Goal: Transaction & Acquisition: Purchase product/service

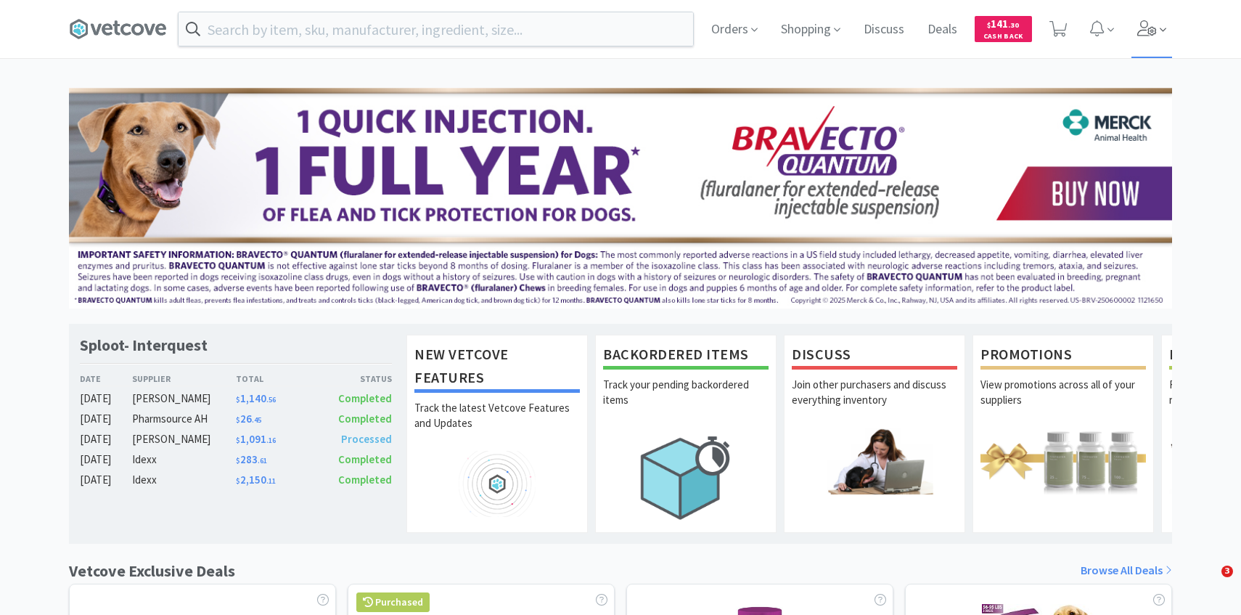
click at [1148, 38] on span at bounding box center [1152, 29] width 41 height 58
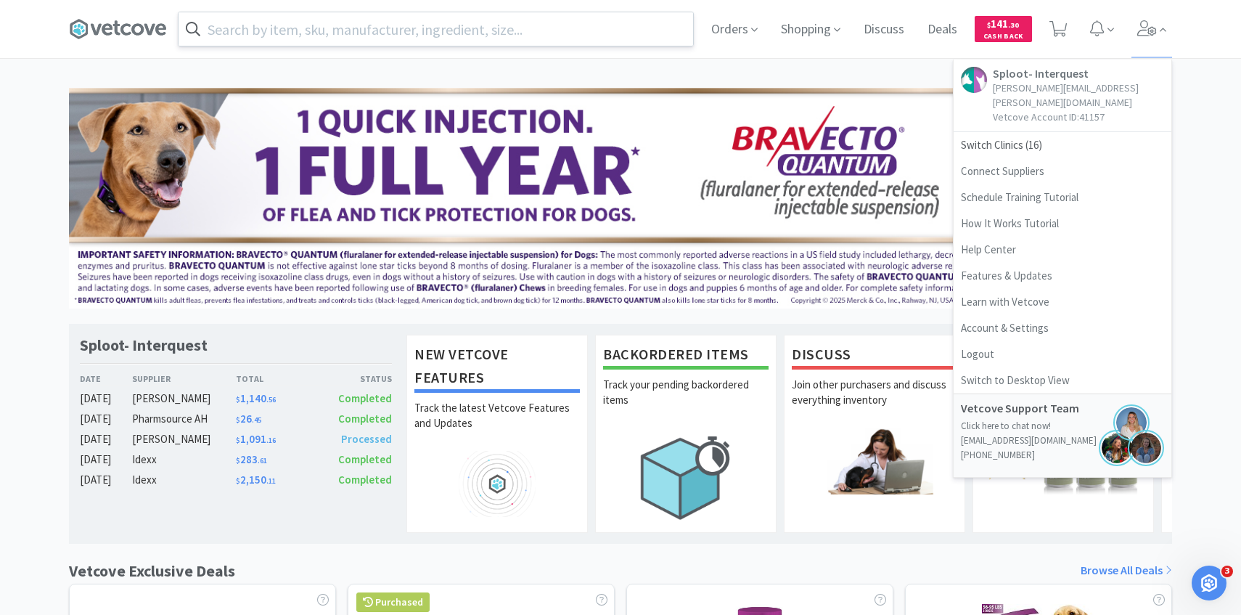
click at [527, 30] on input "text" at bounding box center [436, 28] width 515 height 33
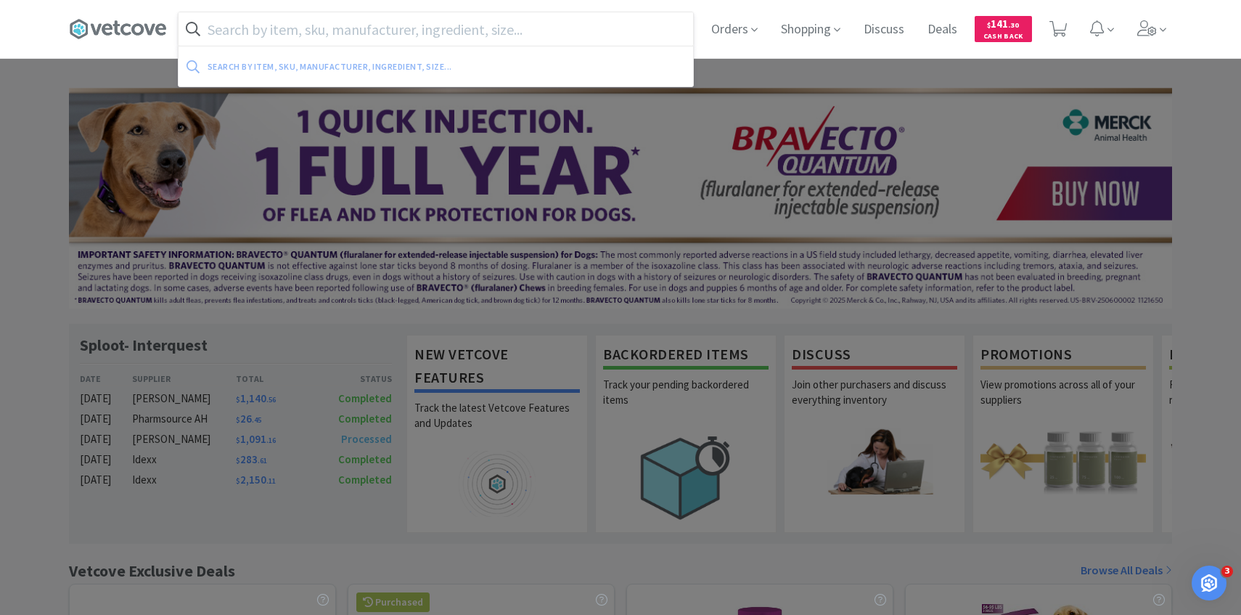
paste input "078910071"
type input "078910071"
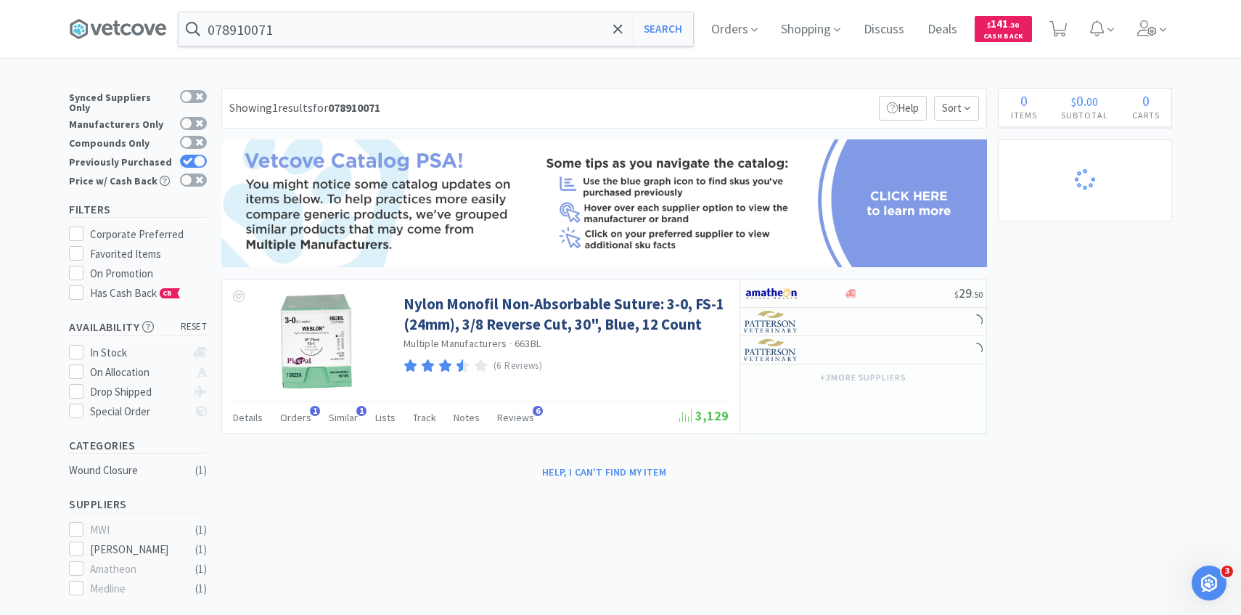
select select "2"
select select "1"
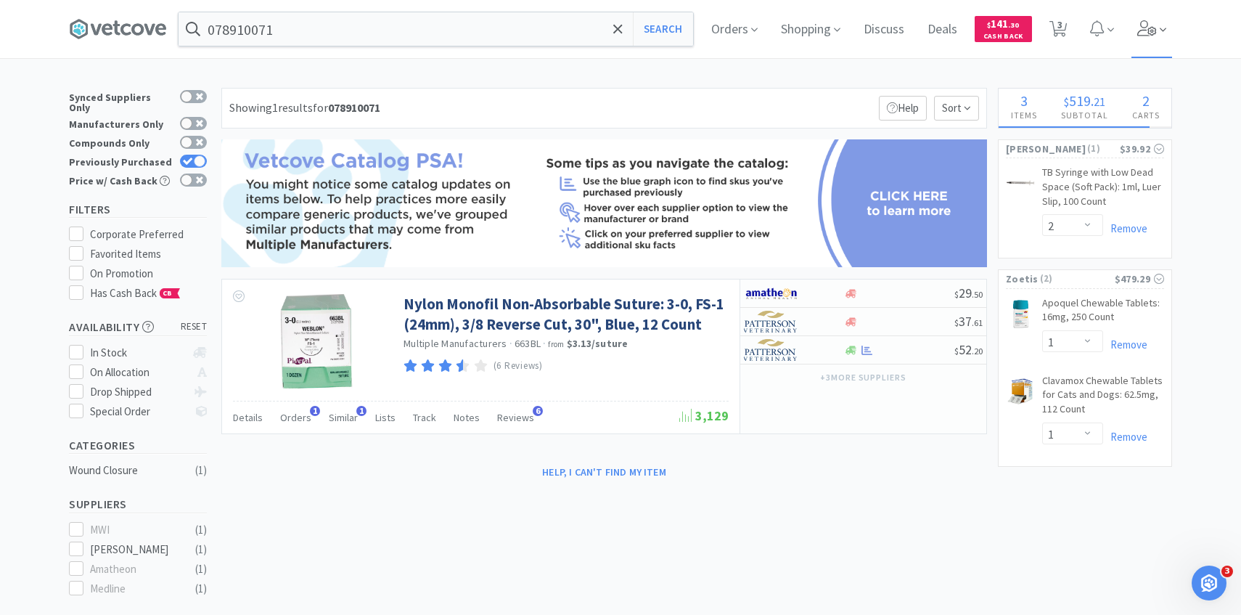
click at [1132, 50] on span at bounding box center [1152, 29] width 41 height 58
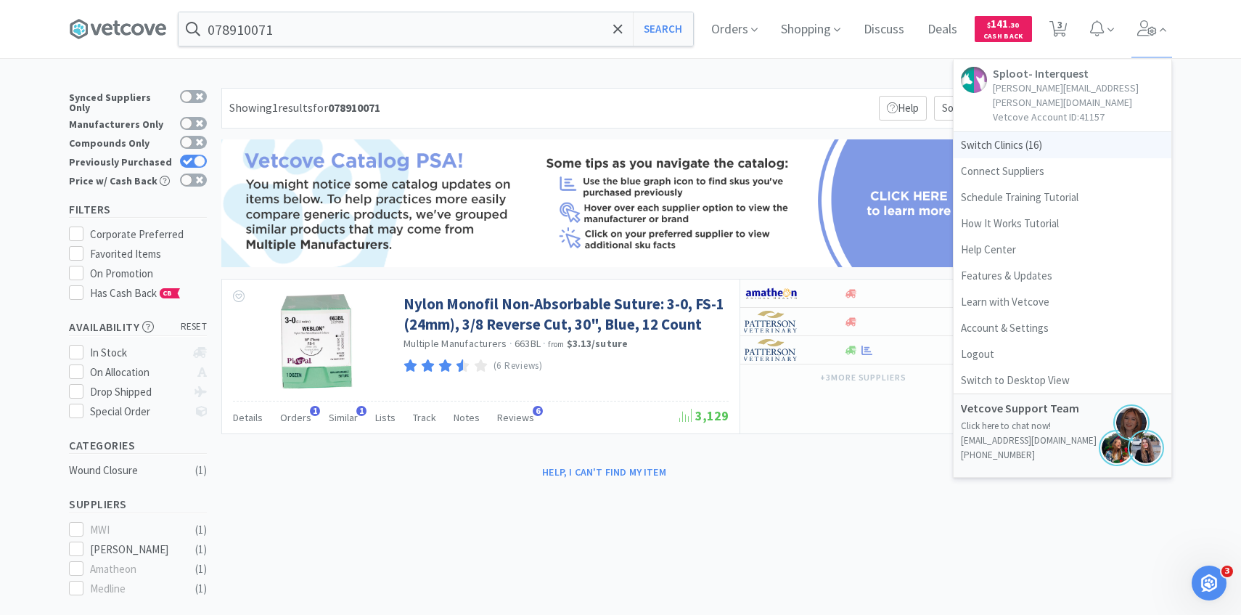
click at [1052, 132] on span "Switch Clinics ( 16 )" at bounding box center [1063, 145] width 218 height 26
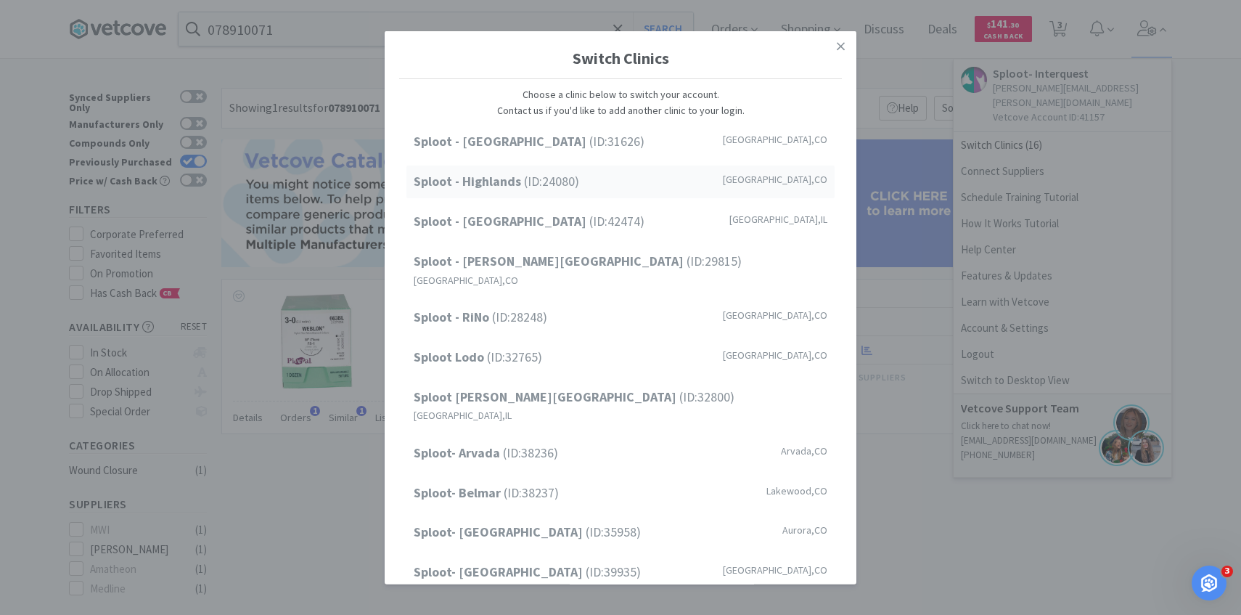
click at [560, 180] on span "Sploot - Highlands (ID: 24080 )" at bounding box center [497, 181] width 166 height 21
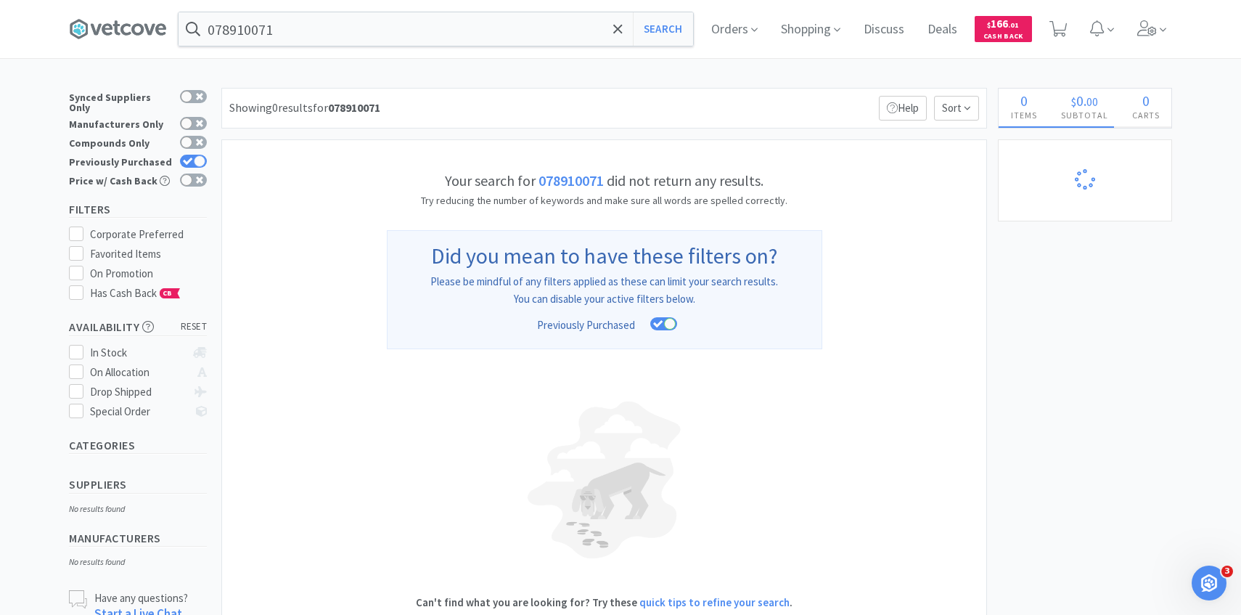
select select "1"
click at [1150, 25] on icon at bounding box center [1148, 28] width 20 height 16
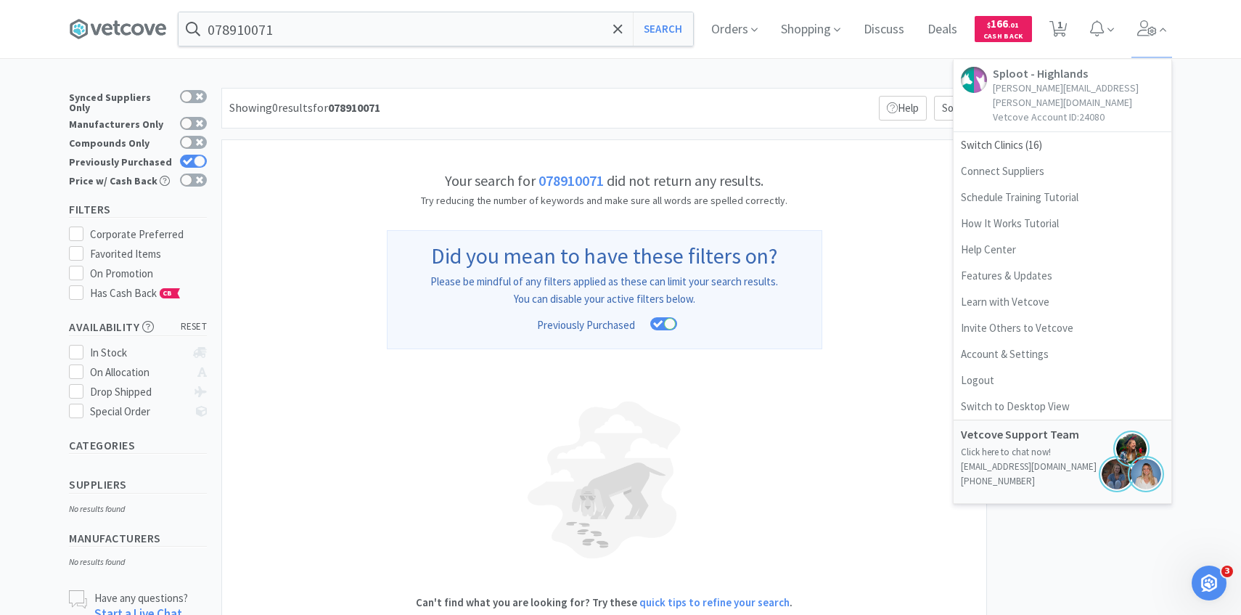
select select "2"
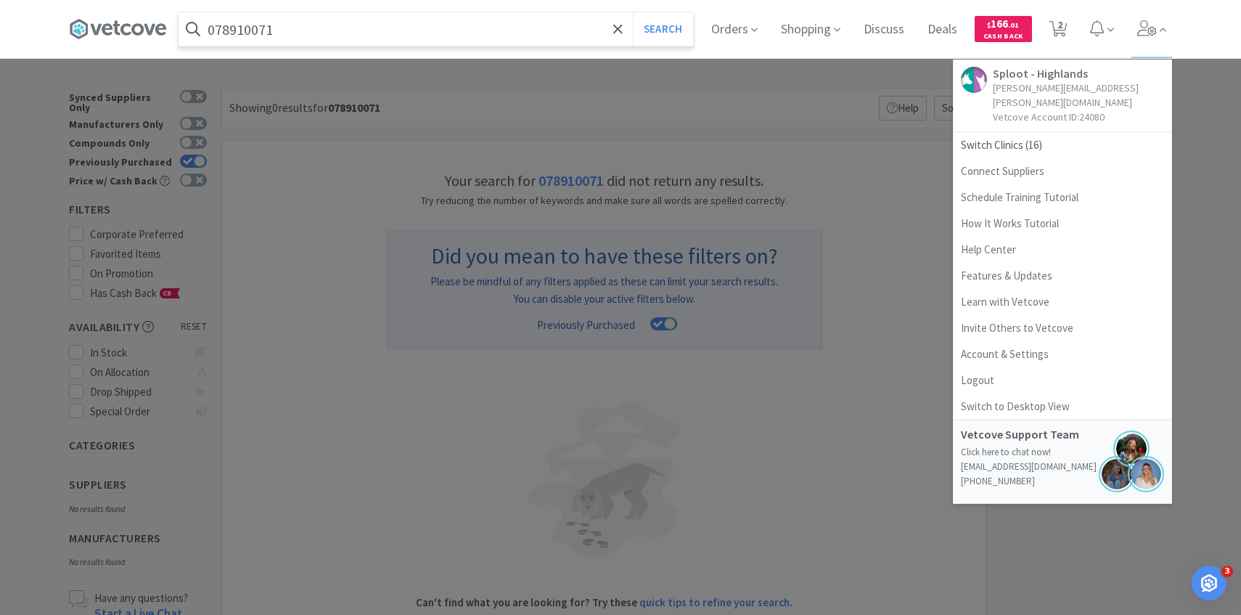
click at [337, 44] on input "078910071" at bounding box center [436, 28] width 515 height 33
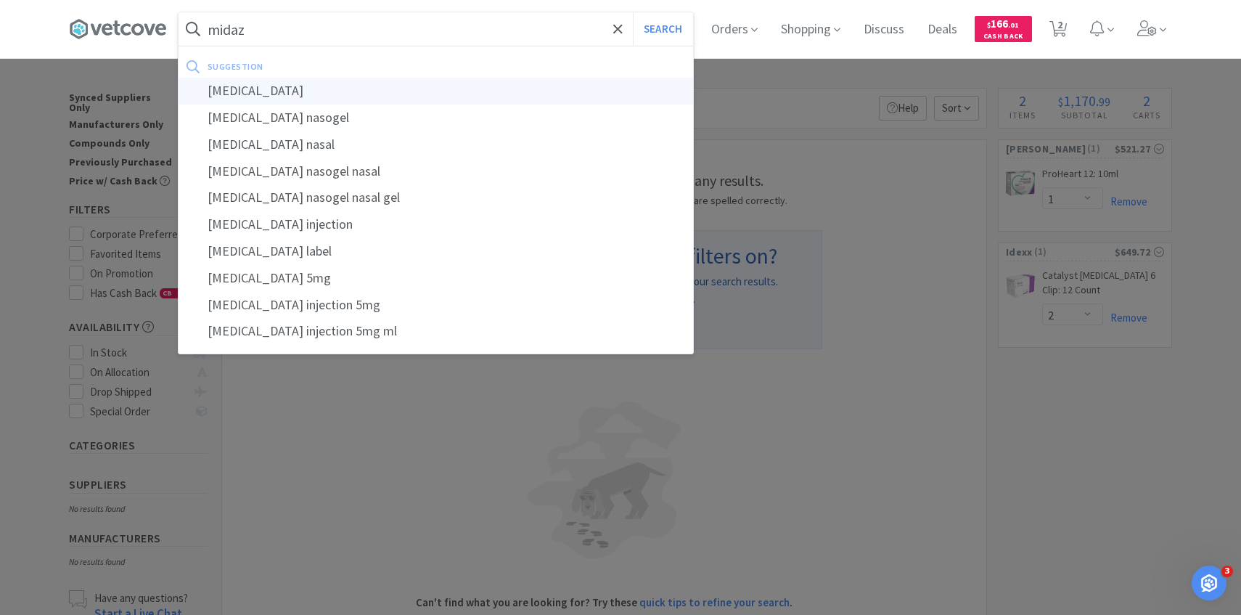
click at [346, 94] on div "midazolam" at bounding box center [436, 91] width 515 height 27
type input "midazolam"
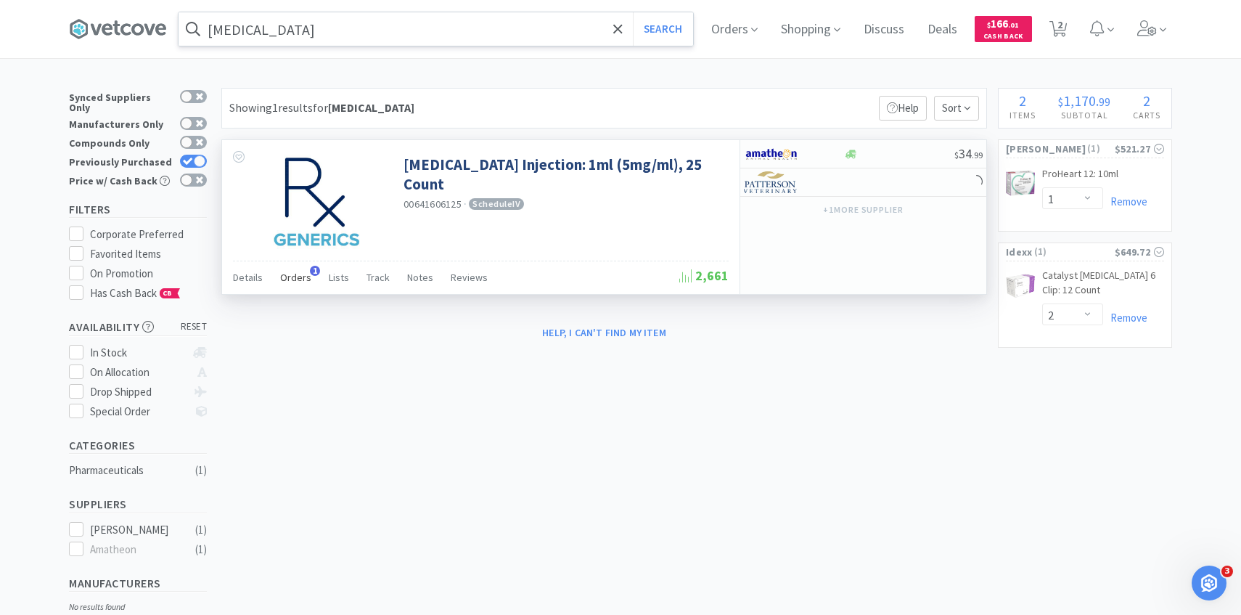
click at [301, 274] on span "Orders" at bounding box center [295, 277] width 31 height 13
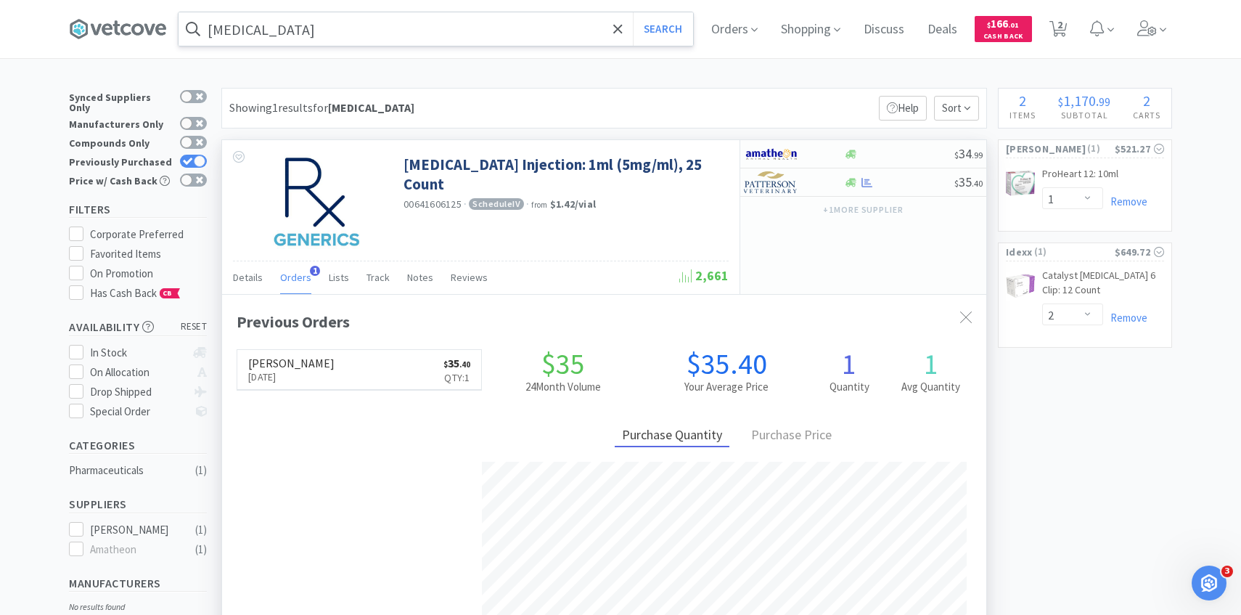
scroll to position [376, 764]
click at [786, 187] on img at bounding box center [771, 182] width 54 height 22
select select "1"
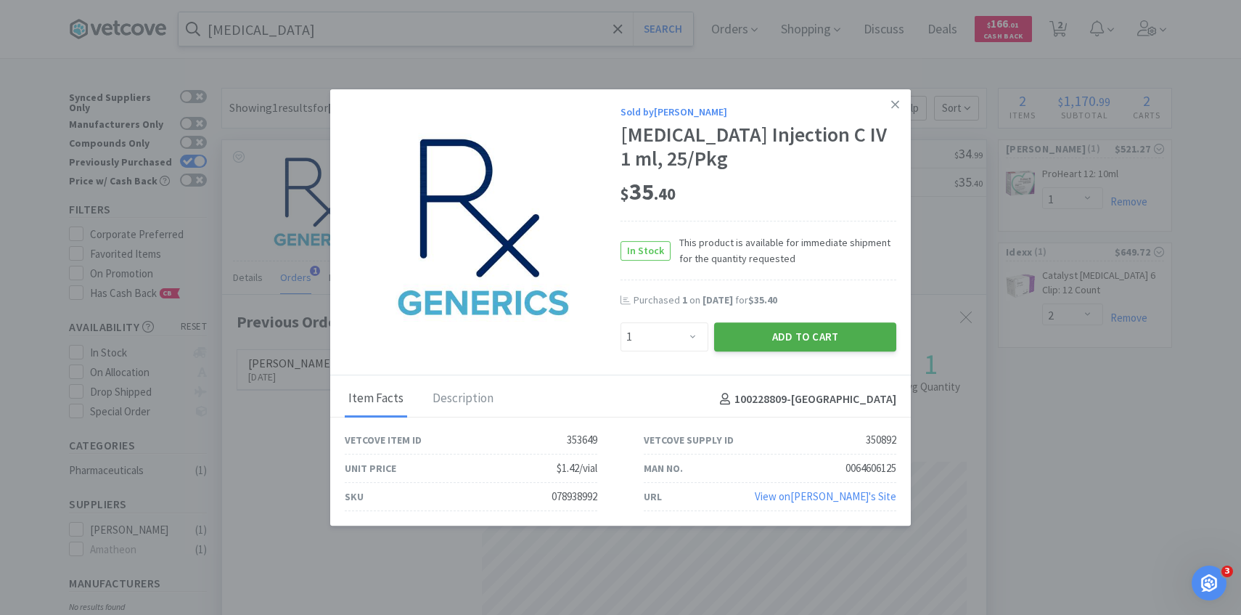
click at [815, 340] on button "Add to Cart" at bounding box center [805, 336] width 182 height 29
select select "1"
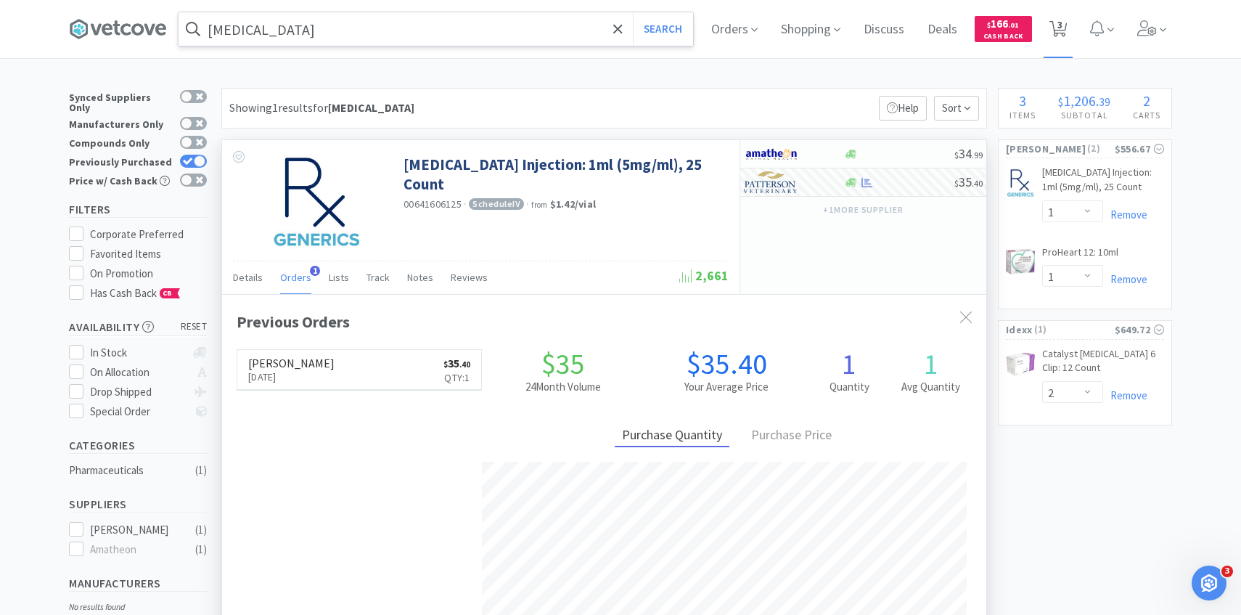
click at [1051, 34] on icon at bounding box center [1059, 29] width 18 height 16
select select "2"
select select "1"
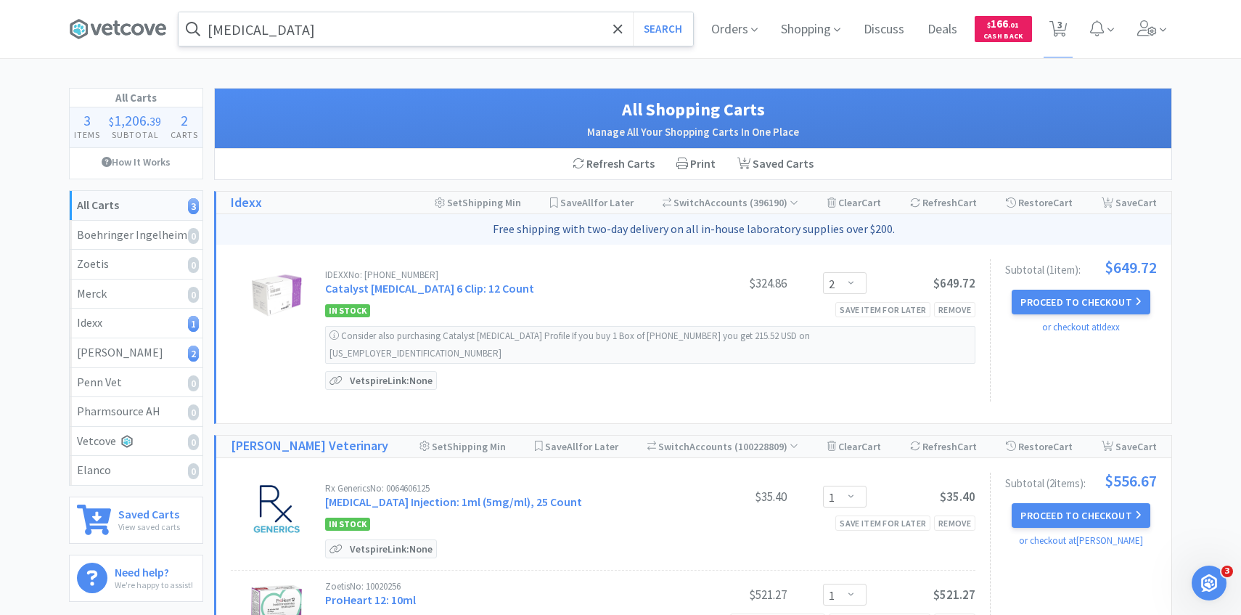
scroll to position [106, 0]
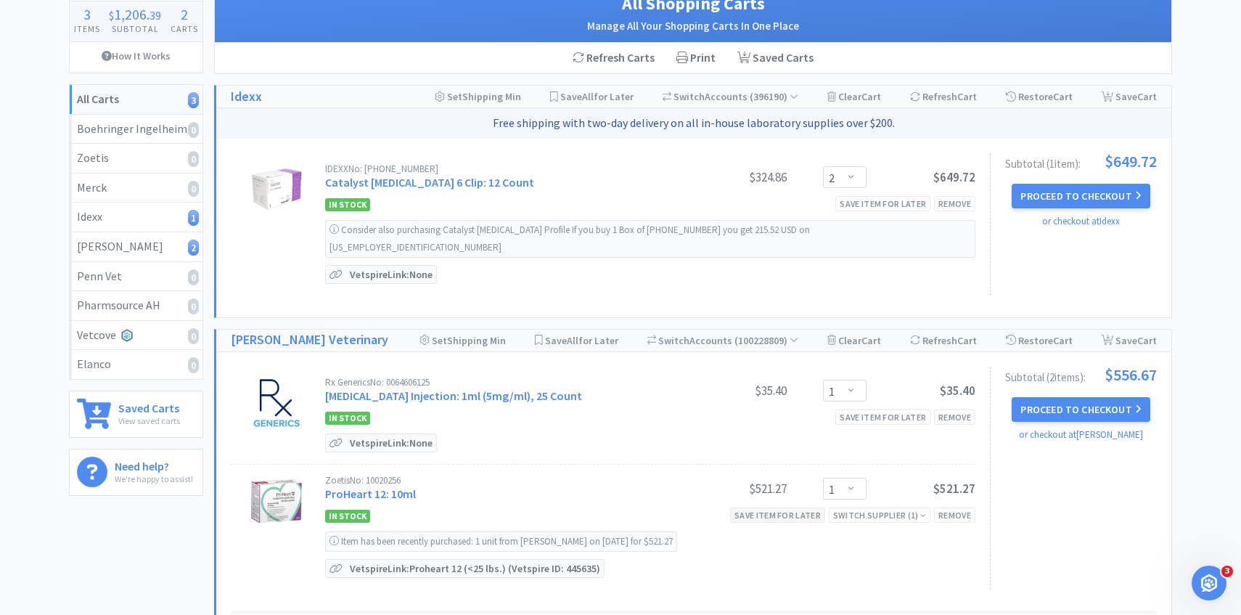
click at [790, 507] on div "Save item for later" at bounding box center [777, 514] width 95 height 15
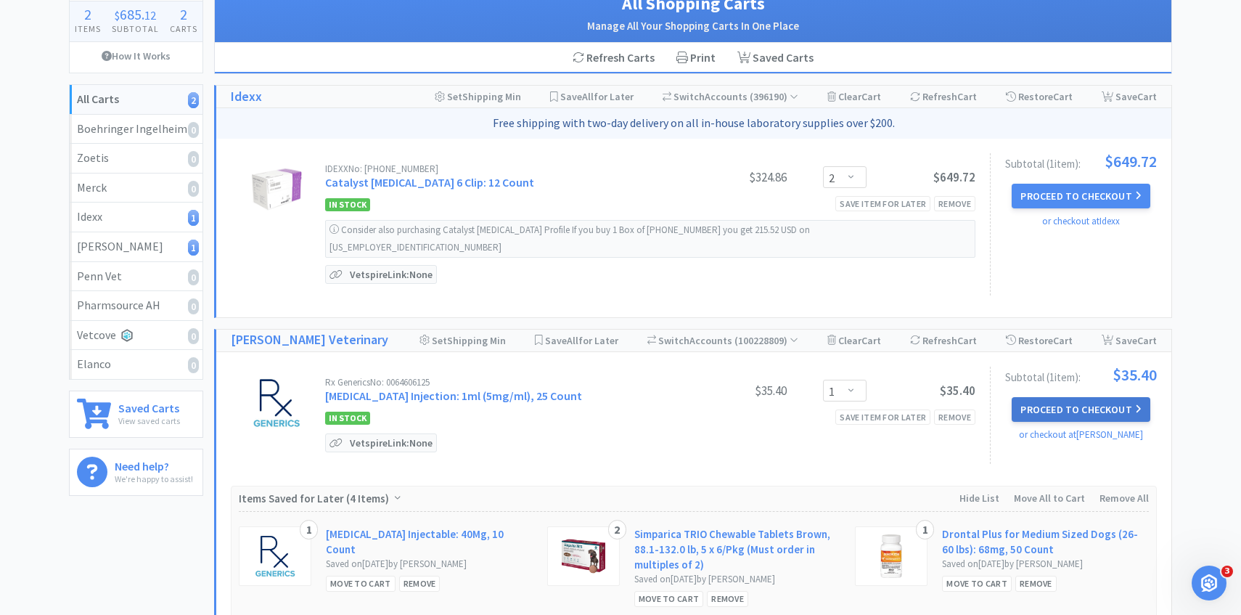
click at [1080, 397] on button "Proceed to Checkout" at bounding box center [1081, 409] width 138 height 25
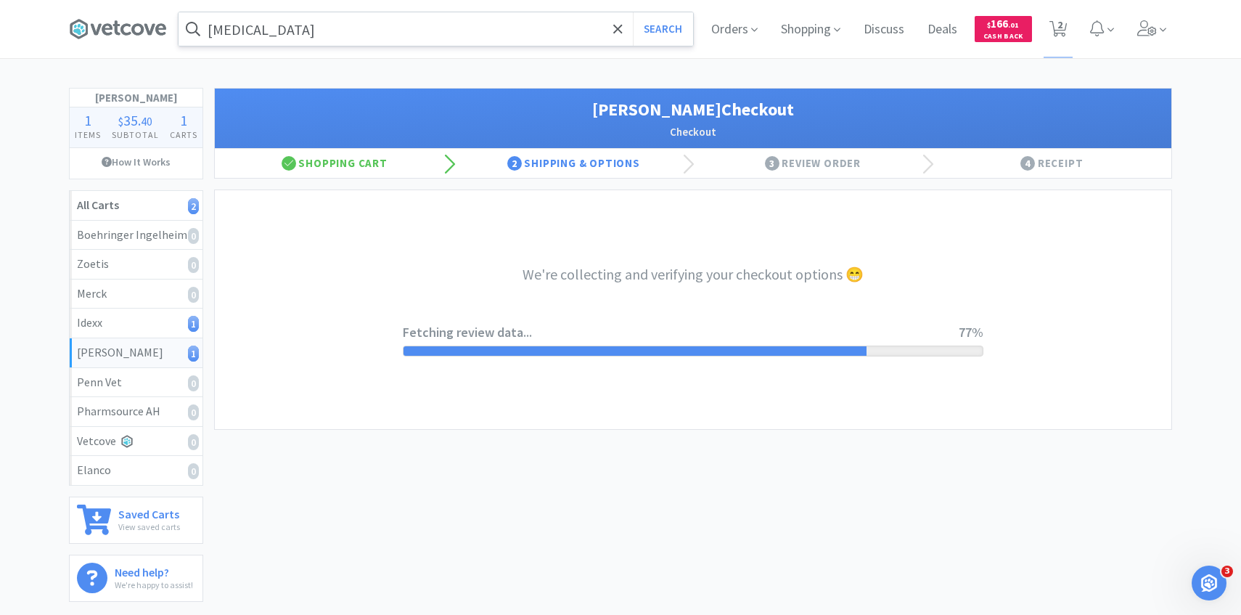
scroll to position [39, 0]
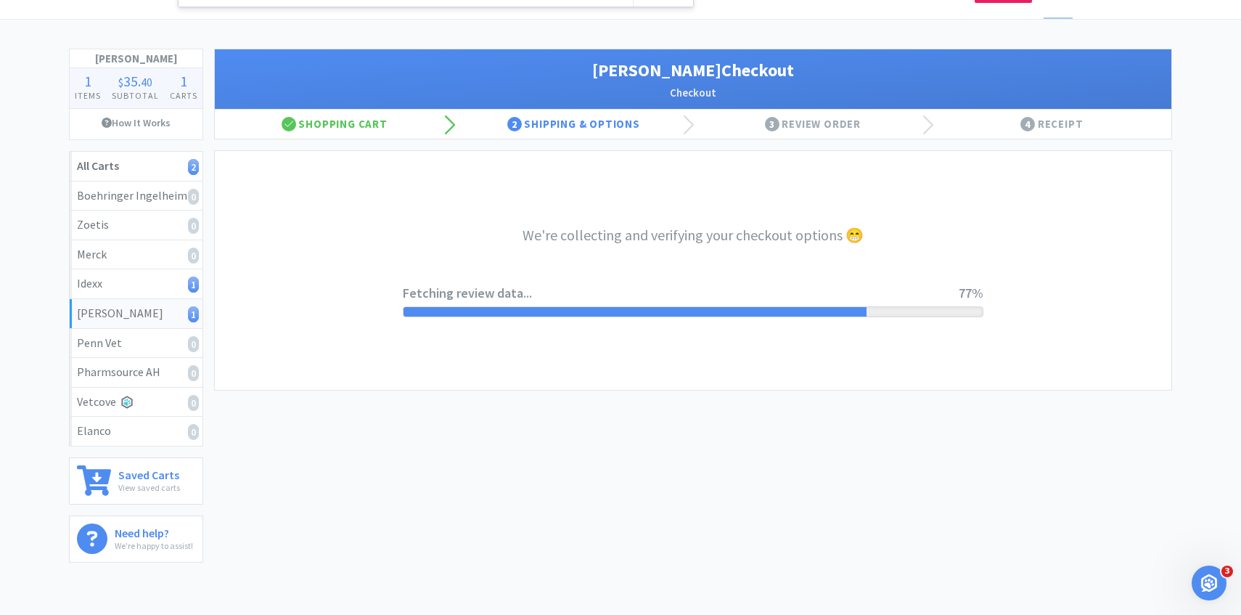
select select "1"
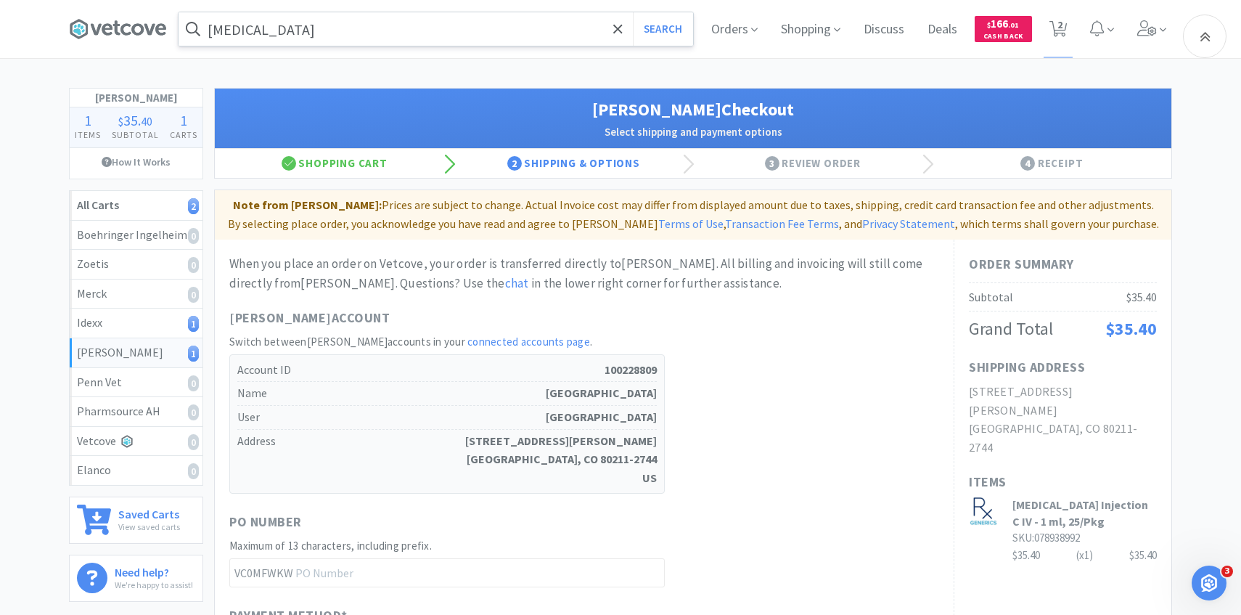
scroll to position [492, 0]
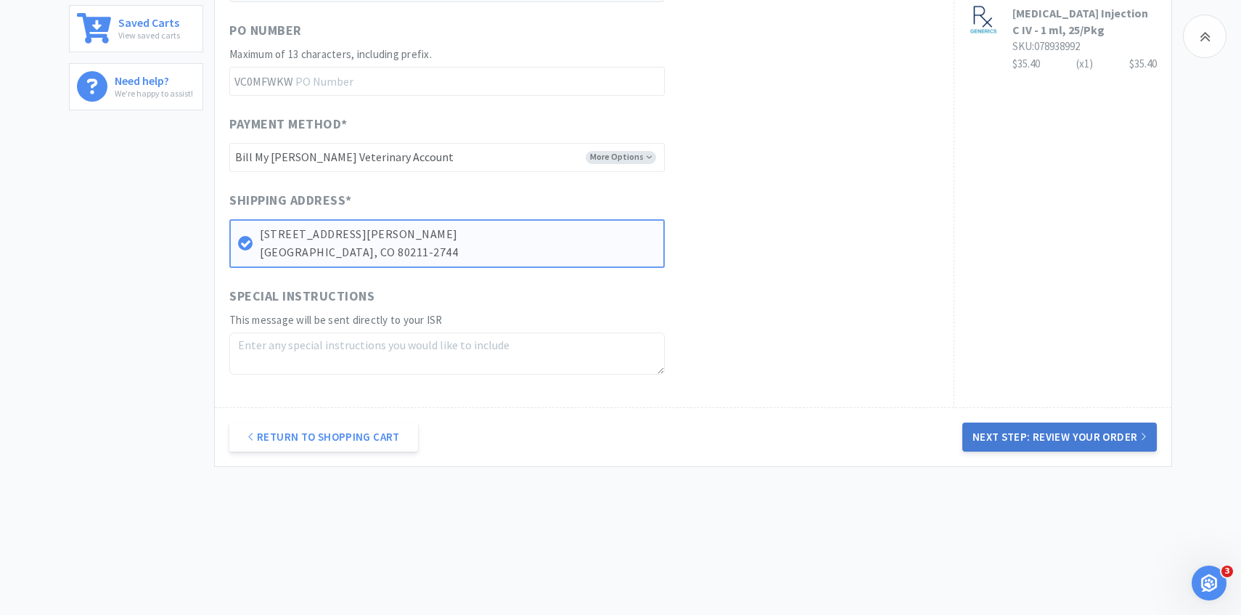
click at [1062, 447] on button "Next Step: Review Your Order" at bounding box center [1060, 437] width 195 height 29
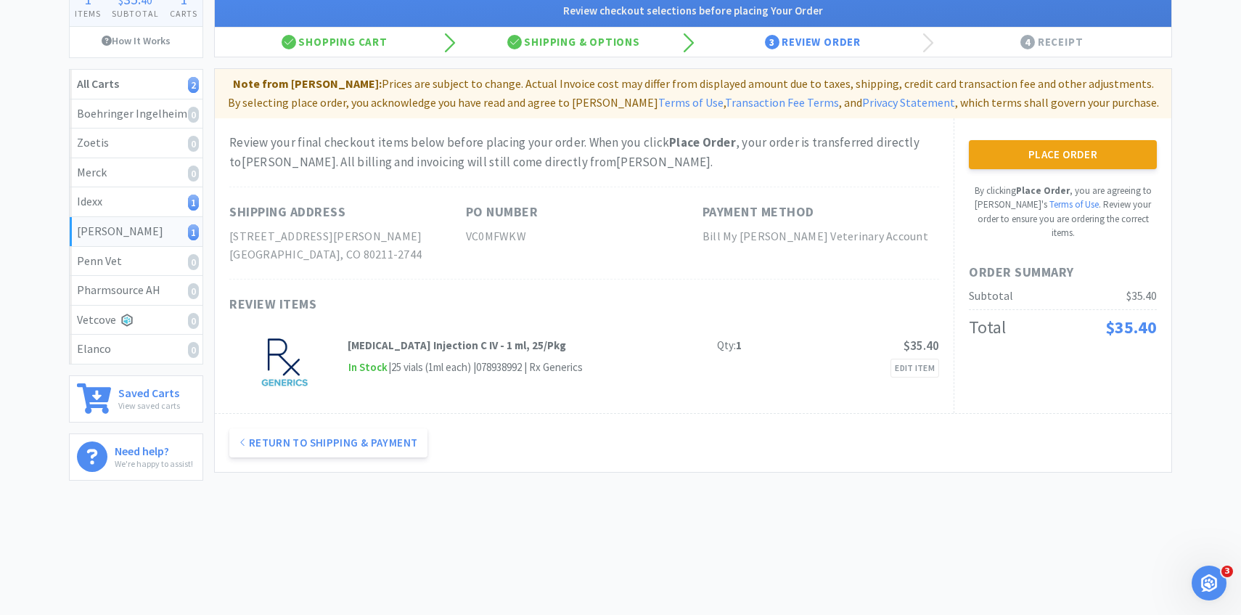
scroll to position [0, 0]
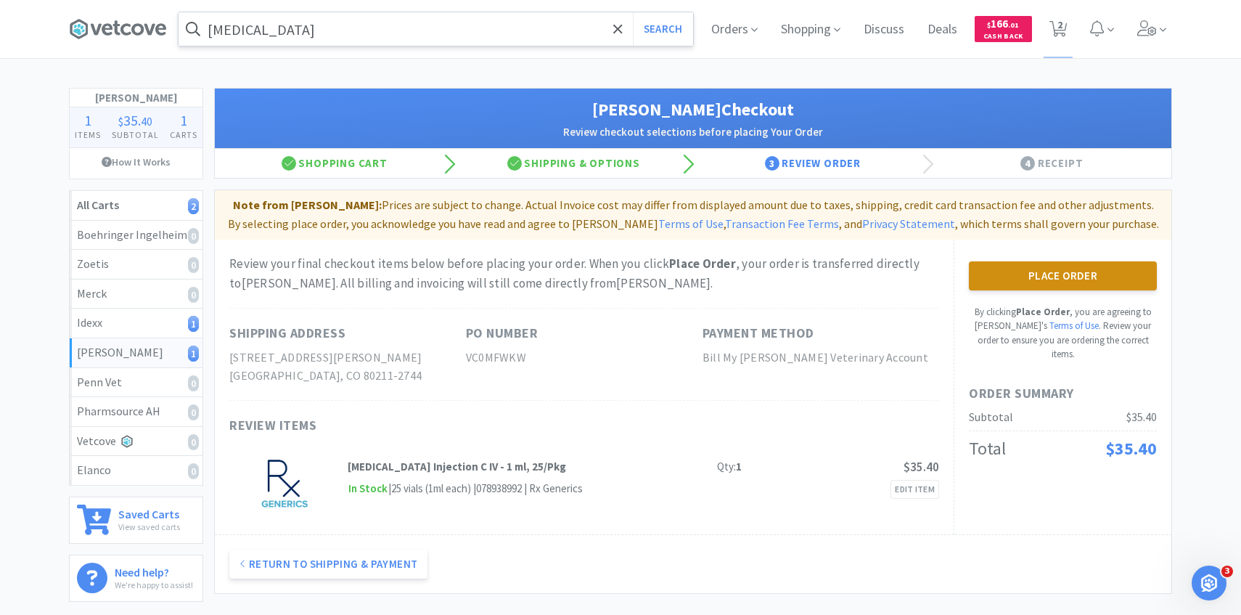
click at [1028, 272] on button "Place Order" at bounding box center [1063, 275] width 188 height 29
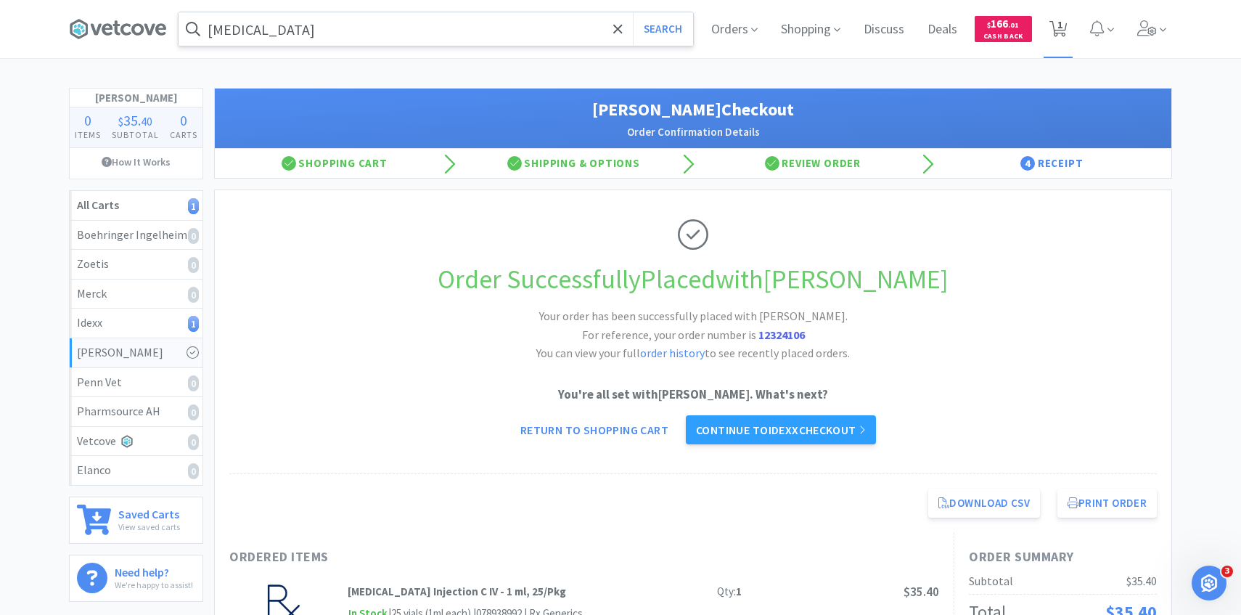
click at [1066, 30] on icon at bounding box center [1059, 29] width 18 height 16
select select "2"
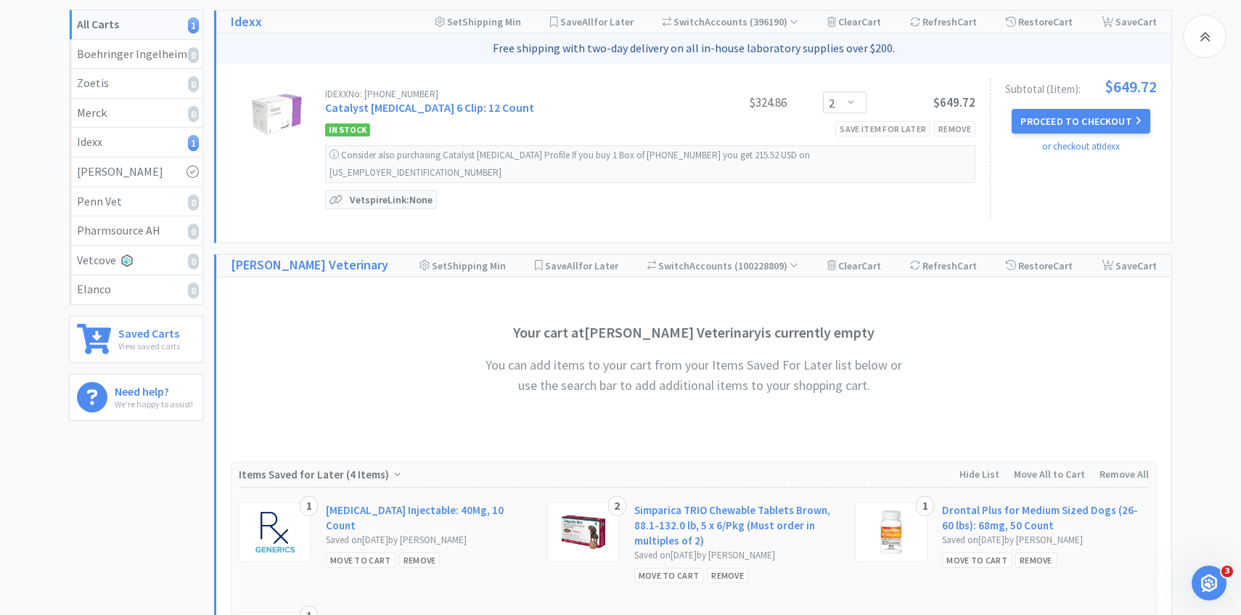
scroll to position [365, 0]
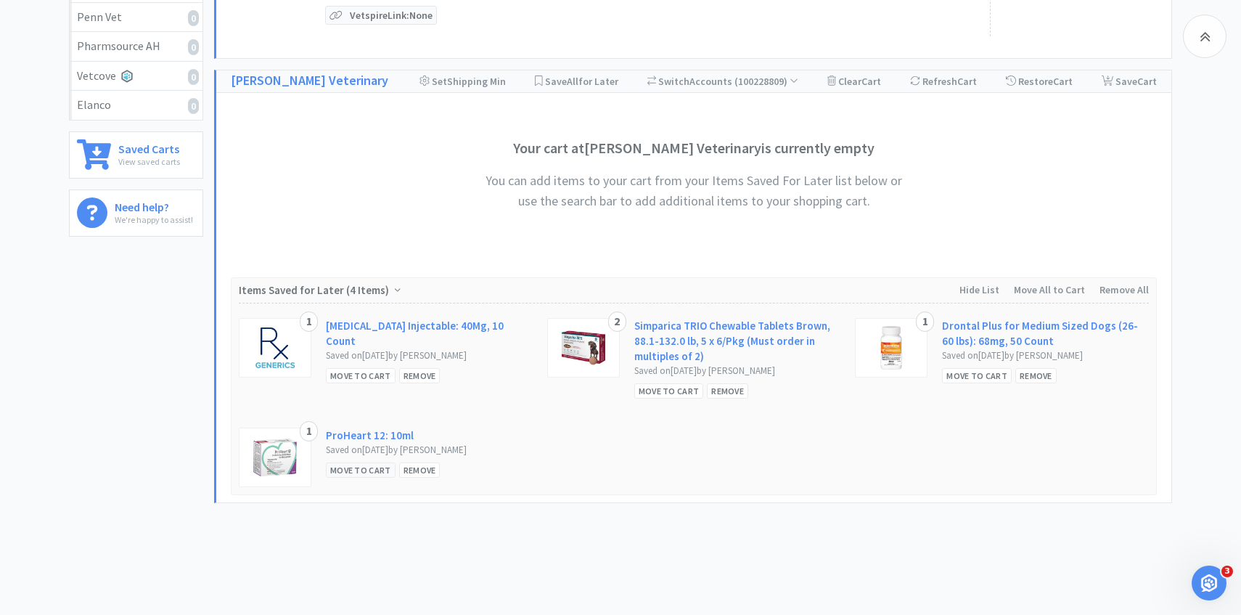
click at [364, 462] on div "Move to Cart" at bounding box center [361, 469] width 70 height 15
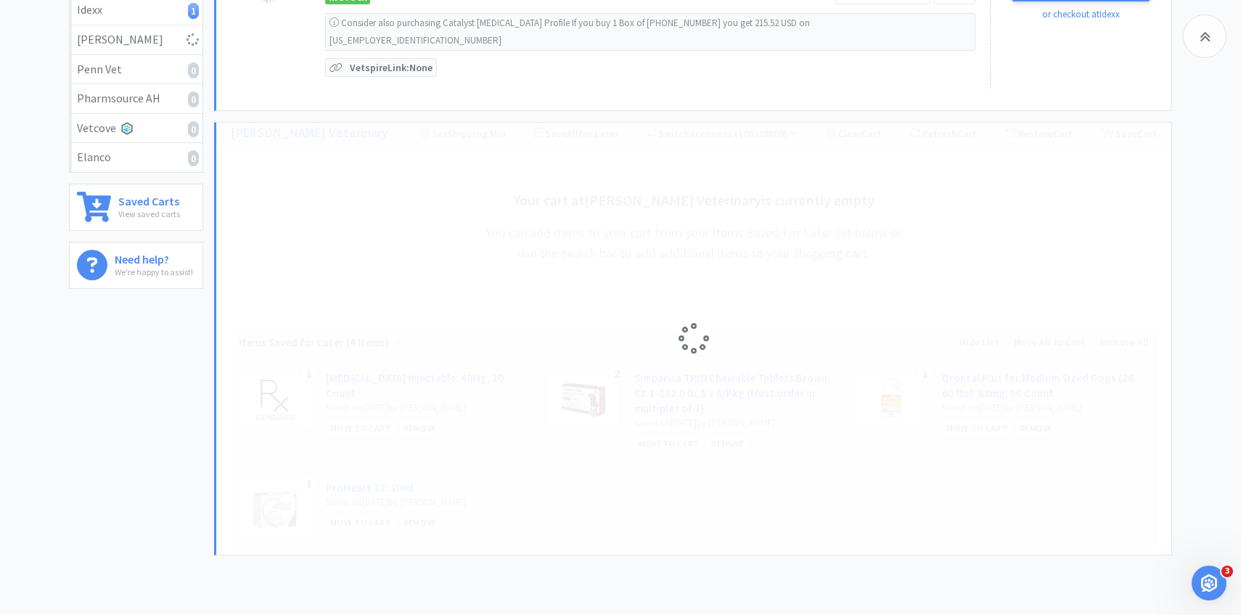
scroll to position [310, 0]
select select "1"
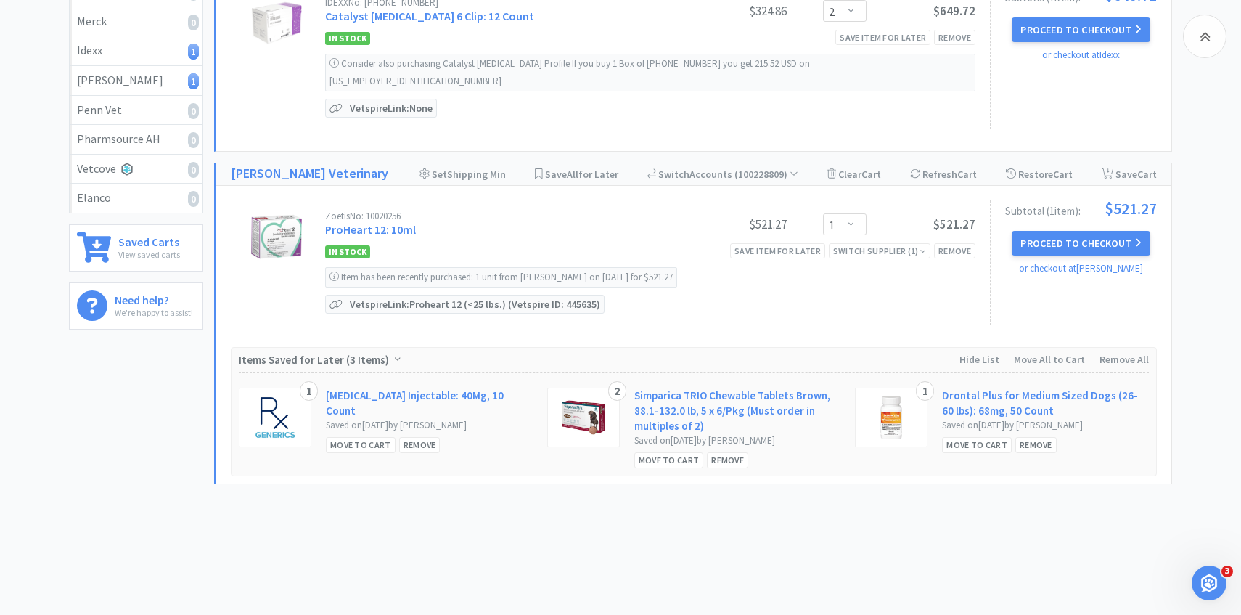
scroll to position [0, 0]
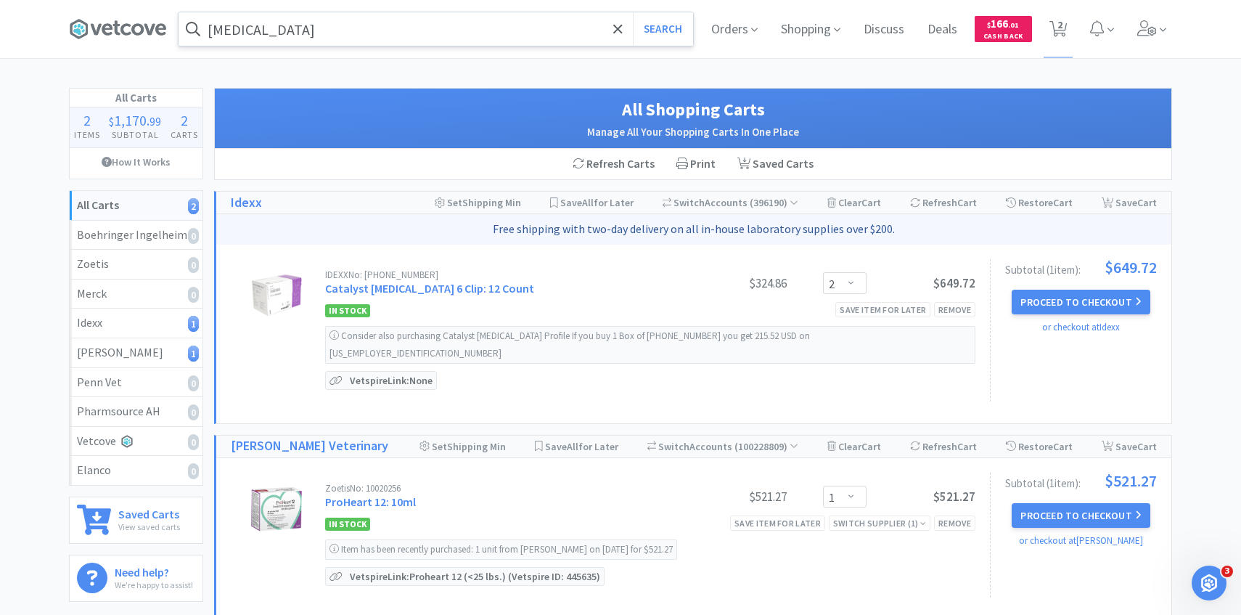
click at [302, 35] on input "midazolam" at bounding box center [436, 28] width 515 height 33
click at [1159, 20] on span at bounding box center [1152, 29] width 41 height 58
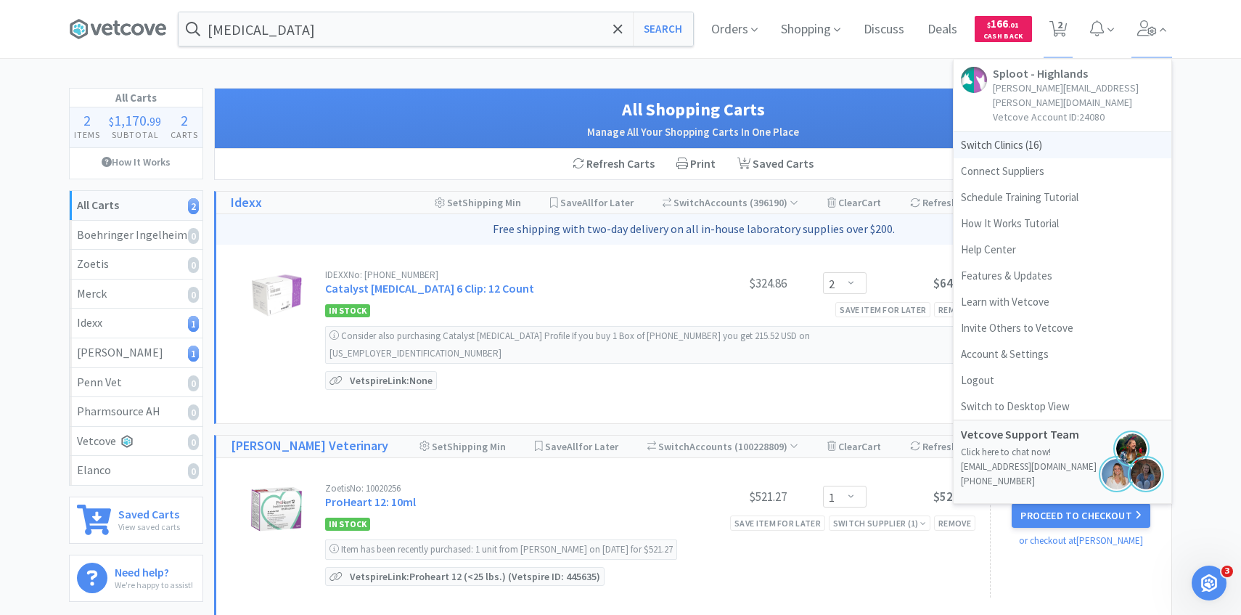
click at [1052, 132] on span "Switch Clinics ( 16 )" at bounding box center [1063, 145] width 218 height 26
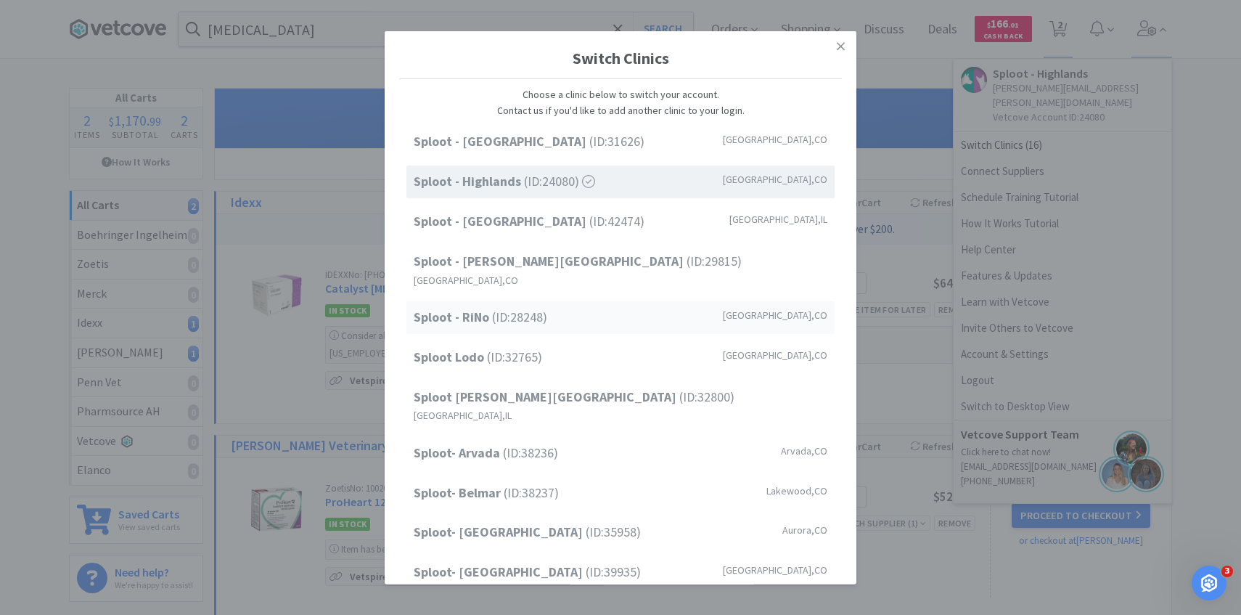
click at [547, 307] on span "Sploot - RiNo (ID: 28248 )" at bounding box center [481, 317] width 134 height 21
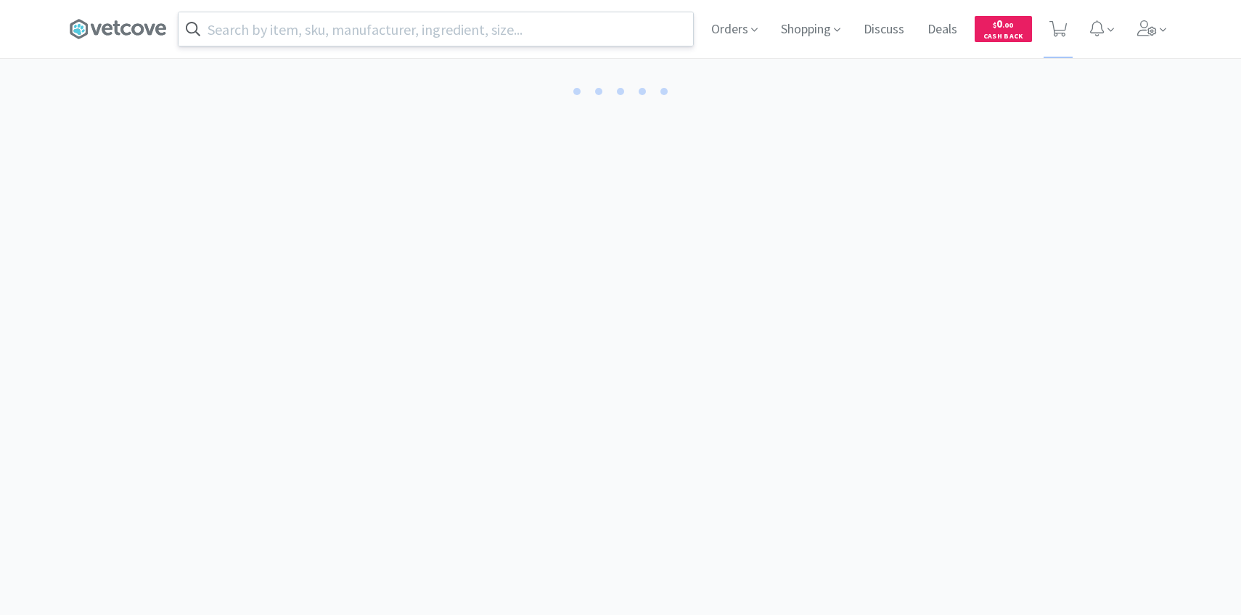
click at [319, 34] on input "text" at bounding box center [436, 28] width 515 height 33
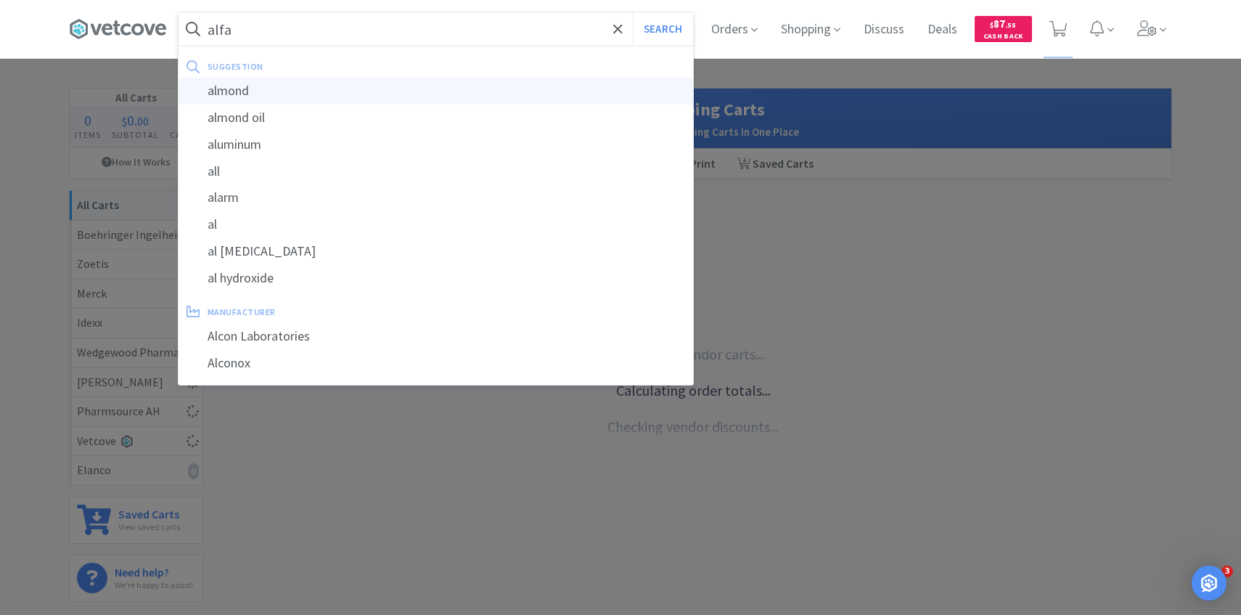
type input "alfax"
select select "3"
select select "1"
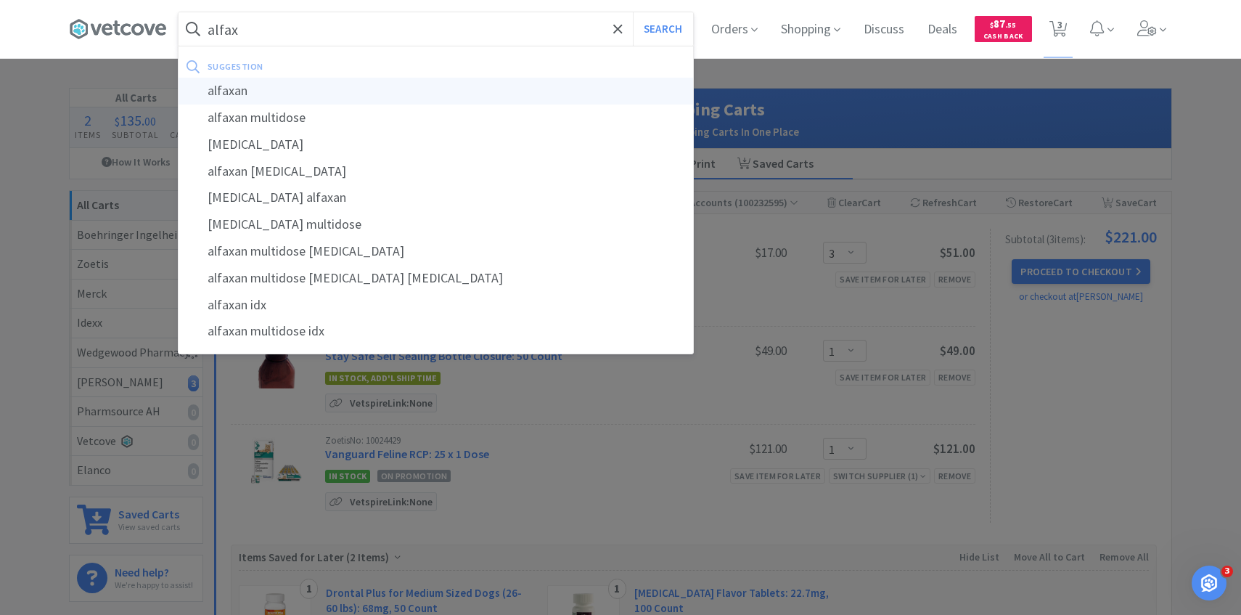
click at [322, 92] on div "alfaxan" at bounding box center [436, 91] width 515 height 27
type input "alfaxan"
select select "3"
select select "1"
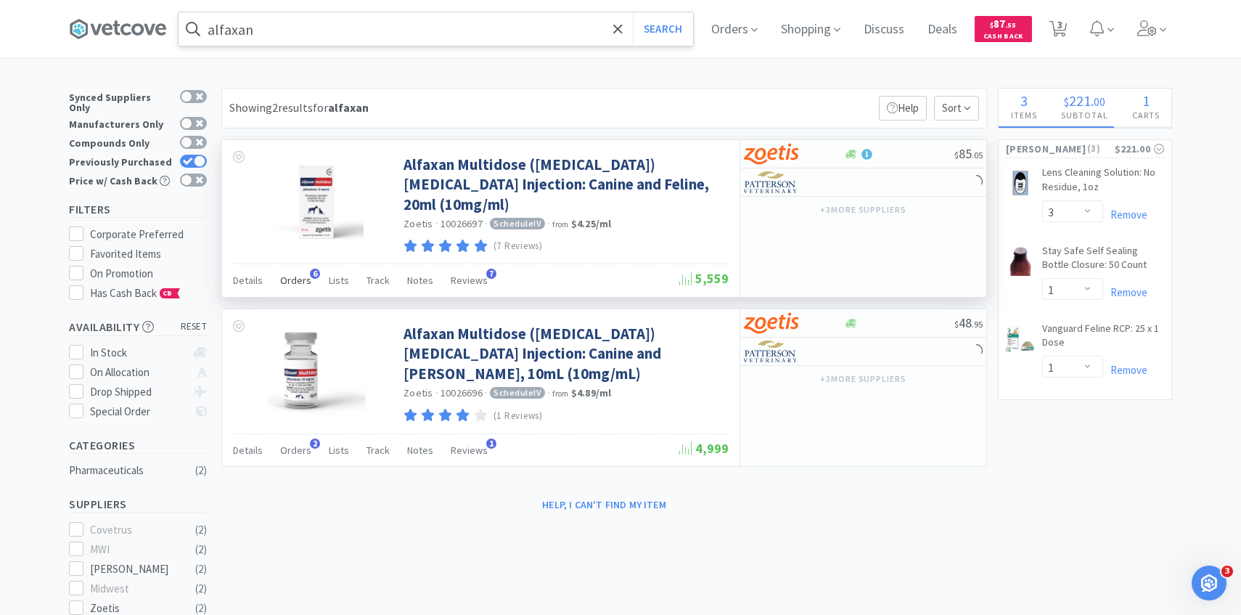
click at [295, 280] on span "Orders" at bounding box center [295, 280] width 31 height 13
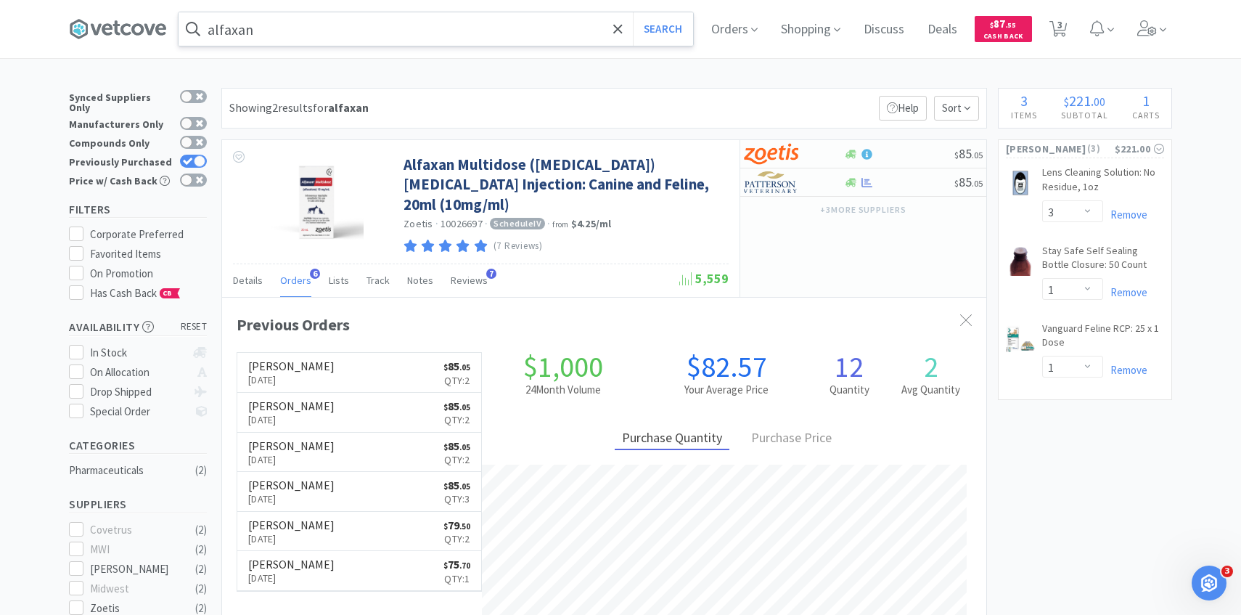
scroll to position [376, 764]
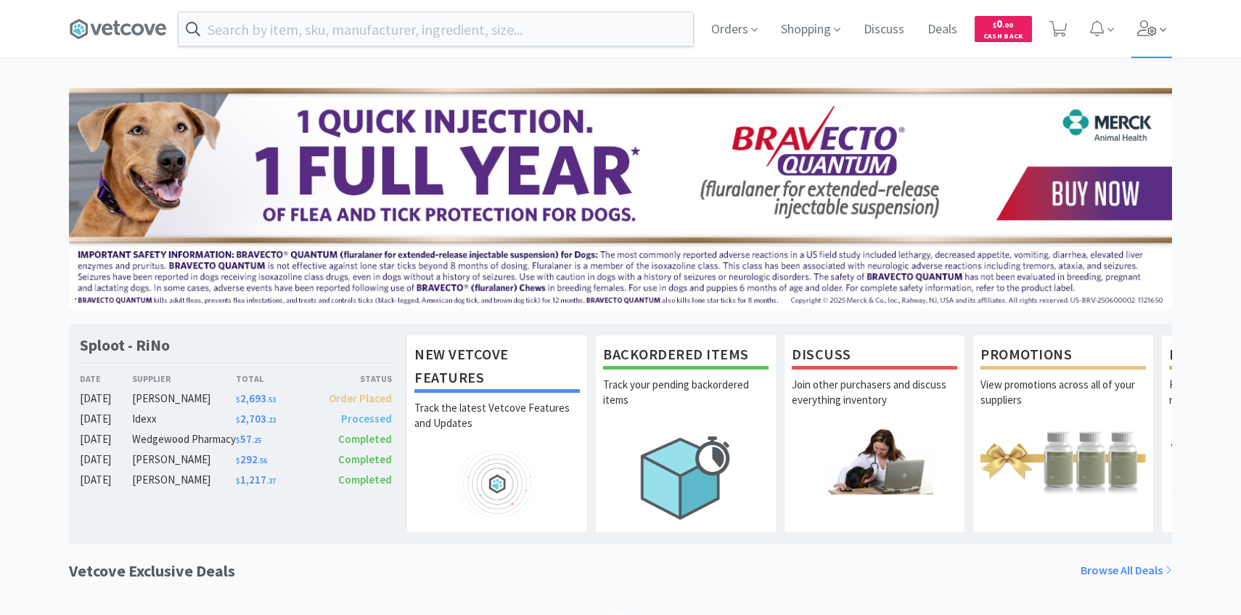
click at [1145, 9] on span at bounding box center [1152, 29] width 41 height 58
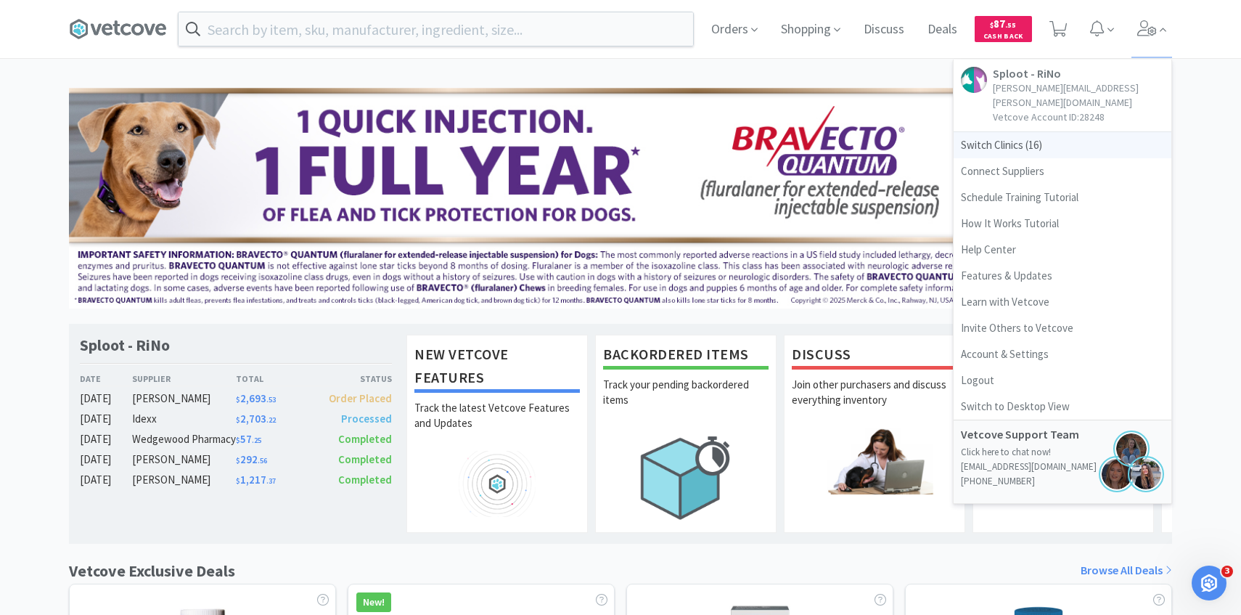
click at [1058, 132] on span "Switch Clinics ( 16 )" at bounding box center [1063, 145] width 218 height 26
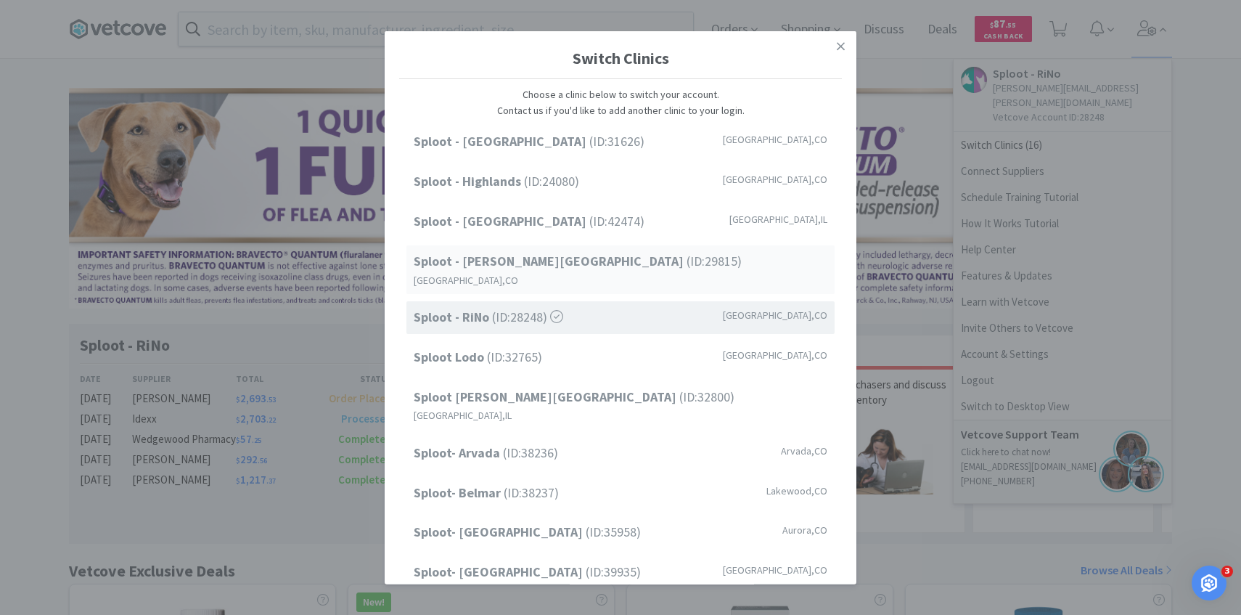
scroll to position [185, 0]
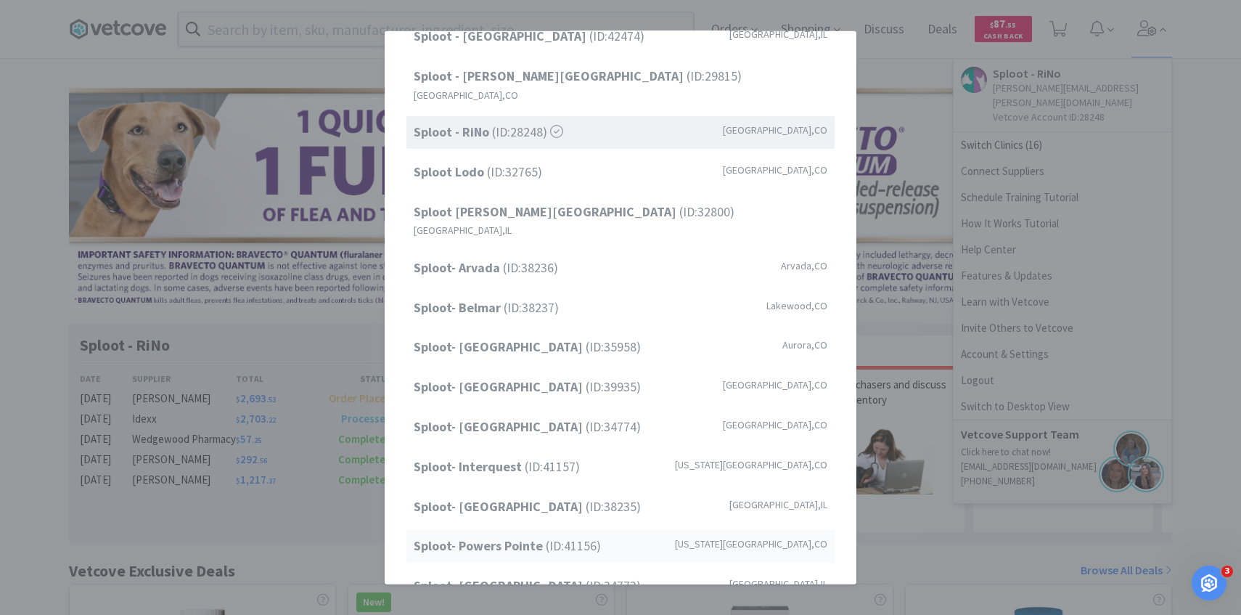
click at [524, 537] on strong "Sploot- Powers Pointe" at bounding box center [480, 545] width 132 height 17
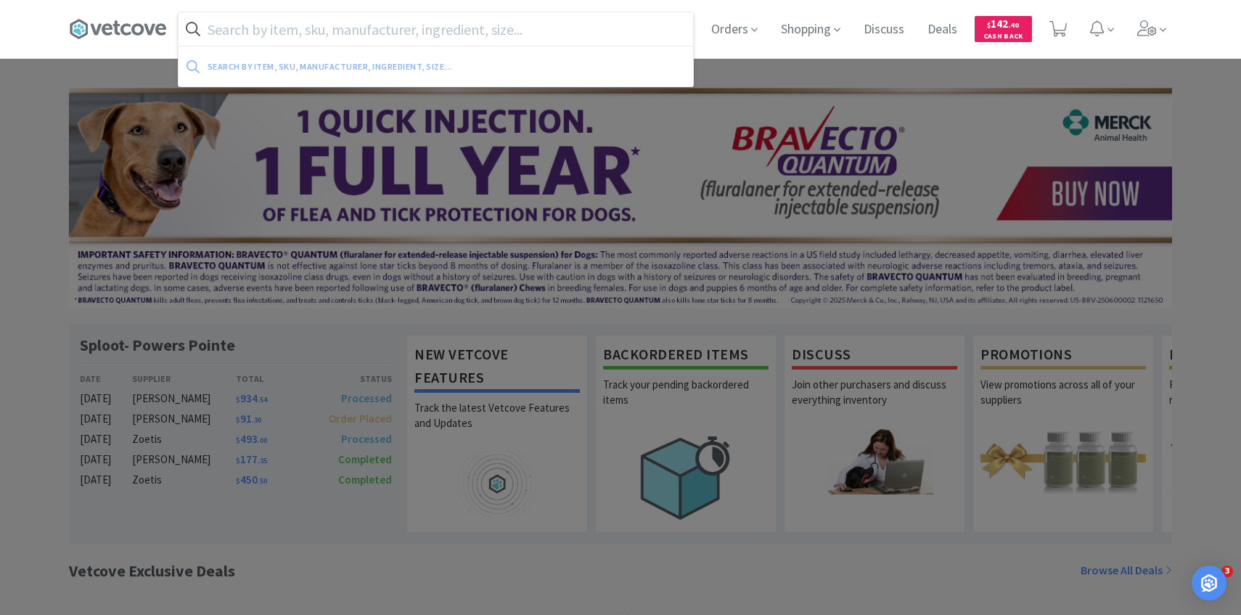
click at [273, 30] on input "text" at bounding box center [436, 28] width 515 height 33
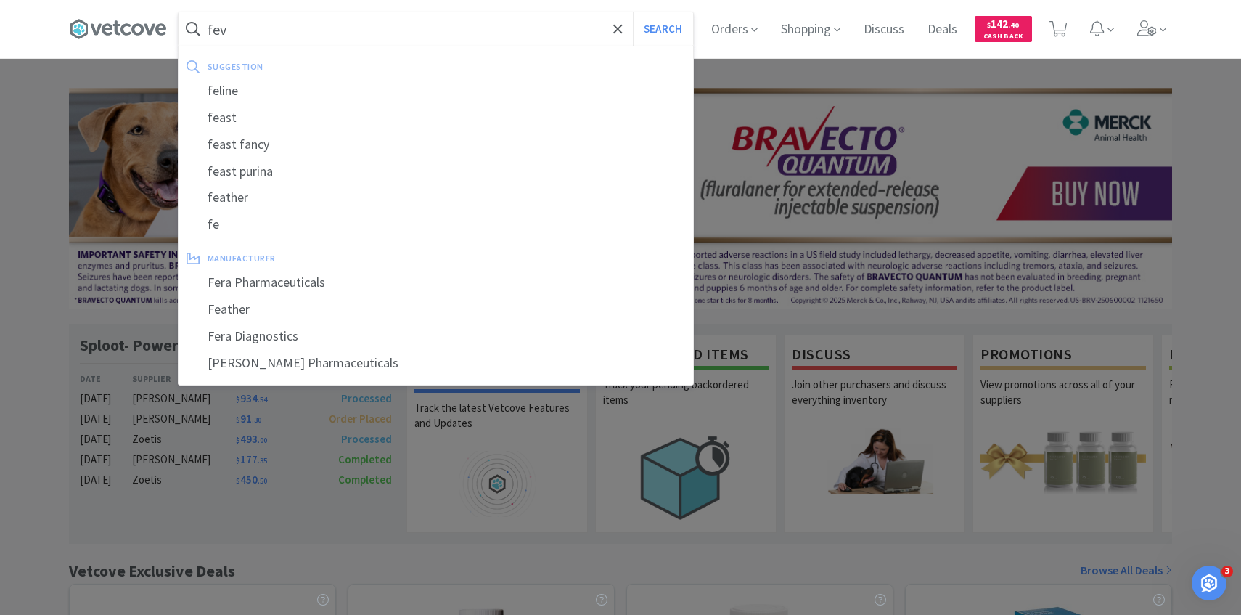
click at [633, 12] on button "Search" at bounding box center [663, 28] width 60 height 33
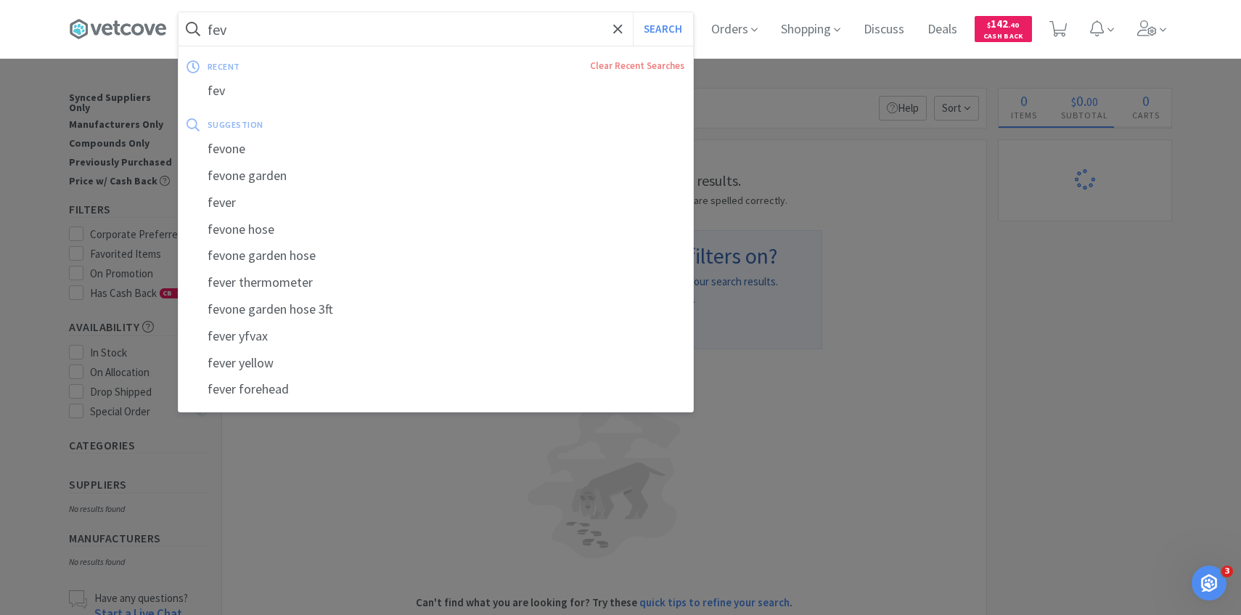
click at [263, 35] on input "fev" at bounding box center [436, 28] width 515 height 33
click at [241, 34] on input "fev" at bounding box center [436, 28] width 515 height 33
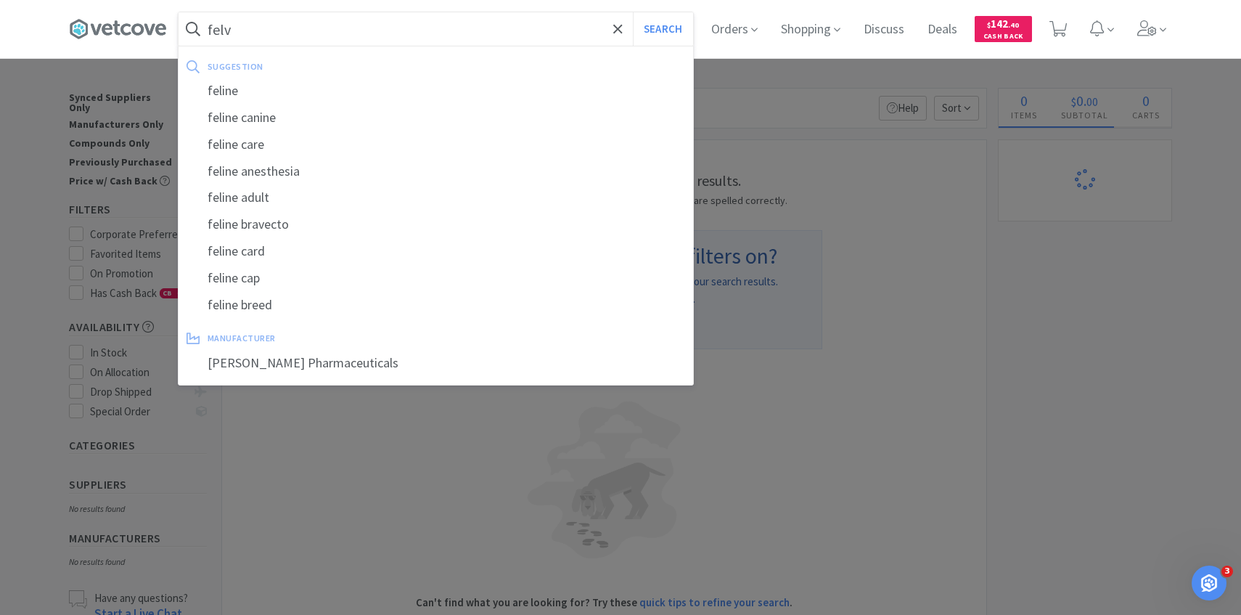
type input "felv"
click at [633, 12] on button "Search" at bounding box center [663, 28] width 60 height 33
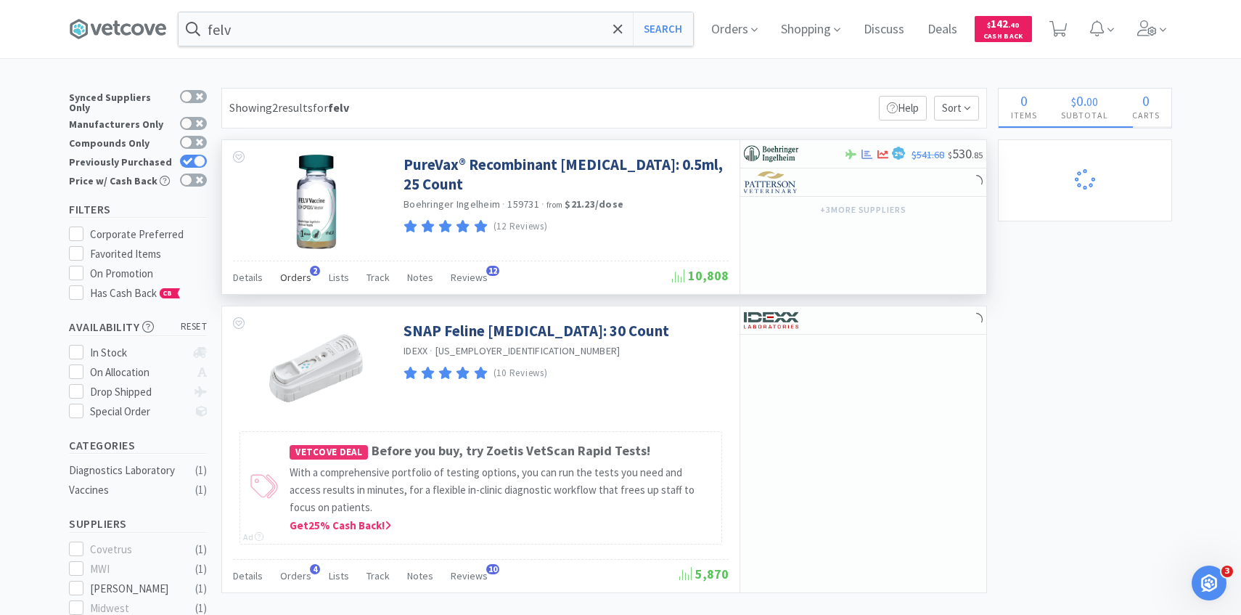
click at [295, 278] on span "Orders" at bounding box center [295, 277] width 31 height 13
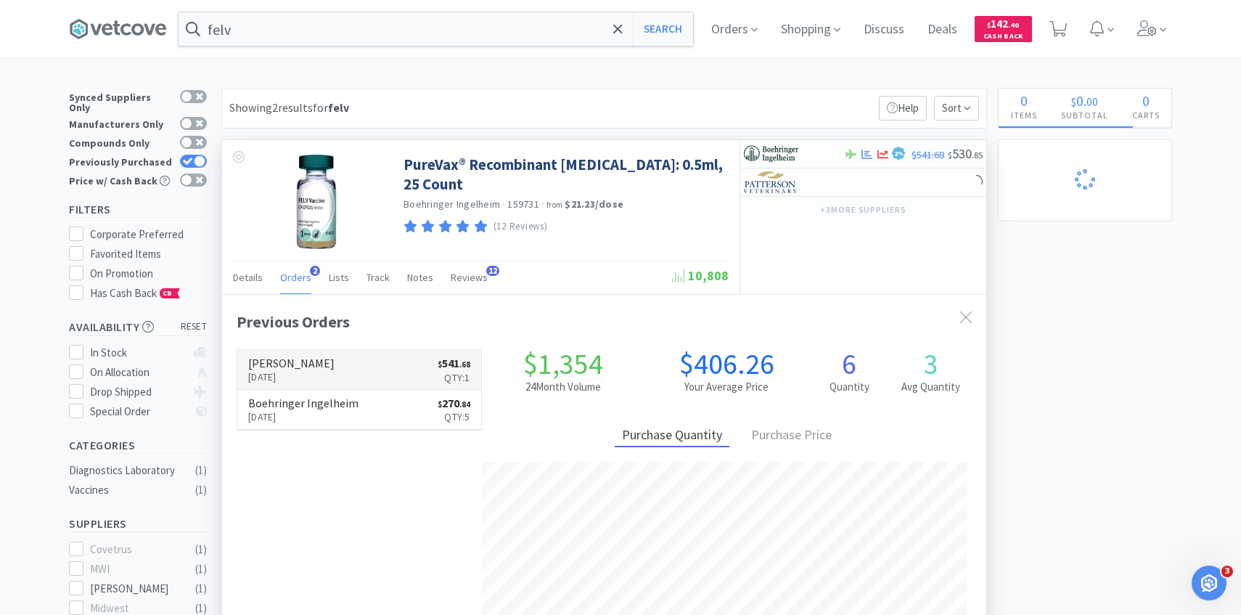
click at [317, 372] on link "Patterson Sep 19th, 2025 $ 541 . 68 Qty: 1" at bounding box center [359, 370] width 244 height 40
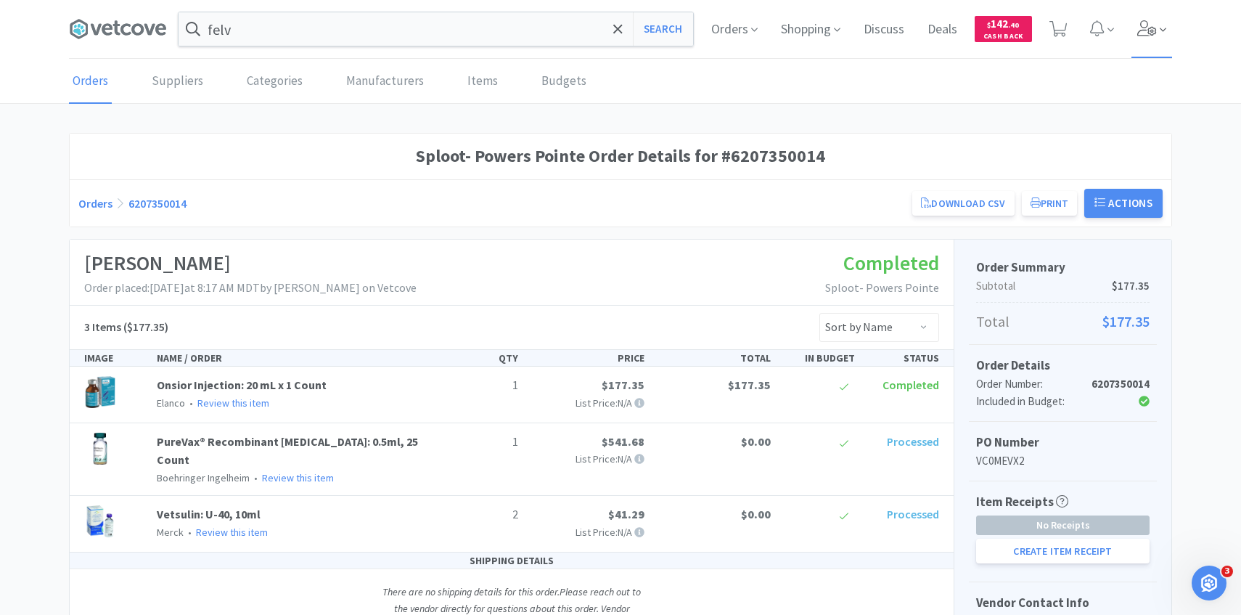
click at [1141, 38] on span at bounding box center [1152, 29] width 41 height 58
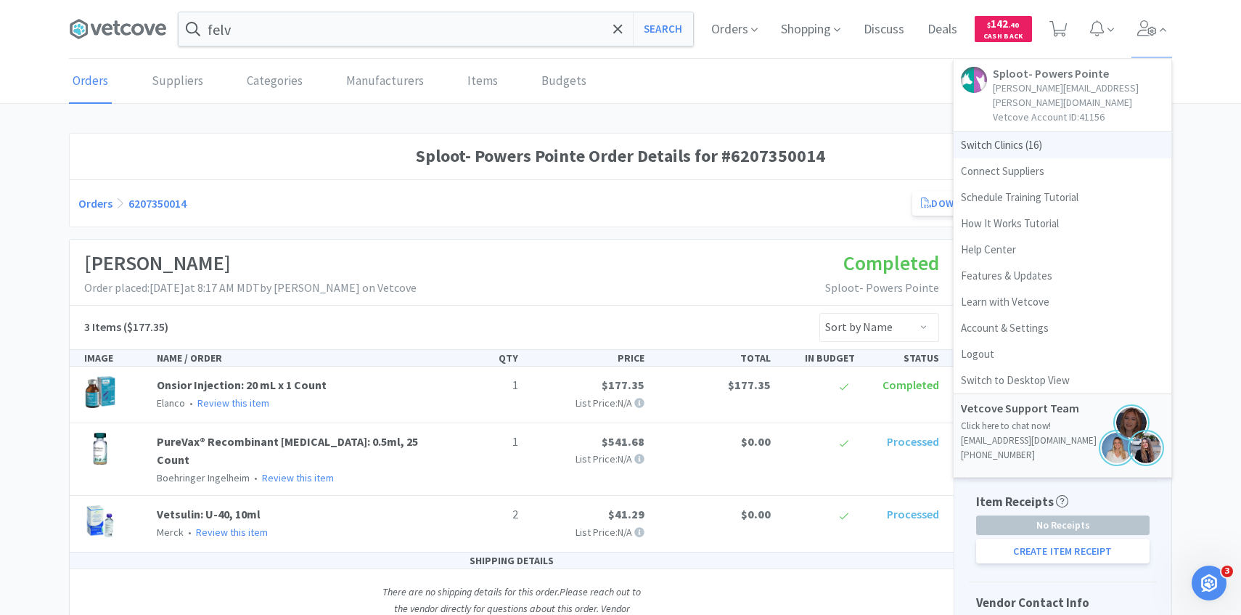
click at [1034, 132] on span "Switch Clinics ( 16 )" at bounding box center [1063, 145] width 218 height 26
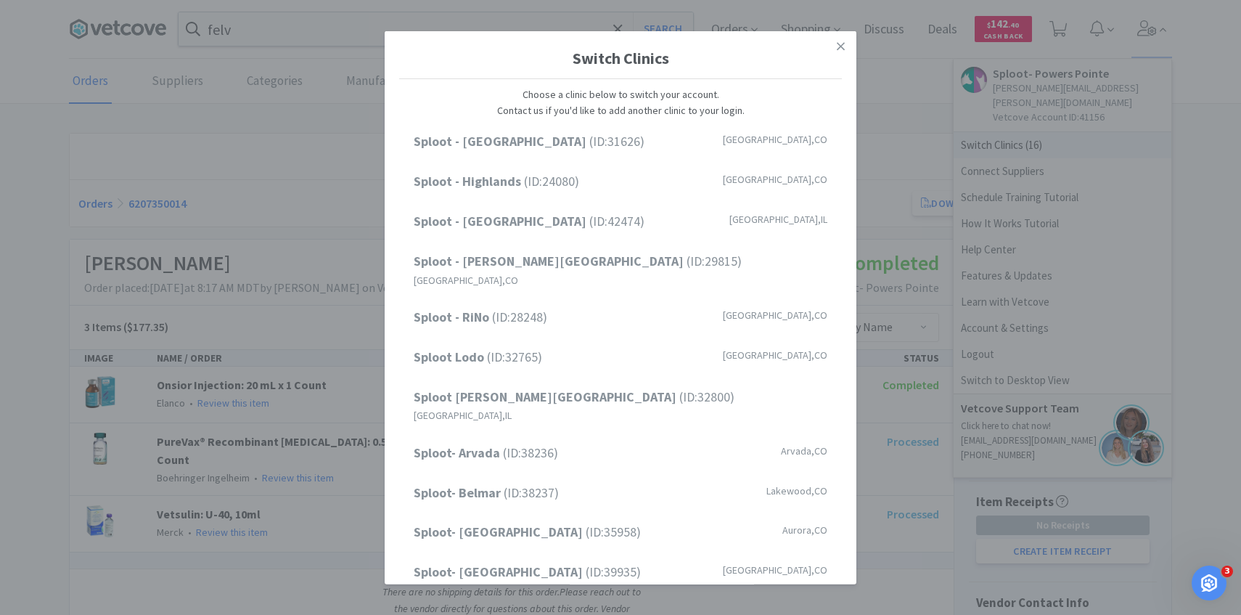
scroll to position [185, 0]
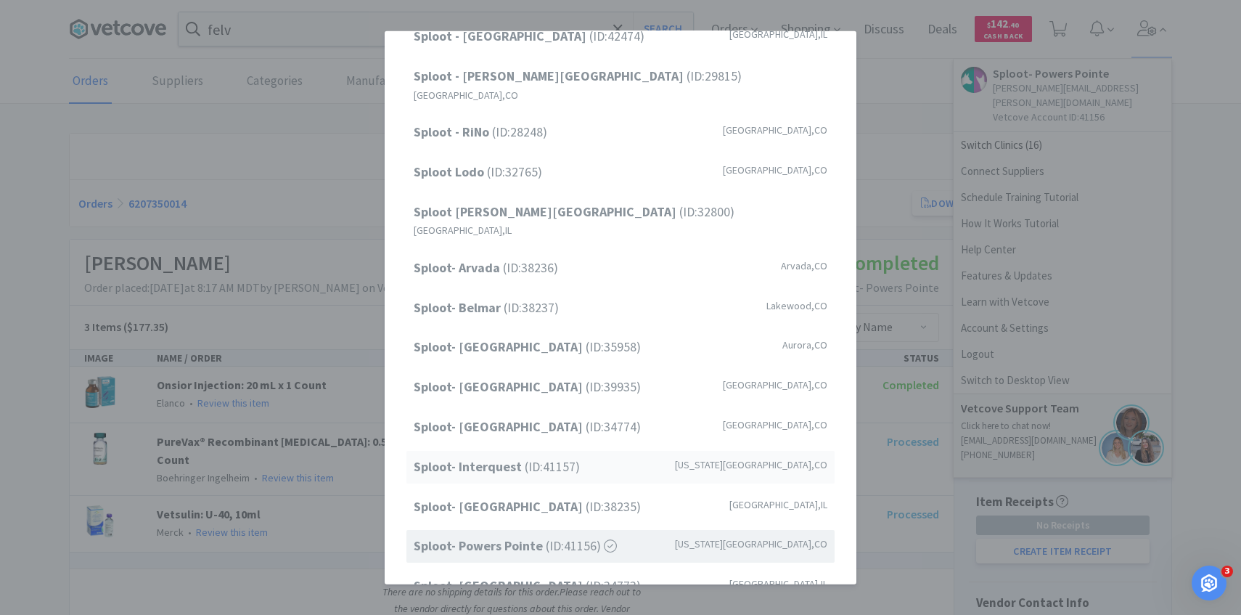
click at [537, 457] on span "Sploot- Interquest (ID: 41157 )" at bounding box center [497, 467] width 166 height 21
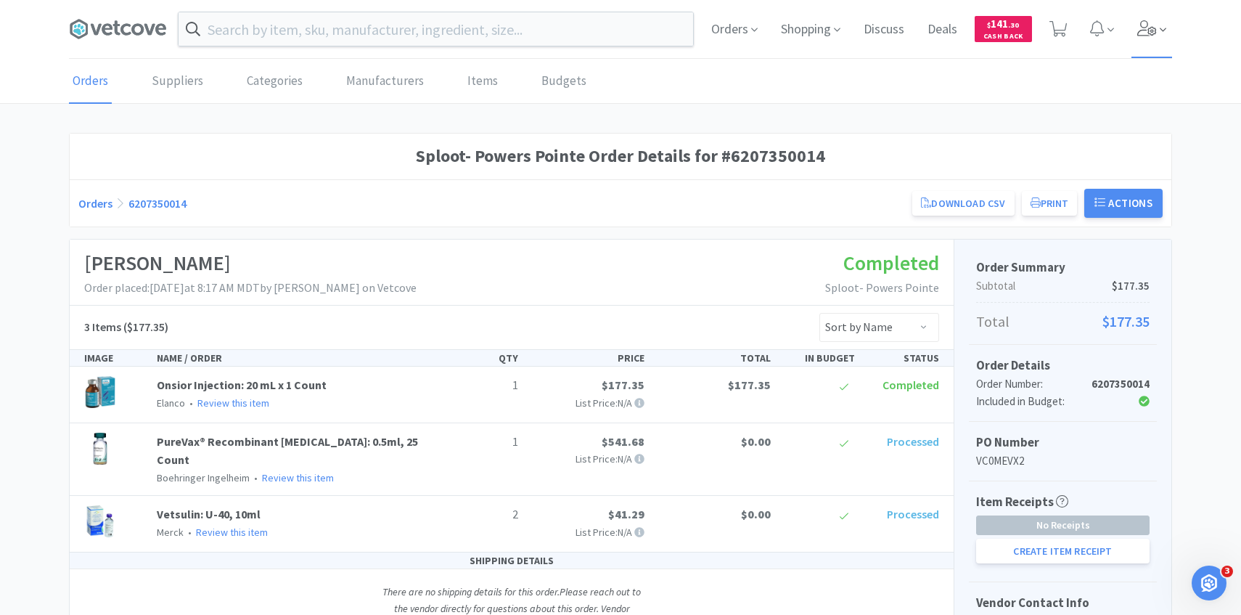
click at [1170, 14] on span at bounding box center [1152, 29] width 41 height 58
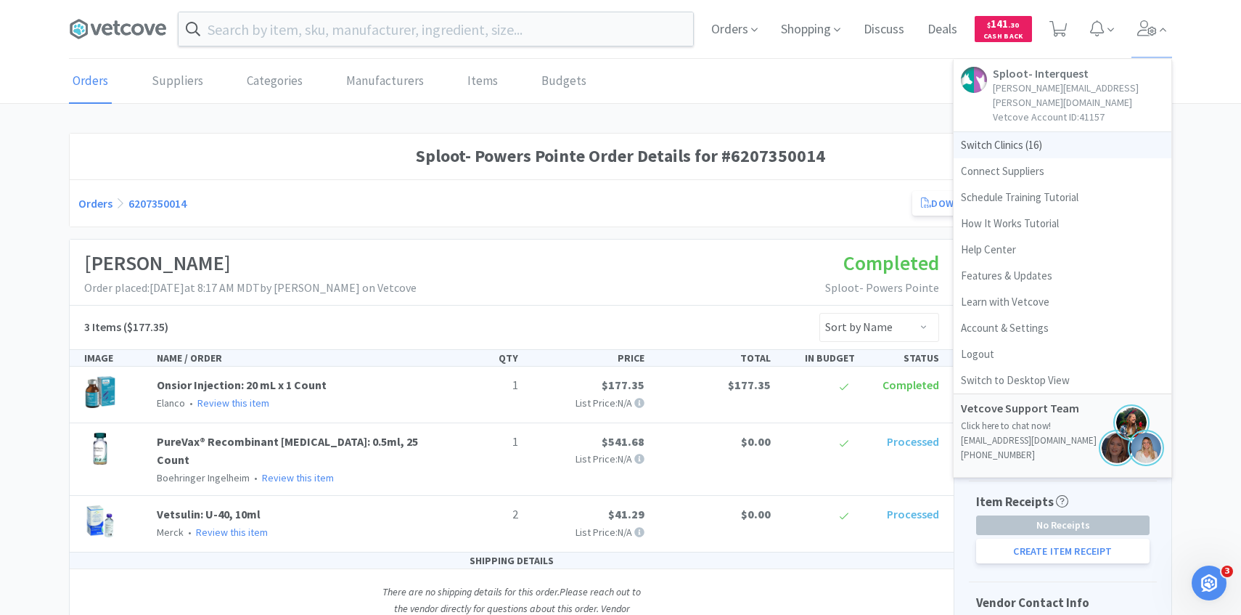
click at [1044, 132] on span "Switch Clinics ( 16 )" at bounding box center [1063, 145] width 218 height 26
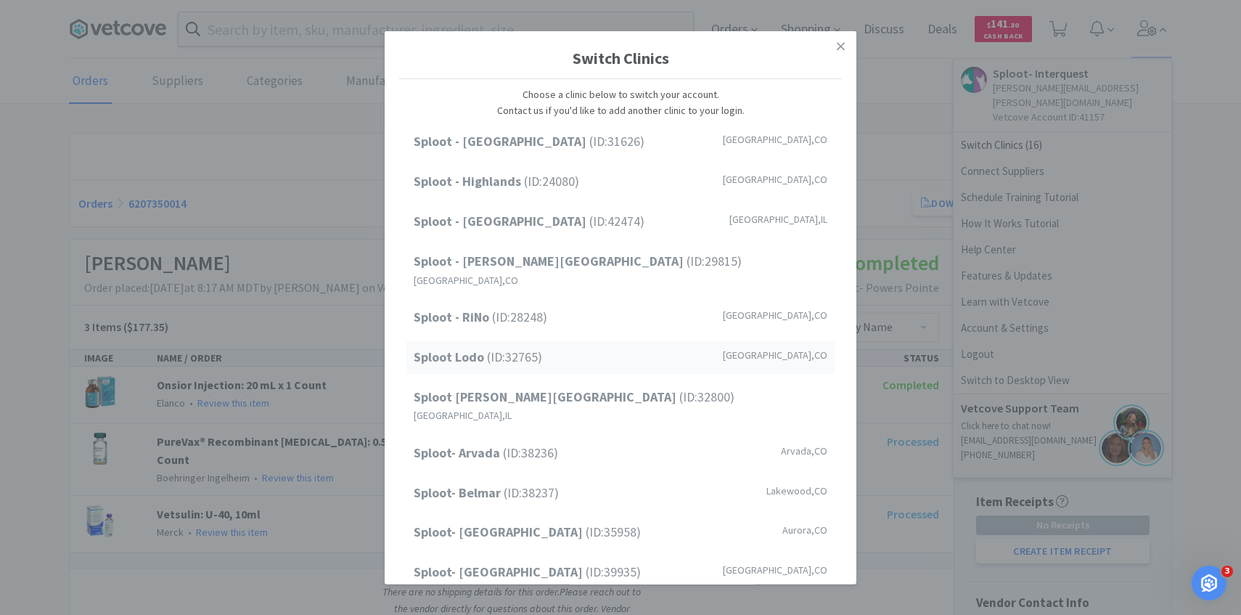
scroll to position [185, 0]
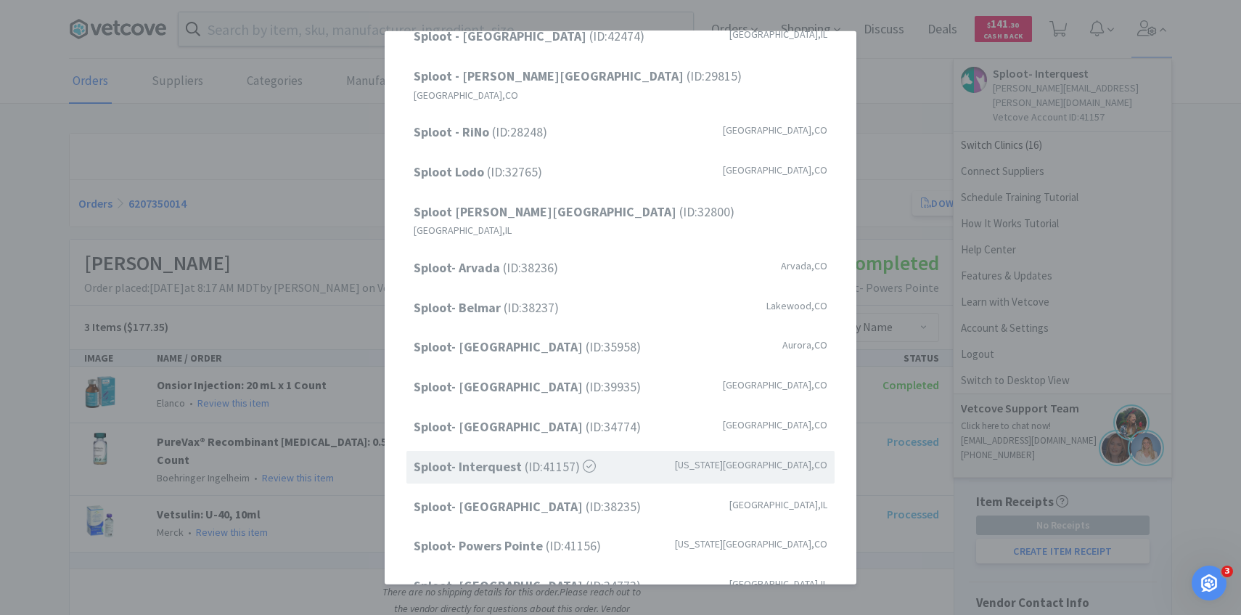
click at [545, 457] on span "Sploot- Interquest (ID: 41157 )" at bounding box center [505, 467] width 182 height 21
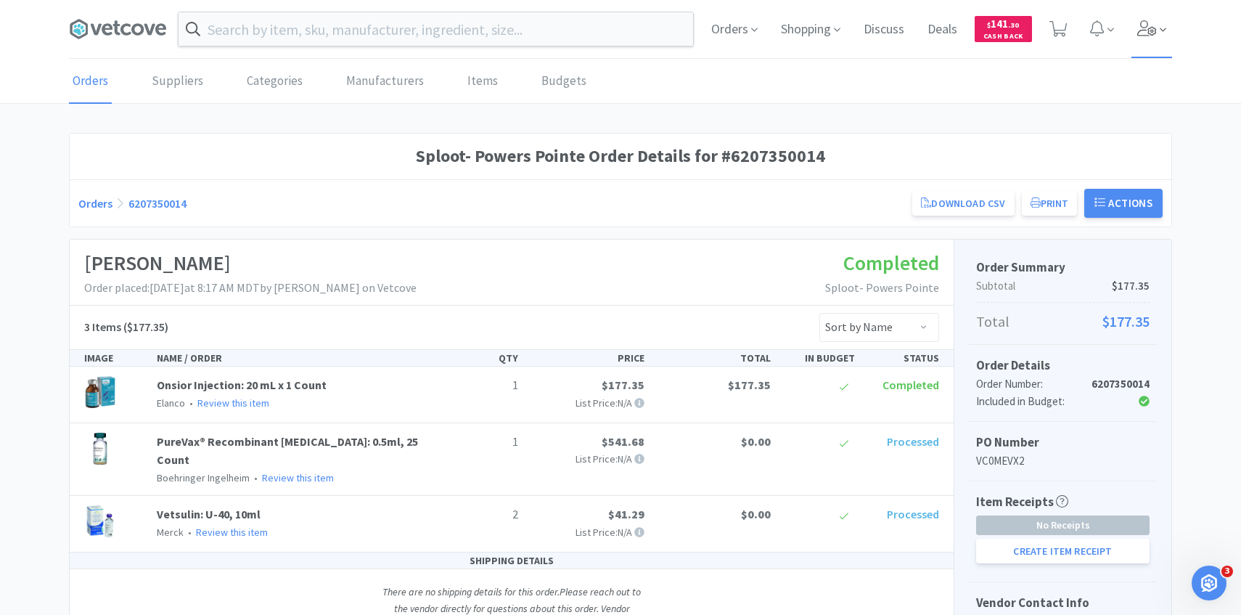
click at [1143, 29] on icon at bounding box center [1148, 28] width 20 height 16
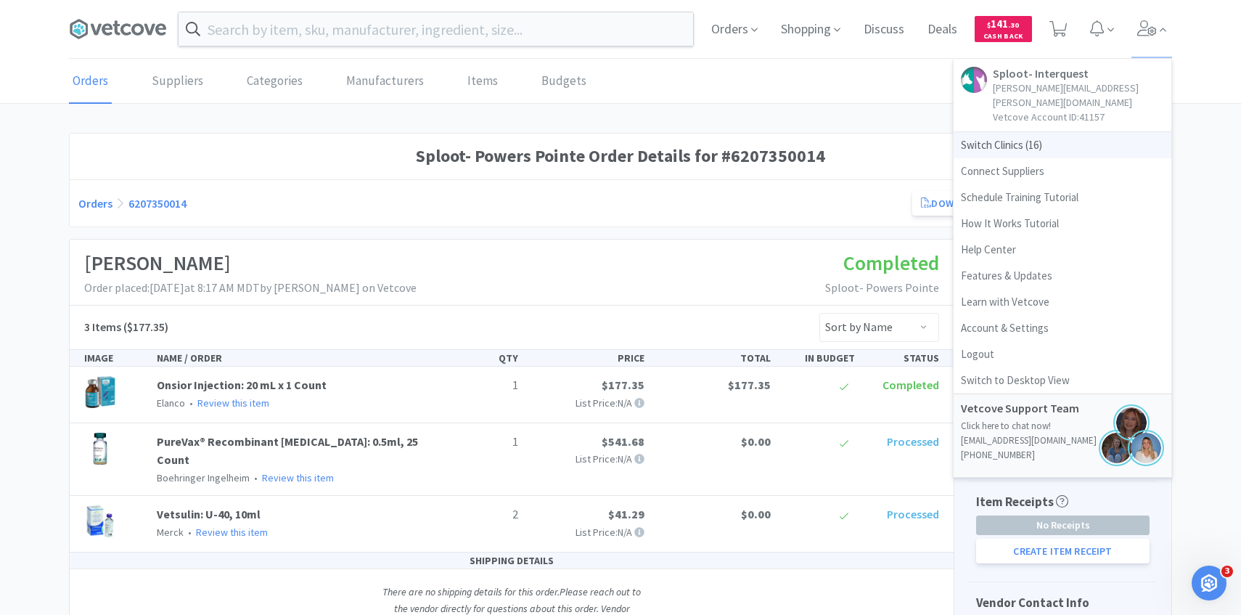
click at [1075, 134] on span "Switch Clinics ( 16 )" at bounding box center [1063, 145] width 218 height 26
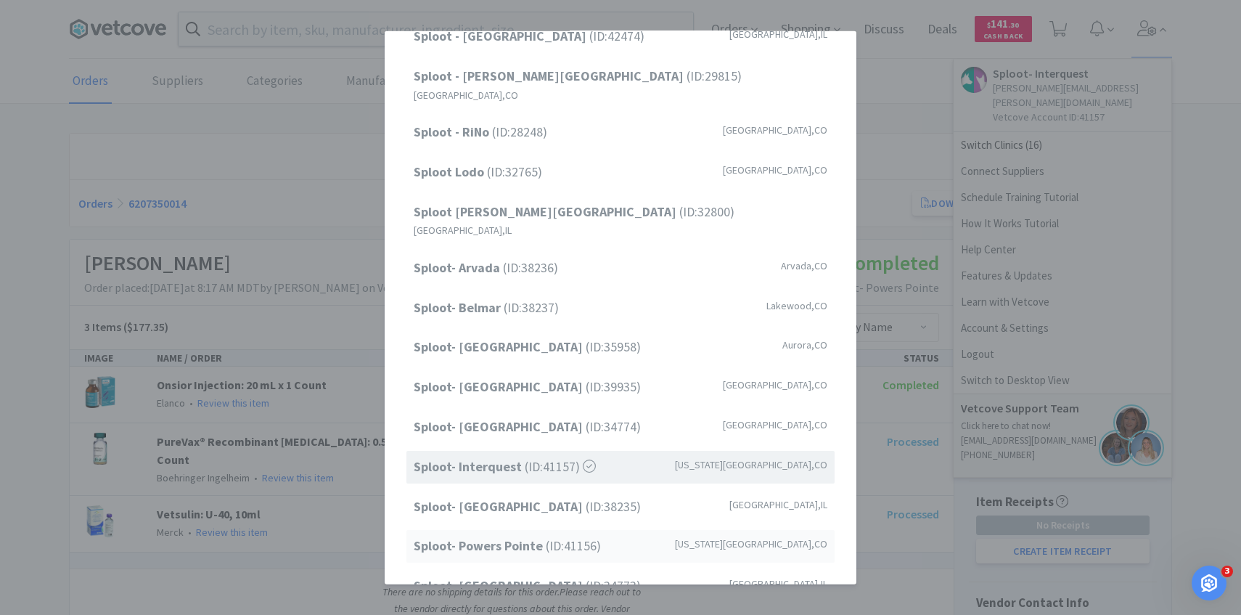
click at [553, 536] on span "Sploot- Powers Pointe (ID: 41156 )" at bounding box center [507, 546] width 187 height 21
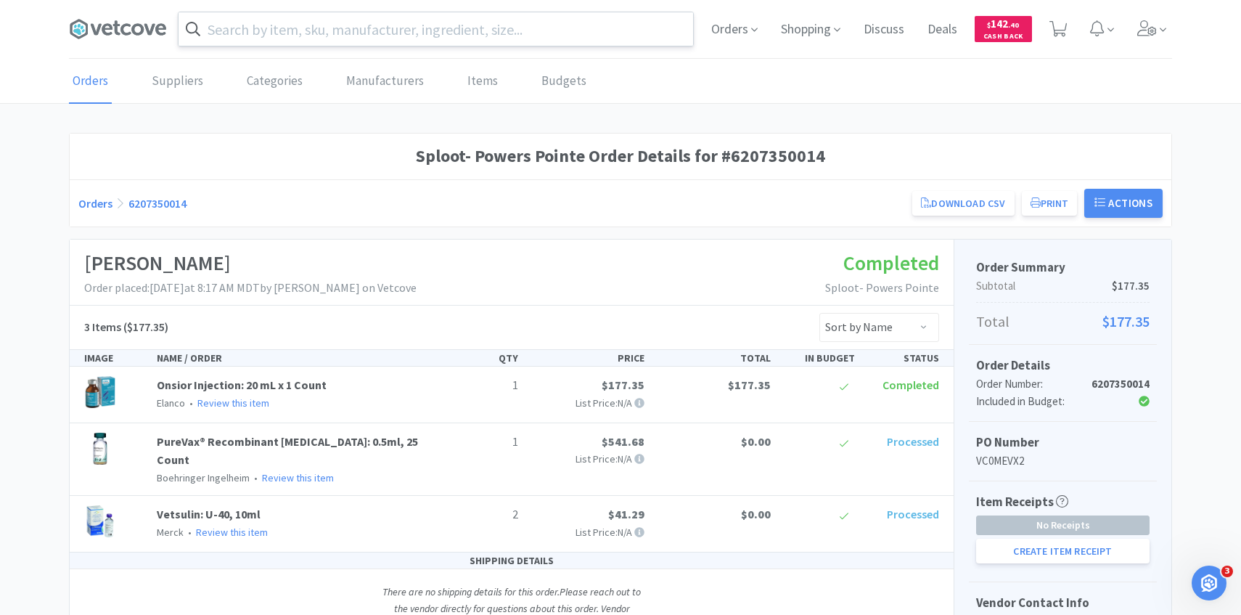
click at [309, 31] on input "text" at bounding box center [436, 28] width 515 height 33
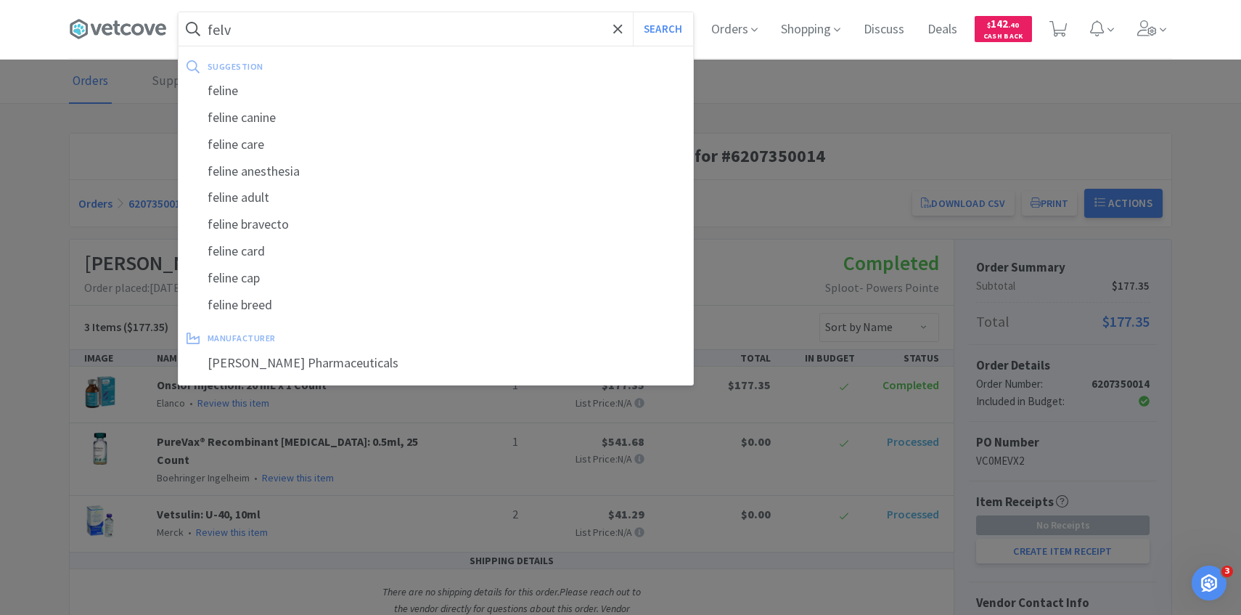
type input "felv"
click at [633, 12] on button "Search" at bounding box center [663, 28] width 60 height 33
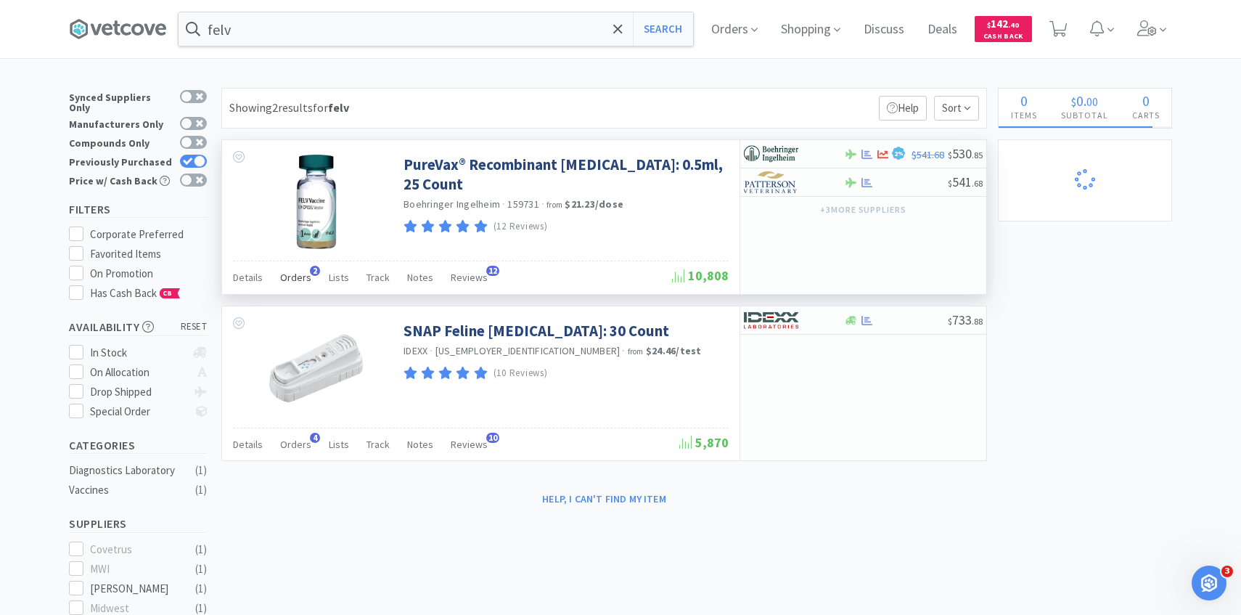
click at [308, 282] on span "Orders" at bounding box center [295, 277] width 31 height 13
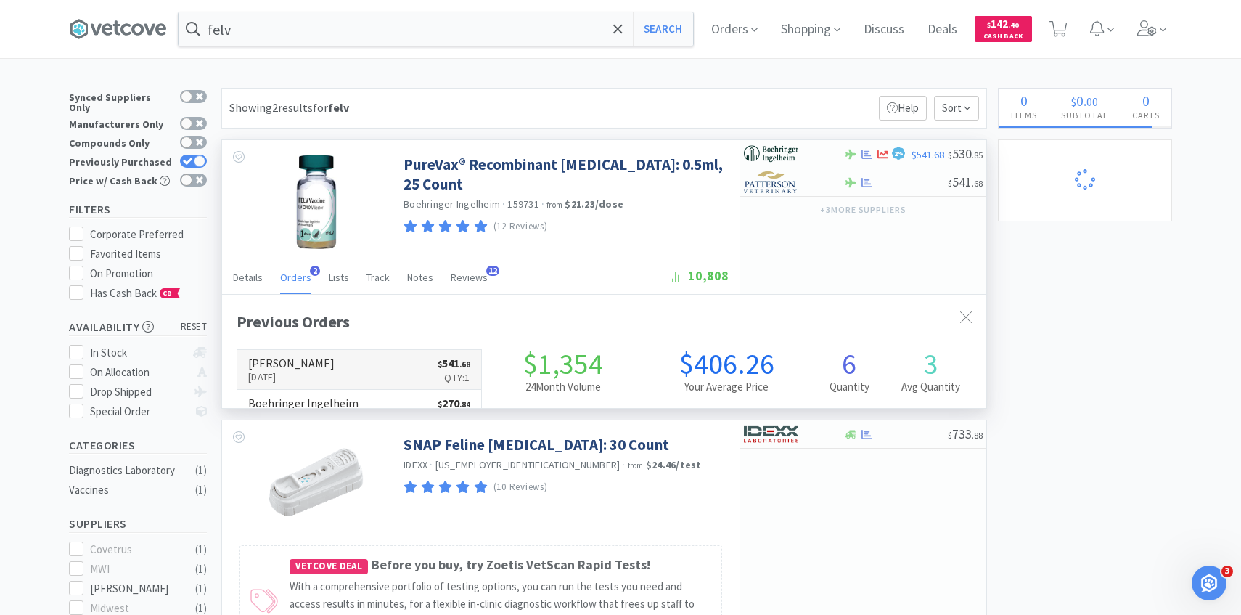
scroll to position [376, 764]
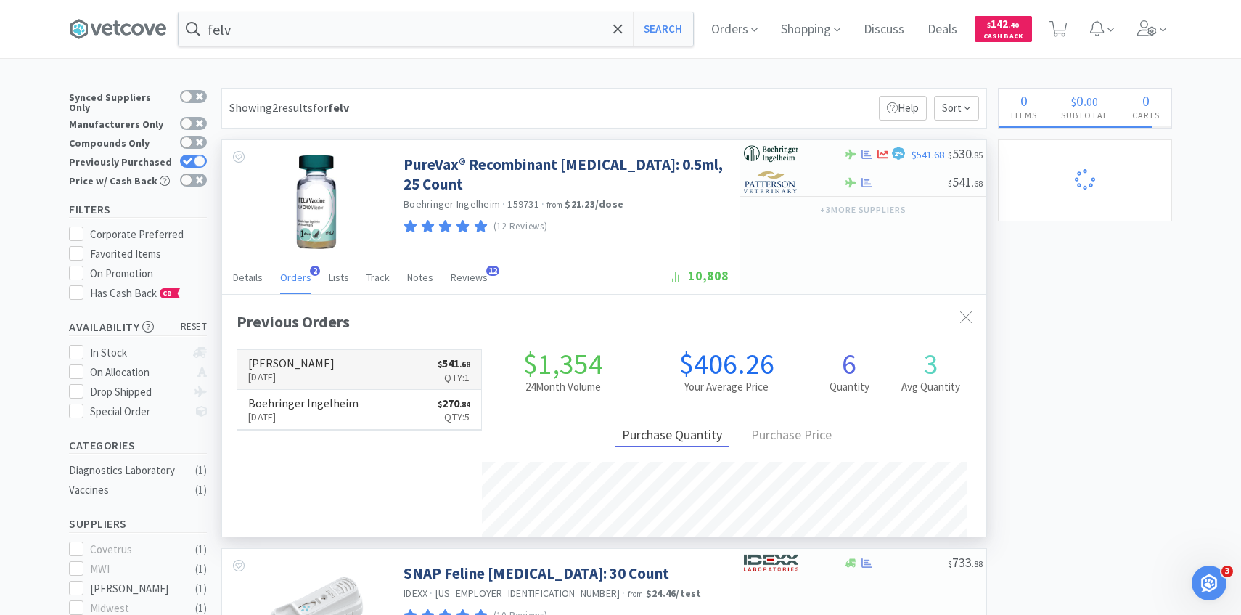
click at [327, 364] on link "[PERSON_NAME] [DATE] $ 541 . 68 Qty: 1" at bounding box center [359, 370] width 244 height 40
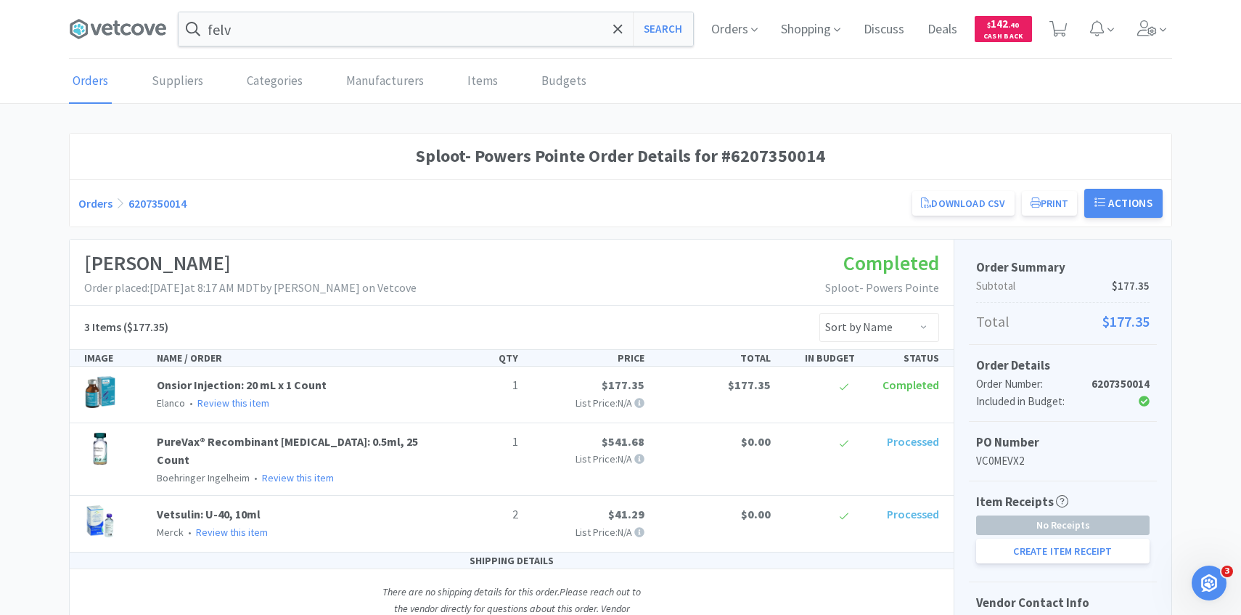
click at [1152, 63] on div "Orders Suppliers Categories Manufacturers Items Budgets" at bounding box center [621, 82] width 1104 height 44
click at [1152, 44] on span at bounding box center [1152, 29] width 41 height 58
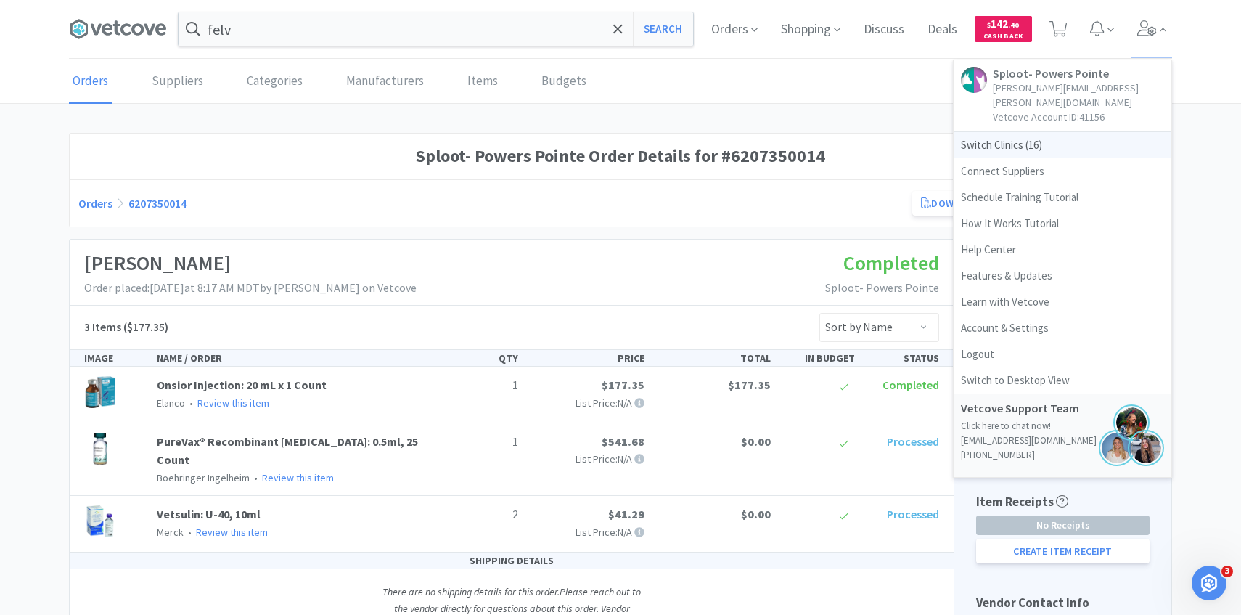
click at [1050, 132] on span "Switch Clinics ( 16 )" at bounding box center [1063, 145] width 218 height 26
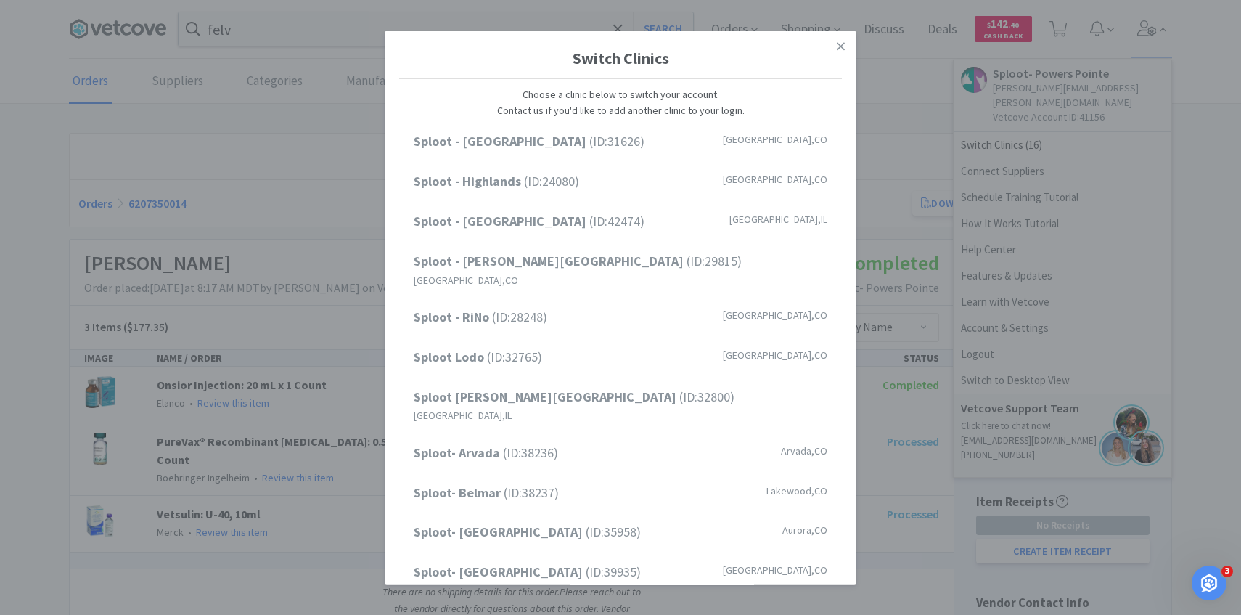
scroll to position [185, 0]
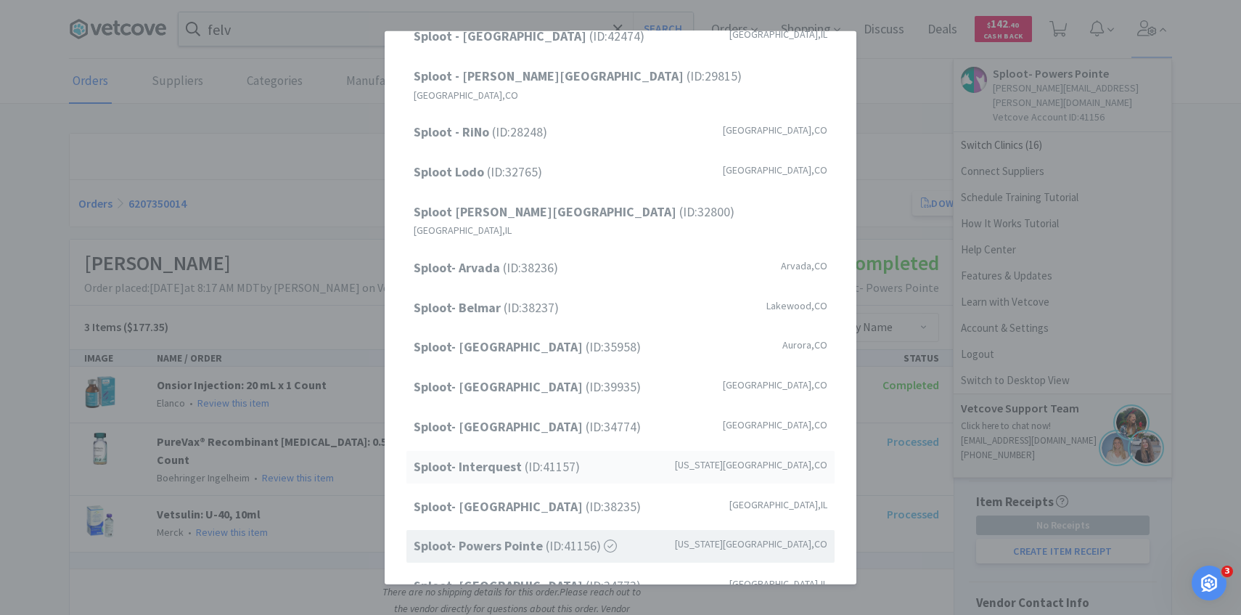
click at [551, 457] on span "Sploot- Interquest (ID: 41157 )" at bounding box center [497, 467] width 166 height 21
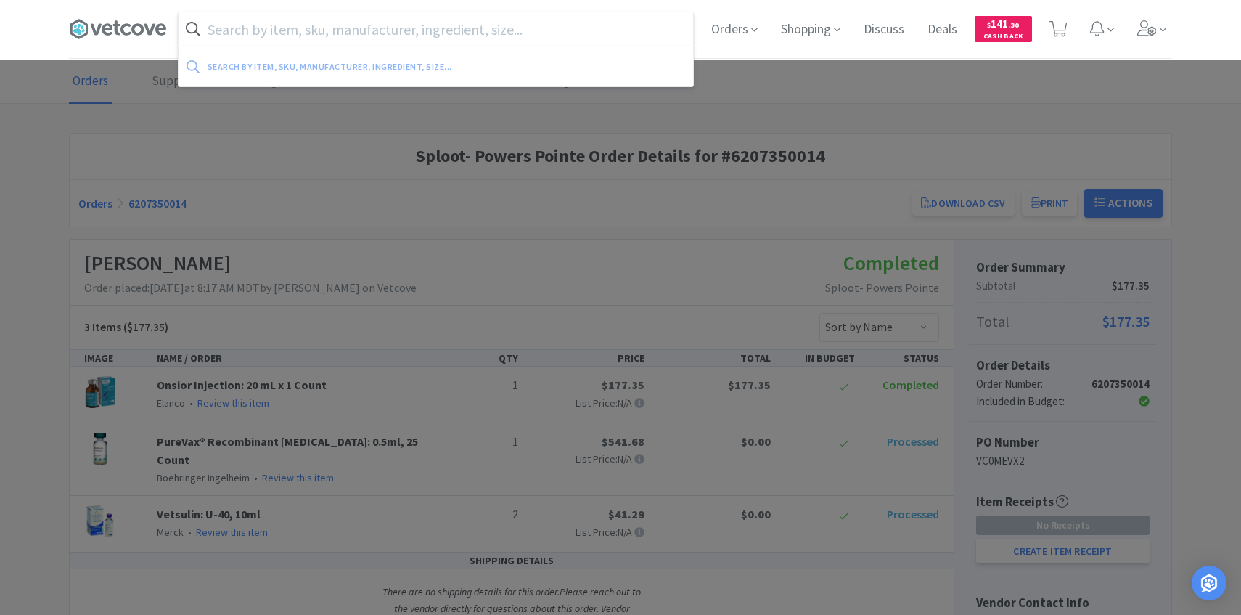
click at [277, 32] on input "text" at bounding box center [436, 28] width 515 height 33
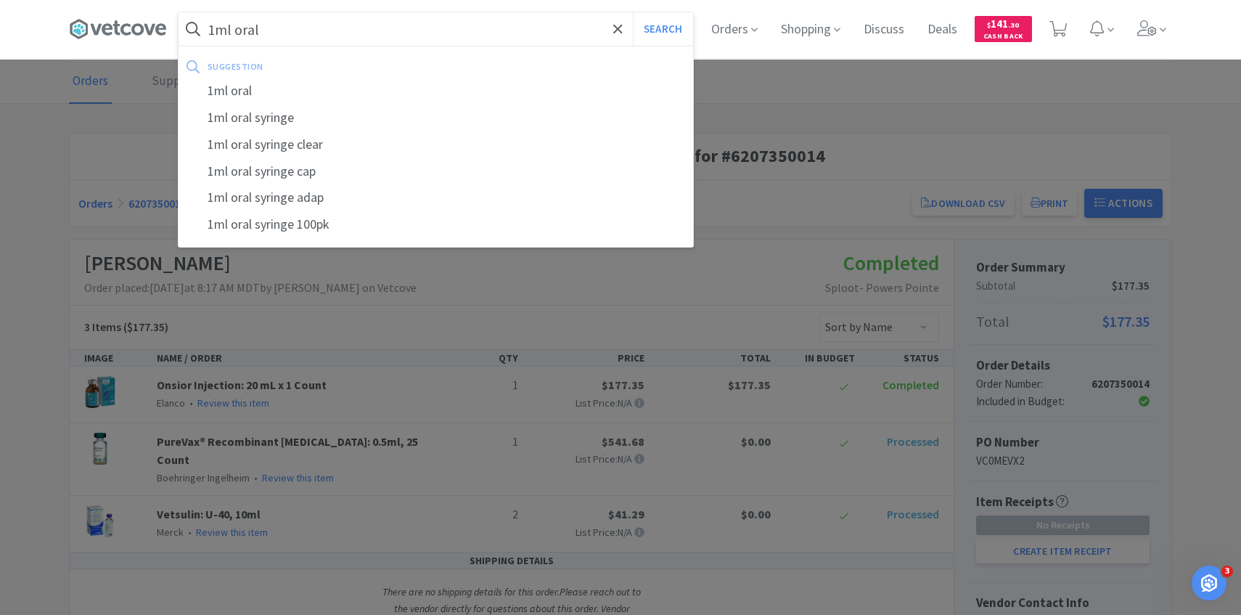
type input "1ml oral"
click at [633, 12] on button "Search" at bounding box center [663, 28] width 60 height 33
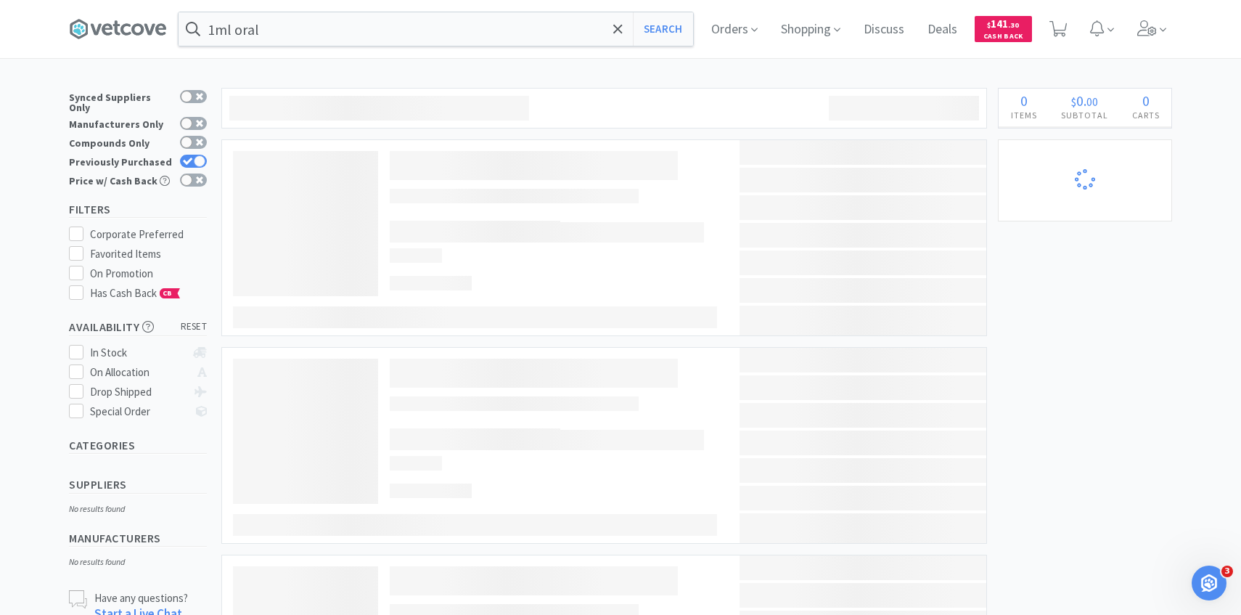
select select "2"
select select "1"
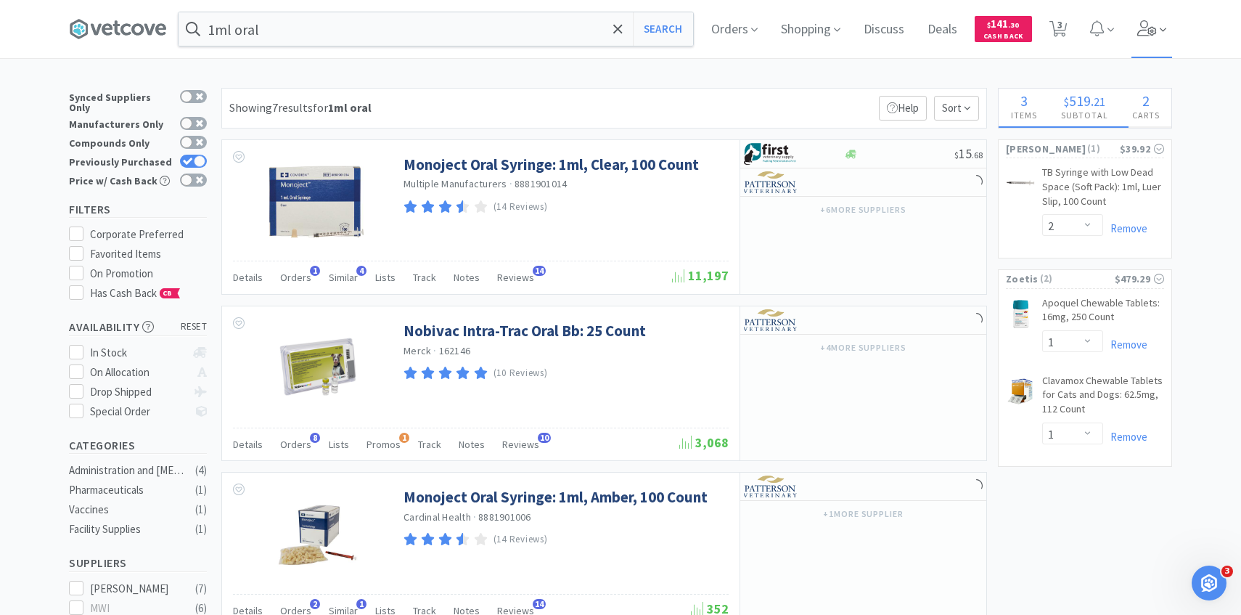
click at [1148, 31] on icon at bounding box center [1148, 28] width 20 height 16
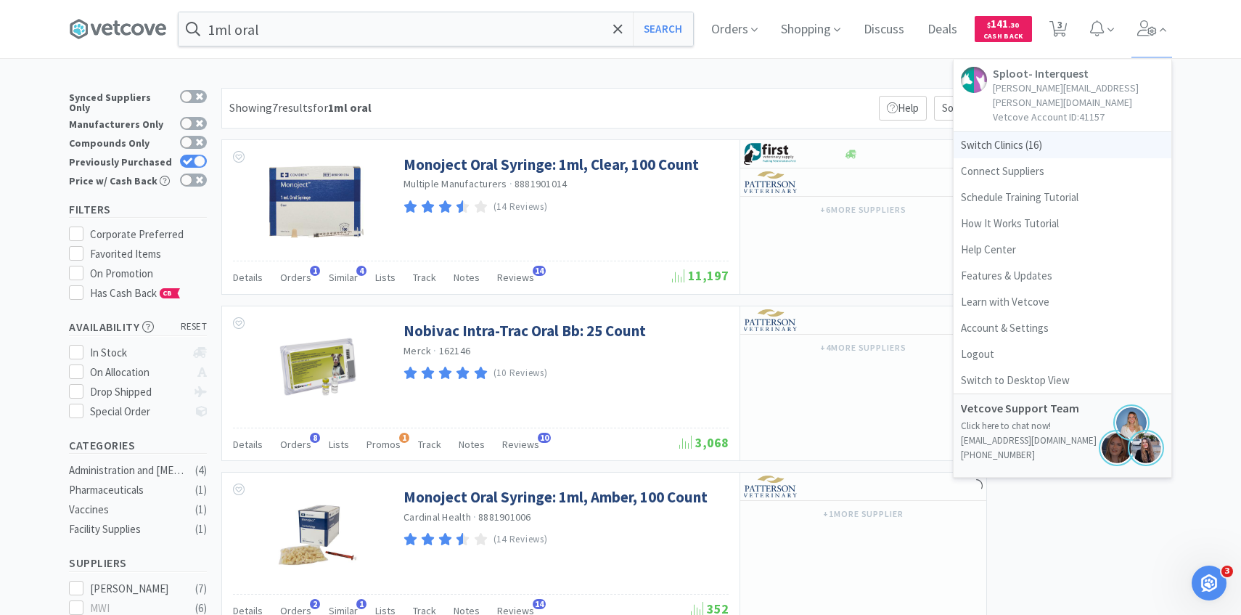
click at [1029, 132] on span "Switch Clinics ( 16 )" at bounding box center [1063, 145] width 218 height 26
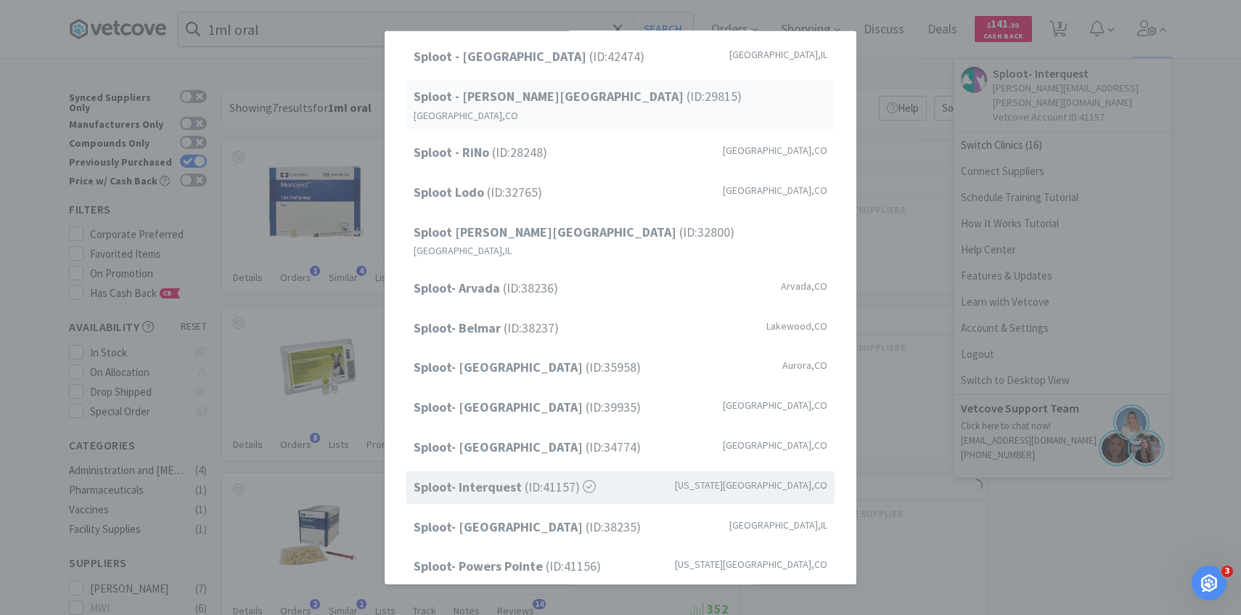
scroll to position [185, 0]
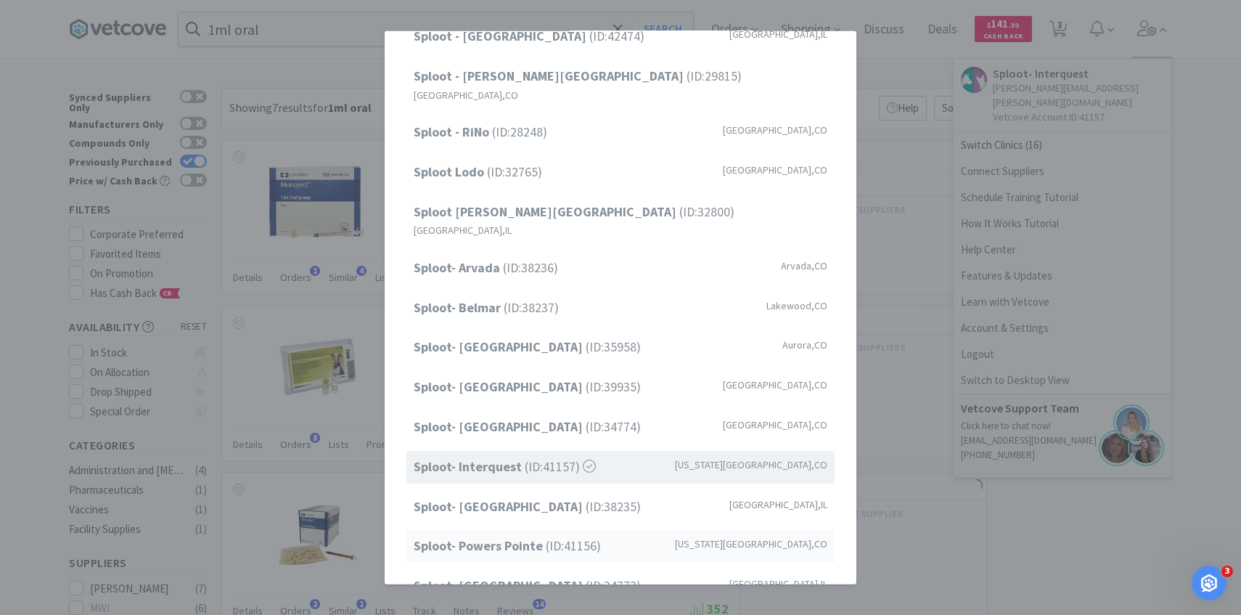
click at [552, 536] on span "Sploot- Powers Pointe (ID: 41156 )" at bounding box center [507, 546] width 187 height 21
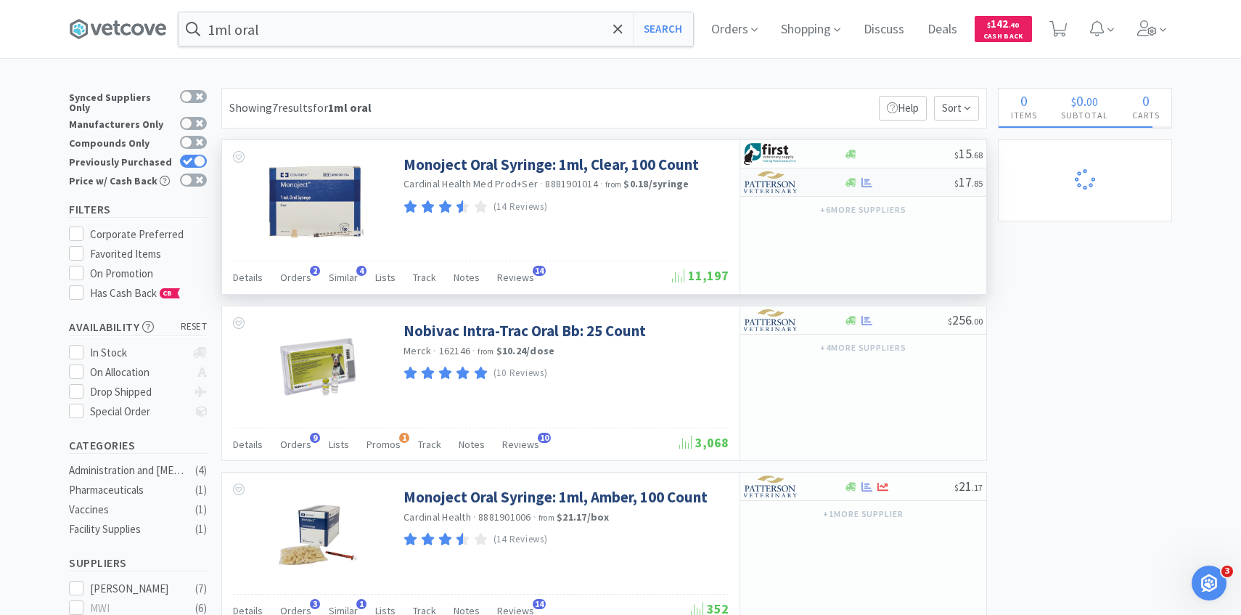
click at [786, 180] on img at bounding box center [771, 182] width 54 height 22
select select "1"
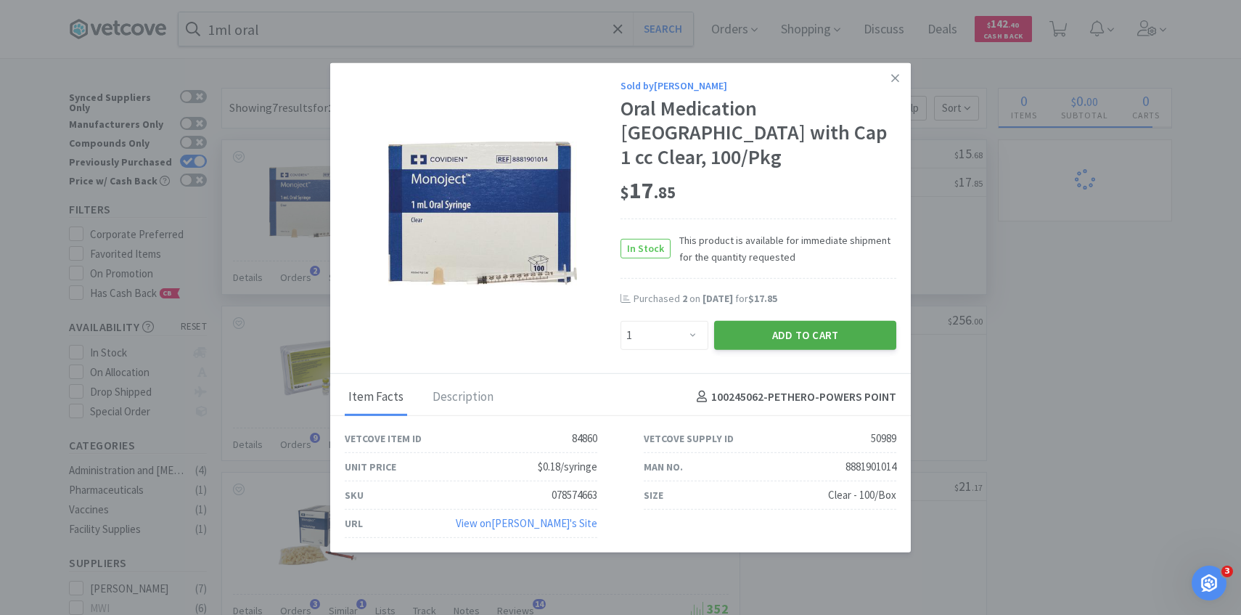
click at [770, 325] on button "Add to Cart" at bounding box center [805, 334] width 182 height 29
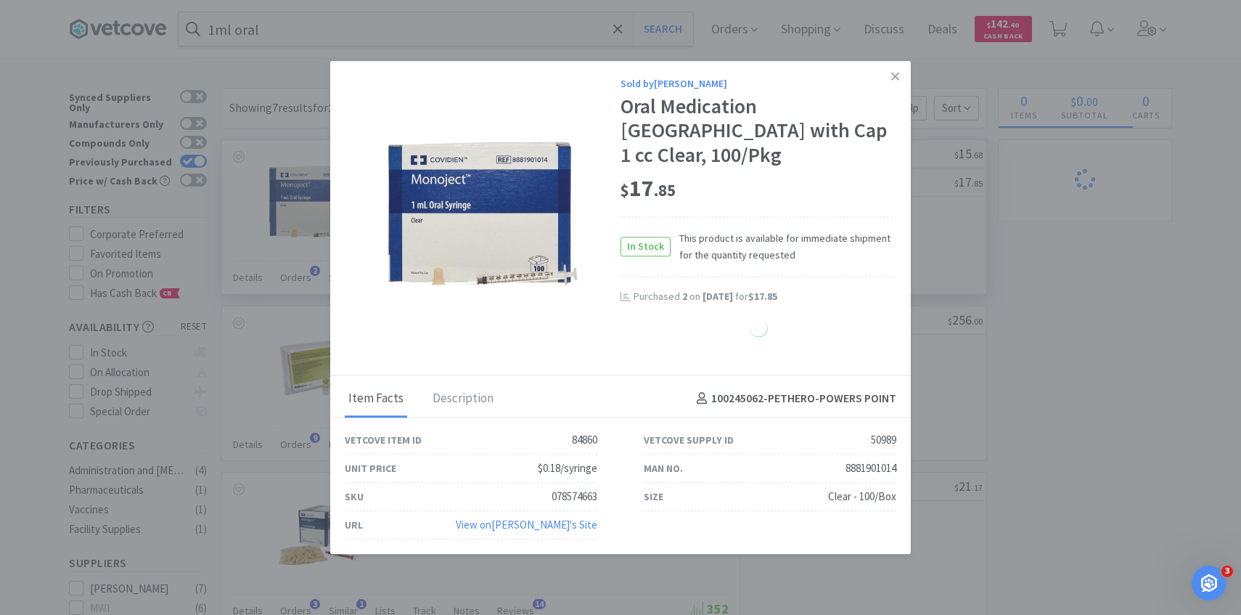
select select "1"
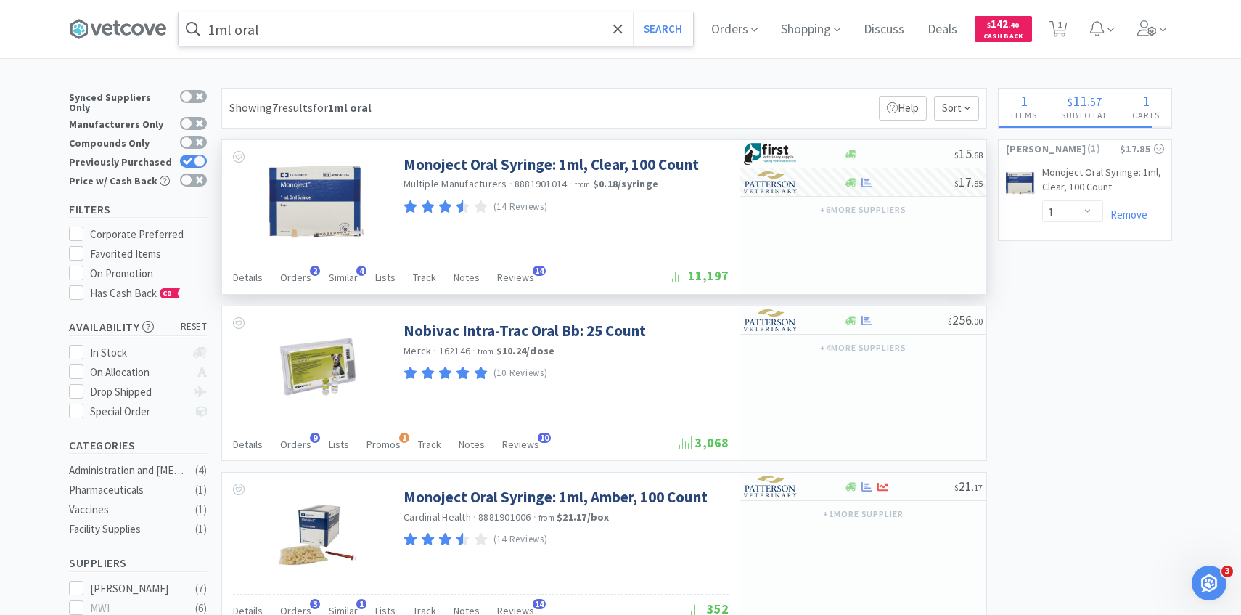
click at [444, 26] on input "1ml oral" at bounding box center [436, 28] width 515 height 33
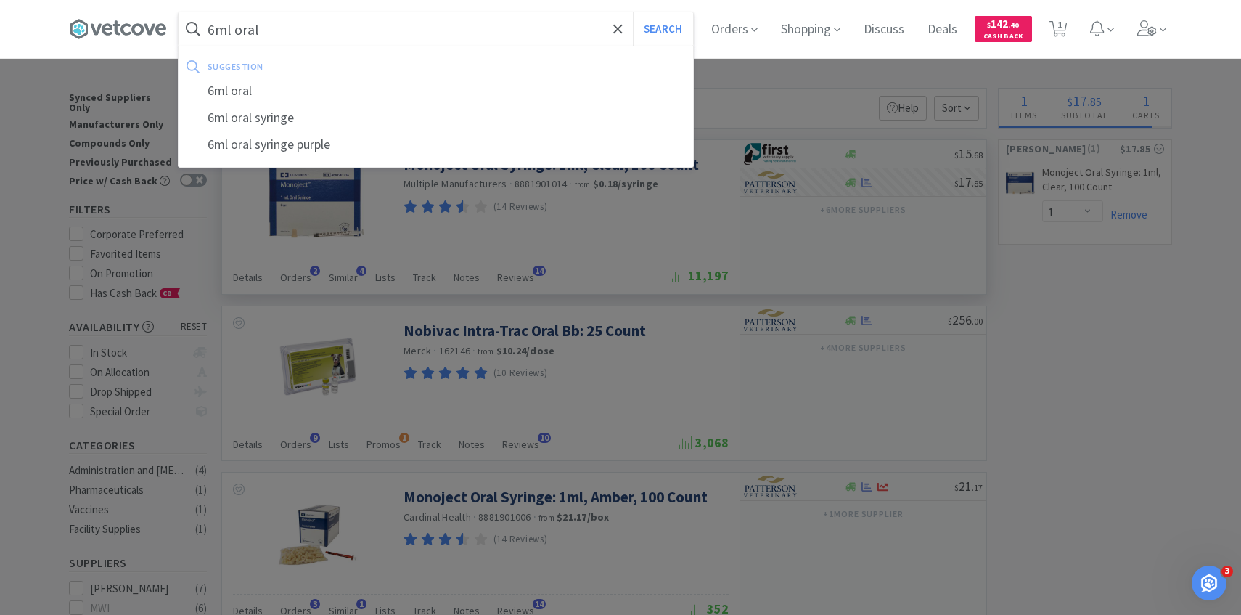
type input "6ml oral"
click at [633, 12] on button "Search" at bounding box center [663, 28] width 60 height 33
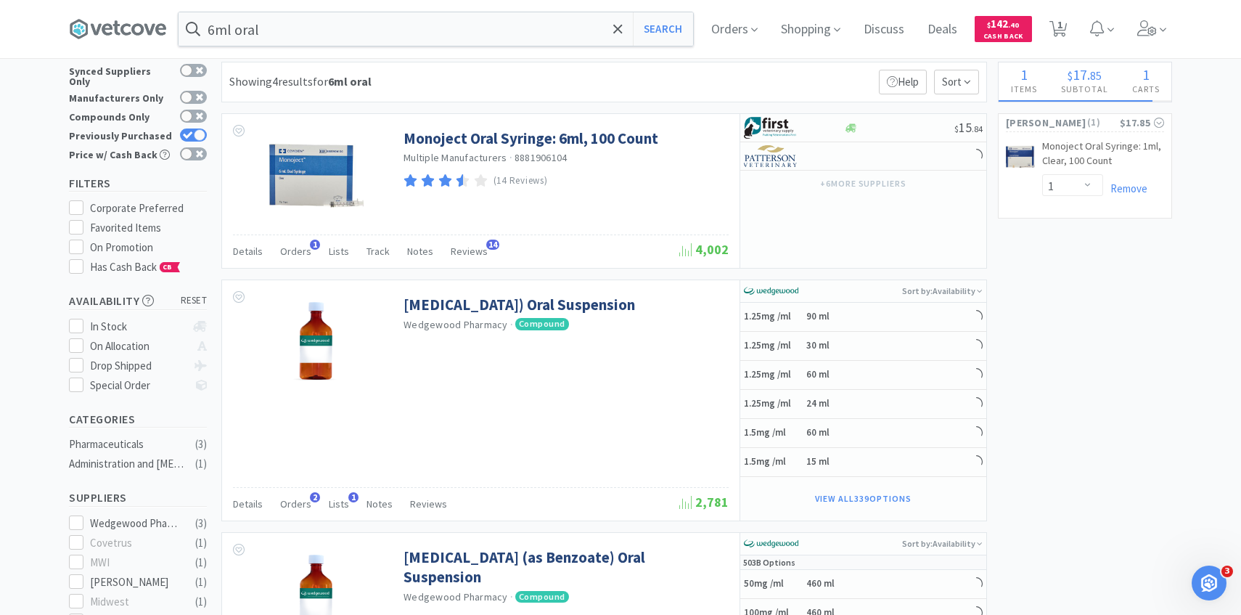
scroll to position [19, 0]
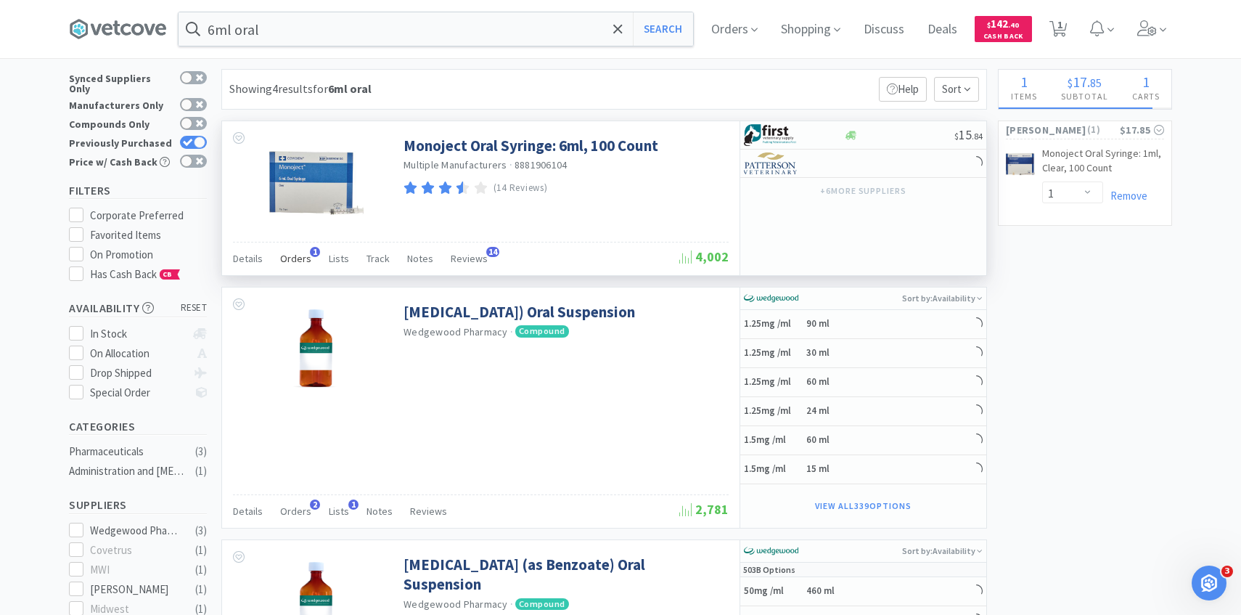
click at [303, 261] on span "Orders" at bounding box center [295, 258] width 31 height 13
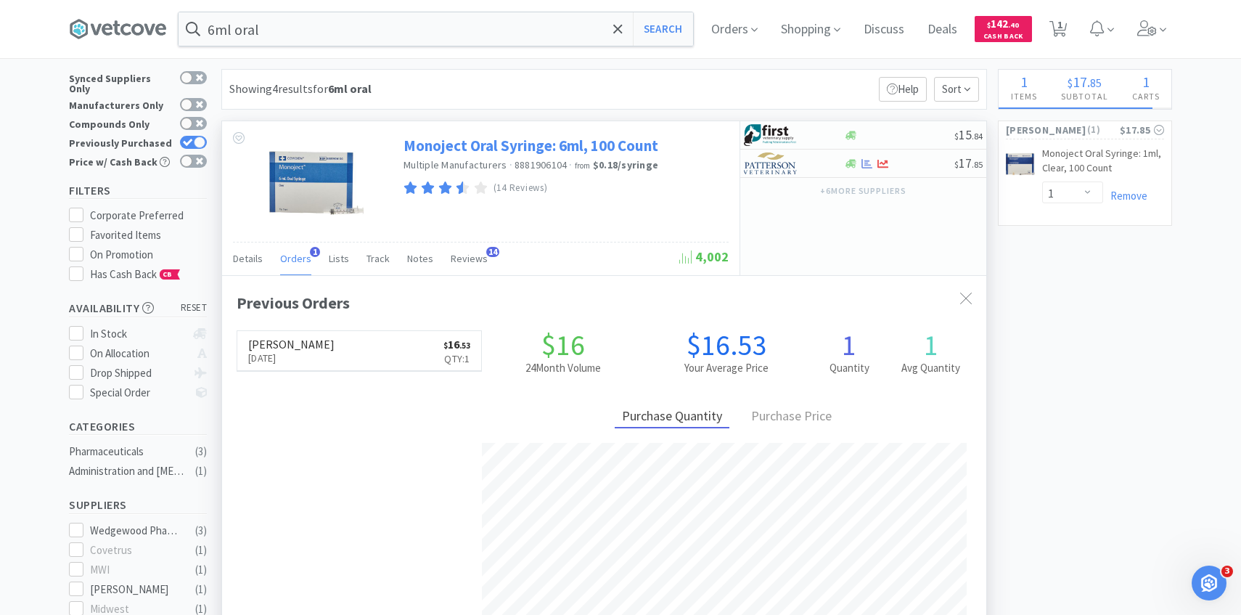
scroll to position [376, 764]
click at [790, 158] on img at bounding box center [771, 163] width 54 height 22
select select "1"
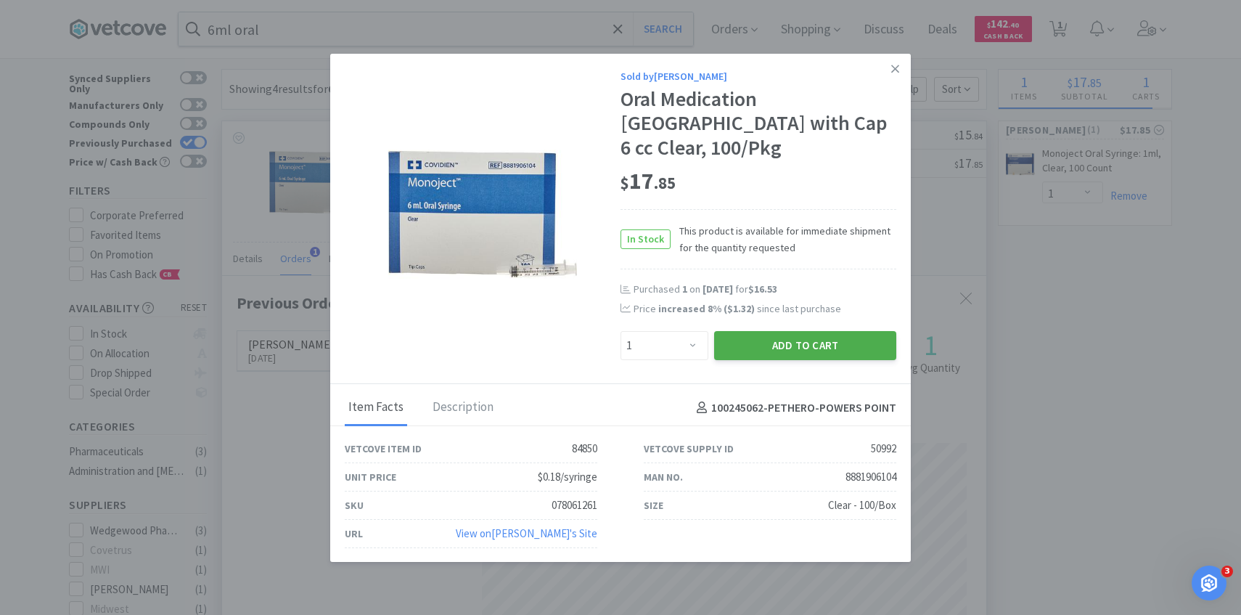
click at [753, 331] on button "Add to Cart" at bounding box center [805, 345] width 182 height 29
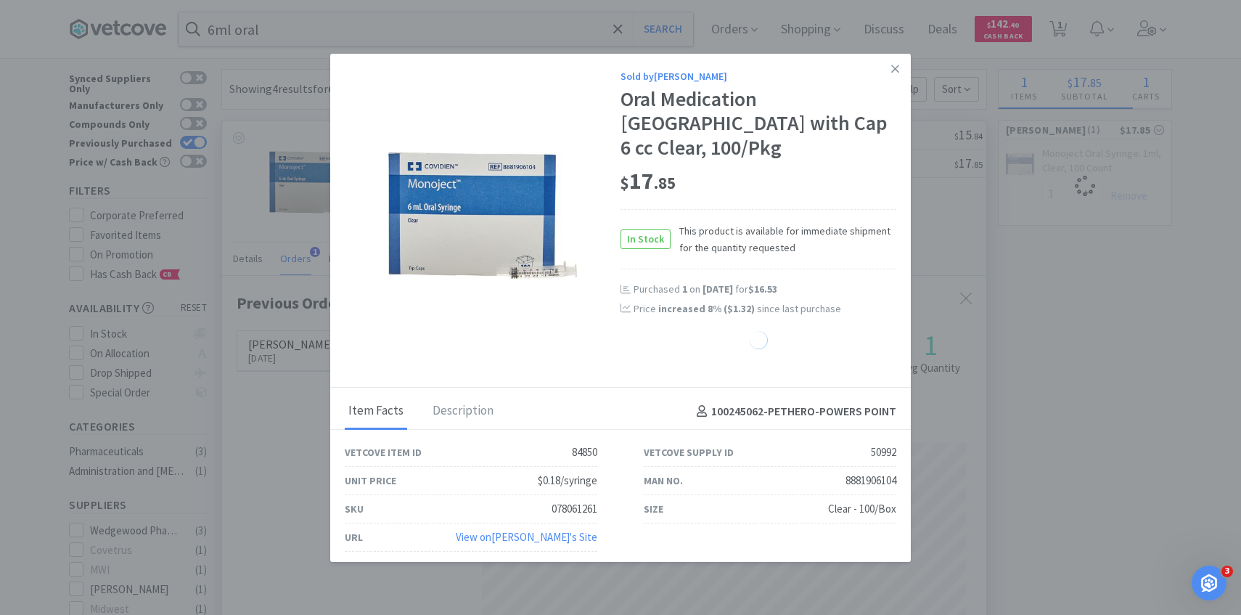
select select "1"
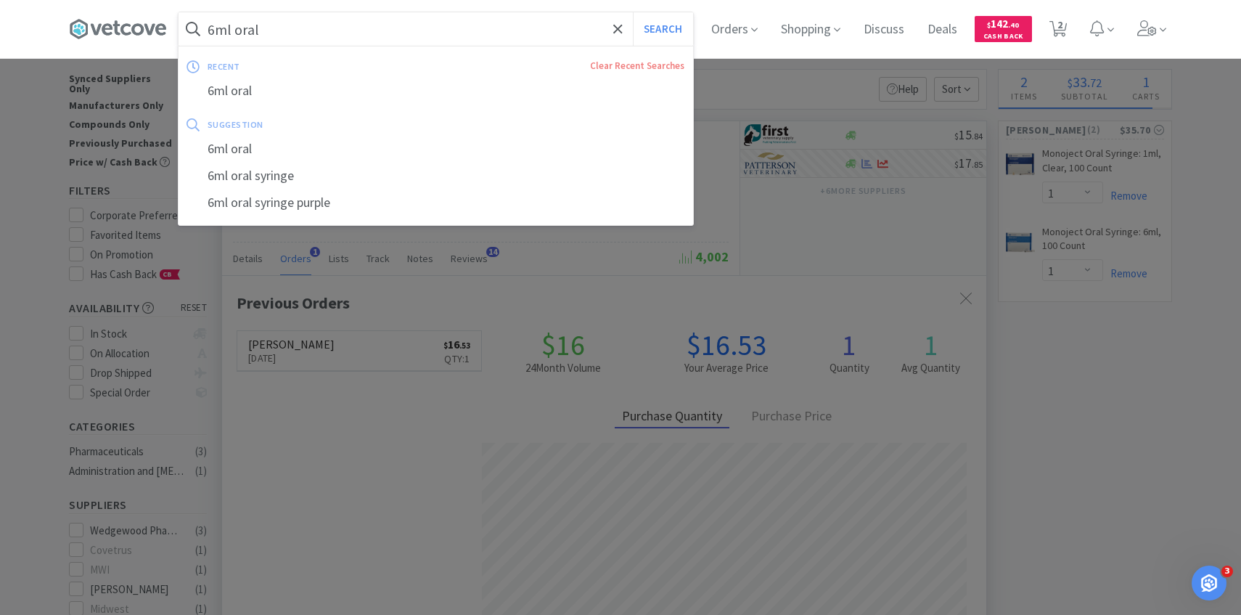
click at [327, 25] on input "6ml oral" at bounding box center [436, 28] width 515 height 33
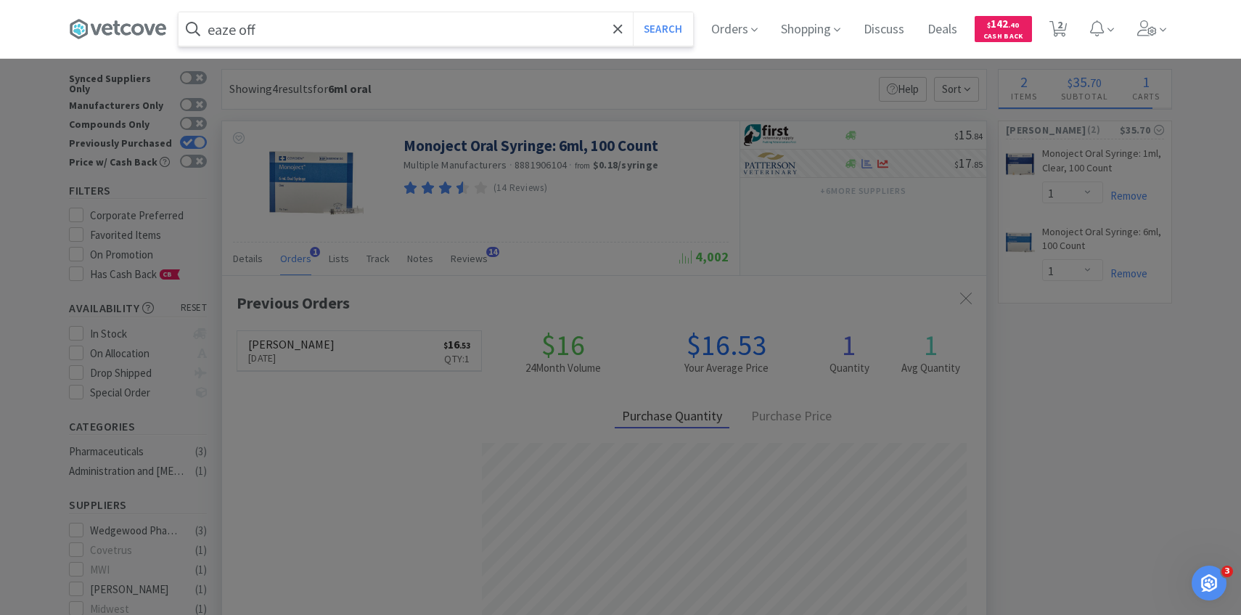
type input "eaze off"
click at [633, 12] on button "Search" at bounding box center [663, 28] width 60 height 33
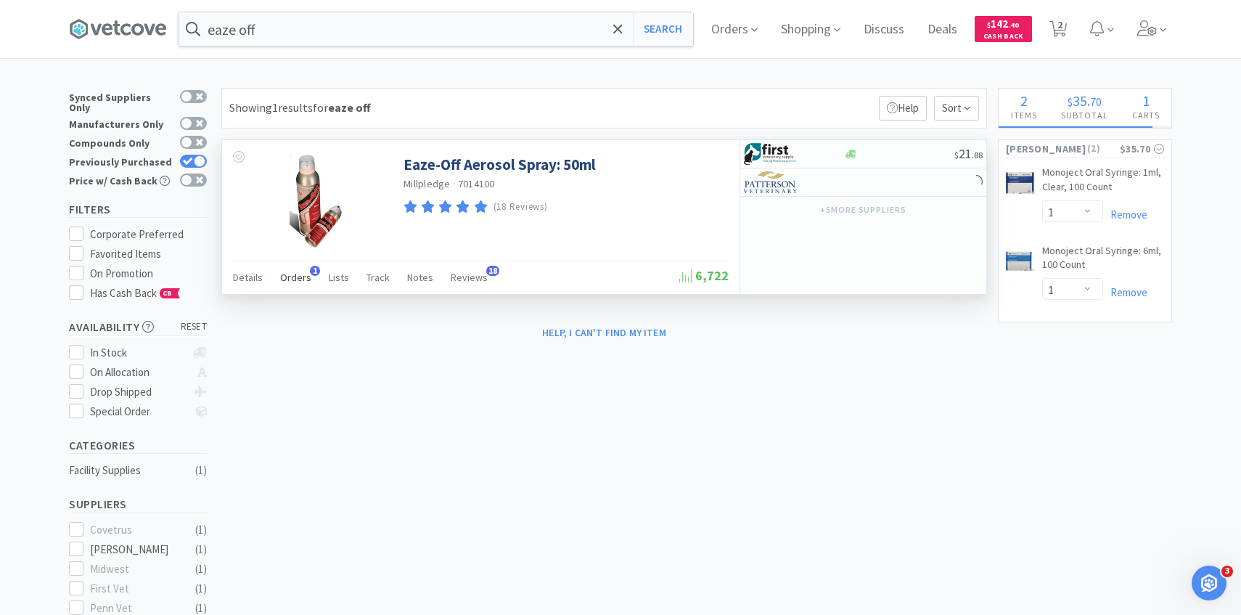
click at [290, 272] on span "Orders" at bounding box center [295, 277] width 31 height 13
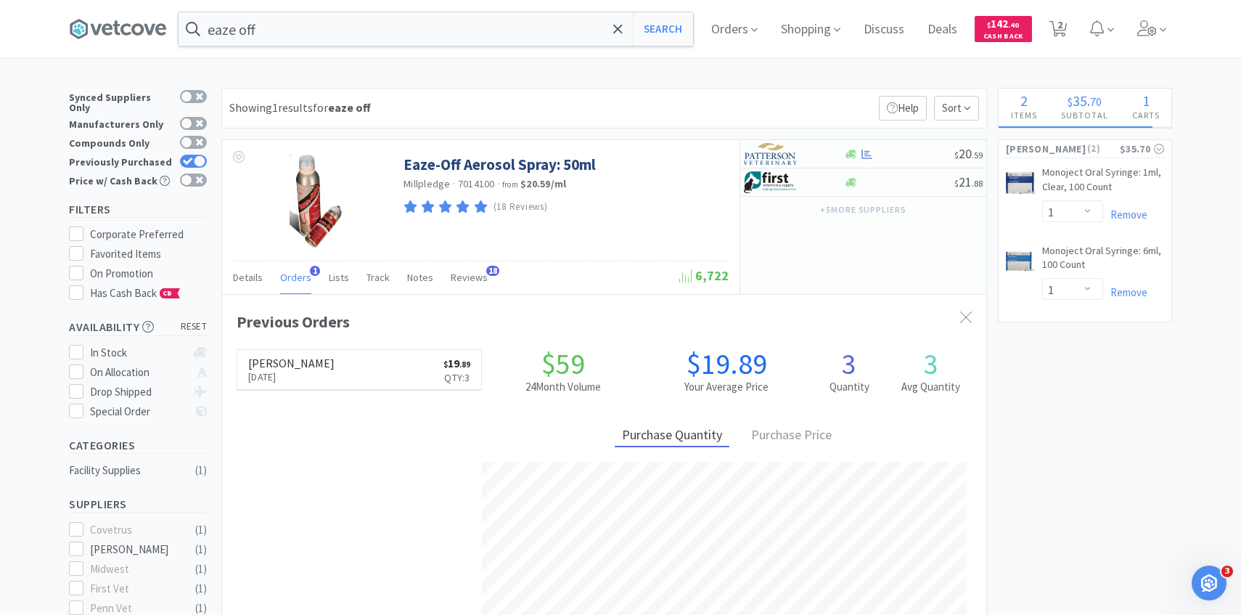
scroll to position [376, 764]
click at [775, 151] on img at bounding box center [771, 154] width 54 height 22
select select "1"
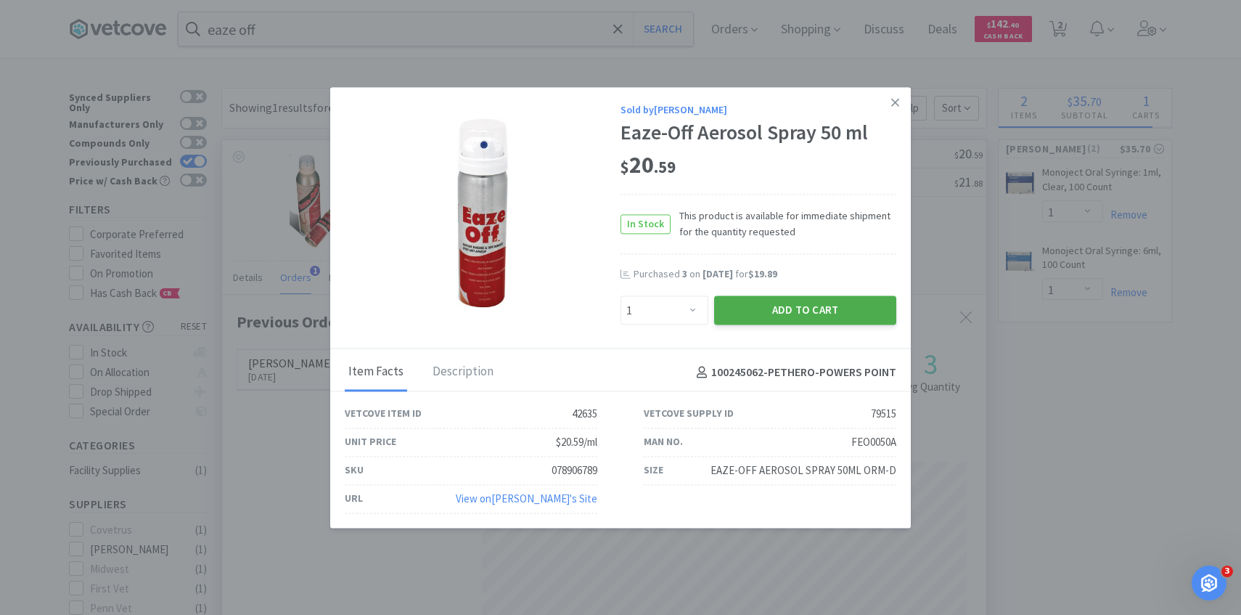
click at [735, 298] on button "Add to Cart" at bounding box center [805, 310] width 182 height 29
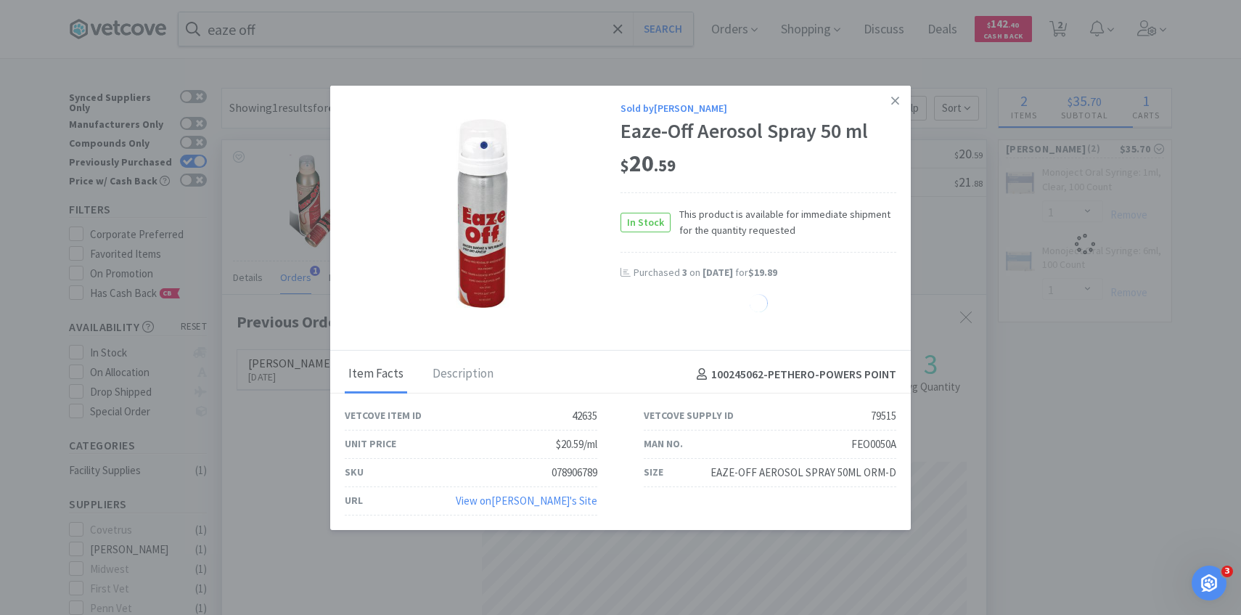
select select "1"
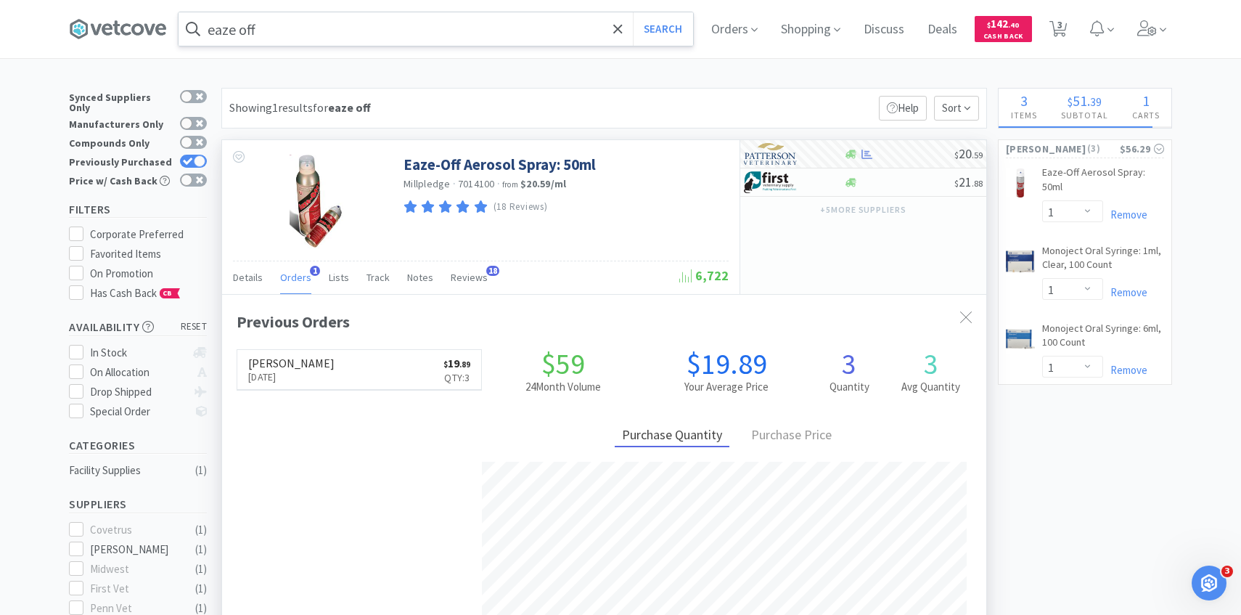
click at [352, 32] on input "eaze off" at bounding box center [436, 28] width 515 height 33
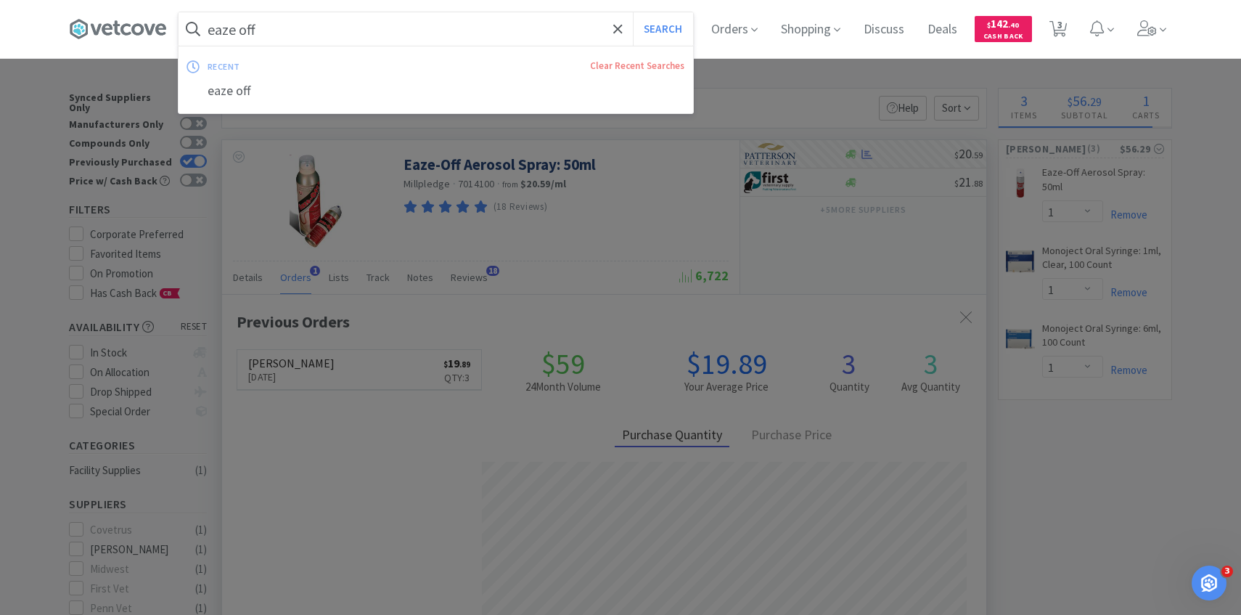
paste input "Pivetal non-woven gauze sponge 4" x 4""
type input "Pivetal non-woven gauze sponge 4" x 4""
click at [633, 12] on button "Search" at bounding box center [663, 28] width 60 height 33
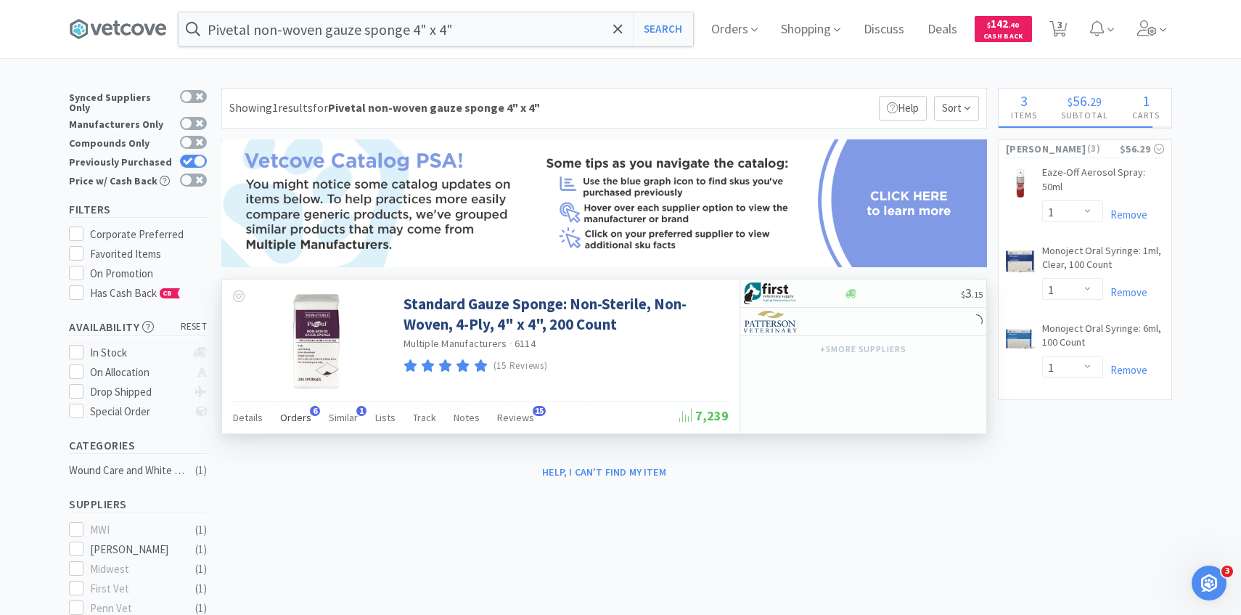
click at [305, 429] on div "Orders 6" at bounding box center [295, 420] width 31 height 28
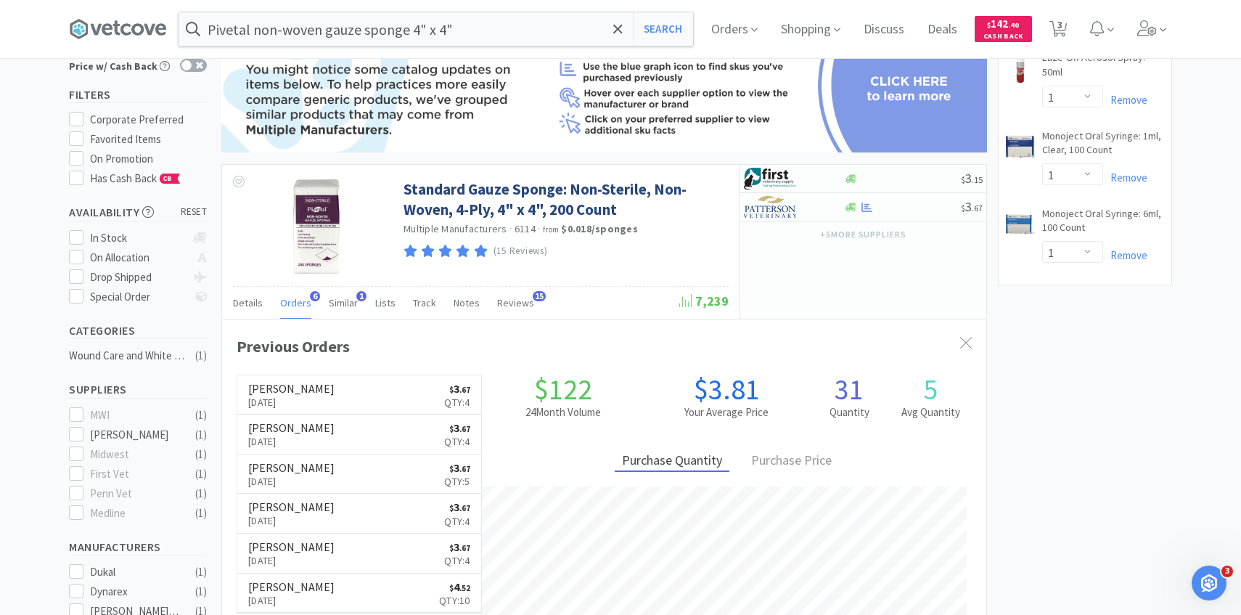
scroll to position [127, 0]
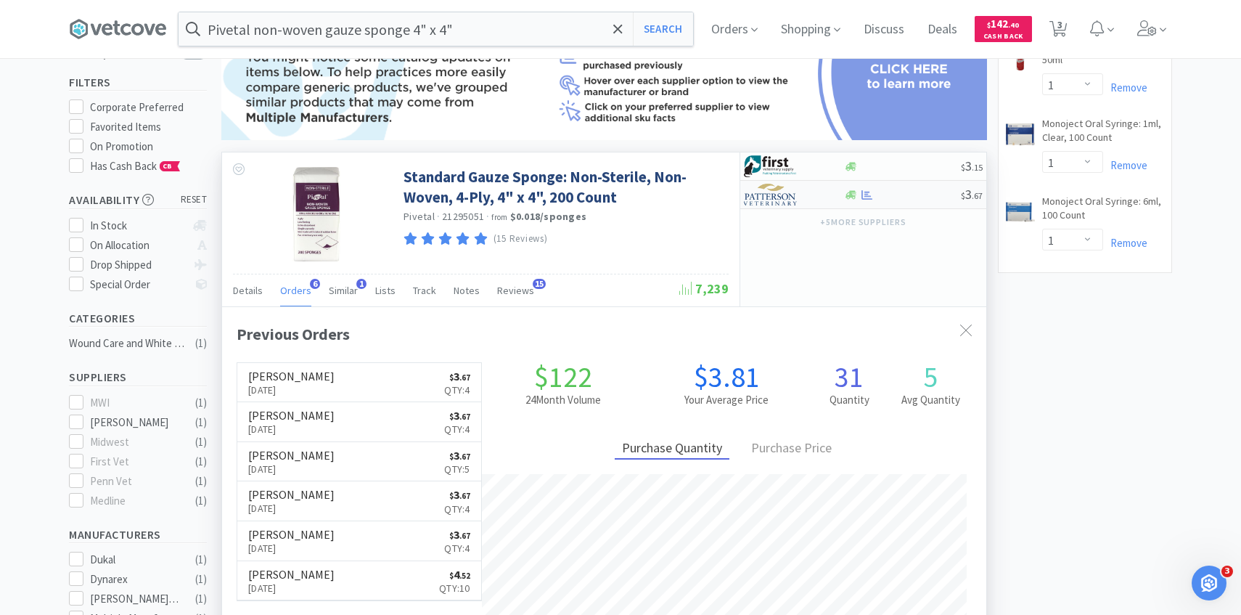
click at [806, 198] on div at bounding box center [784, 194] width 80 height 25
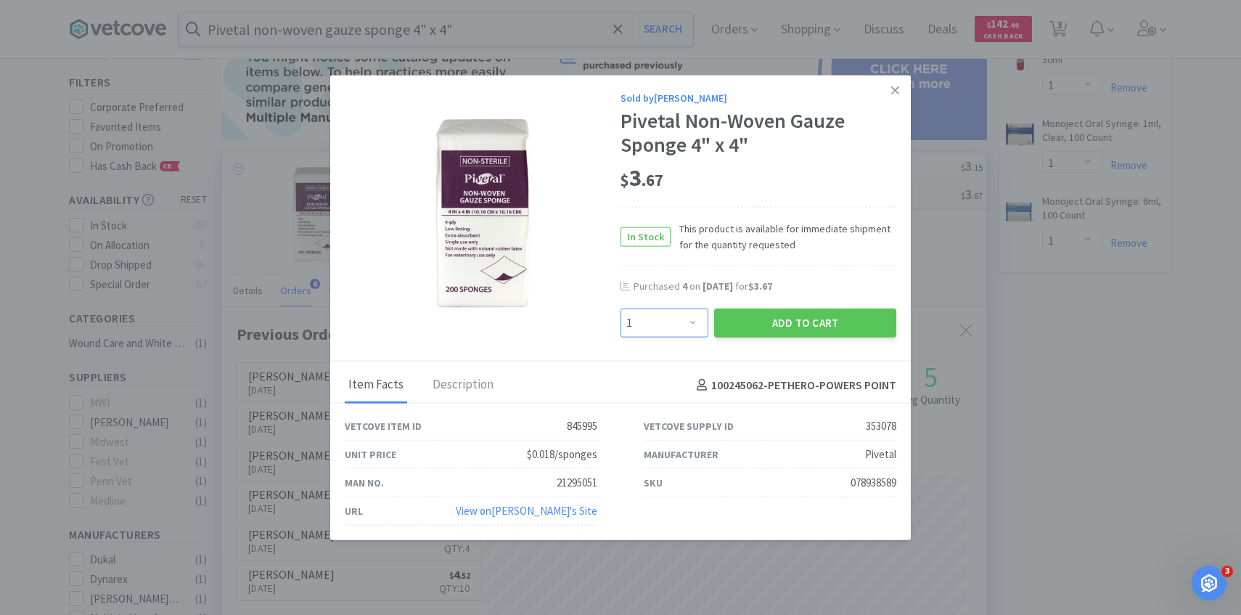
click at [677, 317] on select "Enter Quantity 1 2 3 4 5 6 7 8 9 10 11 12 13 14 15 16 17 18 19 20 Enter Quantity" at bounding box center [665, 323] width 88 height 29
select select "4"
click at [621, 309] on select "Enter Quantity 1 2 3 4 5 6 7 8 9 10 11 12 13 14 15 16 17 18 19 20 Enter Quantity" at bounding box center [665, 323] width 88 height 29
click at [751, 327] on button "Add to Cart" at bounding box center [805, 323] width 182 height 29
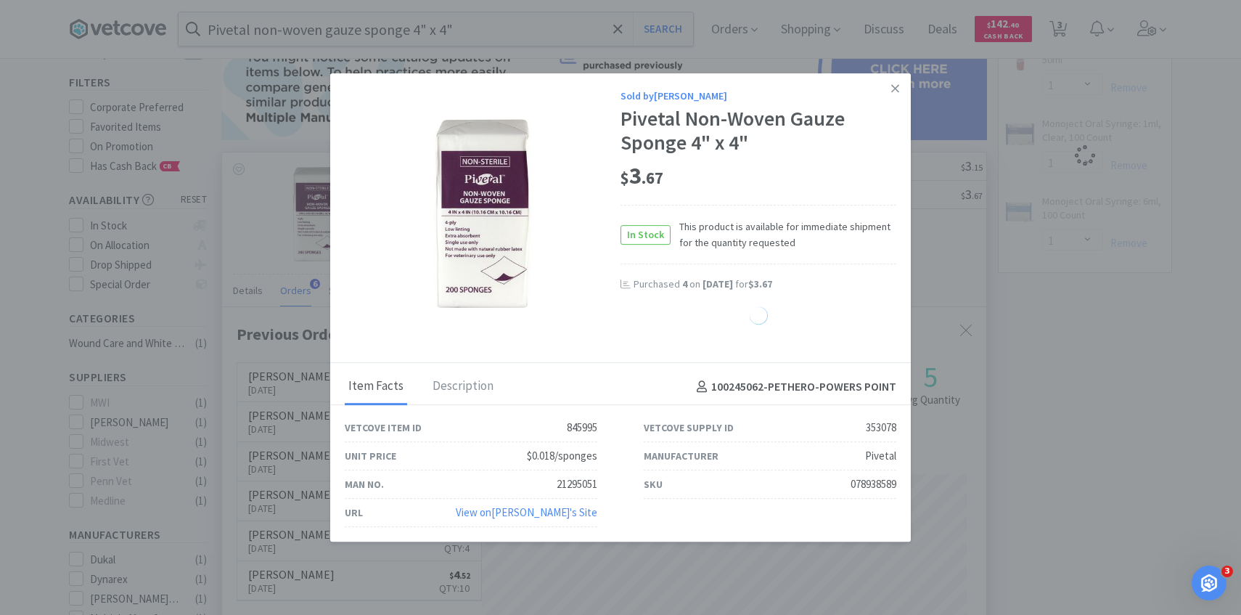
select select "4"
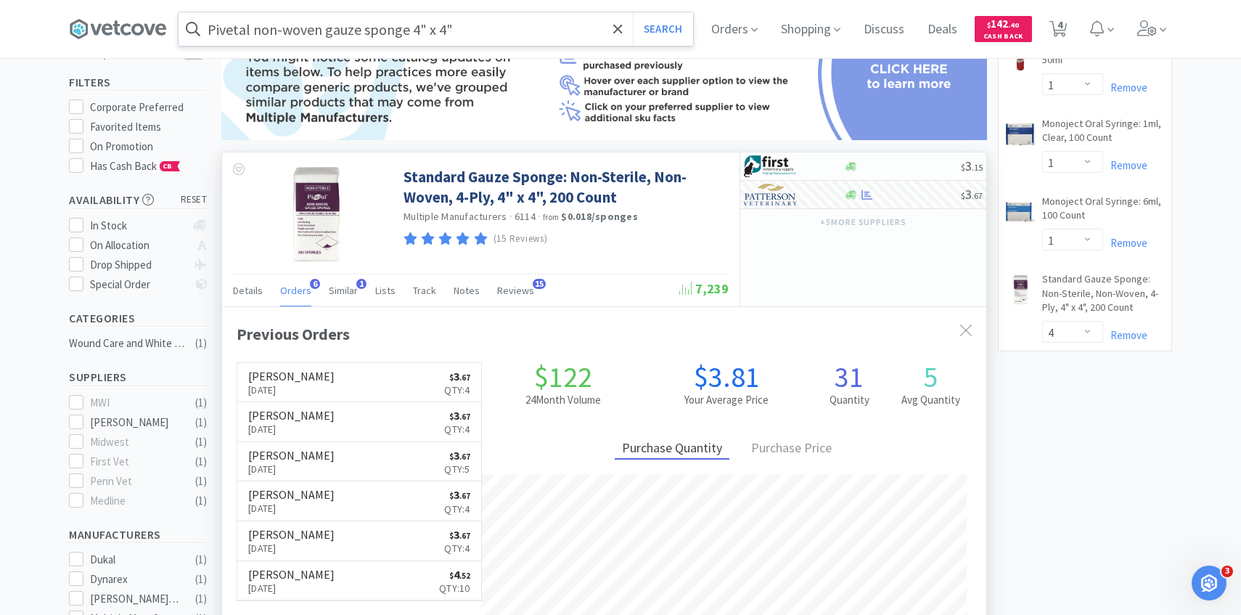
click at [482, 27] on input "Pivetal non-woven gauze sponge 4" x 4"" at bounding box center [436, 28] width 515 height 33
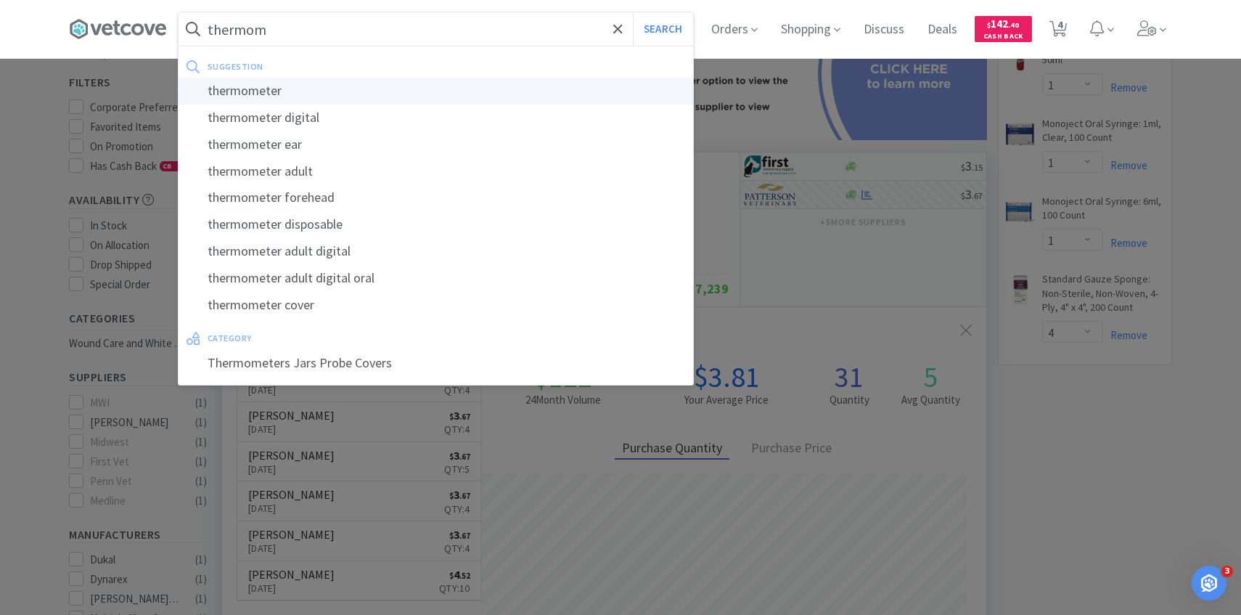
click at [457, 83] on div "thermometer" at bounding box center [436, 91] width 515 height 27
type input "thermometer"
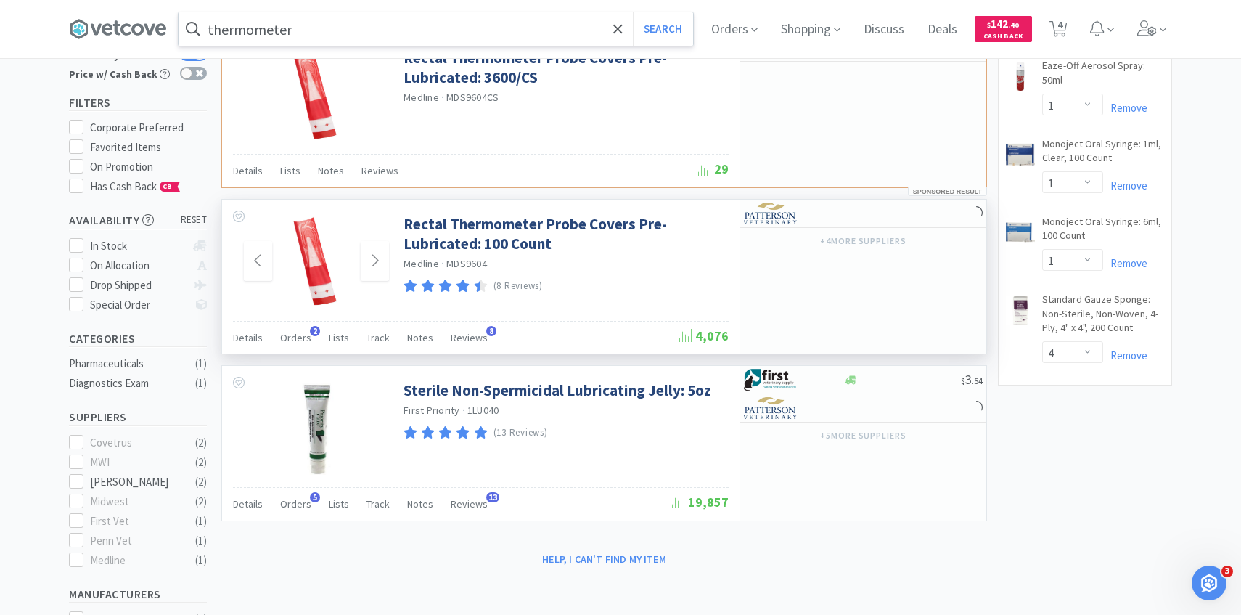
scroll to position [122, 0]
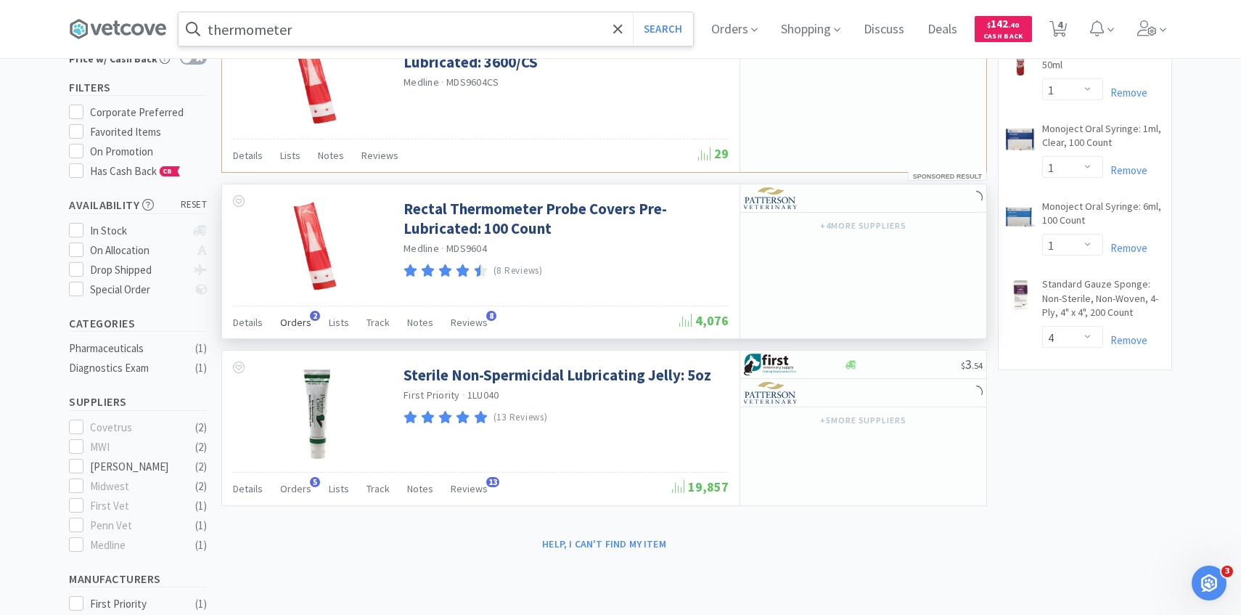
click at [296, 327] on span "Orders" at bounding box center [295, 322] width 31 height 13
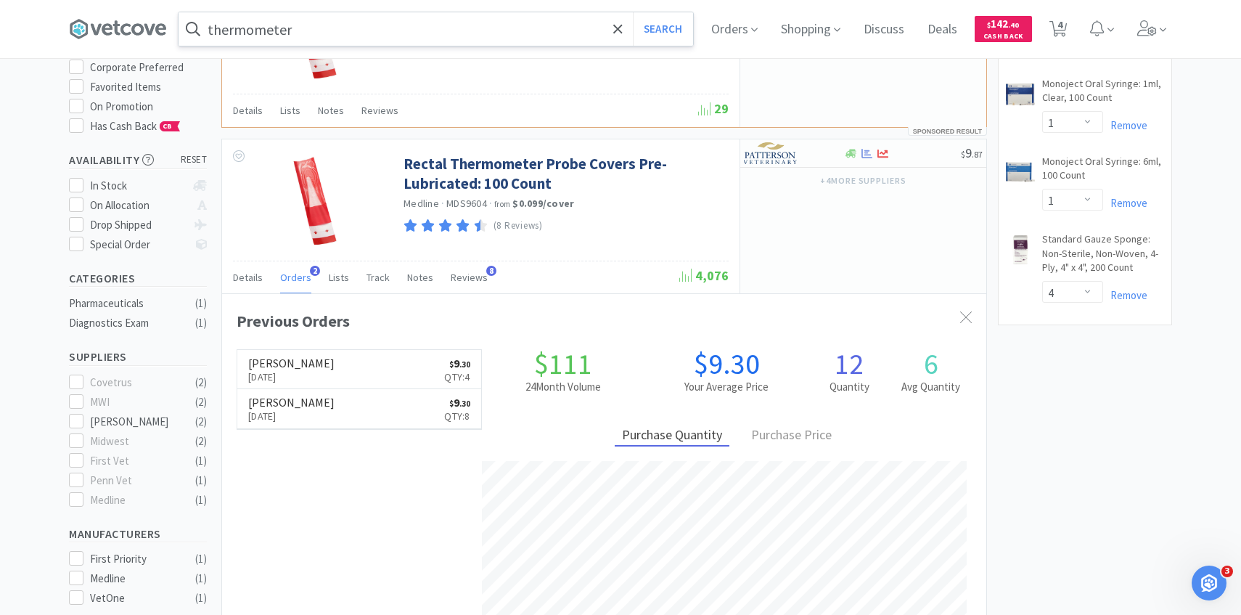
scroll to position [174, 0]
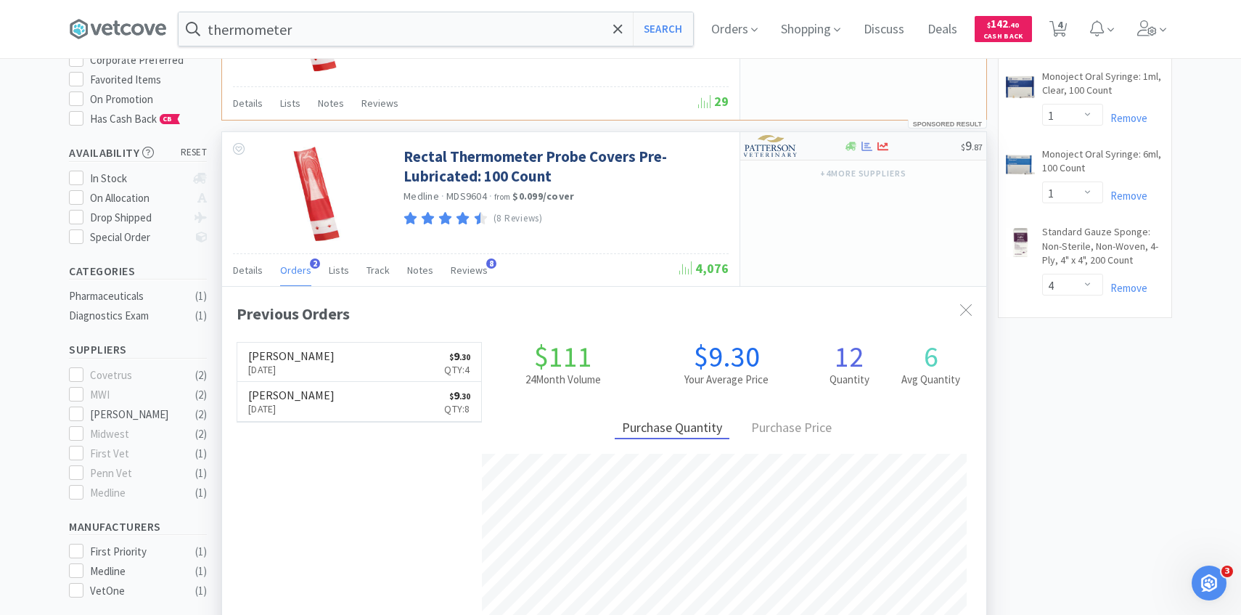
click at [806, 144] on div at bounding box center [784, 146] width 80 height 25
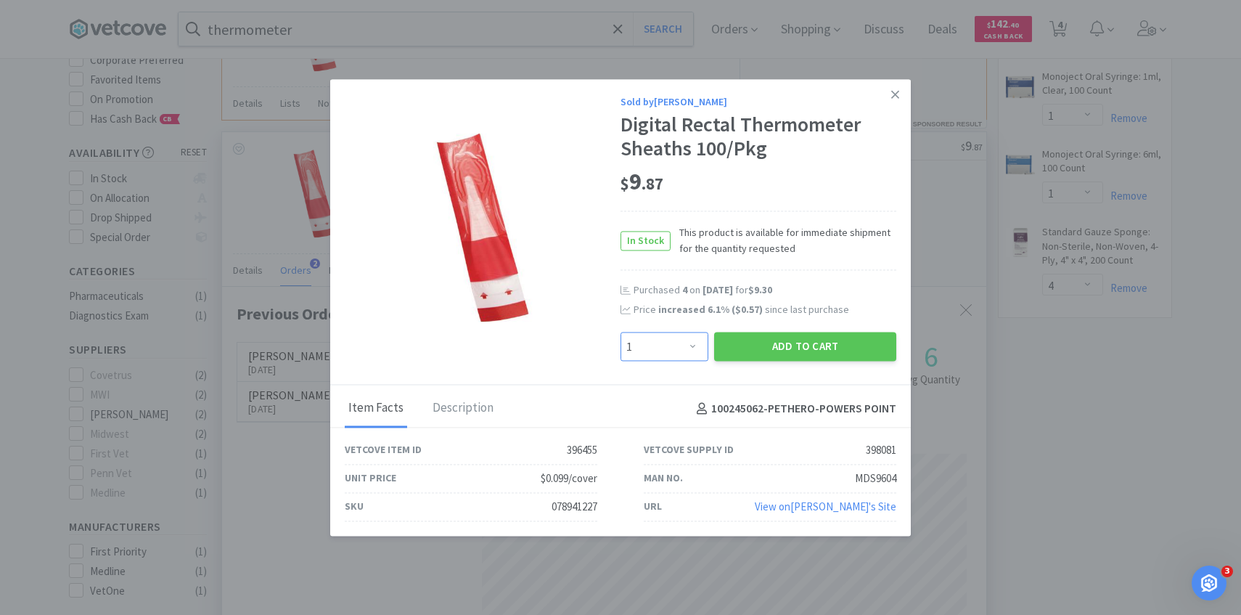
click at [675, 336] on select "Enter Quantity 1 2 3 4 5 6 7 8 9 10 11 12 13 14 15 16 17 18 19 20 Enter Quantity" at bounding box center [665, 347] width 88 height 29
select select "4"
click at [621, 333] on select "Enter Quantity 1 2 3 4 5 6 7 8 9 10 11 12 13 14 15 16 17 18 19 20 Enter Quantity" at bounding box center [665, 347] width 88 height 29
click at [771, 348] on button "Add to Cart" at bounding box center [805, 347] width 182 height 29
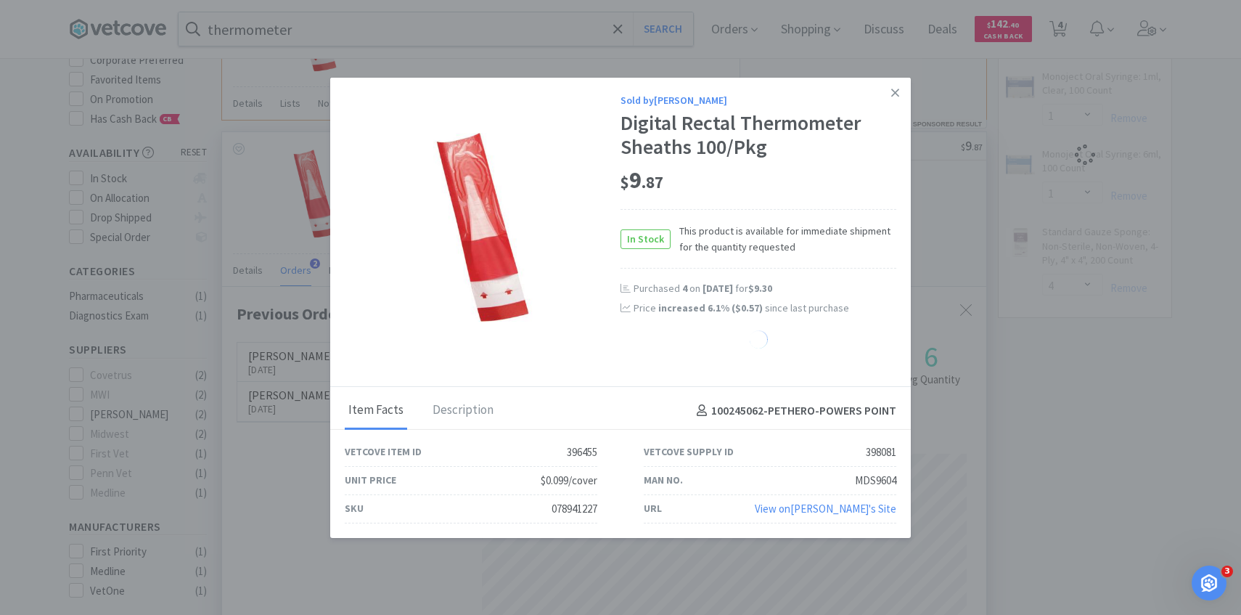
select select "4"
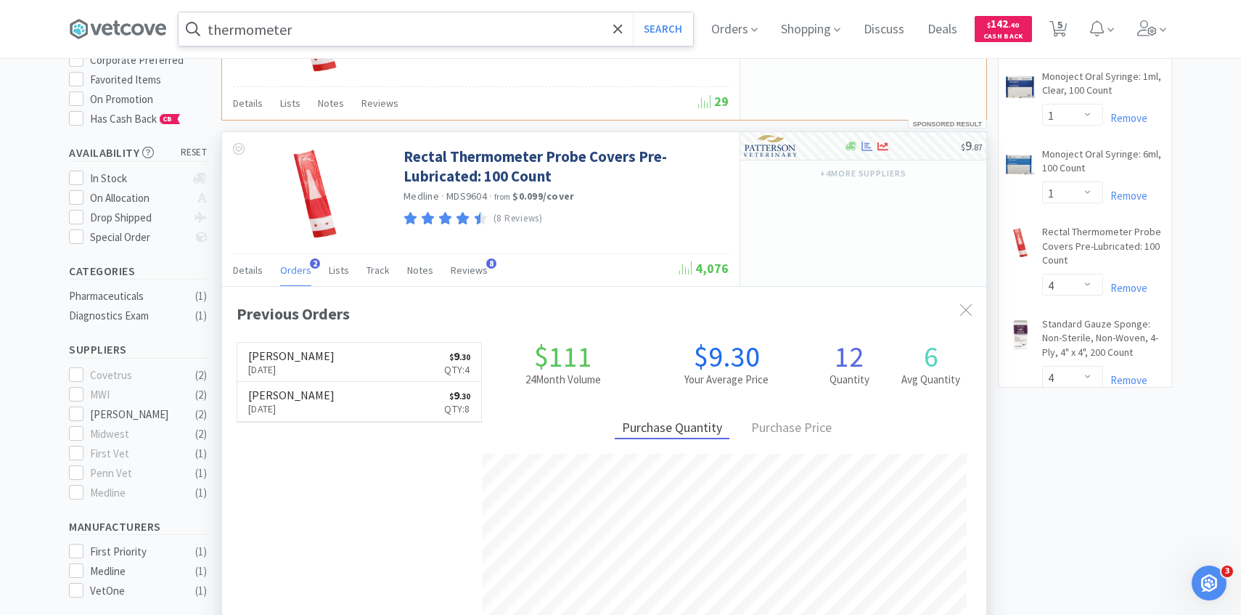
click at [404, 37] on input "thermometer" at bounding box center [436, 28] width 515 height 33
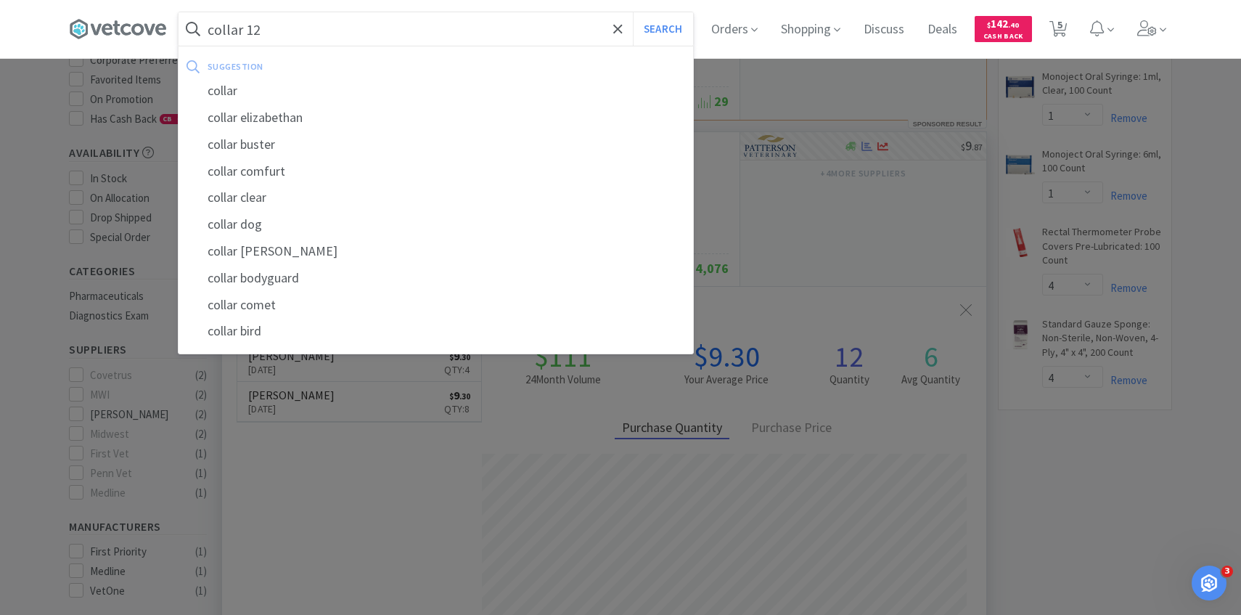
type input "collar 12"
click at [633, 12] on button "Search" at bounding box center [663, 28] width 60 height 33
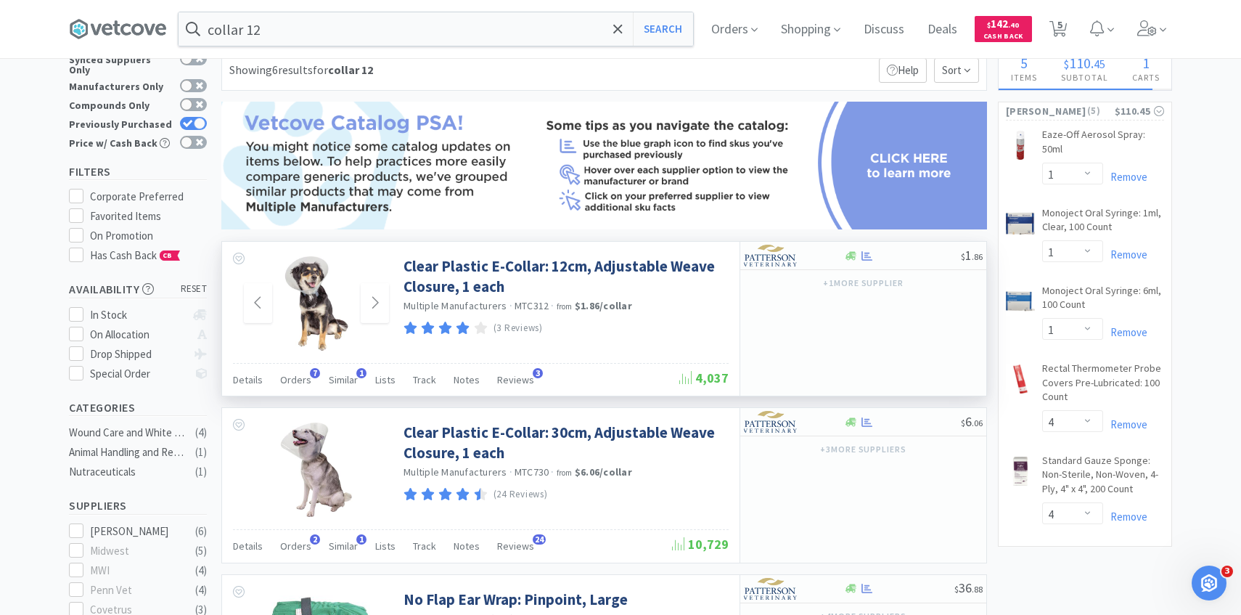
scroll to position [84, 0]
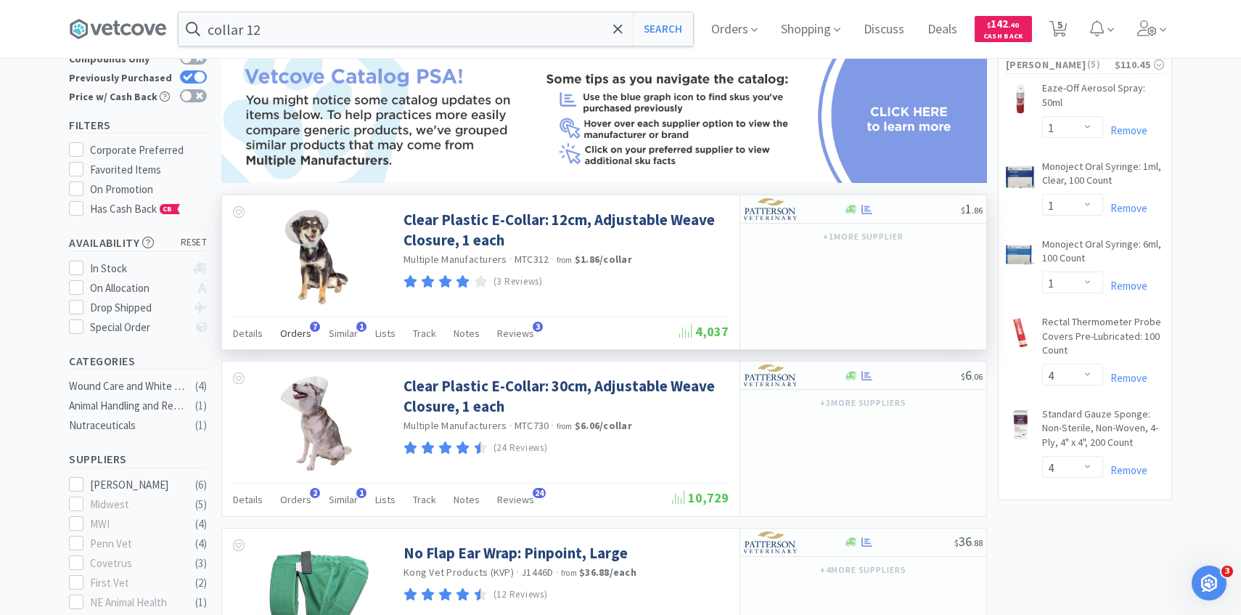
click at [293, 340] on div "Orders 7" at bounding box center [295, 336] width 31 height 28
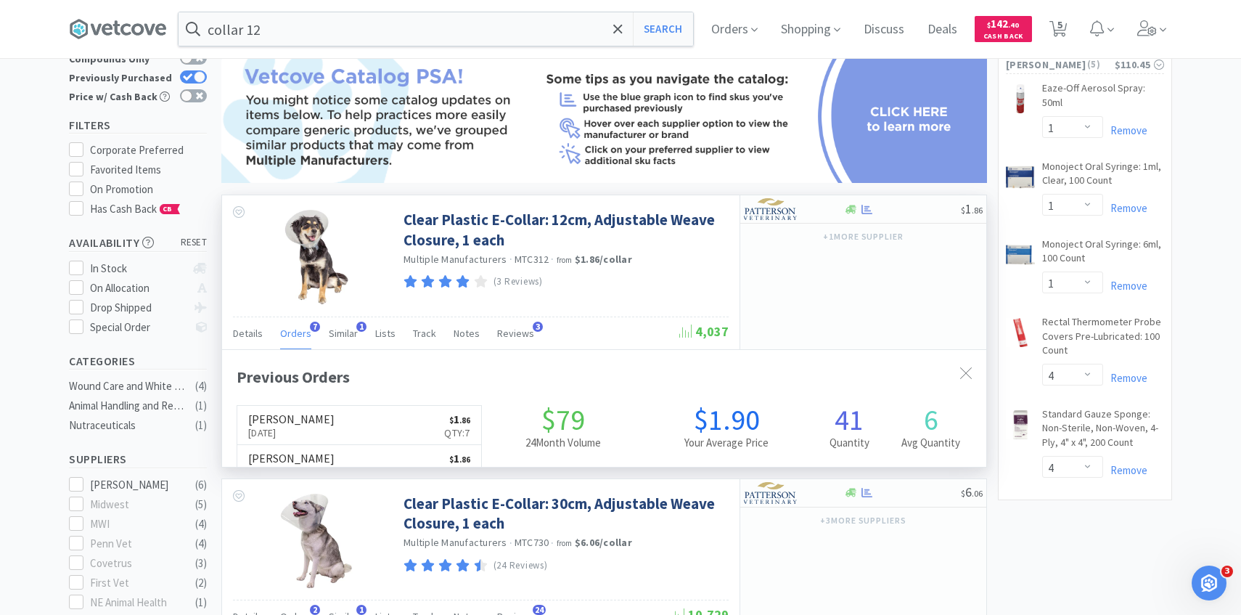
scroll to position [376, 764]
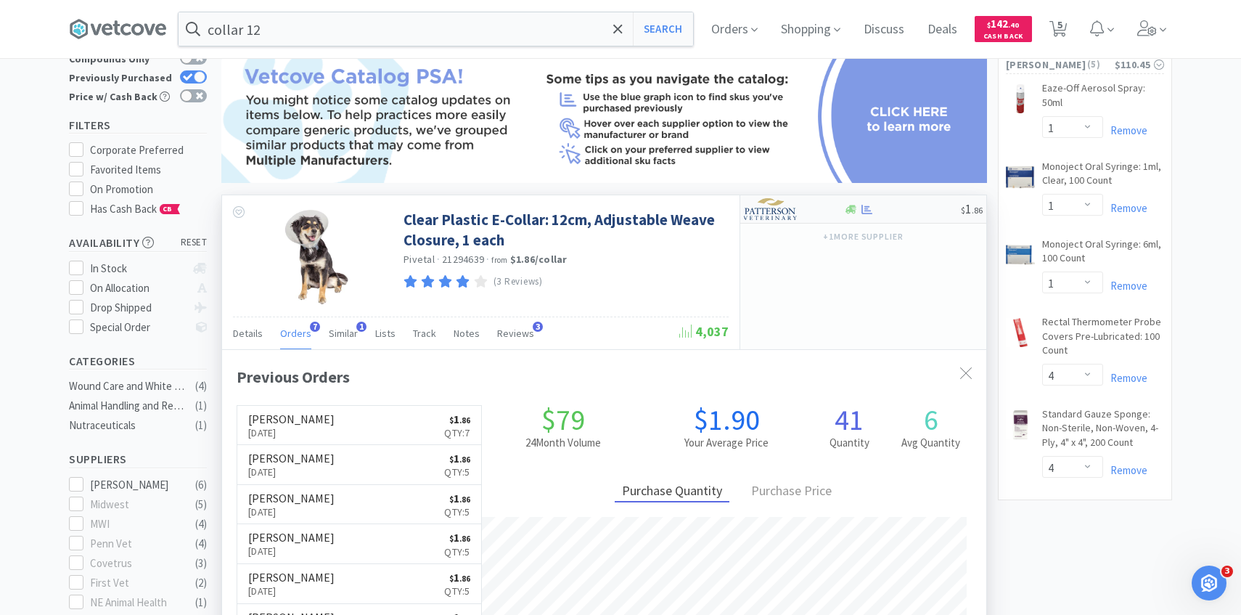
click at [804, 216] on div at bounding box center [784, 209] width 80 height 25
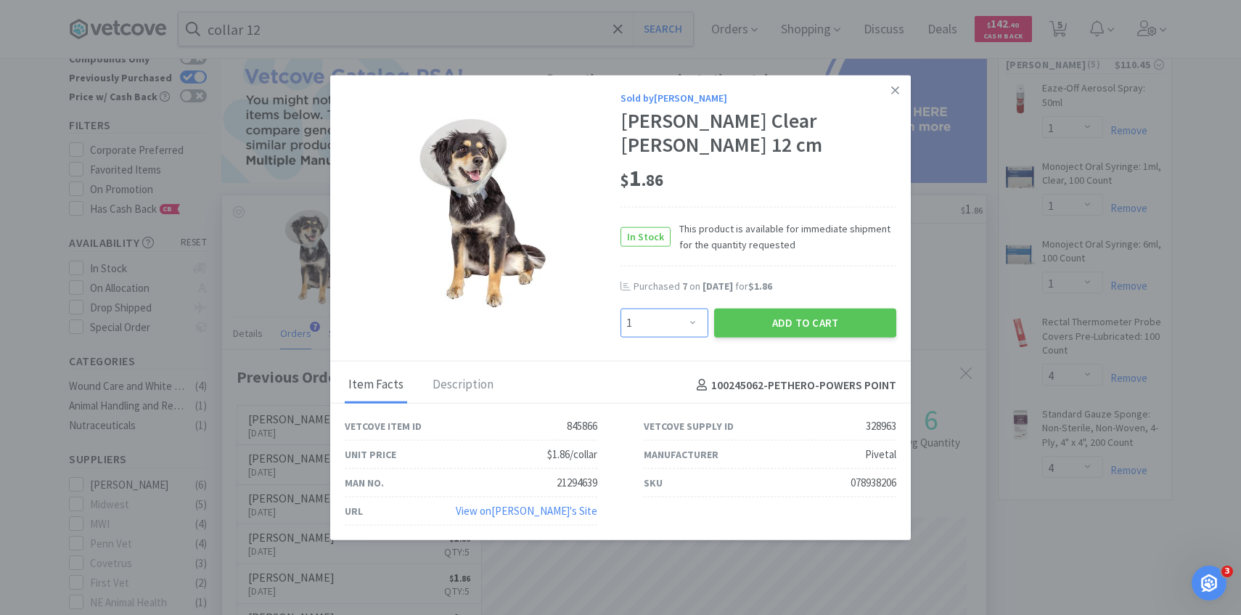
click at [672, 320] on select "Enter Quantity 1 2 3 4 5 6 7 8 9 10 11 12 13 14 15 16 17 18 19 20 Enter Quantity" at bounding box center [665, 323] width 88 height 29
select select "7"
click at [621, 309] on select "Enter Quantity 1 2 3 4 5 6 7 8 9 10 11 12 13 14 15 16 17 18 19 20 Enter Quantity" at bounding box center [665, 323] width 88 height 29
click at [753, 322] on button "Add to Cart" at bounding box center [805, 323] width 182 height 29
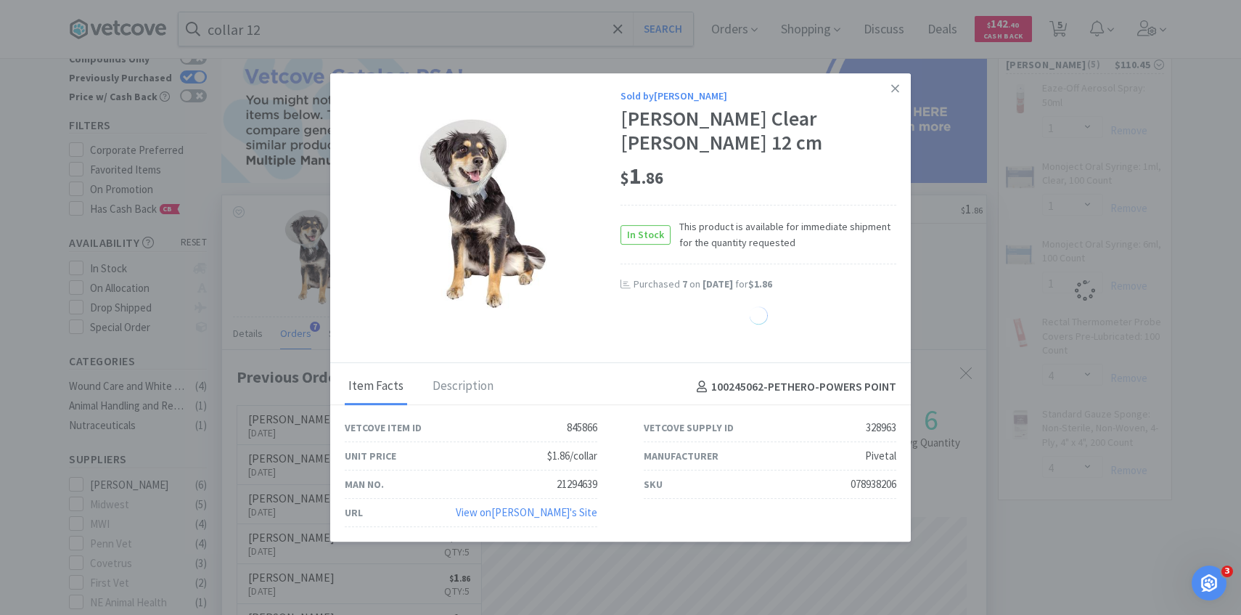
select select "7"
select select "1"
select select "4"
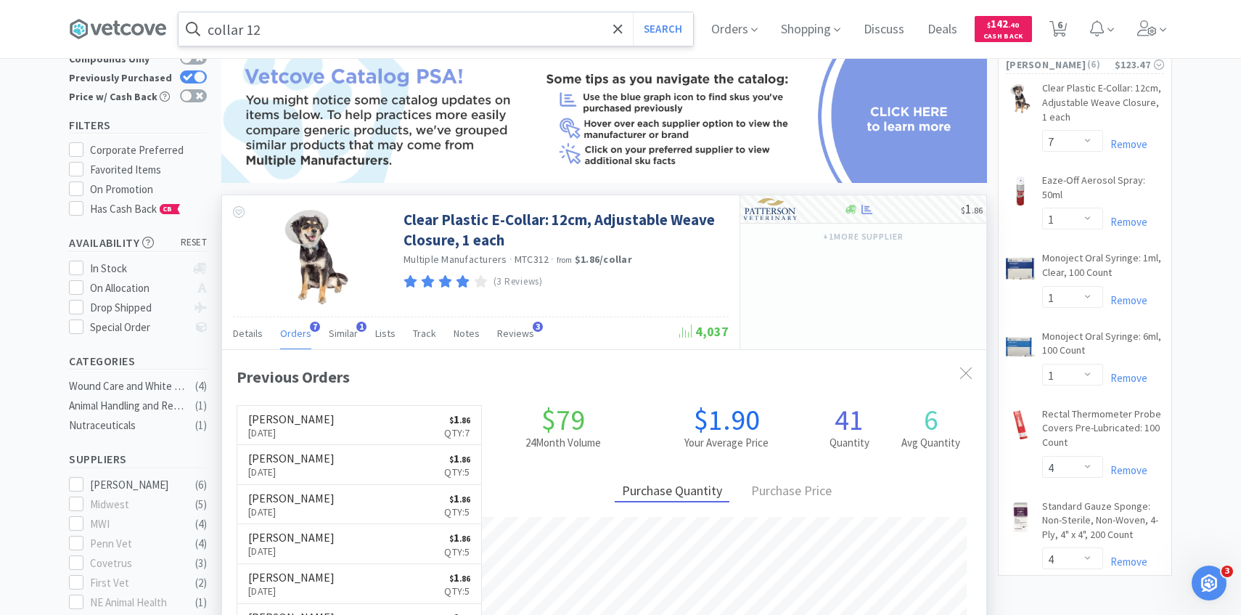
click at [351, 36] on input "collar 12" at bounding box center [436, 28] width 515 height 33
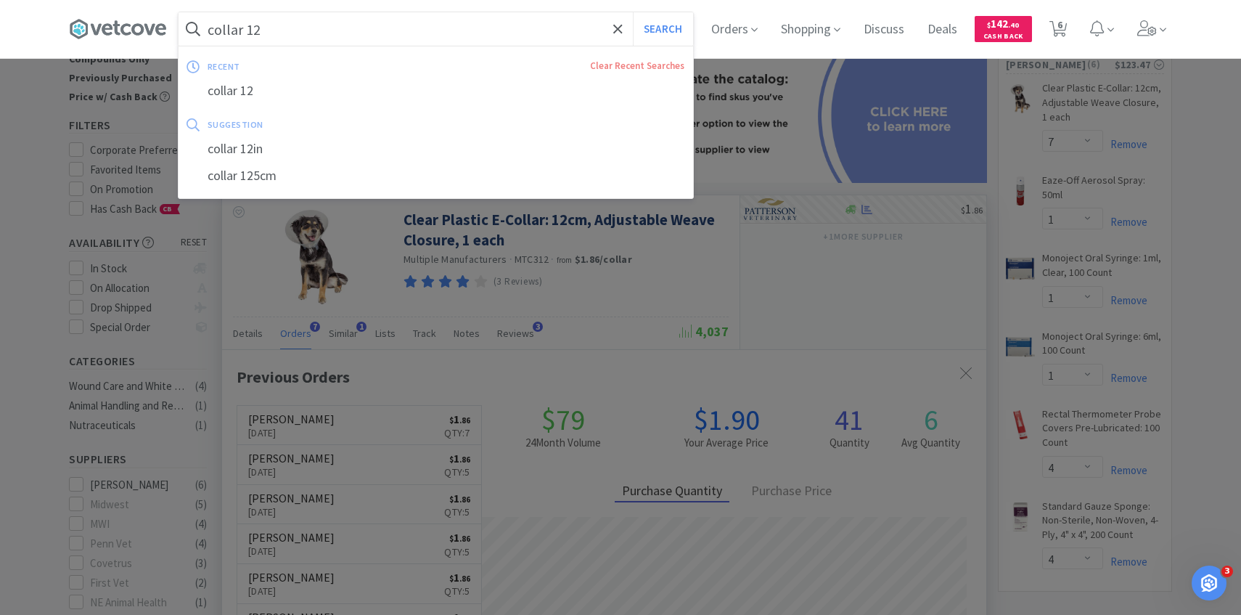
paste input "195168"
type input "195168"
click at [633, 12] on button "Search" at bounding box center [663, 28] width 60 height 33
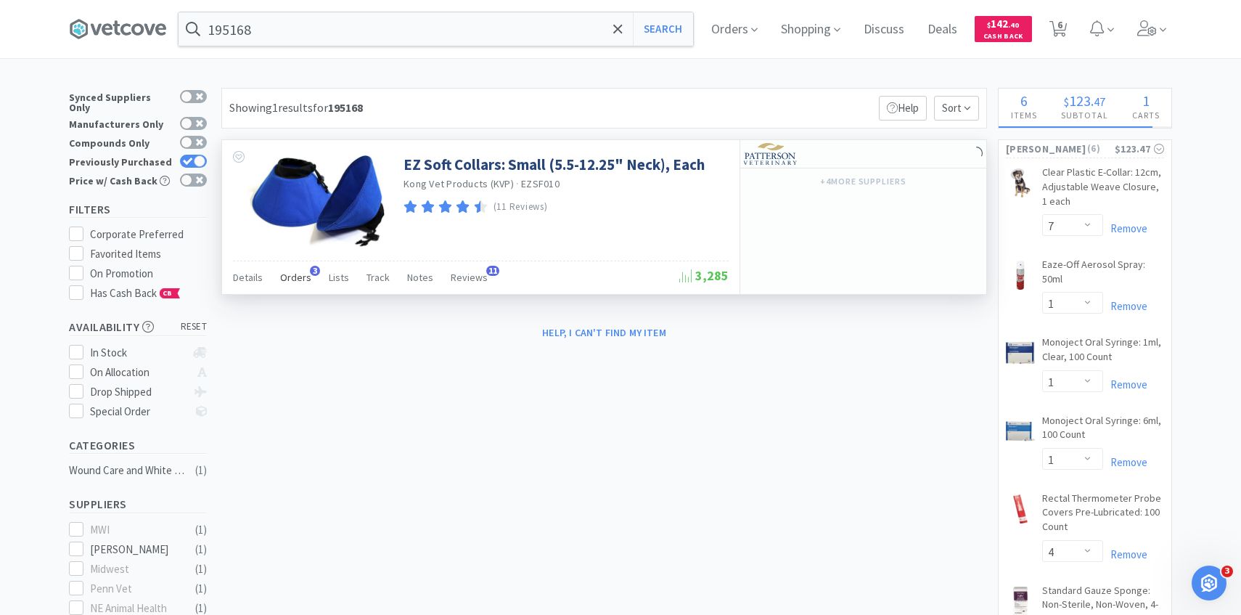
click at [295, 282] on span "Orders" at bounding box center [295, 277] width 31 height 13
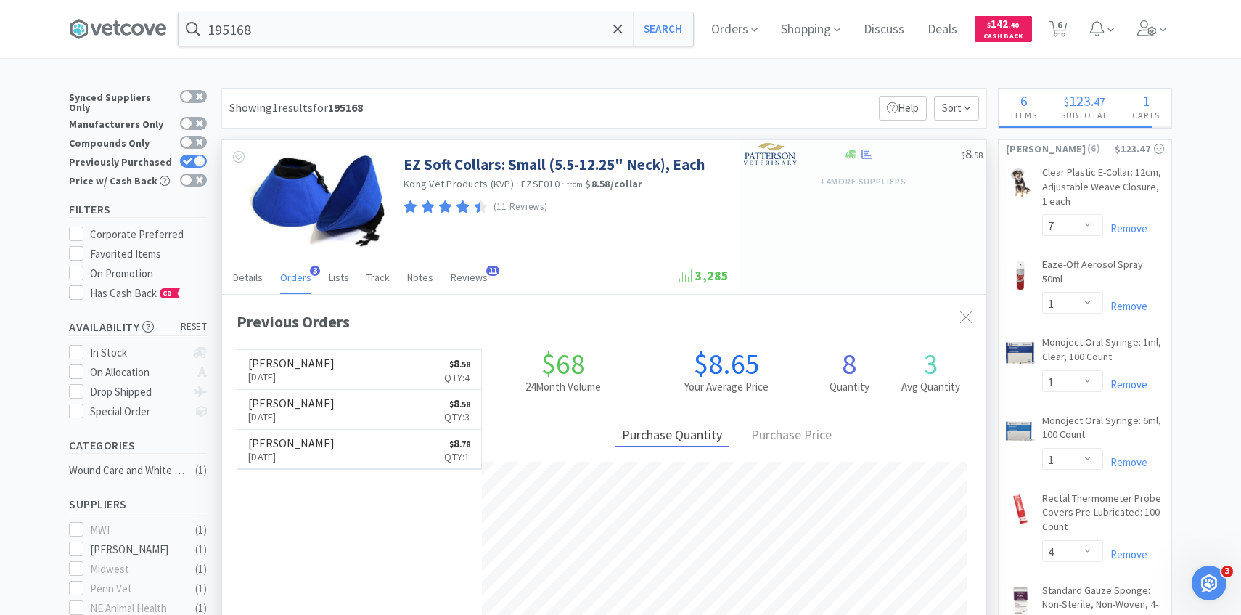
scroll to position [376, 764]
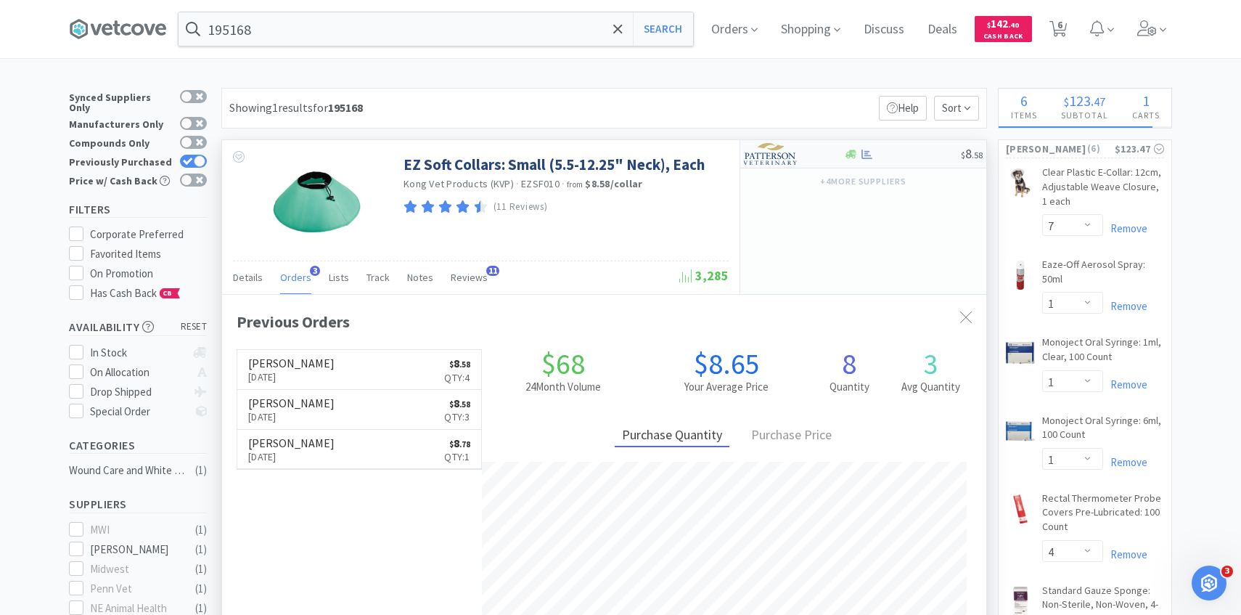
click at [783, 160] on img at bounding box center [771, 154] width 54 height 22
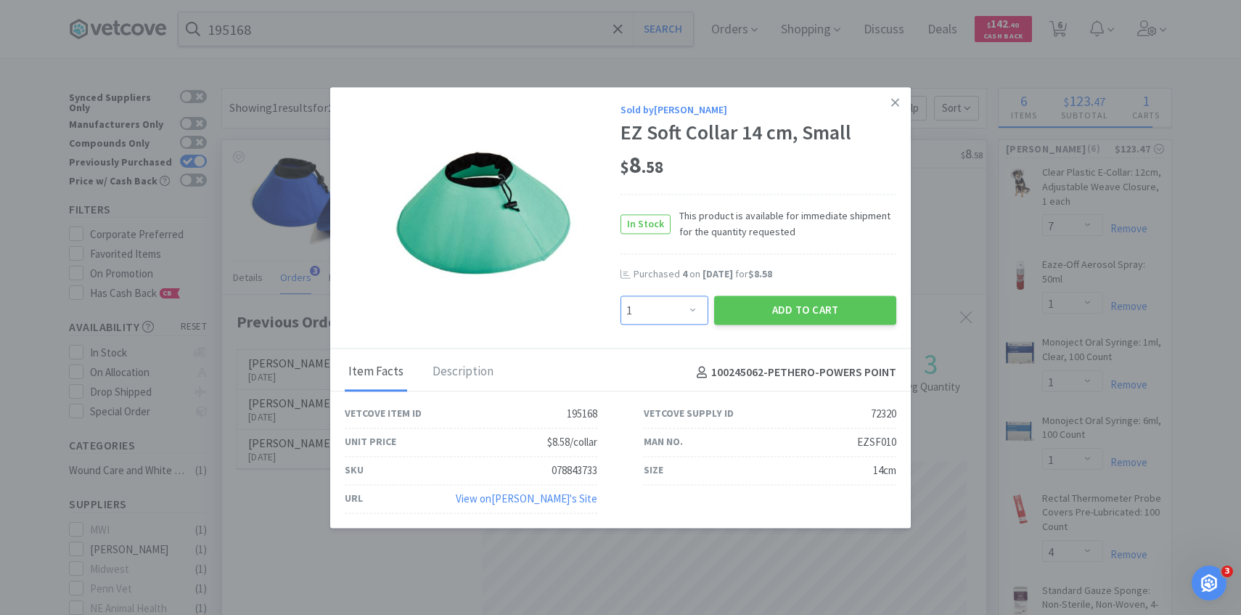
click at [677, 311] on select "Enter Quantity 1 2 3 4 5 6 7 8 9 10 11 12 13 14 15 16 17 18 19 20 Enter Quantity" at bounding box center [665, 310] width 88 height 29
select select "4"
click at [621, 296] on select "Enter Quantity 1 2 3 4 5 6 7 8 9 10 11 12 13 14 15 16 17 18 19 20 Enter Quantity" at bounding box center [665, 310] width 88 height 29
click at [771, 311] on button "Add to Cart" at bounding box center [805, 310] width 182 height 29
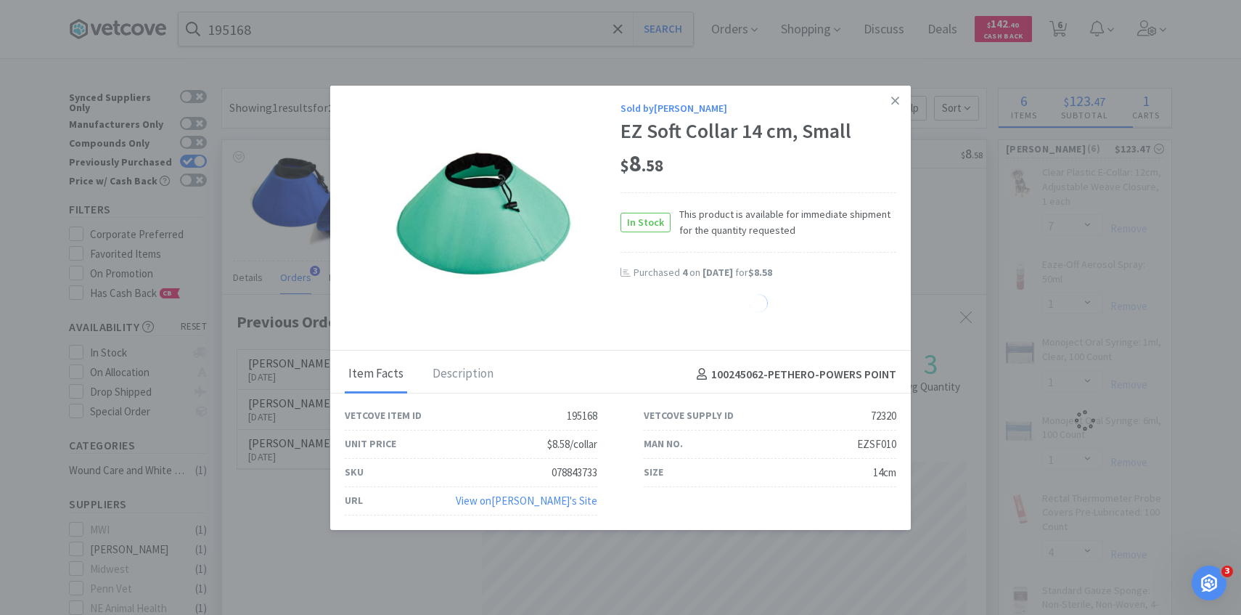
select select "4"
select select "1"
select select "4"
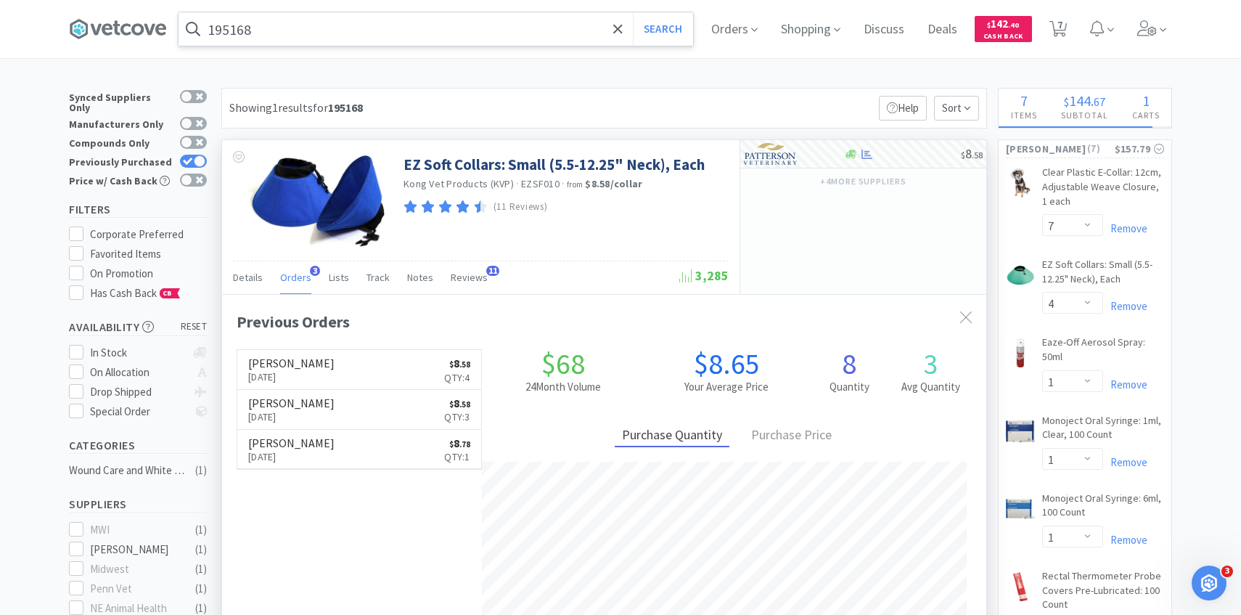
click at [404, 25] on input "195168" at bounding box center [436, 28] width 515 height 33
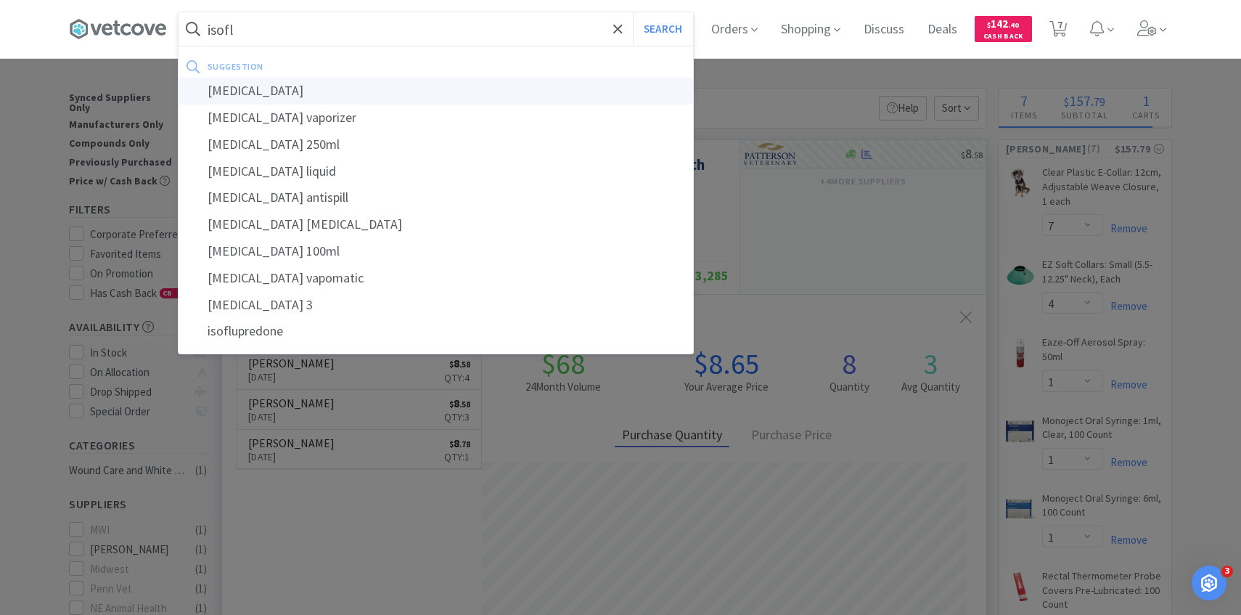
click at [386, 89] on div "[MEDICAL_DATA]" at bounding box center [436, 91] width 515 height 27
type input "[MEDICAL_DATA]"
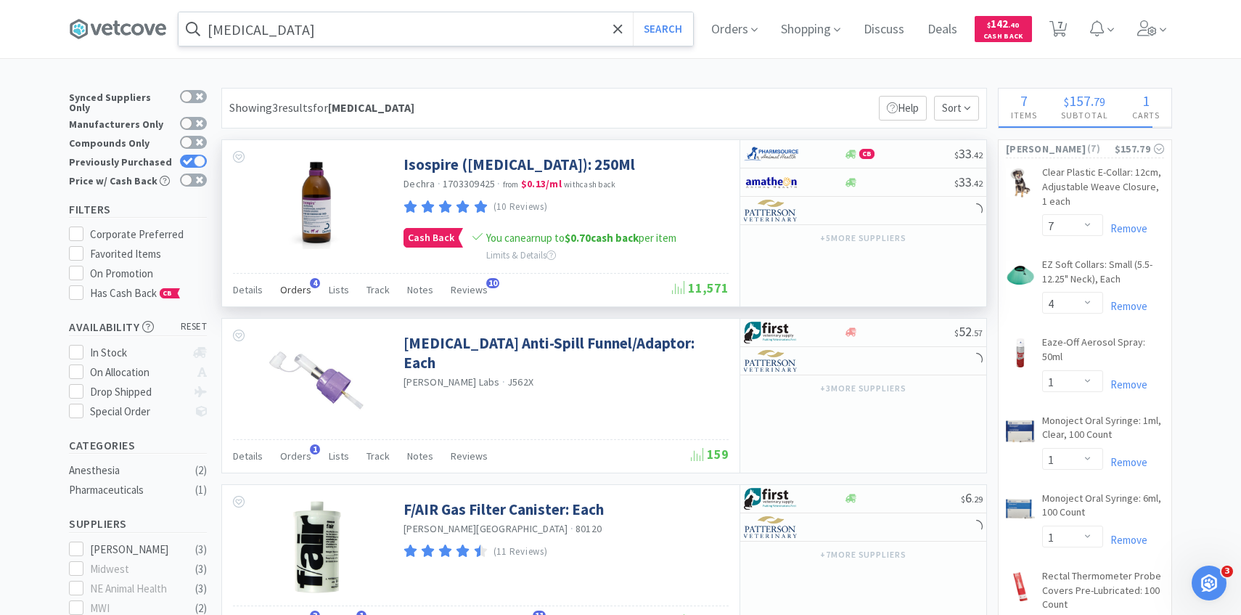
click at [296, 290] on span "Orders" at bounding box center [295, 289] width 31 height 13
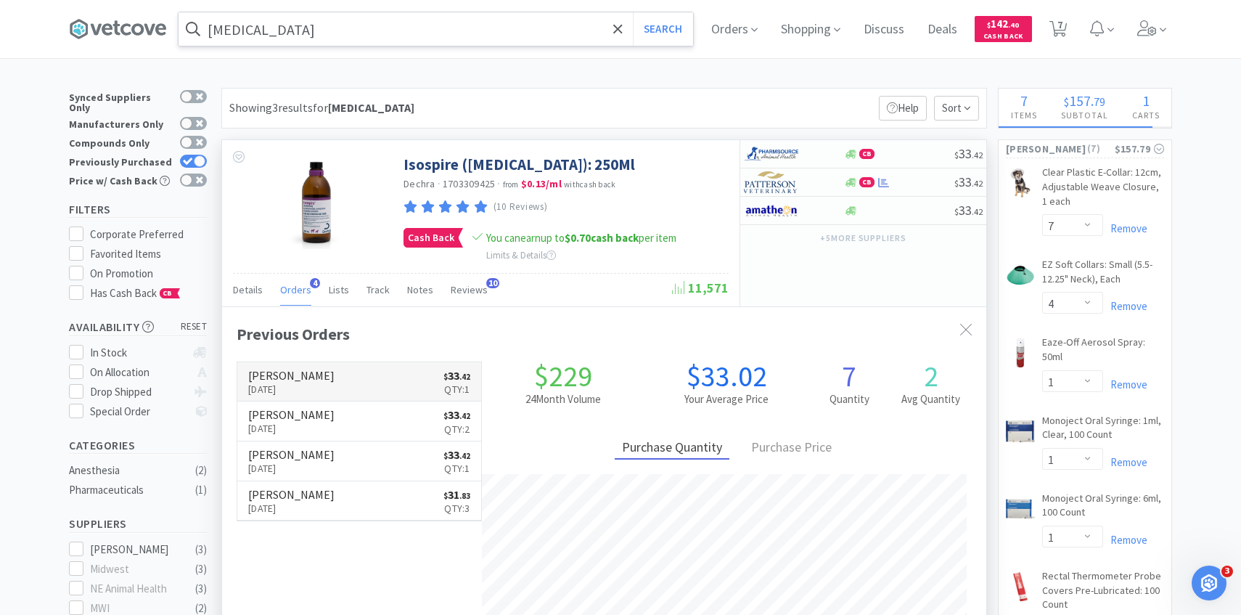
scroll to position [376, 764]
click at [306, 391] on p "Sep 18th, 2025" at bounding box center [291, 389] width 86 height 16
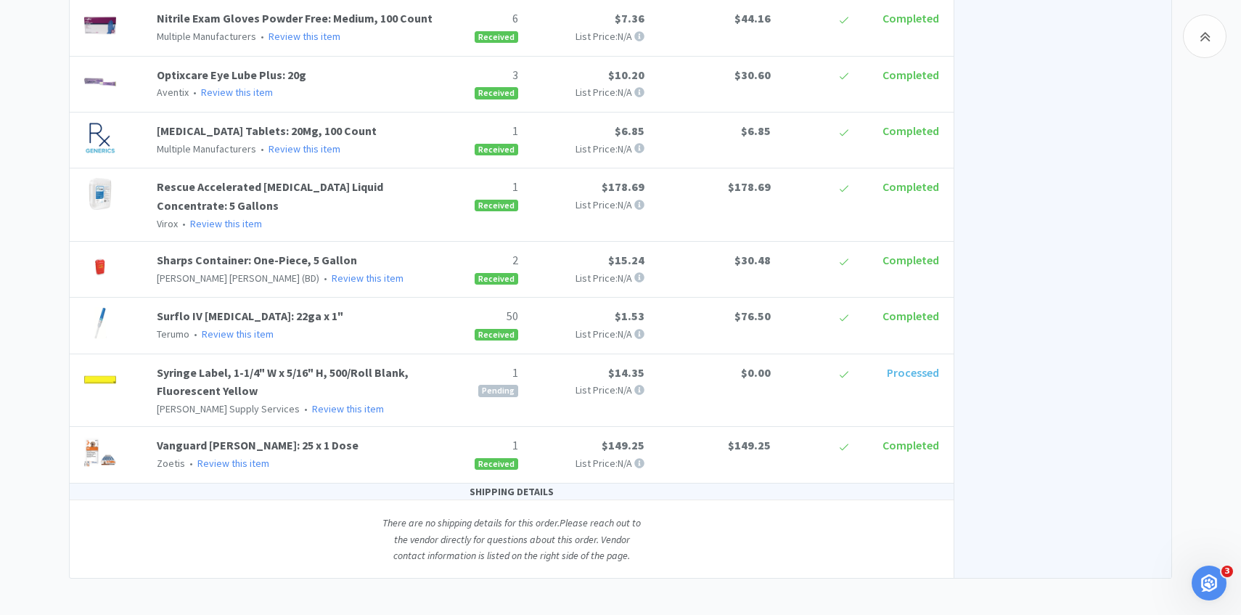
scroll to position [913, 0]
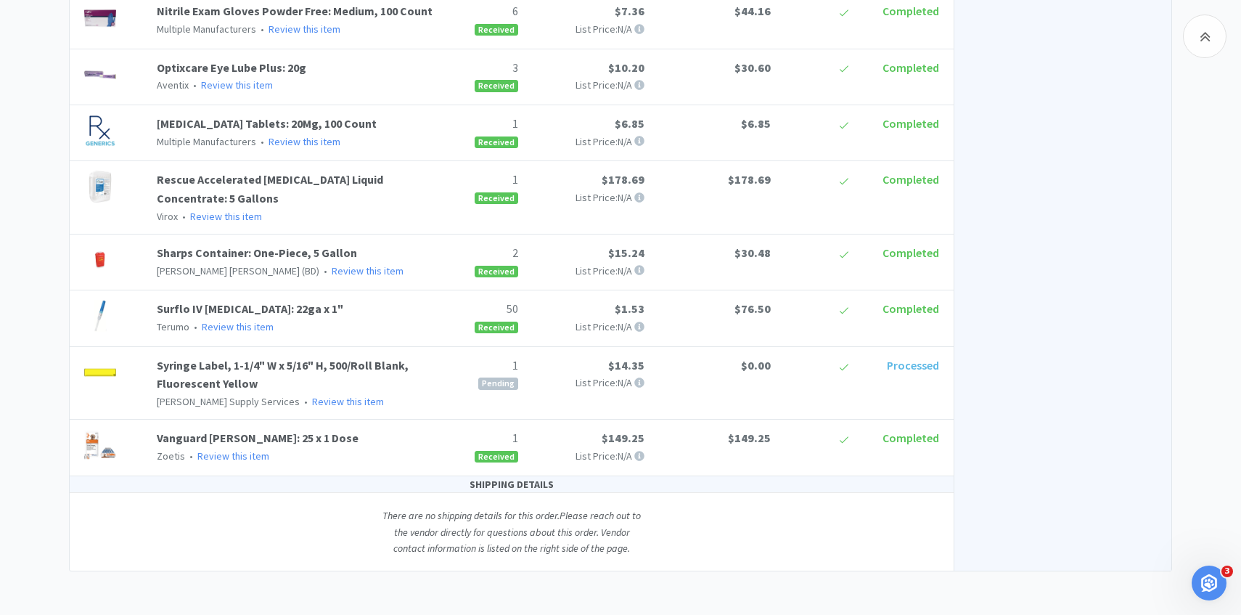
select select "7"
select select "4"
select select "1"
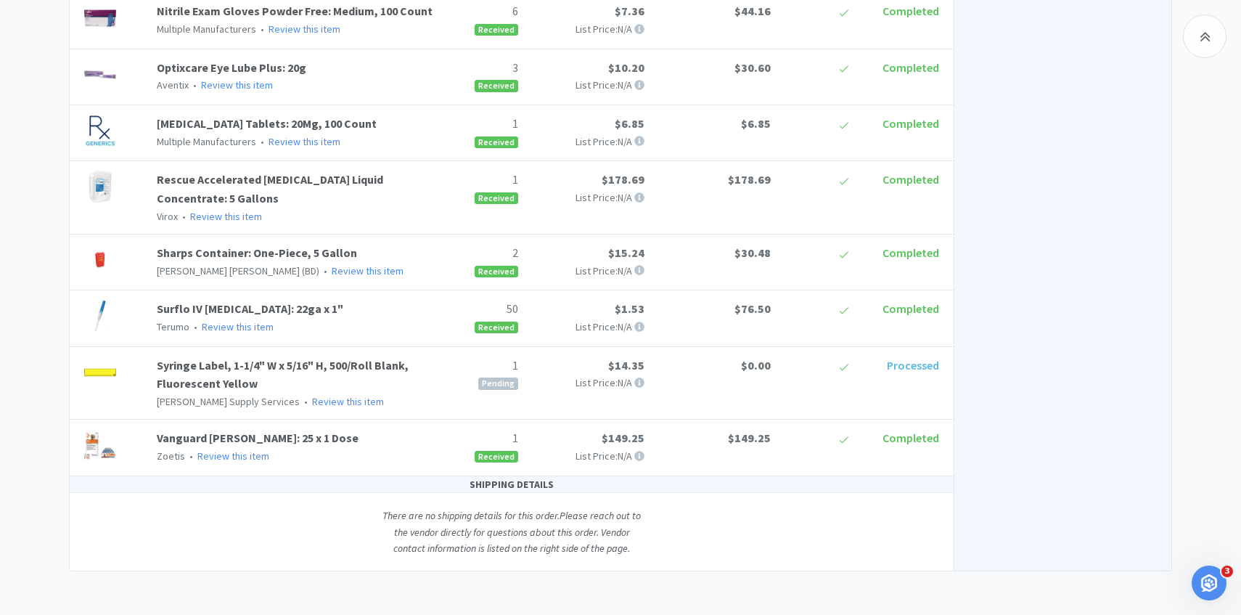
select select "4"
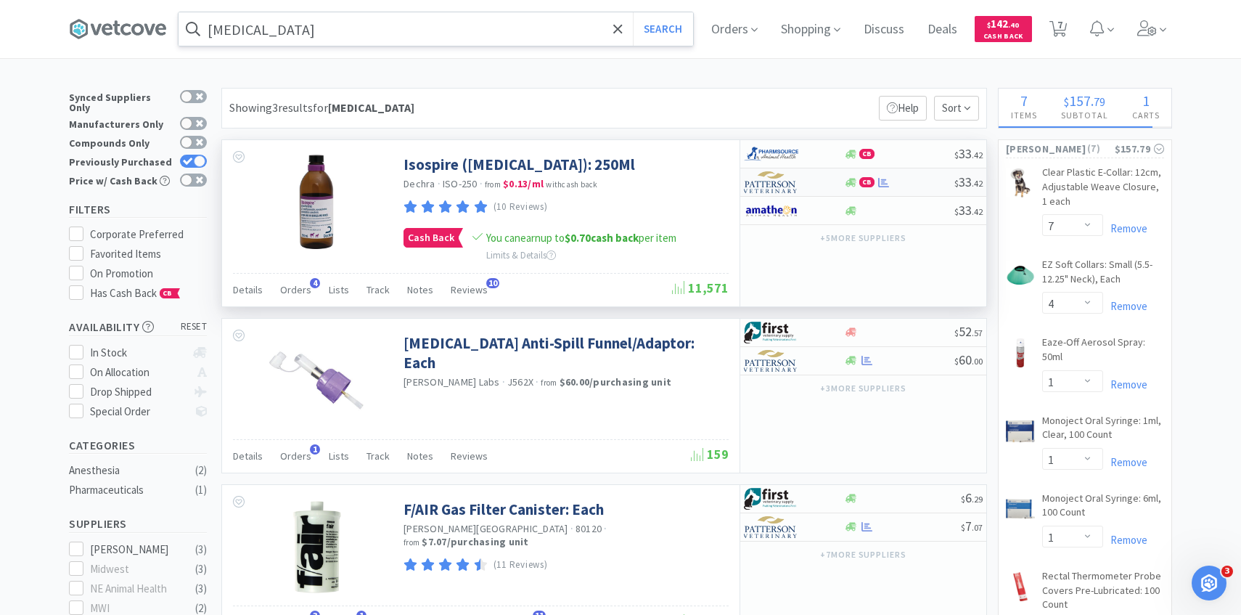
click at [813, 180] on div at bounding box center [784, 182] width 80 height 25
select select "1"
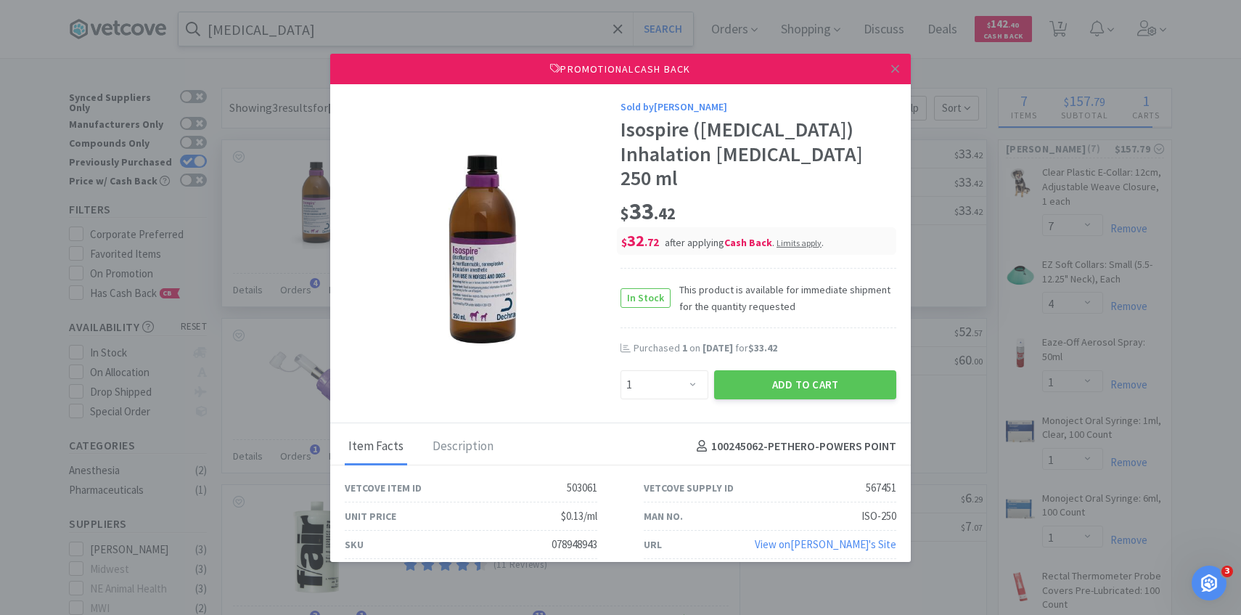
click at [333, 263] on div "Sold by Patterson Isospire (isoflurane) Inhalation Anesthetic 250 ml $ 33 . 42 …" at bounding box center [620, 253] width 581 height 339
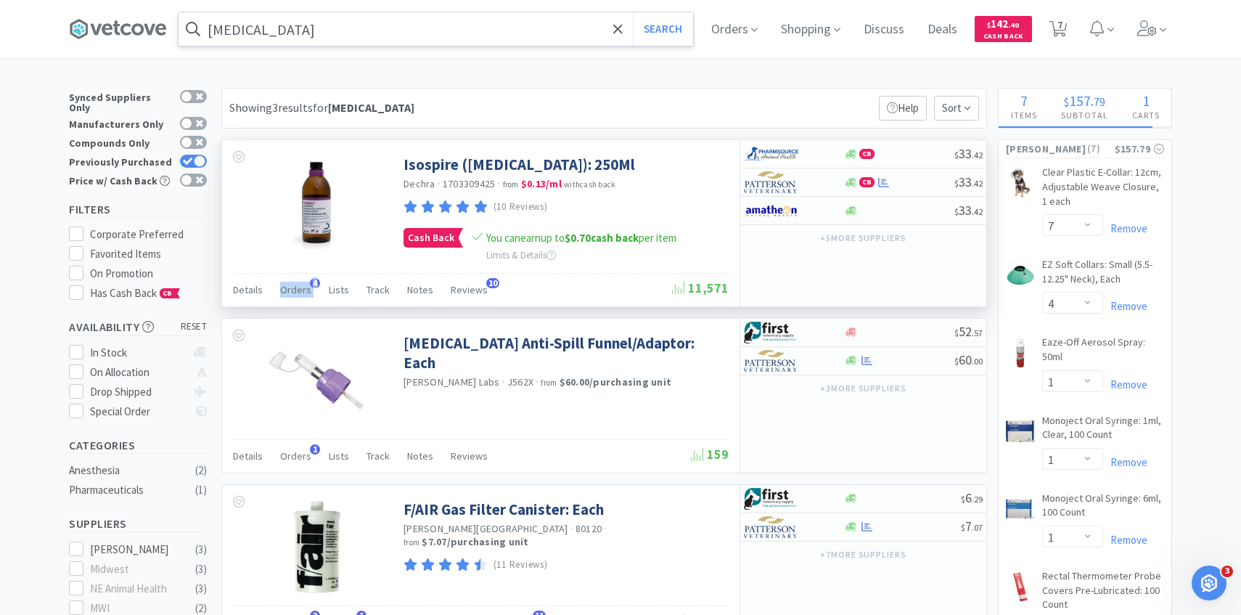
click at [292, 291] on span "Orders" at bounding box center [295, 289] width 31 height 13
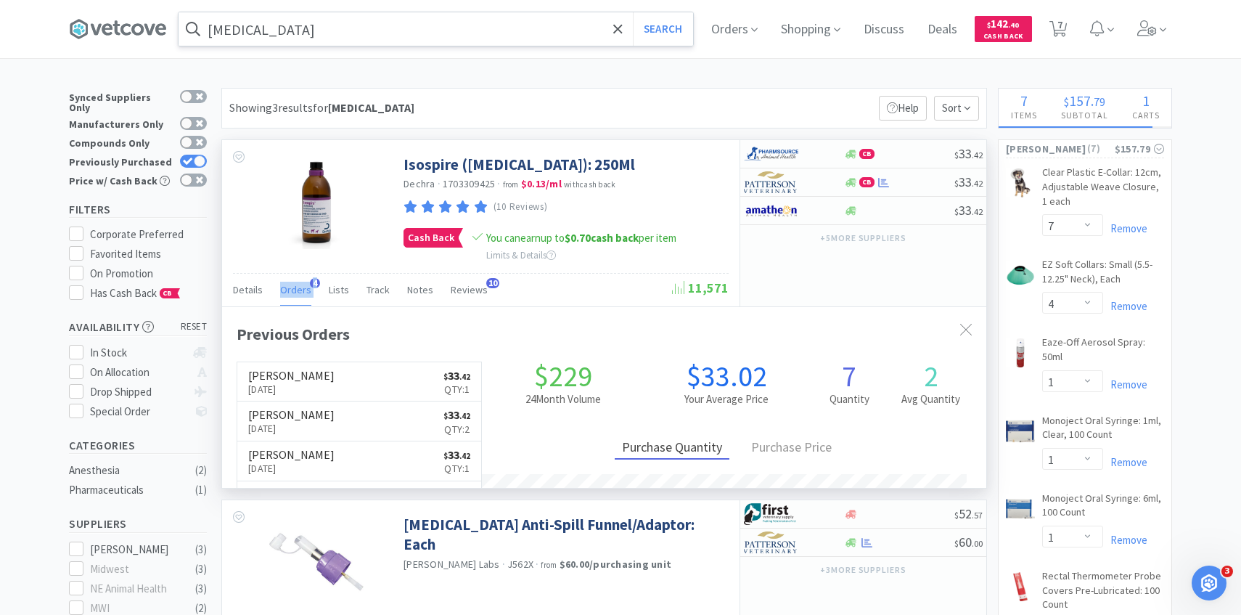
scroll to position [376, 764]
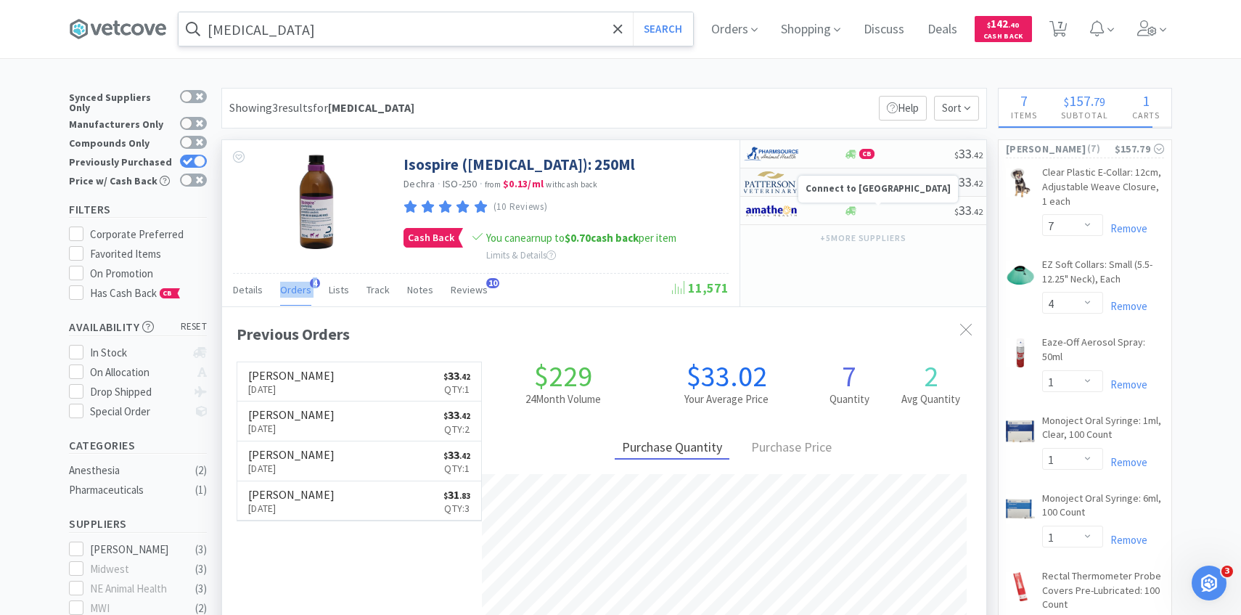
click at [791, 186] on img at bounding box center [771, 182] width 54 height 22
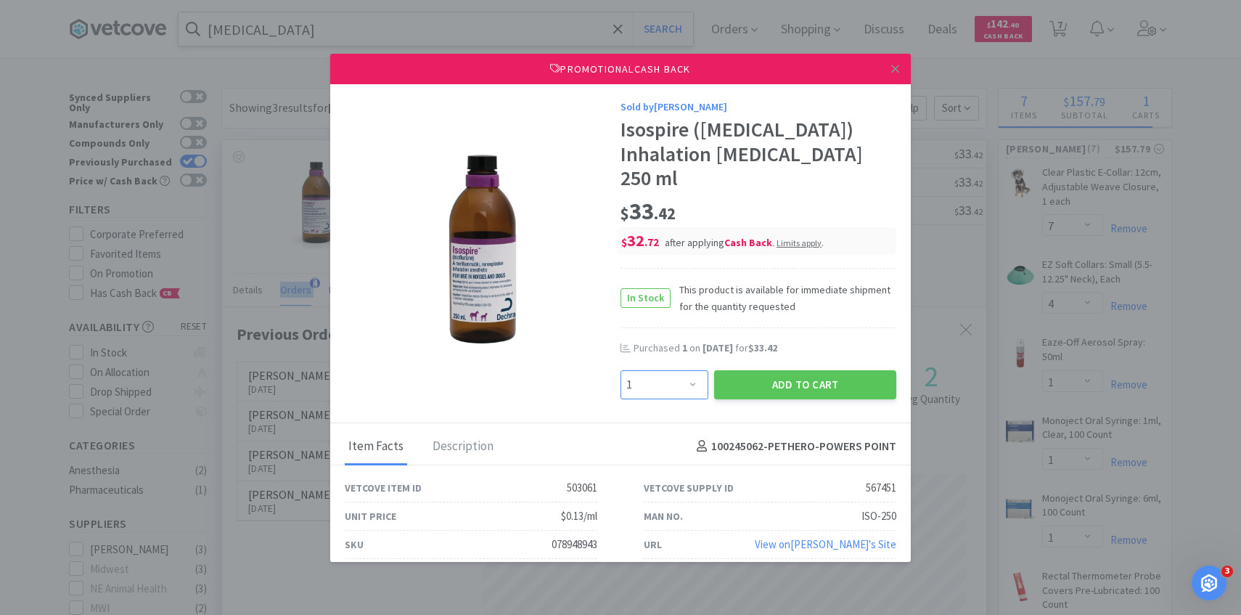
click at [689, 370] on select "Enter Quantity 1 2 3 4 5 6 7 8 9 10 11 12 13 14 15 16 17 18 19 20 Enter Quantity" at bounding box center [665, 384] width 88 height 29
select select "2"
click at [621, 370] on select "Enter Quantity 1 2 3 4 5 6 7 8 9 10 11 12 13 14 15 16 17 18 19 20 Enter Quantity" at bounding box center [665, 384] width 88 height 29
click at [753, 372] on button "Add to Cart" at bounding box center [805, 384] width 182 height 29
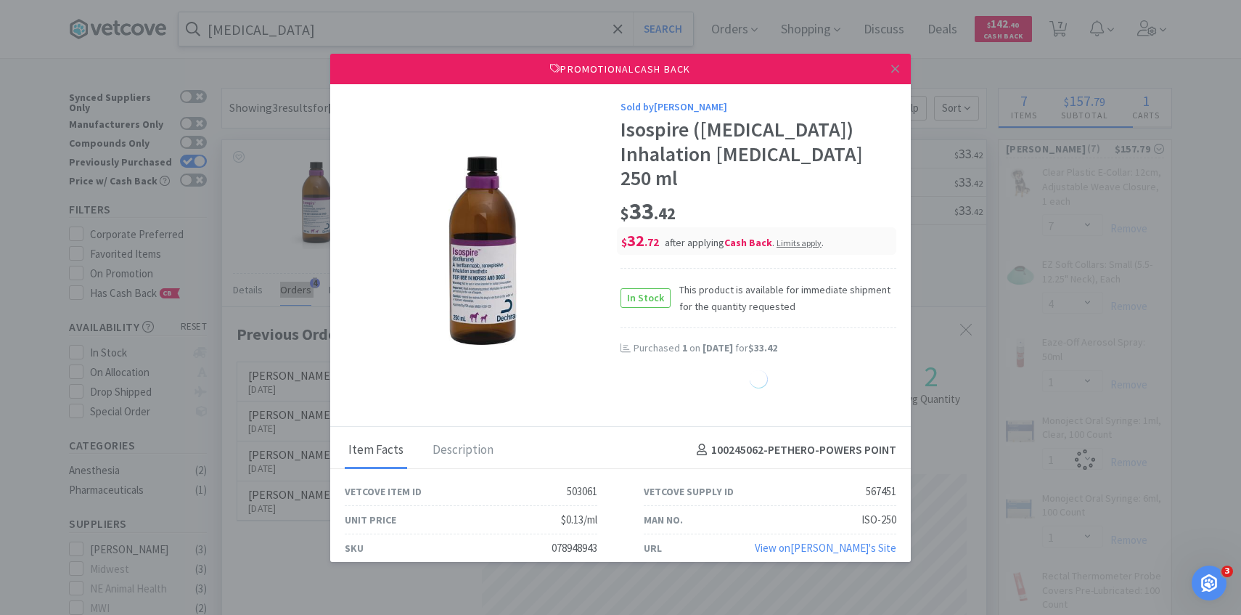
select select "2"
select select "1"
select select "4"
select select "1"
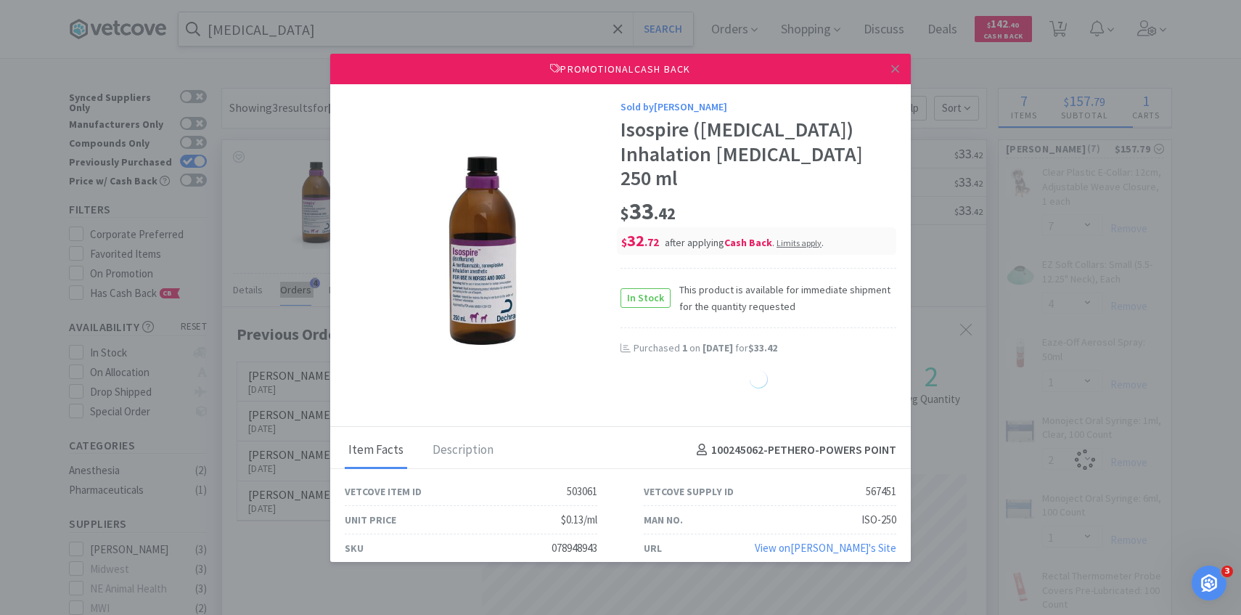
select select "1"
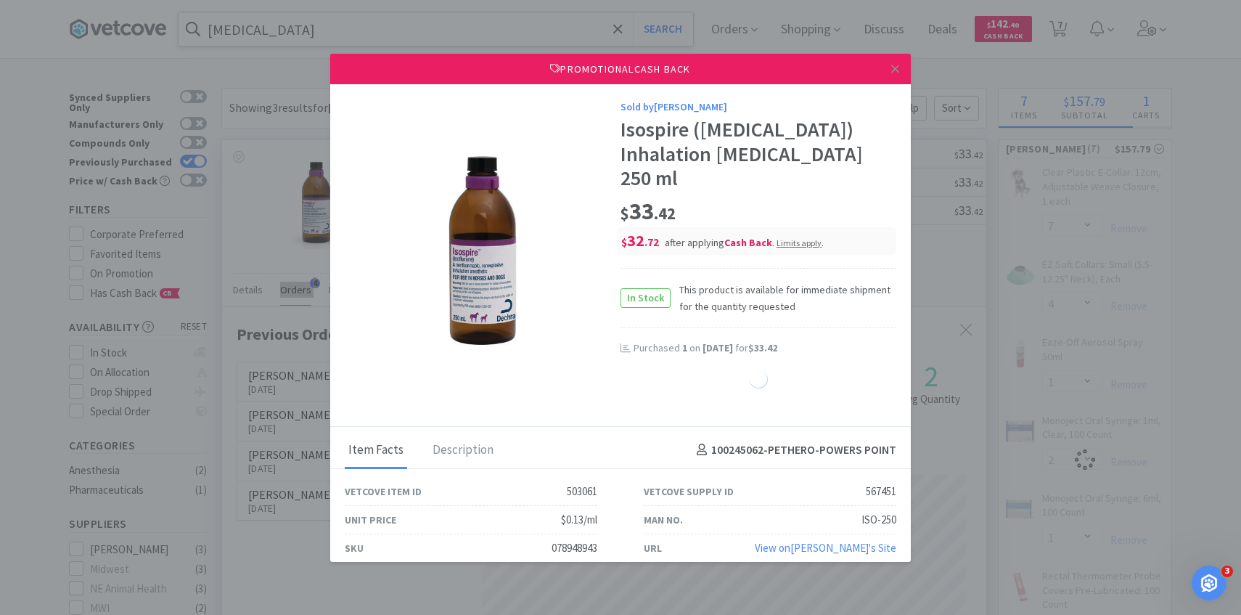
select select "1"
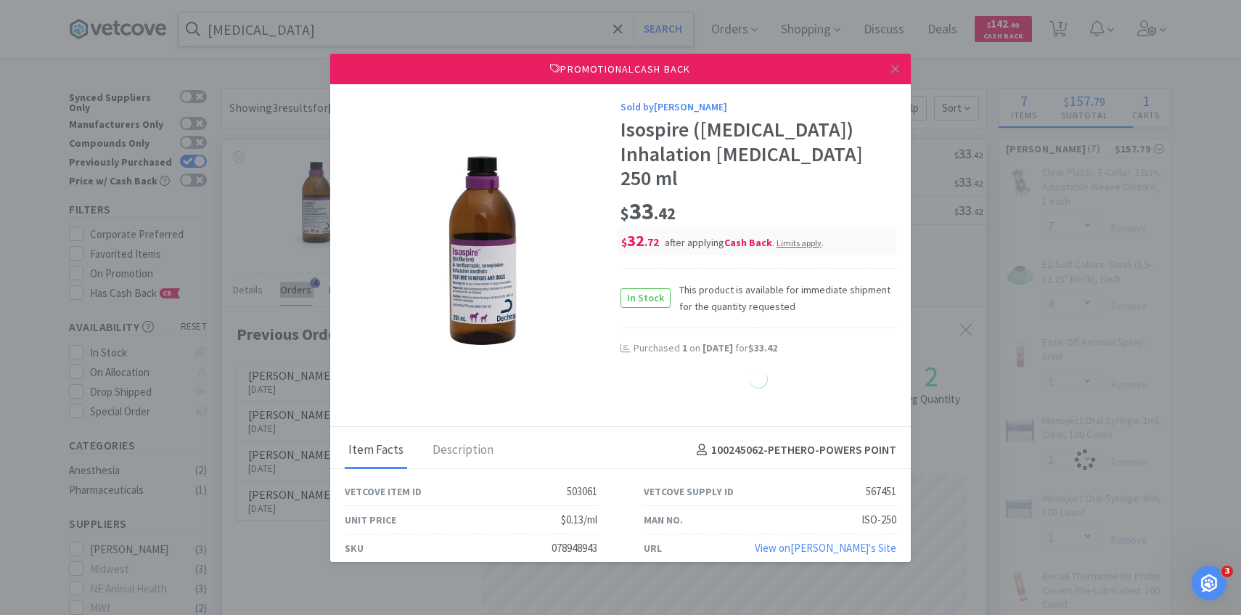
select select "1"
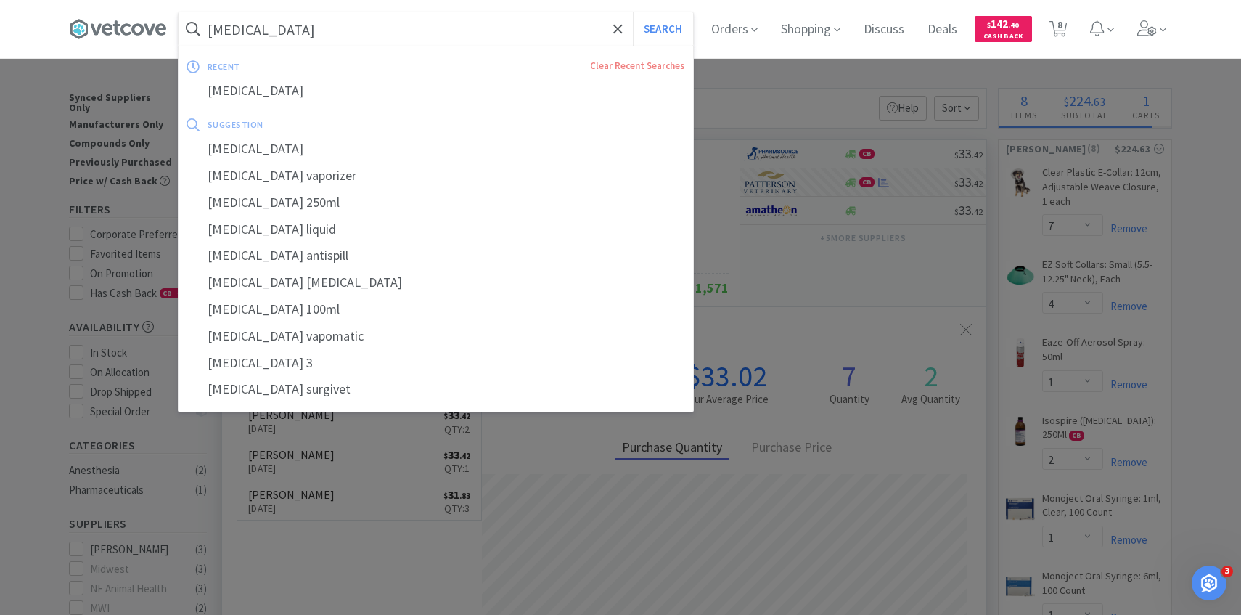
click at [376, 31] on input "isoflurane" at bounding box center [436, 28] width 515 height 33
paste input "Y943G"
type input "Y943G"
click at [633, 12] on button "Search" at bounding box center [663, 28] width 60 height 33
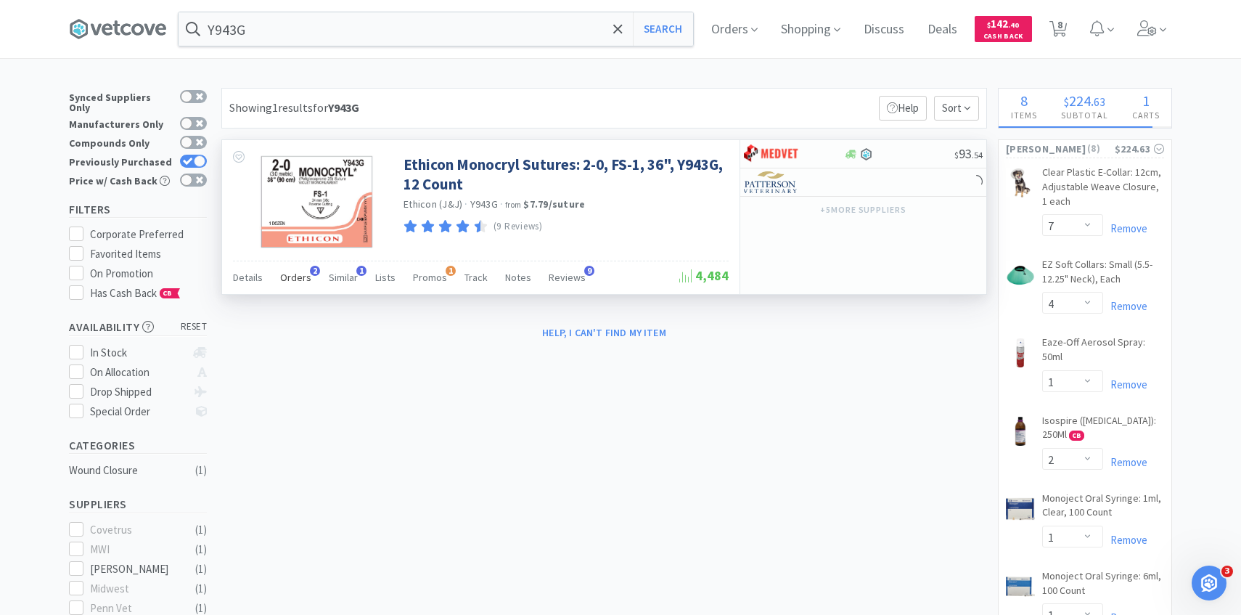
click at [310, 269] on span "2" at bounding box center [315, 271] width 10 height 10
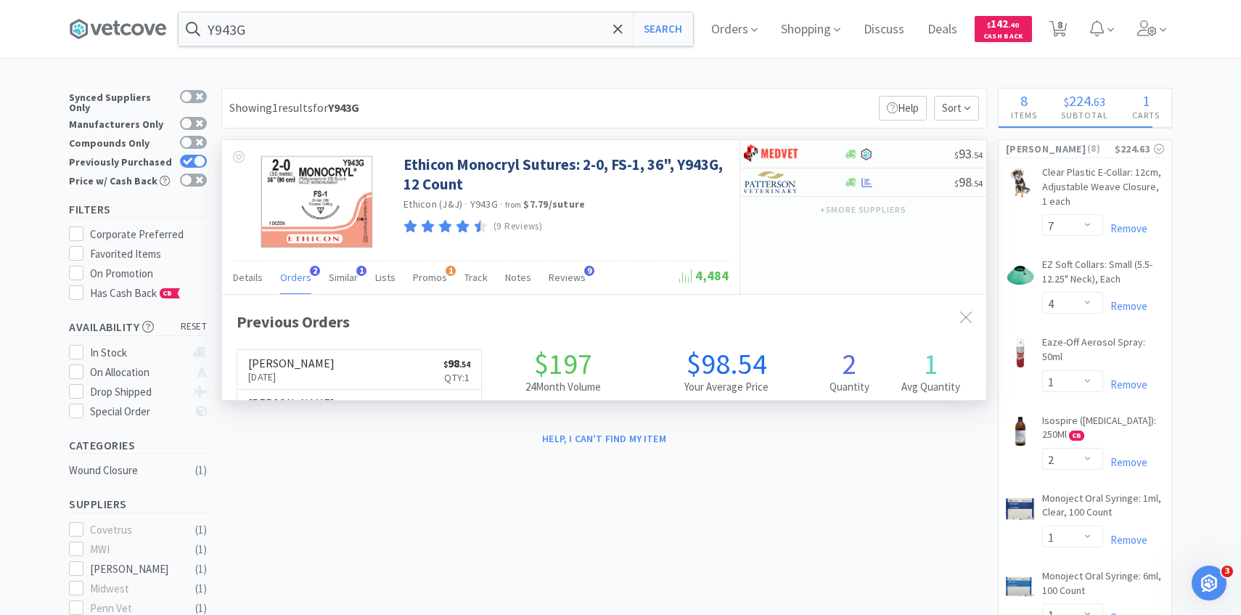
scroll to position [376, 764]
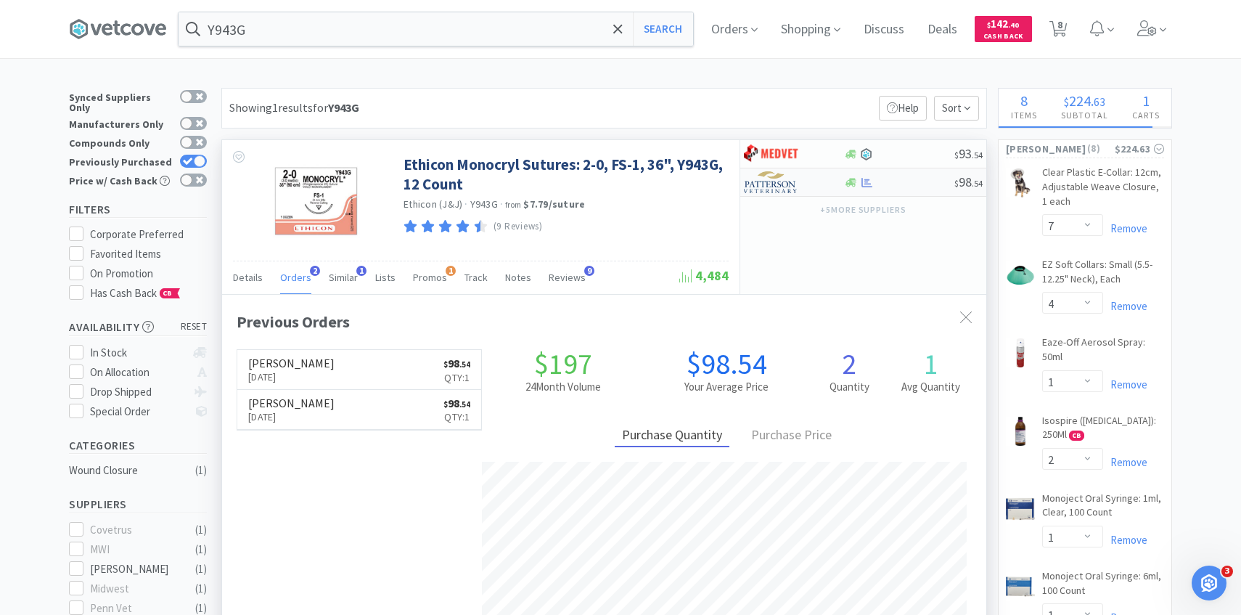
click at [757, 181] on img at bounding box center [771, 182] width 54 height 22
select select "1"
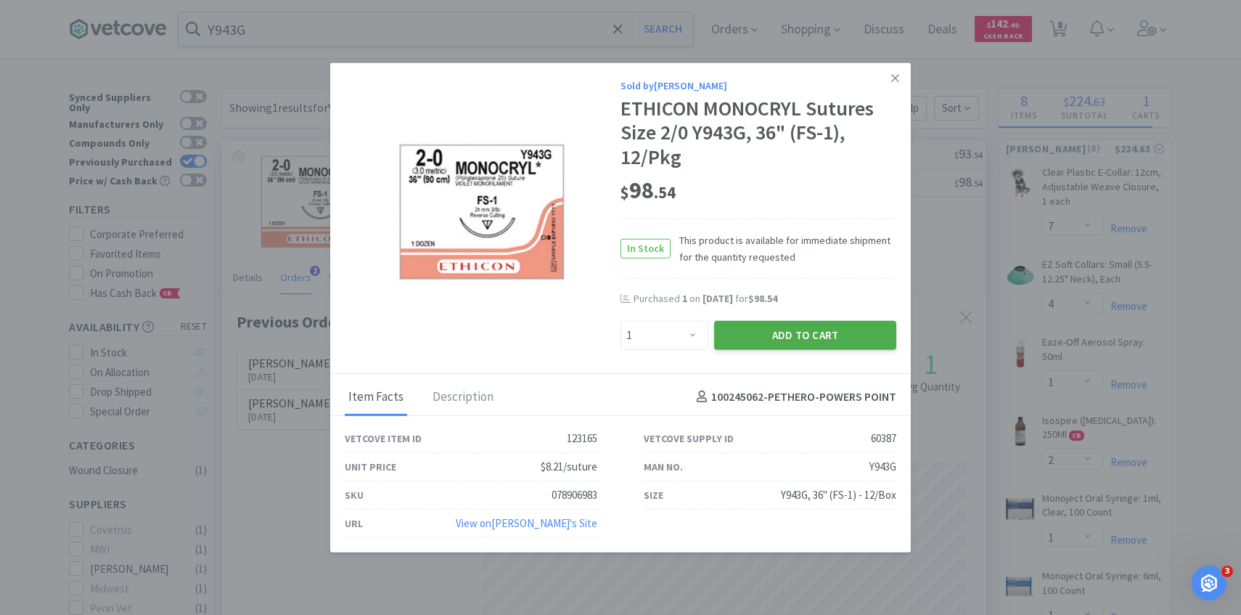
click at [759, 338] on button "Add to Cart" at bounding box center [805, 334] width 182 height 29
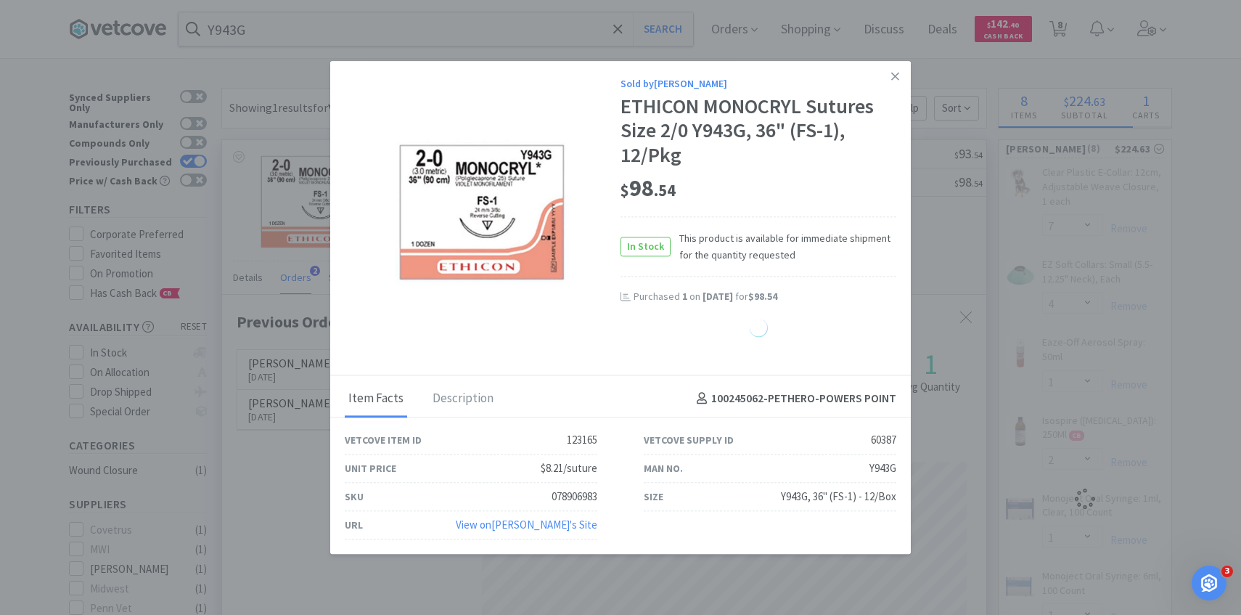
select select "1"
select select "2"
select select "1"
select select "4"
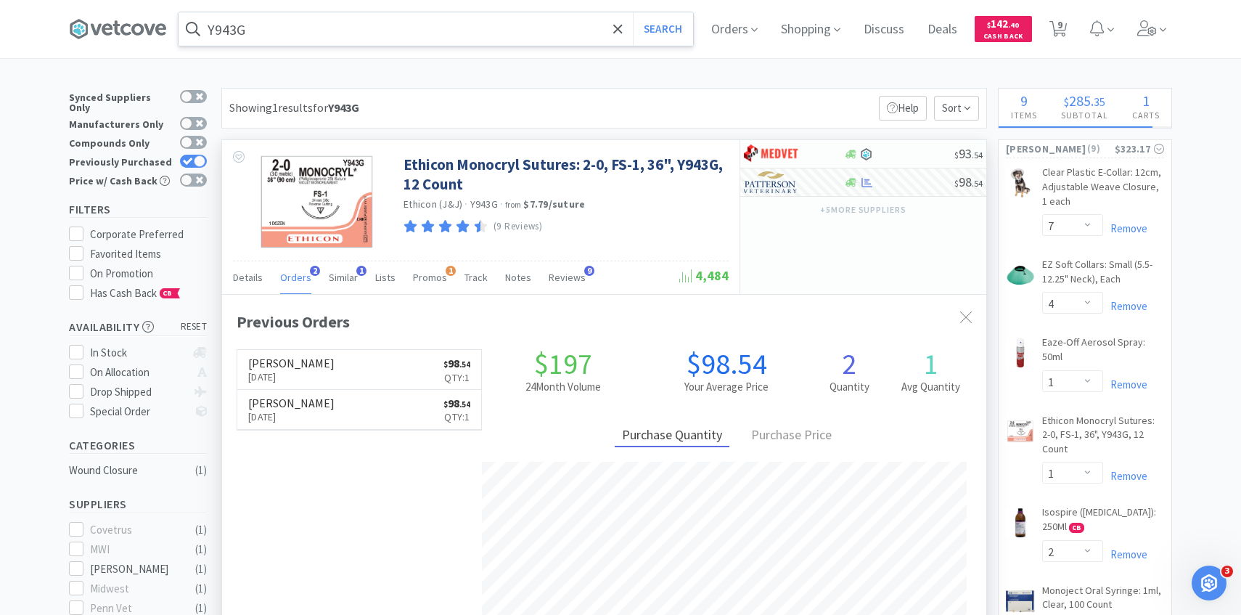
click at [439, 33] on input "Y943G" at bounding box center [436, 28] width 515 height 33
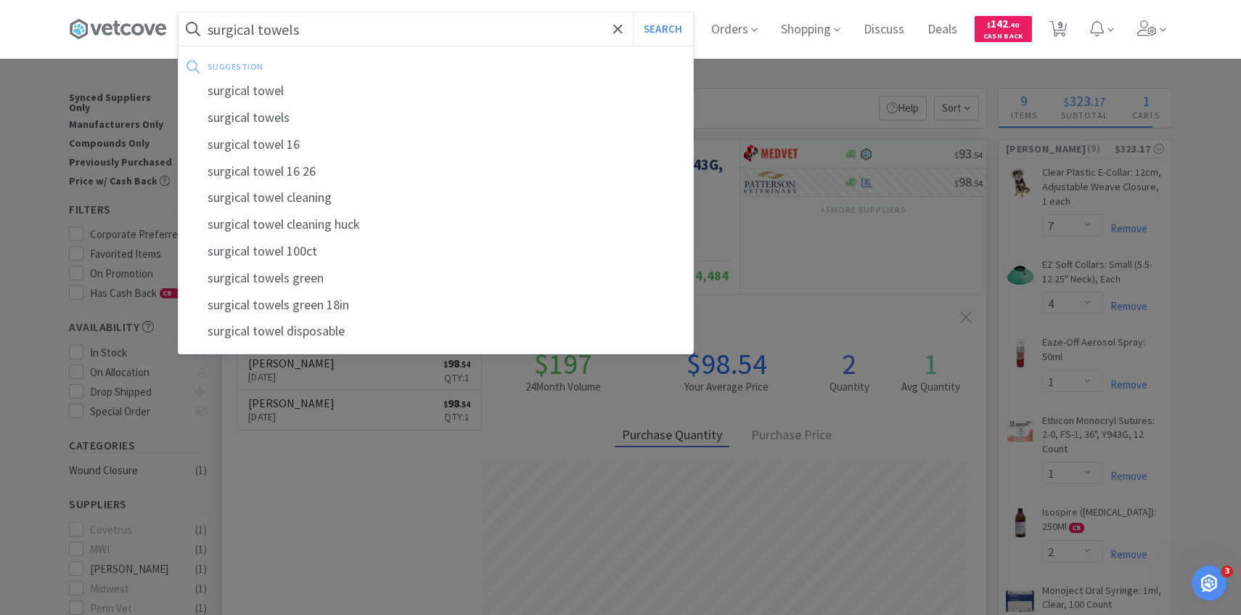
type input "surgical towels"
click at [633, 12] on button "Search" at bounding box center [663, 28] width 60 height 33
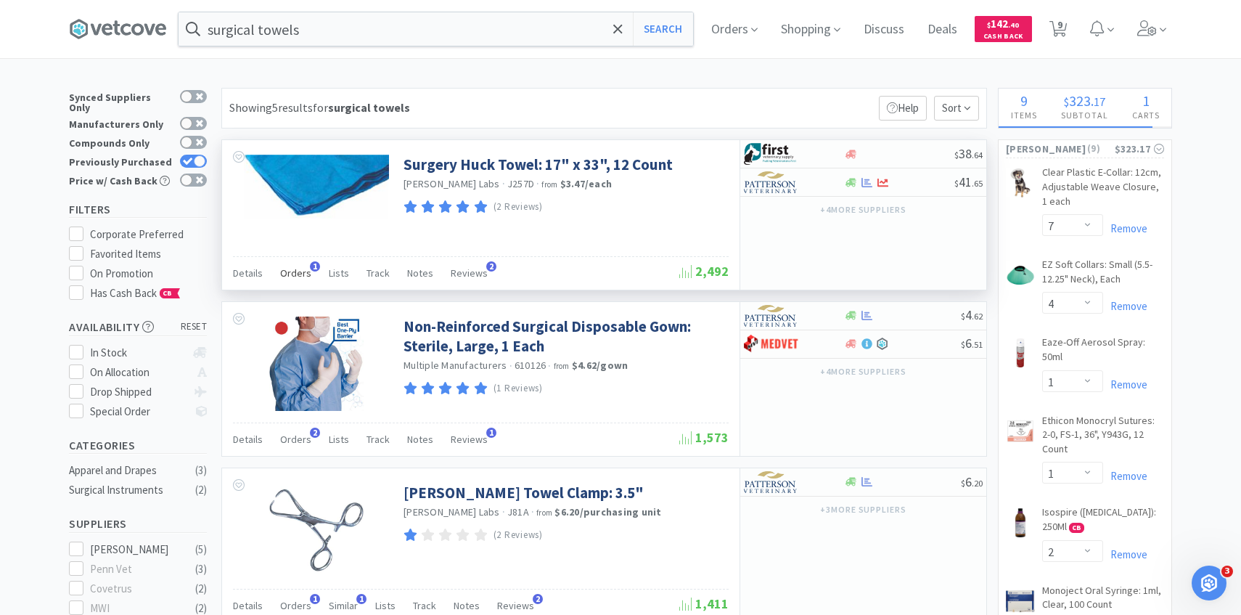
click at [306, 273] on span "Orders" at bounding box center [295, 272] width 31 height 13
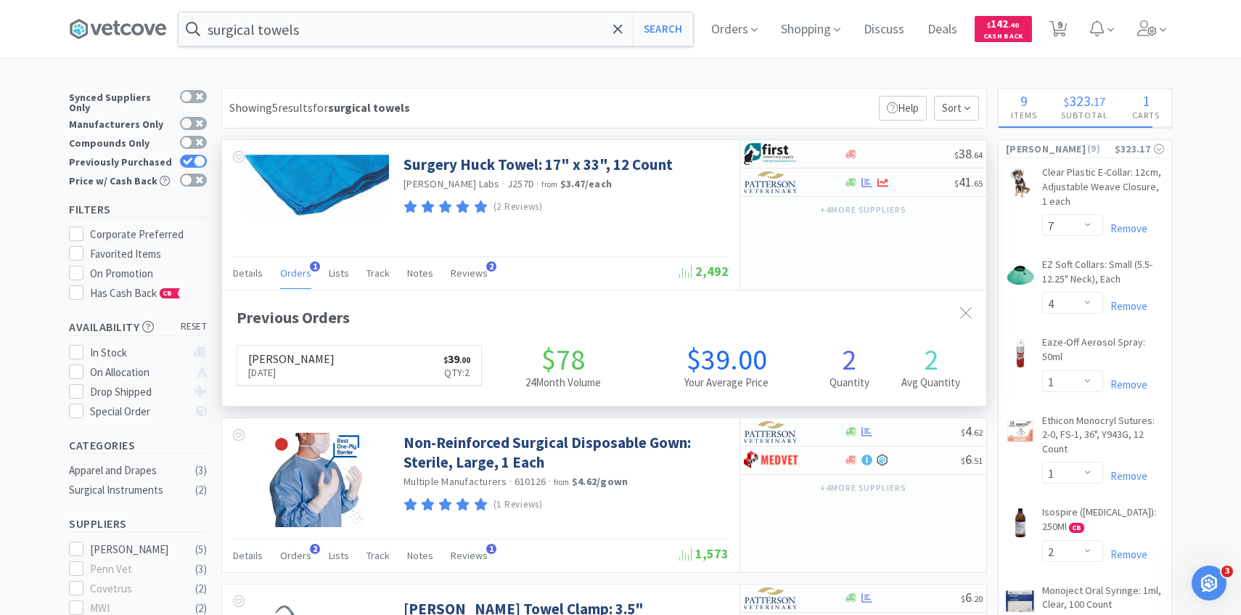
scroll to position [376, 764]
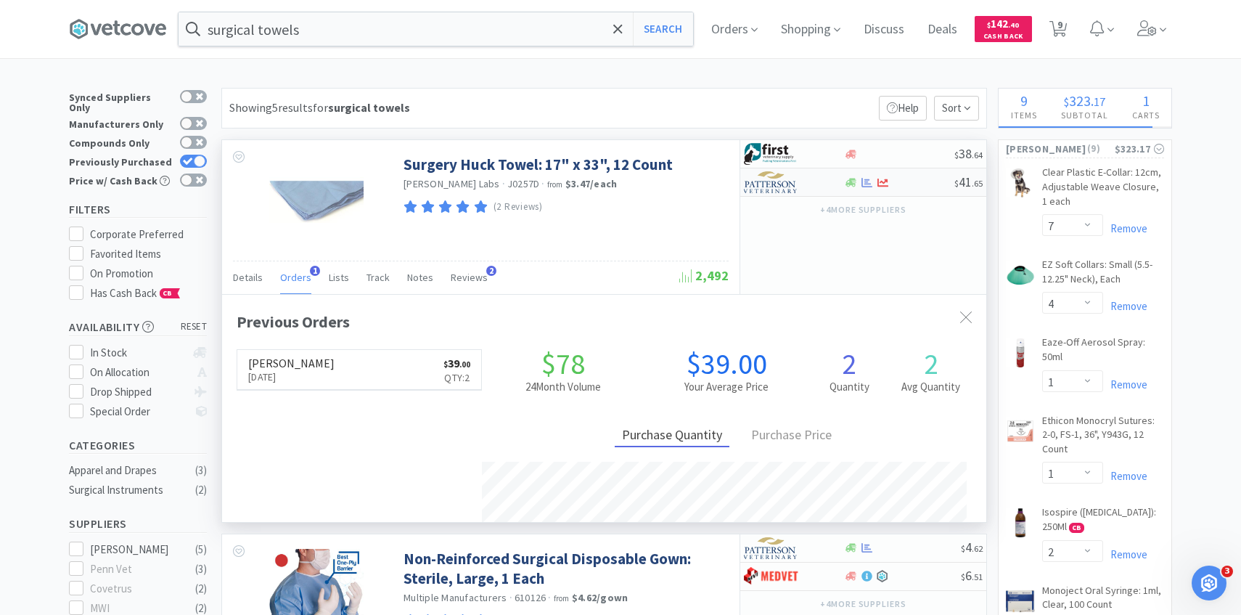
click at [785, 189] on img at bounding box center [771, 182] width 54 height 22
select select "1"
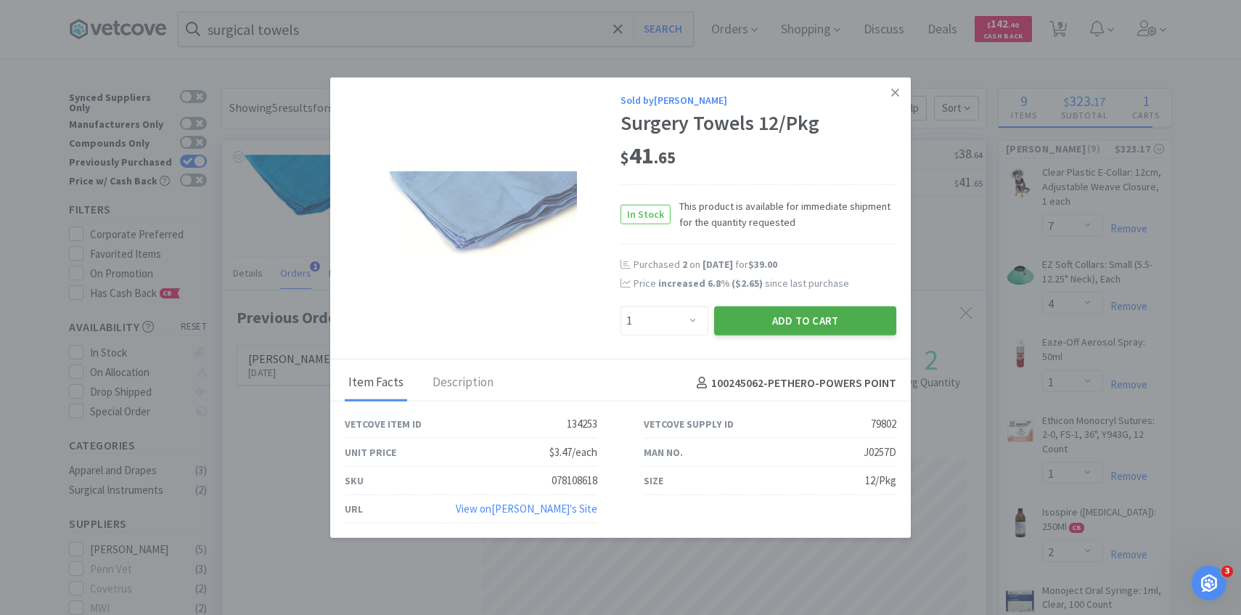
click at [761, 319] on button "Add to Cart" at bounding box center [805, 320] width 182 height 29
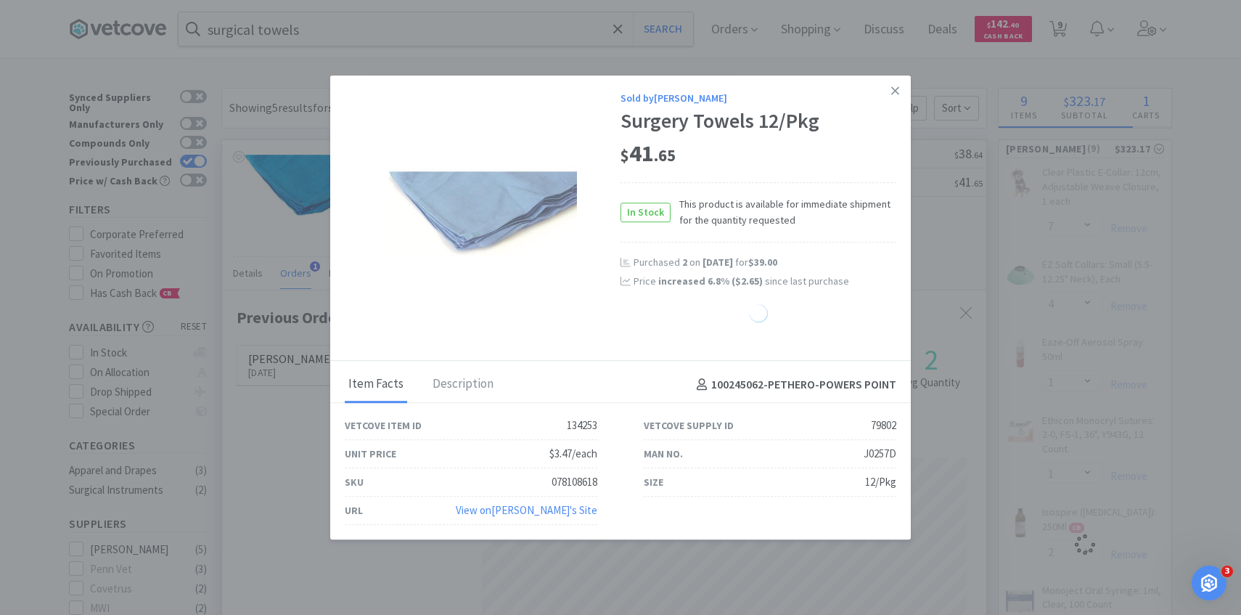
select select "1"
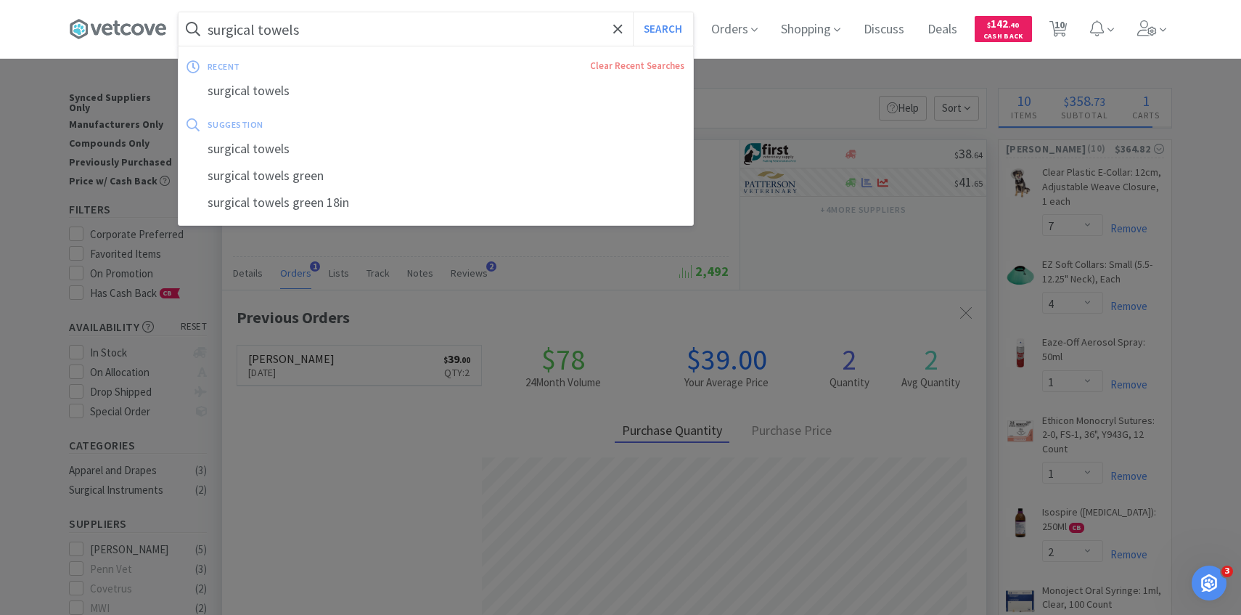
click at [348, 33] on input "surgical towels" at bounding box center [436, 28] width 515 height 33
paste input "C9110"
type input "C9110"
click at [633, 12] on button "Search" at bounding box center [663, 28] width 60 height 33
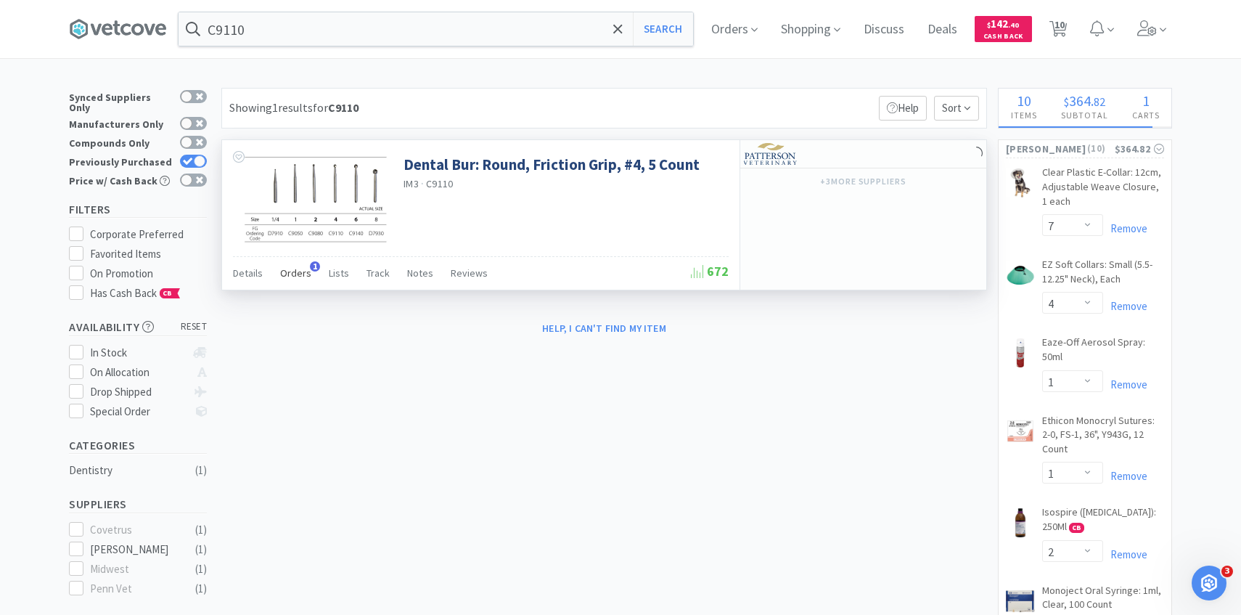
click at [283, 268] on span "Orders" at bounding box center [295, 272] width 31 height 13
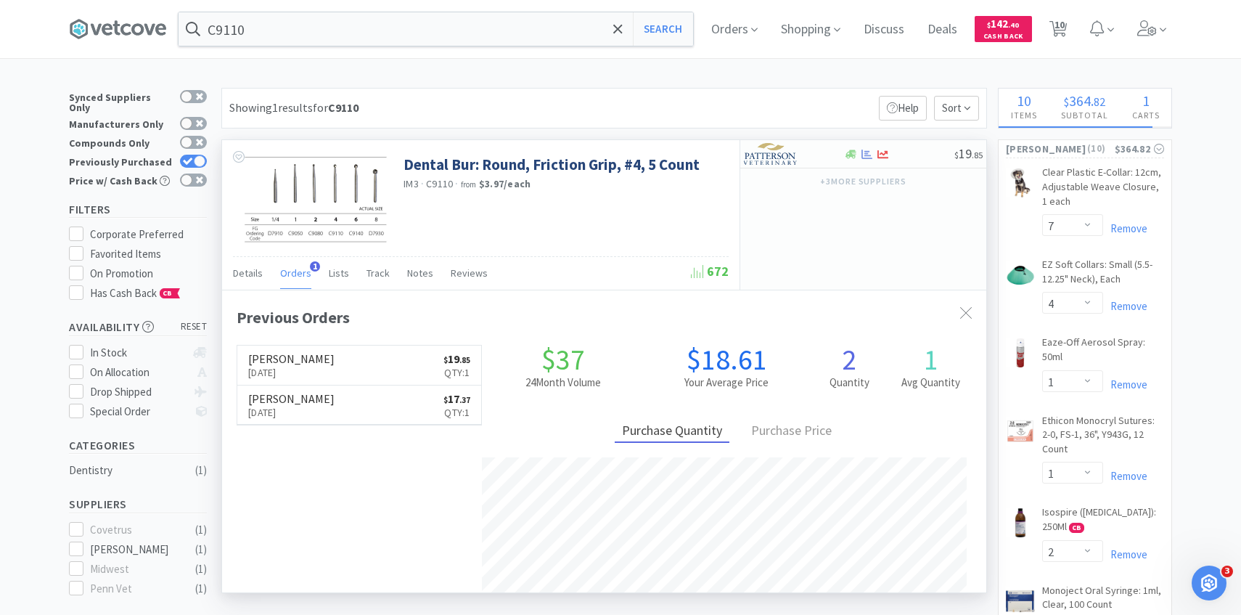
scroll to position [376, 764]
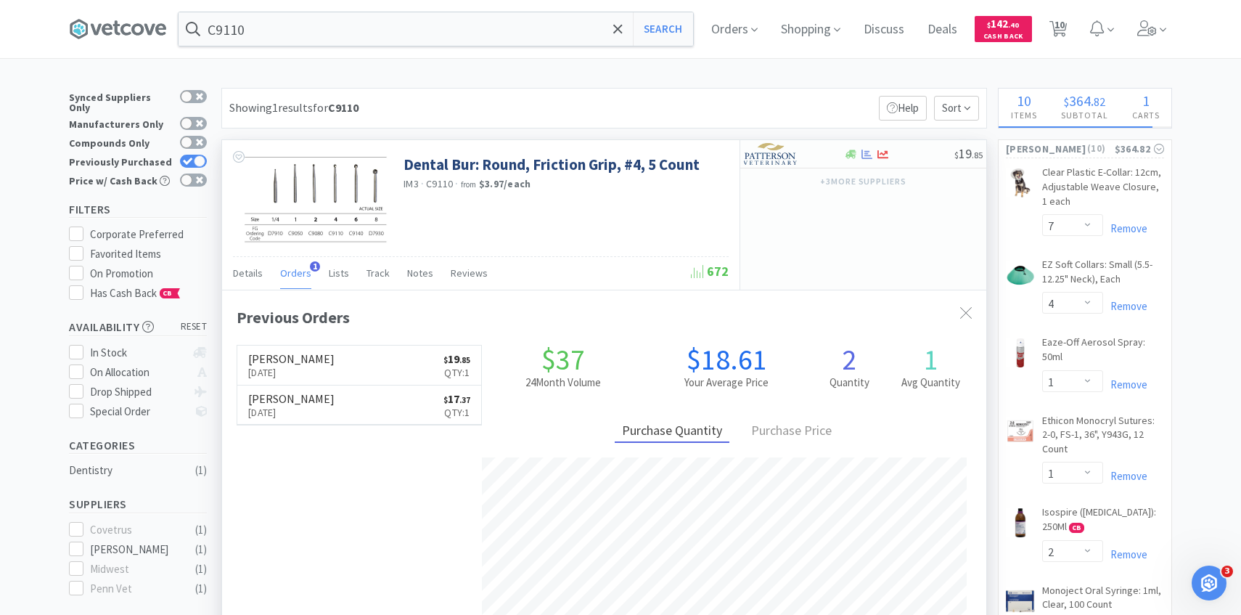
click at [449, 345] on div "Patterson Sep 22nd, 2025 $ 19 . 85 Qty: 1 Patterson Apr 10th, 2025 $ 17 . 37 Qt…" at bounding box center [359, 385] width 245 height 81
click at [441, 353] on link "Patterson Sep 22nd, 2025 $ 19 . 85 Qty: 1" at bounding box center [359, 366] width 244 height 40
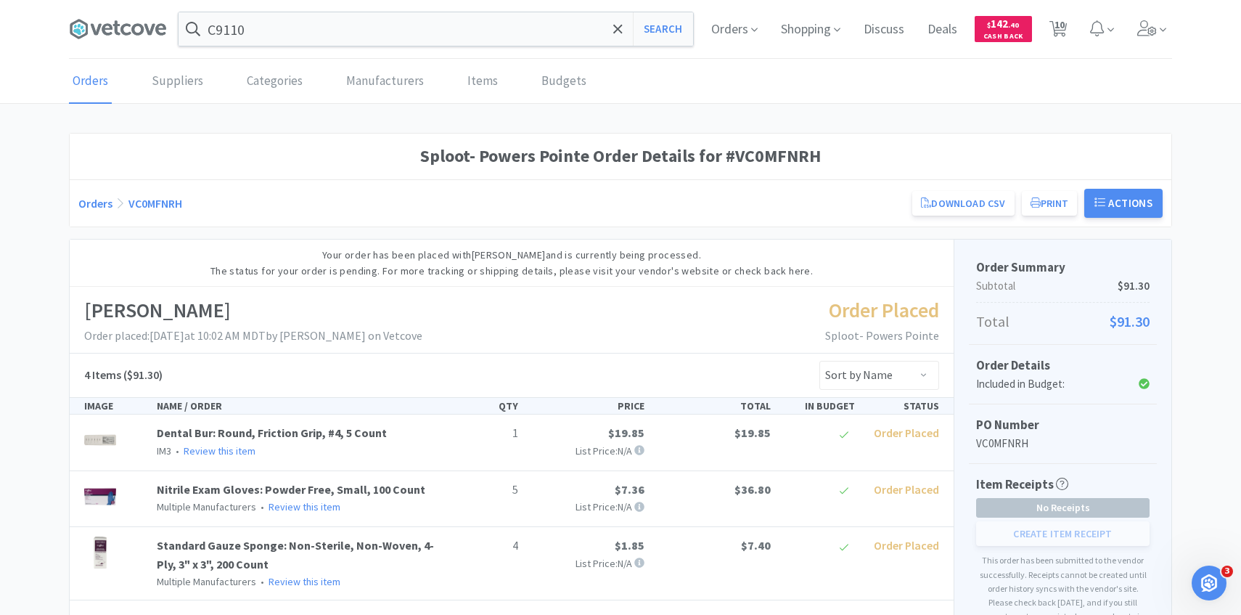
click at [1173, 20] on div "C9110 Search Orders Shopping Discuss Discuss Deals Deals $ 142 . 40 Cash Back 1…" at bounding box center [621, 29] width 1118 height 59
click at [1151, 36] on icon at bounding box center [1148, 28] width 20 height 16
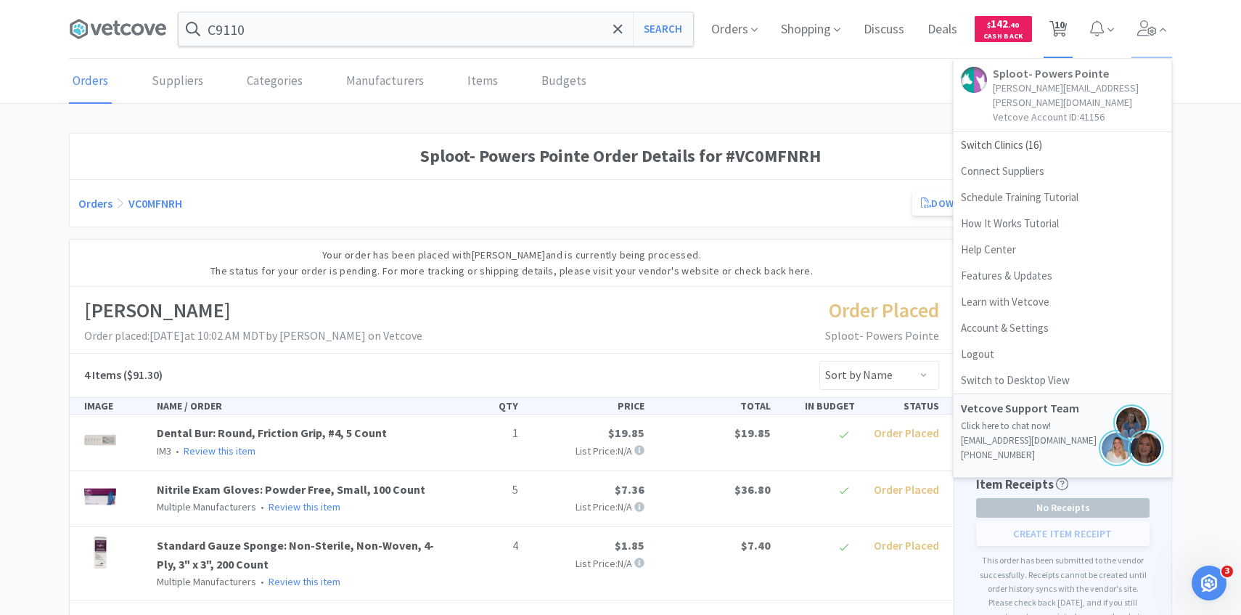
click at [1061, 31] on span "10" at bounding box center [1060, 25] width 10 height 58
select select "7"
select select "4"
select select "1"
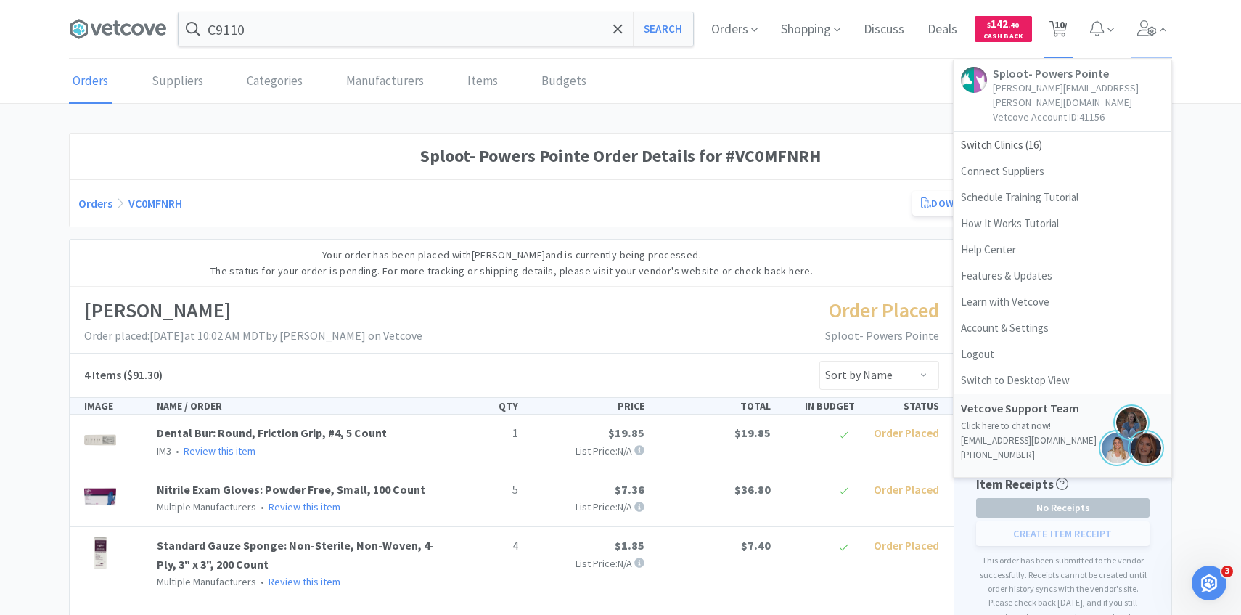
select select "2"
select select "1"
select select "4"
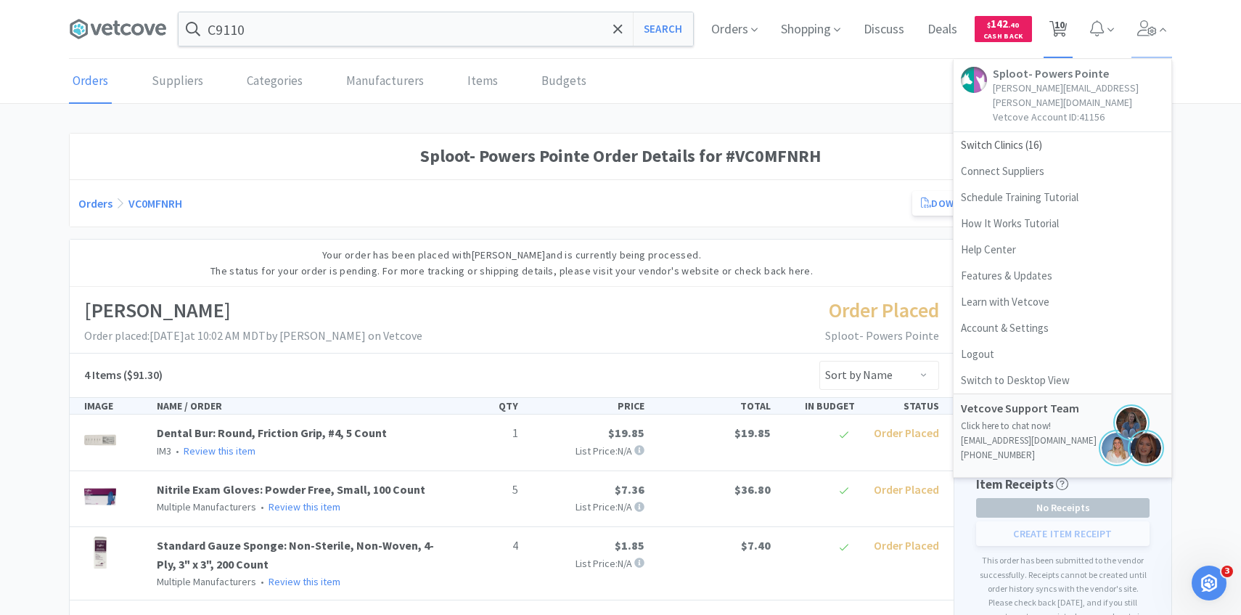
select select "1"
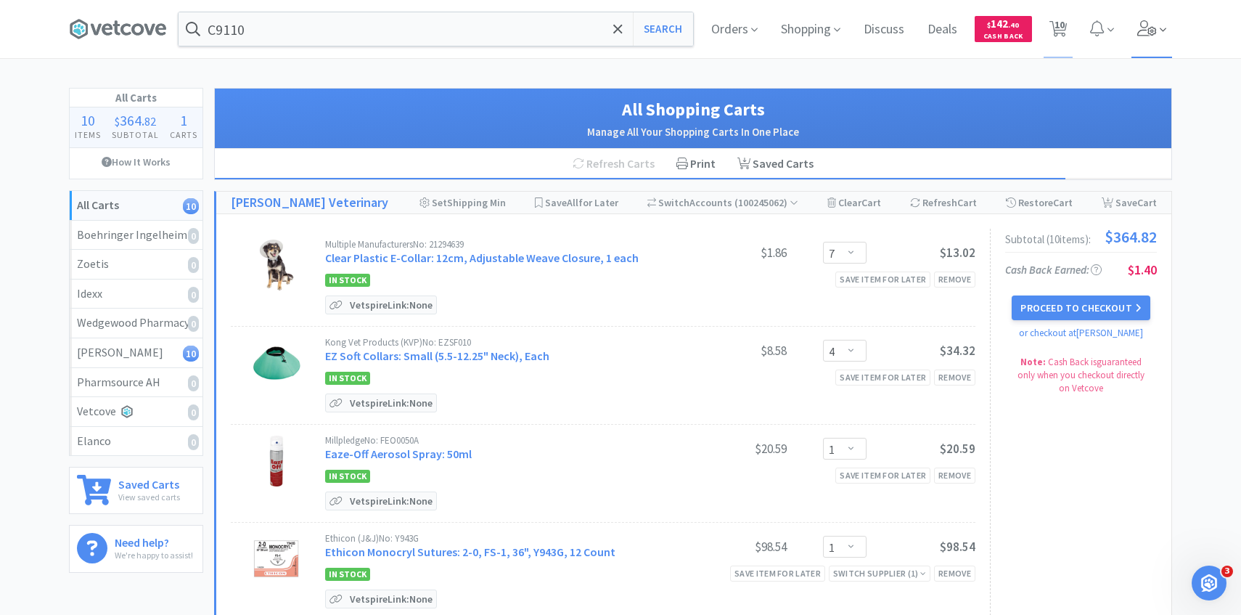
click at [1157, 25] on icon at bounding box center [1148, 28] width 20 height 16
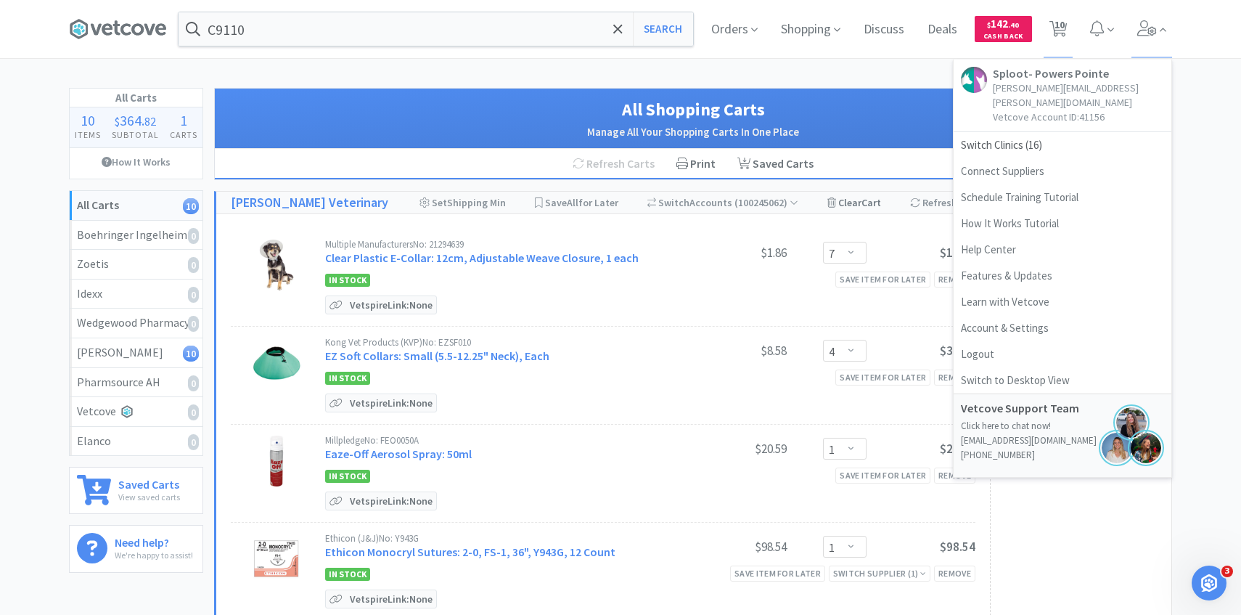
click at [881, 196] on span "Cart" at bounding box center [872, 202] width 20 height 13
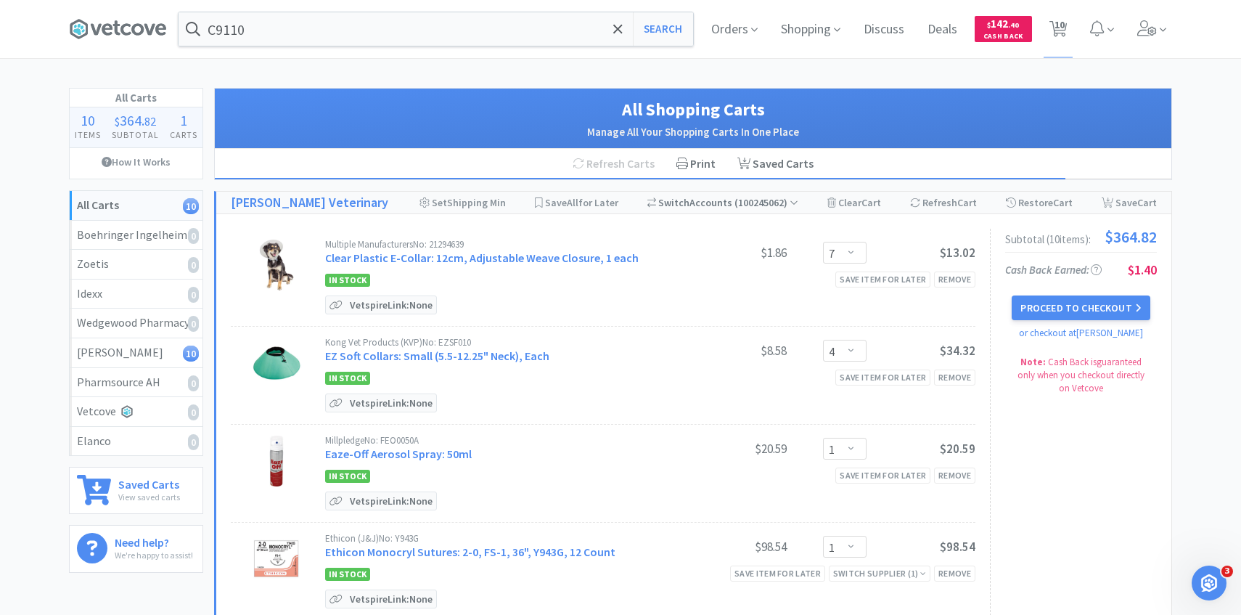
click at [774, 211] on div "Switch Accounts ( 100245062 )" at bounding box center [724, 203] width 152 height 22
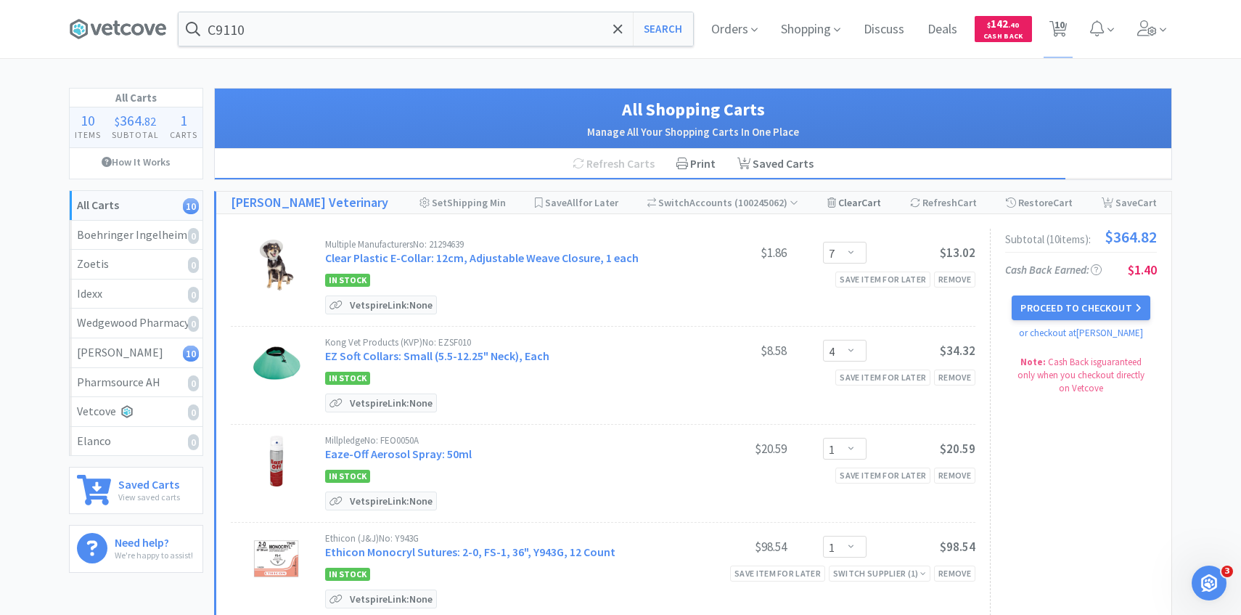
click at [840, 199] on div "Clear Cart" at bounding box center [855, 203] width 54 height 22
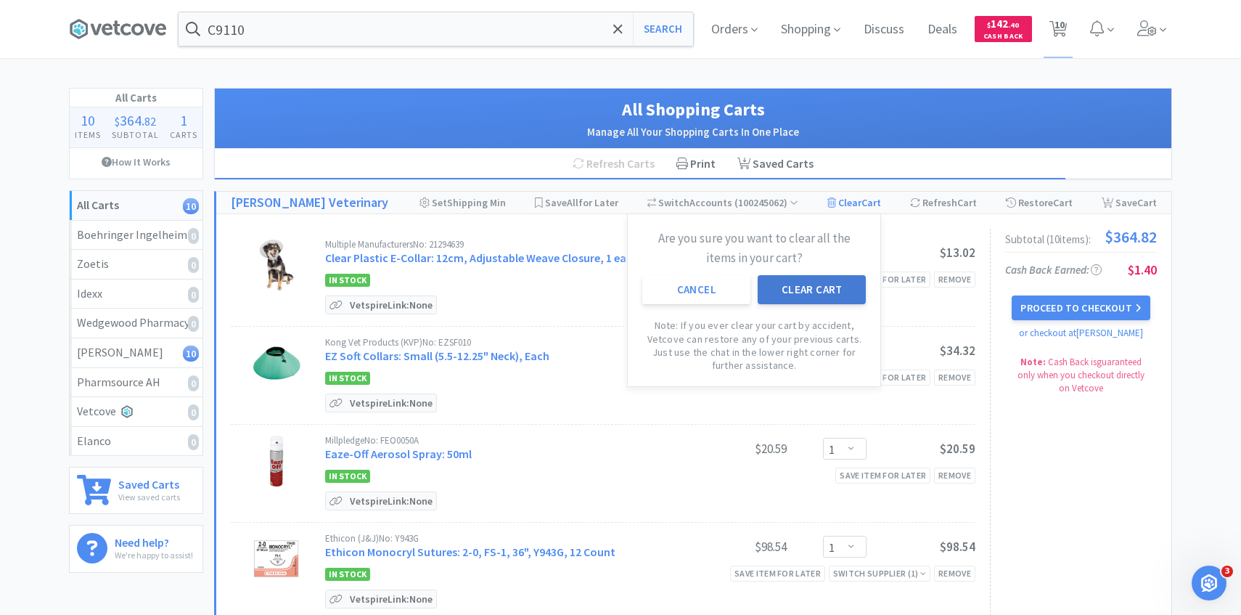
click at [795, 298] on button "Clear Cart" at bounding box center [812, 289] width 108 height 29
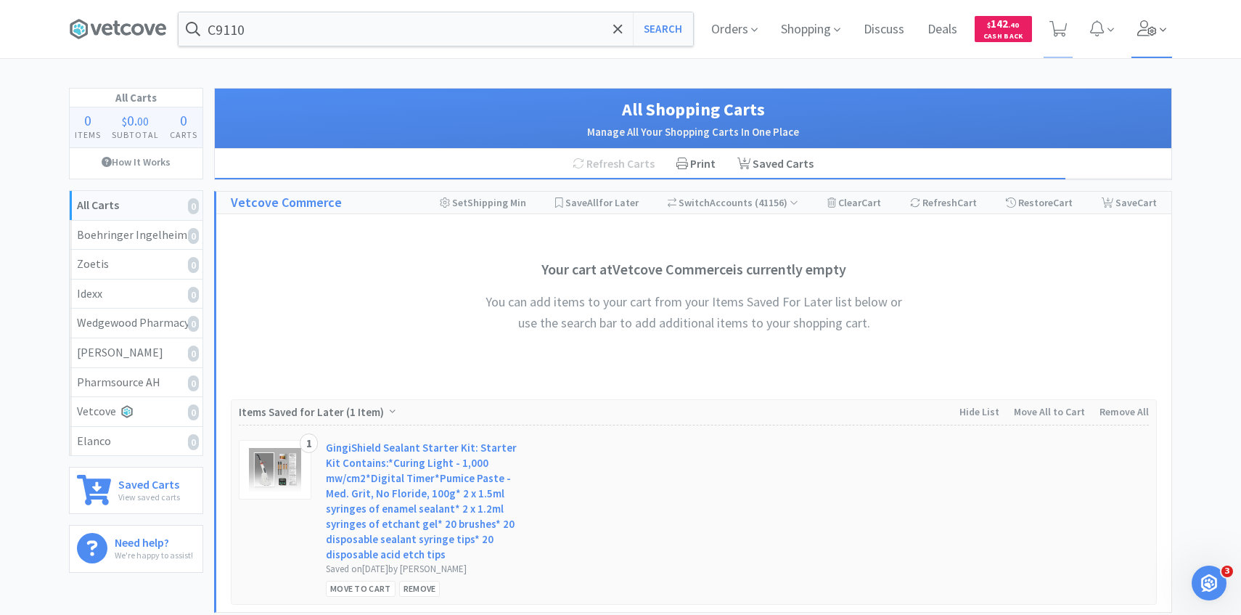
click at [1152, 45] on span at bounding box center [1152, 29] width 41 height 58
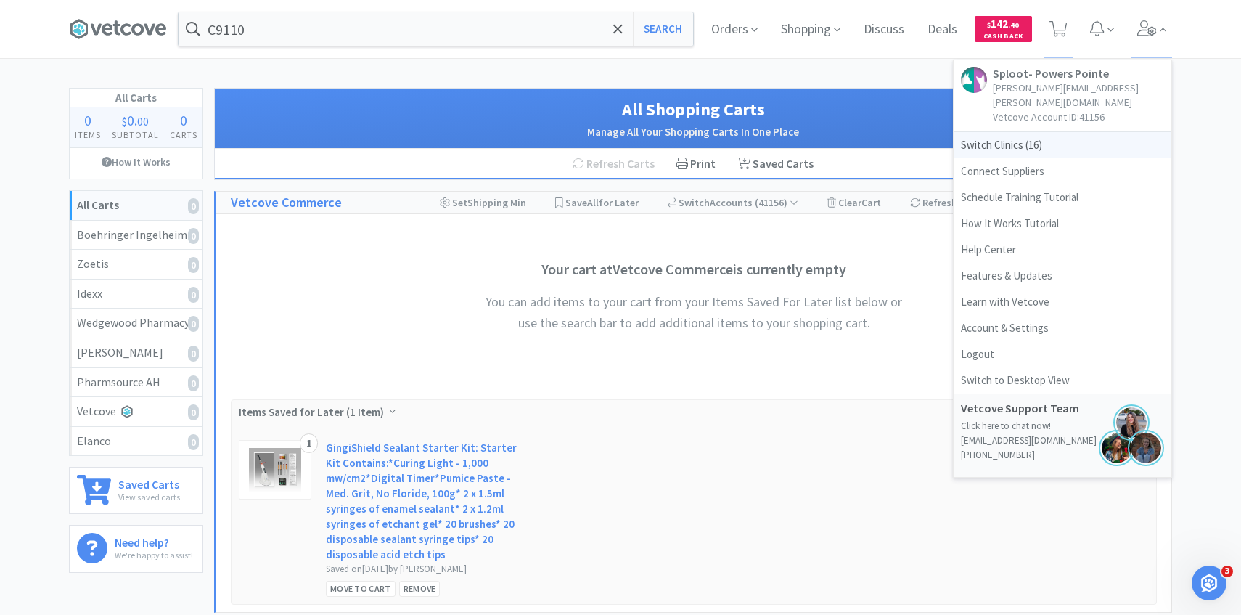
click at [1030, 132] on span "Switch Clinics ( 16 )" at bounding box center [1063, 145] width 218 height 26
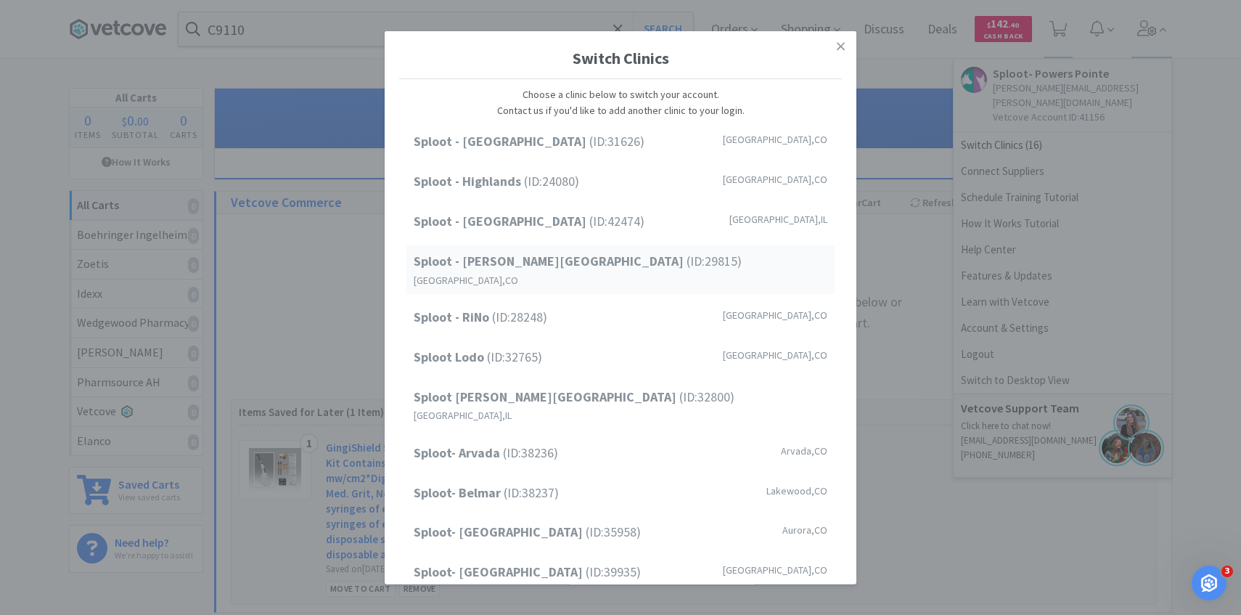
scroll to position [185, 0]
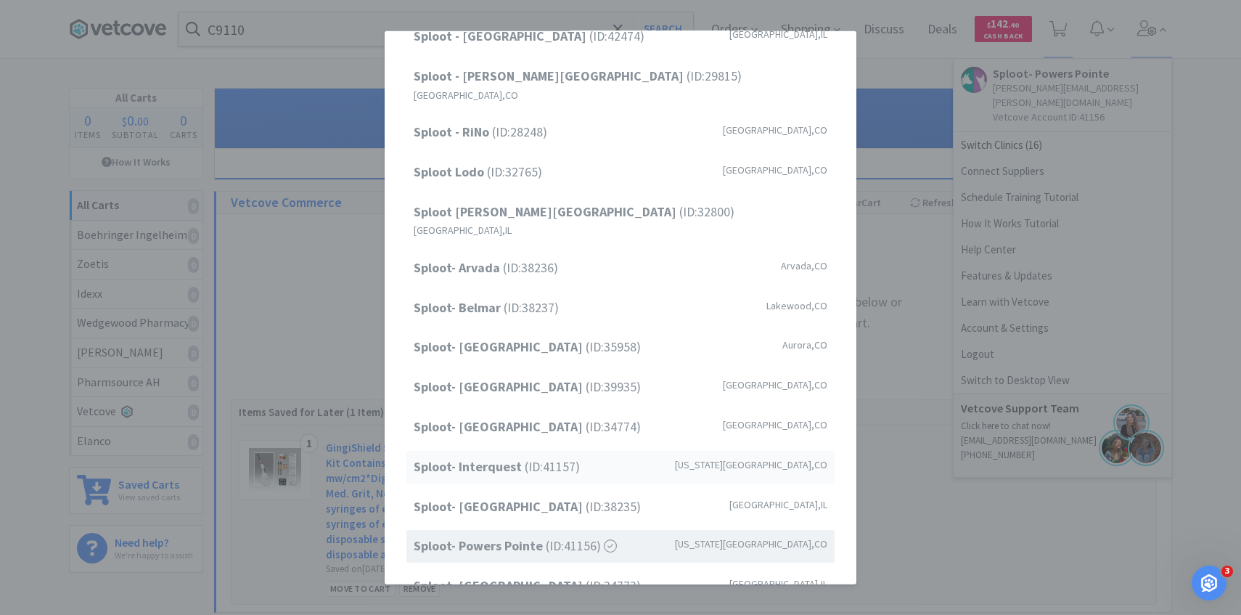
click at [576, 457] on span "Sploot- Interquest (ID: 41157 )" at bounding box center [497, 467] width 166 height 21
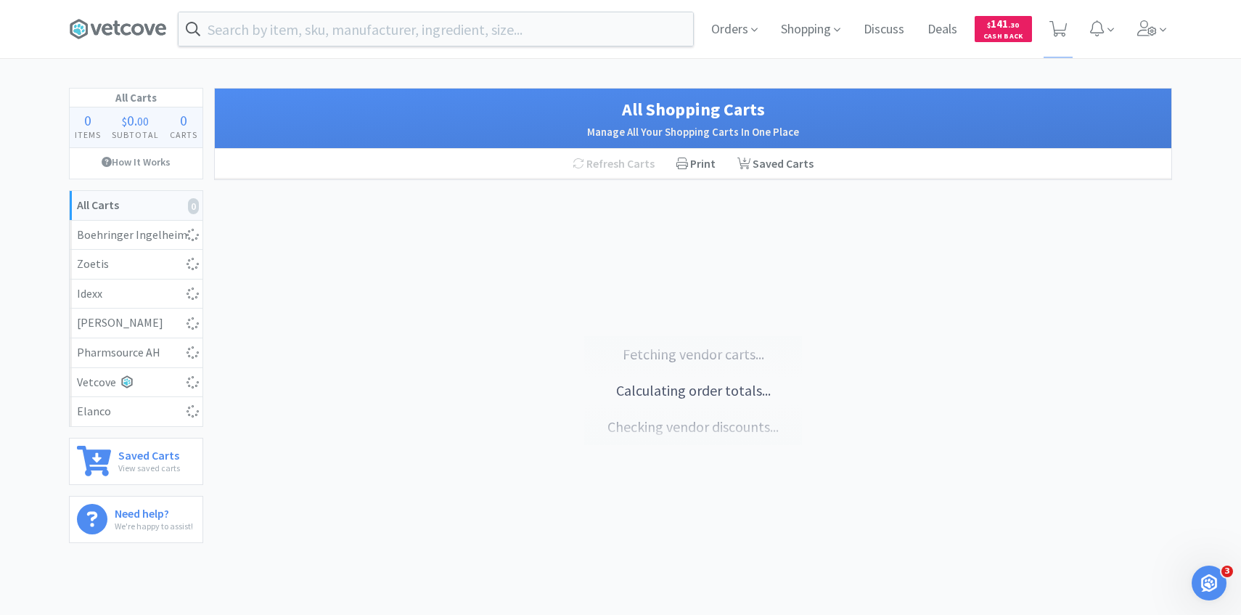
select select "1"
select select "2"
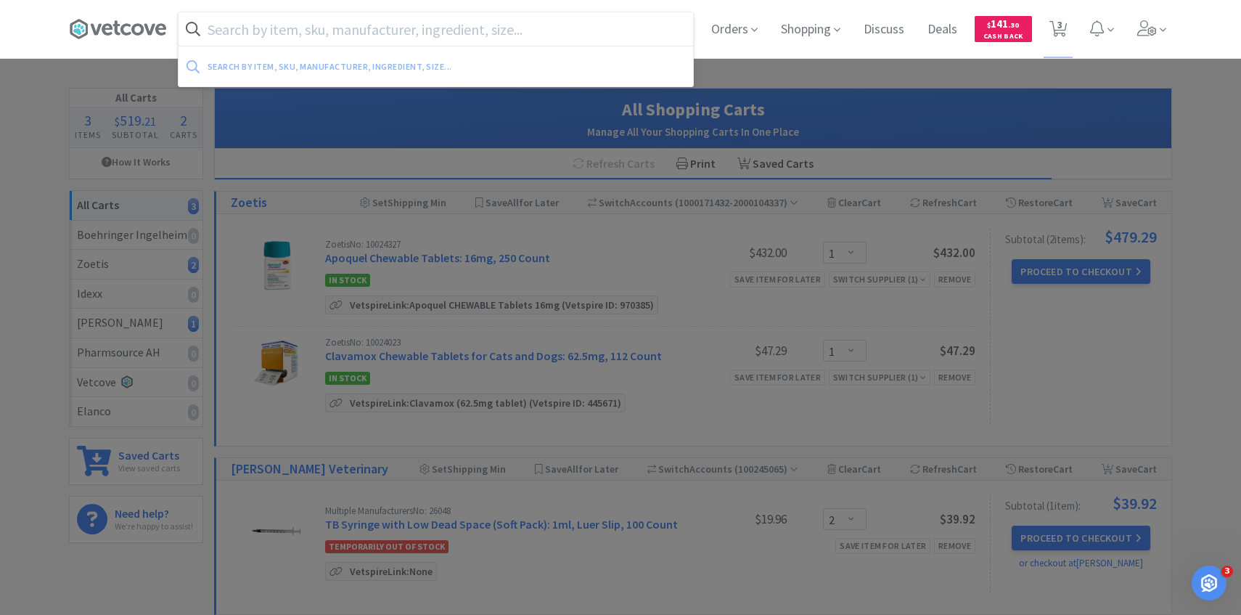
click at [407, 27] on input "text" at bounding box center [436, 28] width 515 height 33
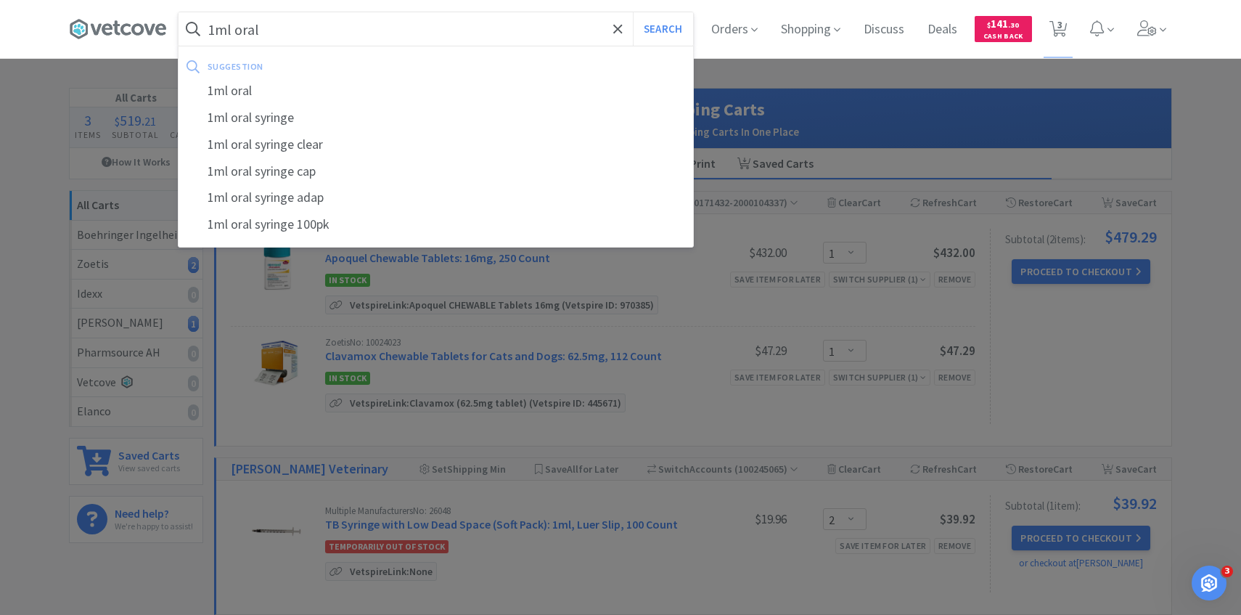
type input "1ml oral"
click at [633, 12] on button "Search" at bounding box center [663, 28] width 60 height 33
select select "2"
select select "1"
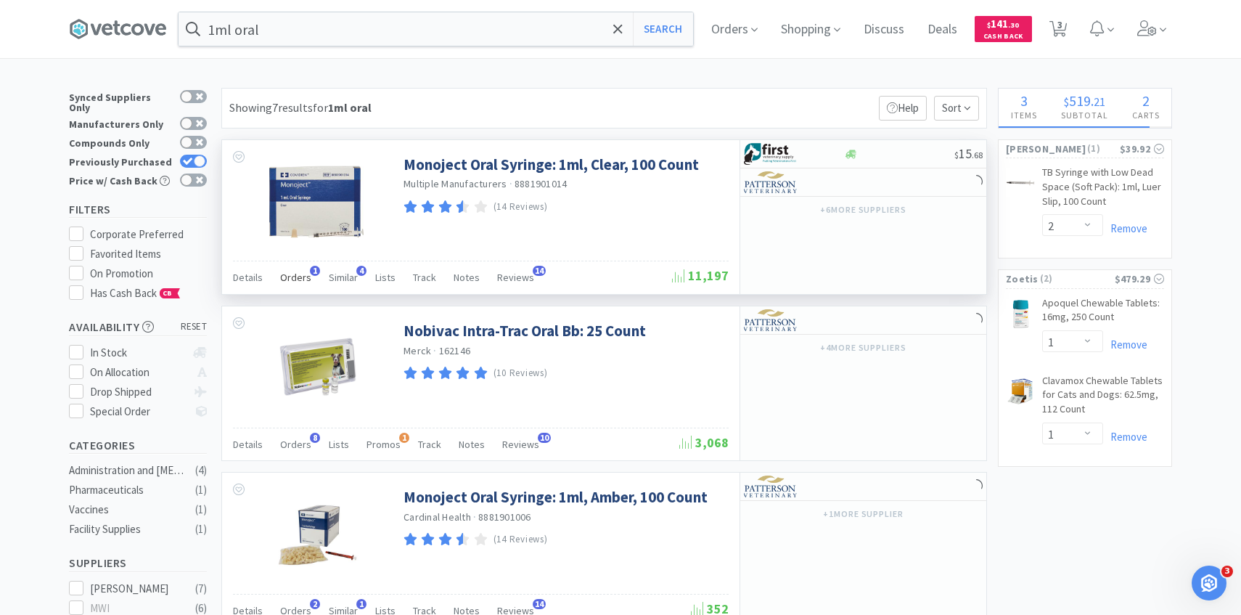
click at [305, 272] on span "Orders" at bounding box center [295, 277] width 31 height 13
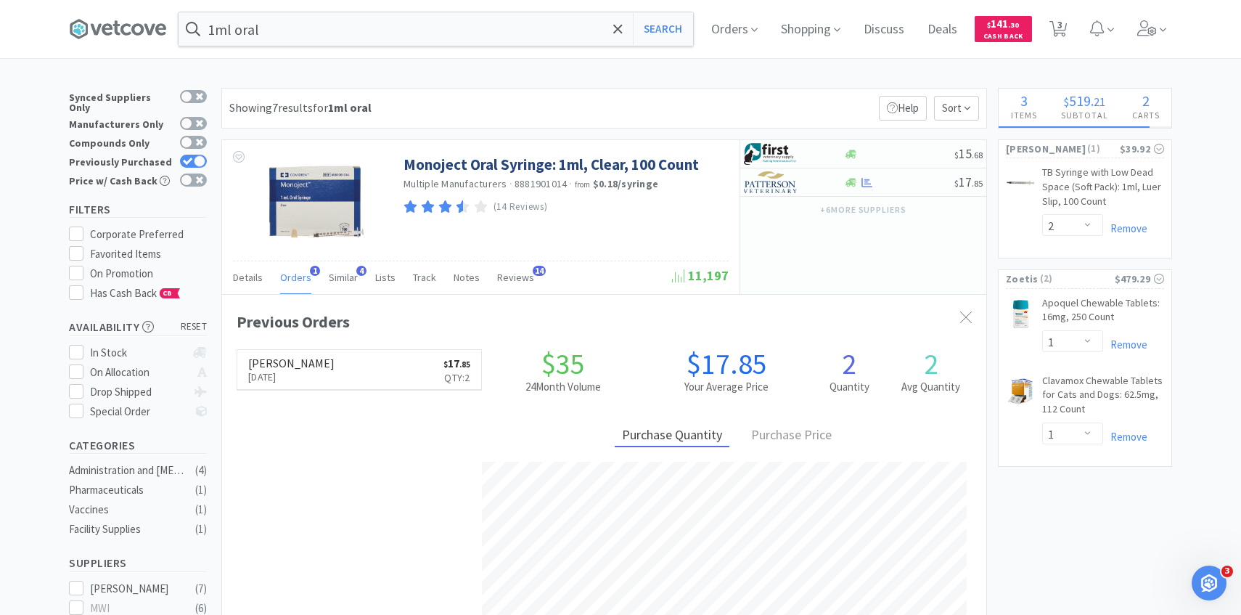
scroll to position [376, 764]
click at [778, 187] on img at bounding box center [771, 182] width 54 height 22
select select "1"
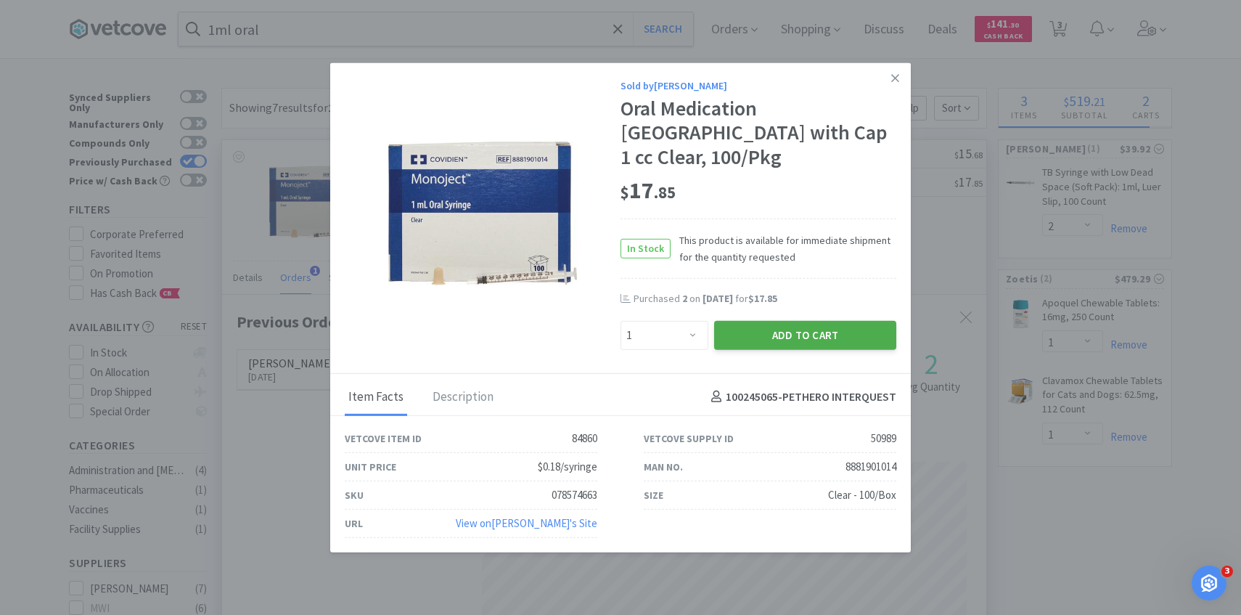
click at [791, 332] on button "Add to Cart" at bounding box center [805, 334] width 182 height 29
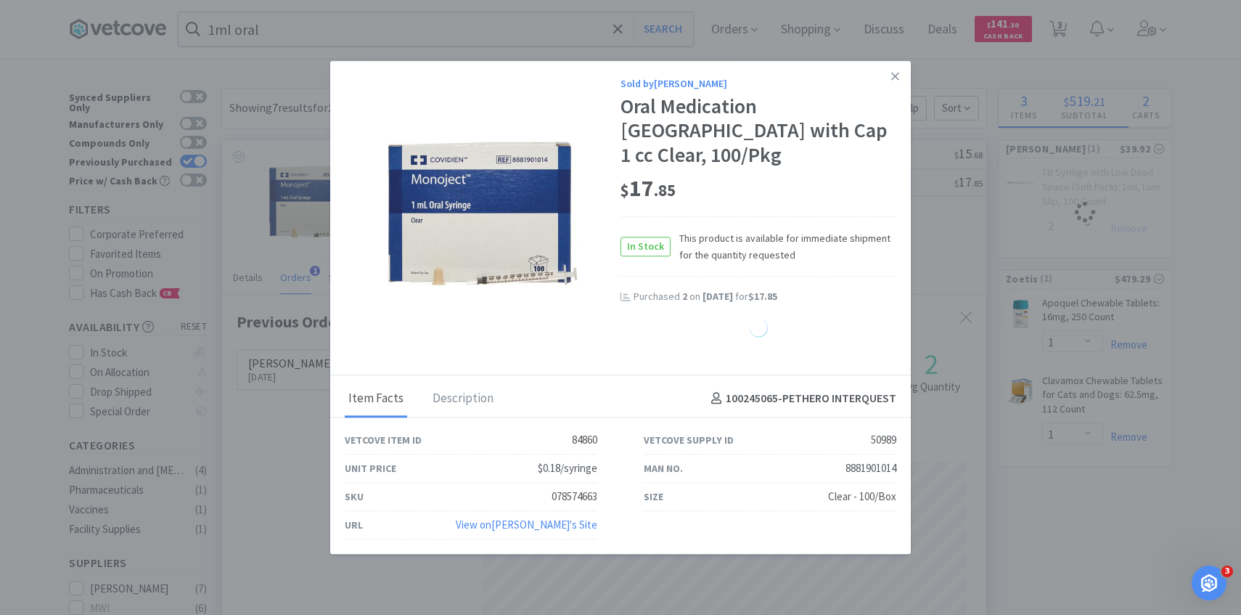
select select "1"
select select "2"
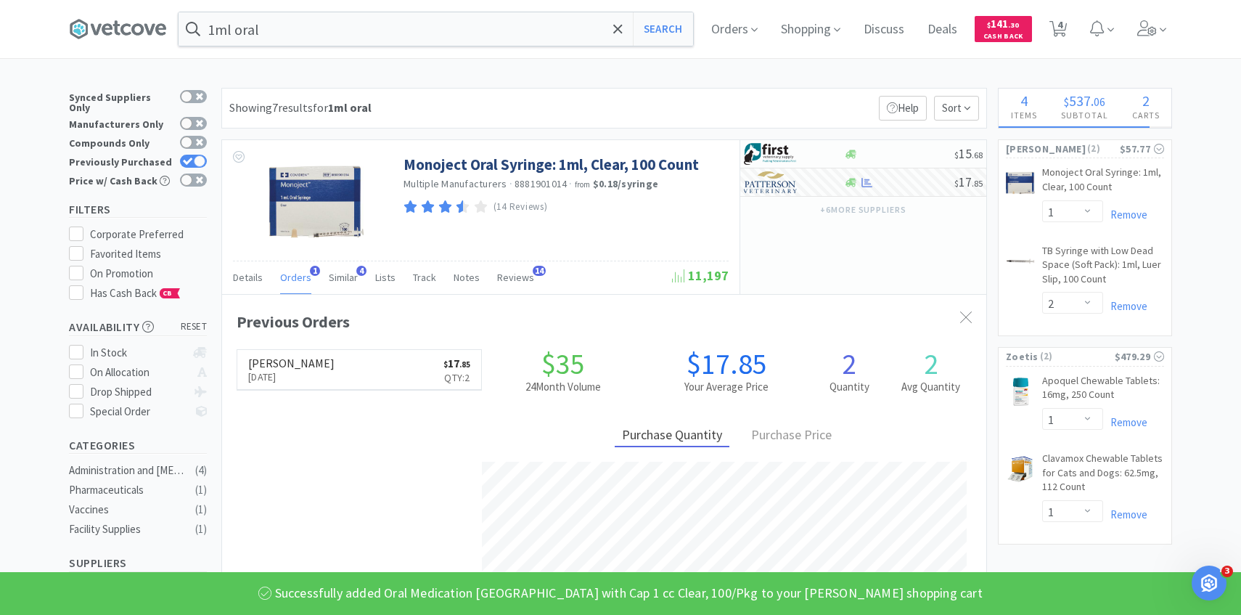
click at [1175, 23] on div "1ml oral Search Orders Shopping Discuss Discuss Deals Deals $ 141 . 30 Cash Bac…" at bounding box center [621, 29] width 1118 height 58
click at [1167, 25] on span at bounding box center [1152, 29] width 41 height 58
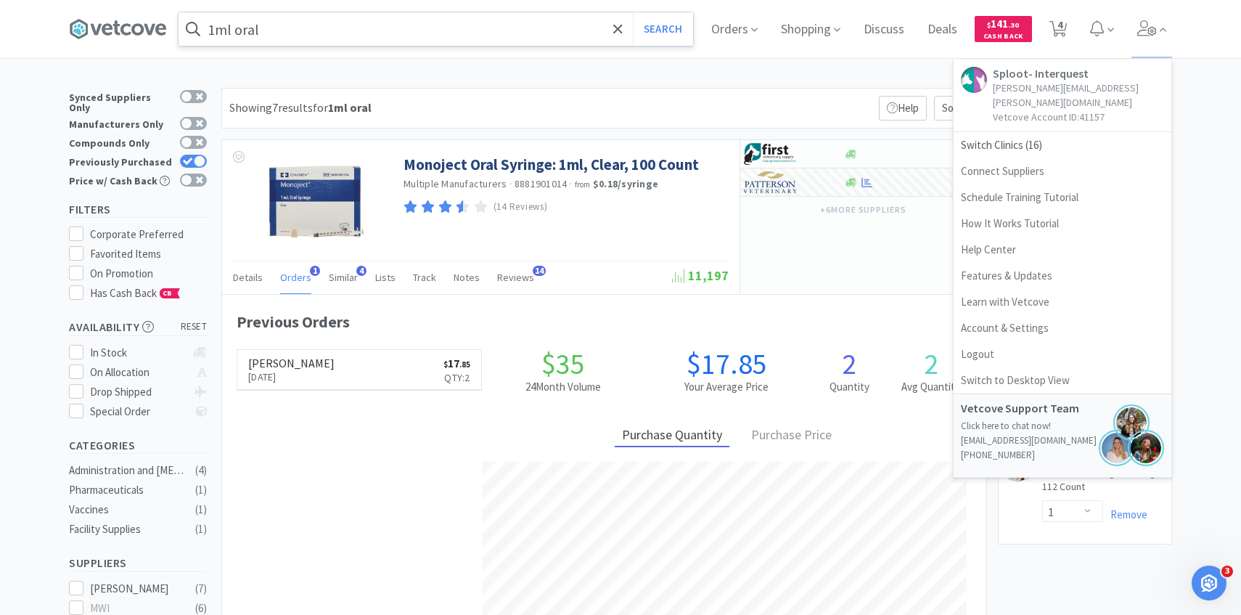
click at [422, 36] on input "1ml oral" at bounding box center [436, 28] width 515 height 33
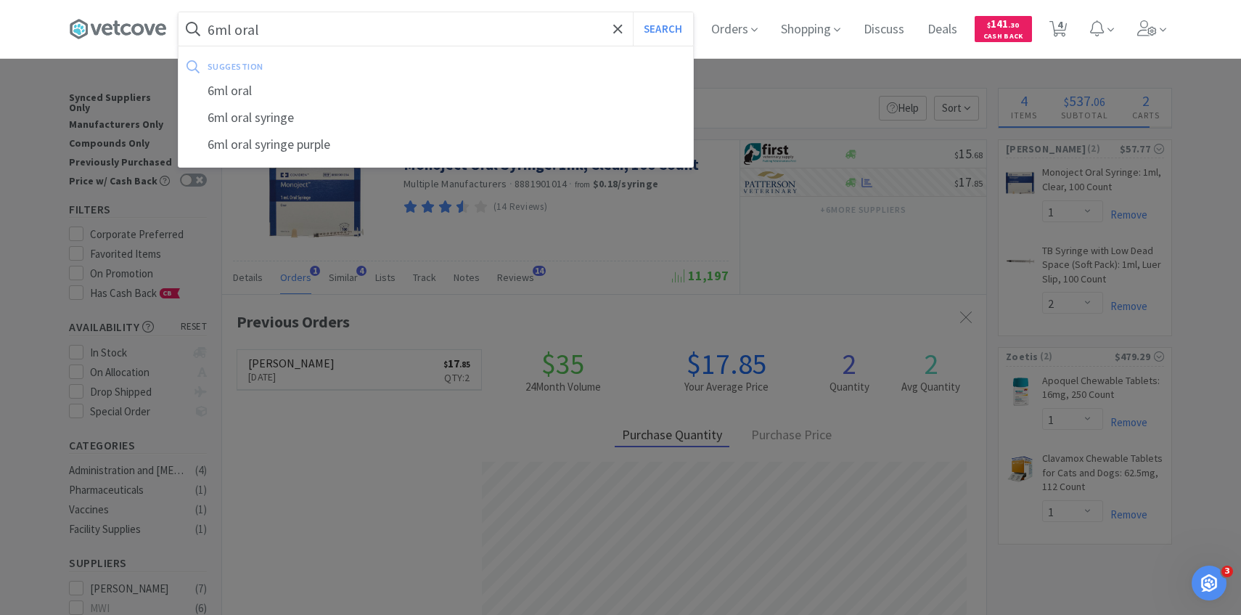
type input "6ml oral"
click at [633, 12] on button "Search" at bounding box center [663, 28] width 60 height 33
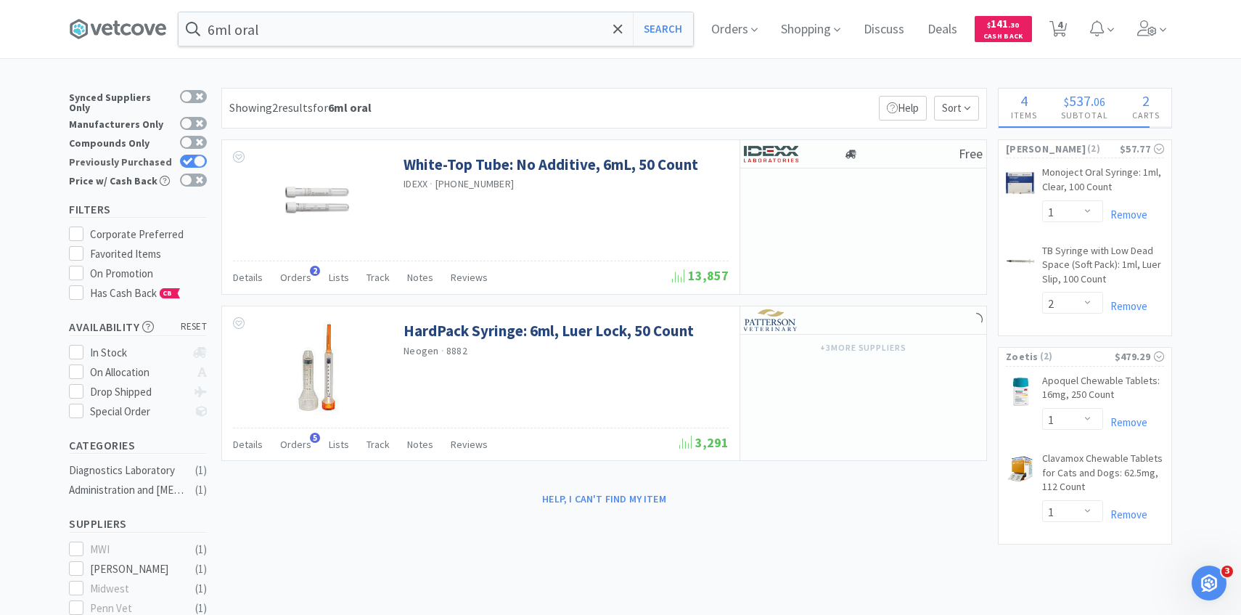
click at [194, 155] on div at bounding box center [193, 161] width 27 height 13
checkbox input "false"
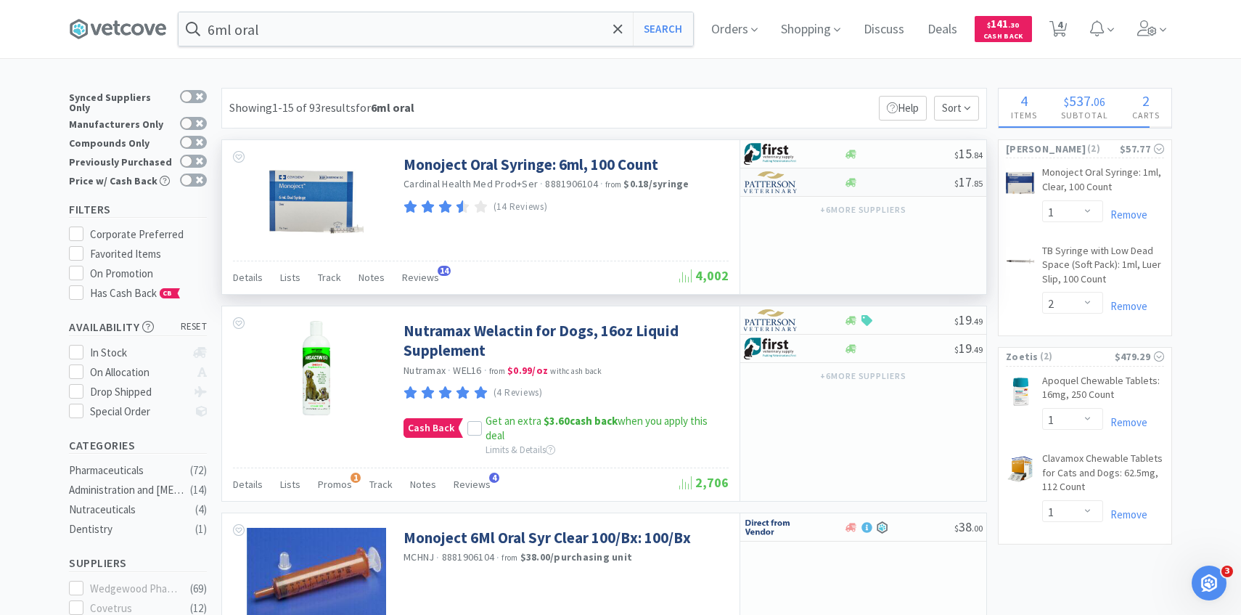
click at [785, 187] on img at bounding box center [771, 182] width 54 height 22
select select "1"
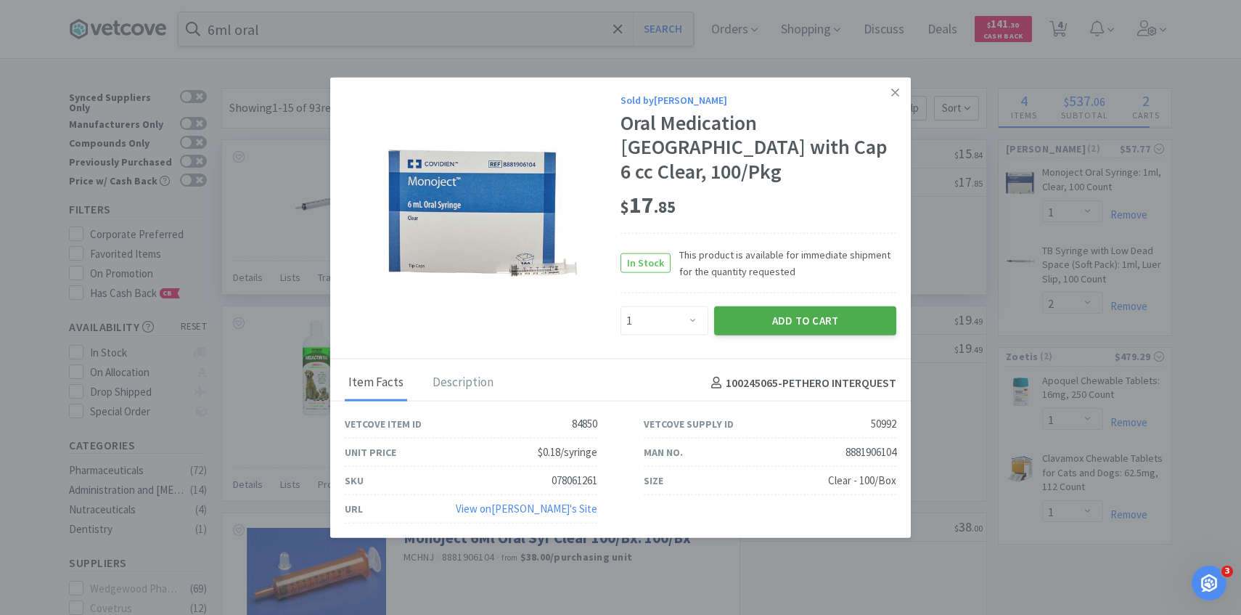
click at [778, 306] on button "Add to Cart" at bounding box center [805, 320] width 182 height 29
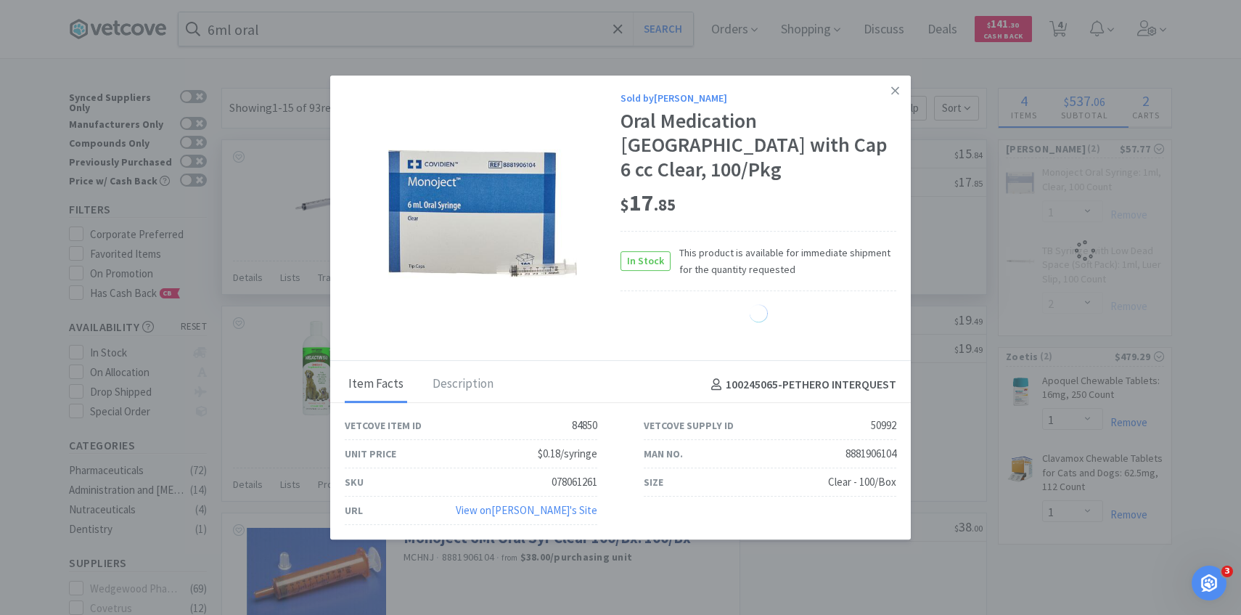
select select "1"
select select "2"
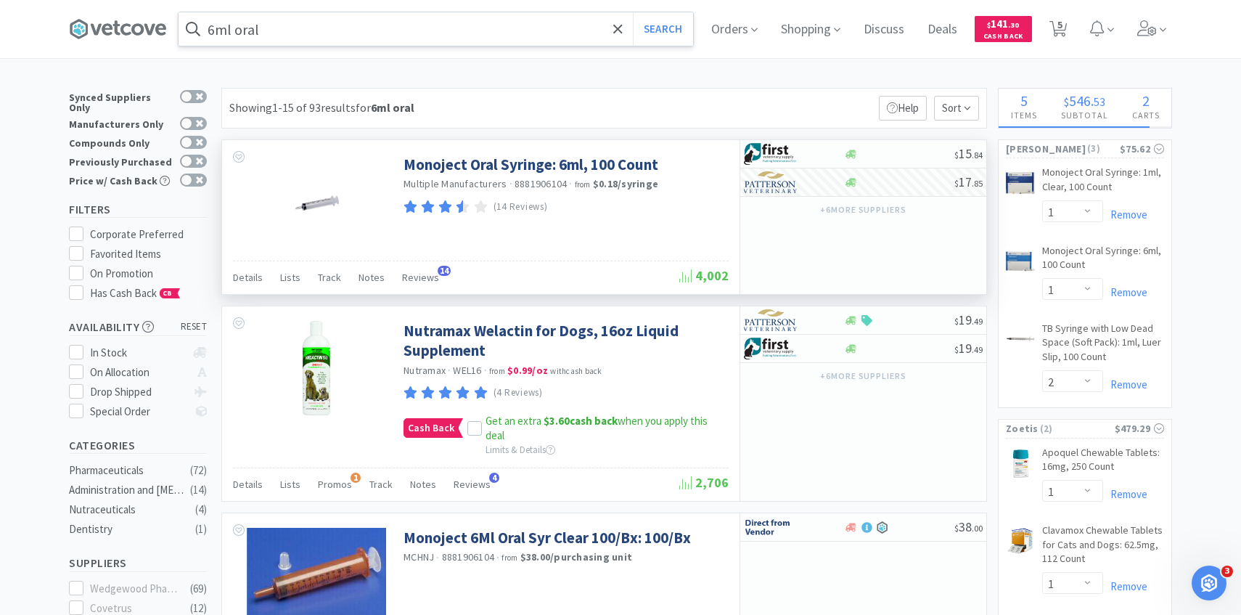
click at [333, 37] on input "6ml oral" at bounding box center [436, 28] width 515 height 33
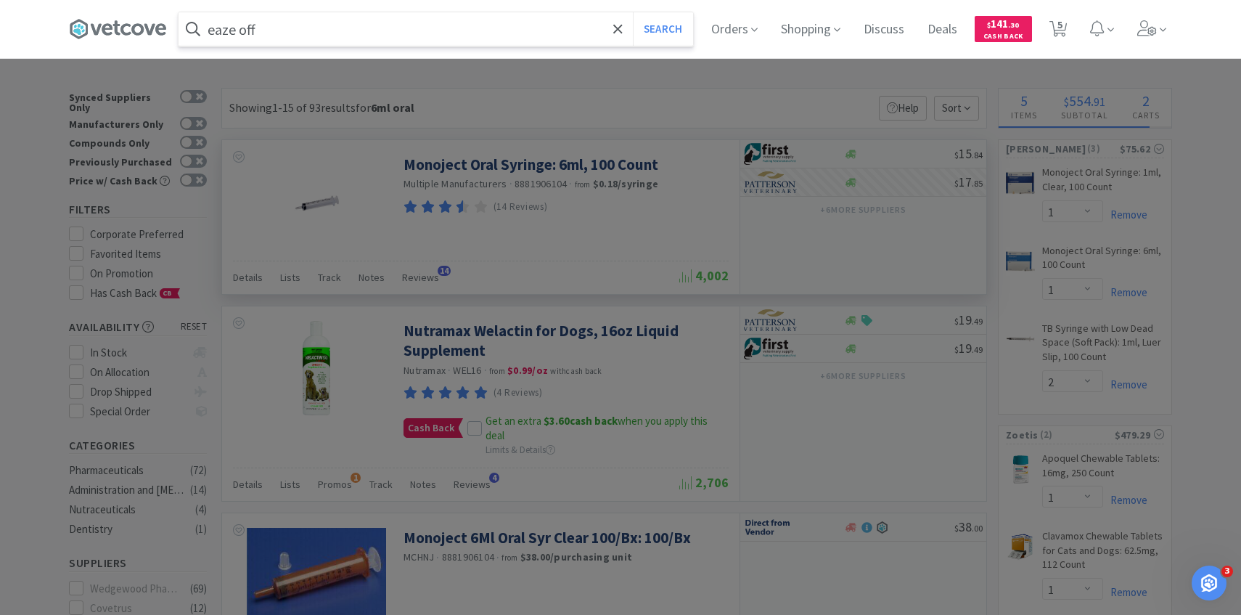
type input "eaze off"
click at [633, 12] on button "Search" at bounding box center [663, 28] width 60 height 33
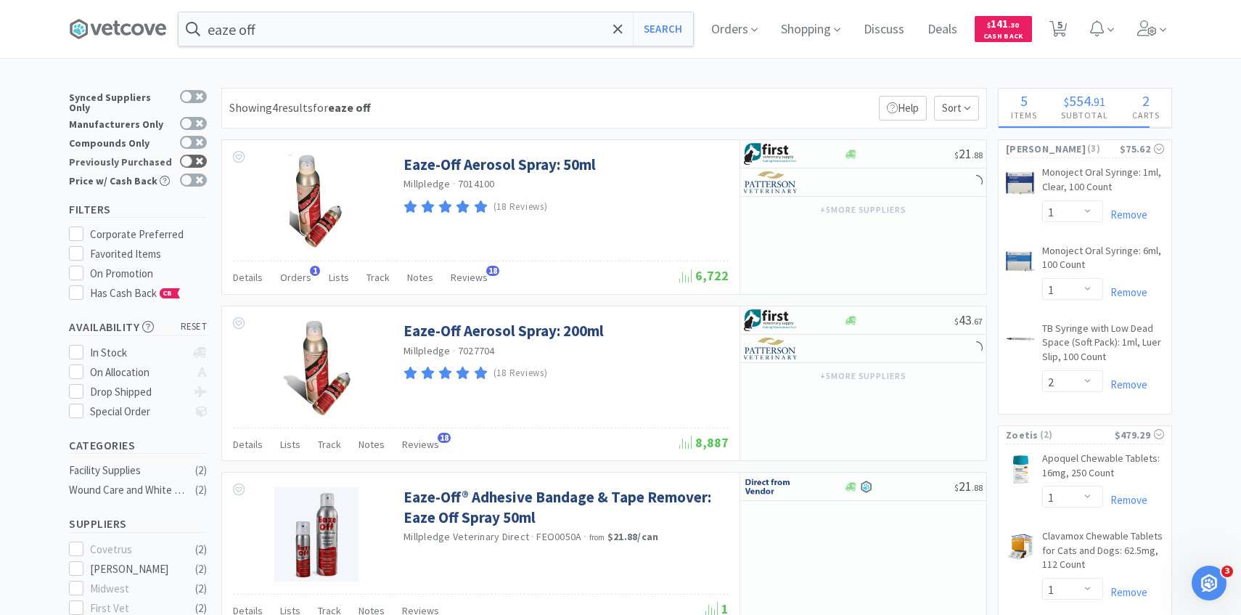
click at [195, 155] on div at bounding box center [193, 161] width 27 height 13
checkbox input "true"
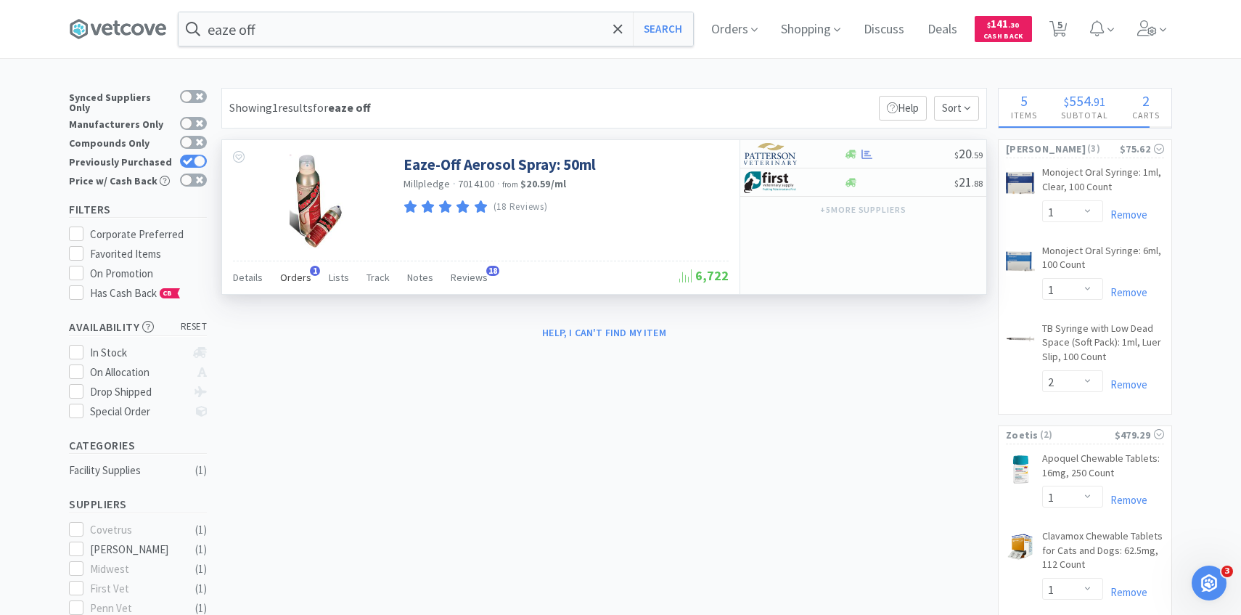
click at [290, 277] on span "Orders" at bounding box center [295, 277] width 31 height 13
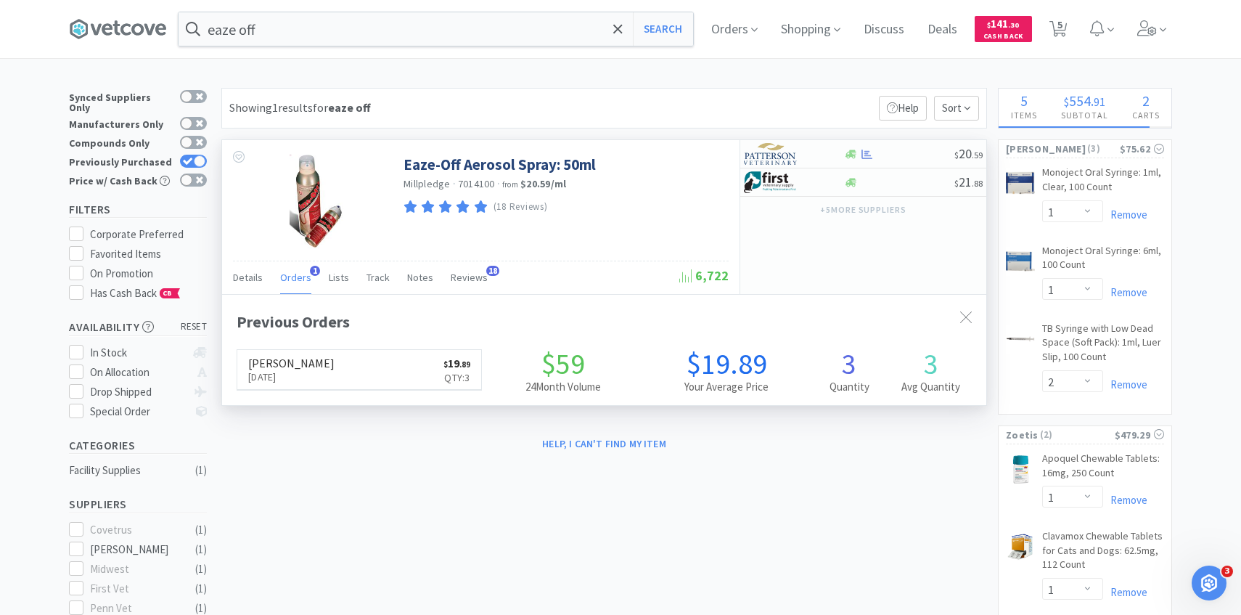
scroll to position [376, 764]
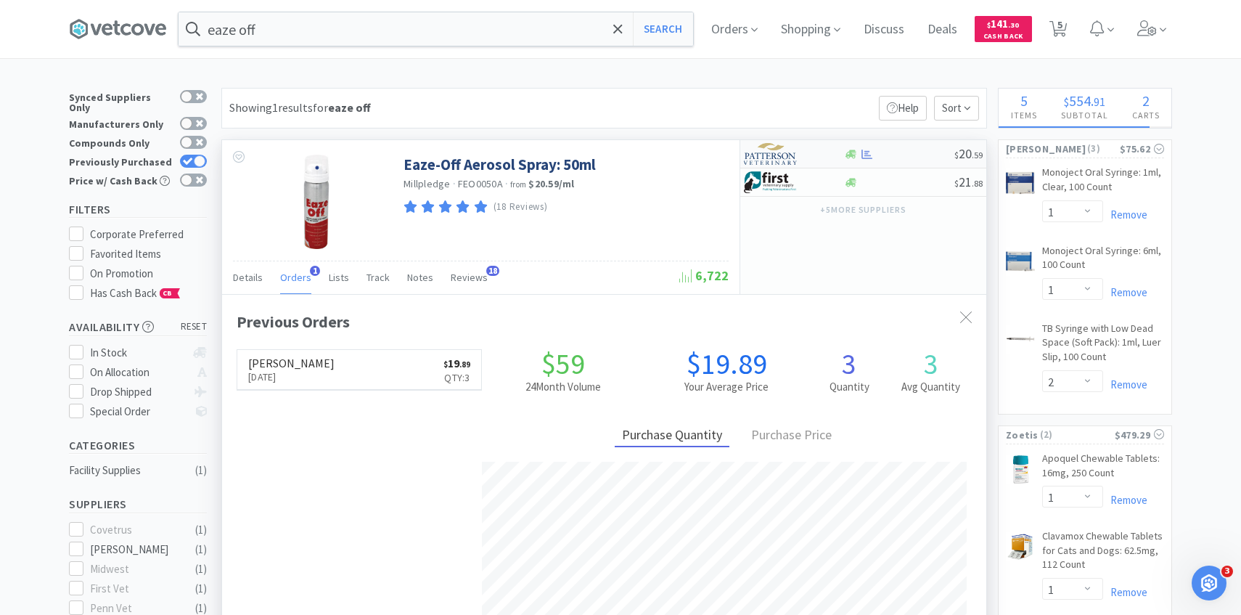
click at [799, 155] on div at bounding box center [784, 154] width 80 height 25
select select "1"
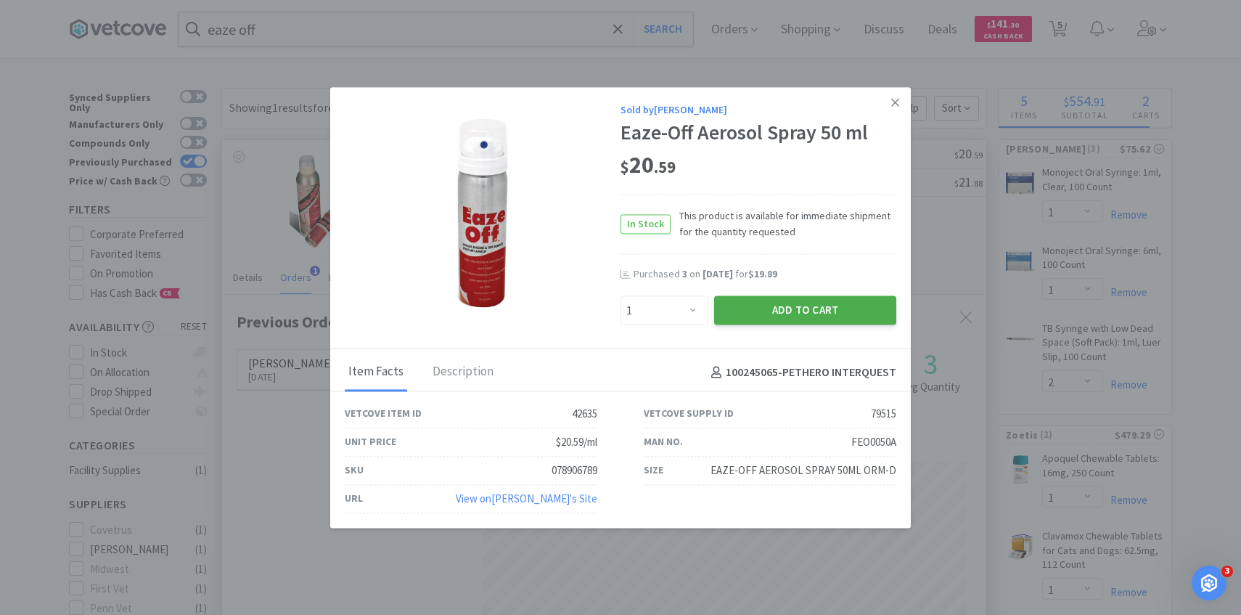
click at [775, 301] on button "Add to Cart" at bounding box center [805, 310] width 182 height 29
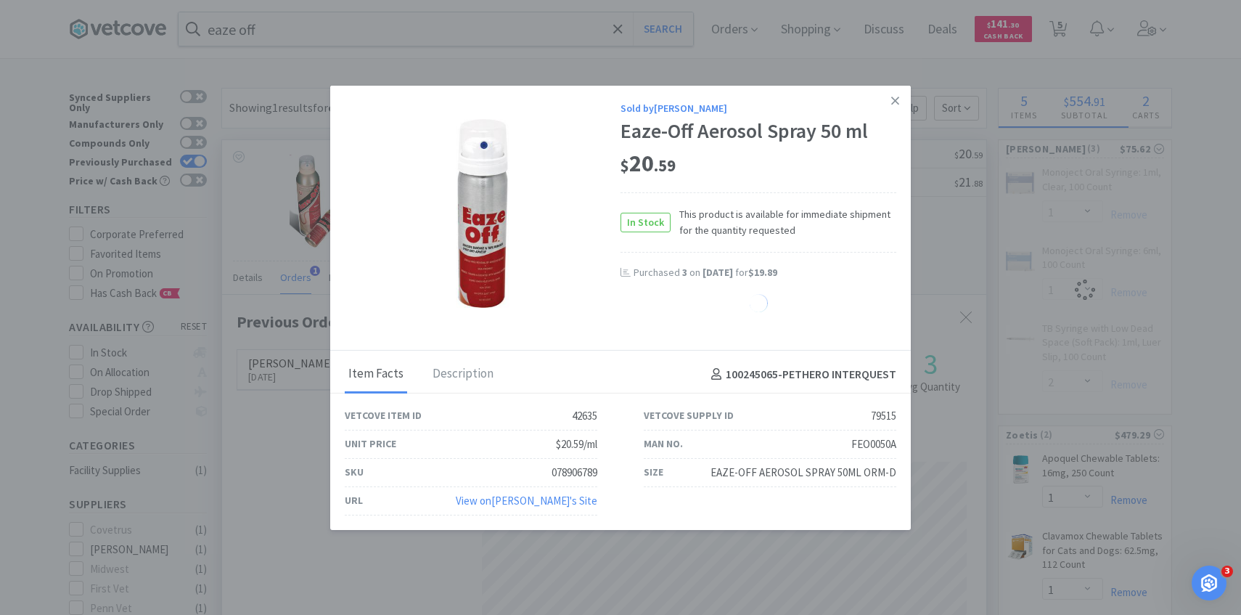
select select "1"
select select "2"
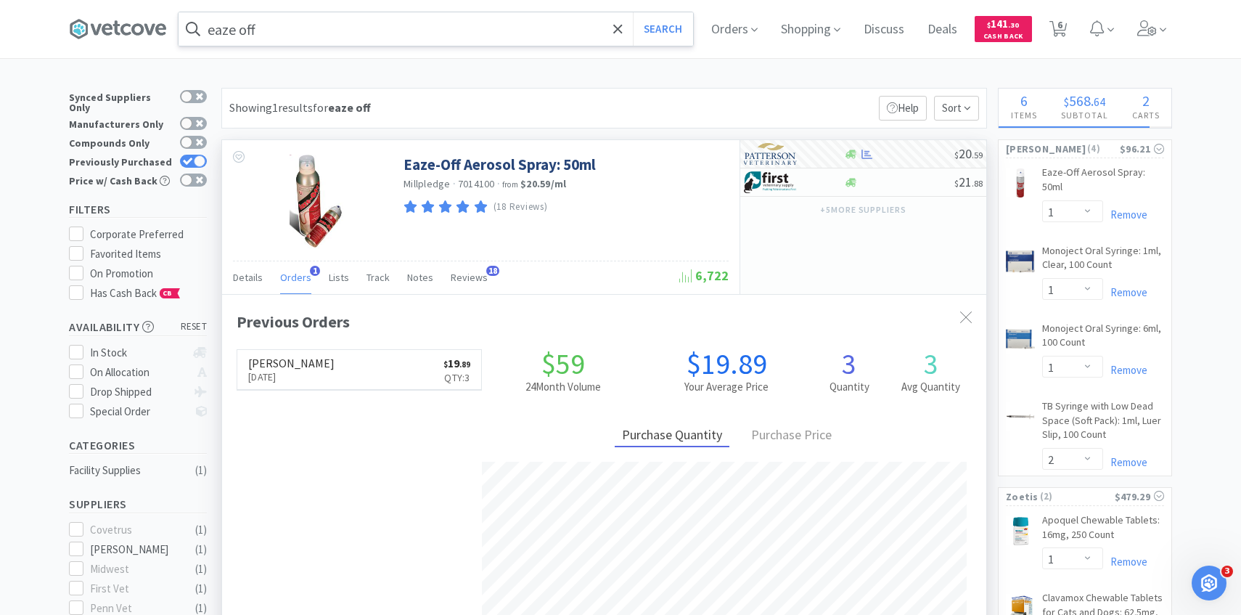
click at [419, 29] on input "eaze off" at bounding box center [436, 28] width 515 height 33
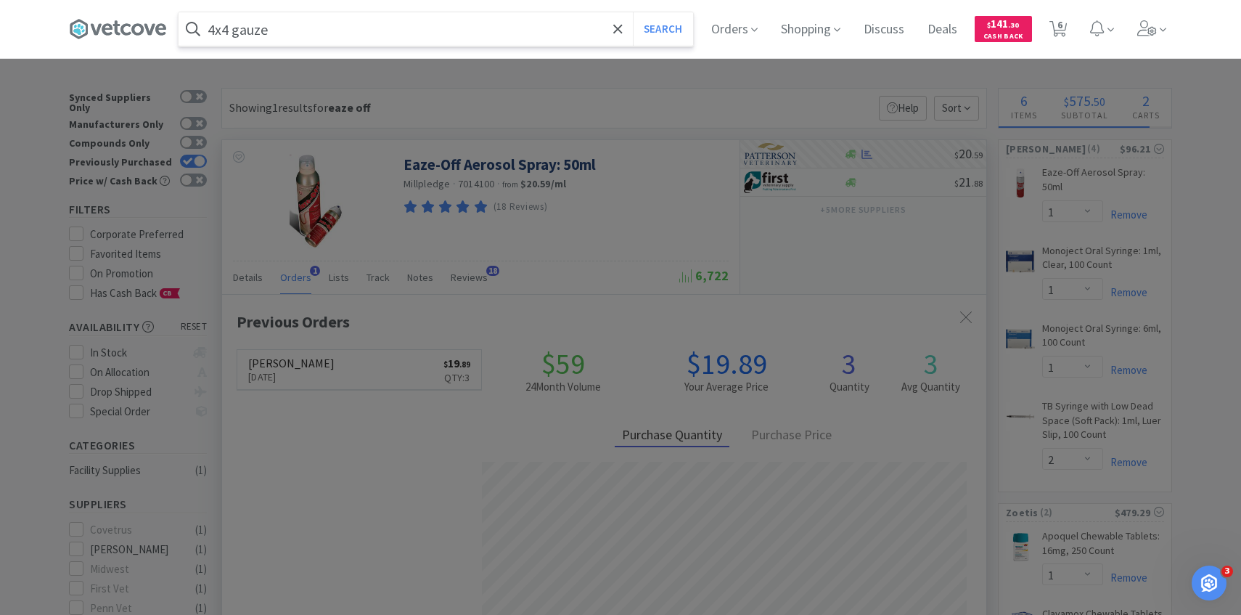
type input "4x4 gauze"
click at [633, 12] on button "Search" at bounding box center [663, 28] width 60 height 33
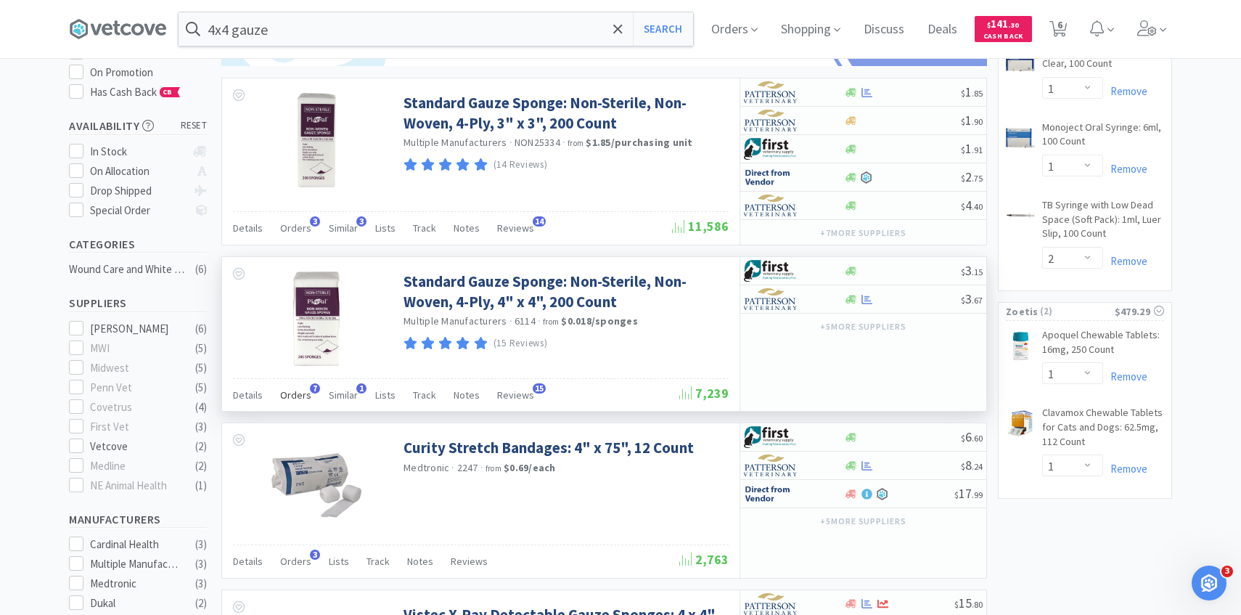
click at [301, 393] on span "Orders" at bounding box center [295, 394] width 31 height 13
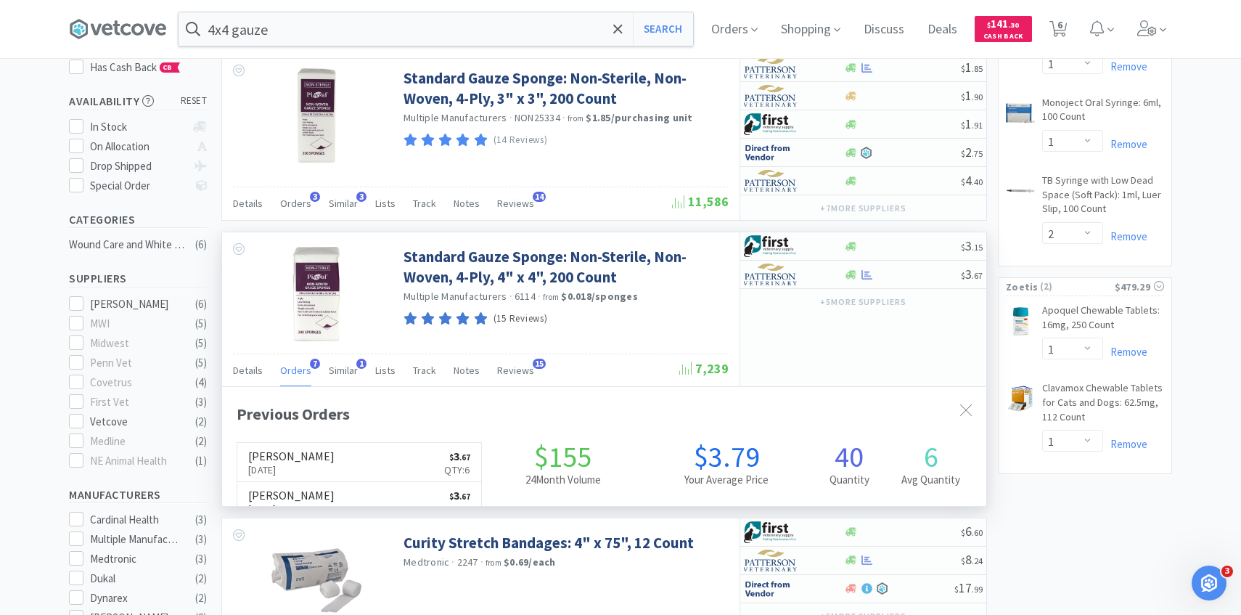
scroll to position [238, 0]
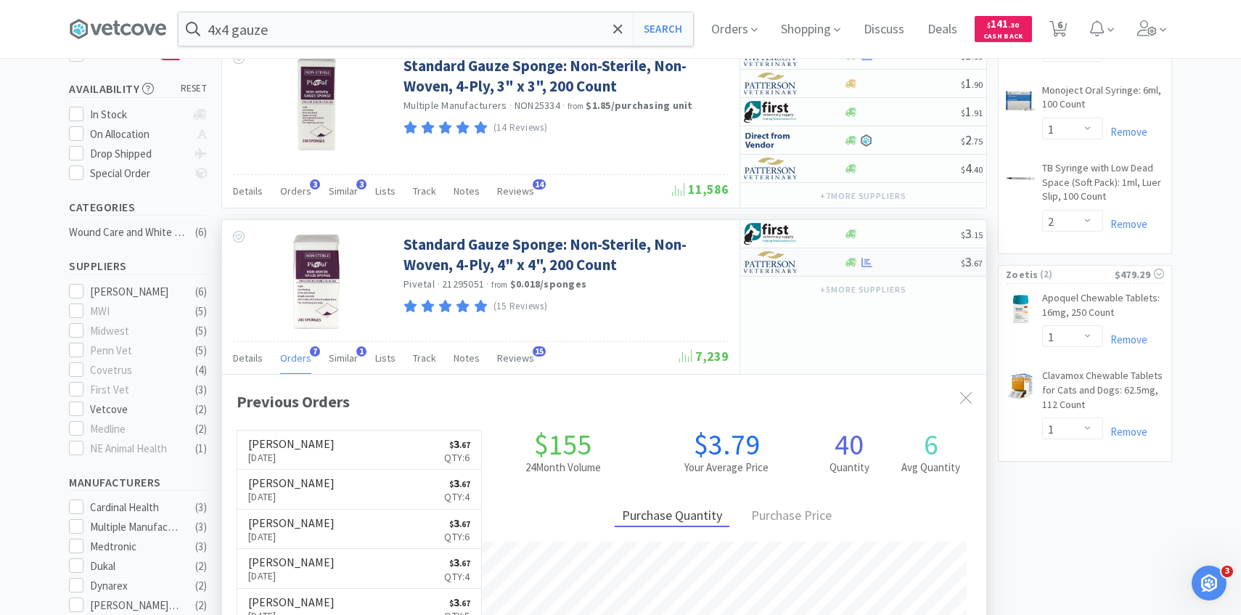
click at [796, 264] on img at bounding box center [771, 262] width 54 height 22
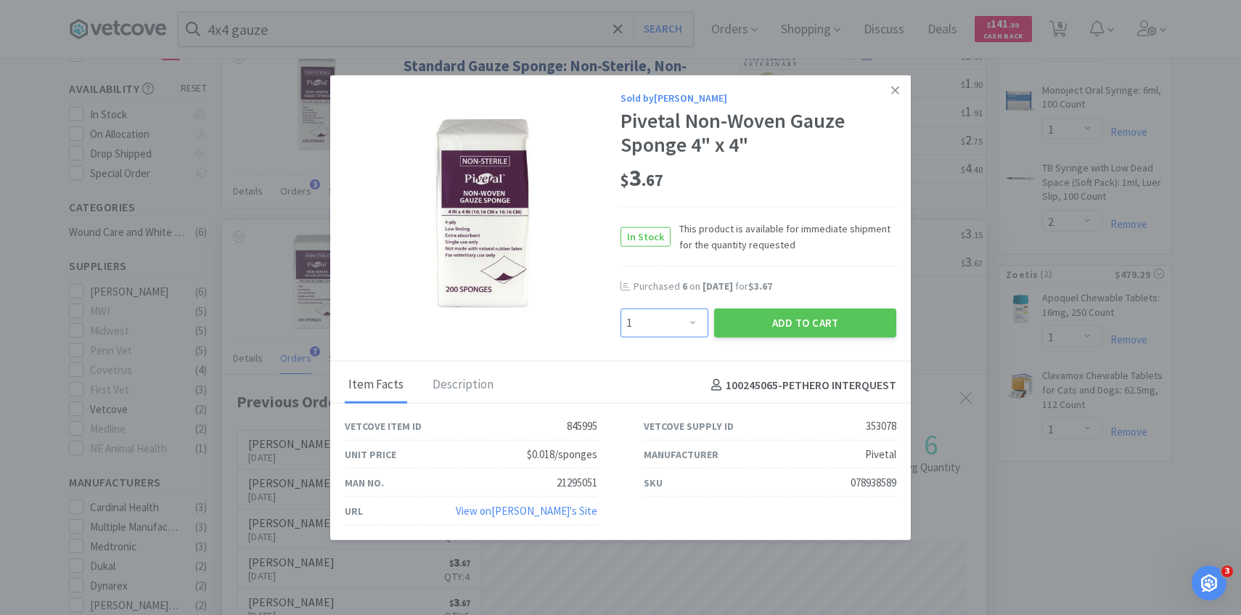
click at [681, 324] on select "Enter Quantity 1 2 3 4 5 6 7 8 9 10 11 12 13 14 15 16 17 18 19 20 Enter Quantity" at bounding box center [665, 323] width 88 height 29
select select "4"
click at [621, 309] on select "Enter Quantity 1 2 3 4 5 6 7 8 9 10 11 12 13 14 15 16 17 18 19 20 Enter Quantity" at bounding box center [665, 323] width 88 height 29
click at [764, 311] on button "Add to Cart" at bounding box center [805, 323] width 182 height 29
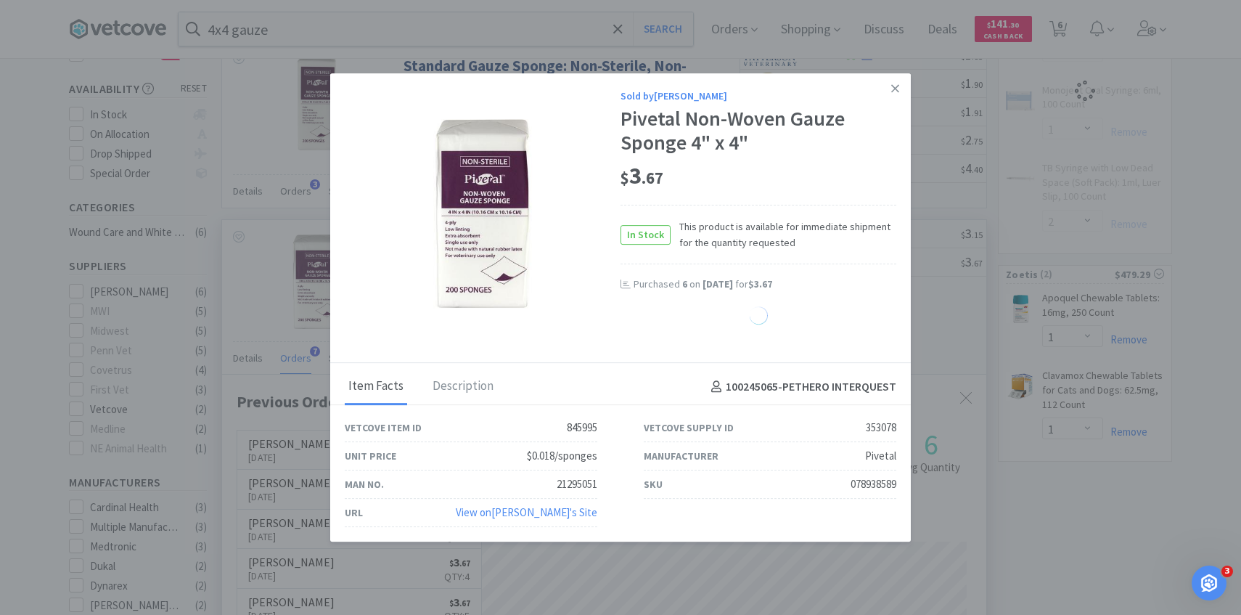
select select "4"
select select "2"
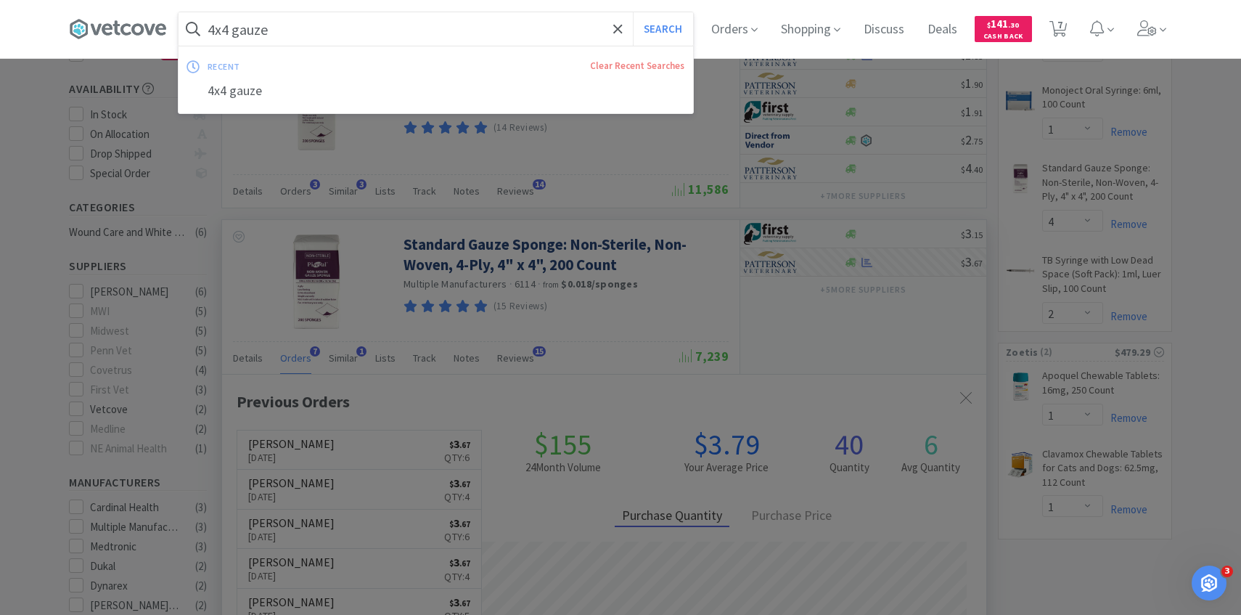
click at [439, 32] on input "4x4 gauze" at bounding box center [436, 28] width 515 height 33
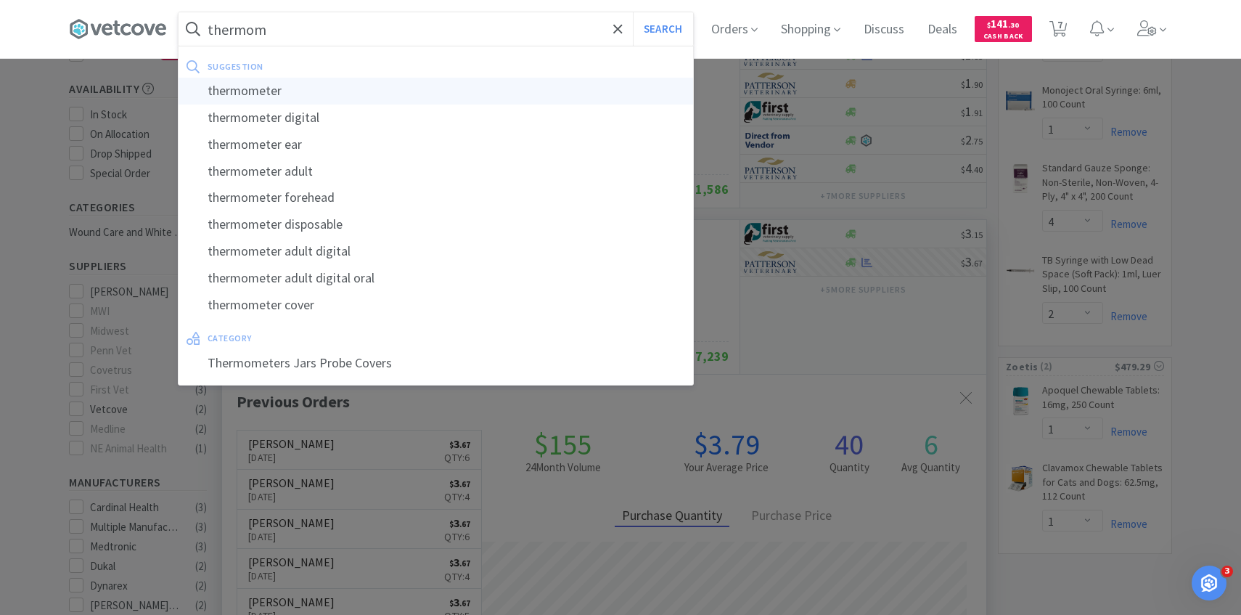
click at [396, 90] on div "thermometer" at bounding box center [436, 91] width 515 height 27
type input "thermometer"
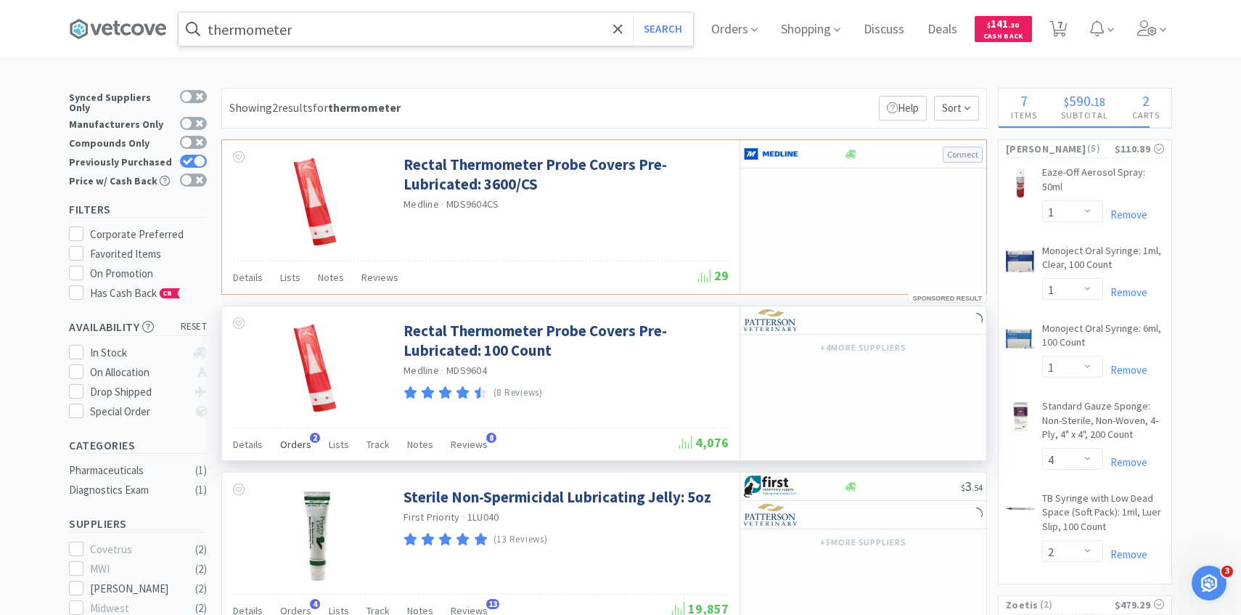
click at [298, 444] on span "Orders" at bounding box center [295, 444] width 31 height 13
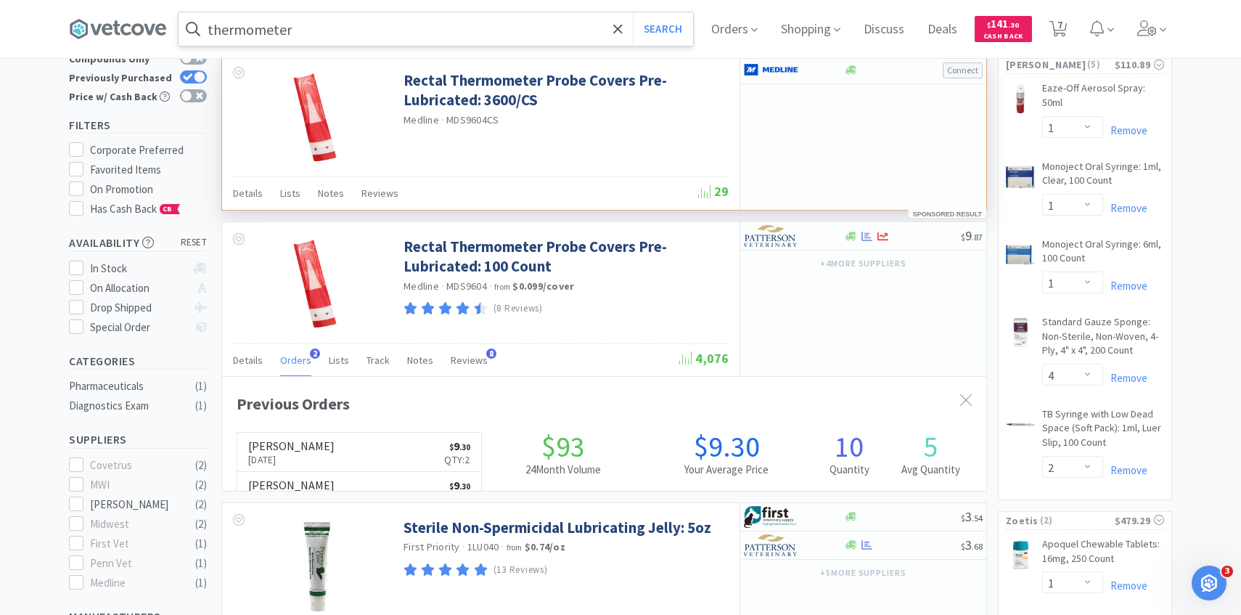
scroll to position [109, 0]
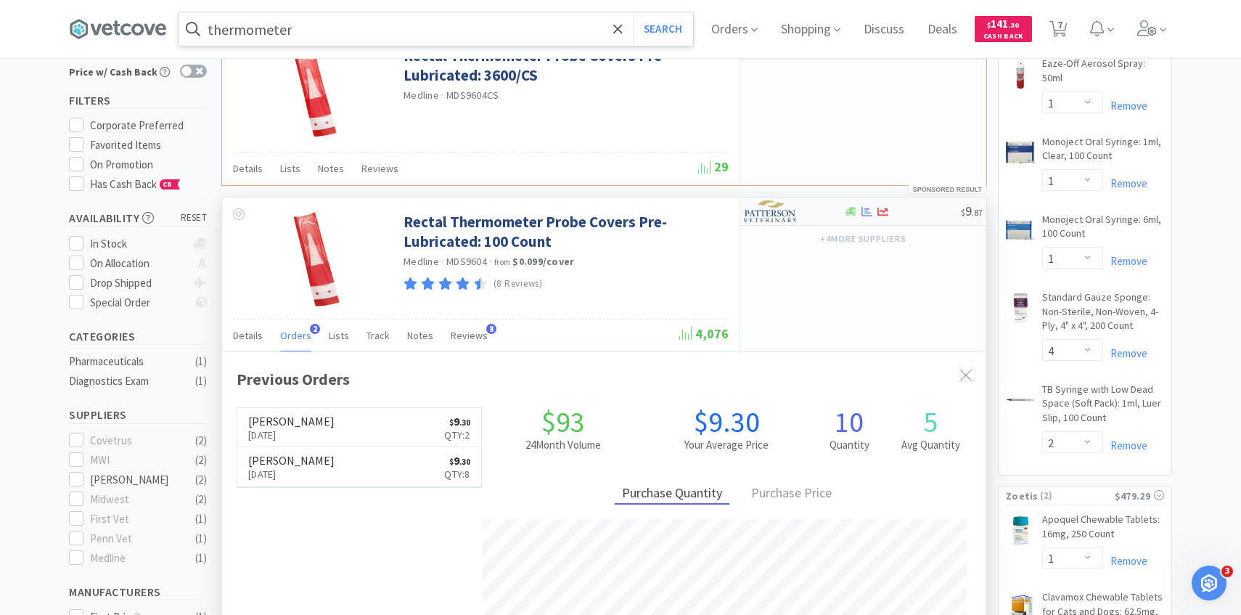
click at [772, 212] on img at bounding box center [771, 211] width 54 height 22
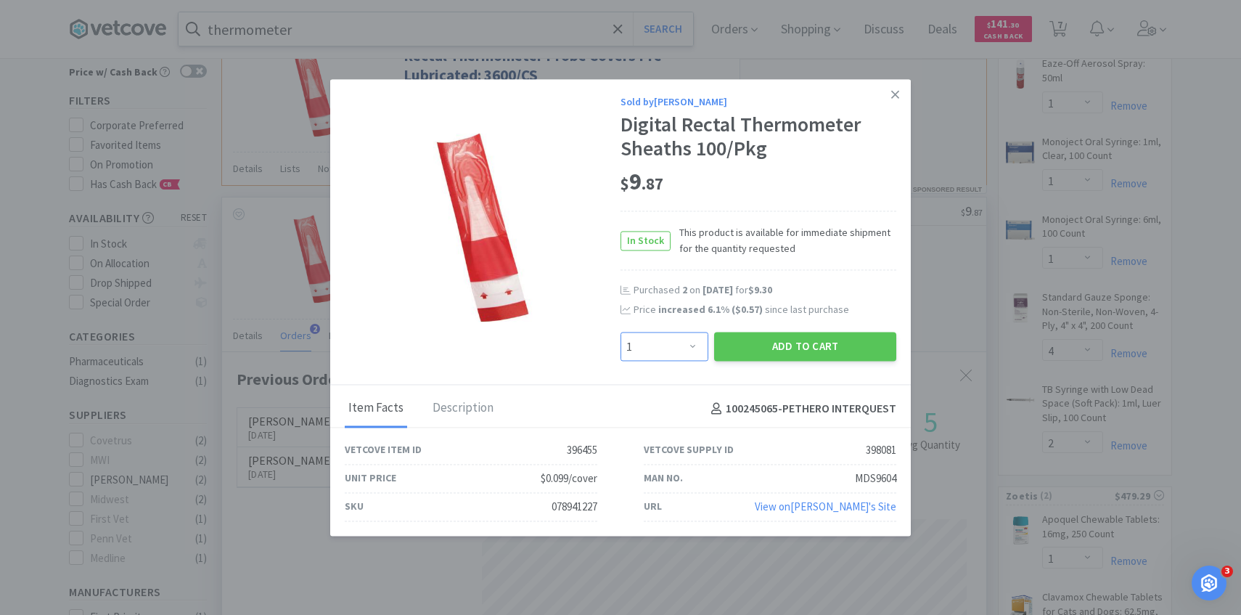
click at [682, 337] on select "Enter Quantity 1 2 3 4 5 6 7 8 9 10 11 12 13 14 15 16 17 18 19 20 Enter Quantity" at bounding box center [665, 347] width 88 height 29
select select "2"
click at [621, 333] on select "Enter Quantity 1 2 3 4 5 6 7 8 9 10 11 12 13 14 15 16 17 18 19 20 Enter Quantity" at bounding box center [665, 347] width 88 height 29
click at [767, 351] on button "Add to Cart" at bounding box center [805, 347] width 182 height 29
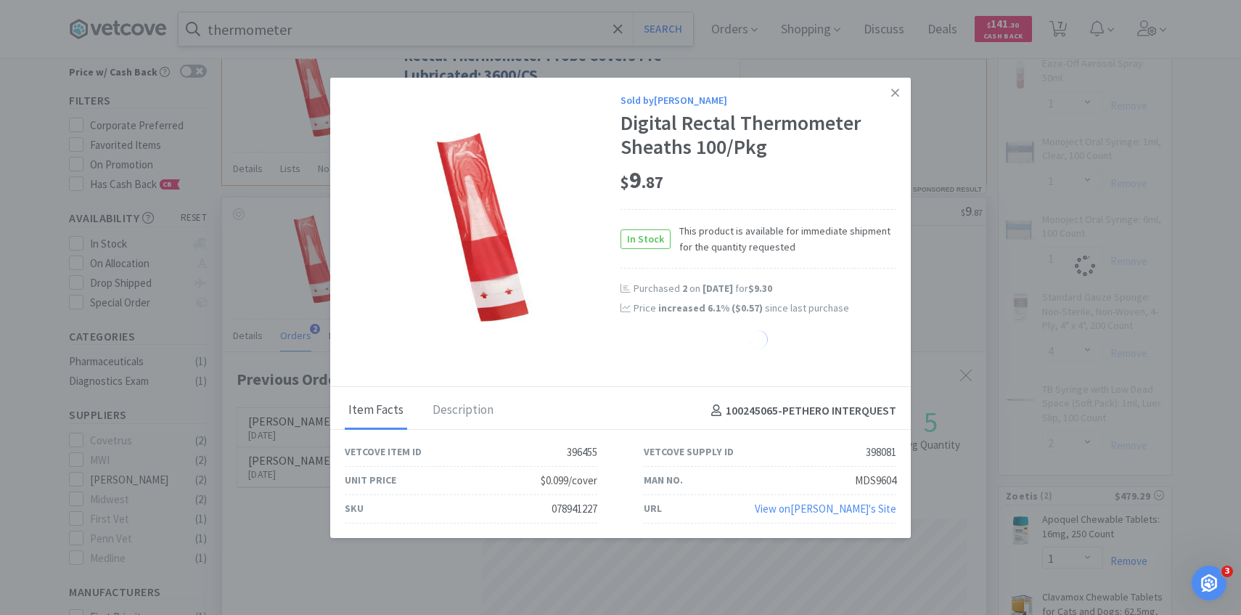
select select "2"
select select "4"
select select "2"
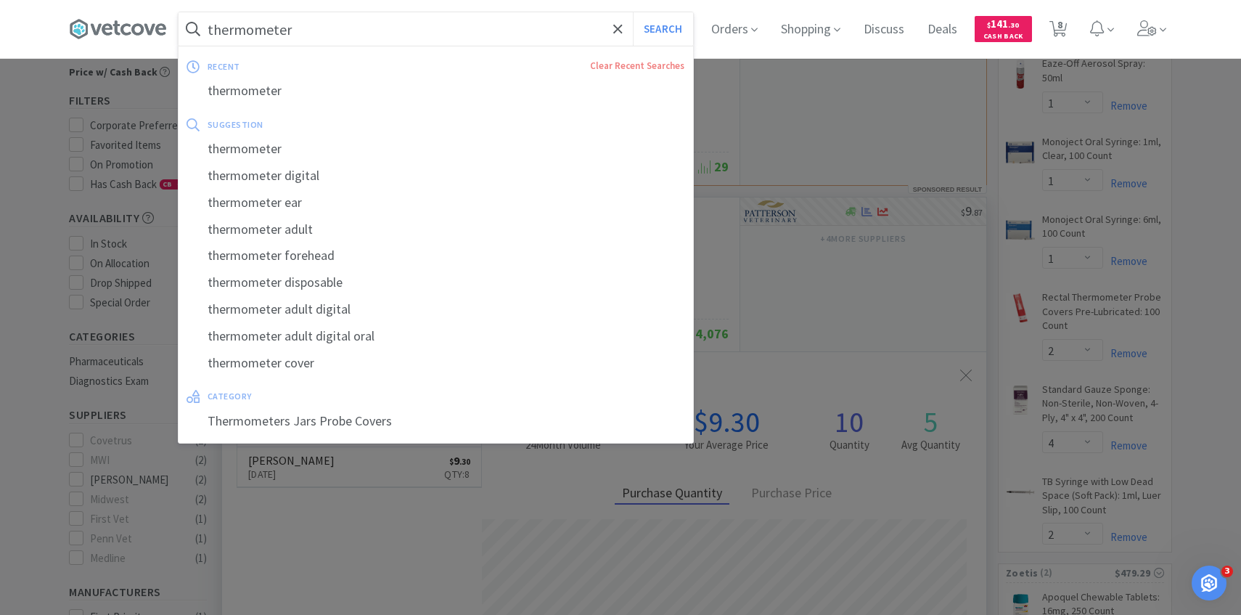
click at [457, 29] on input "thermometer" at bounding box center [436, 28] width 515 height 33
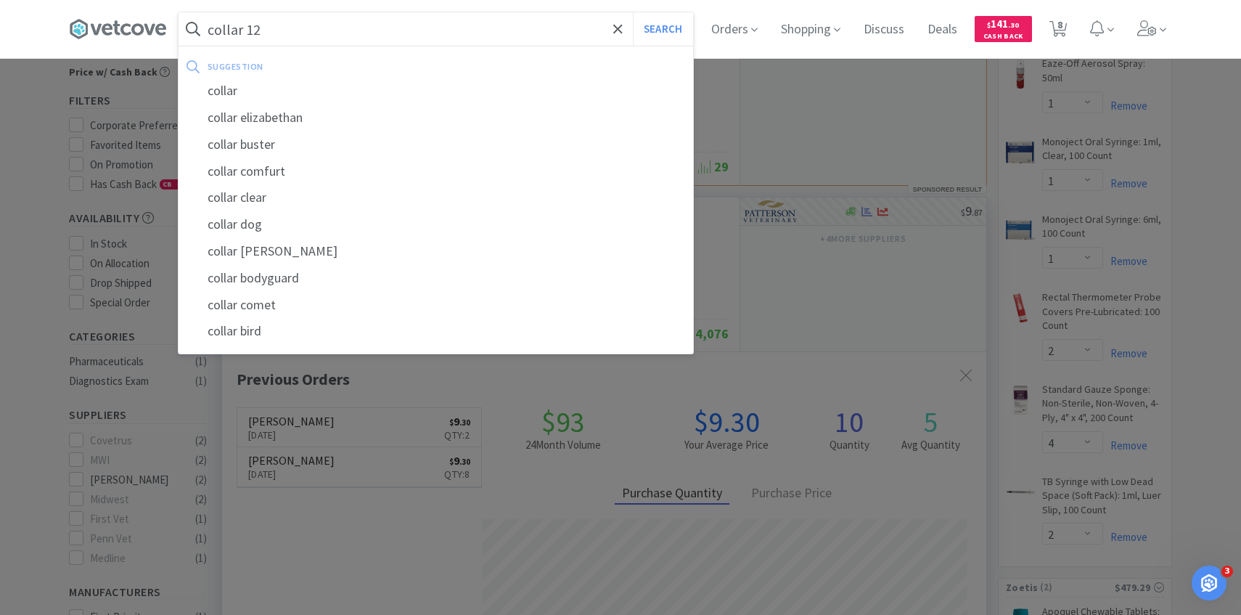
type input "collar 12"
click at [633, 12] on button "Search" at bounding box center [663, 28] width 60 height 33
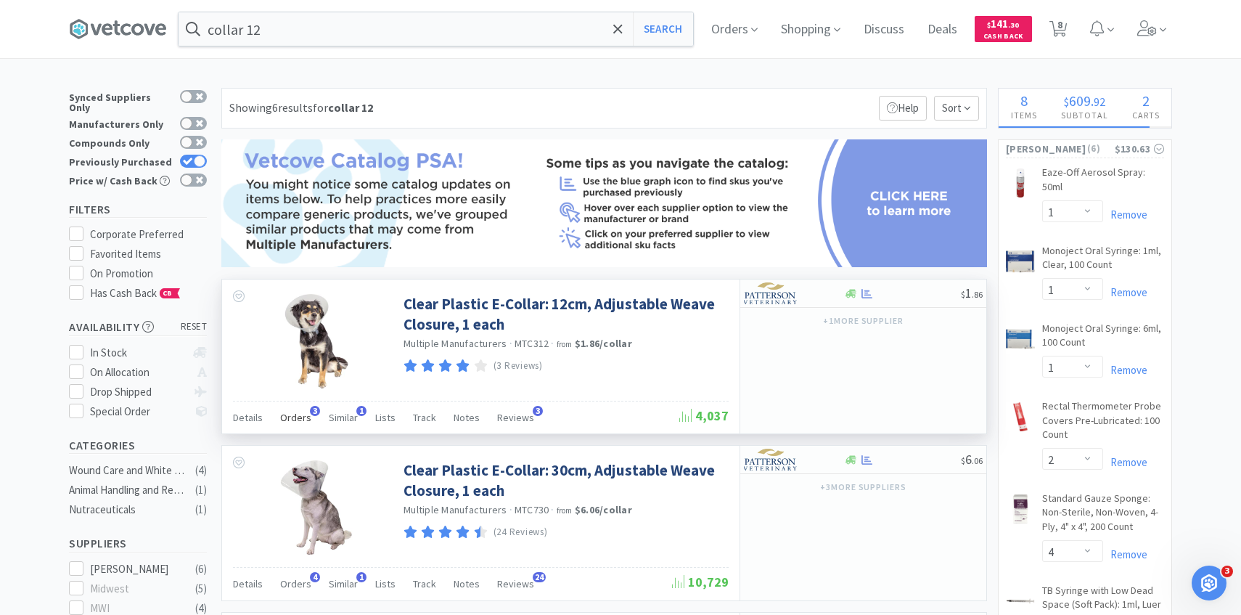
click at [295, 409] on div "Orders 3" at bounding box center [295, 420] width 31 height 28
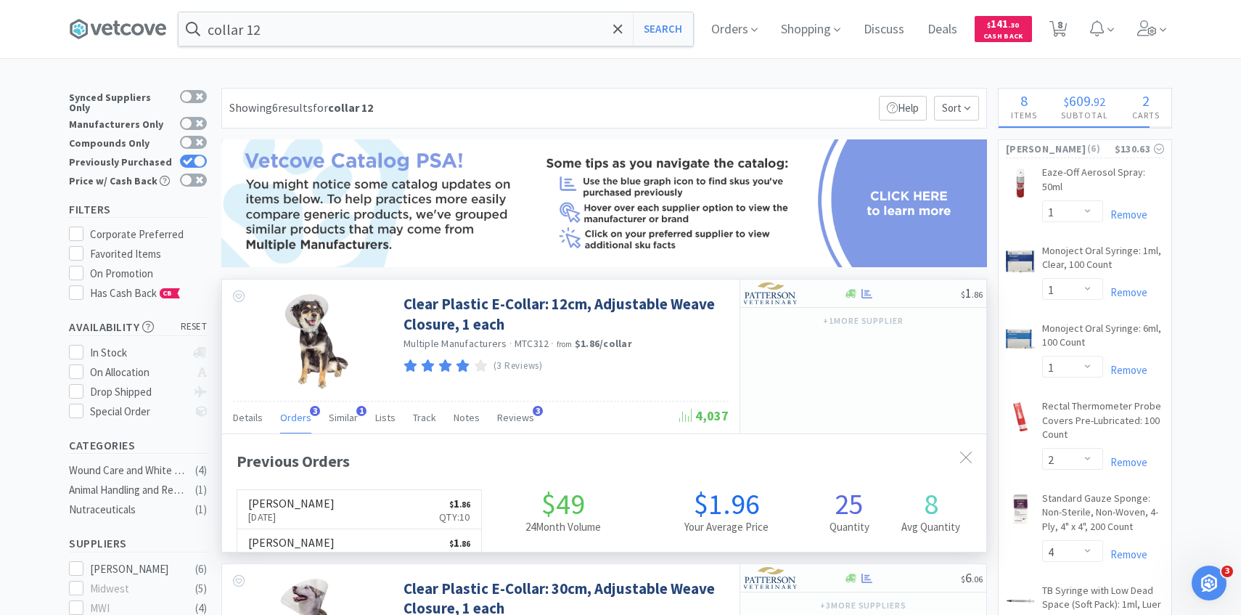
scroll to position [376, 764]
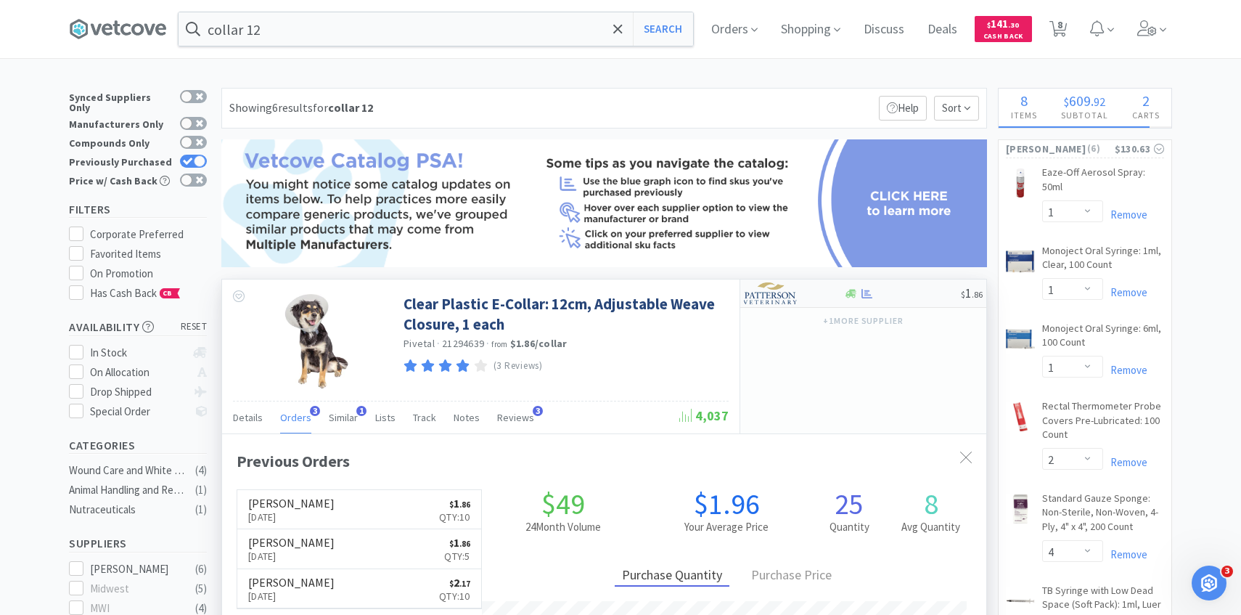
click at [780, 293] on img at bounding box center [771, 293] width 54 height 22
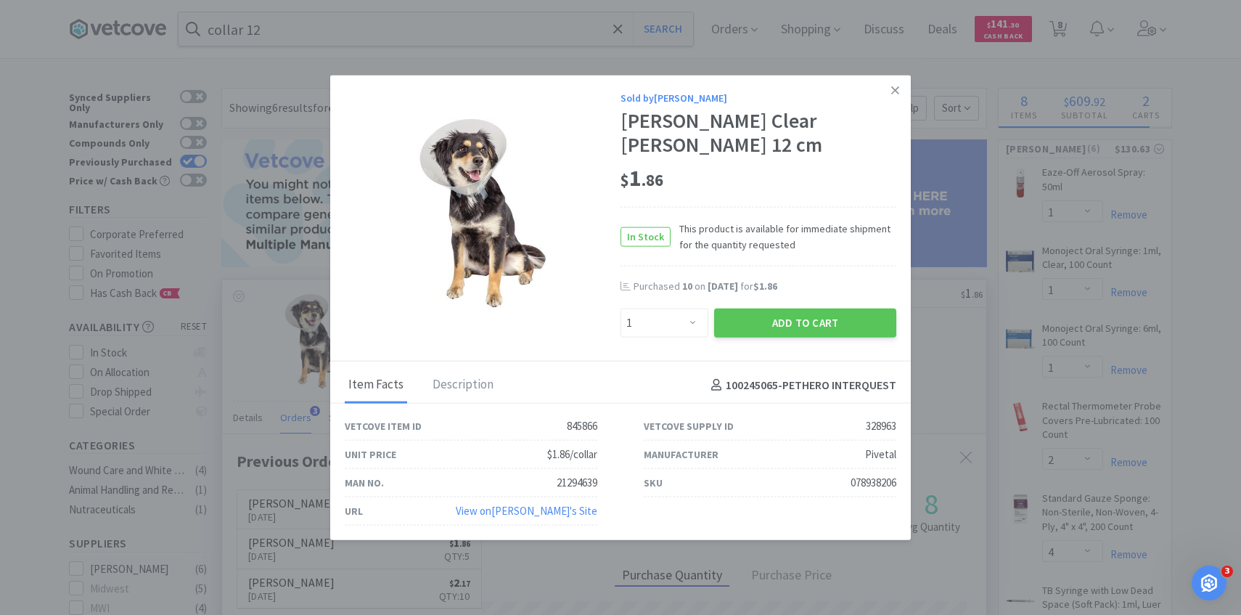
click at [666, 338] on div "Enter Quantity 1 2 3 4 5 6 7 8 9 10 11 12 13 14 15 16 17 18 19 20 Enter Quantity" at bounding box center [665, 323] width 94 height 35
click at [666, 330] on select "Enter Quantity 1 2 3 4 5 6 7 8 9 10 11 12 13 14 15 16 17 18 19 20 Enter Quantity" at bounding box center [665, 323] width 88 height 29
select select "7"
click at [621, 309] on select "Enter Quantity 1 2 3 4 5 6 7 8 9 10 11 12 13 14 15 16 17 18 19 20 Enter Quantity" at bounding box center [665, 323] width 88 height 29
click at [758, 326] on button "Add to Cart" at bounding box center [805, 323] width 182 height 29
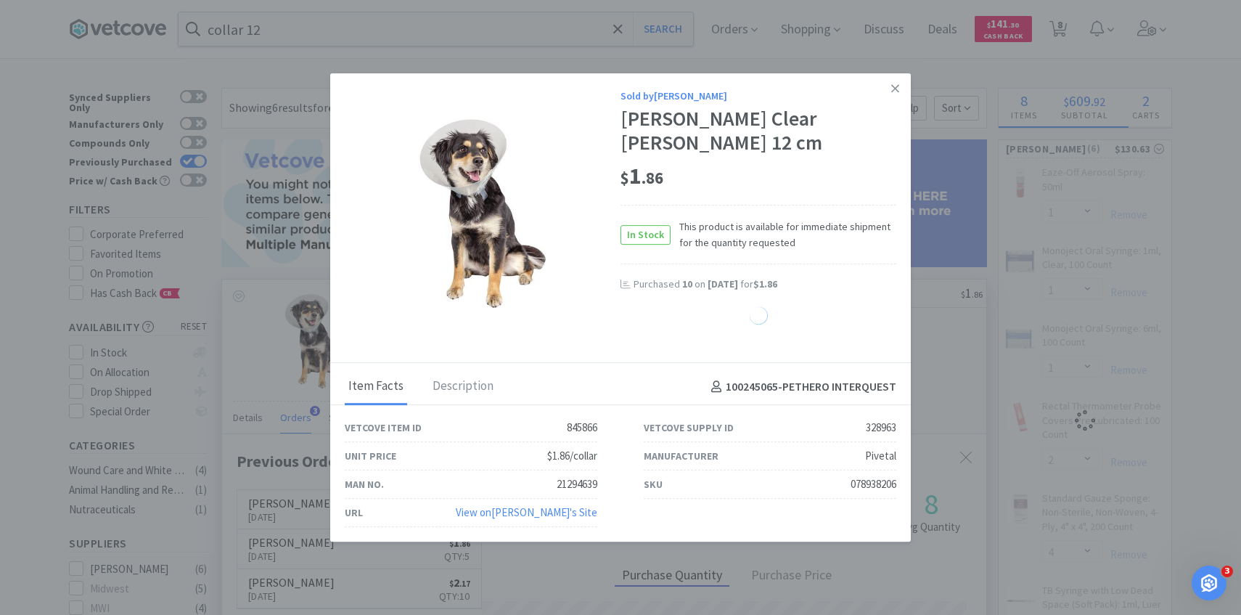
select select "7"
select select "1"
select select "2"
select select "4"
select select "2"
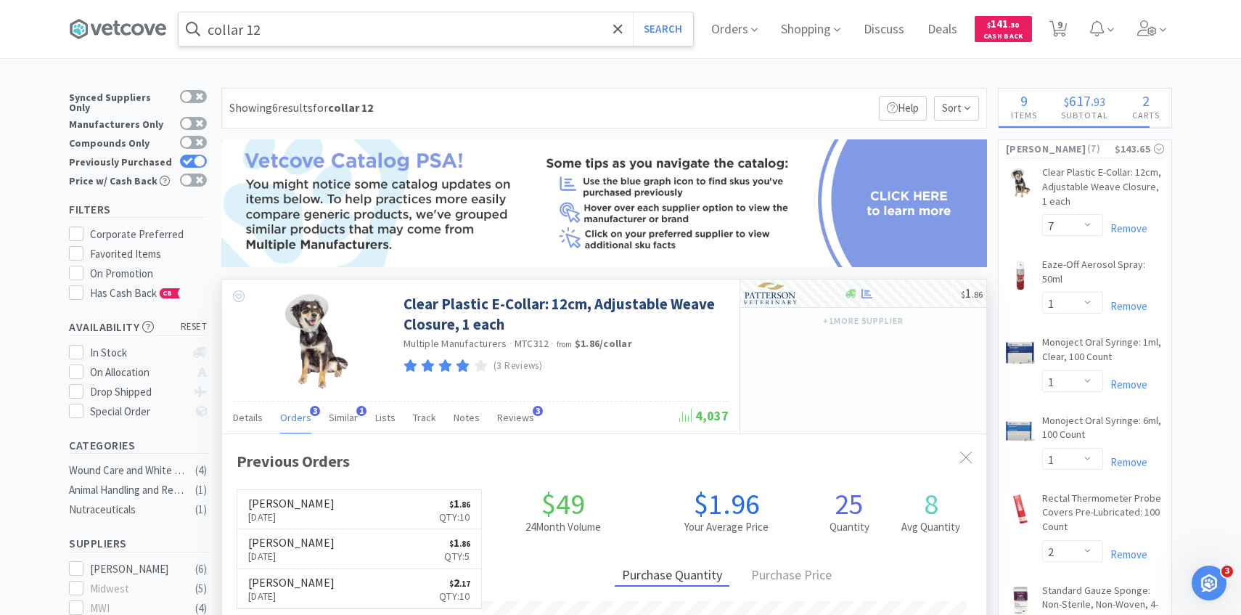
click at [389, 24] on input "collar 12" at bounding box center [436, 28] width 515 height 33
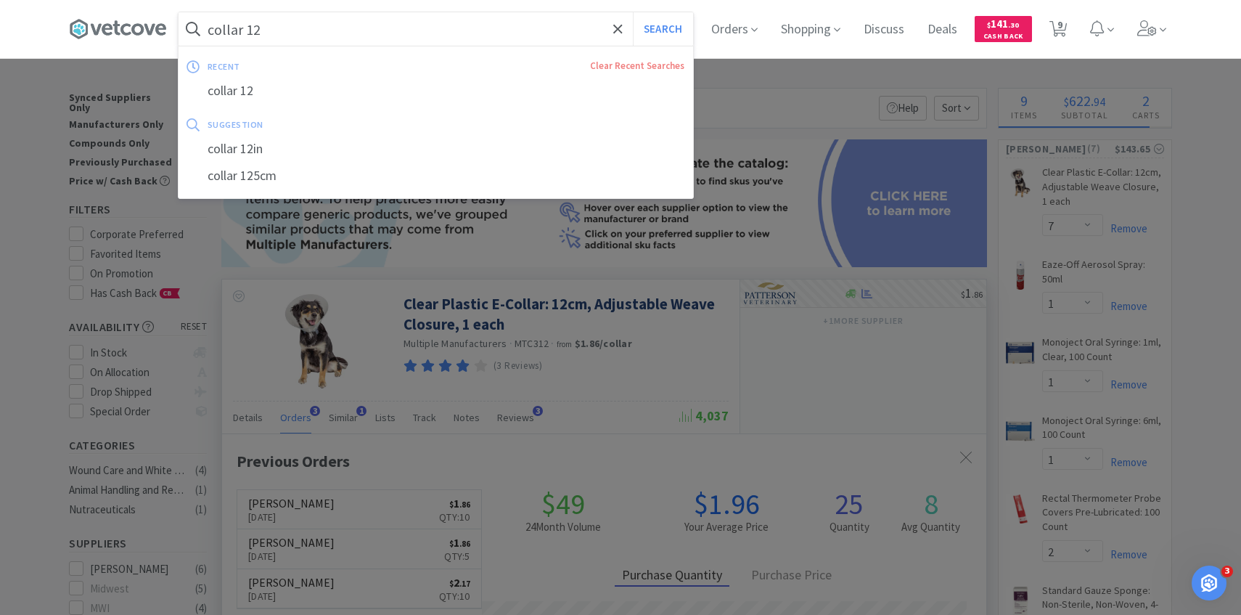
paste input "195168"
type input "195168"
click at [633, 12] on button "Search" at bounding box center [663, 28] width 60 height 33
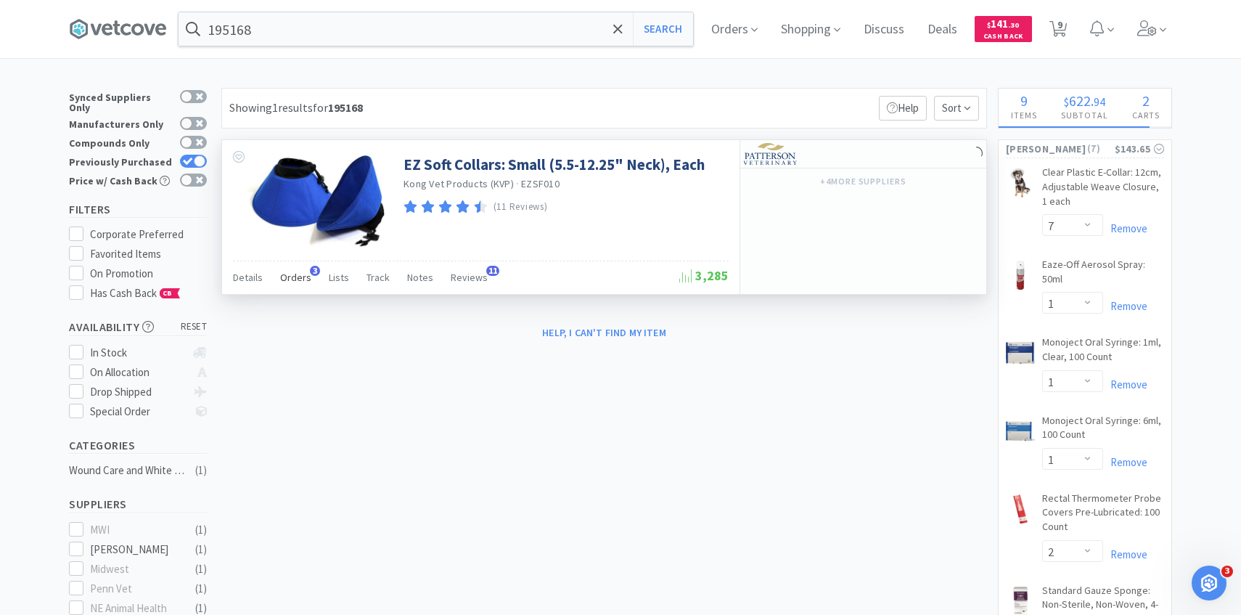
click at [303, 278] on span "Orders" at bounding box center [295, 277] width 31 height 13
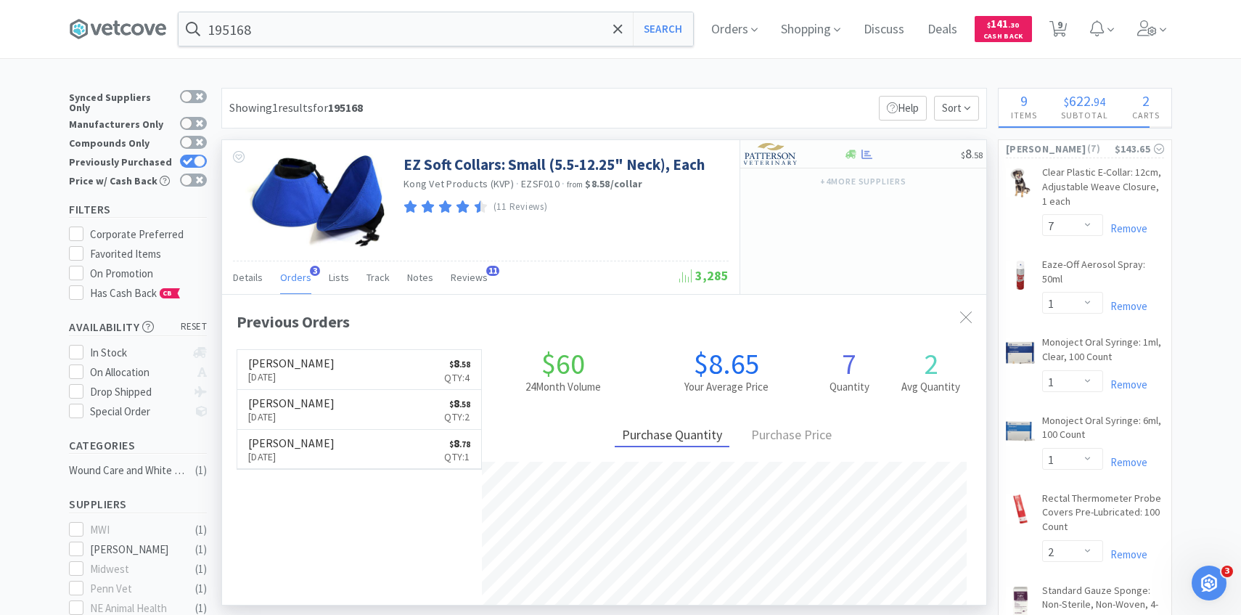
scroll to position [376, 764]
click at [767, 164] on img at bounding box center [771, 154] width 54 height 22
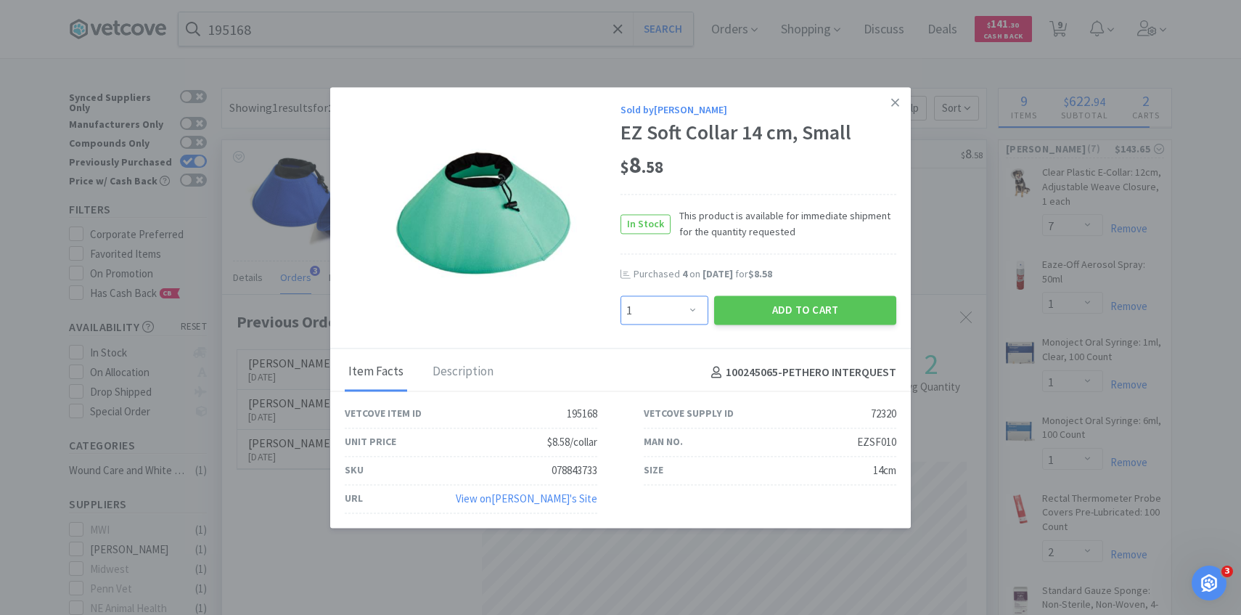
click at [677, 301] on select "Enter Quantity 1 2 3 4 5 6 7 8 9 10 11 12 13 14 15 16 17 18 19 20 Enter Quantity" at bounding box center [665, 310] width 88 height 29
select select "4"
click at [621, 296] on select "Enter Quantity 1 2 3 4 5 6 7 8 9 10 11 12 13 14 15 16 17 18 19 20 Enter Quantity" at bounding box center [665, 310] width 88 height 29
click at [762, 310] on button "Add to Cart" at bounding box center [805, 310] width 182 height 29
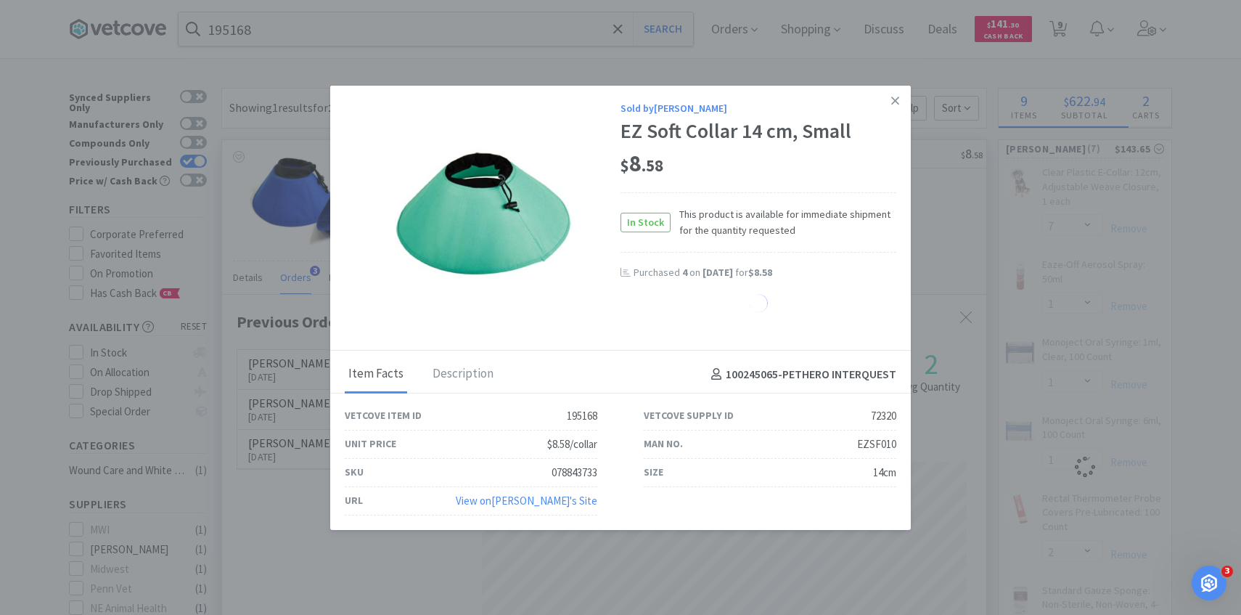
select select "4"
select select "1"
select select "2"
select select "4"
select select "2"
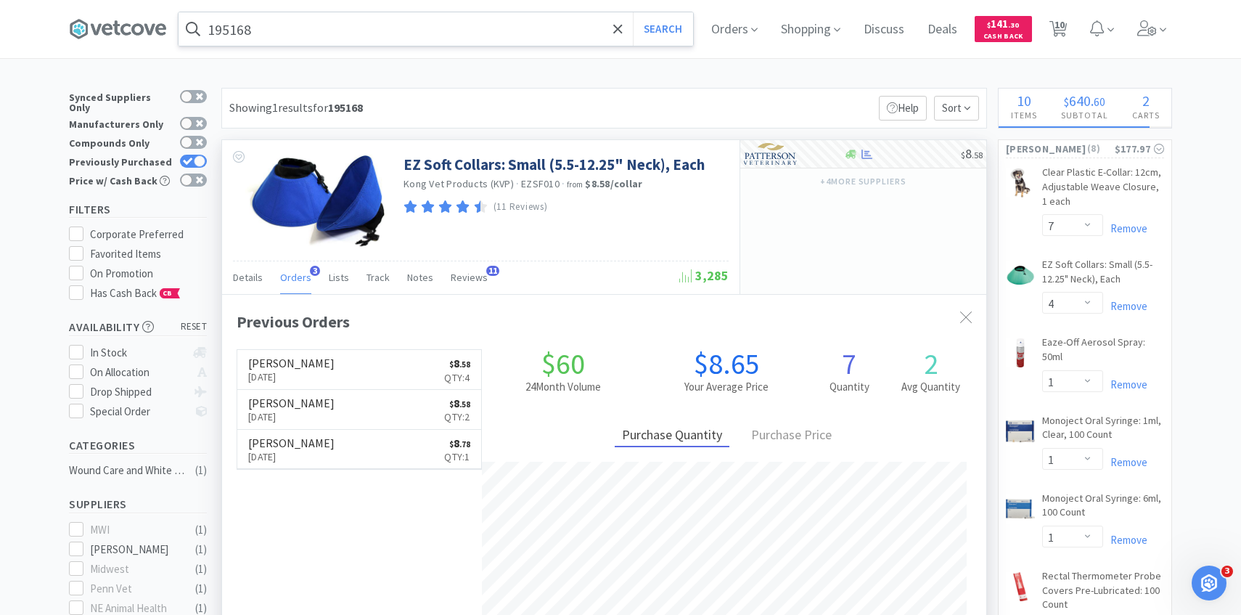
click at [416, 41] on input "195168" at bounding box center [436, 28] width 515 height 33
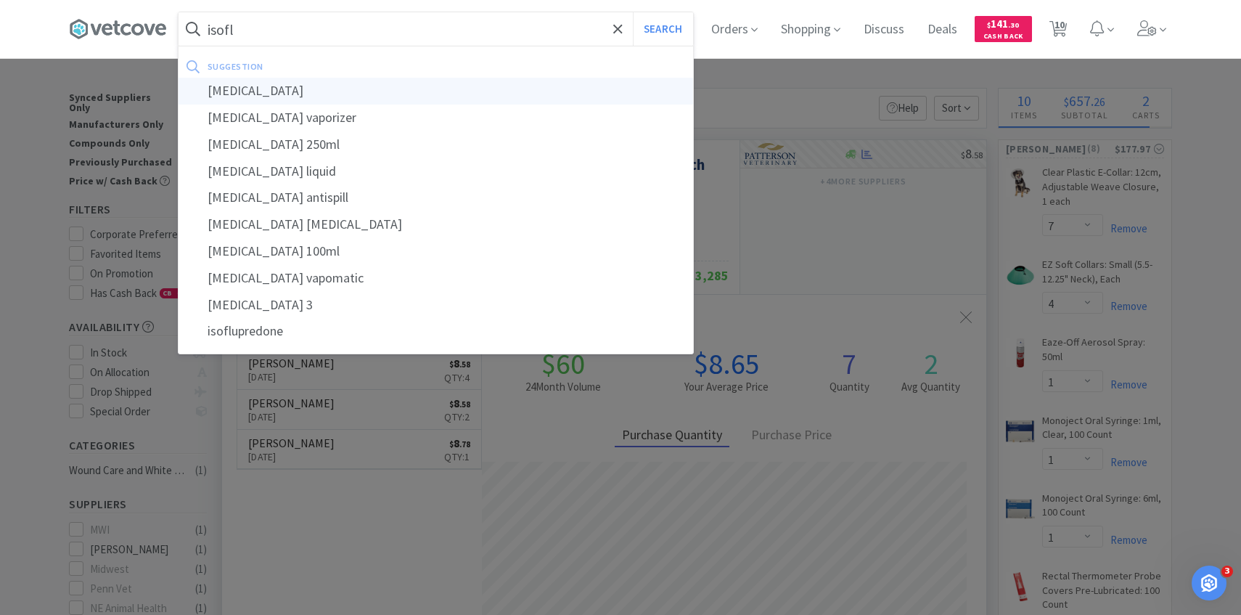
click at [398, 90] on div "isoflurane" at bounding box center [436, 91] width 515 height 27
type input "isoflurane"
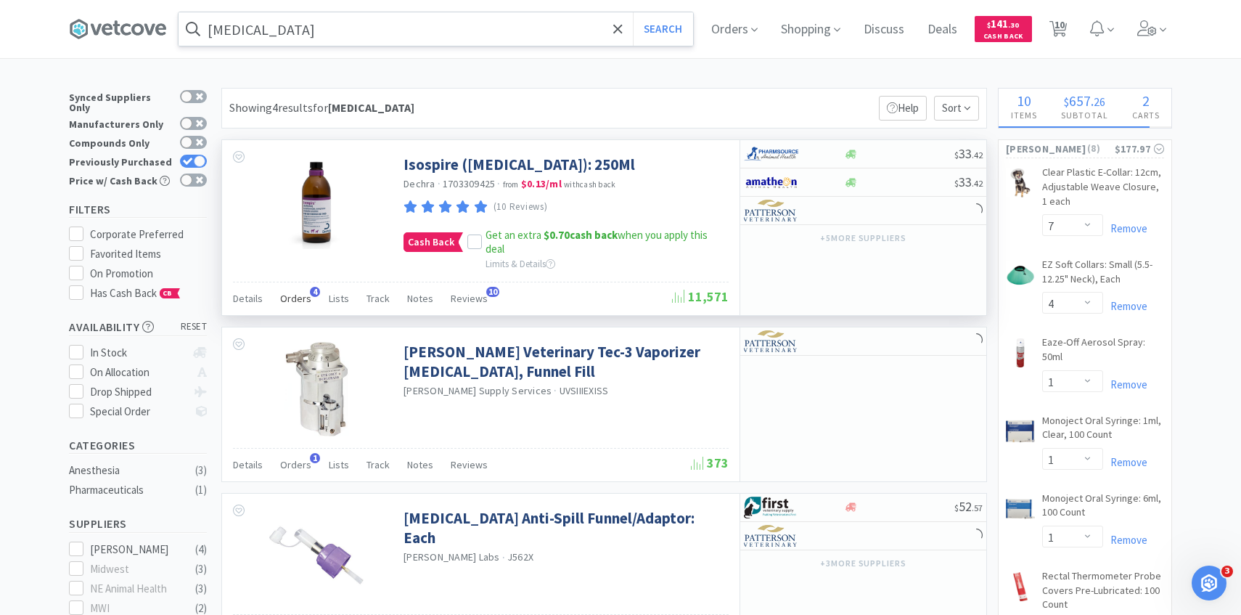
click at [293, 295] on span "Orders" at bounding box center [295, 298] width 31 height 13
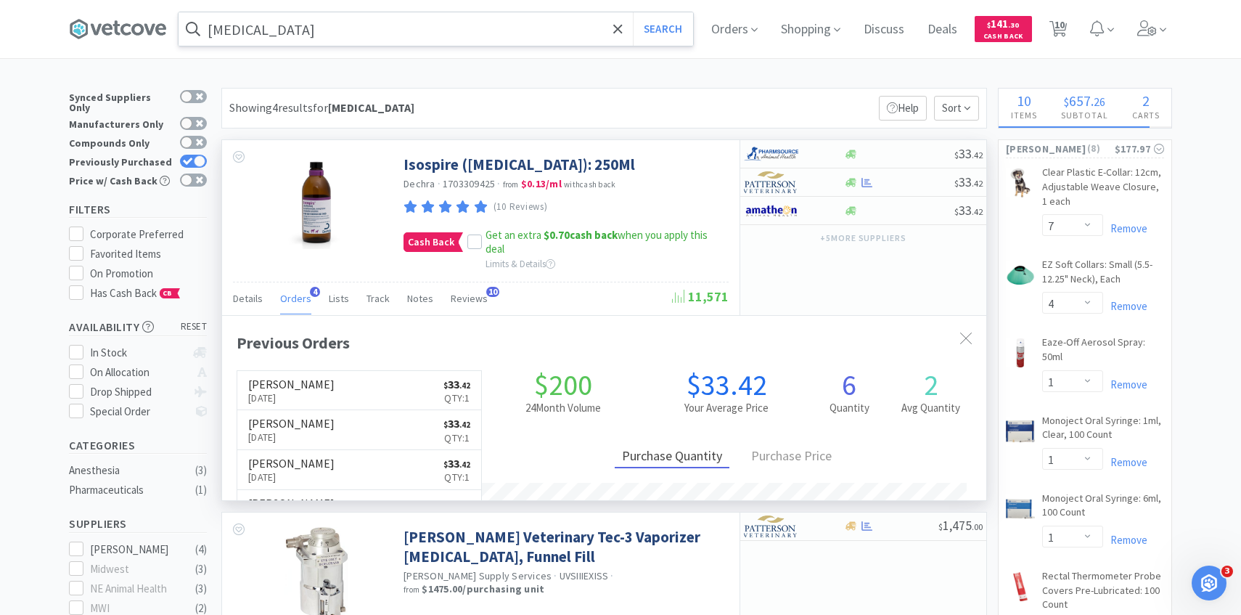
scroll to position [376, 764]
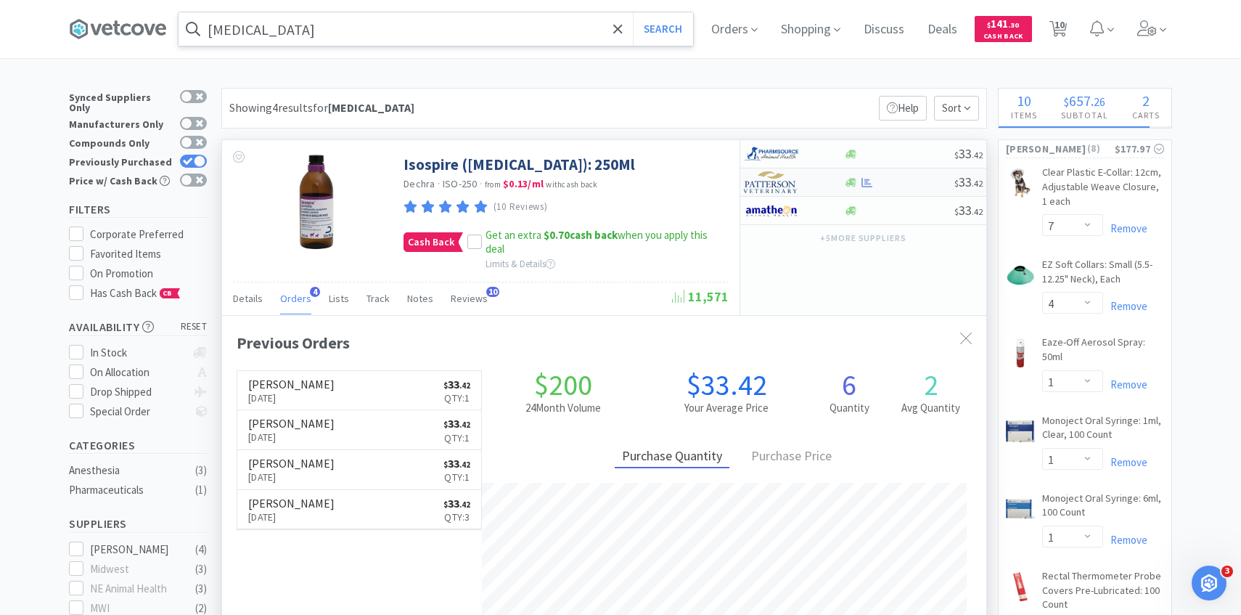
click at [797, 186] on img at bounding box center [771, 182] width 54 height 22
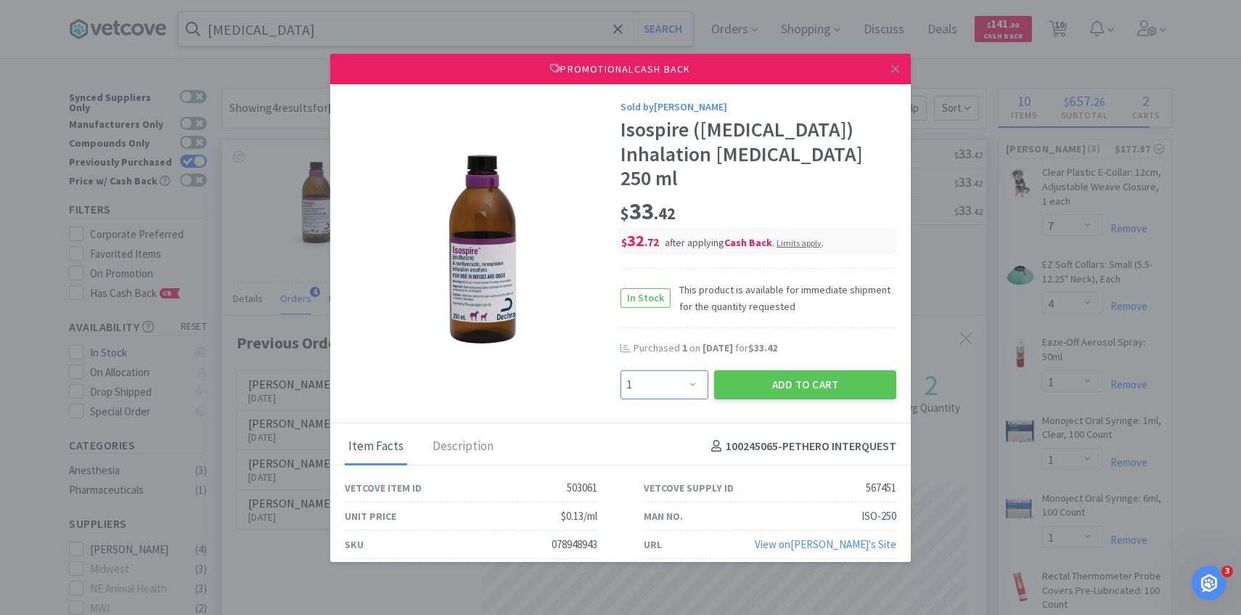
click at [668, 370] on select "Enter Quantity 1 2 3 4 5 6 7 8 9 10 11 12 13 14 15 16 17 18 19 20 Enter Quantity" at bounding box center [665, 384] width 88 height 29
select select "2"
click at [621, 370] on select "Enter Quantity 1 2 3 4 5 6 7 8 9 10 11 12 13 14 15 16 17 18 19 20 Enter Quantity" at bounding box center [665, 384] width 88 height 29
drag, startPoint x: 667, startPoint y: 368, endPoint x: 738, endPoint y: 373, distance: 71.3
click at [738, 373] on button "Add to Cart" at bounding box center [805, 384] width 182 height 29
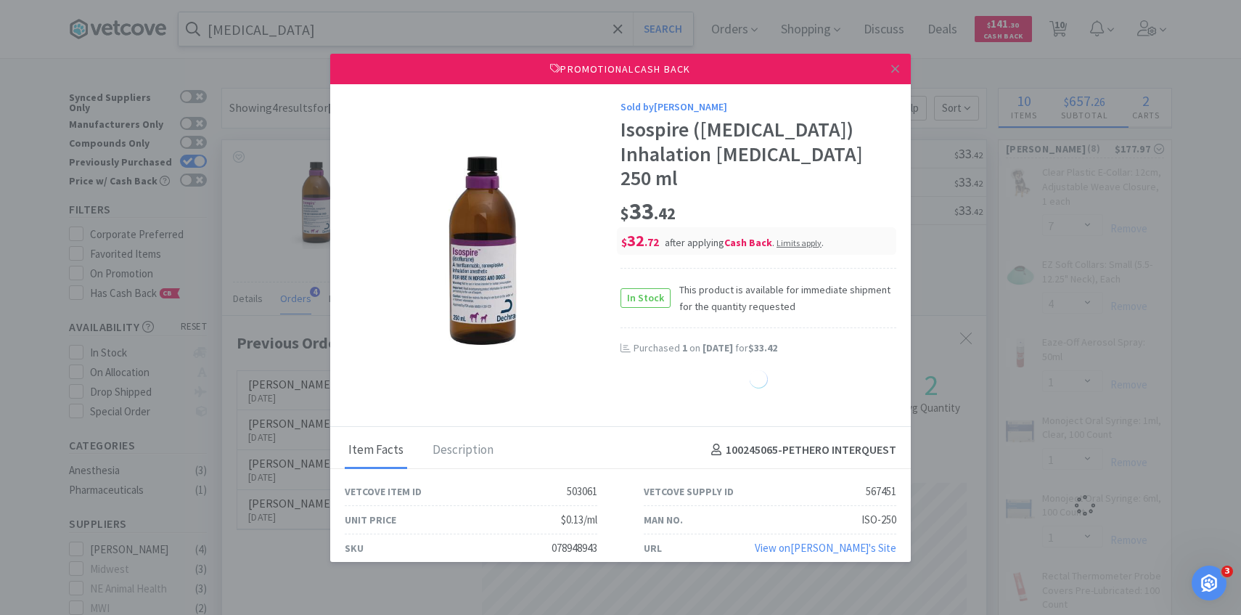
select select "2"
select select "1"
select select "2"
select select "4"
select select "2"
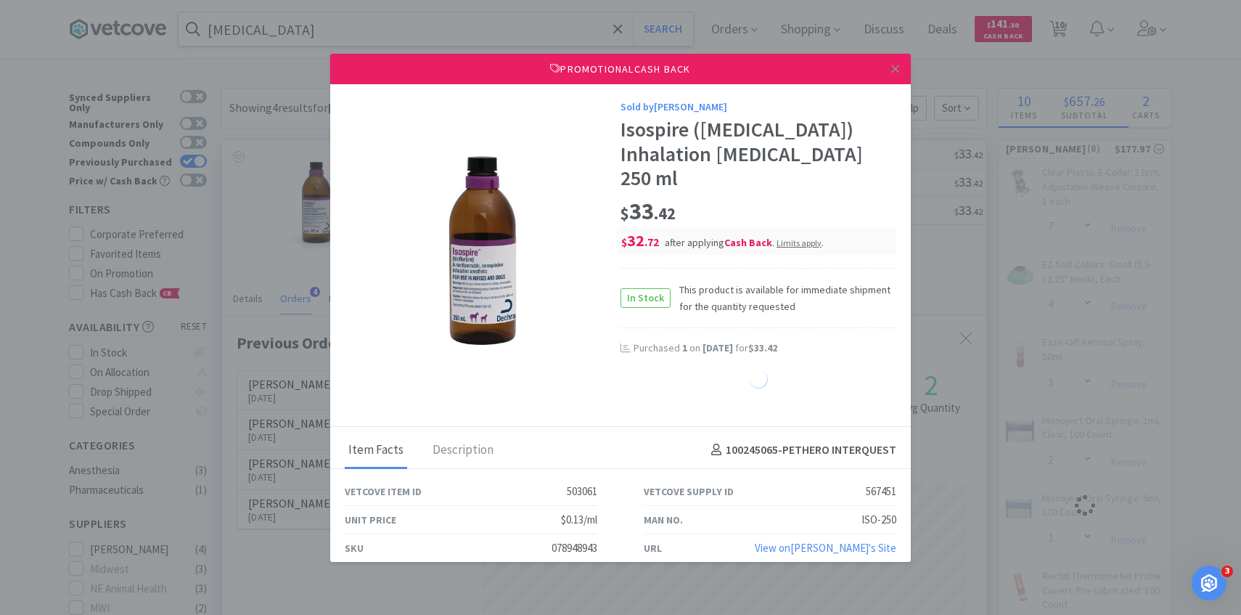
select select "1"
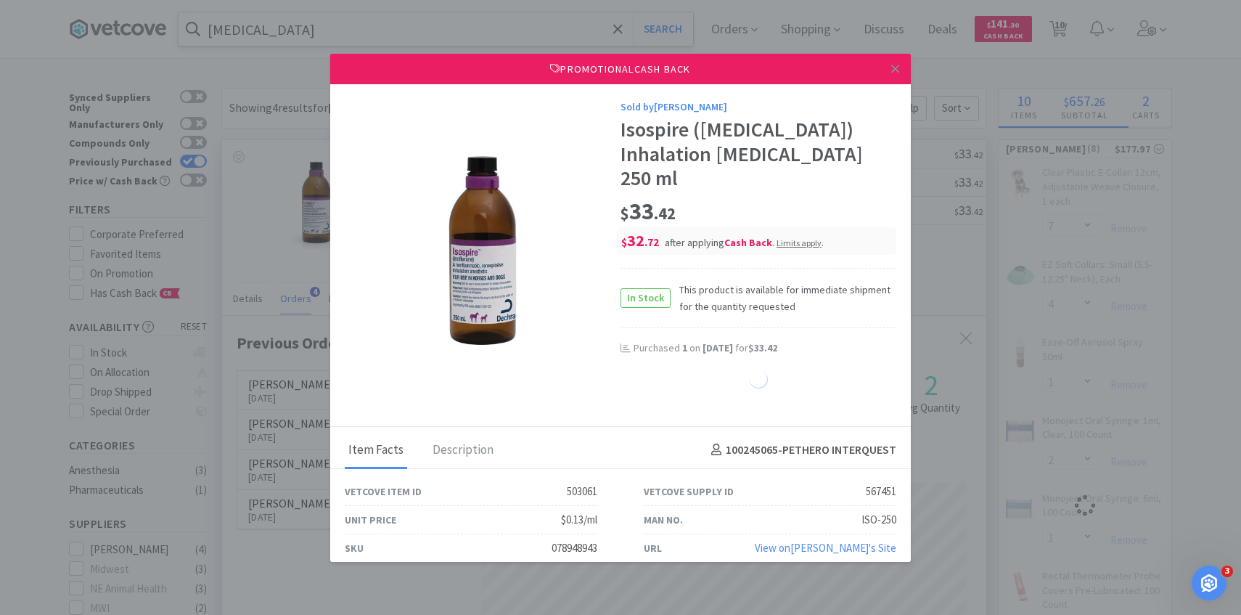
select select "1"
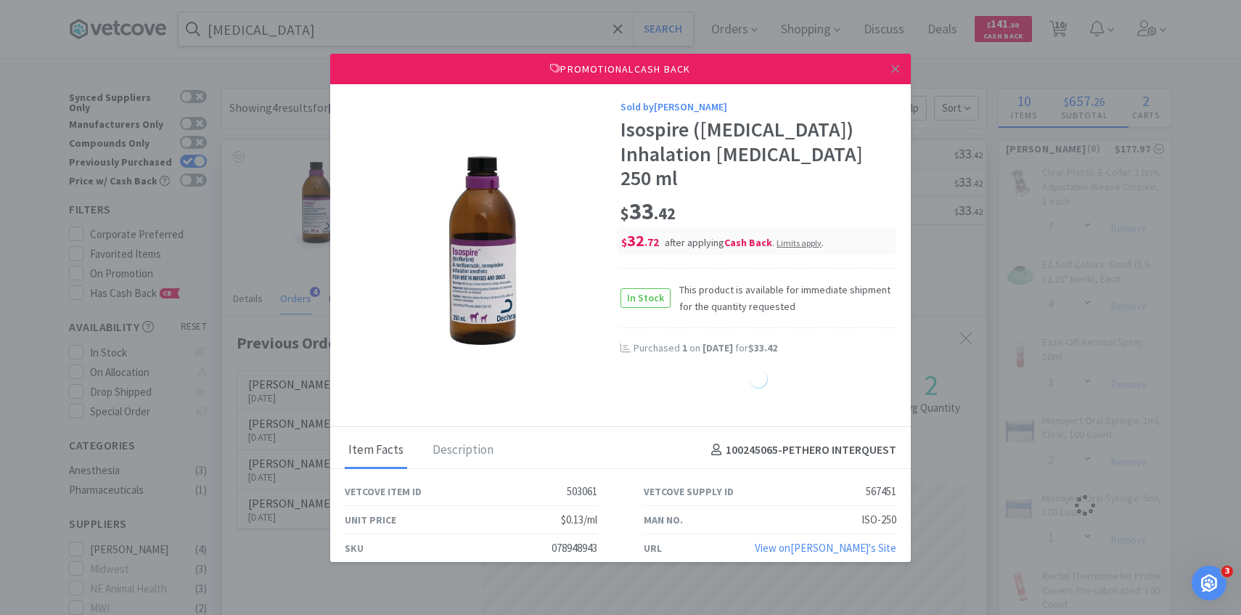
select select "1"
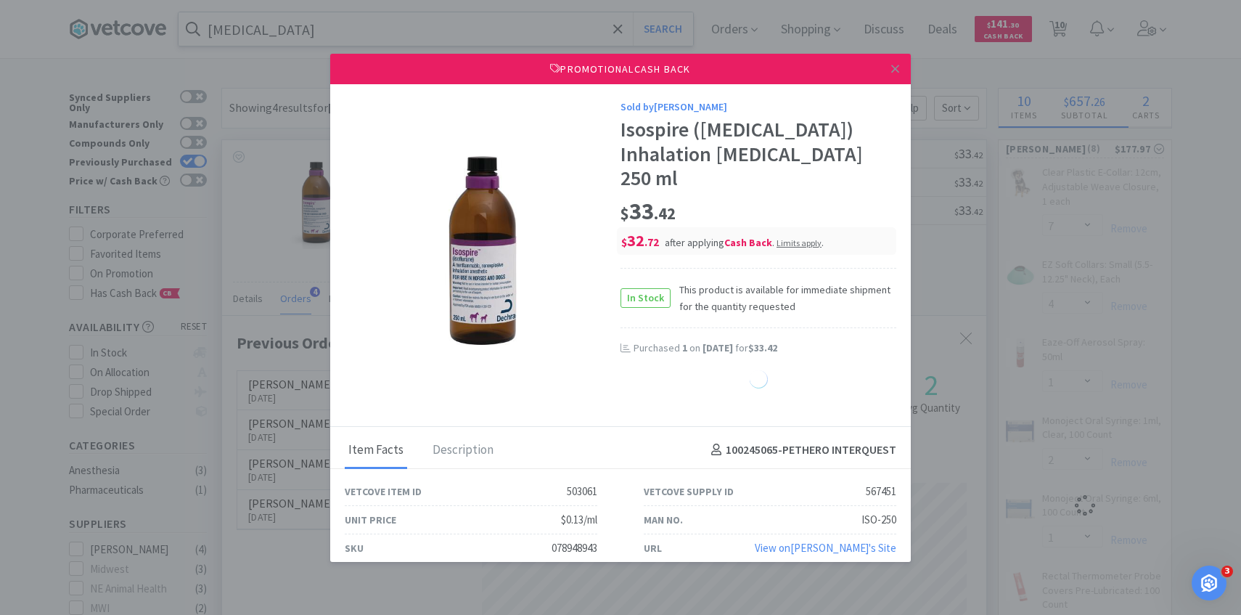
select select "1"
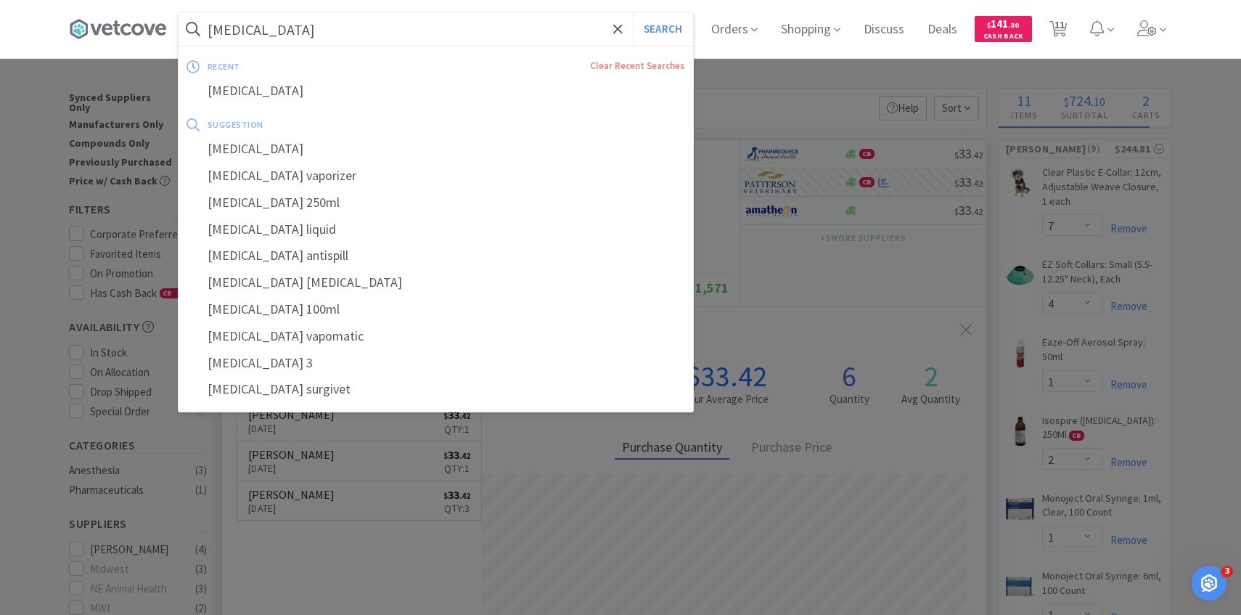
click at [353, 34] on input "isoflurane" at bounding box center [436, 28] width 515 height 33
click at [362, 23] on input "isoflurane" at bounding box center [436, 28] width 515 height 33
paste input "Y943G"
type input "Y943G"
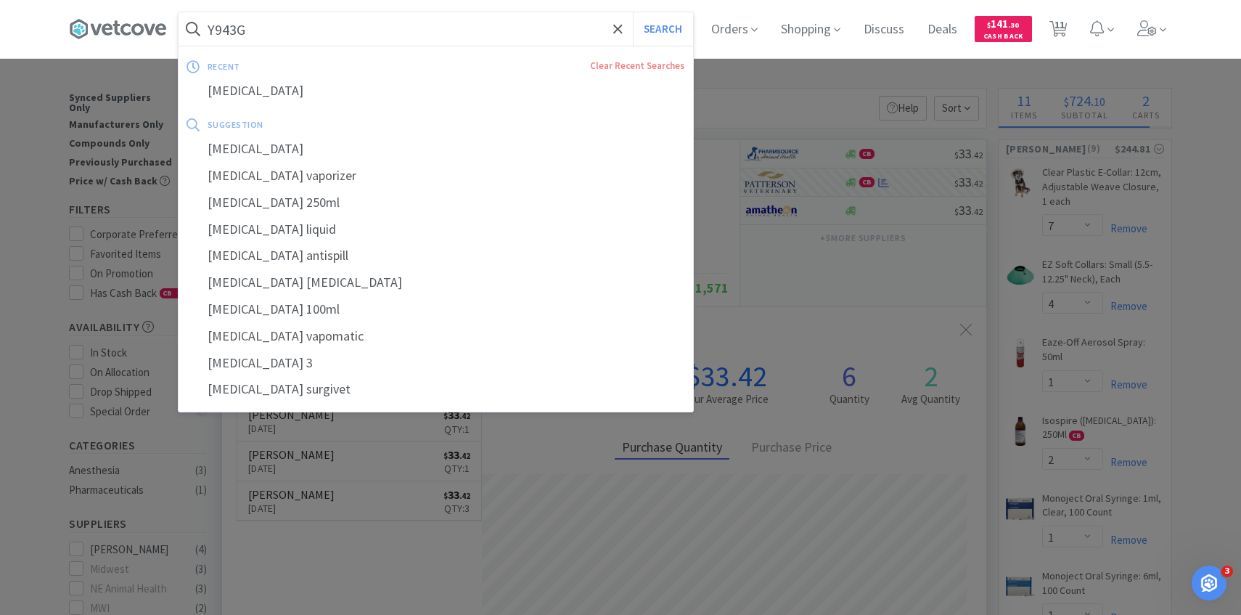
click at [633, 12] on button "Search" at bounding box center [663, 28] width 60 height 33
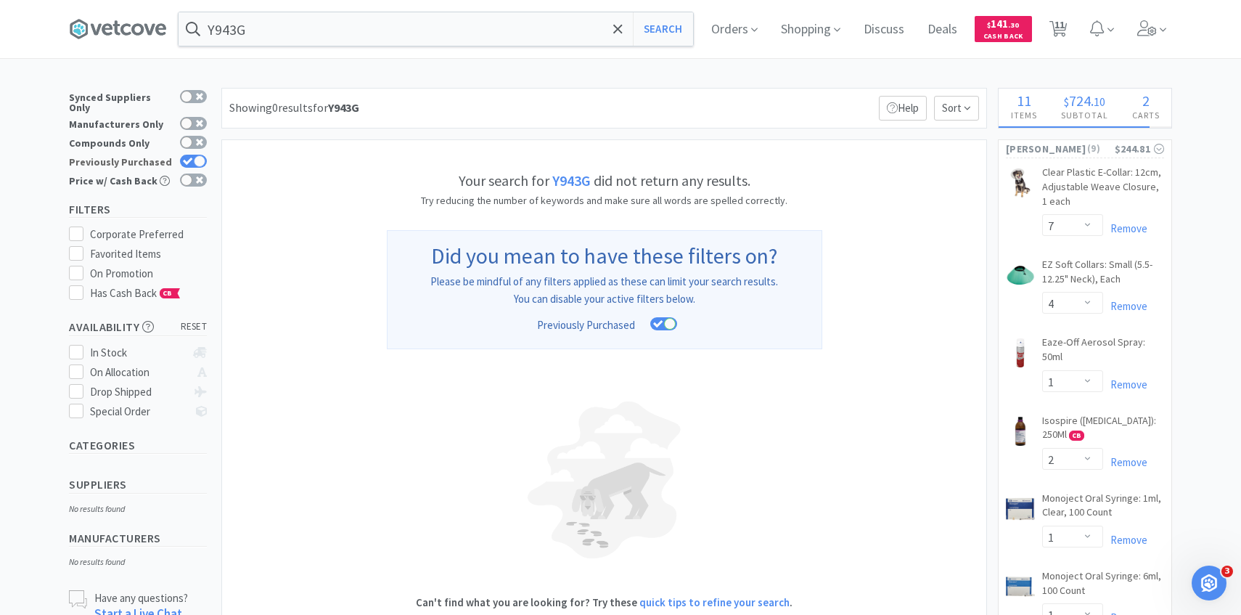
click at [192, 158] on icon at bounding box center [188, 162] width 10 height 8
checkbox input "false"
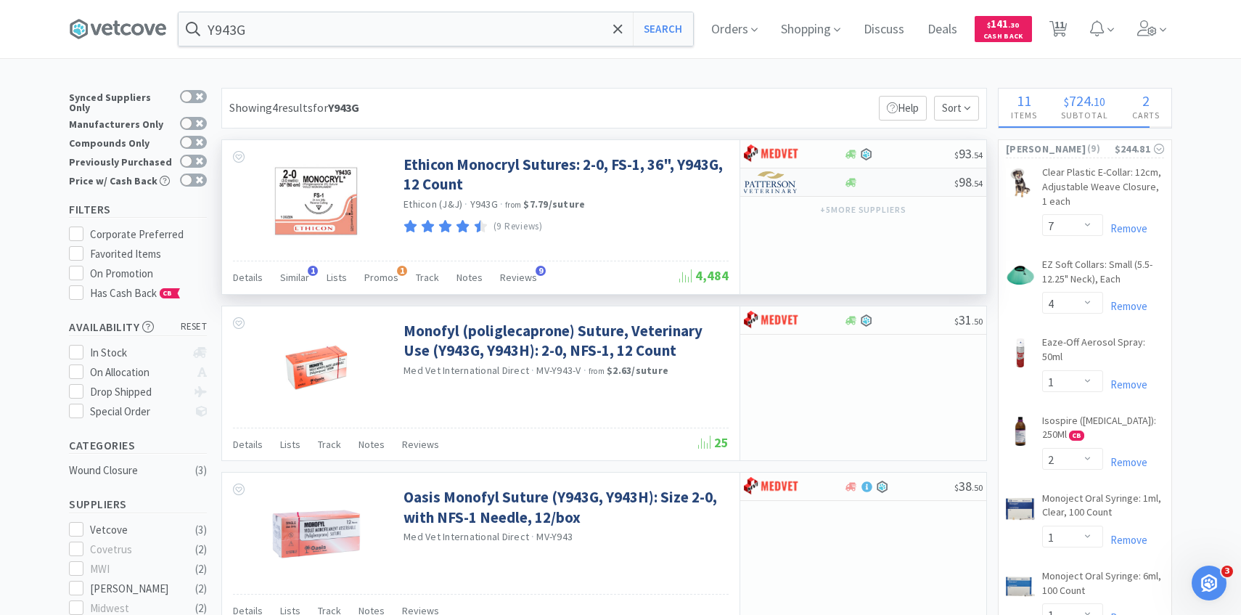
click at [776, 180] on img at bounding box center [771, 182] width 54 height 22
select select "1"
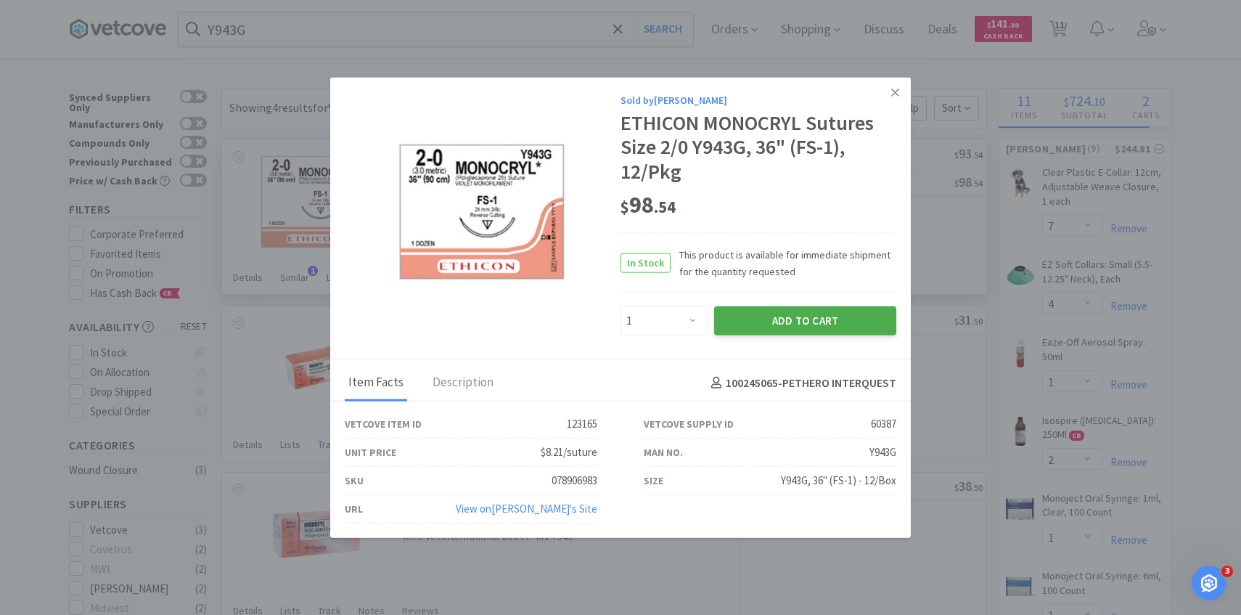
click at [746, 315] on button "Add to Cart" at bounding box center [805, 320] width 182 height 29
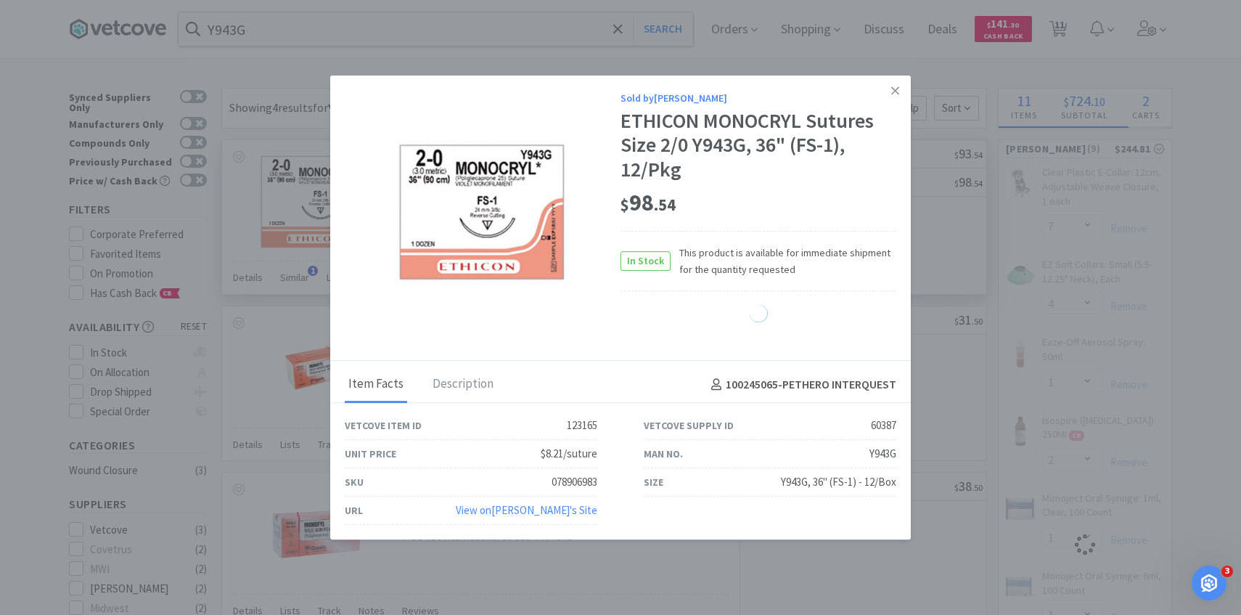
select select "1"
select select "2"
select select "1"
select select "2"
select select "4"
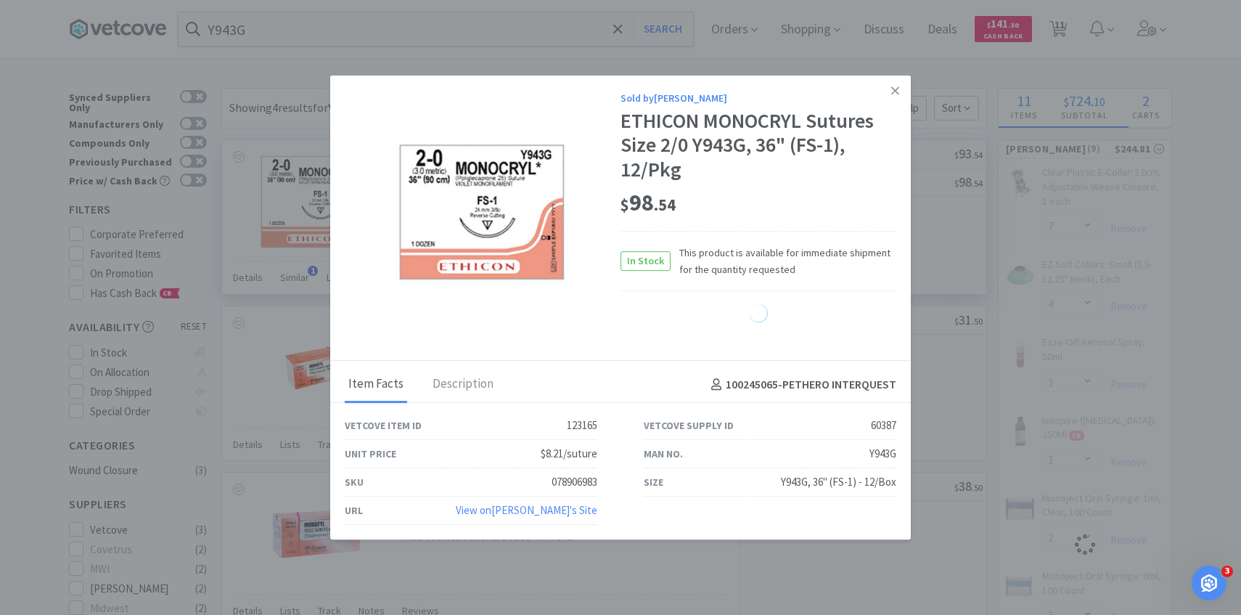
select select "2"
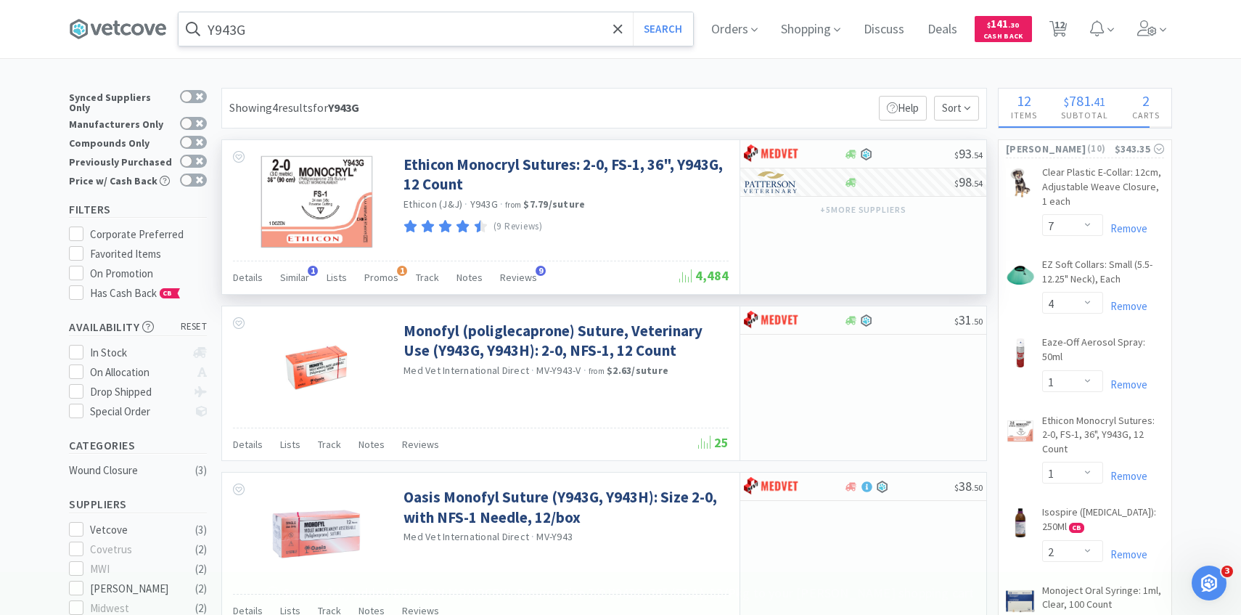
click at [412, 28] on input "Y943G" at bounding box center [436, 28] width 515 height 33
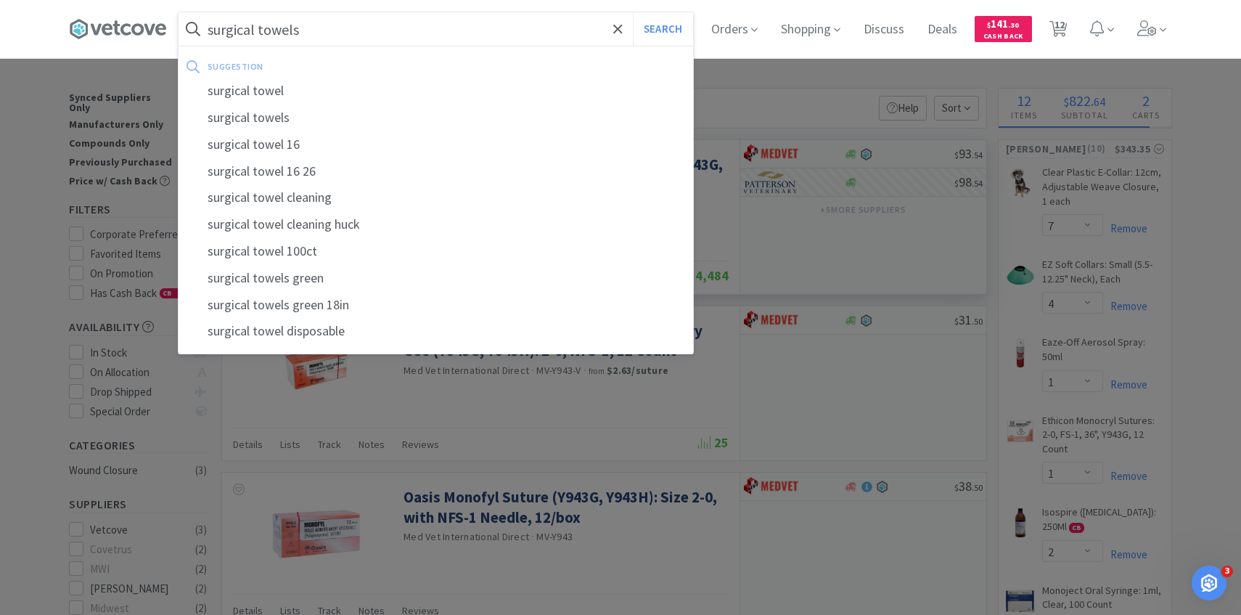
type input "surgical towels"
click at [633, 12] on button "Search" at bounding box center [663, 28] width 60 height 33
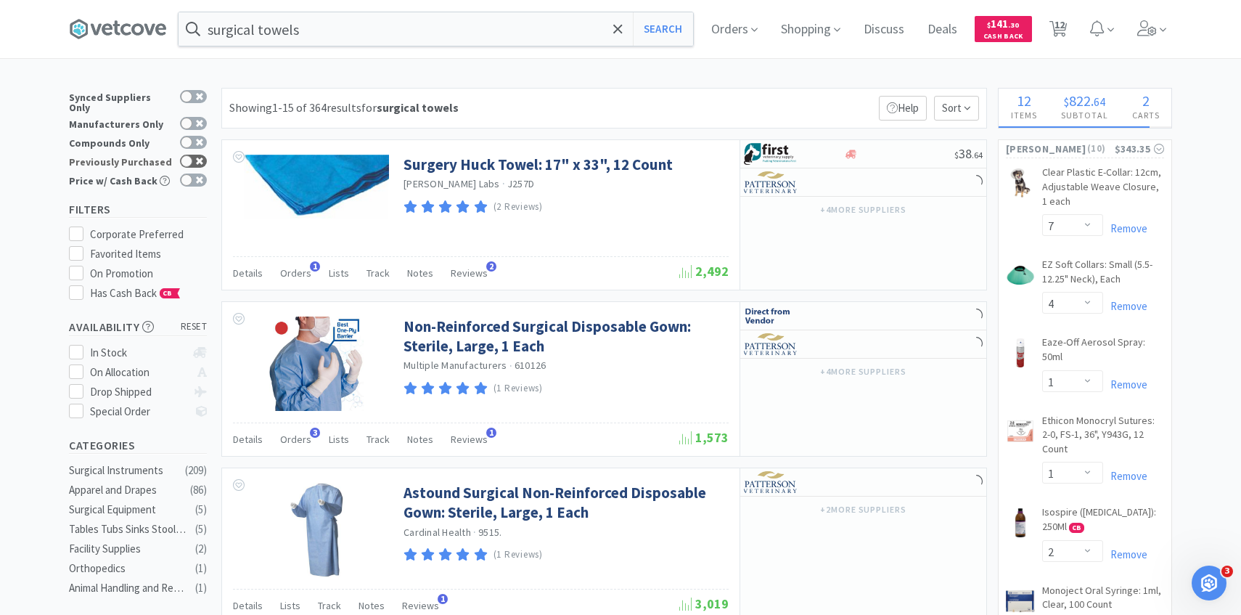
click at [200, 157] on div at bounding box center [193, 161] width 27 height 13
checkbox input "true"
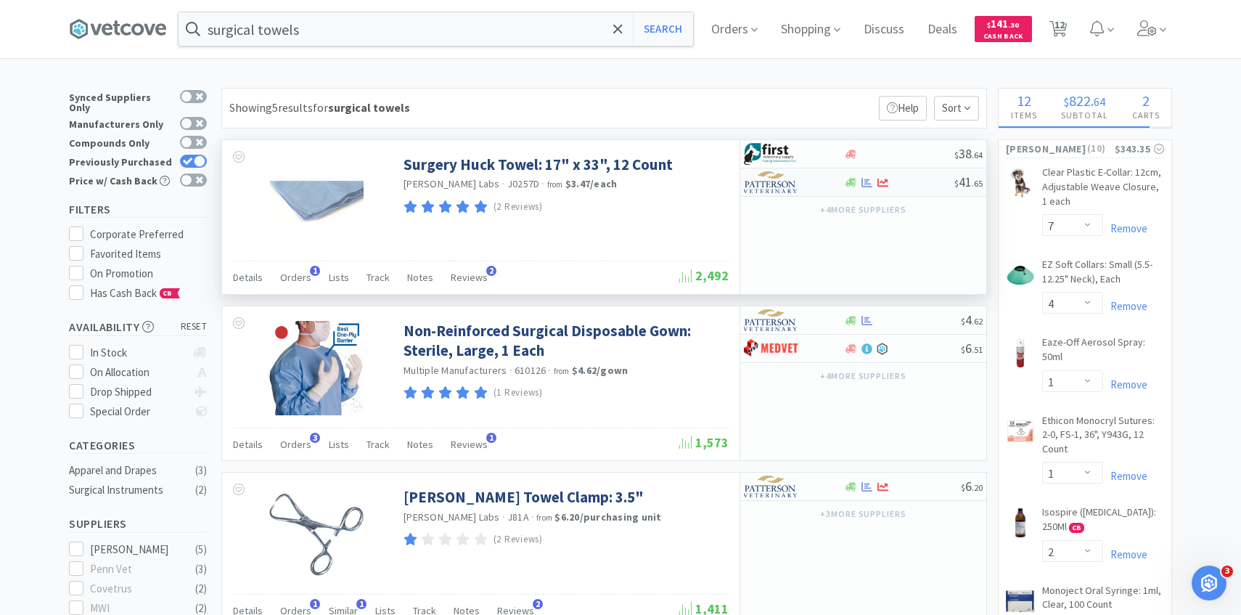
click at [800, 184] on div at bounding box center [784, 182] width 80 height 25
select select "1"
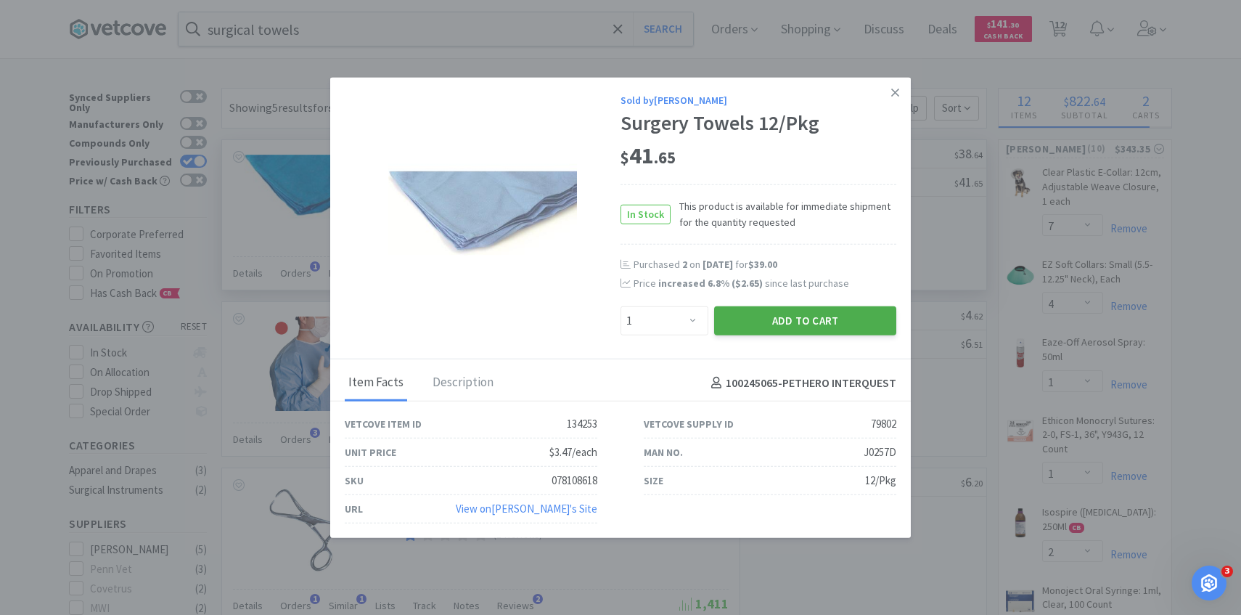
click at [768, 311] on button "Add to Cart" at bounding box center [805, 320] width 182 height 29
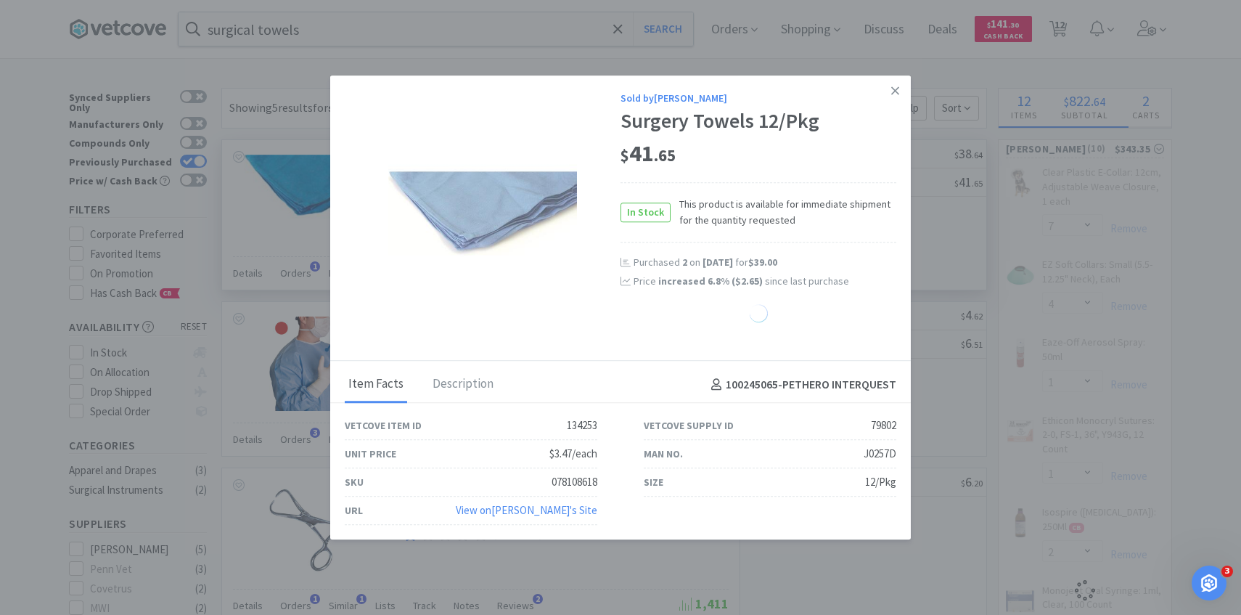
select select "1"
select select "2"
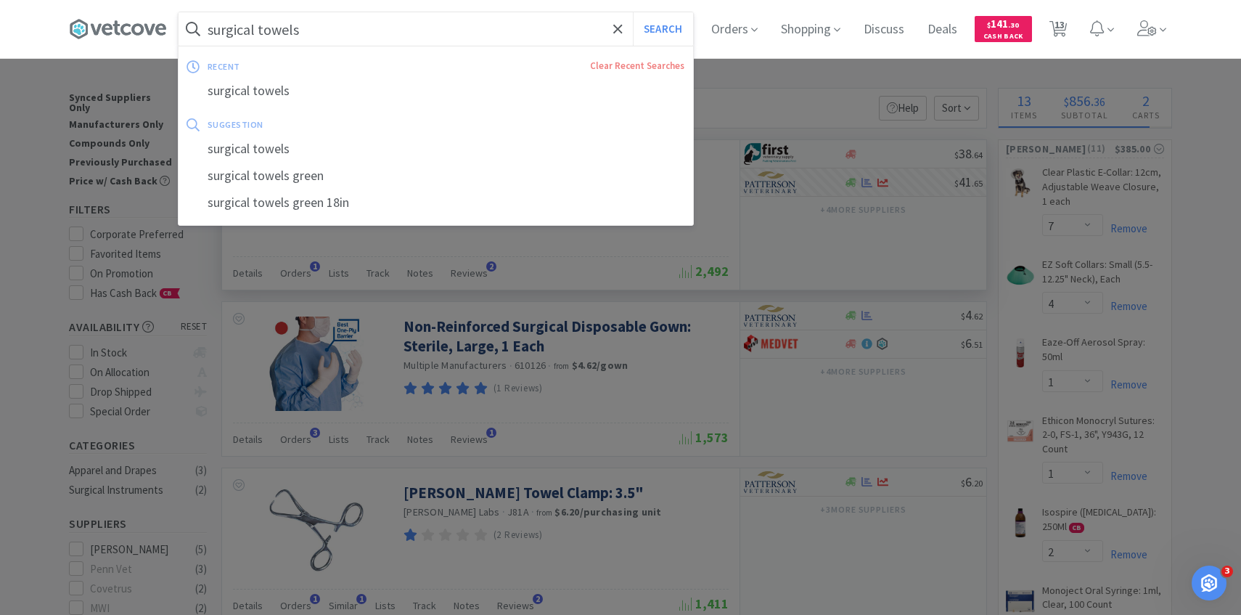
click at [335, 17] on input "surgical towels" at bounding box center [436, 28] width 515 height 33
paste input "C9110"
type input "C9110"
click at [633, 12] on button "Search" at bounding box center [663, 28] width 60 height 33
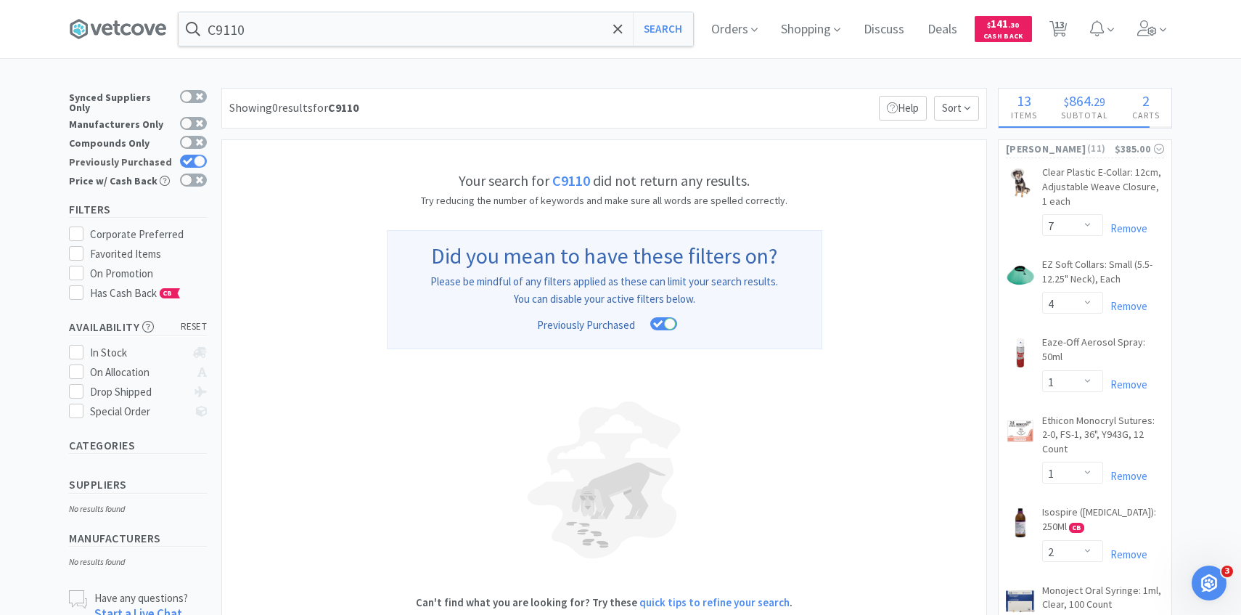
click at [197, 155] on div at bounding box center [200, 161] width 12 height 12
checkbox input "false"
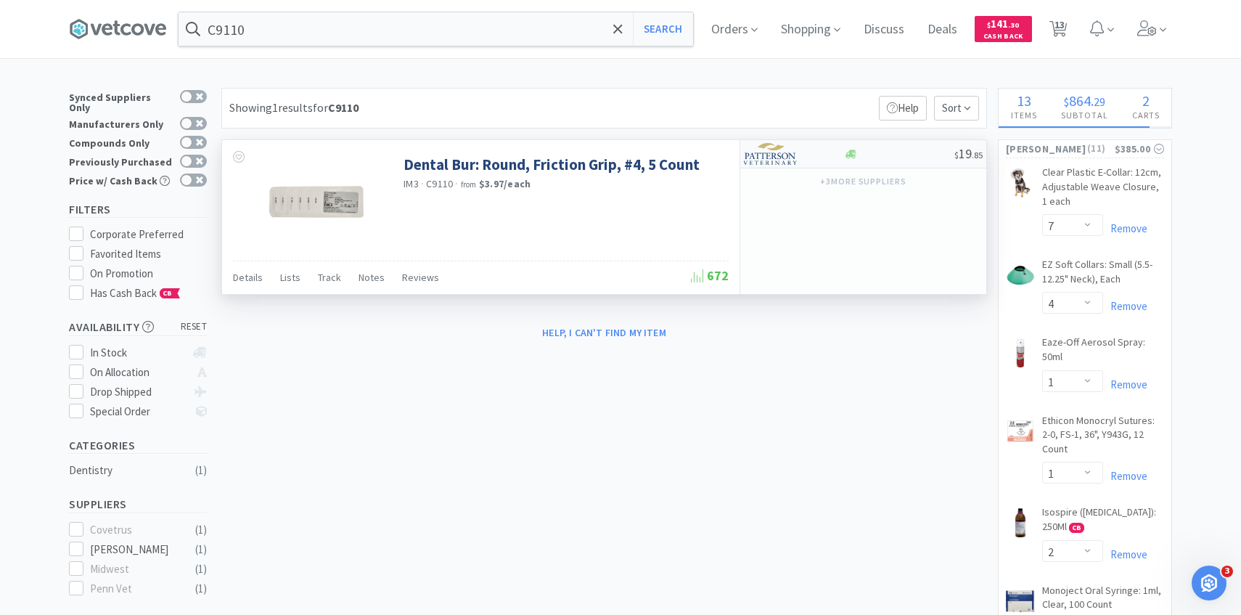
click at [768, 147] on img at bounding box center [771, 154] width 54 height 22
select select "1"
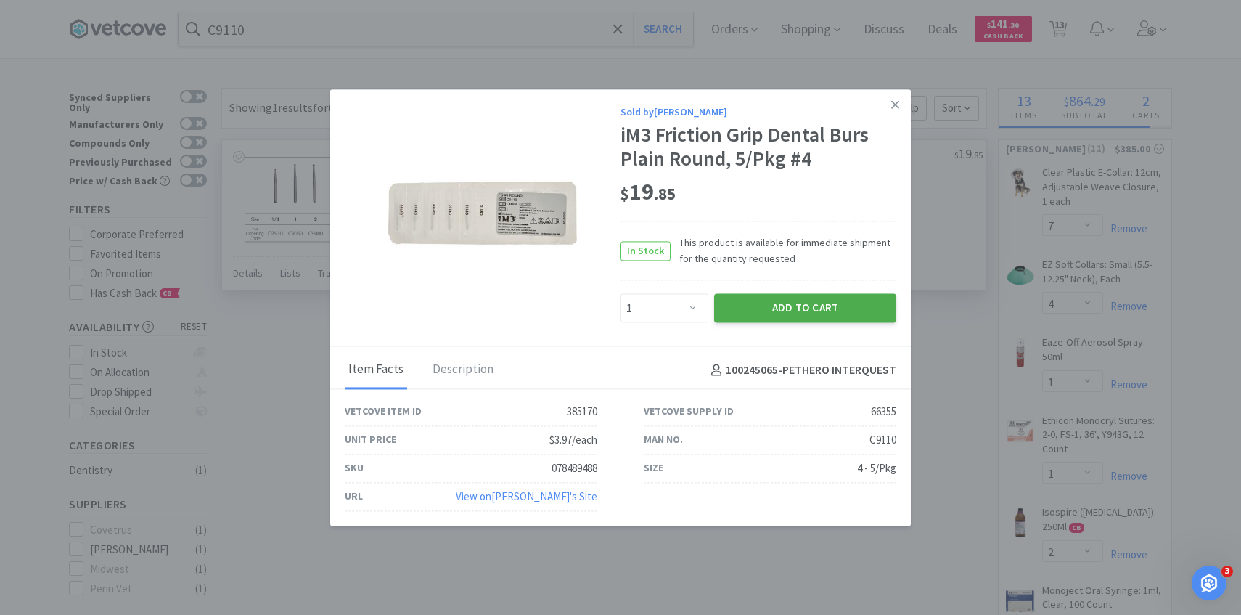
click at [747, 311] on button "Add to Cart" at bounding box center [805, 308] width 182 height 29
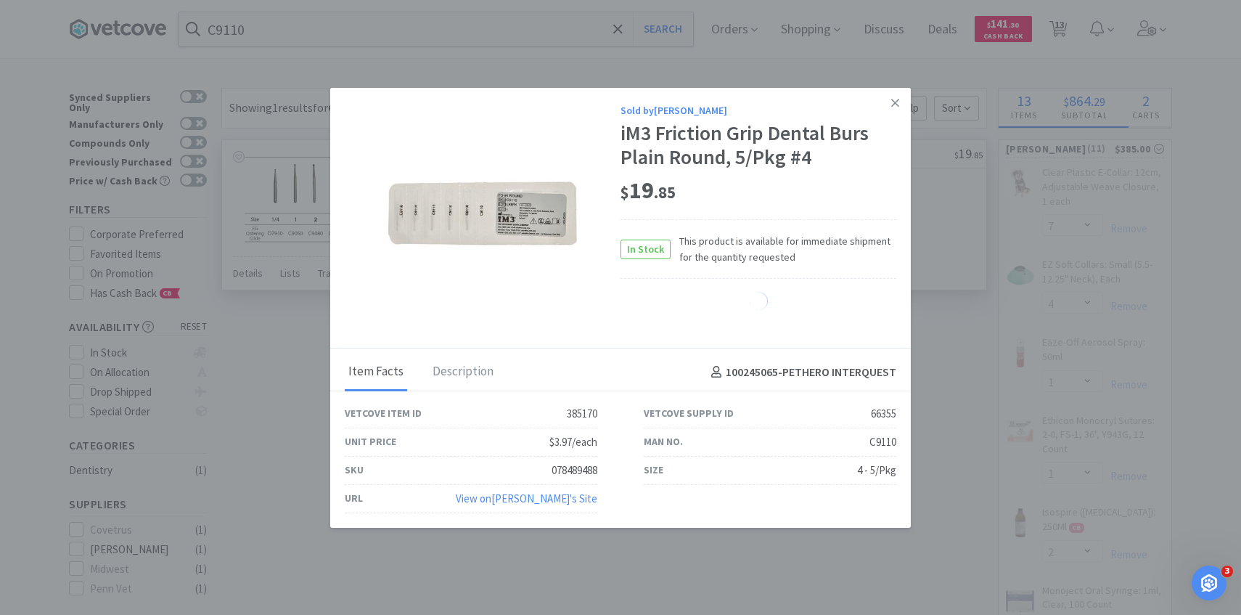
select select "1"
select select "4"
select select "1"
select select "2"
select select "1"
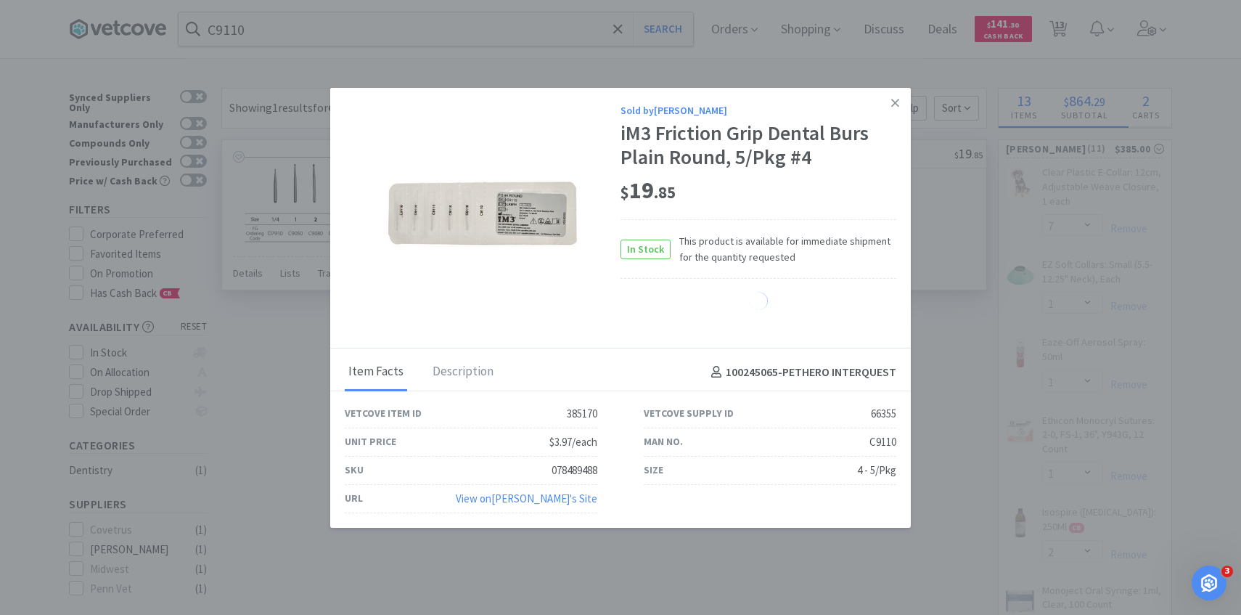
select select "2"
select select "4"
select select "1"
select select "2"
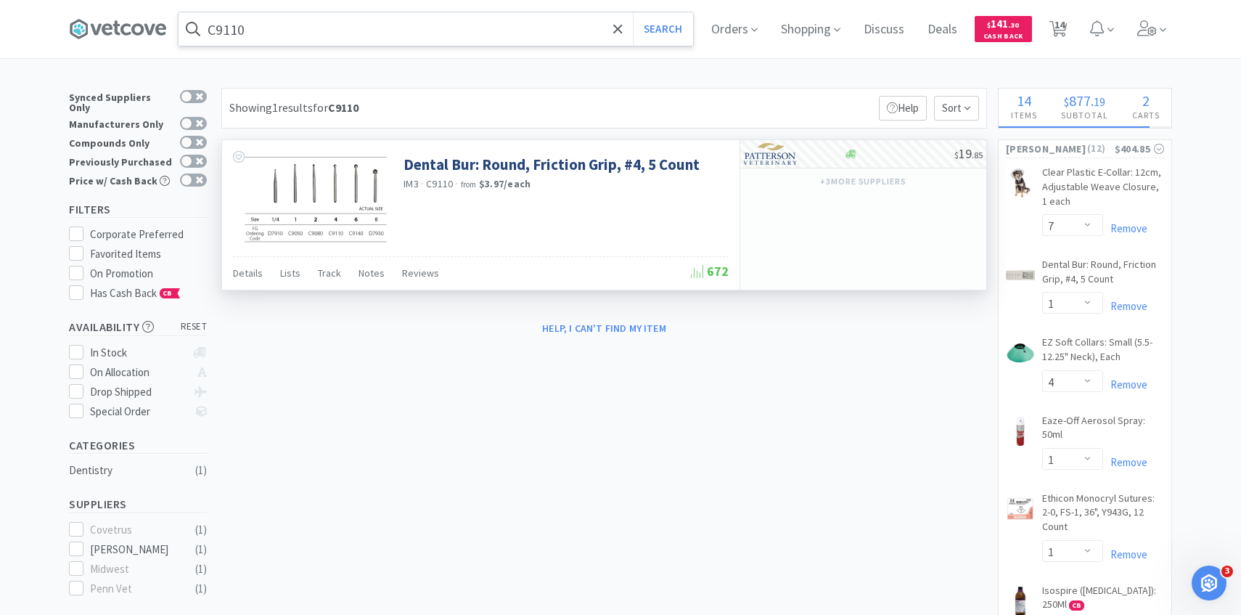
click at [362, 28] on input "C9110" at bounding box center [436, 28] width 515 height 33
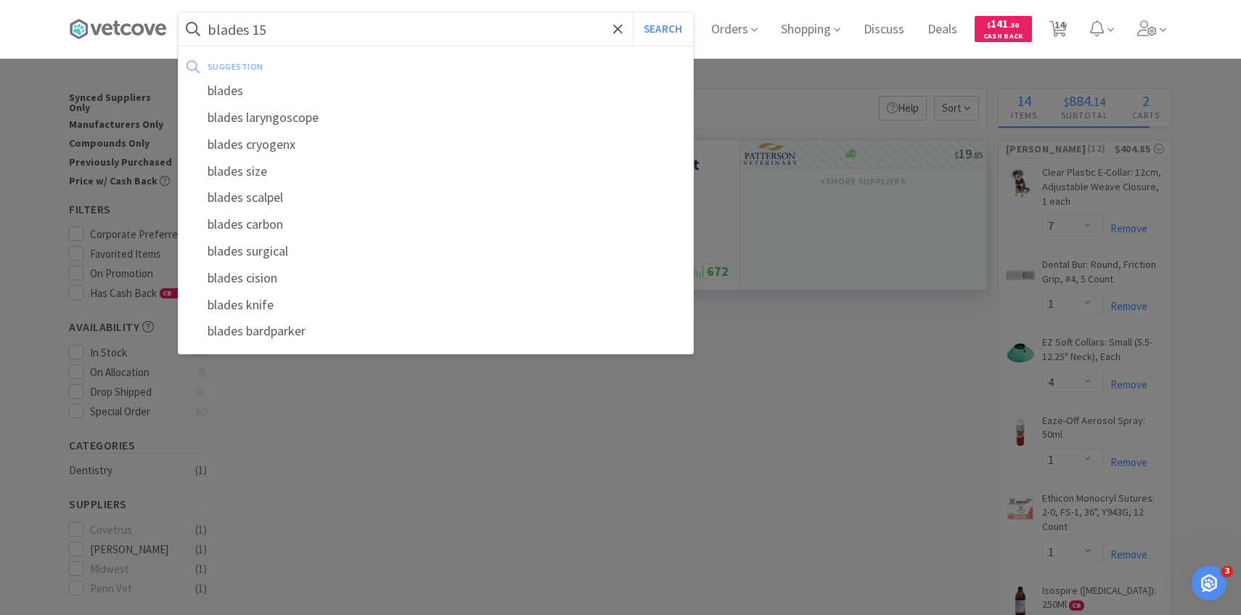
type input "blades 15"
click at [633, 12] on button "Search" at bounding box center [663, 28] width 60 height 33
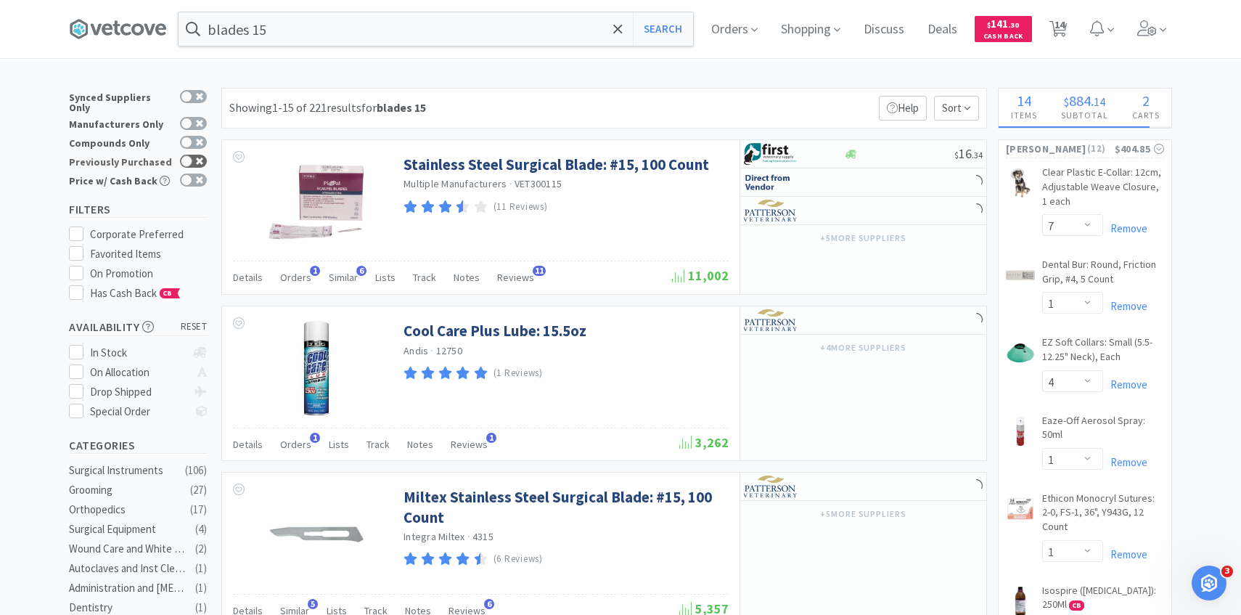
click at [199, 158] on icon at bounding box center [199, 161] width 7 height 7
checkbox input "true"
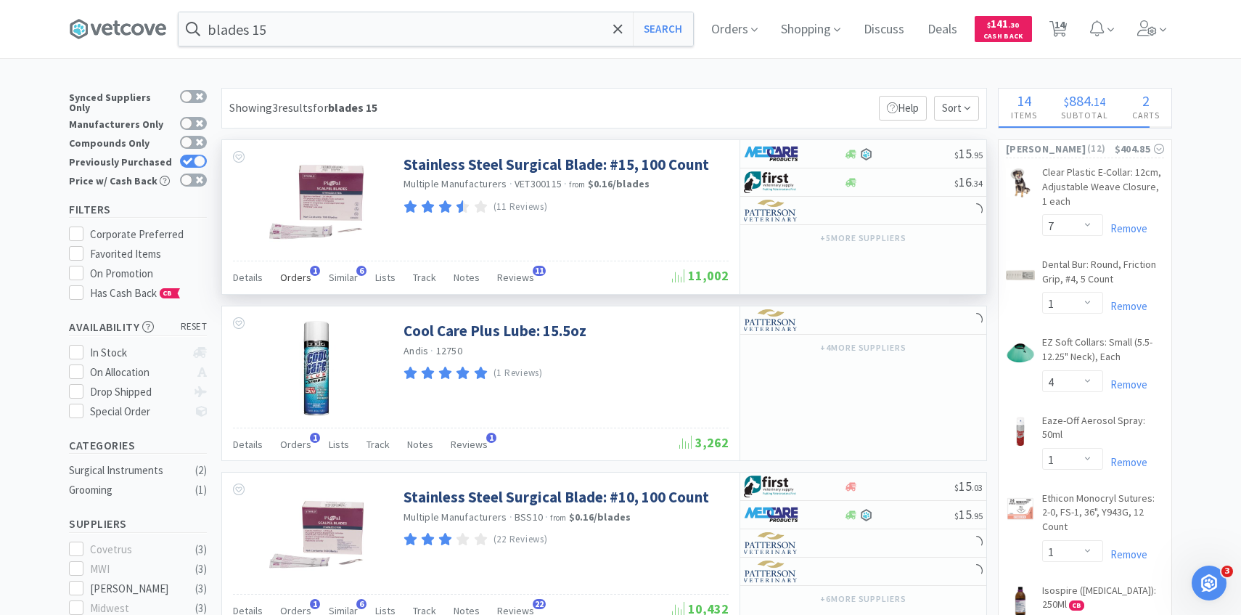
click at [305, 275] on span "Orders" at bounding box center [295, 277] width 31 height 13
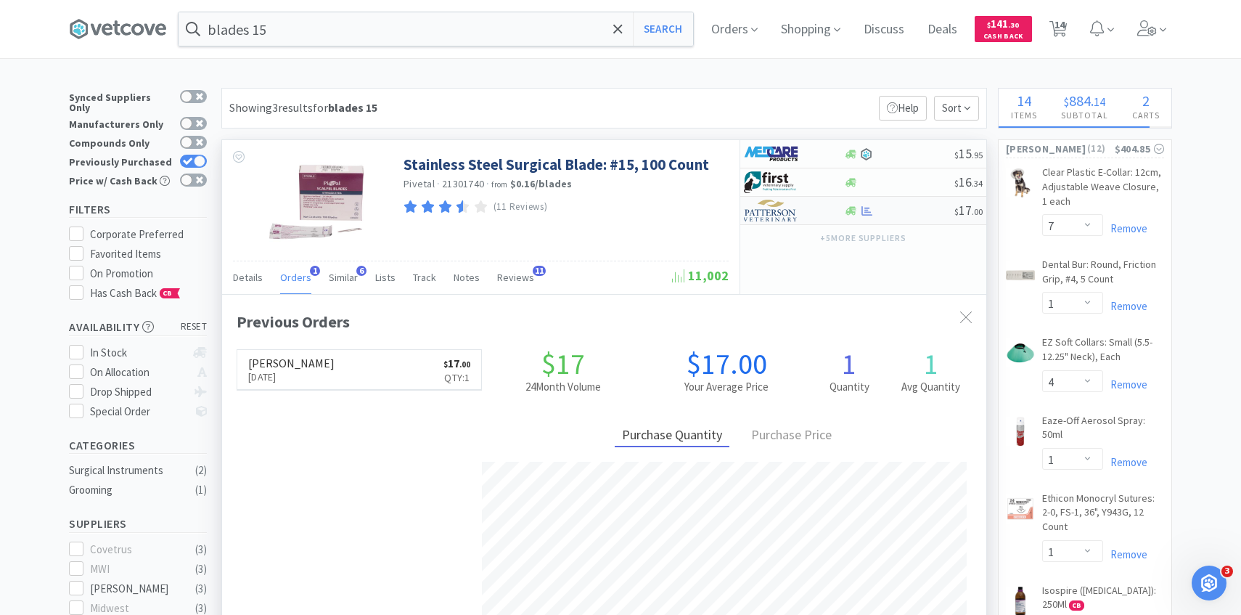
scroll to position [376, 764]
click at [778, 215] on img at bounding box center [771, 211] width 54 height 22
select select "1"
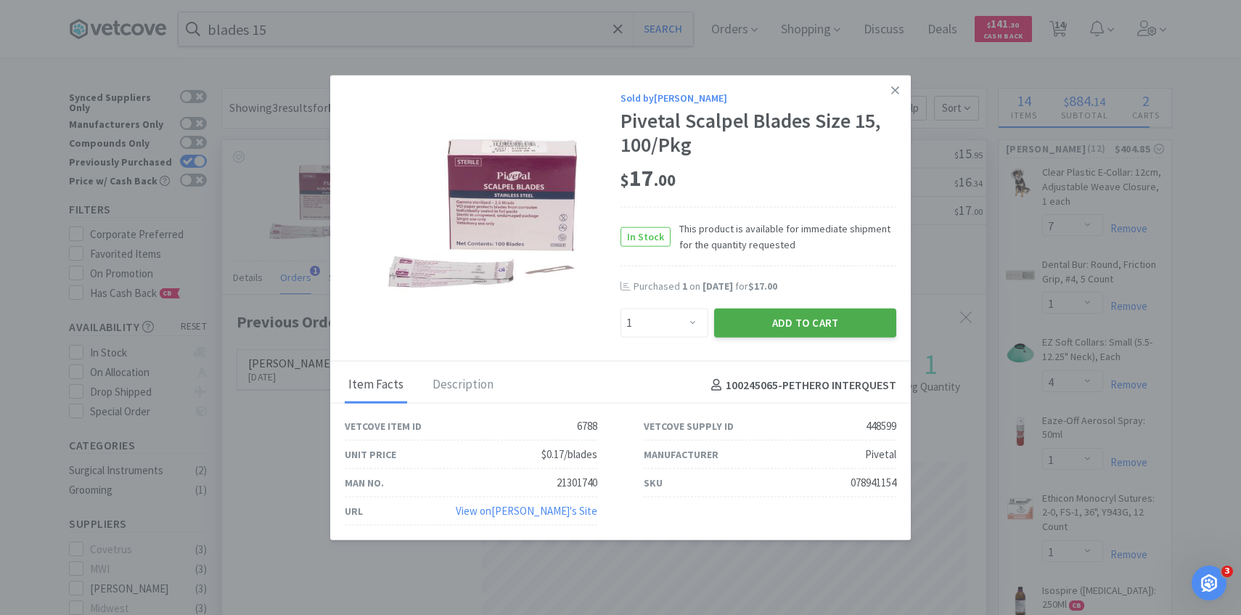
click at [765, 327] on button "Add to Cart" at bounding box center [805, 323] width 182 height 29
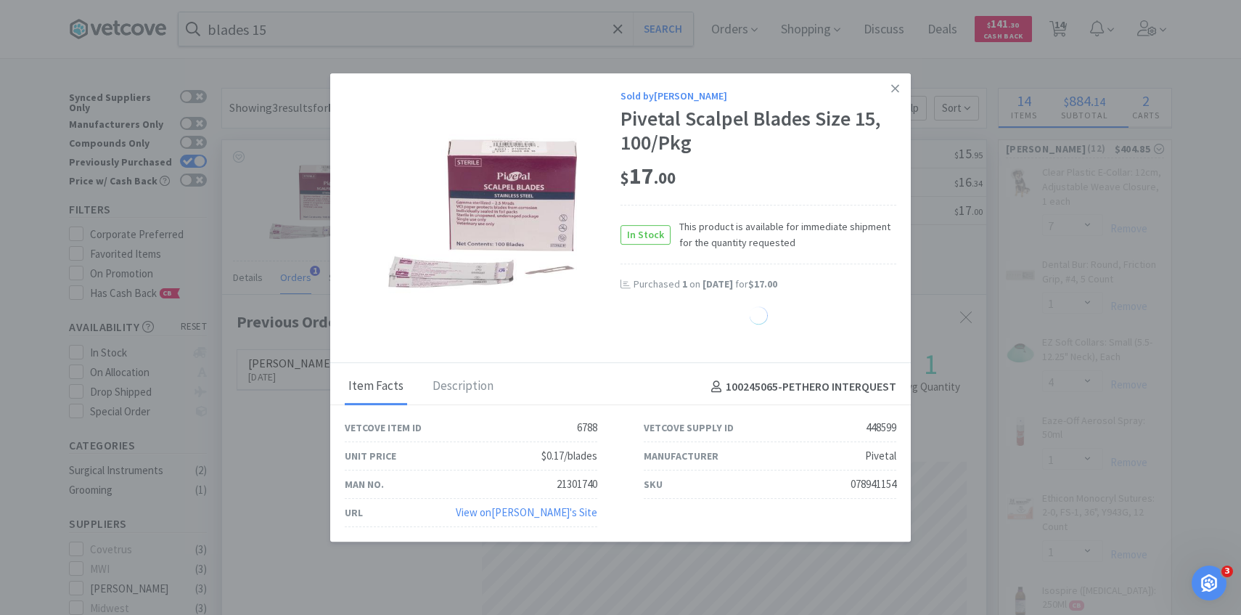
select select "1"
select select "4"
select select "1"
select select "2"
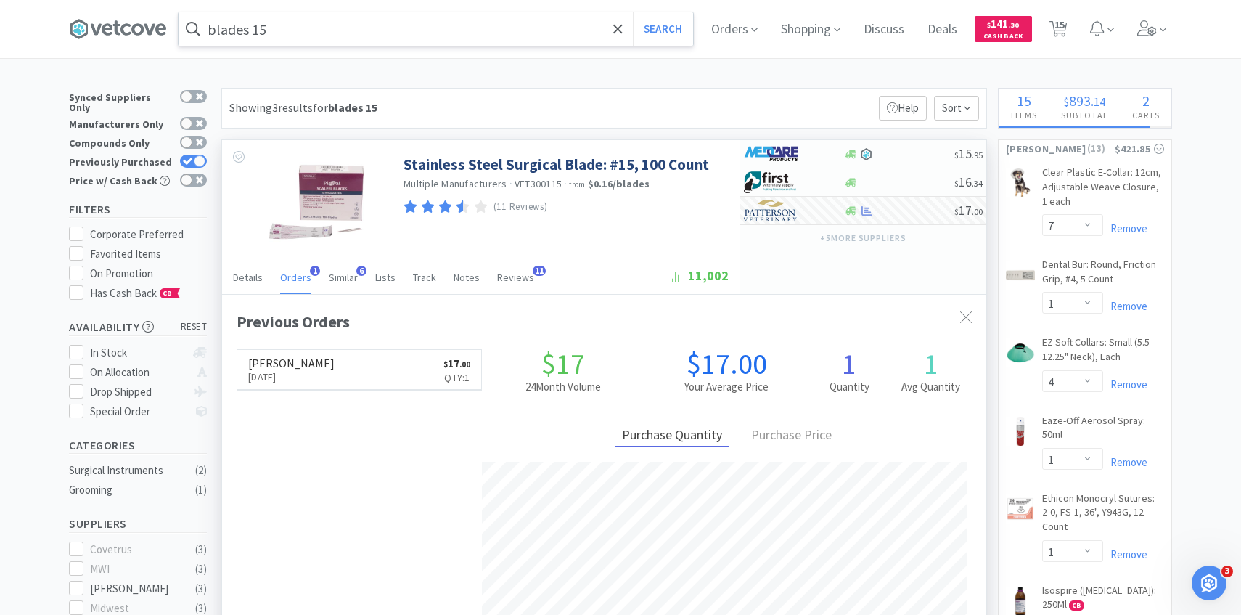
click at [449, 27] on input "blades 15" at bounding box center [436, 28] width 515 height 33
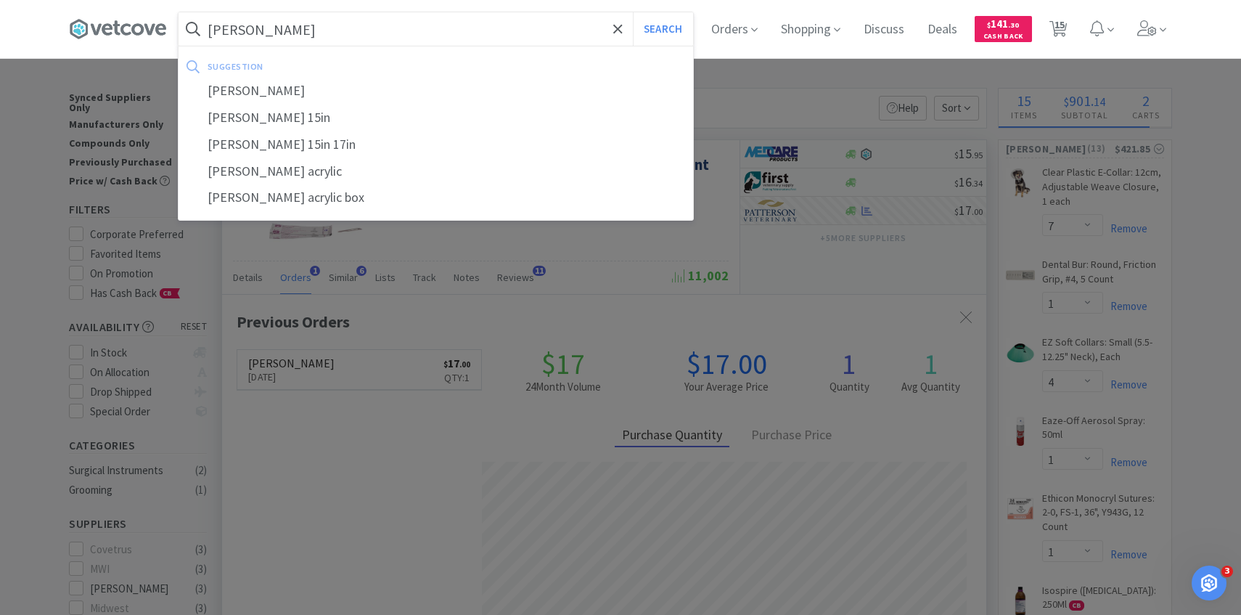
type input "kim wipes"
click at [633, 12] on button "Search" at bounding box center [663, 28] width 60 height 33
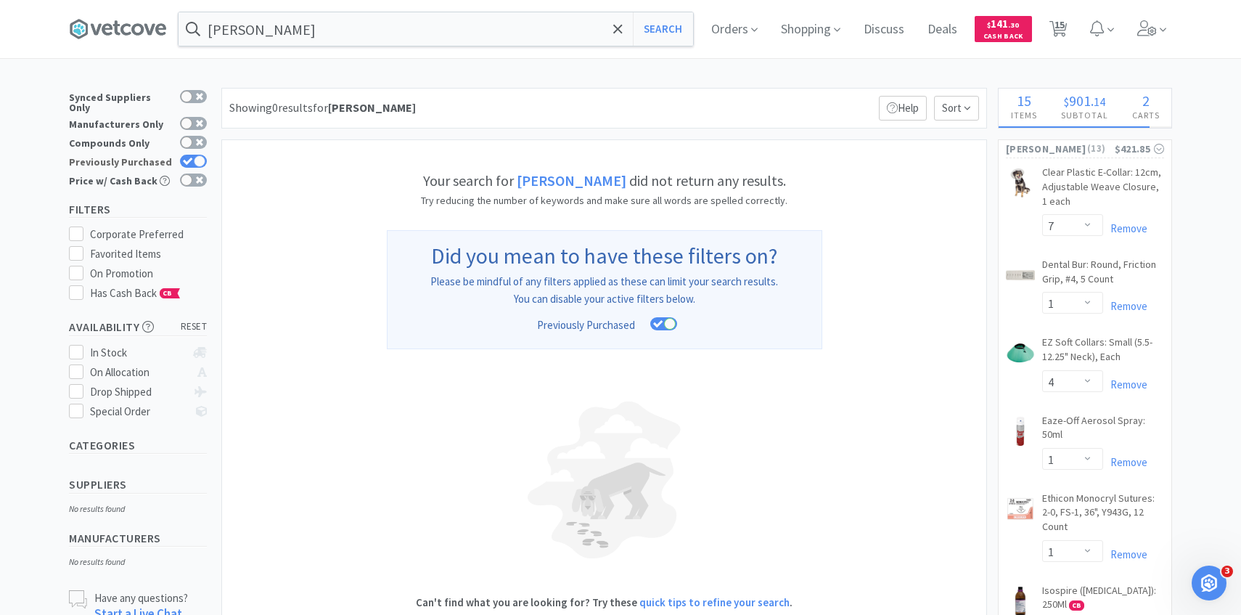
click at [192, 158] on icon at bounding box center [188, 162] width 10 height 8
checkbox input "false"
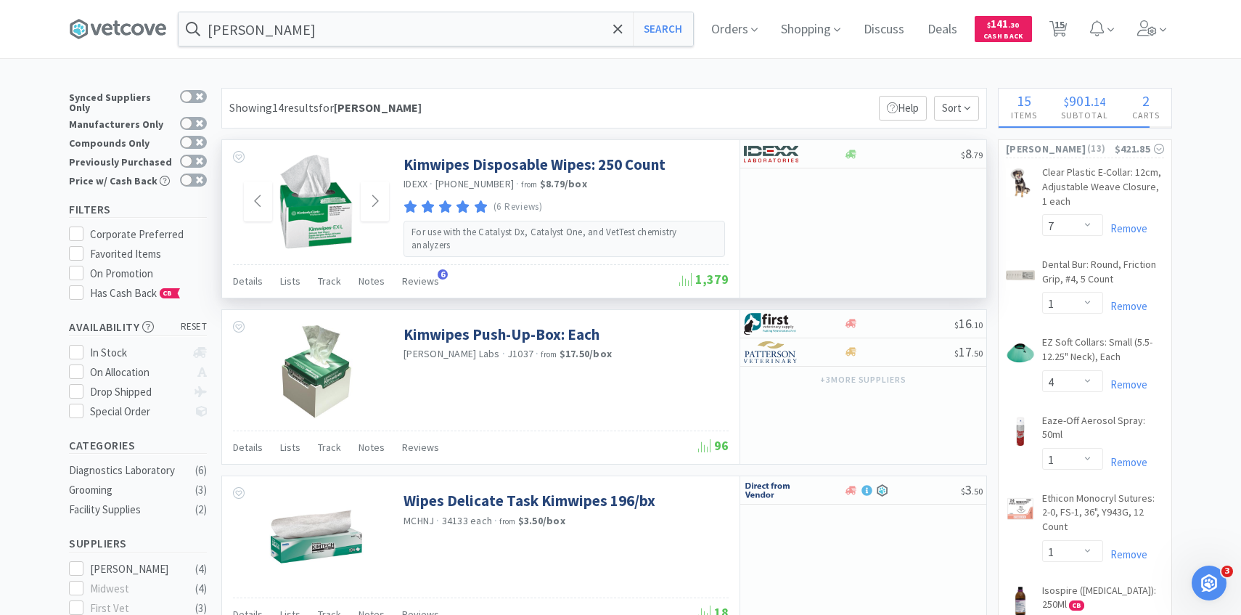
click at [325, 208] on img at bounding box center [316, 202] width 94 height 94
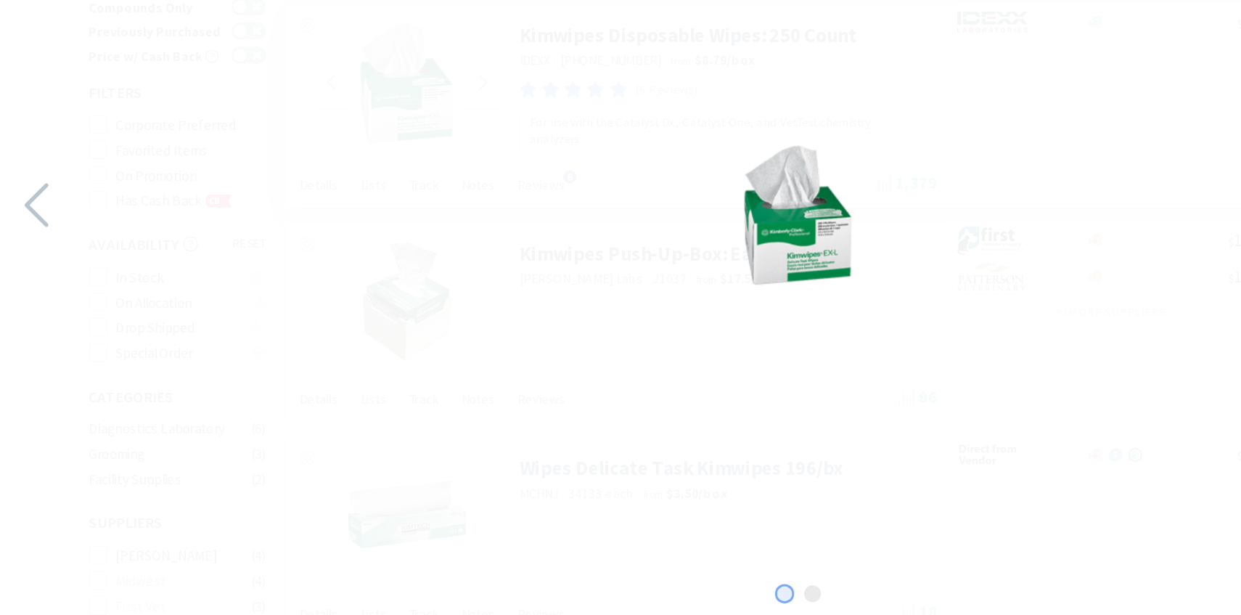
click at [521, 194] on div at bounding box center [620, 304] width 1241 height 579
click at [833, 186] on div at bounding box center [620, 304] width 1241 height 579
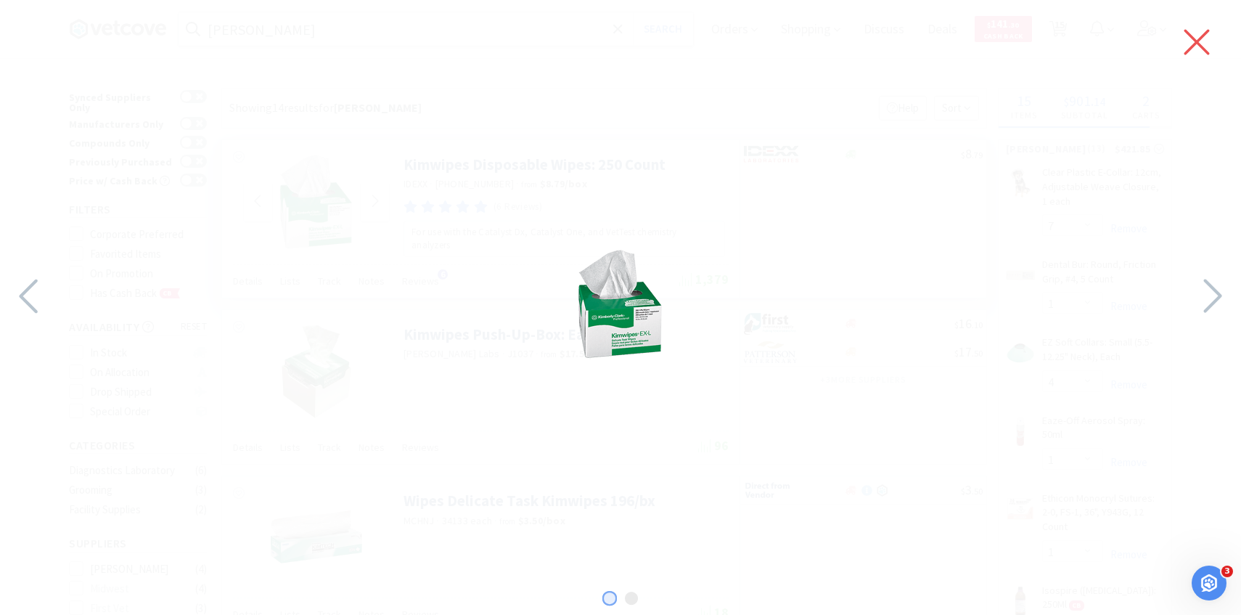
click at [1190, 42] on icon at bounding box center [1197, 42] width 30 height 41
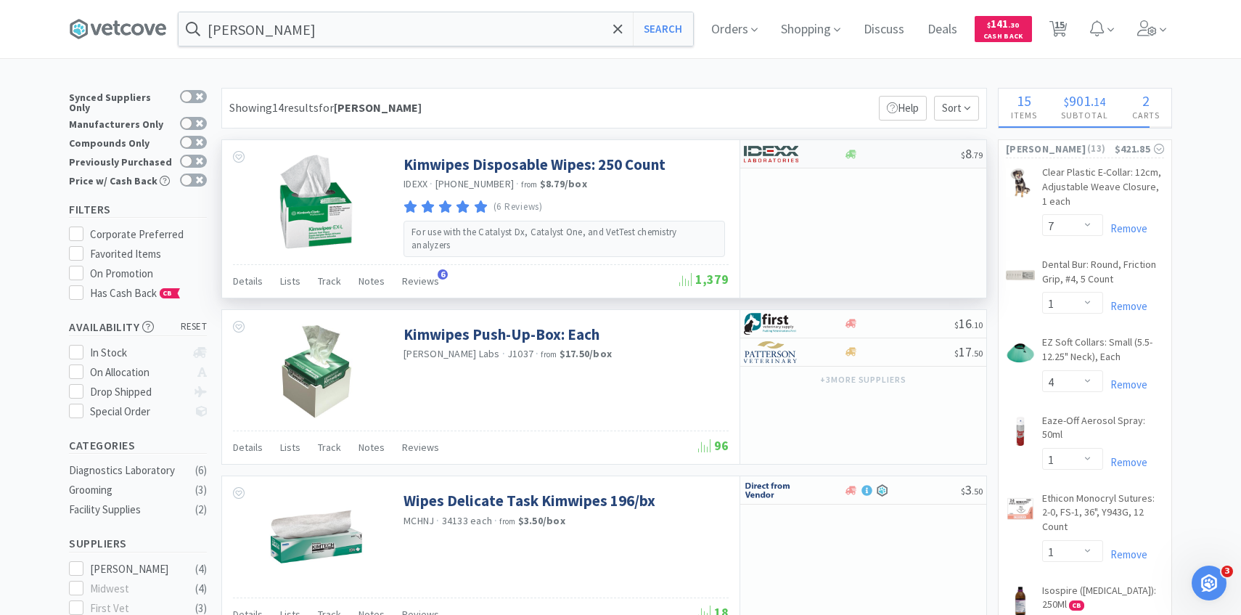
click at [804, 151] on div at bounding box center [784, 154] width 80 height 25
select select "1"
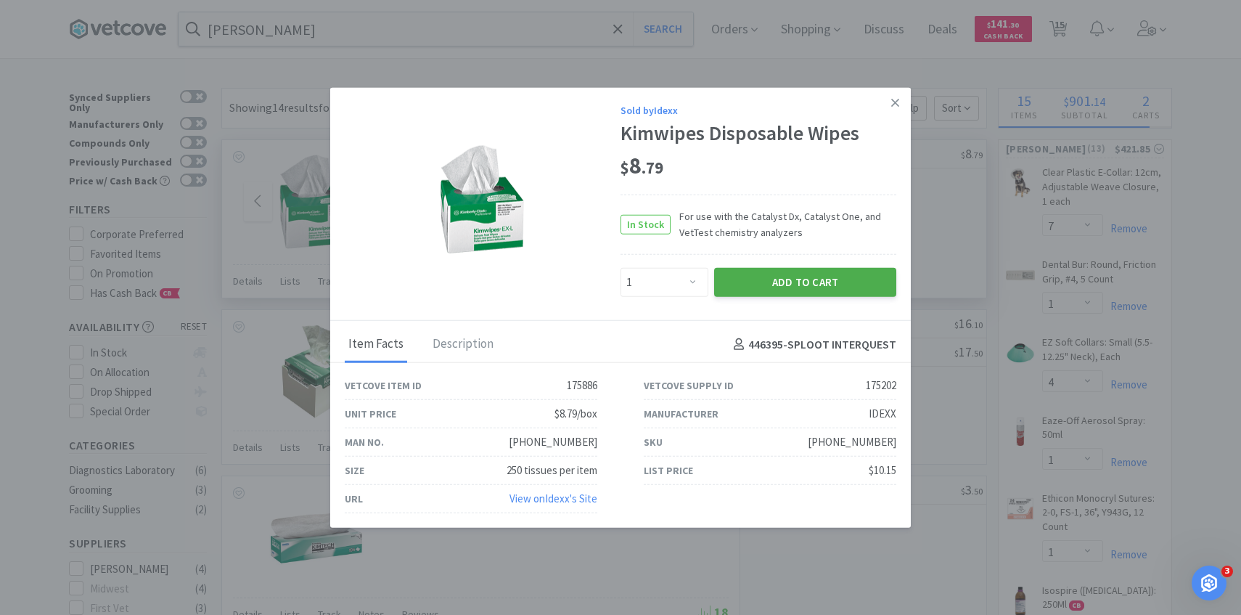
click at [799, 287] on button "Add to Cart" at bounding box center [805, 282] width 182 height 29
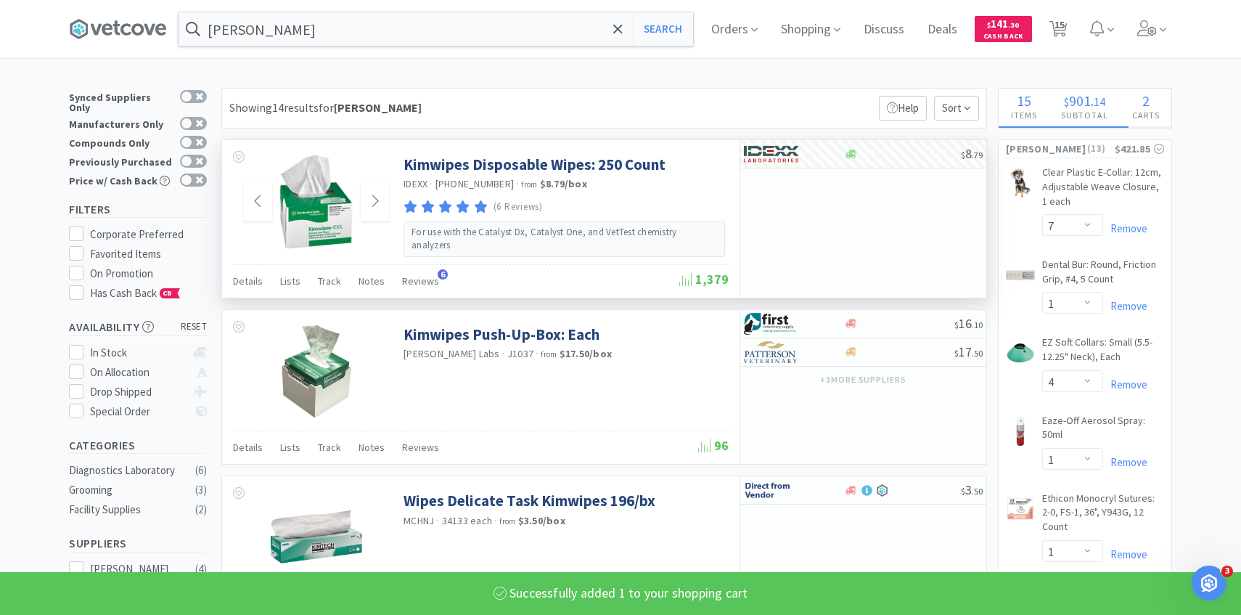
select select "1"
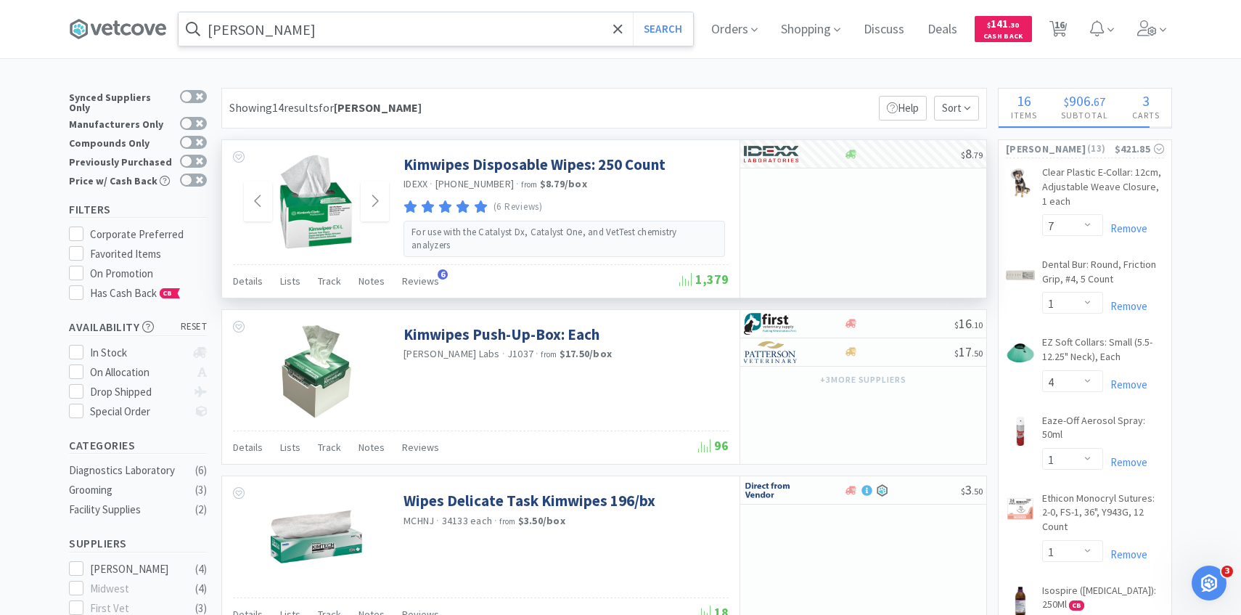
click at [431, 30] on input "kim wipes" at bounding box center [436, 28] width 515 height 33
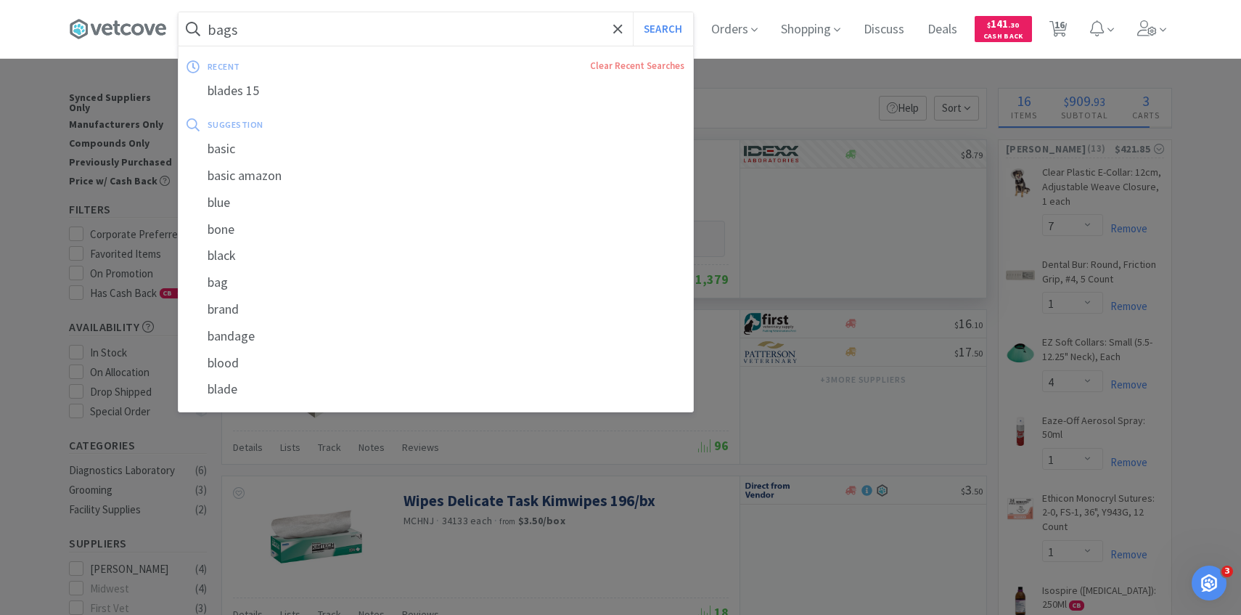
type input "bags"
click at [633, 12] on button "Search" at bounding box center [663, 28] width 60 height 33
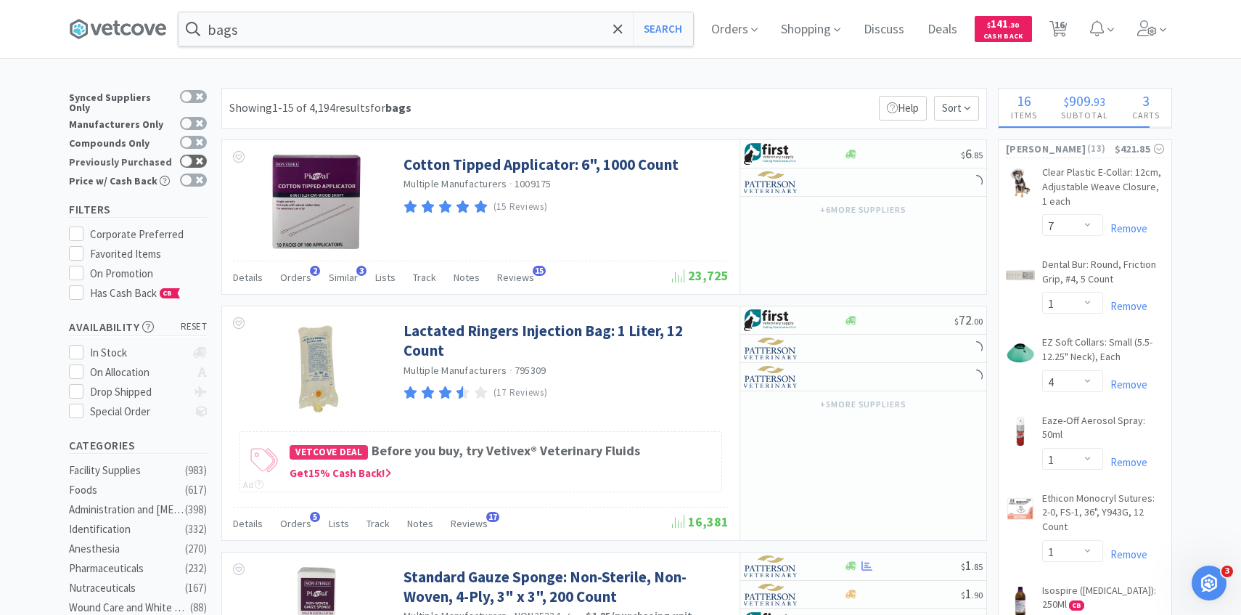
click at [200, 158] on icon at bounding box center [199, 161] width 7 height 7
checkbox input "true"
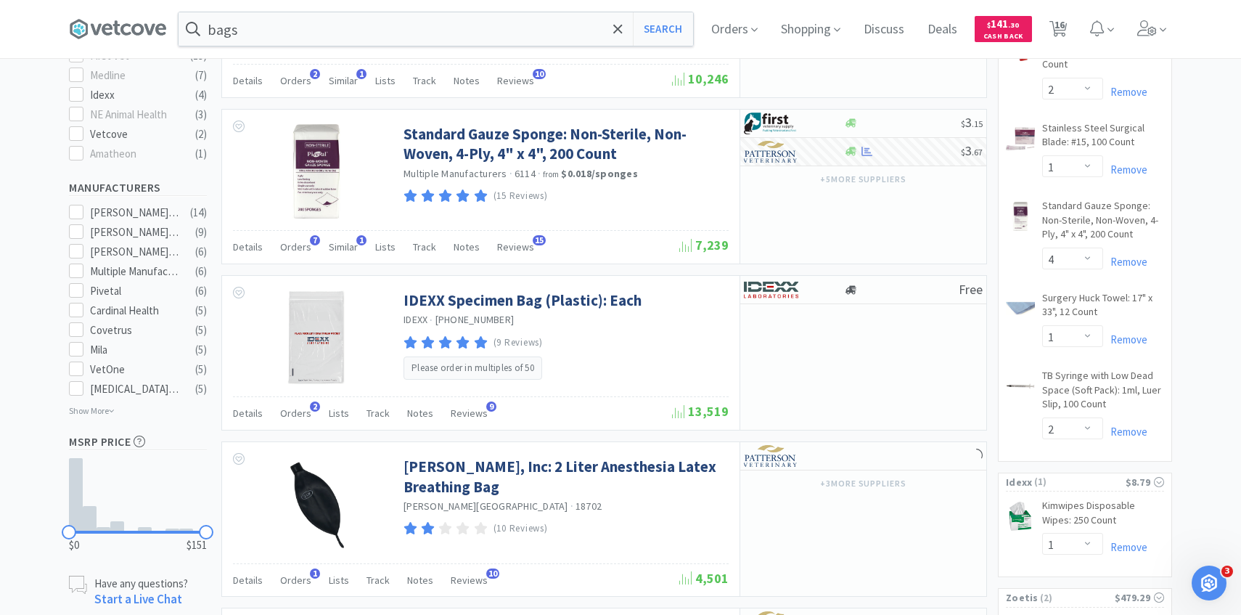
scroll to position [964, 0]
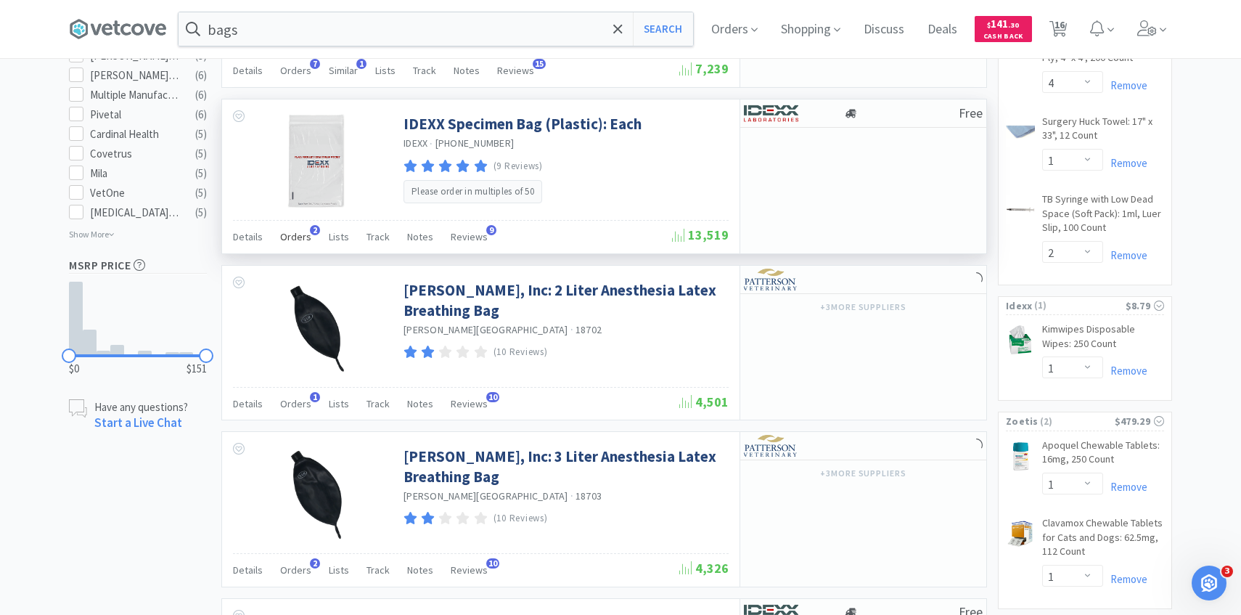
click at [293, 239] on span "Orders" at bounding box center [295, 236] width 31 height 13
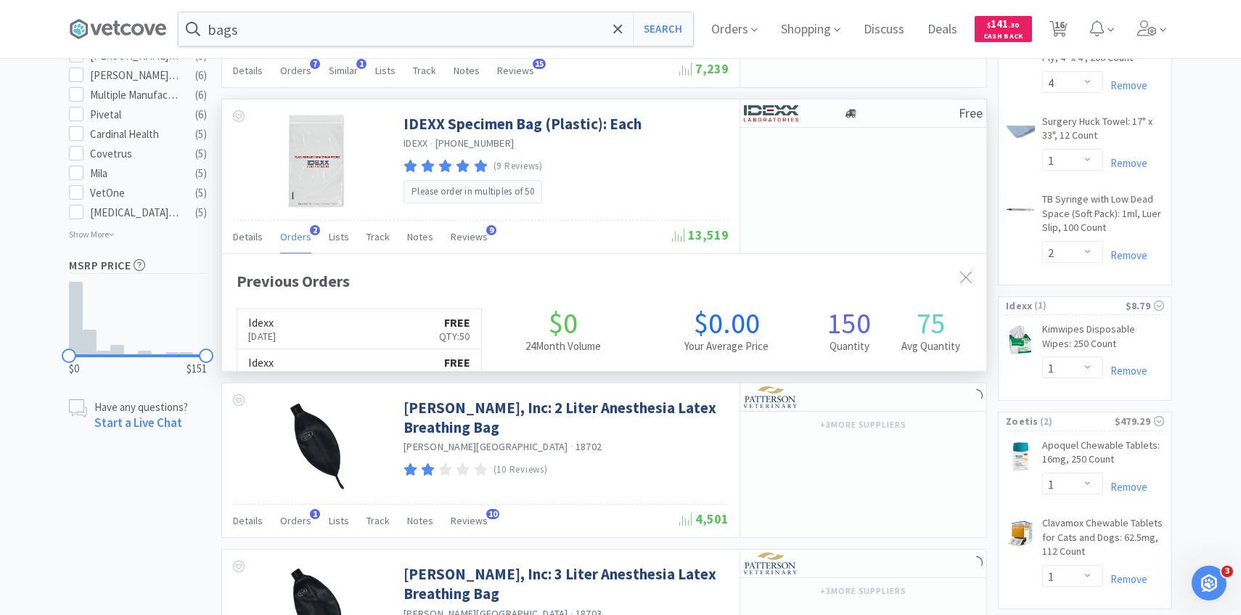
scroll to position [376, 764]
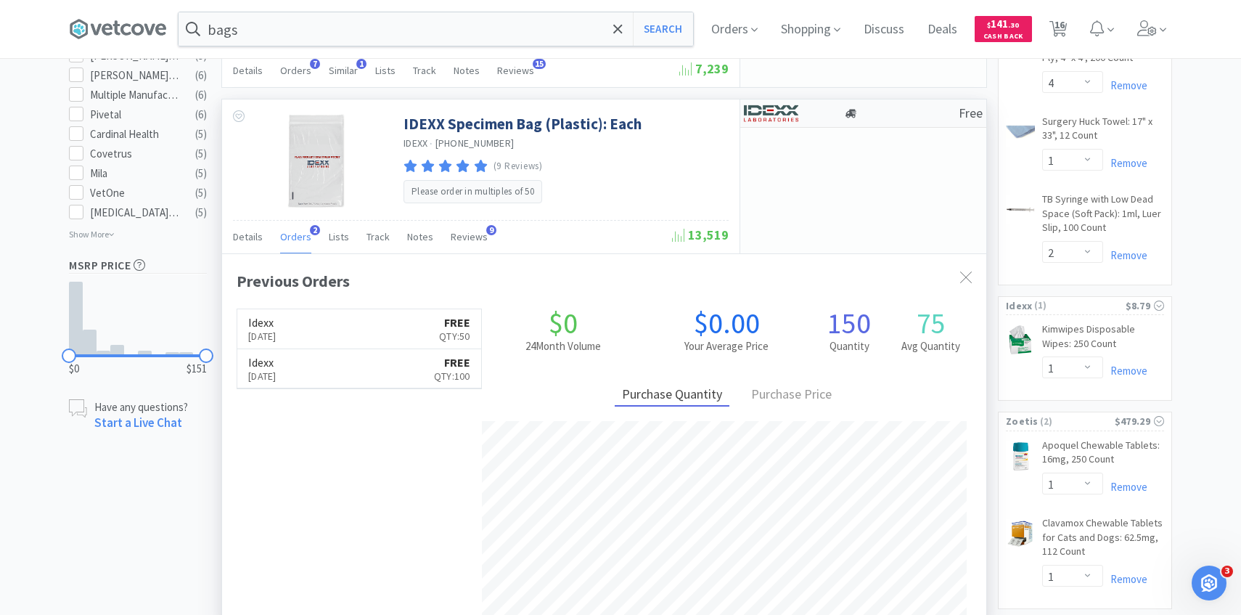
click at [793, 115] on img at bounding box center [771, 113] width 54 height 22
select select "50"
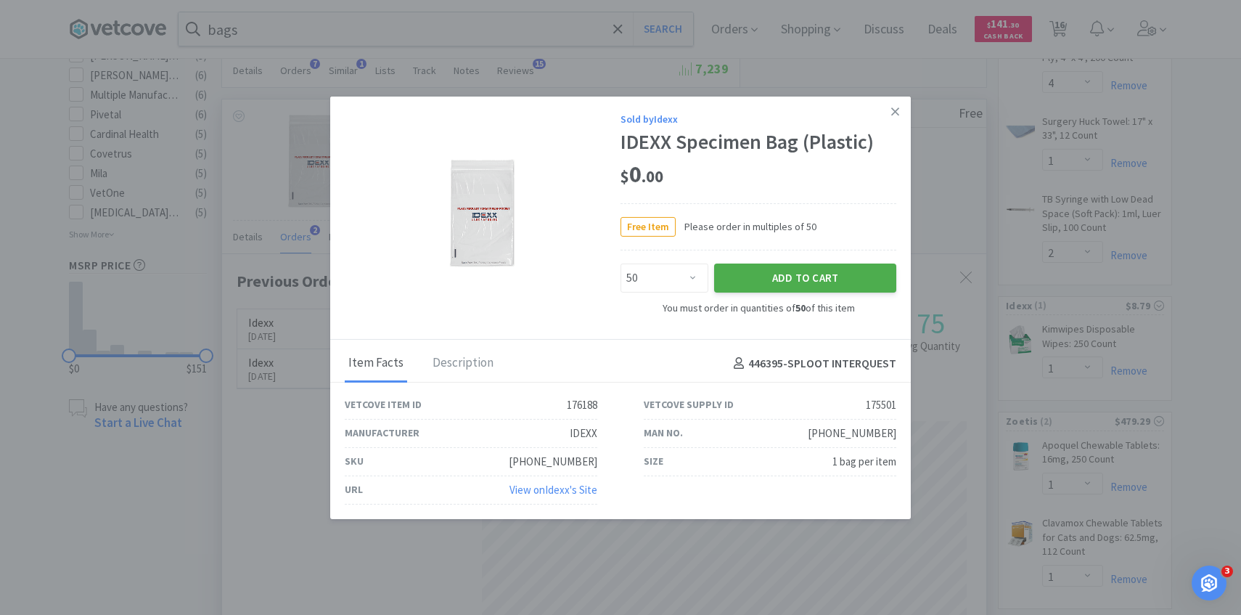
click at [778, 281] on button "Add to Cart" at bounding box center [805, 278] width 182 height 29
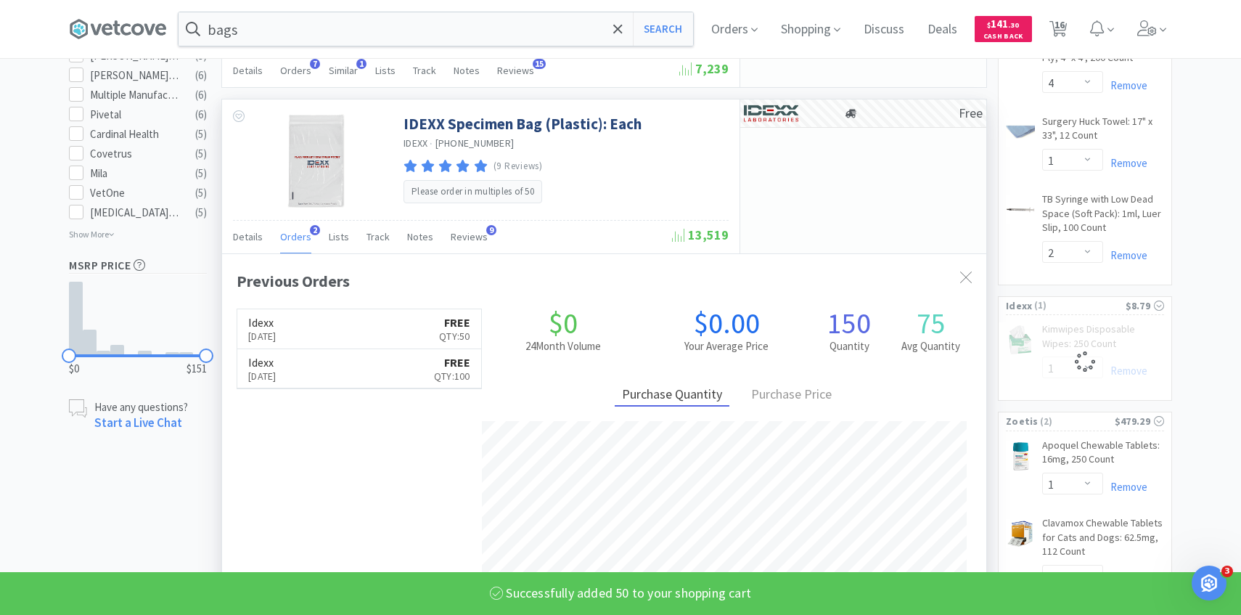
select select "50"
select select "1"
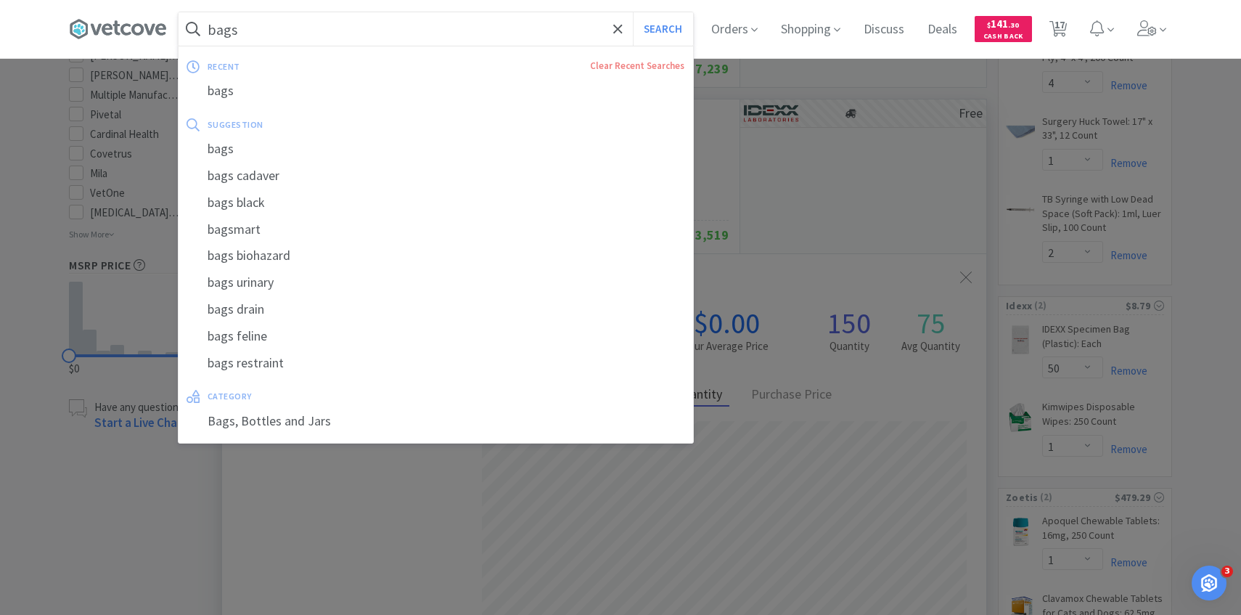
click at [442, 24] on input "bags" at bounding box center [436, 28] width 515 height 33
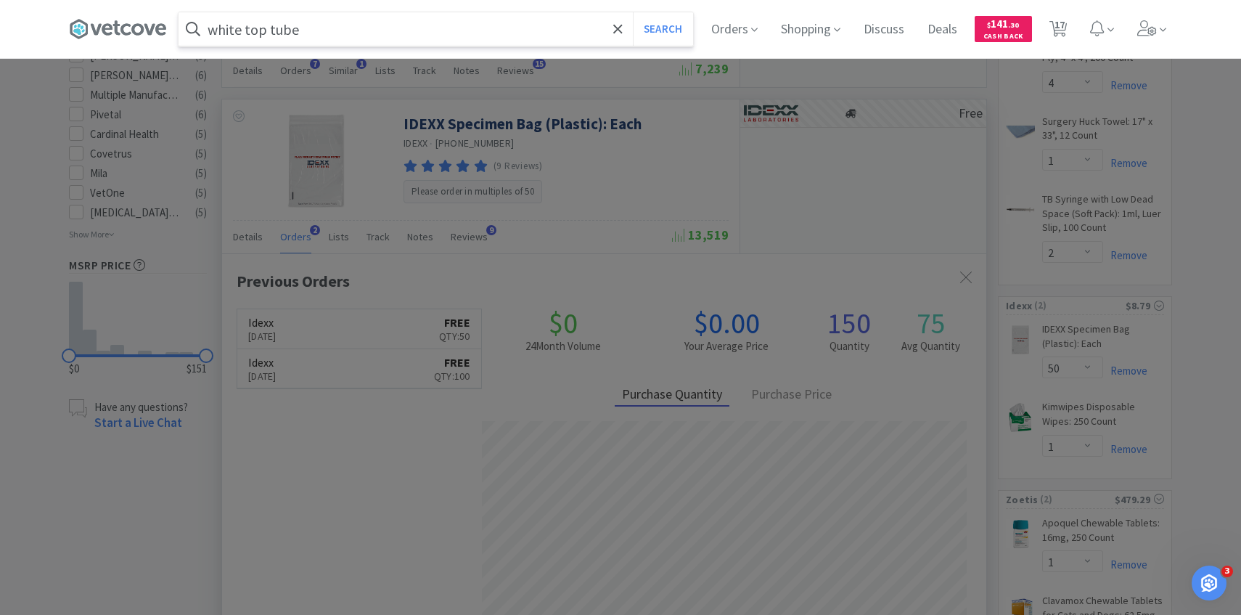
type input "white top tube"
click at [633, 12] on button "Search" at bounding box center [663, 28] width 60 height 33
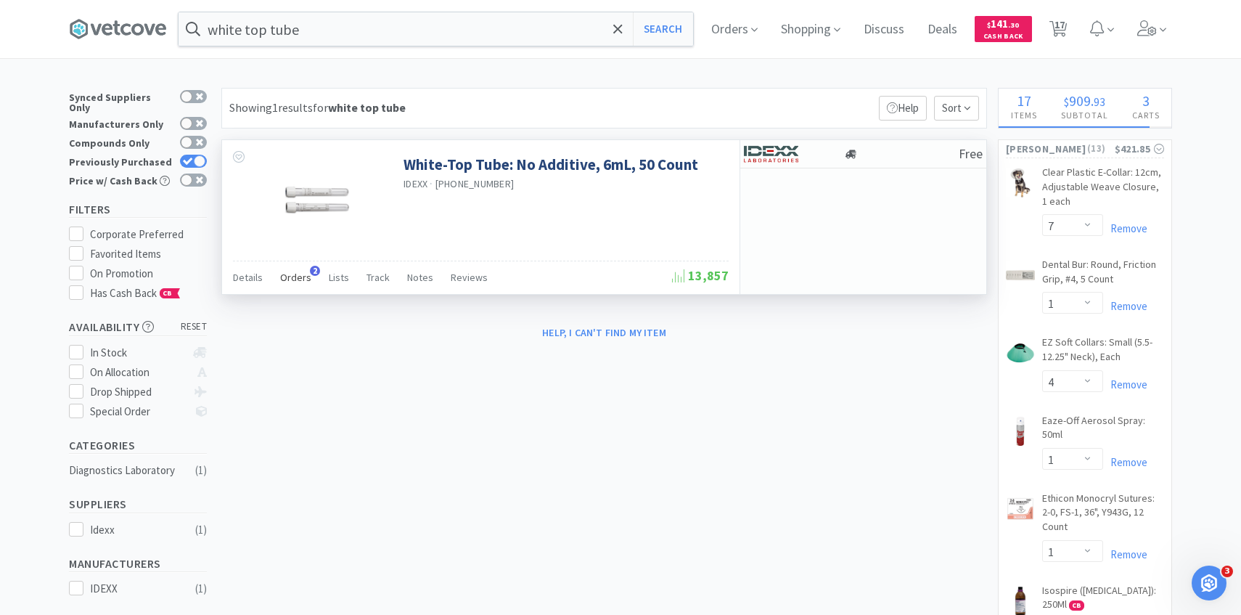
click at [298, 288] on div "Orders 2" at bounding box center [295, 280] width 31 height 28
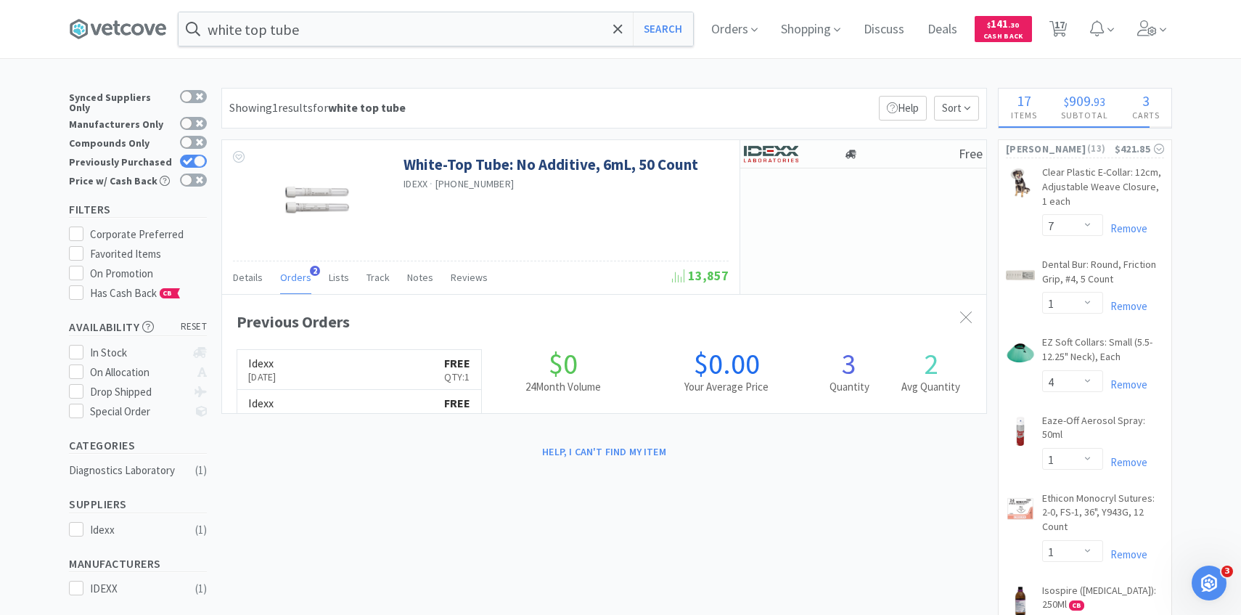
scroll to position [376, 764]
click at [780, 152] on img at bounding box center [771, 154] width 54 height 22
select select "1"
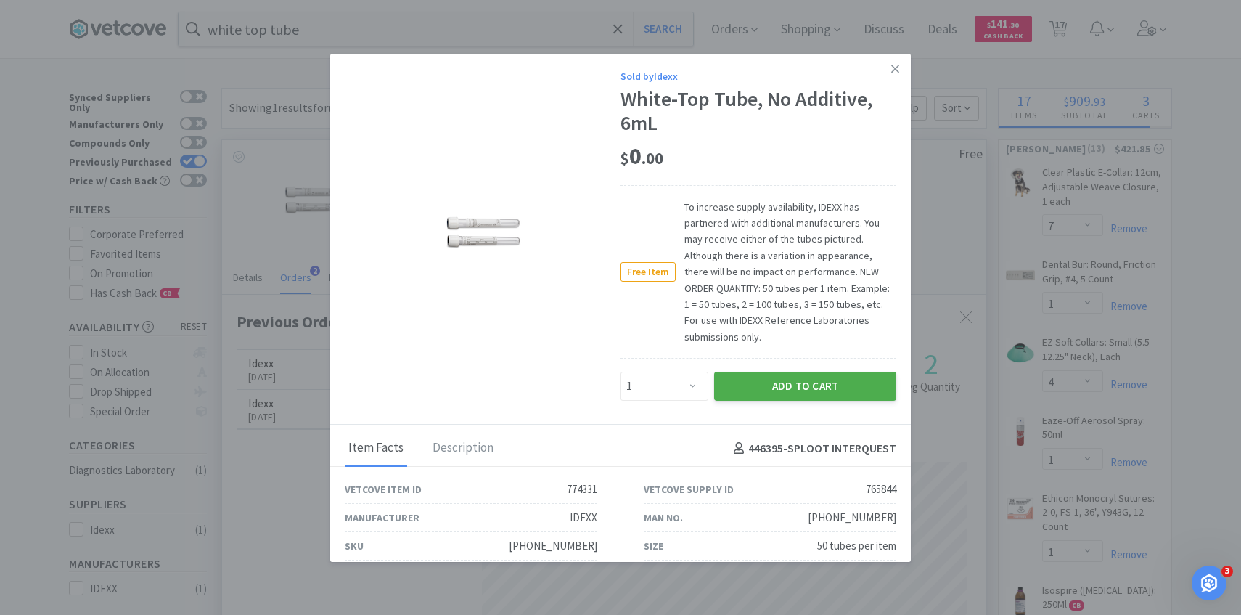
click at [749, 372] on button "Add to Cart" at bounding box center [805, 386] width 182 height 29
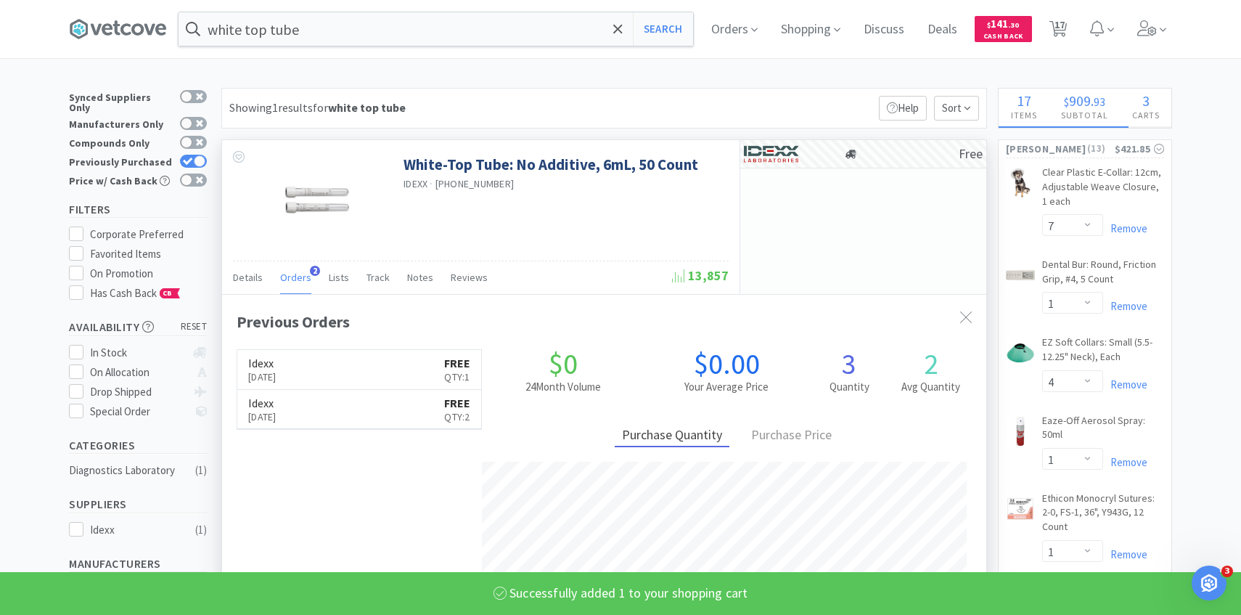
select select "1"
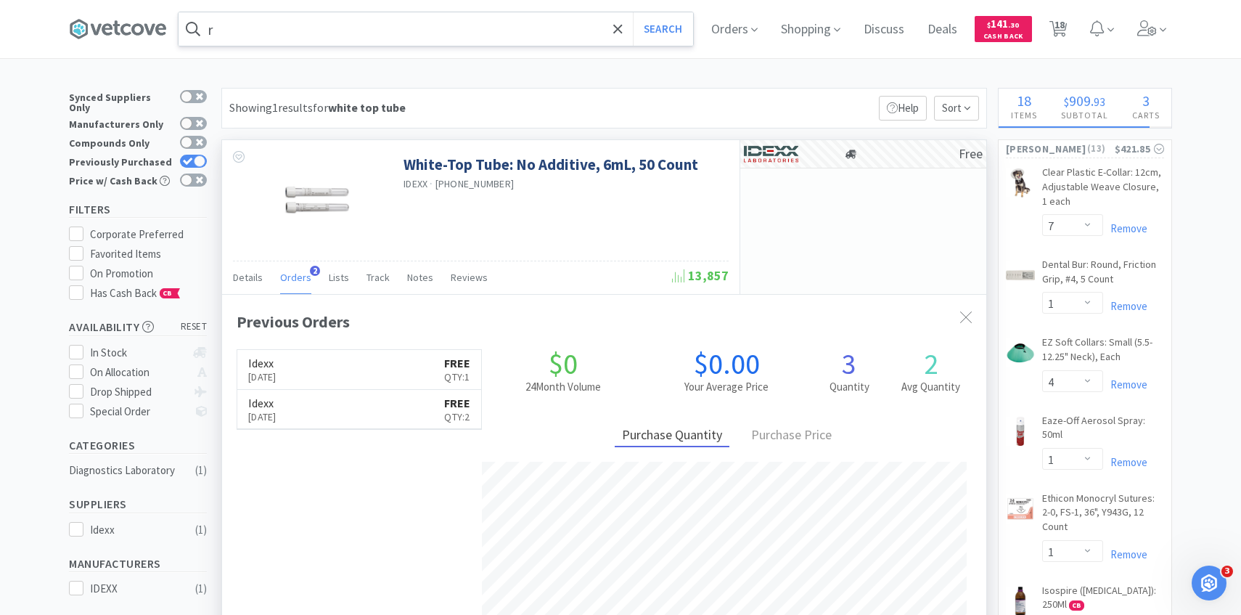
click at [380, 36] on input "r" at bounding box center [436, 28] width 515 height 33
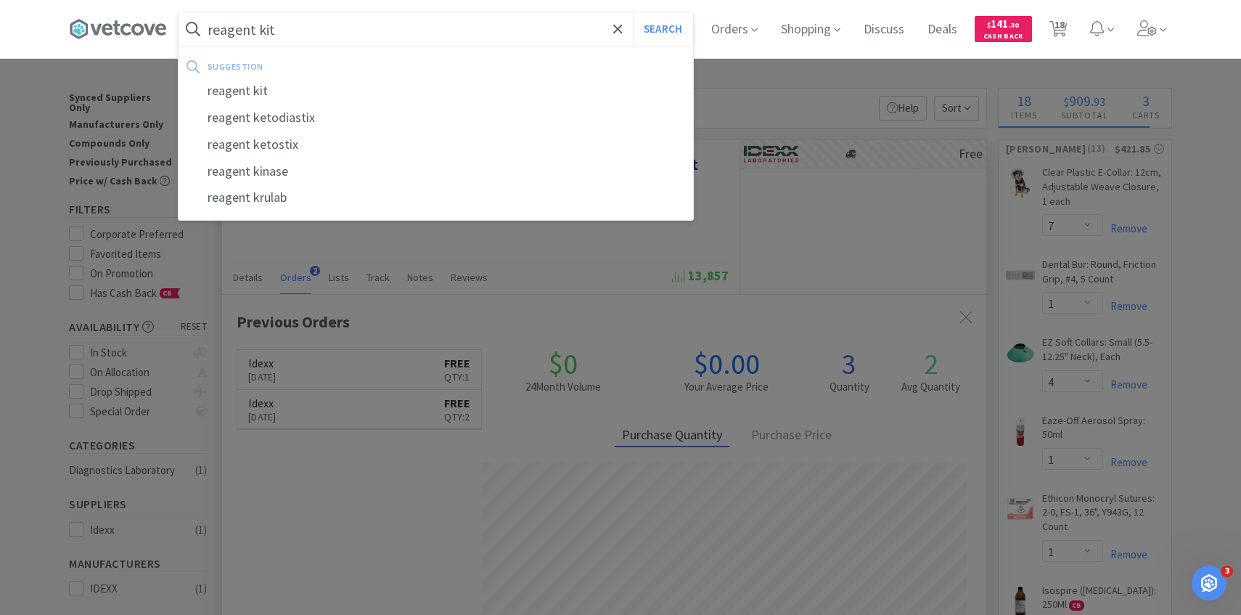
type input "reagent kit"
click at [633, 12] on button "Search" at bounding box center [663, 28] width 60 height 33
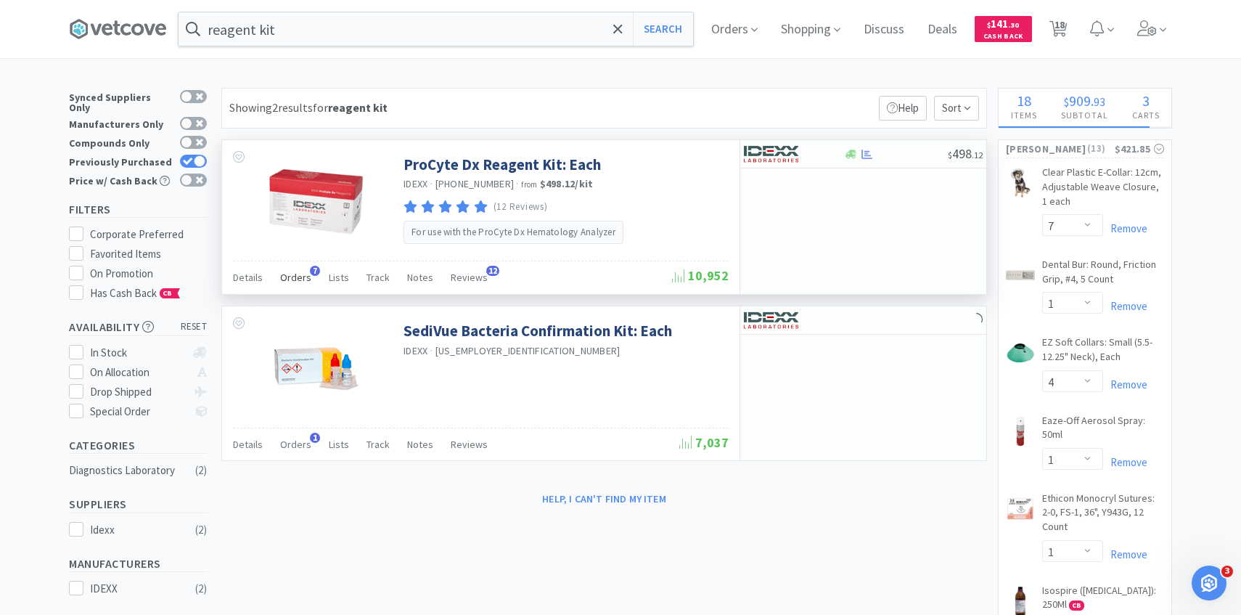
click at [285, 285] on div "Orders 7" at bounding box center [295, 280] width 31 height 28
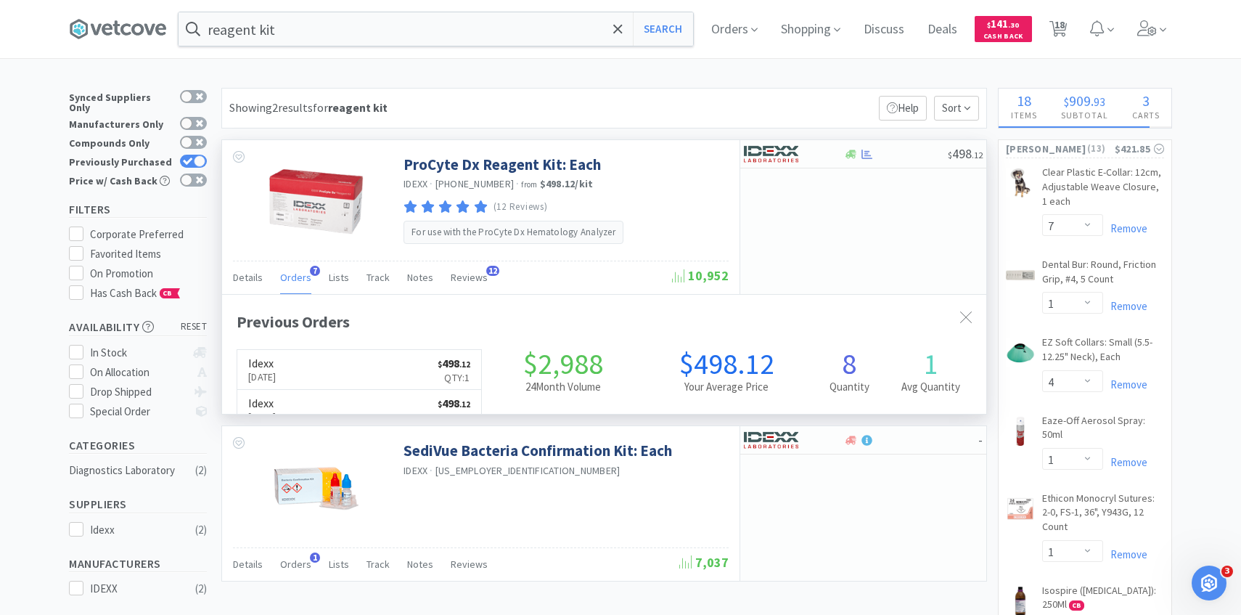
scroll to position [376, 764]
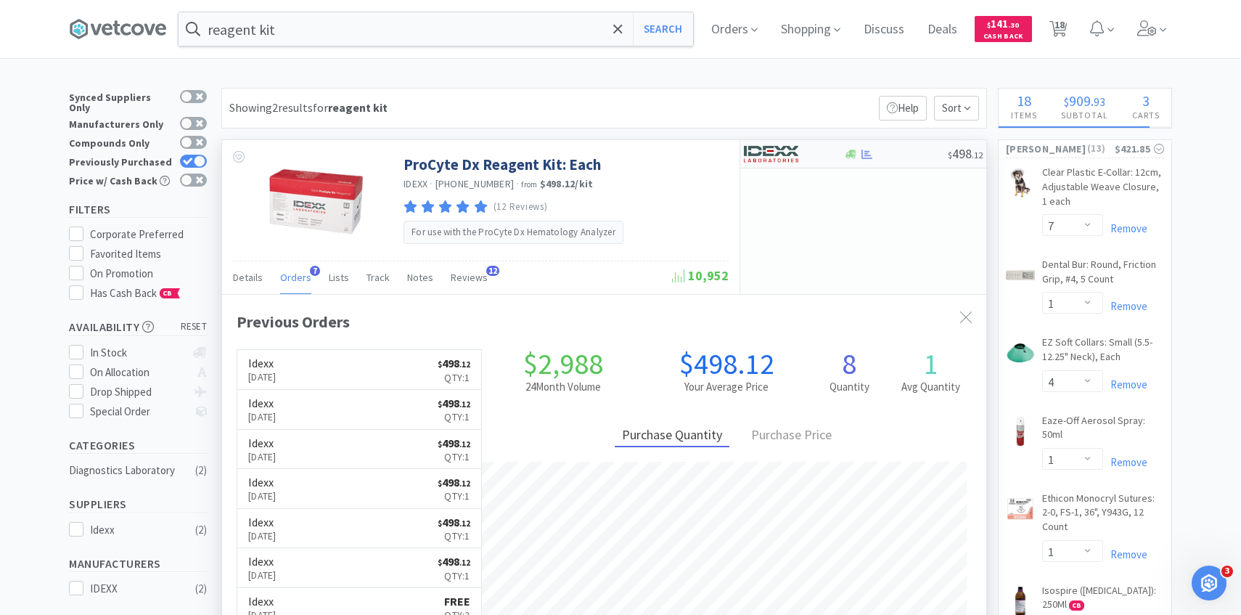
click at [780, 156] on img at bounding box center [771, 154] width 54 height 22
select select "1"
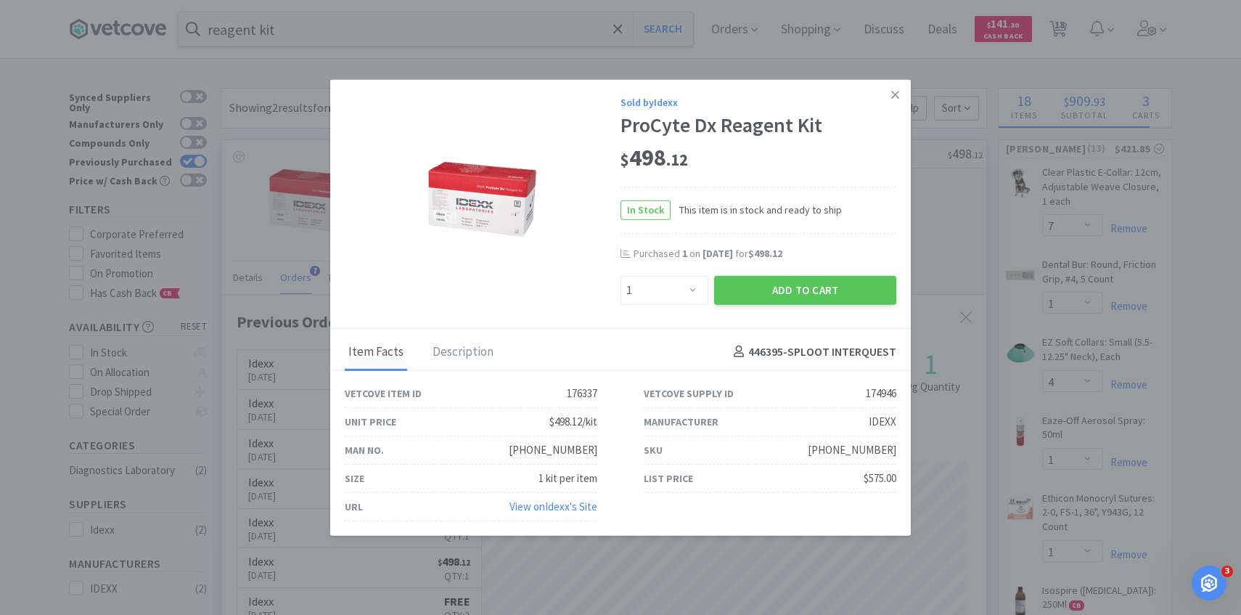
click at [775, 273] on div "Add to Cart" at bounding box center [805, 289] width 188 height 35
click at [775, 282] on button "Add to Cart" at bounding box center [805, 289] width 182 height 29
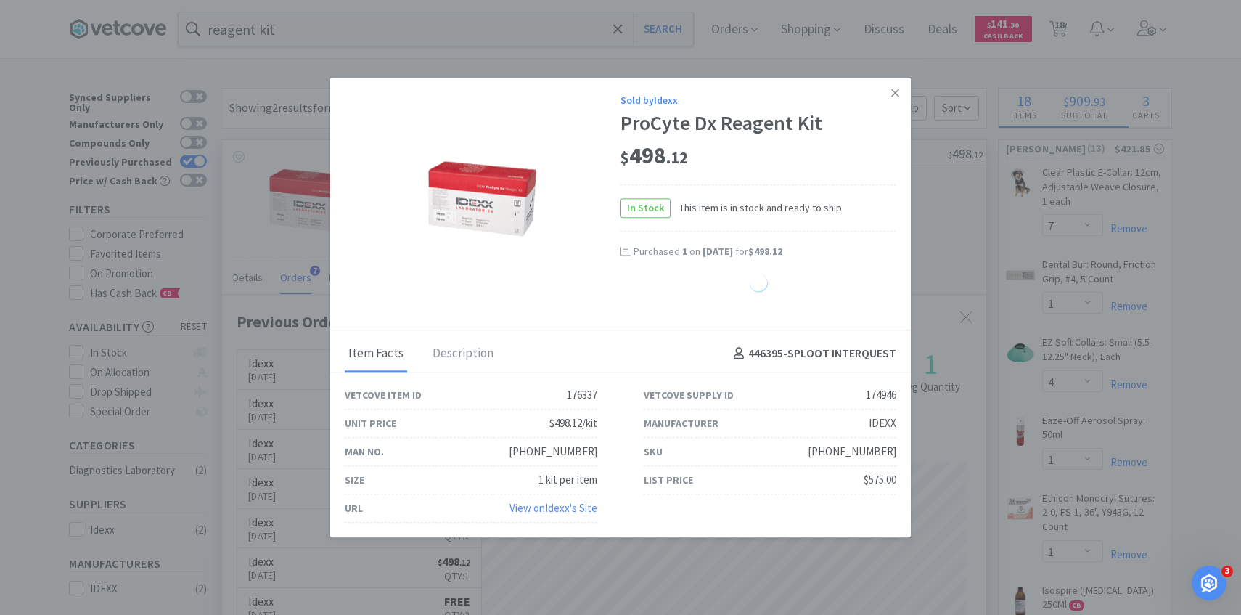
select select "1"
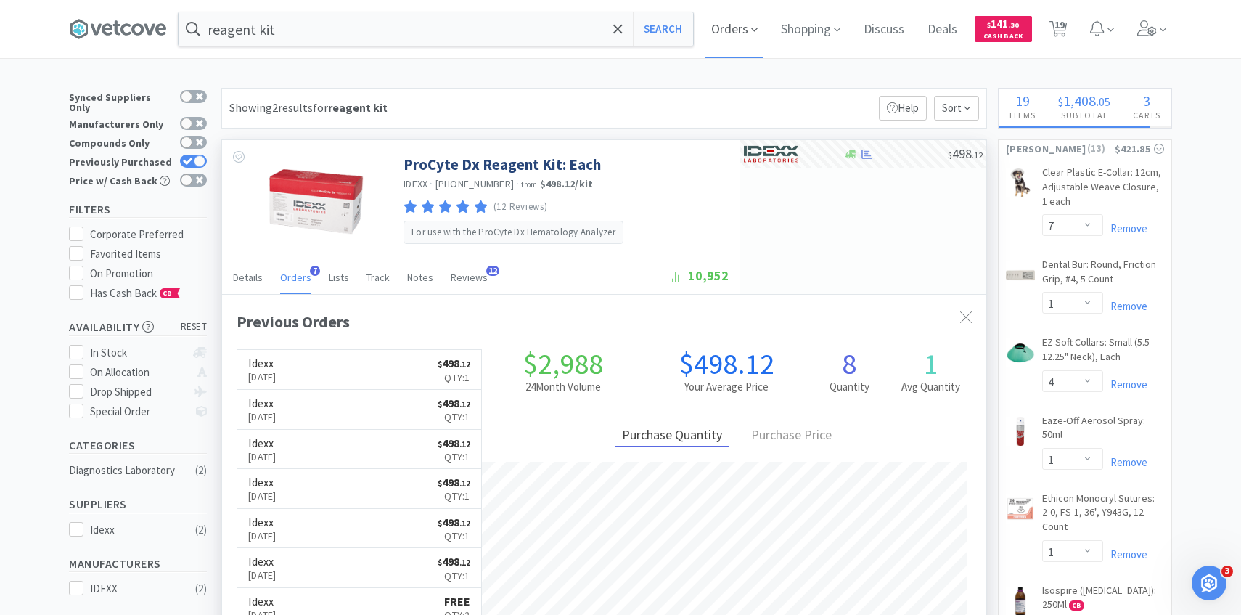
click at [739, 12] on span "Orders" at bounding box center [735, 29] width 58 height 58
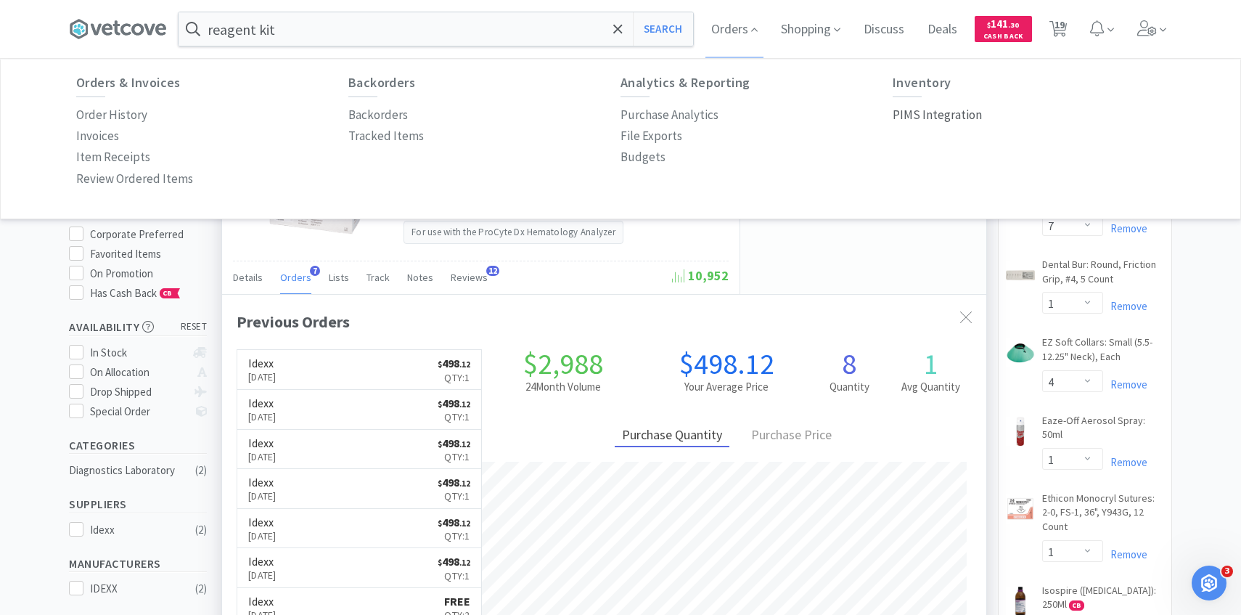
click at [955, 118] on p "PIMS Integration" at bounding box center [937, 115] width 89 height 20
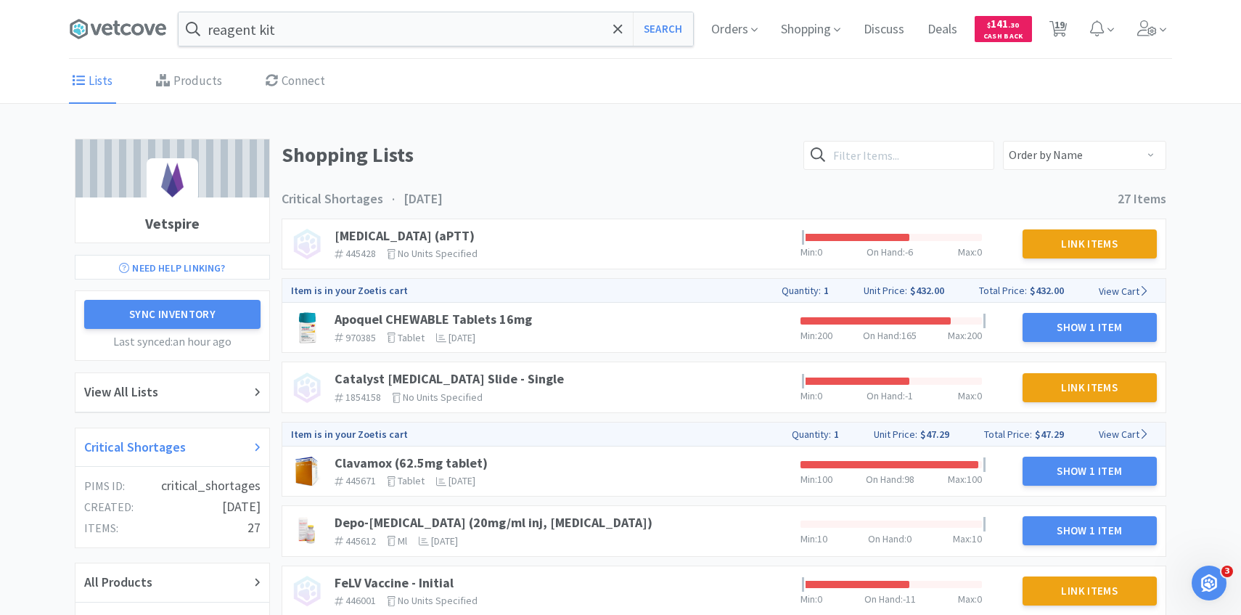
click at [168, 439] on h2 "Critical Shortages" at bounding box center [135, 447] width 102 height 21
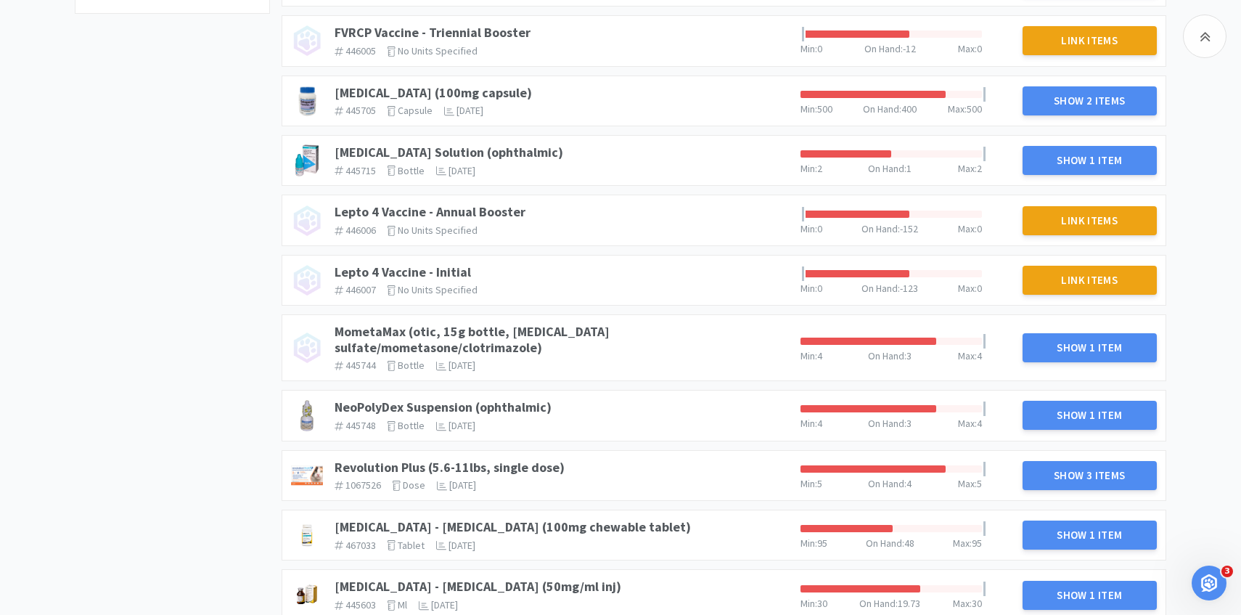
scroll to position [701, 0]
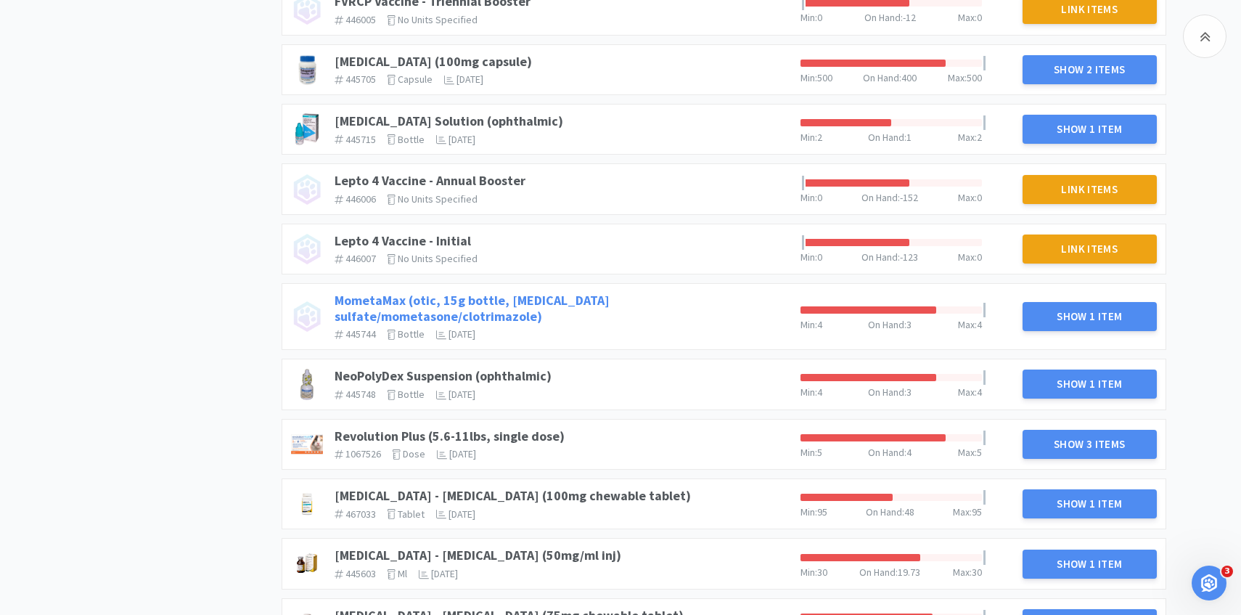
click at [603, 294] on link "MometaMax (otic, 15g bottle, gentamicin sulfate/mometasone/clotrimazole)" at bounding box center [472, 308] width 275 height 33
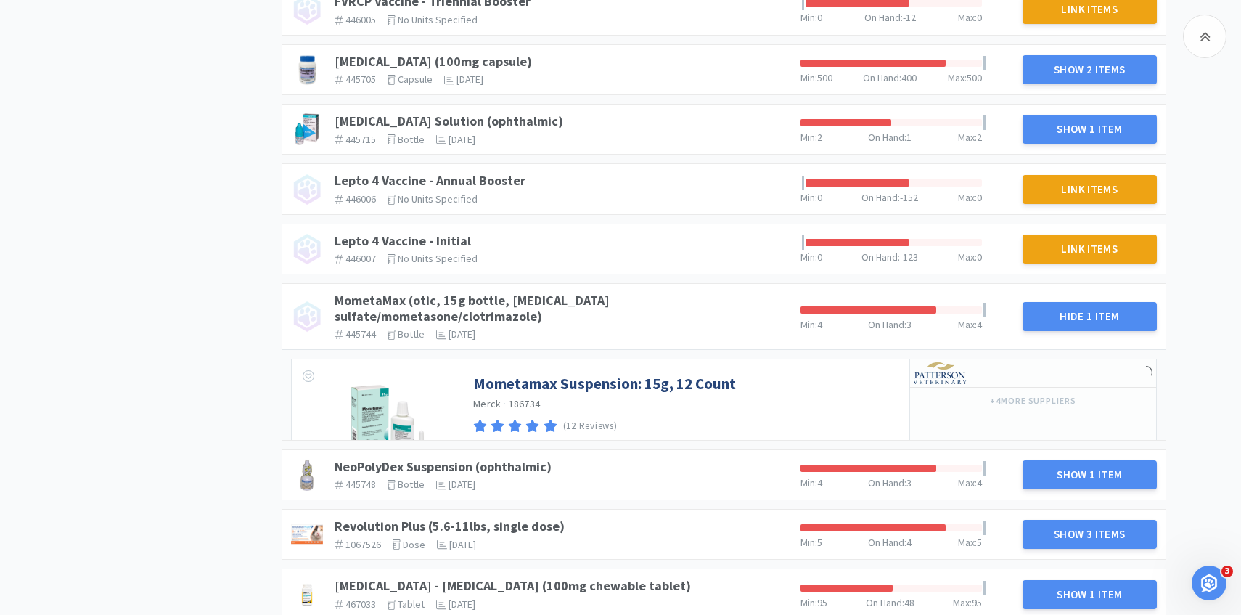
scroll to position [809, 0]
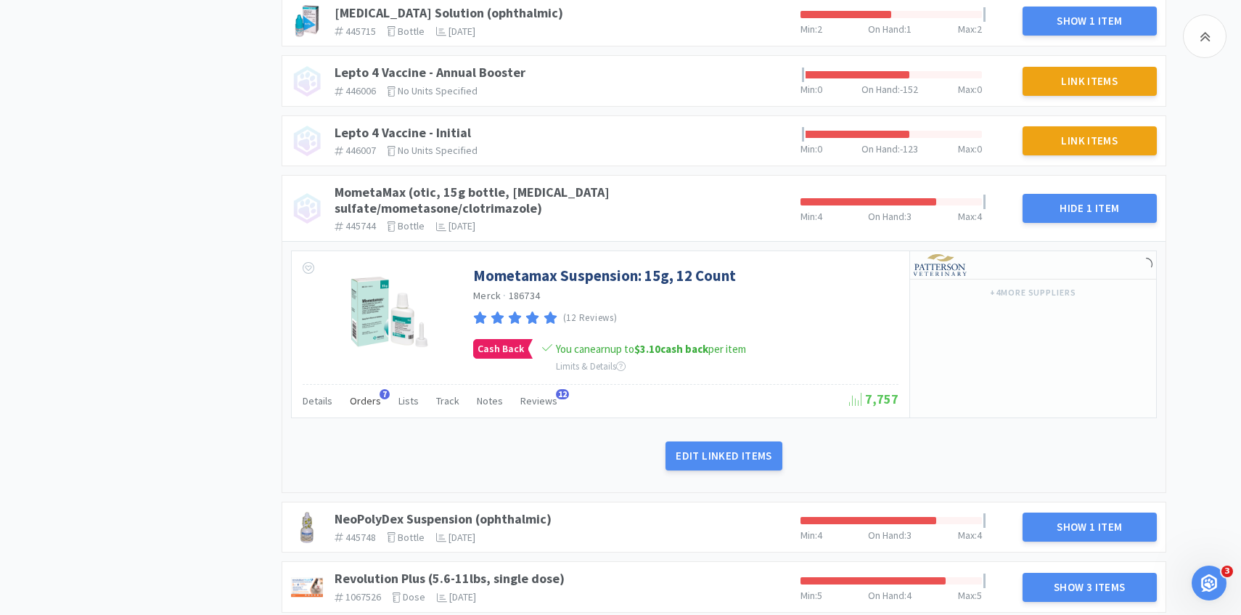
click at [371, 394] on span "Orders" at bounding box center [365, 400] width 31 height 13
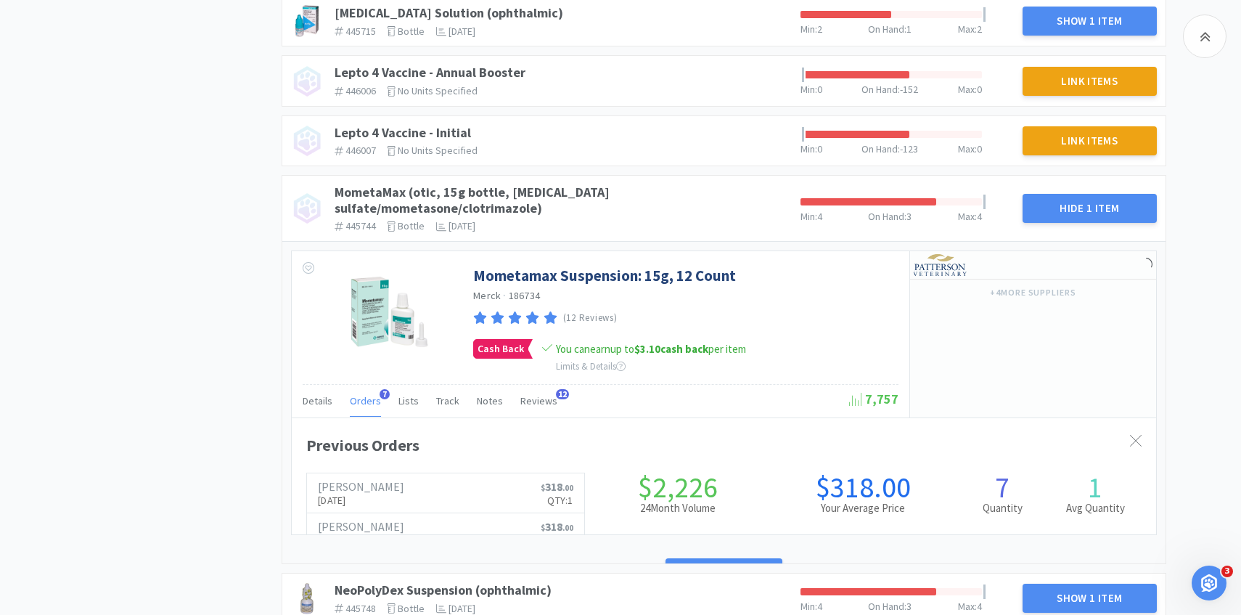
scroll to position [398, 865]
click at [370, 394] on span "Orders" at bounding box center [365, 400] width 31 height 13
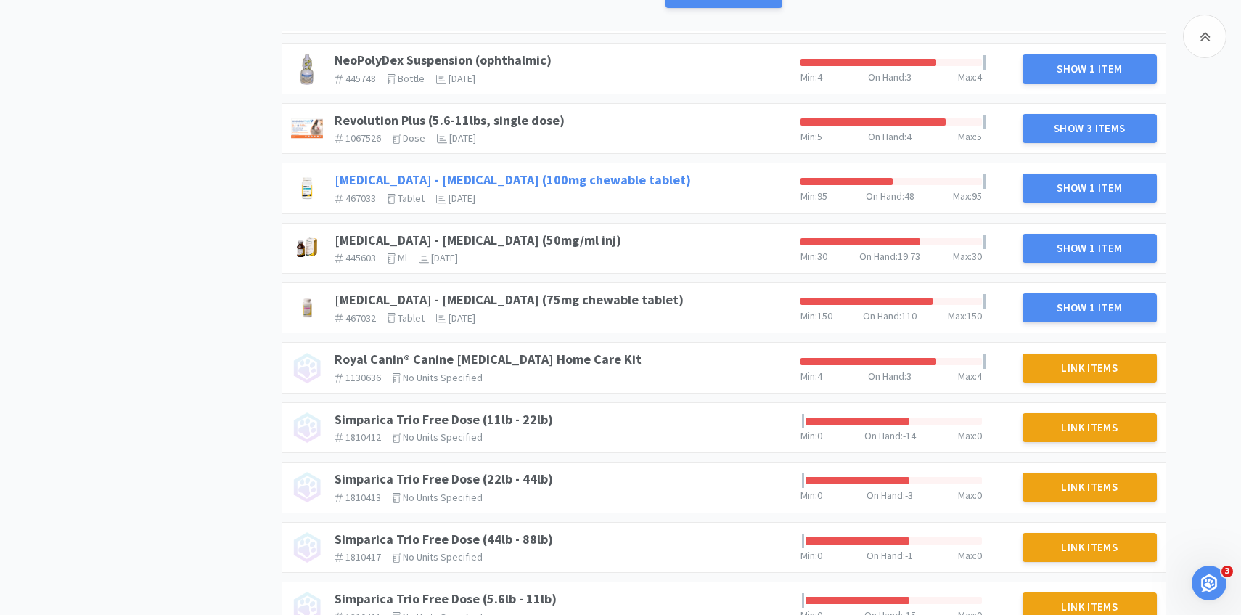
scroll to position [1247, 0]
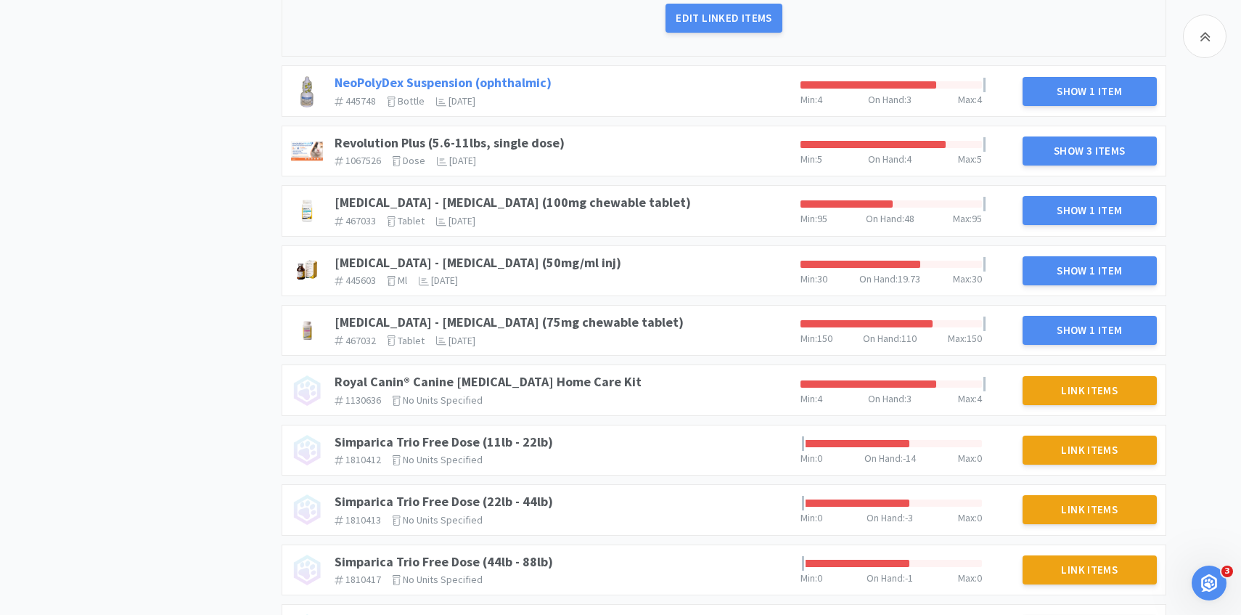
click at [534, 74] on link "NeoPolyDex Suspension (ophthalmic)" at bounding box center [443, 82] width 217 height 17
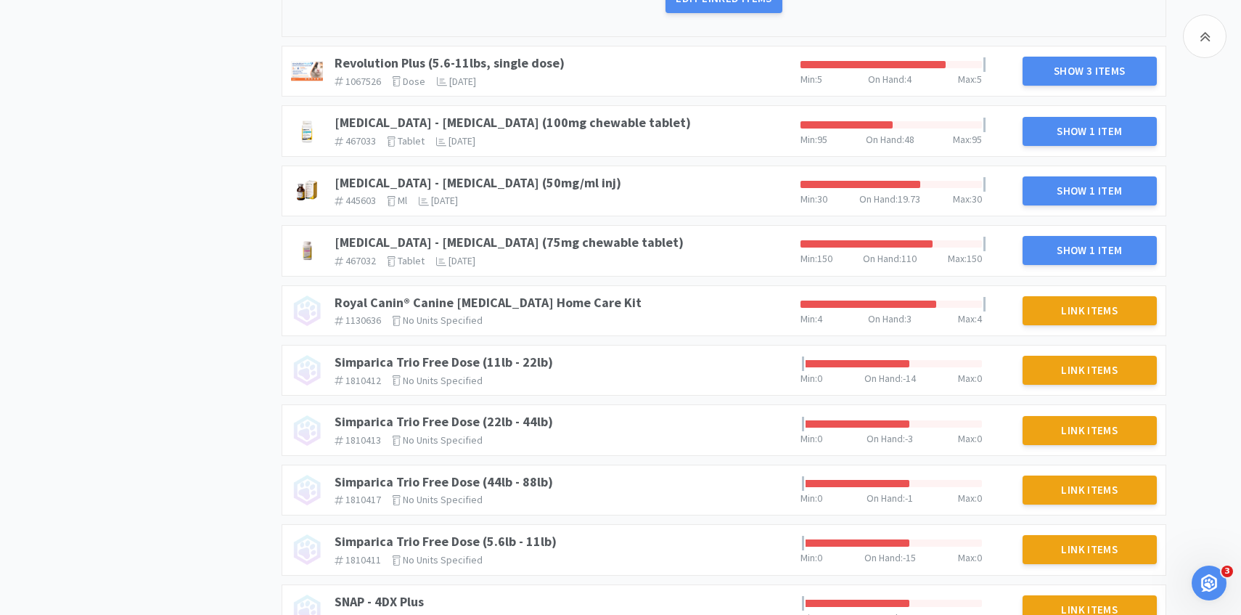
scroll to position [1581, 0]
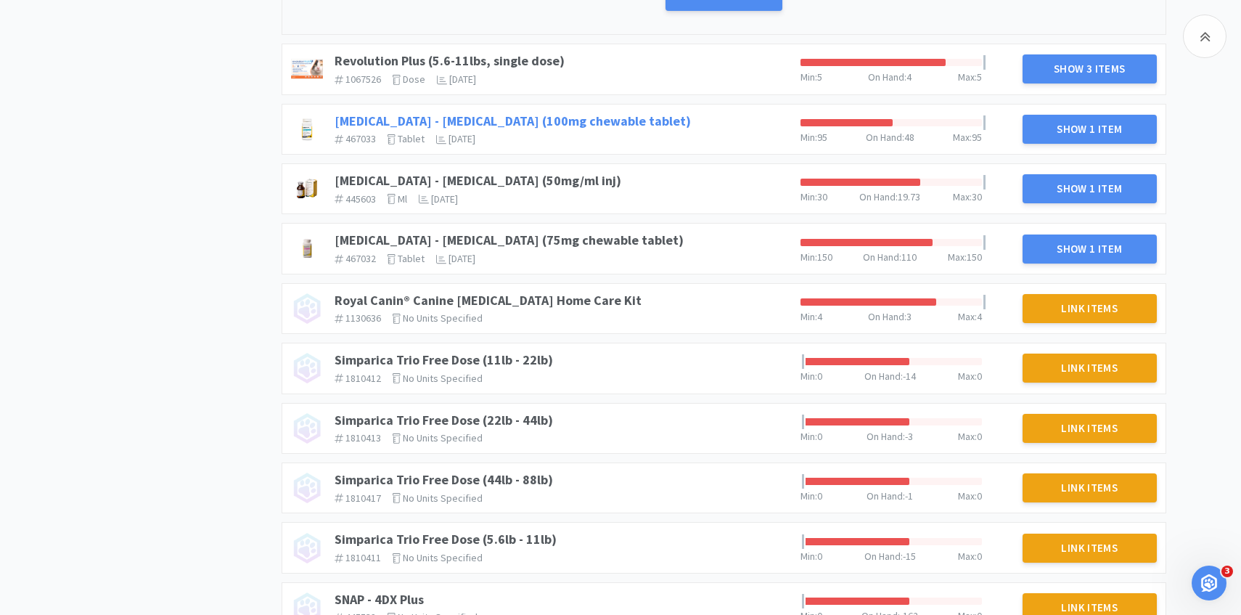
click at [575, 113] on link "Rimadyl - Carprofen (100mg chewable tablet)" at bounding box center [513, 121] width 356 height 17
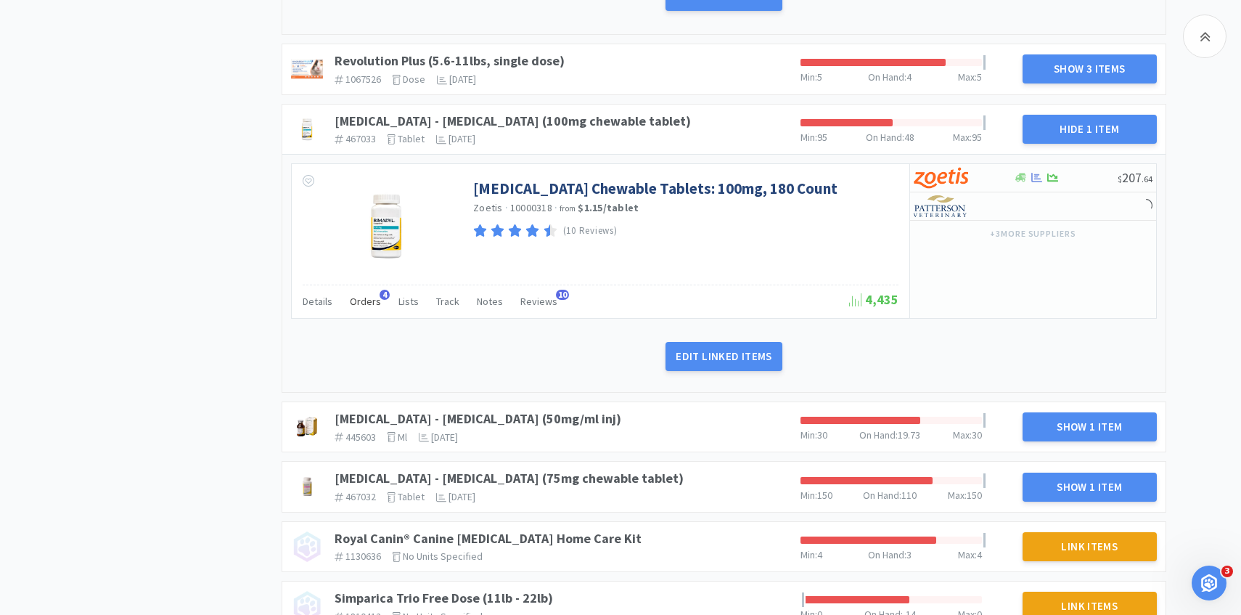
click at [370, 295] on span "Orders" at bounding box center [365, 301] width 31 height 13
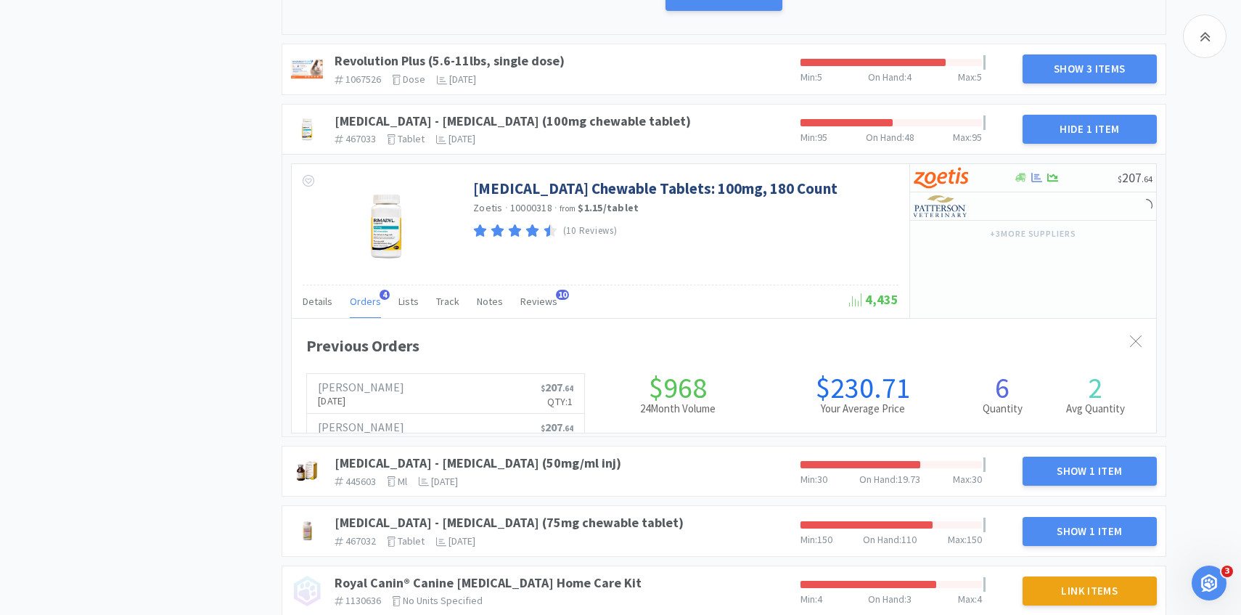
scroll to position [398, 865]
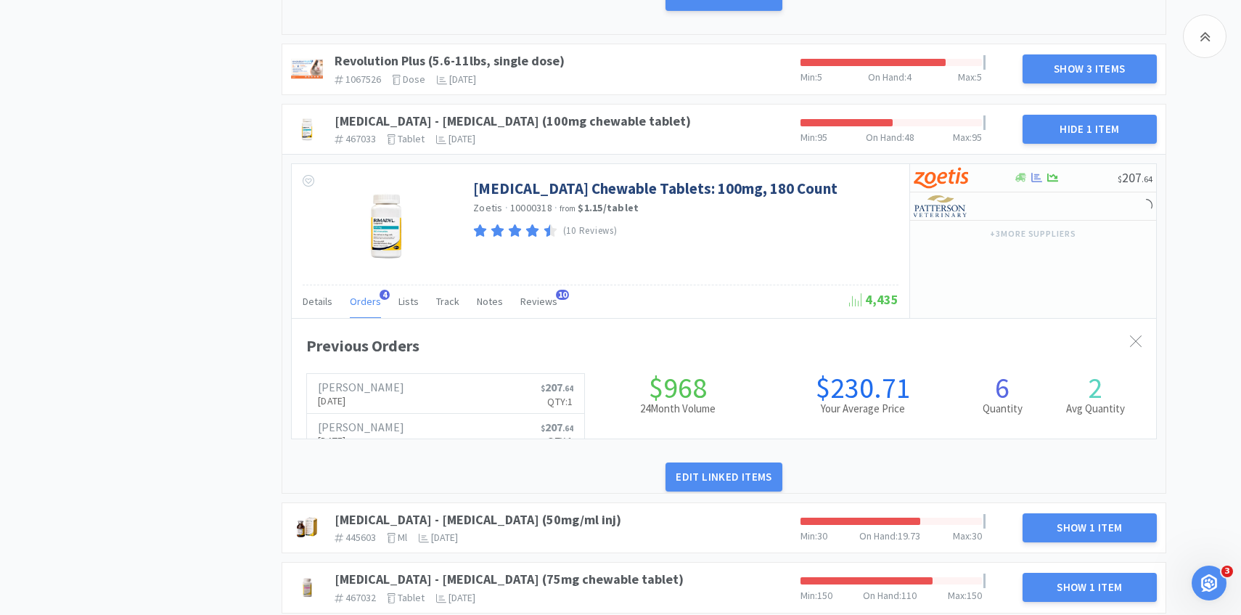
click at [370, 295] on span "Orders" at bounding box center [365, 301] width 31 height 13
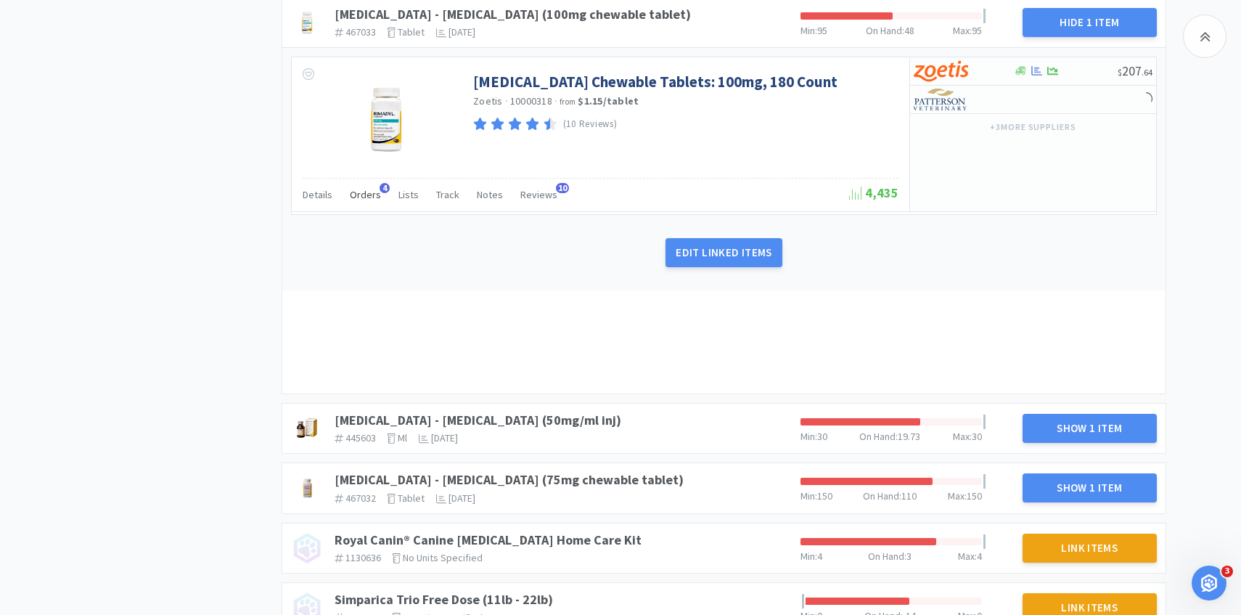
scroll to position [1748, 0]
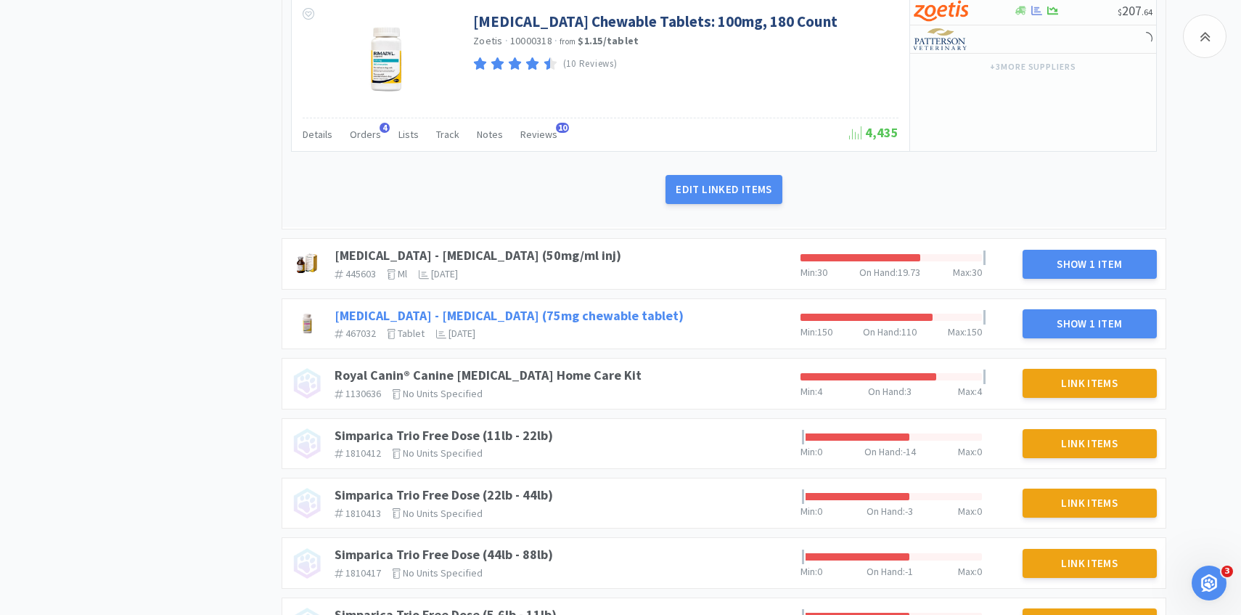
click at [558, 307] on link "Rimadyl - Carprofen (75mg chewable tablet)" at bounding box center [509, 315] width 349 height 17
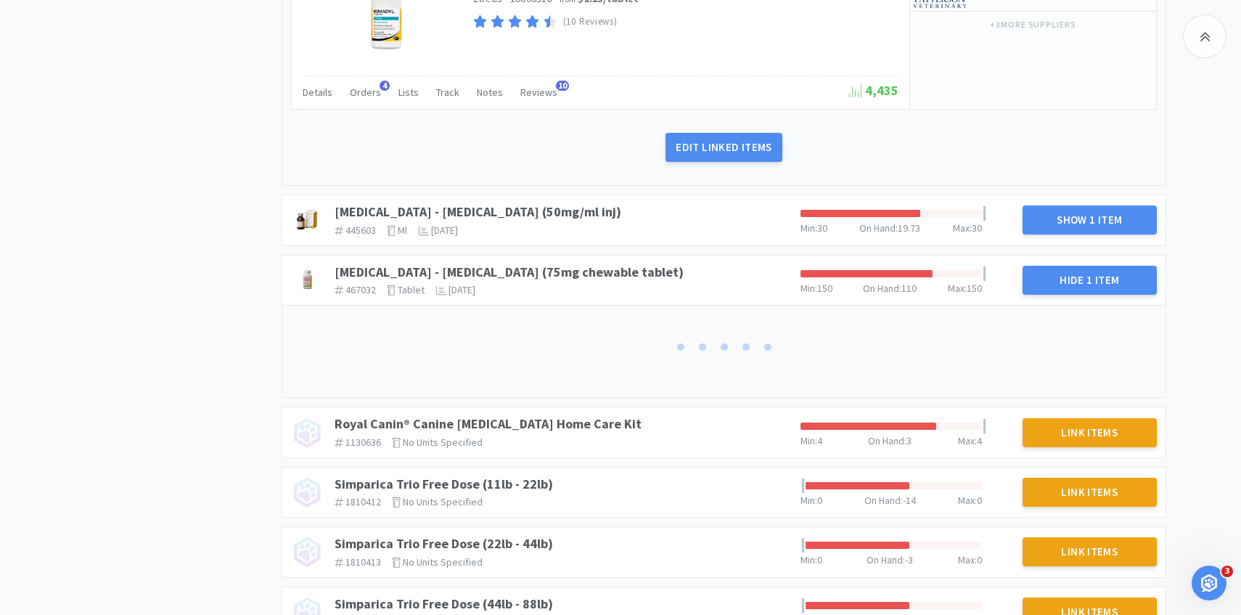
scroll to position [1805, 0]
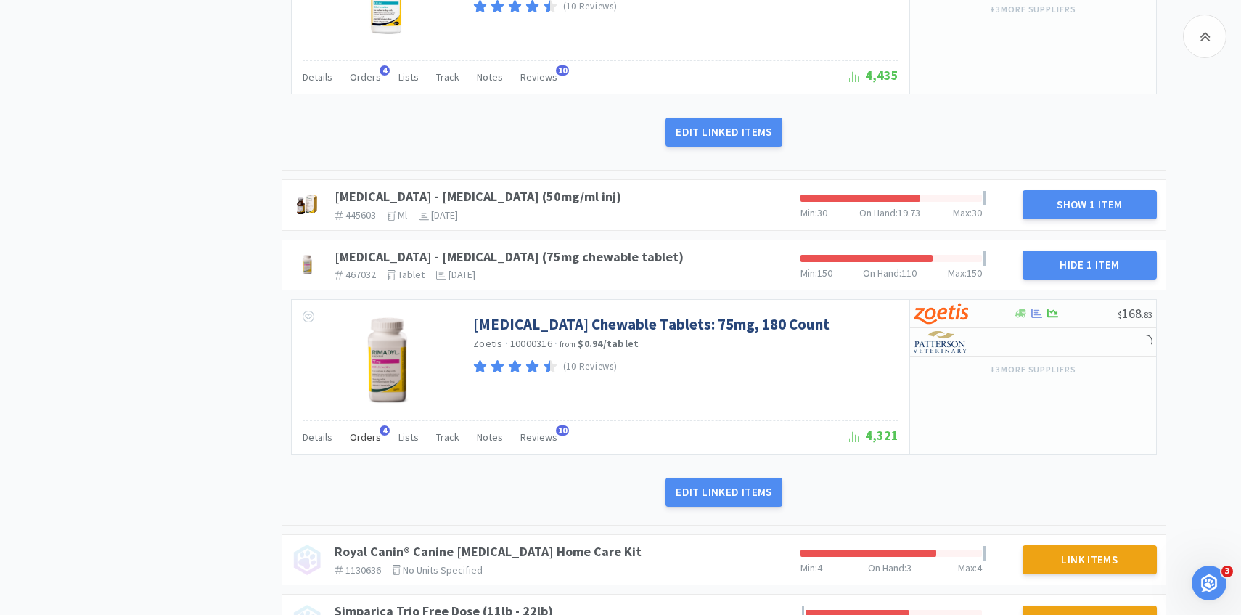
click at [362, 431] on span "Orders" at bounding box center [365, 437] width 31 height 13
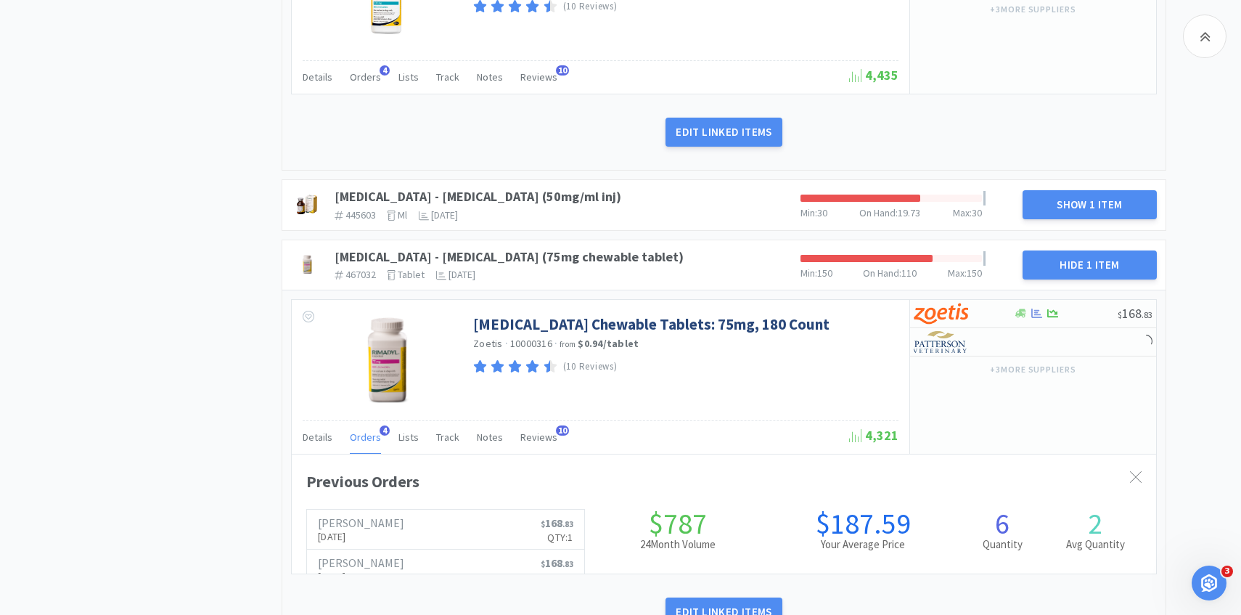
scroll to position [398, 865]
click at [362, 431] on span "Orders" at bounding box center [365, 437] width 31 height 13
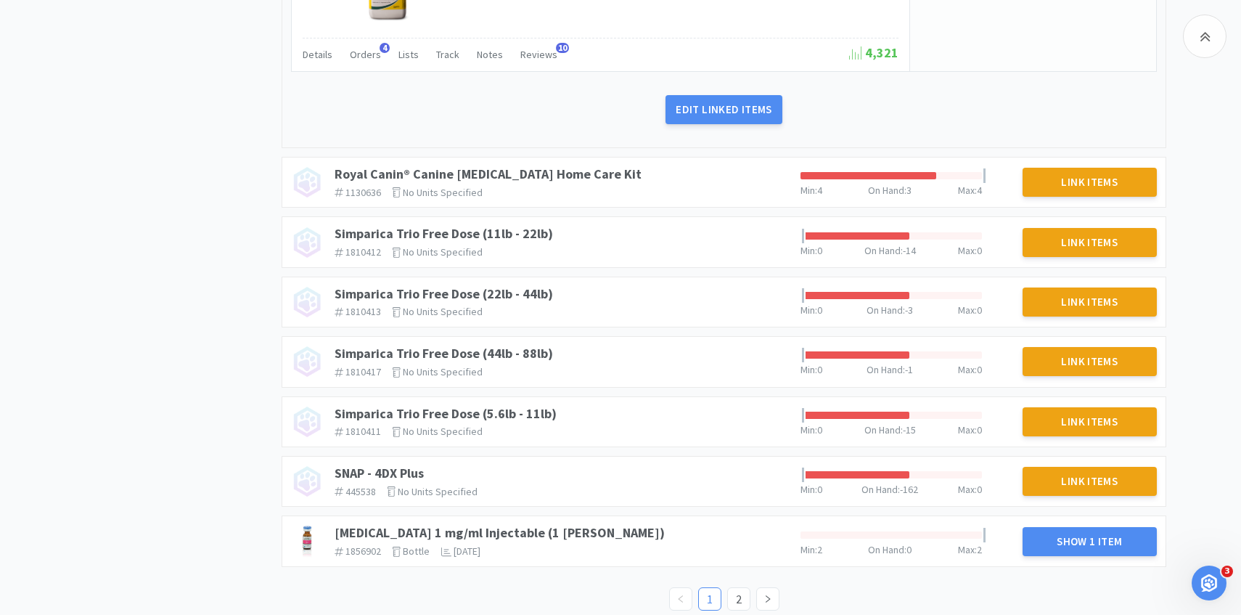
scroll to position [2187, 0]
click at [737, 588] on link "2" at bounding box center [739, 599] width 22 height 22
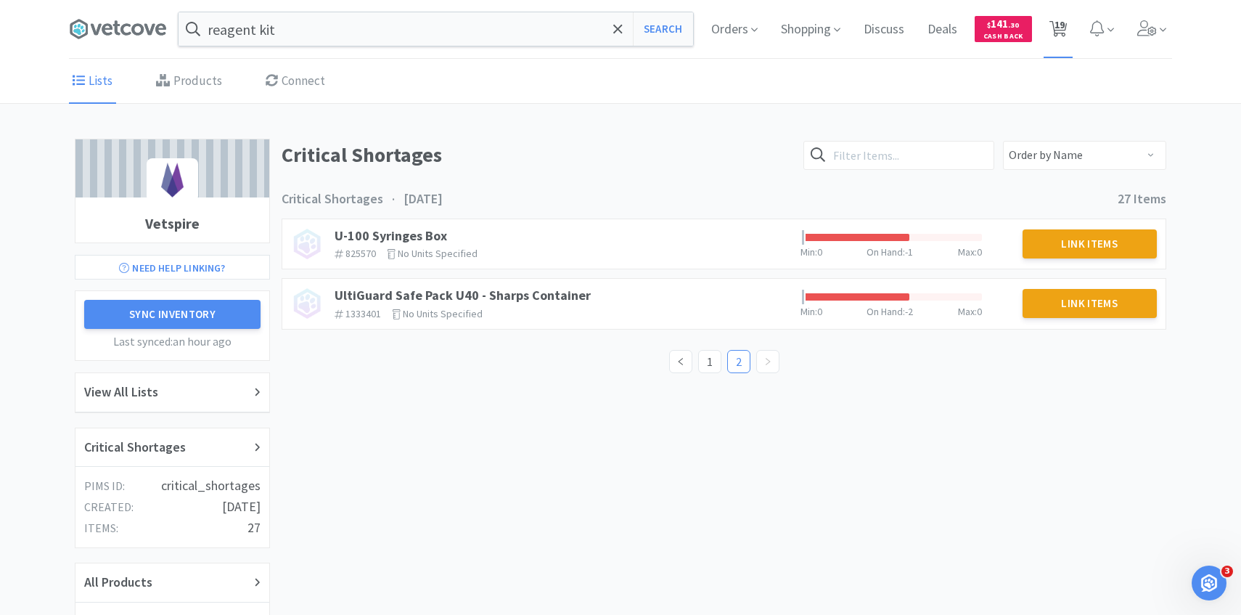
click at [1059, 32] on span "19" at bounding box center [1060, 25] width 10 height 58
select select "1"
select select "50"
select select "1"
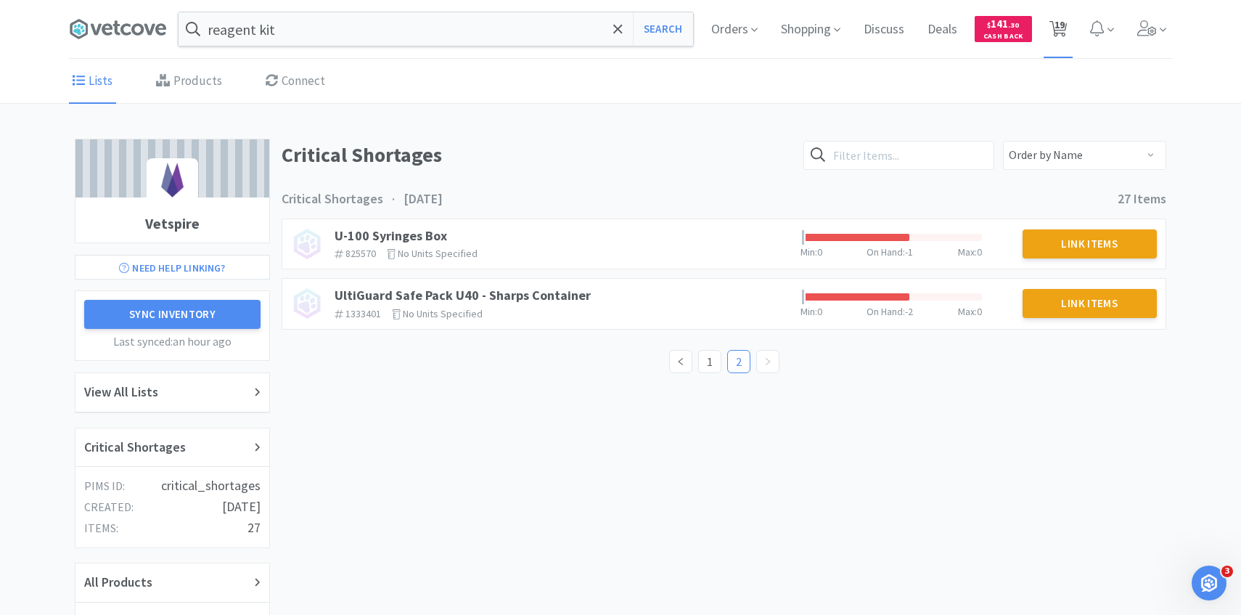
select select "1"
select select "7"
select select "1"
select select "4"
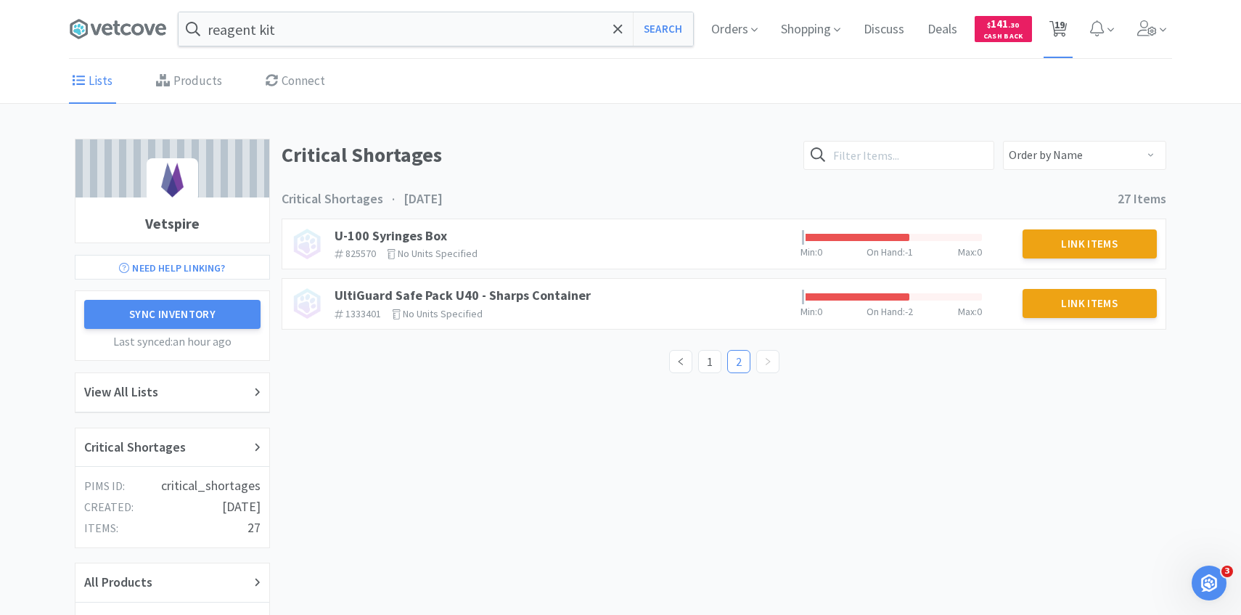
select select "1"
select select "2"
select select "1"
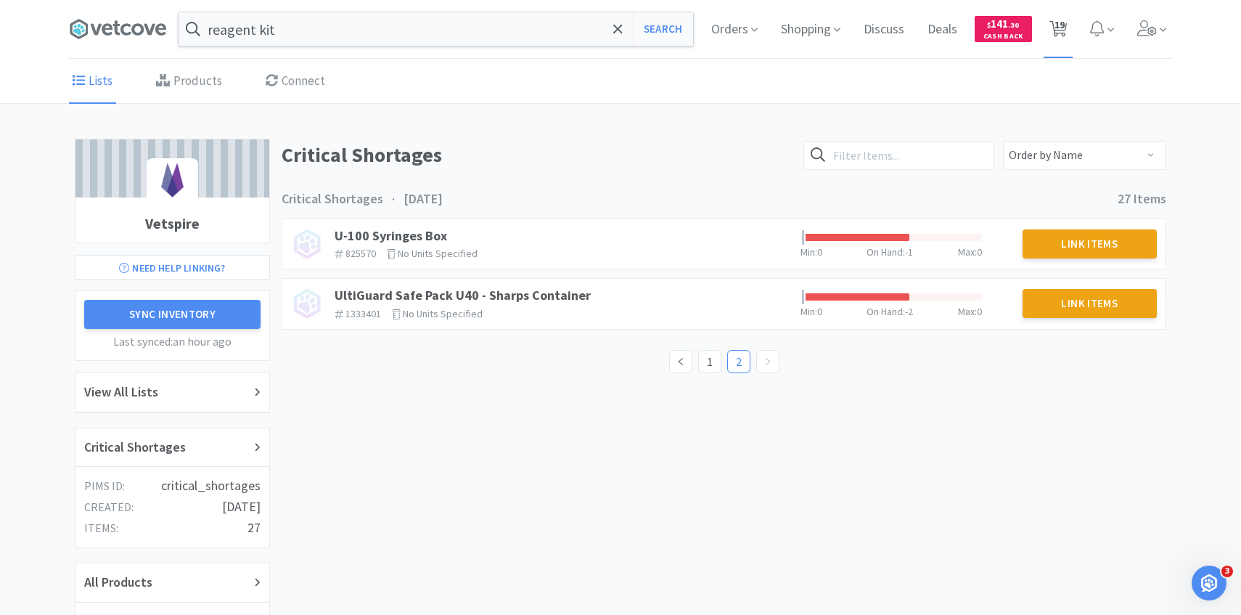
select select "2"
select select "1"
select select "4"
select select "1"
select select "2"
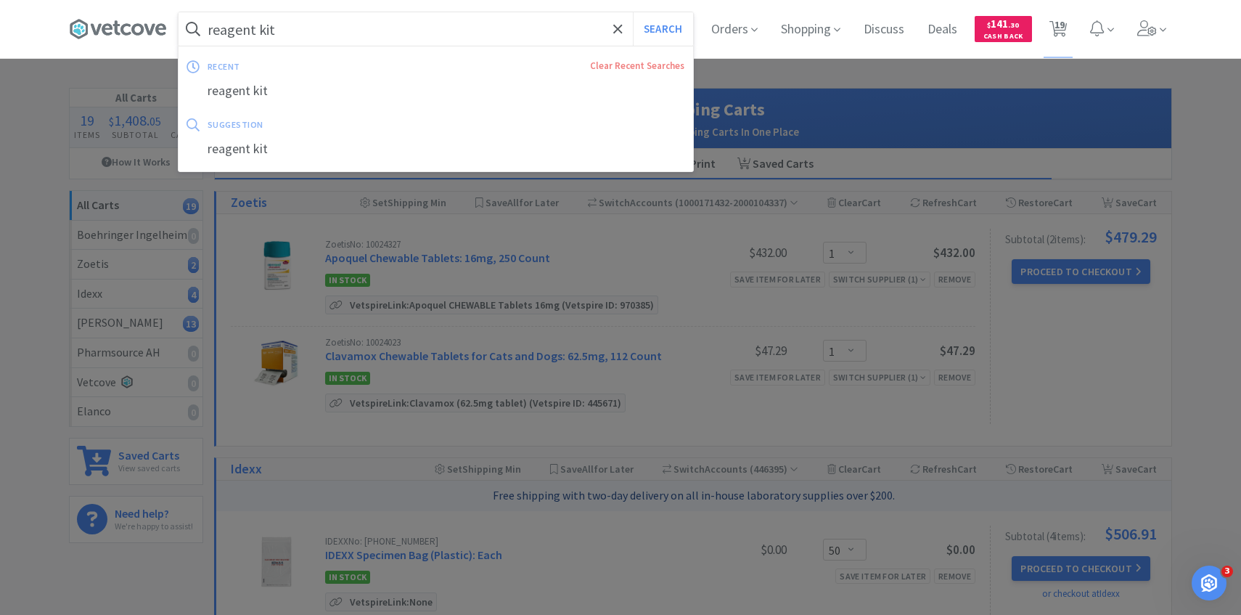
click at [450, 41] on input "reagent kit" at bounding box center [436, 28] width 515 height 33
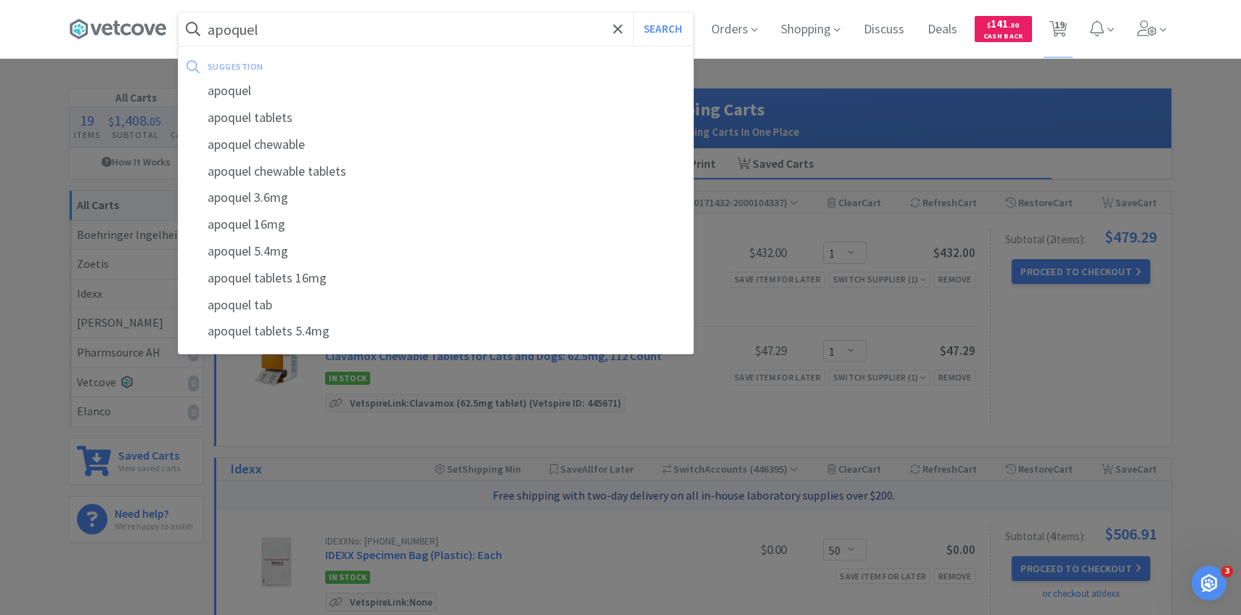
type input "apoquel"
click at [633, 12] on button "Search" at bounding box center [663, 28] width 60 height 33
select select "7"
select select "1"
select select "4"
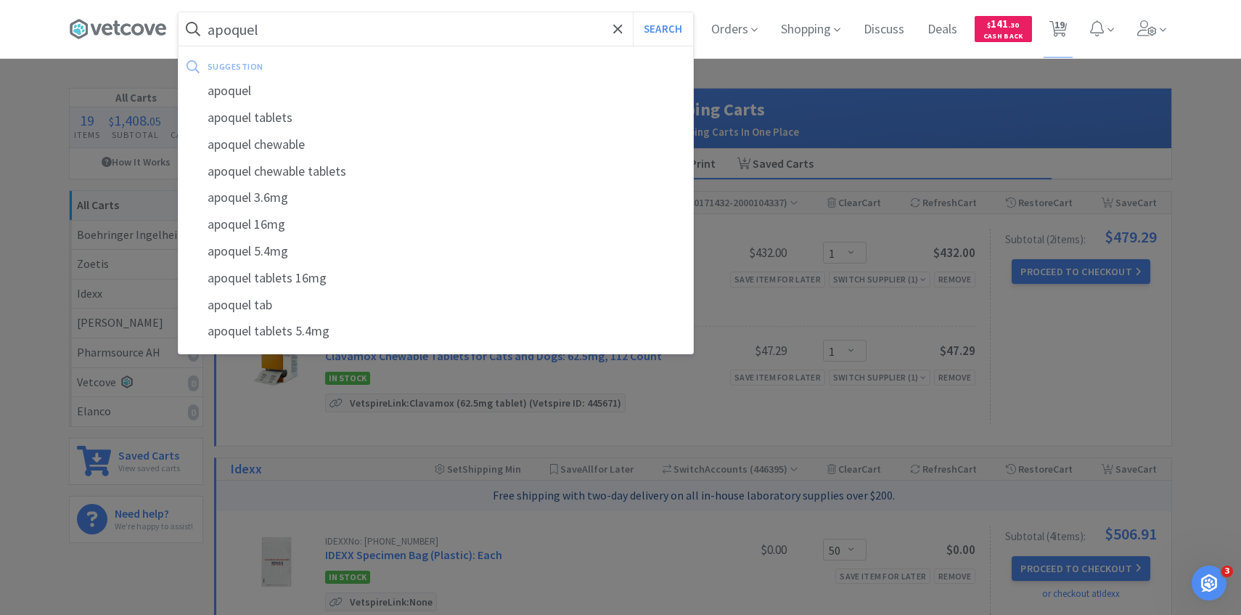
select select "1"
select select "2"
select select "1"
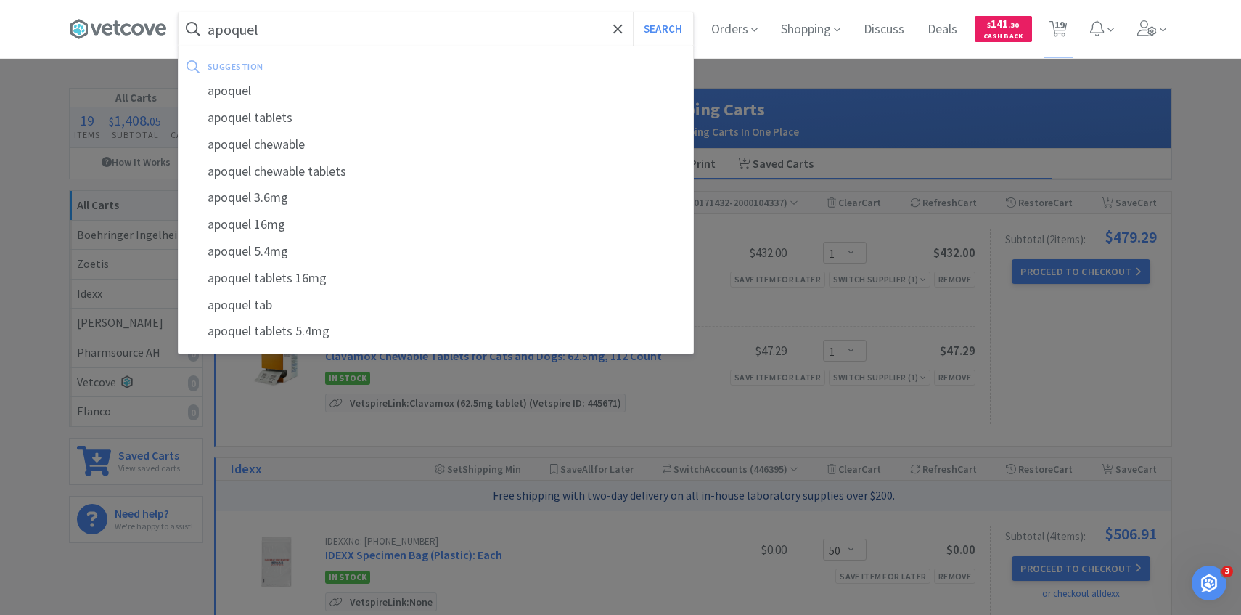
select select "2"
select select "1"
select select "4"
select select "1"
select select "2"
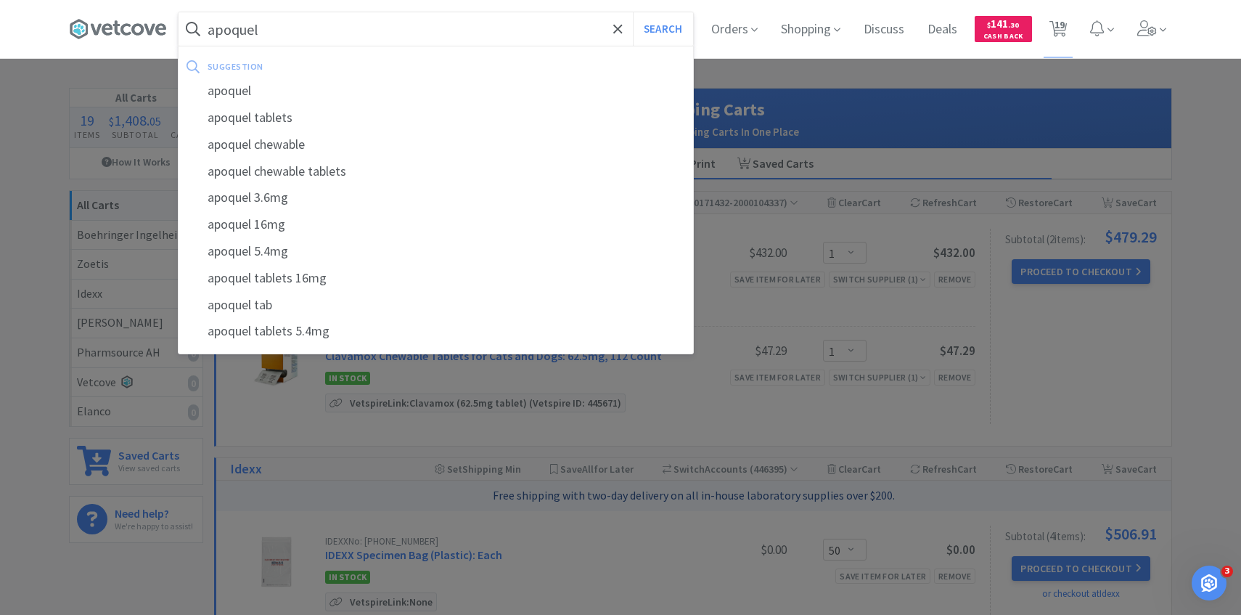
select select "50"
select select "1"
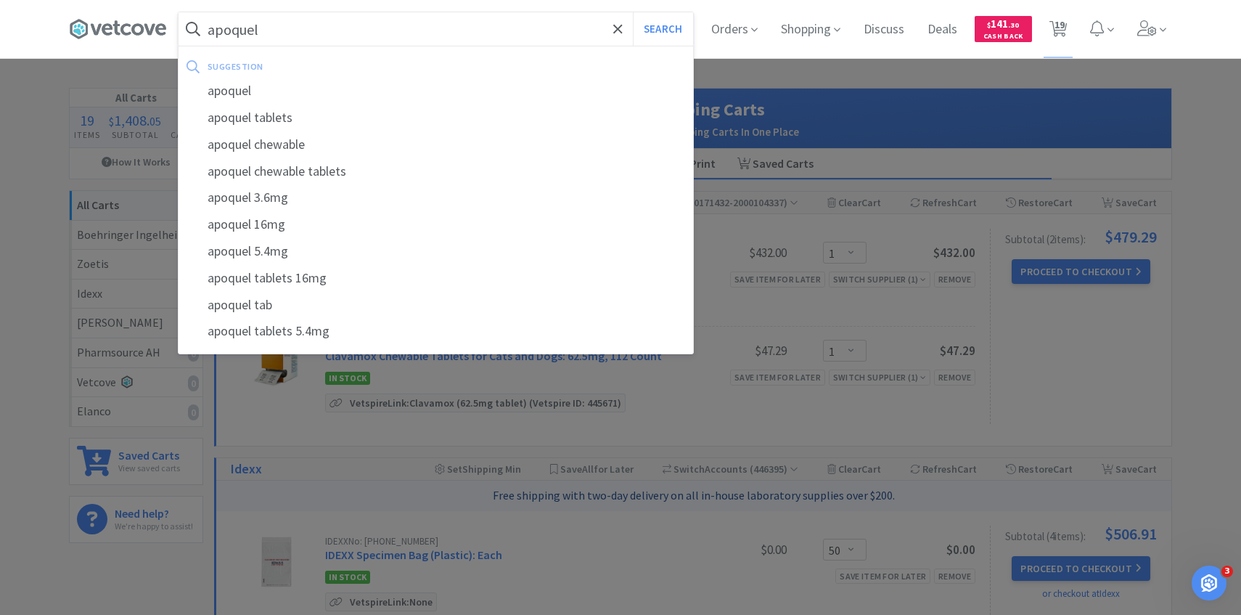
select select "1"
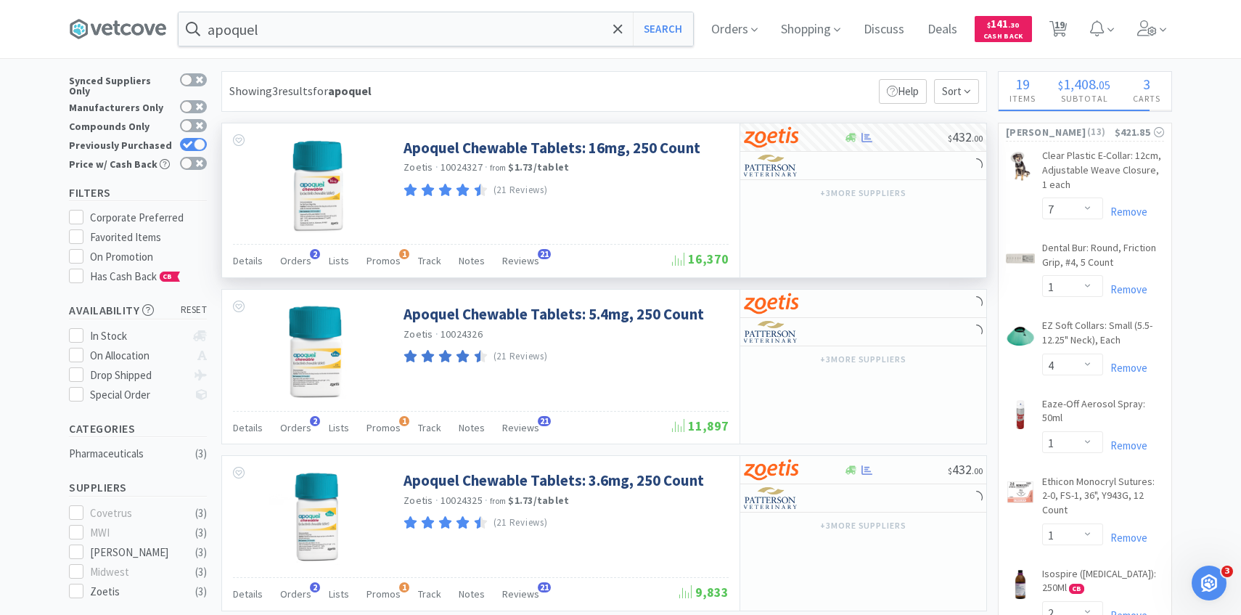
scroll to position [15, 0]
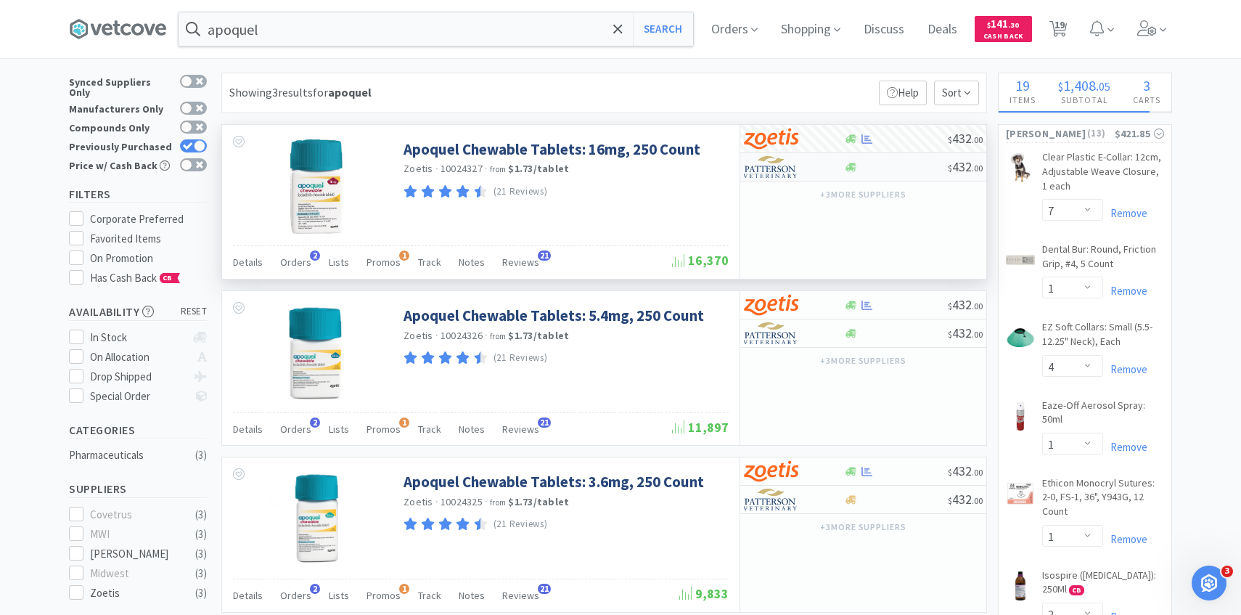
click at [809, 171] on div at bounding box center [784, 167] width 80 height 25
select select "1"
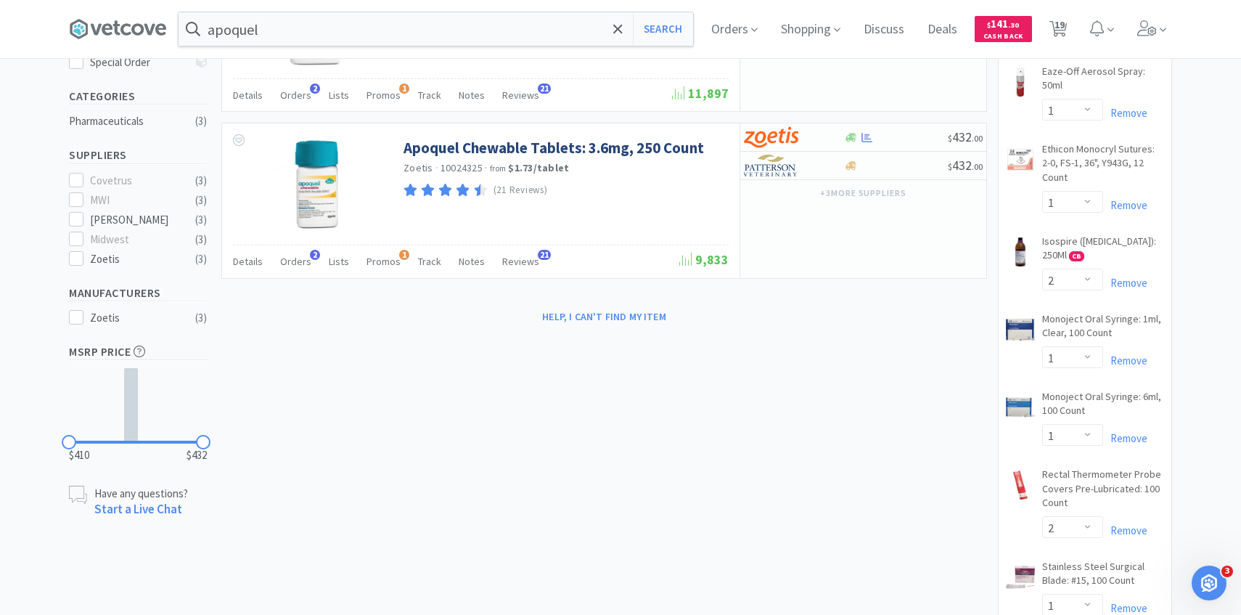
scroll to position [0, 0]
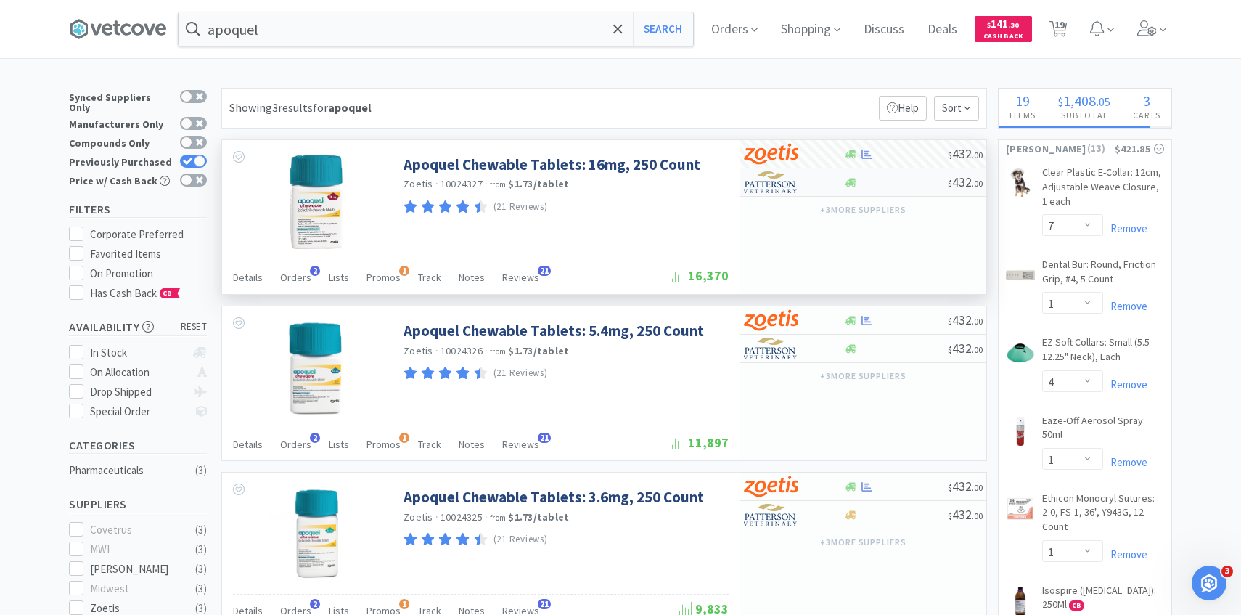
click at [786, 190] on img at bounding box center [771, 182] width 54 height 22
select select "1"
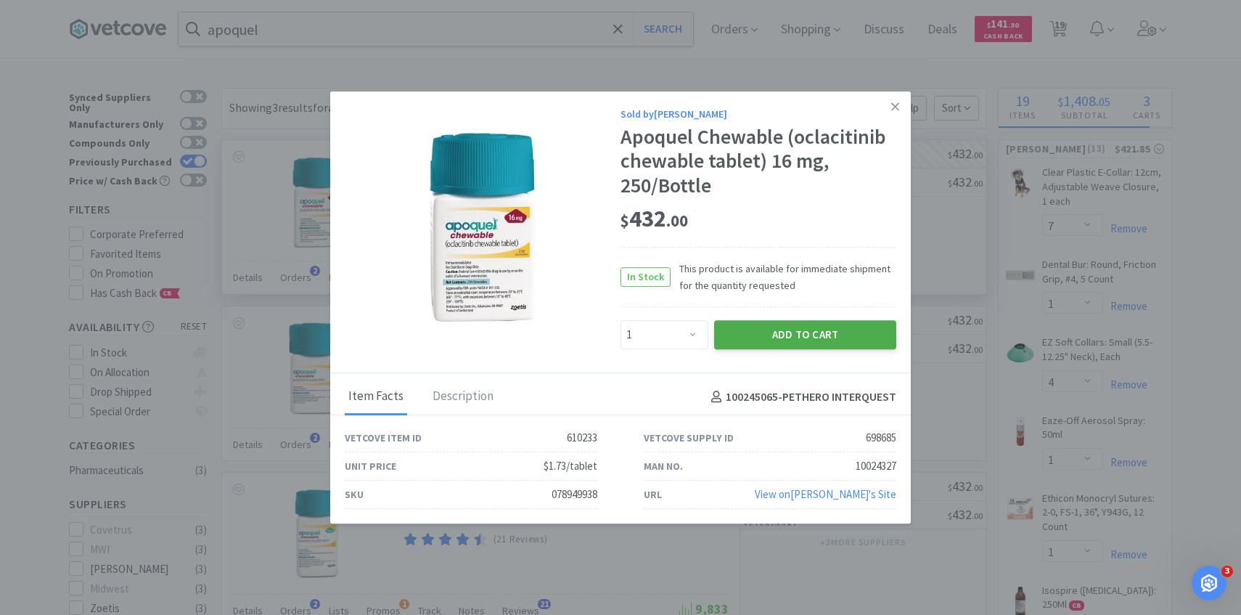
click at [786, 342] on button "Add to Cart" at bounding box center [805, 334] width 182 height 29
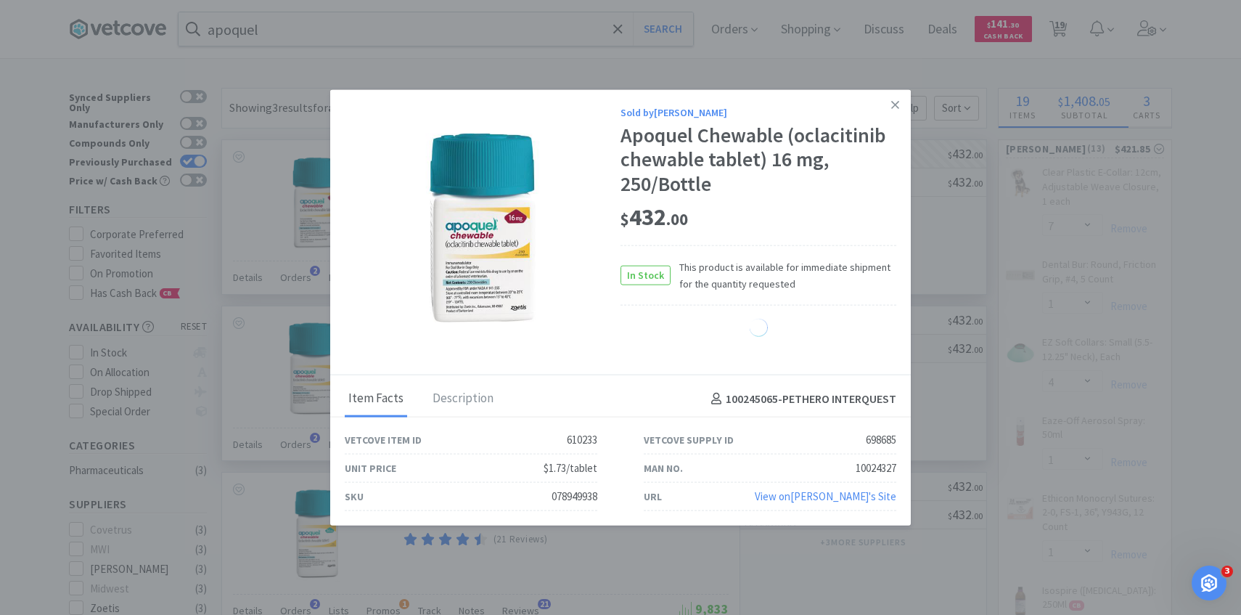
select select "1"
select select "7"
select select "1"
select select "4"
select select "1"
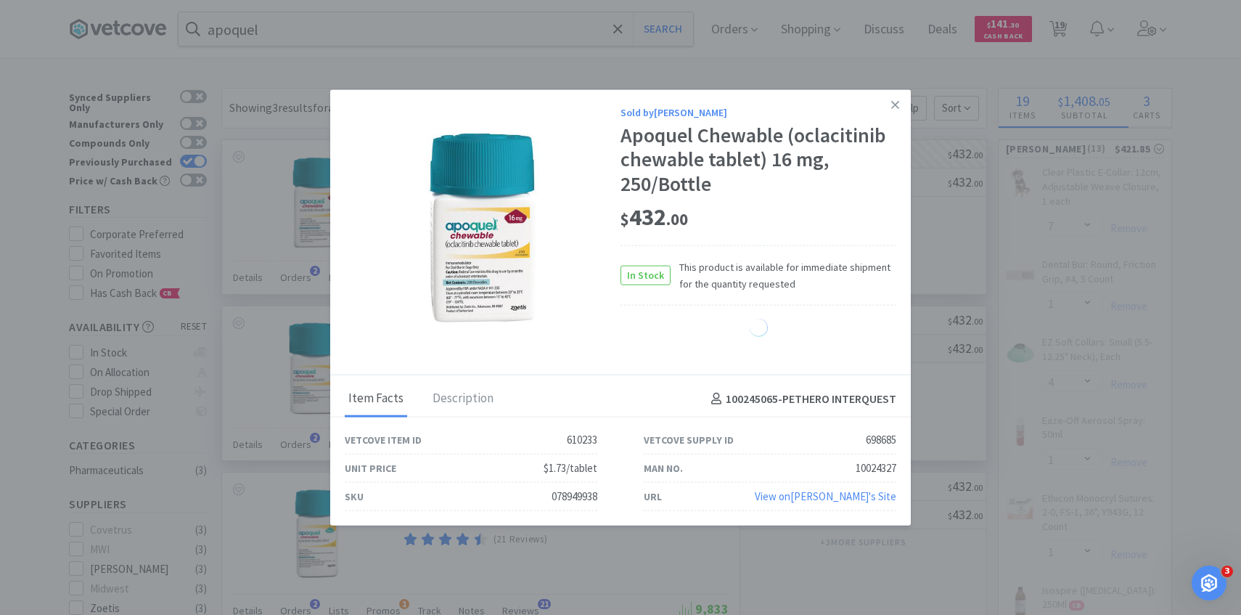
select select "2"
select select "1"
select select "2"
select select "1"
select select "4"
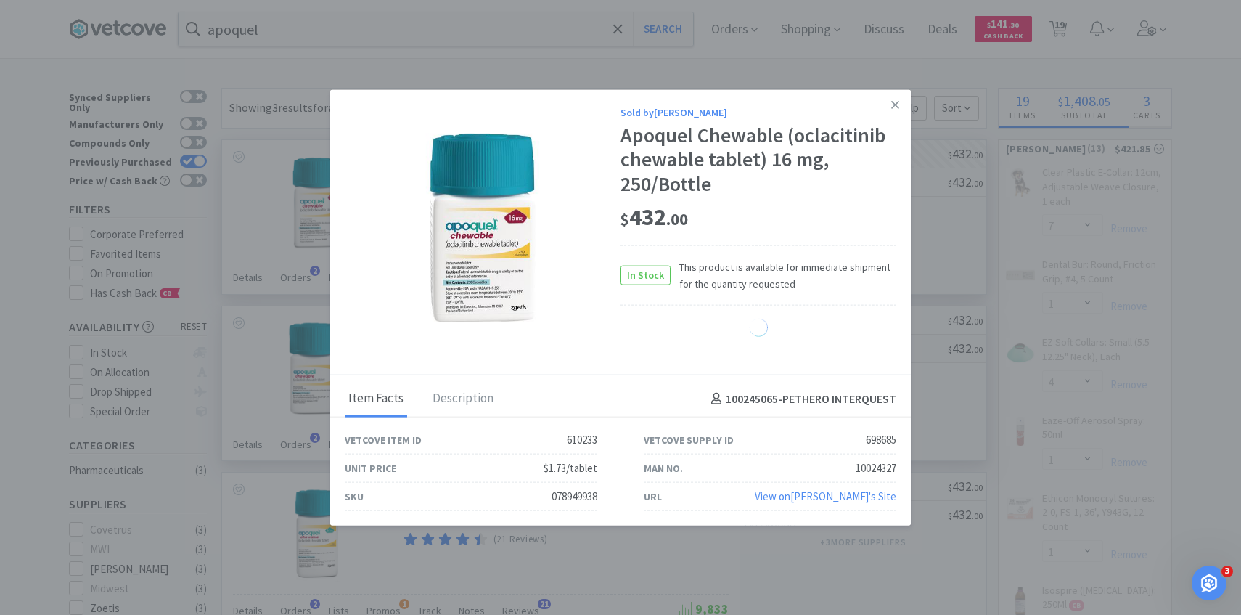
select select "1"
select select "2"
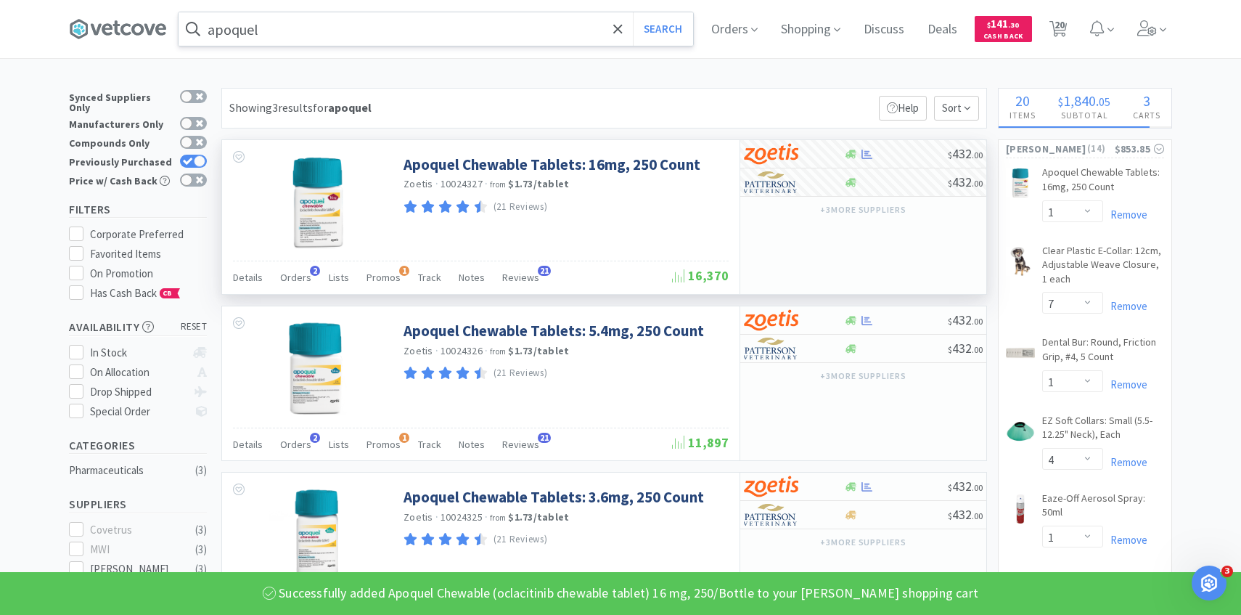
click at [332, 19] on input "apoquel" at bounding box center [436, 28] width 515 height 33
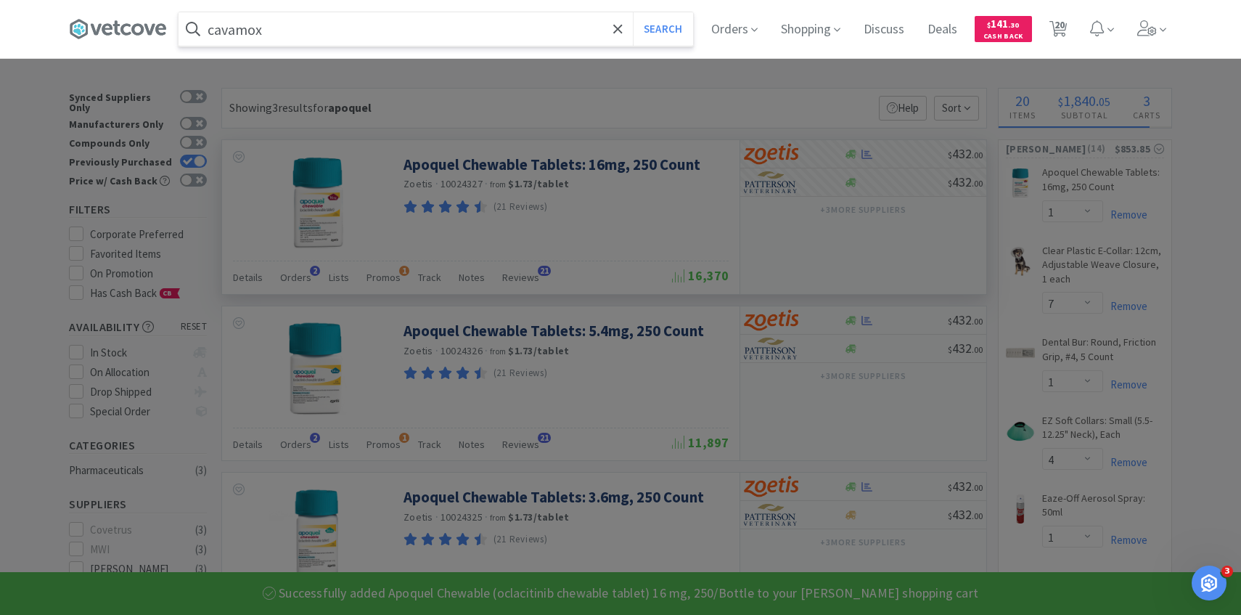
type input "cavamox"
click at [633, 12] on button "Search" at bounding box center [663, 28] width 60 height 33
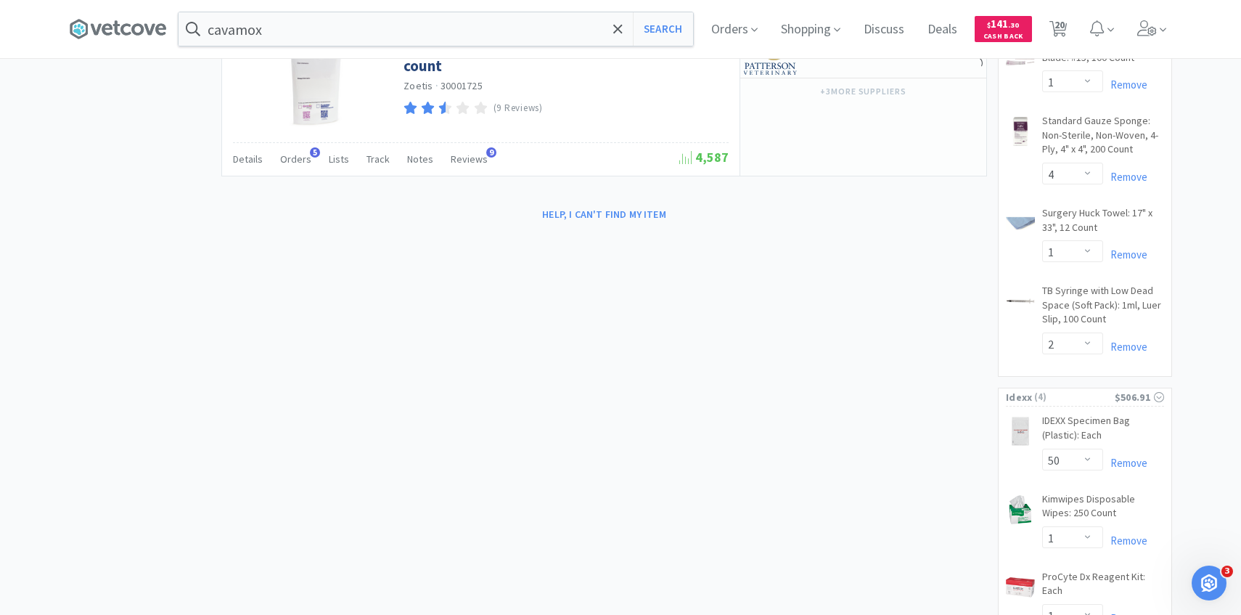
scroll to position [1297, 0]
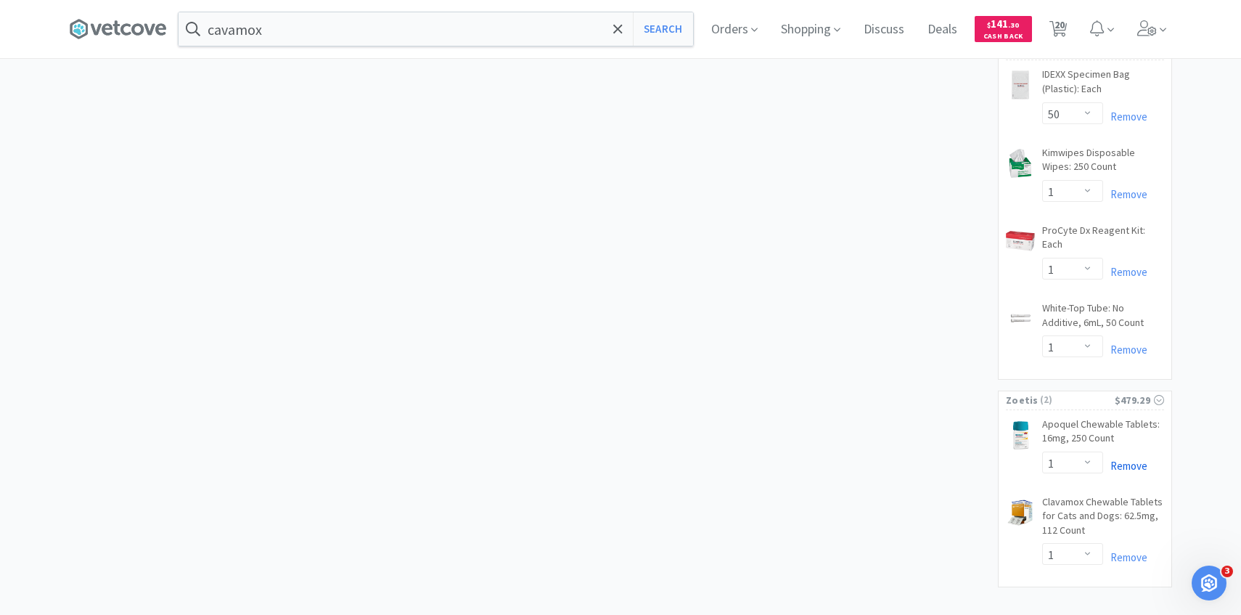
click at [1129, 459] on link "Remove" at bounding box center [1126, 466] width 44 height 14
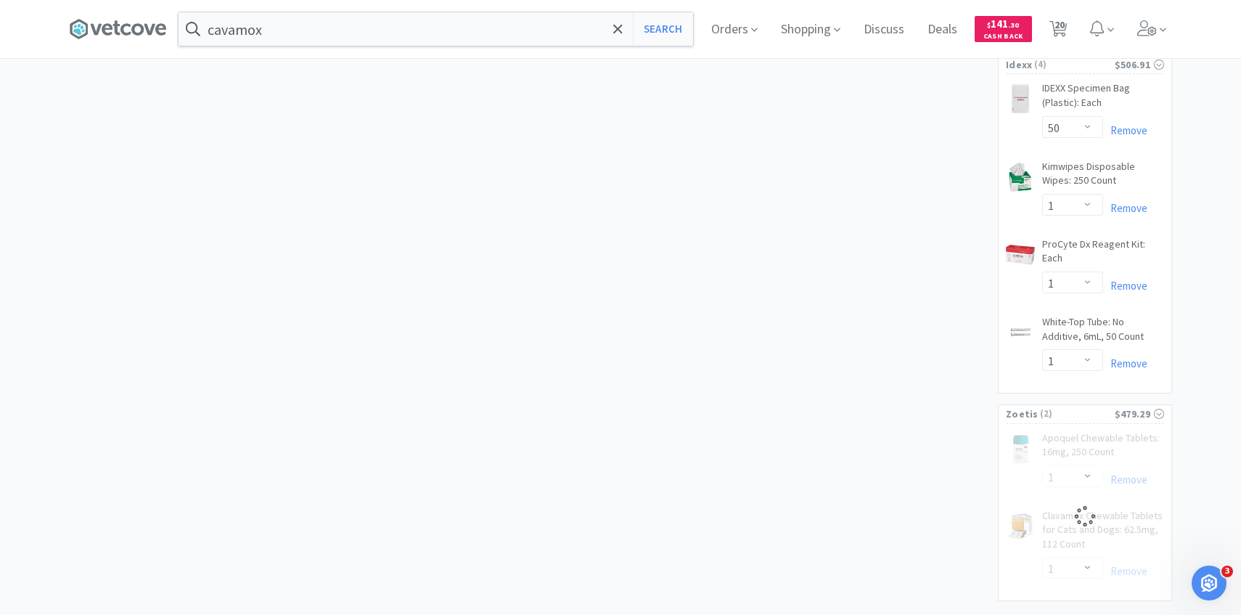
select select "1"
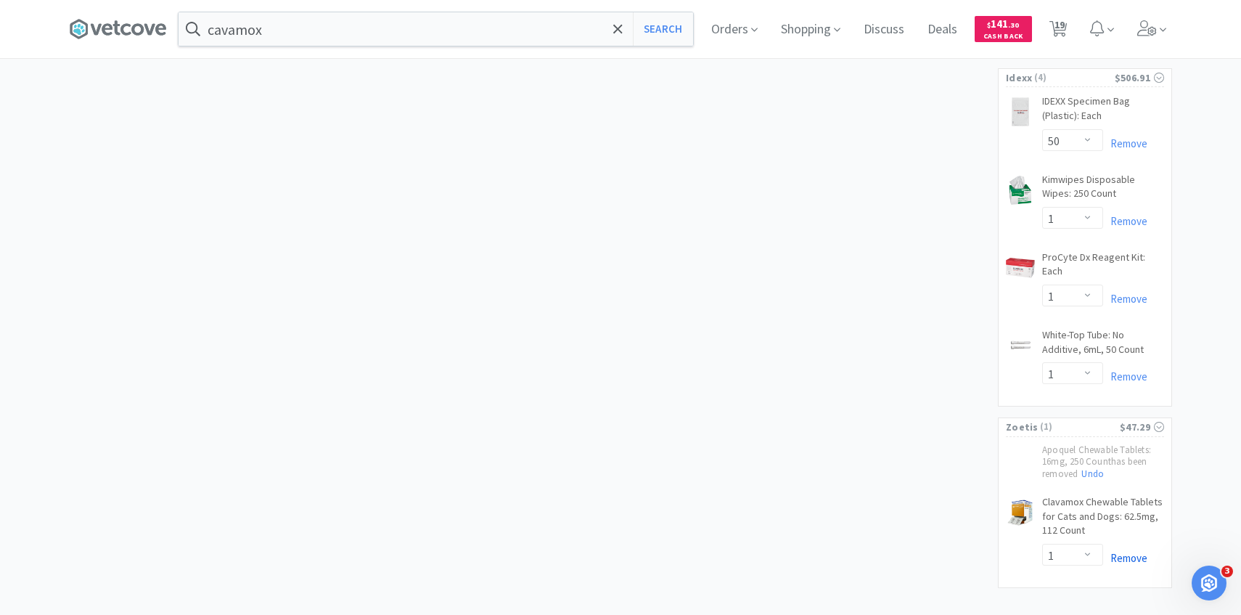
click at [1137, 551] on link "Remove" at bounding box center [1126, 558] width 44 height 14
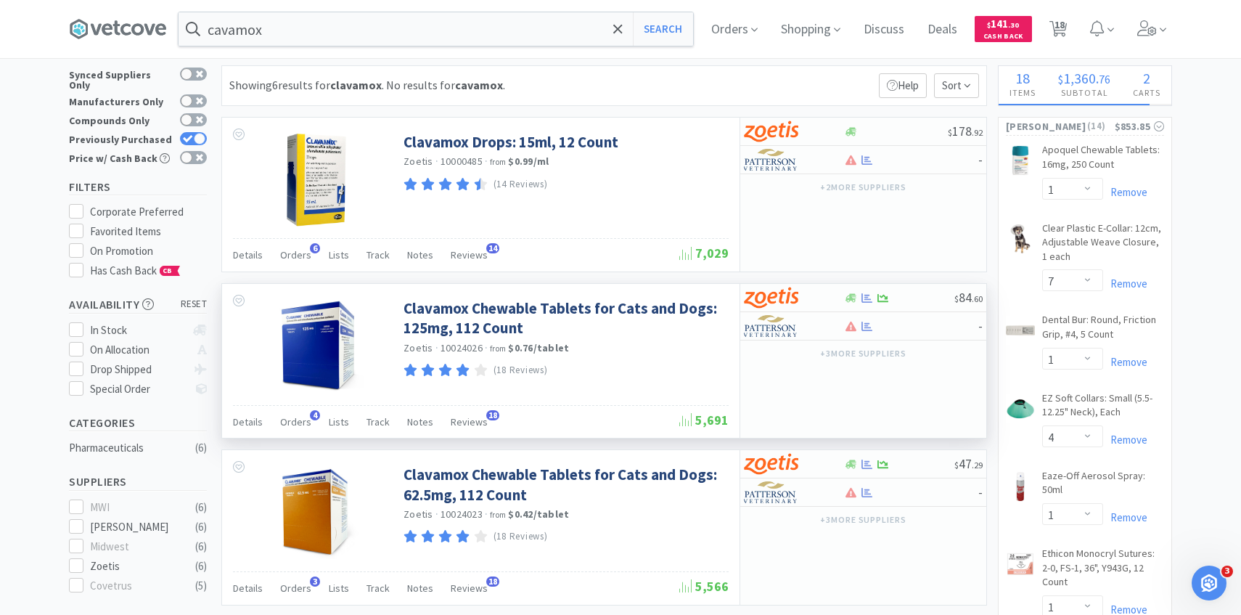
scroll to position [40, 0]
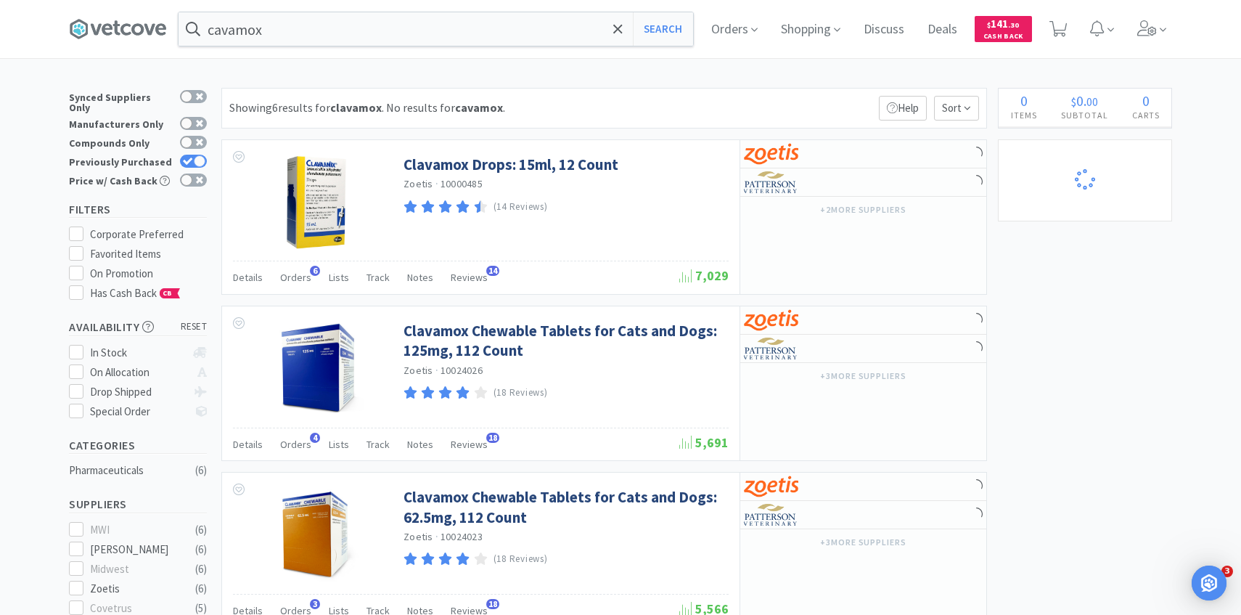
select select "1"
select select "7"
select select "1"
select select "4"
select select "1"
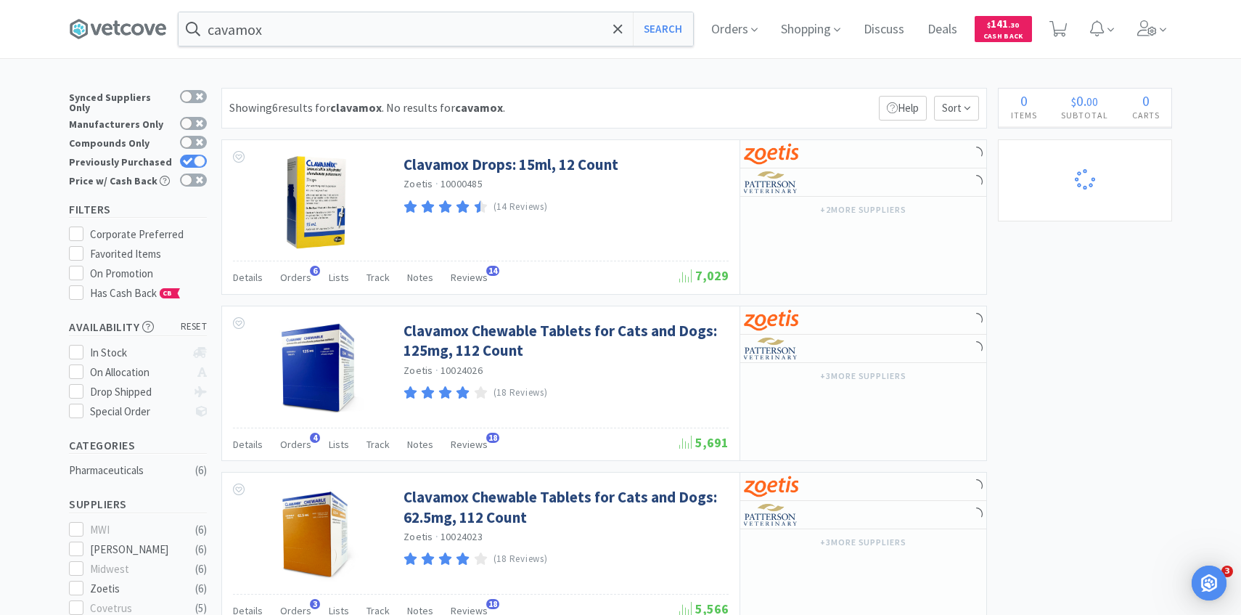
select select "1"
select select "2"
select select "1"
select select "2"
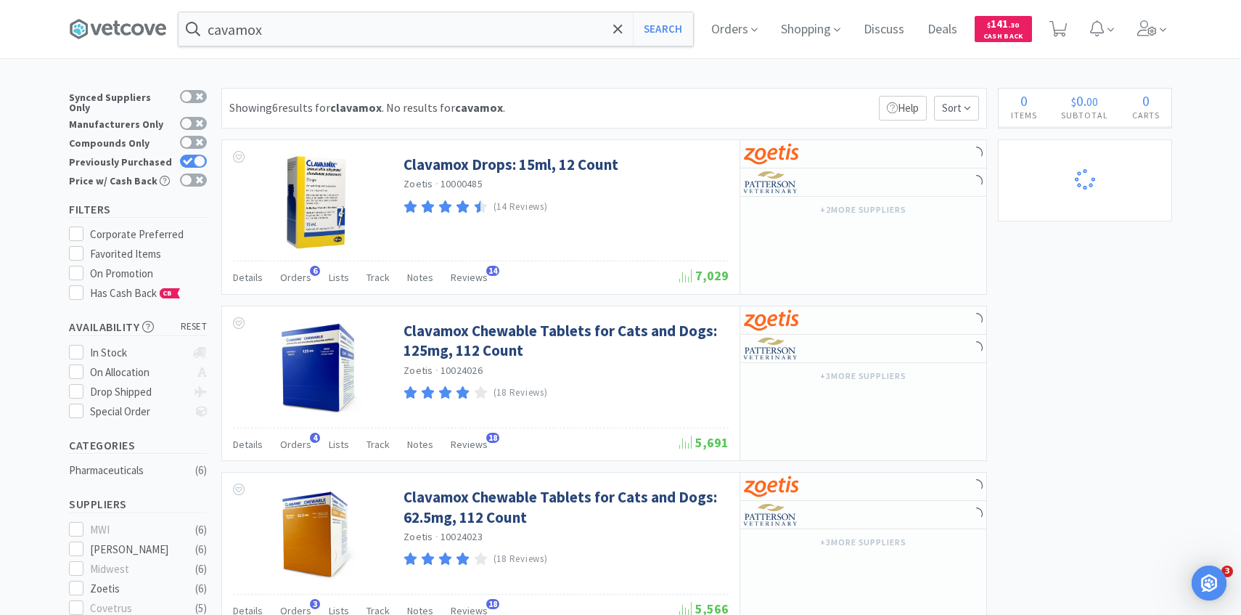
select select "1"
select select "4"
select select "1"
select select "2"
select select "50"
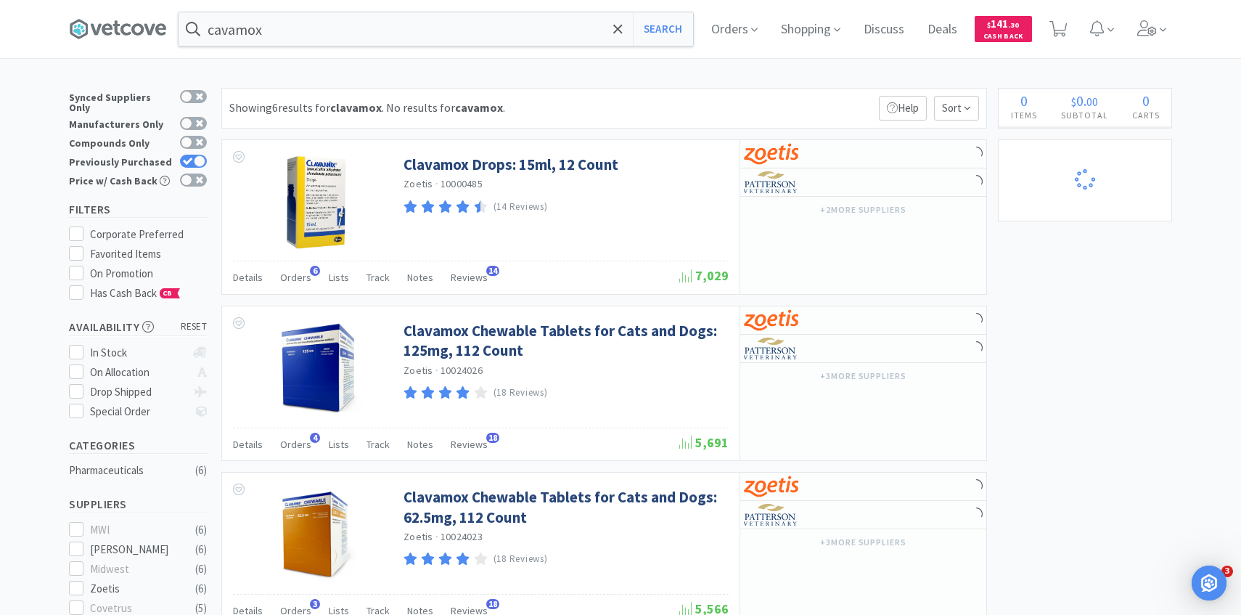
select select "1"
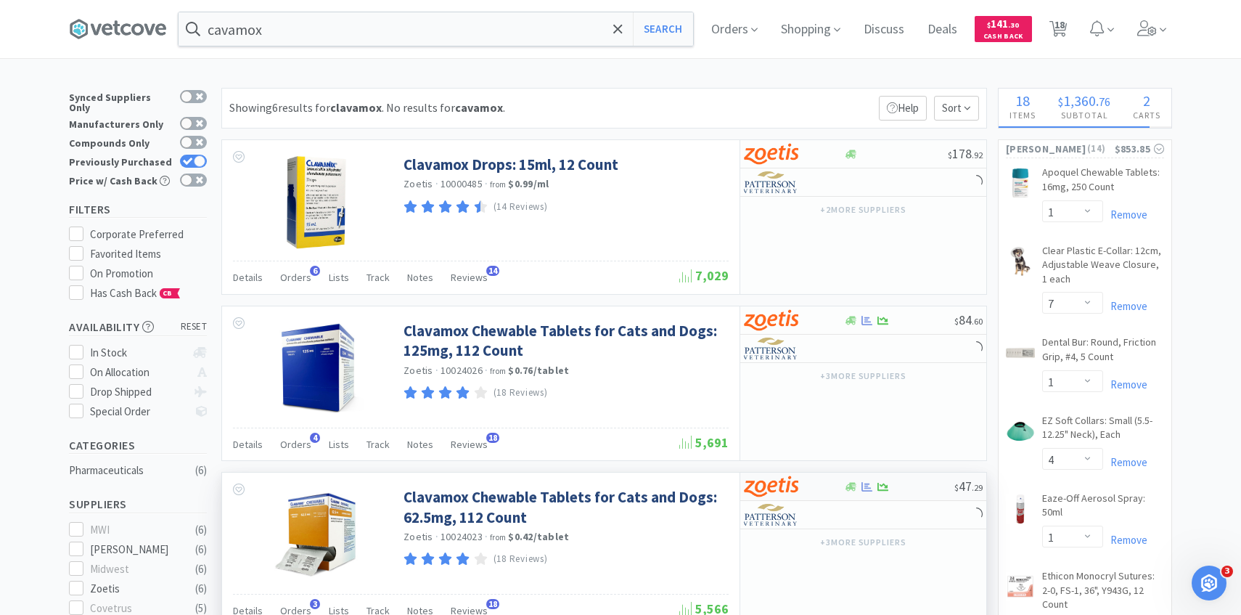
click at [805, 486] on div at bounding box center [784, 486] width 80 height 25
select select "1"
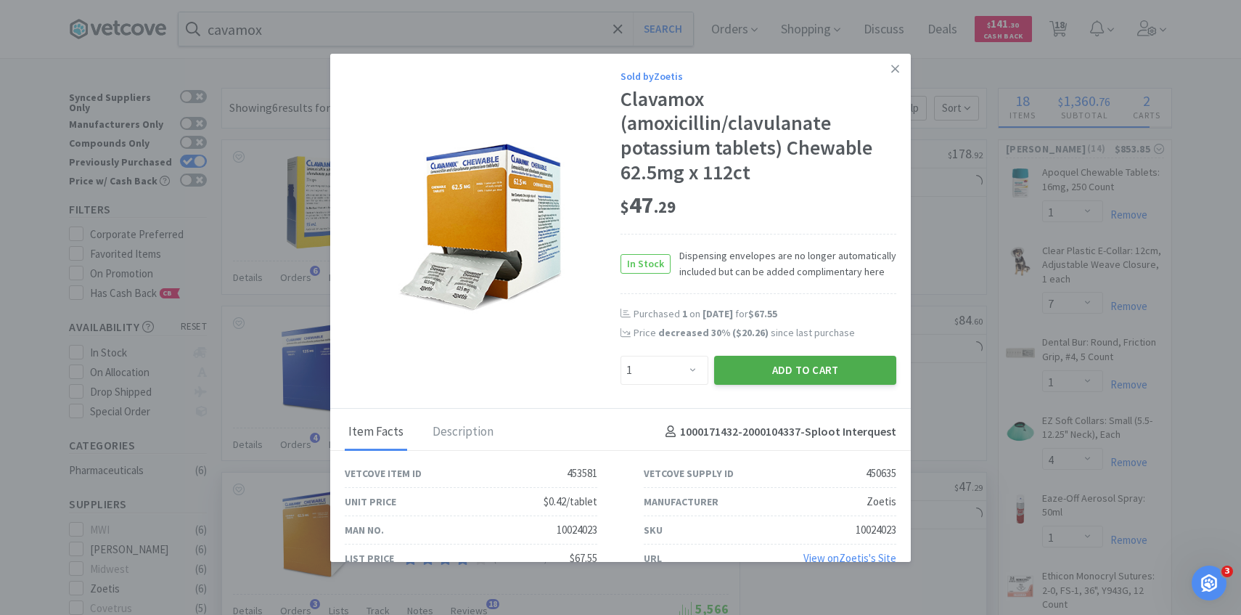
click at [829, 376] on button "Add to Cart" at bounding box center [805, 370] width 182 height 29
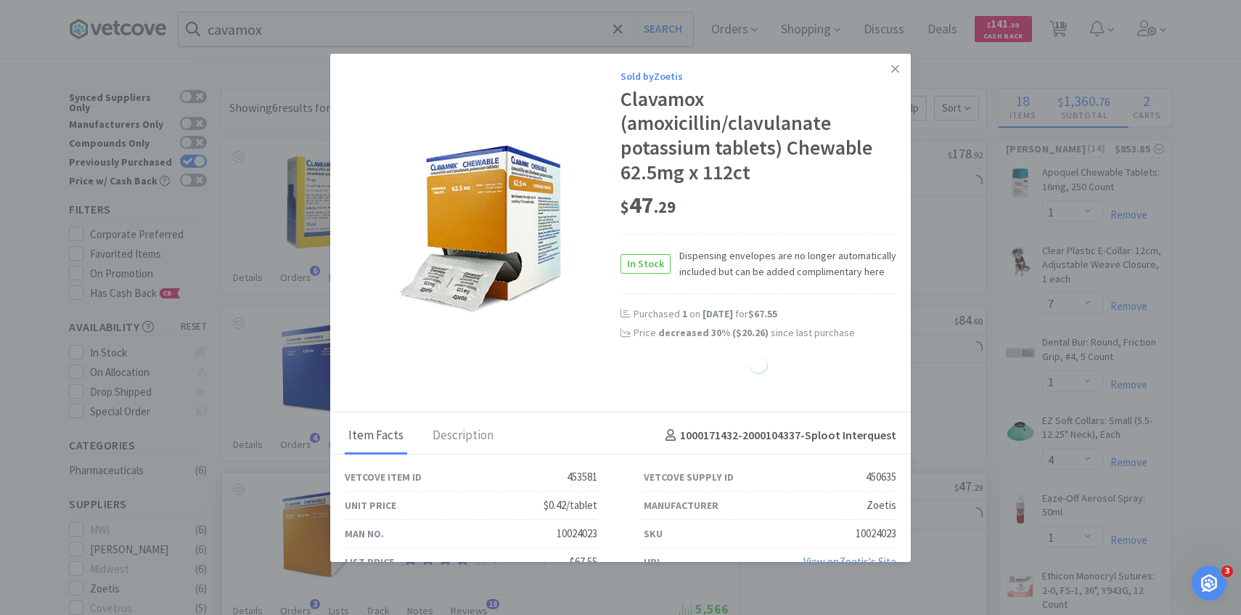
select select "1"
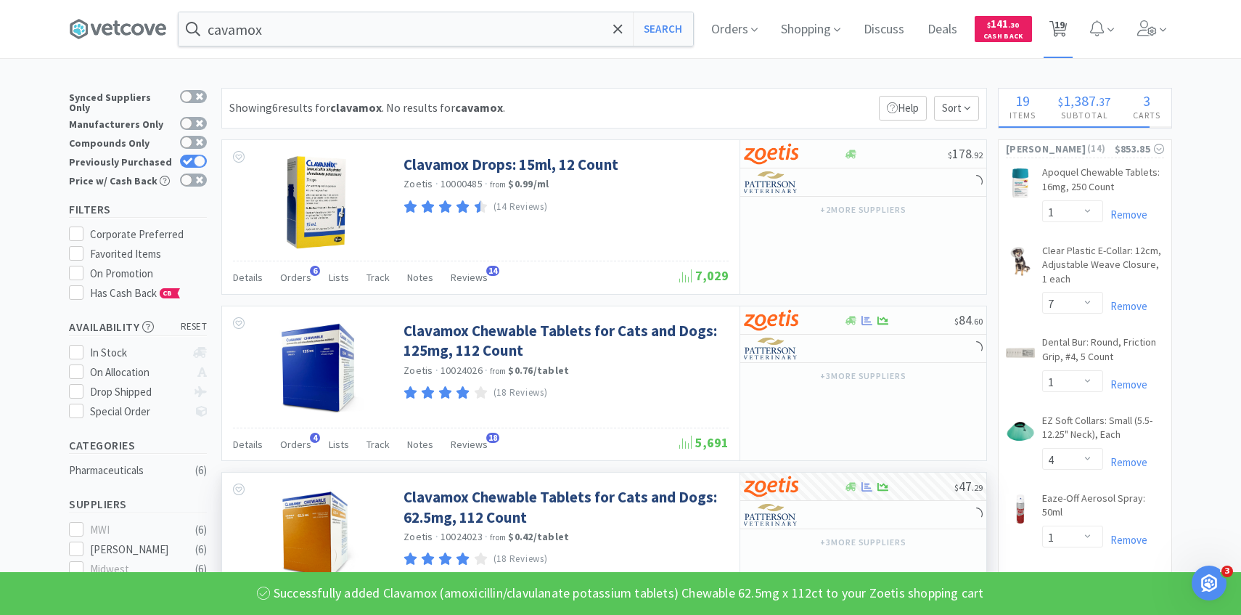
click at [1047, 32] on span "19" at bounding box center [1059, 29] width 30 height 58
select select "1"
select select "50"
select select "1"
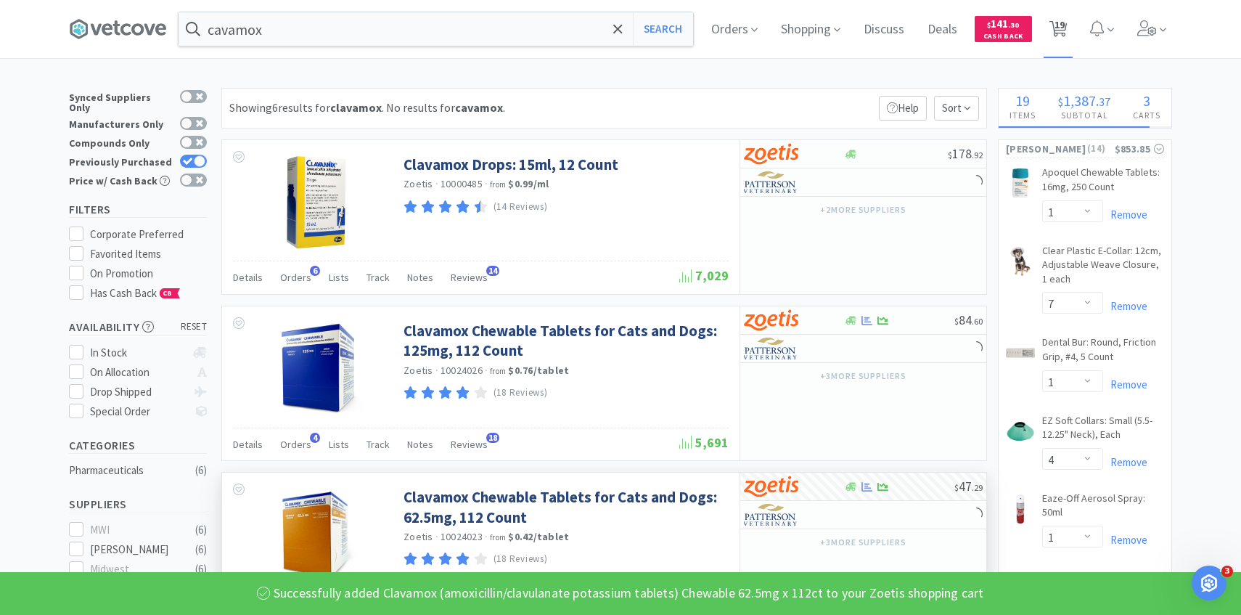
select select "1"
select select "7"
select select "1"
select select "4"
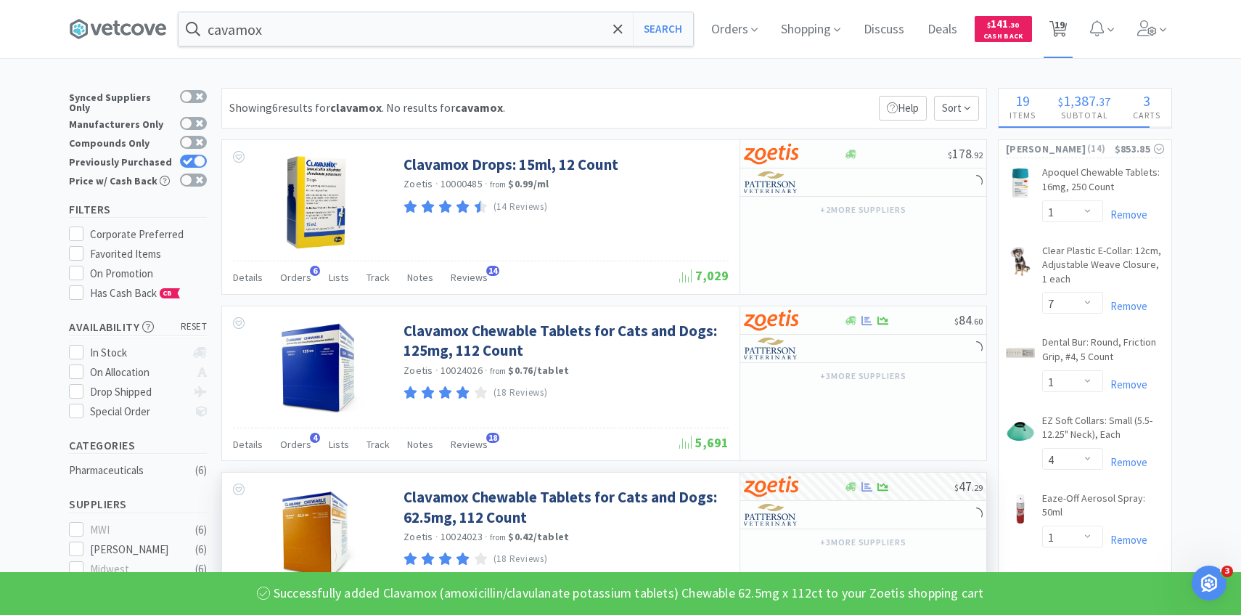
select select "1"
select select "2"
select select "1"
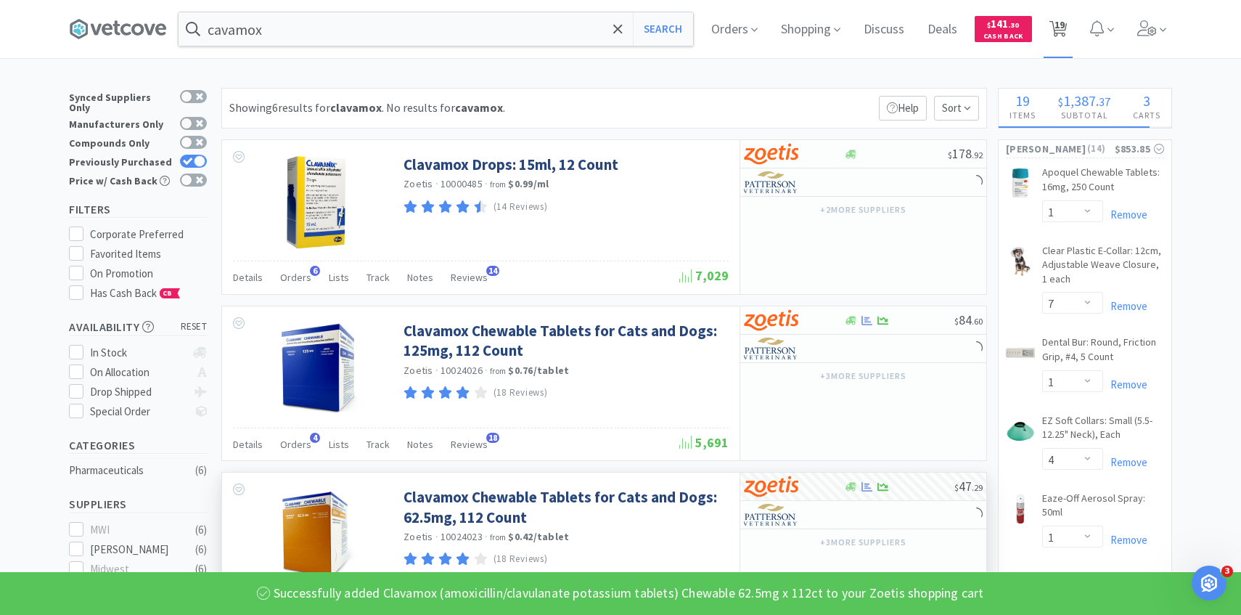
select select "2"
select select "1"
select select "4"
select select "1"
select select "2"
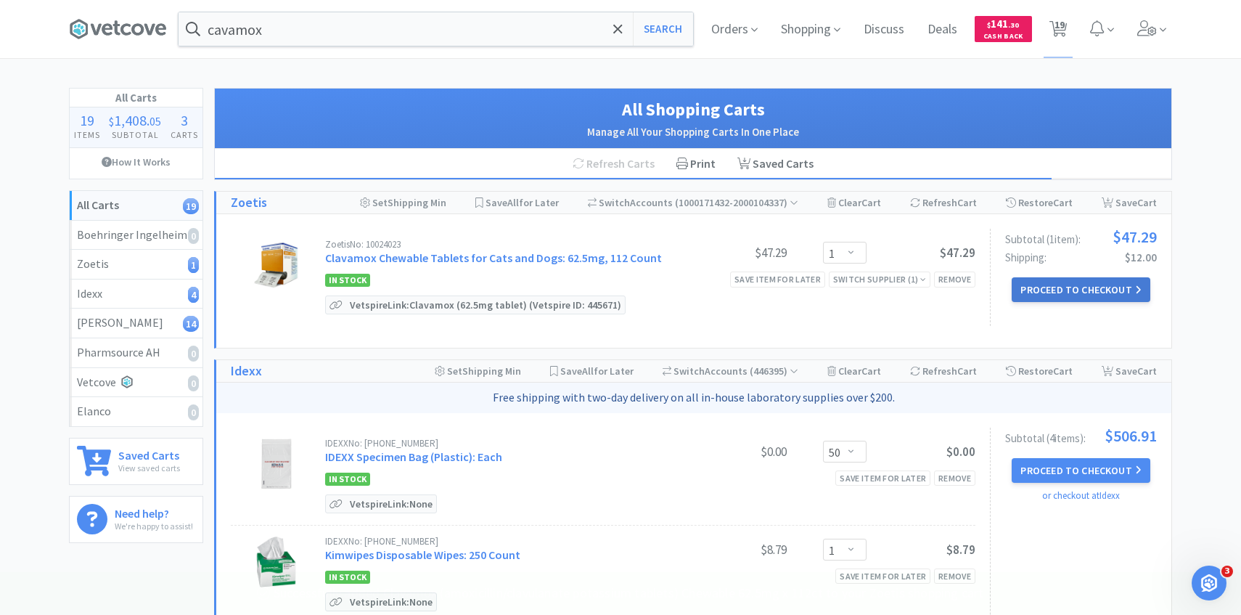
click at [1025, 287] on button "Proceed to Checkout" at bounding box center [1081, 289] width 138 height 25
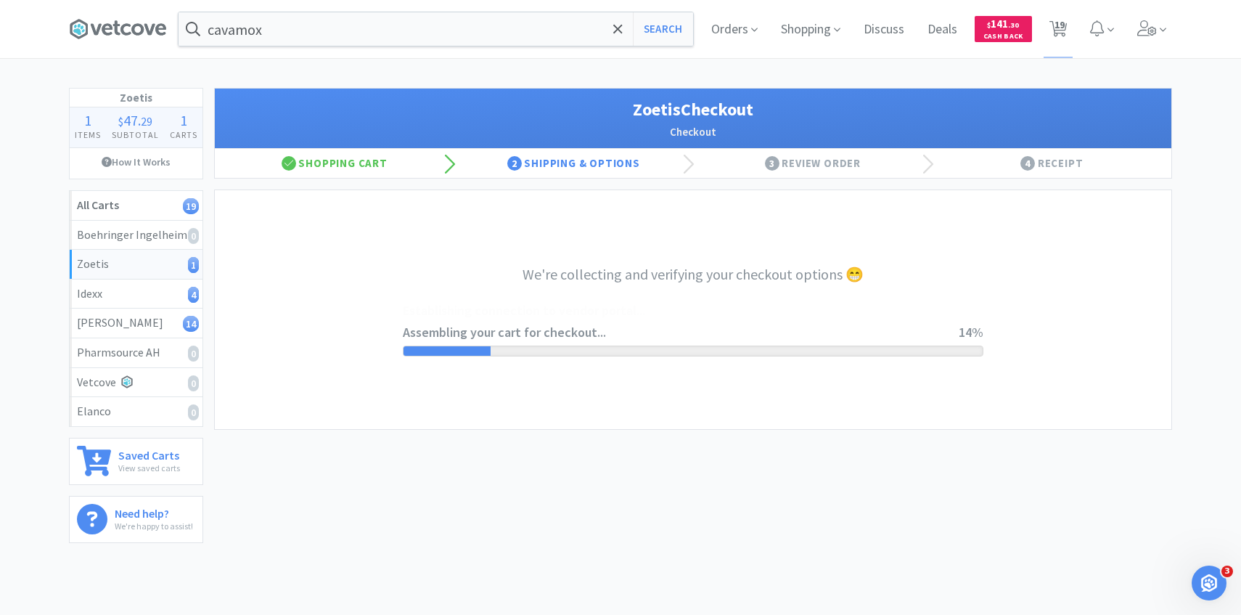
select select "invoice"
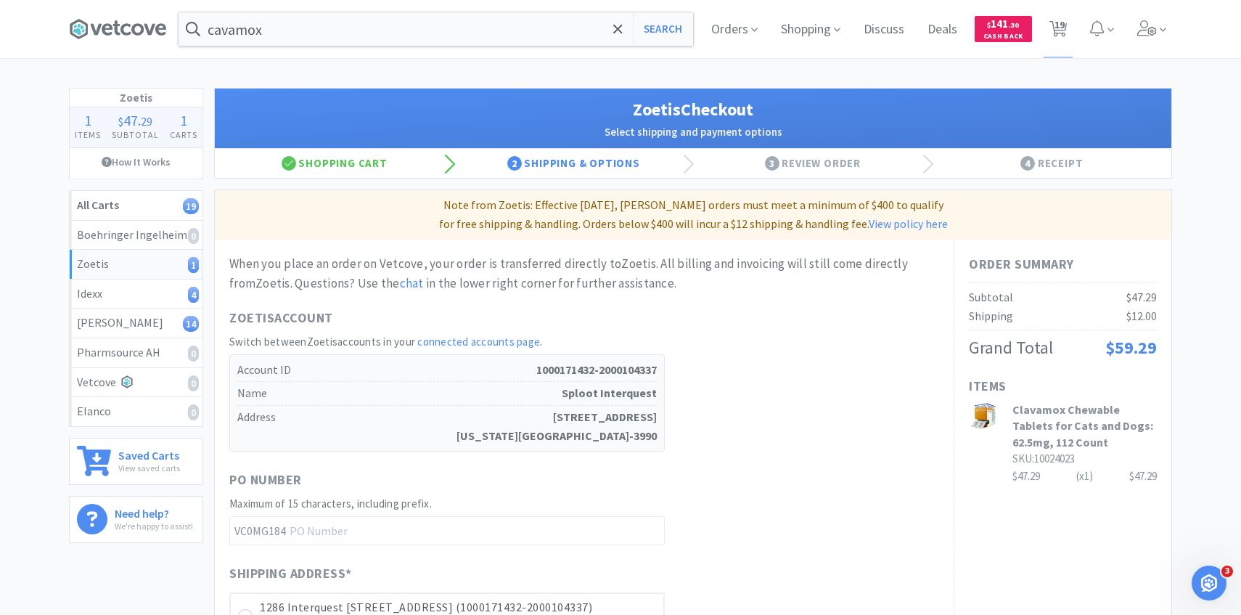
scroll to position [409, 0]
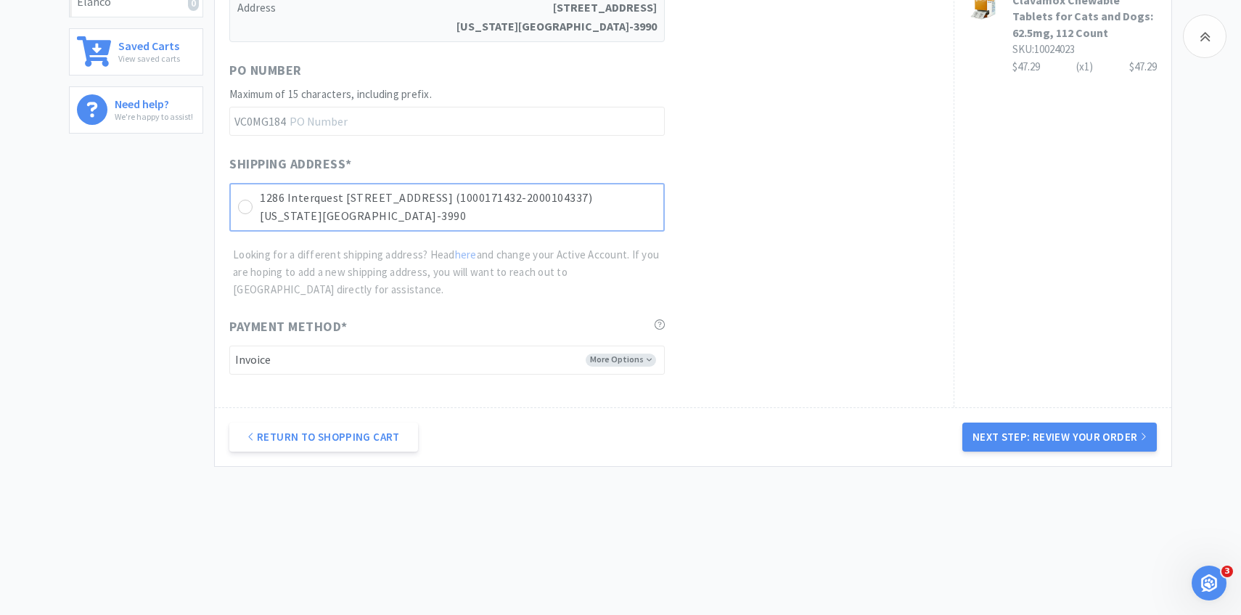
click at [604, 221] on p "Colorado Springs, CO 80921-3990" at bounding box center [458, 216] width 396 height 19
click at [966, 432] on button "Next Step: Review Your Order" at bounding box center [1060, 437] width 195 height 29
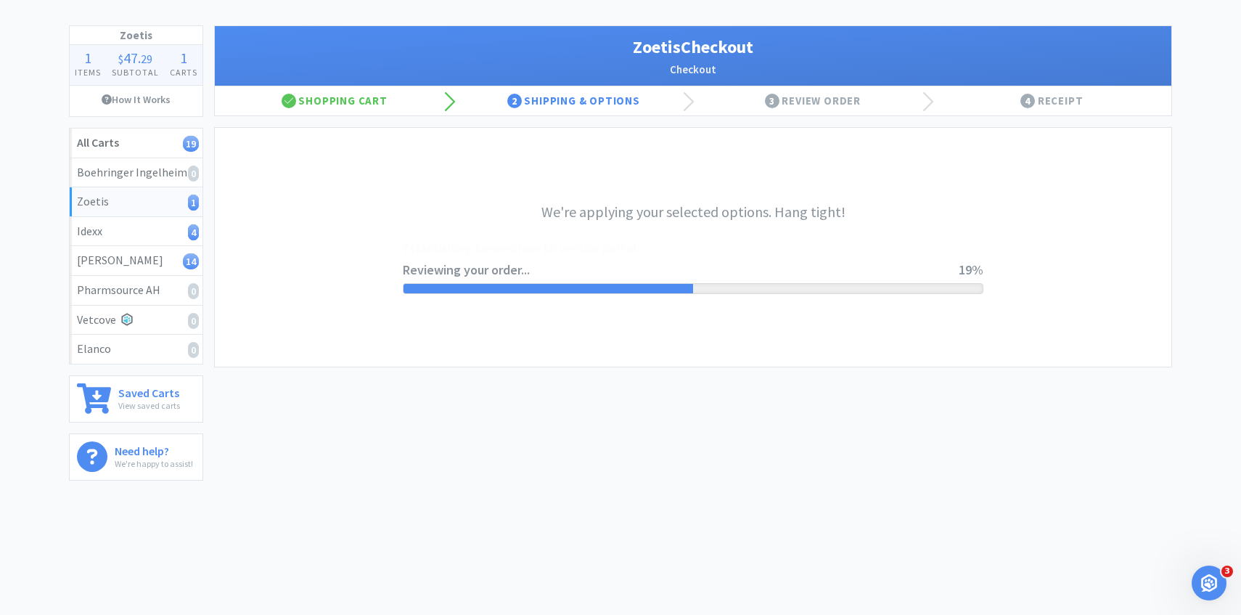
scroll to position [0, 0]
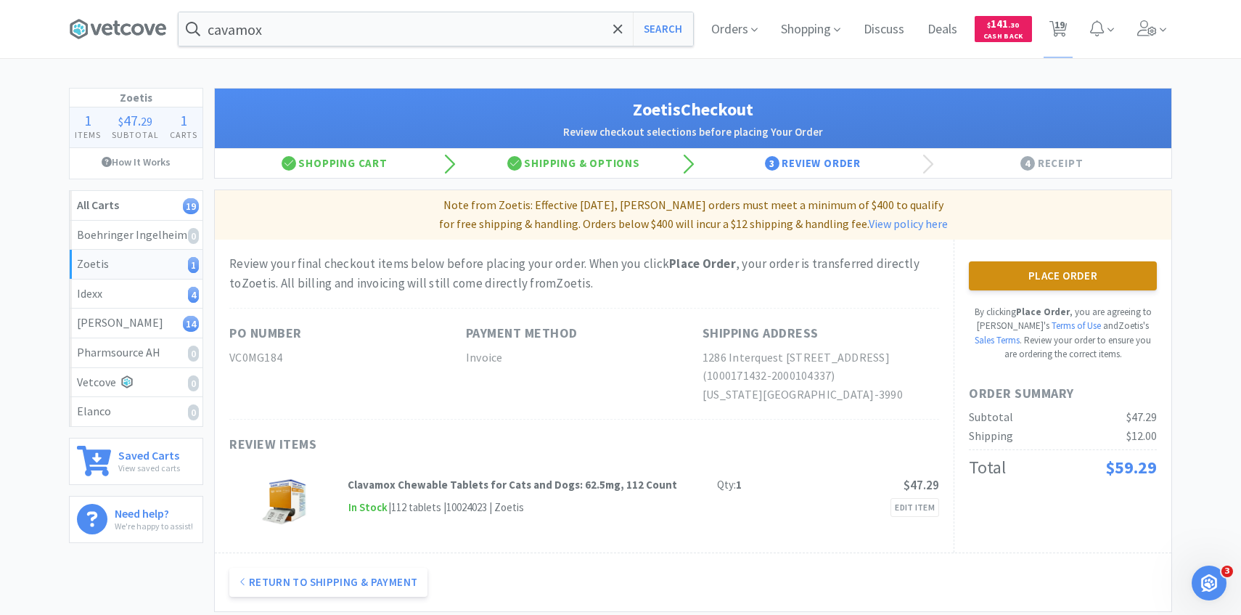
click at [1000, 275] on button "Place Order" at bounding box center [1063, 275] width 188 height 29
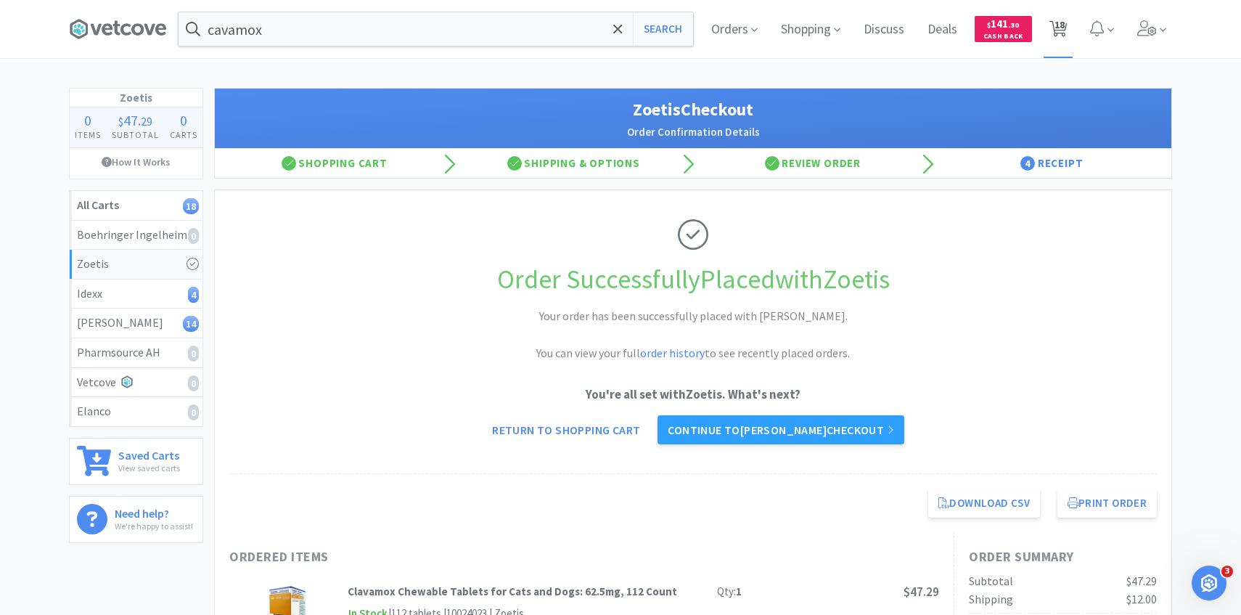
click at [1056, 36] on span "18" at bounding box center [1060, 25] width 10 height 58
select select "50"
select select "1"
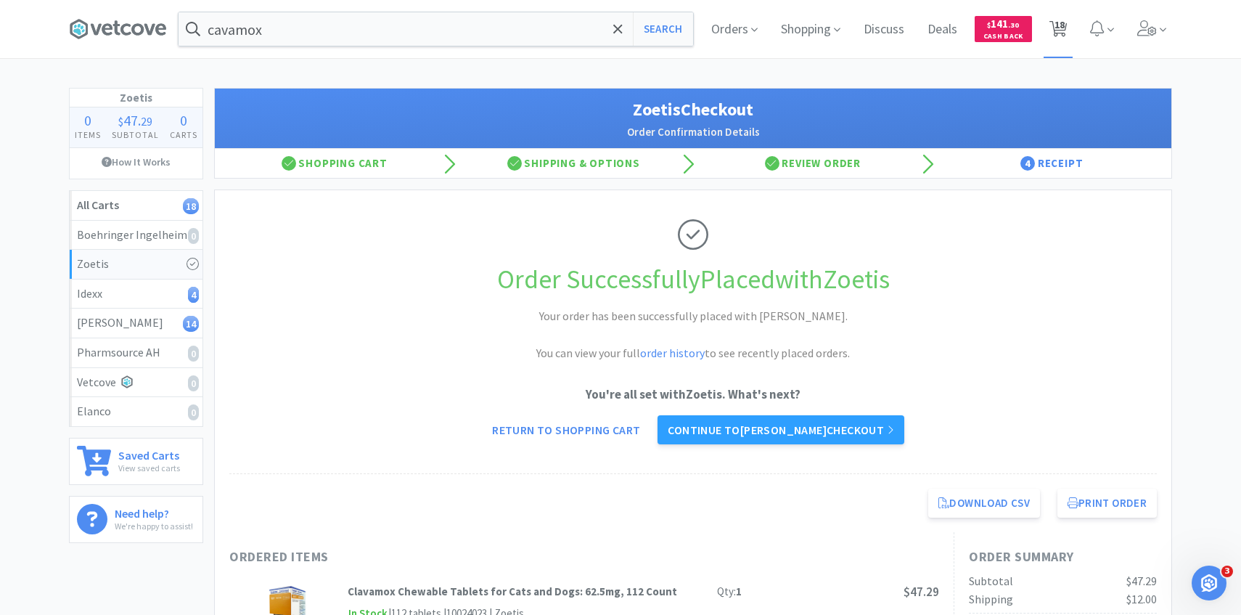
select select "1"
select select "7"
select select "1"
select select "4"
select select "1"
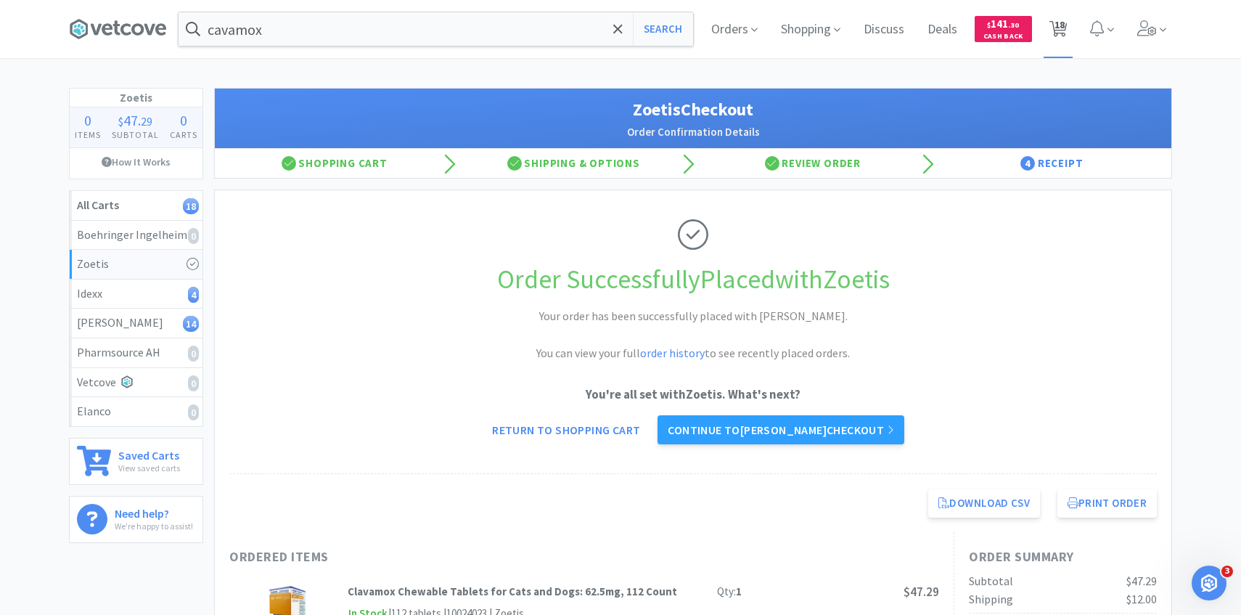
select select "1"
select select "2"
select select "1"
select select "2"
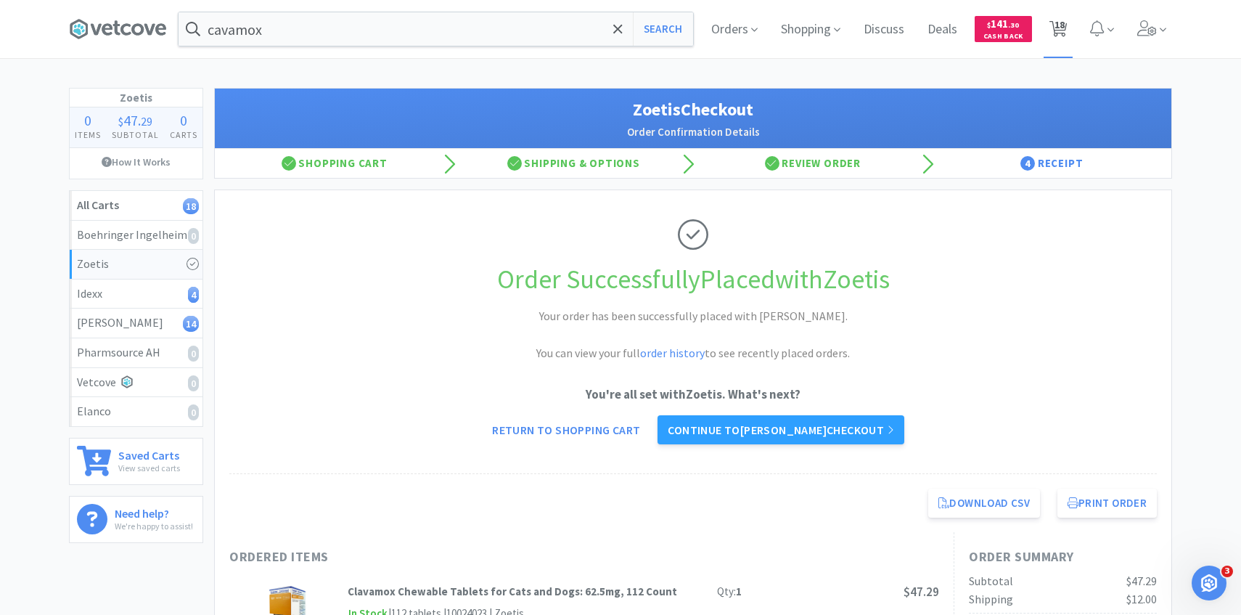
select select "1"
select select "4"
select select "1"
select select "2"
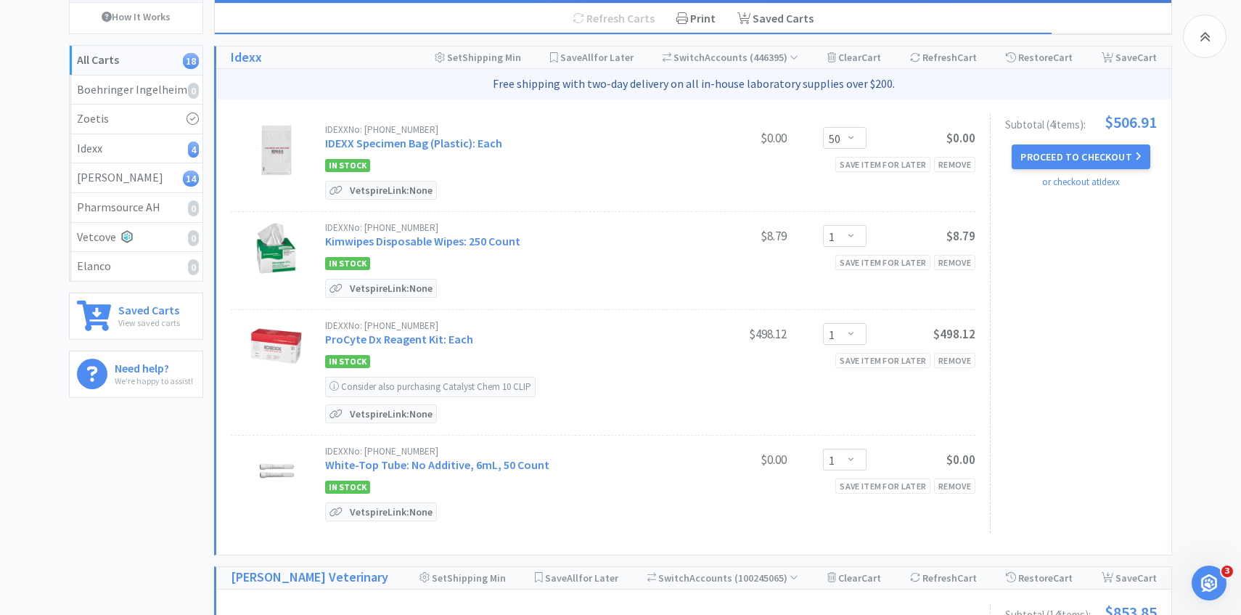
scroll to position [140, 0]
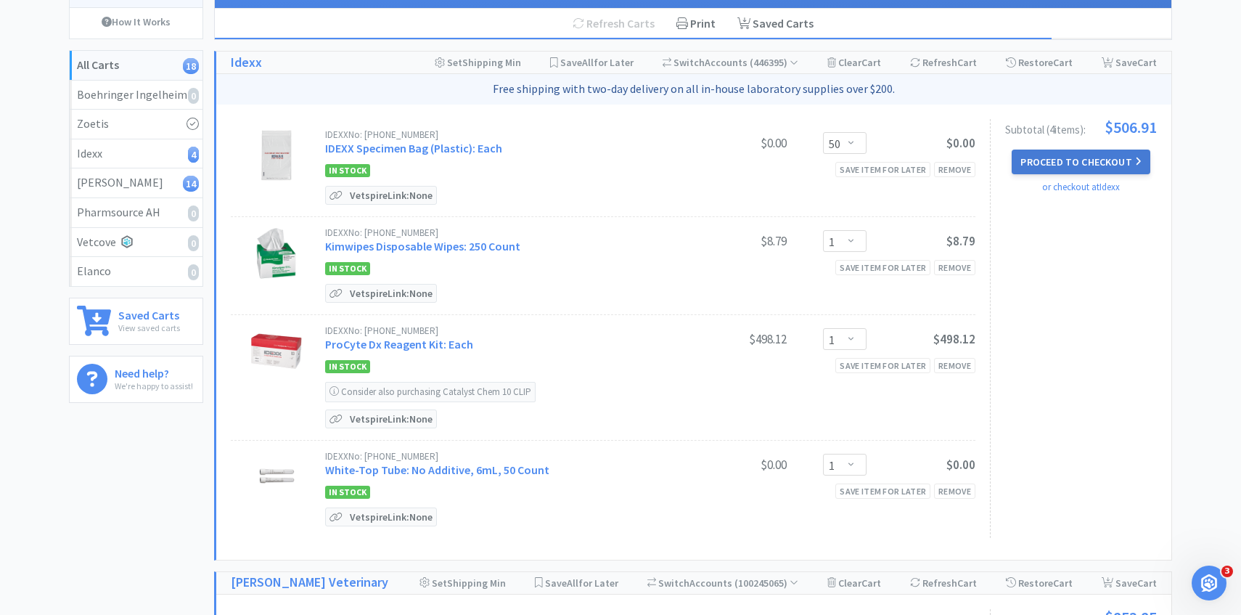
click at [1104, 168] on button "Proceed to Checkout" at bounding box center [1081, 162] width 138 height 25
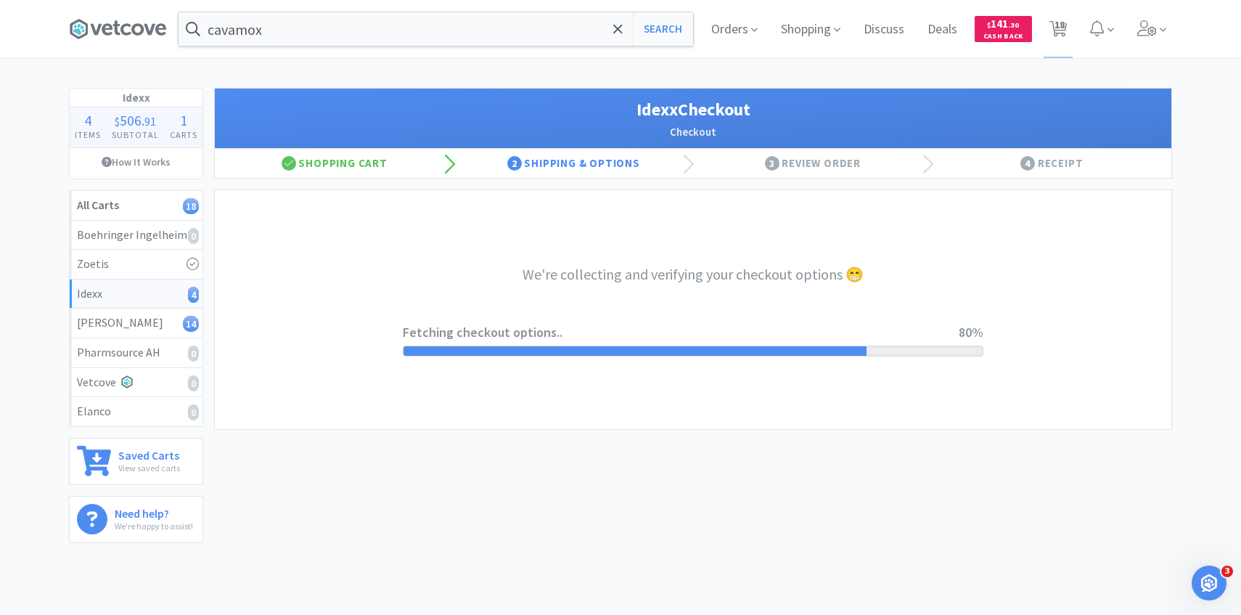
select select "904"
select select "003"
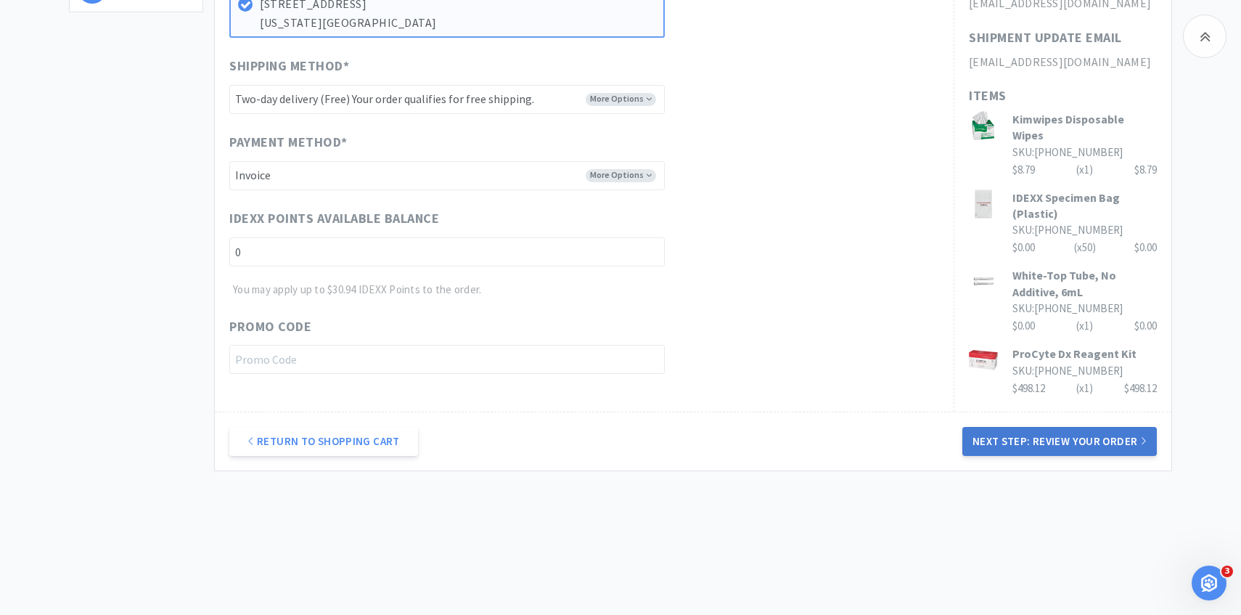
click at [1027, 440] on button "Next Step: Review Your Order" at bounding box center [1060, 441] width 195 height 29
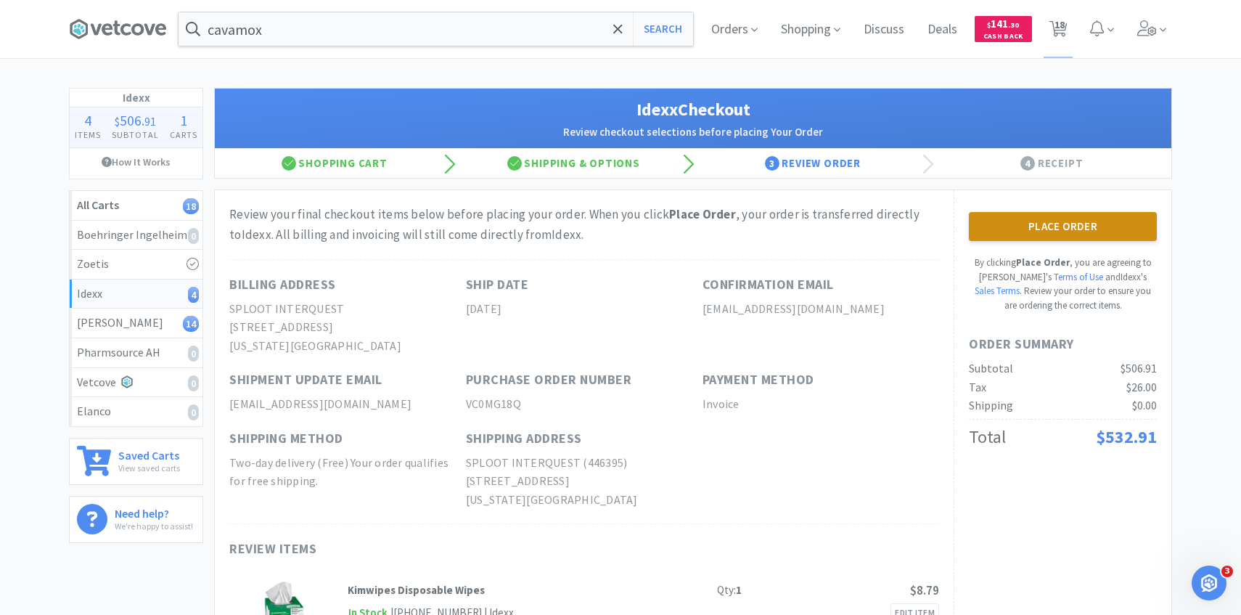
click at [993, 224] on button "Place Order" at bounding box center [1063, 226] width 188 height 29
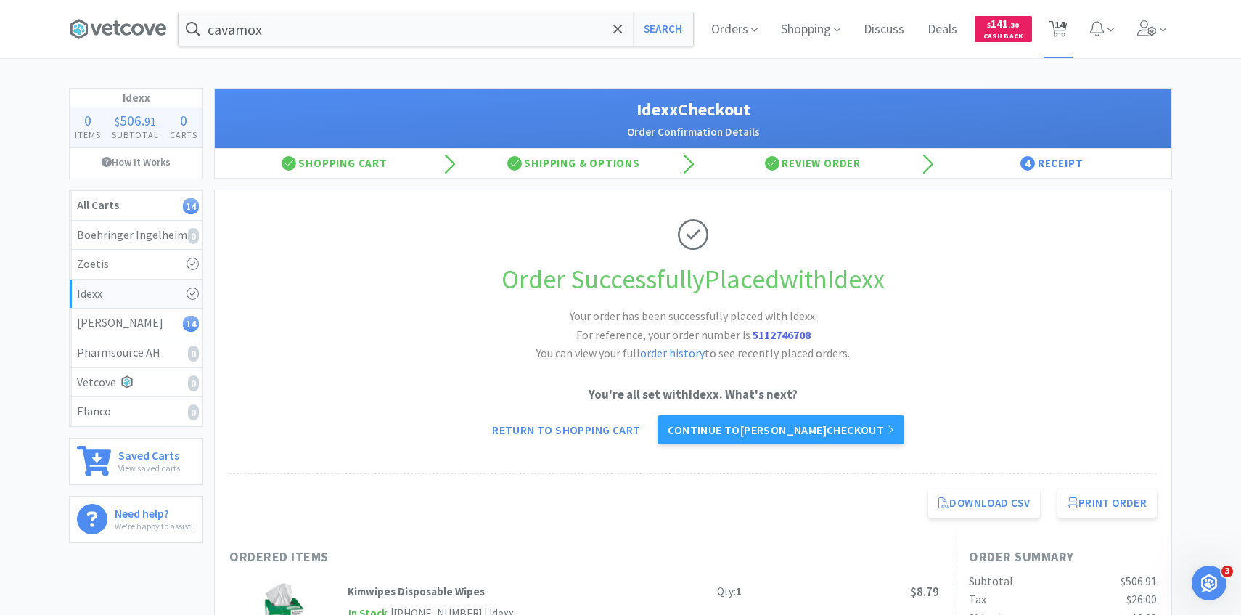
click at [1060, 37] on span "14" at bounding box center [1060, 25] width 10 height 58
select select "1"
select select "7"
select select "1"
select select "4"
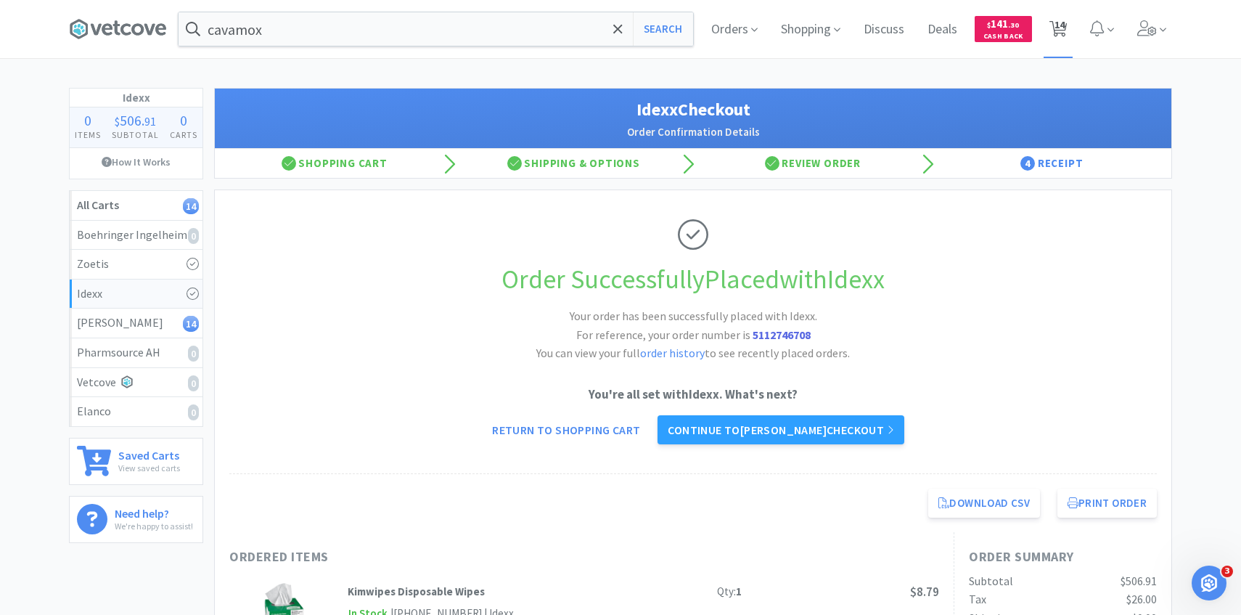
select select "1"
select select "2"
select select "1"
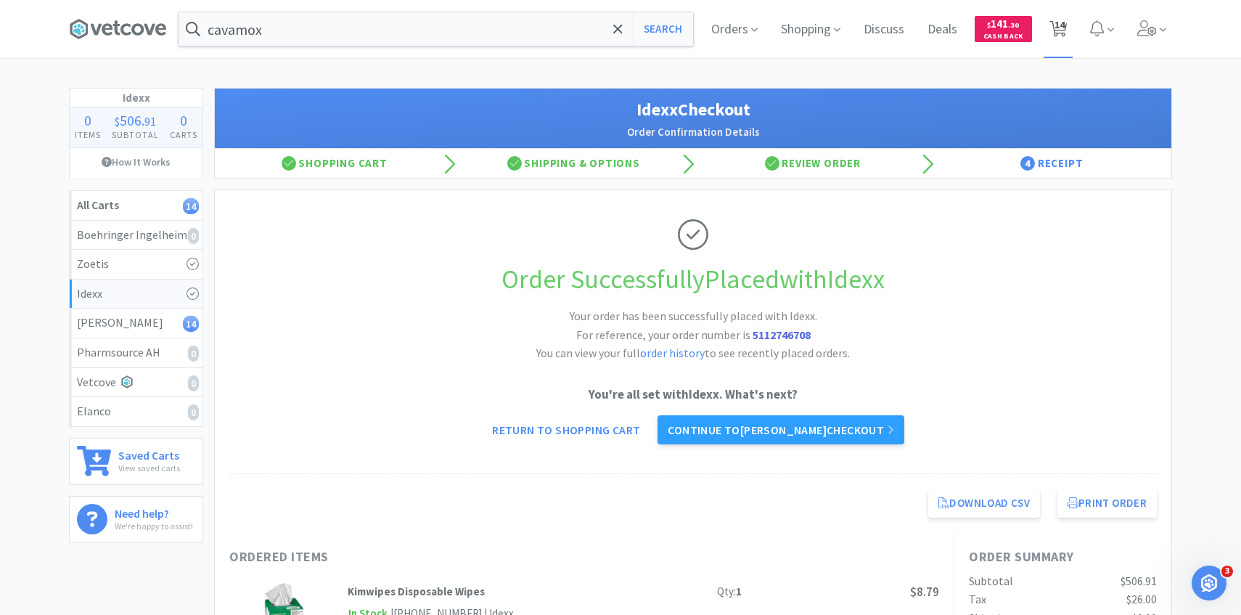
select select "2"
select select "1"
select select "4"
select select "1"
select select "2"
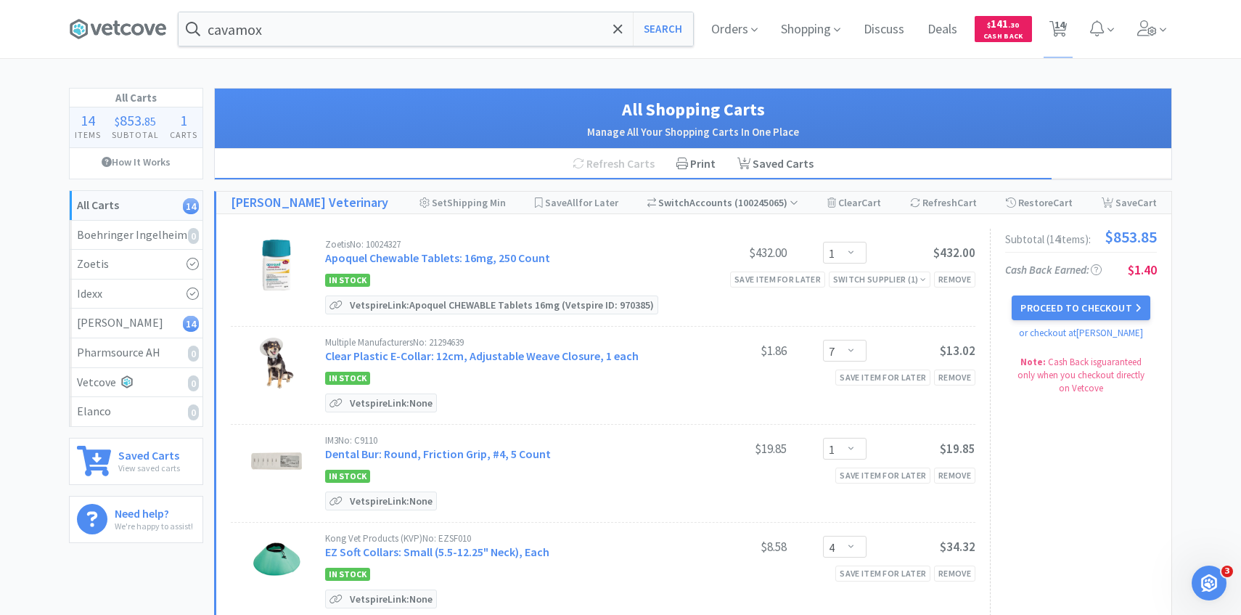
click at [741, 198] on span "( 100245065 )" at bounding box center [766, 202] width 66 height 13
click at [843, 110] on h1 "All Shopping Carts" at bounding box center [693, 110] width 928 height 28
click at [1069, 315] on button "Proceed to Checkout" at bounding box center [1081, 307] width 138 height 25
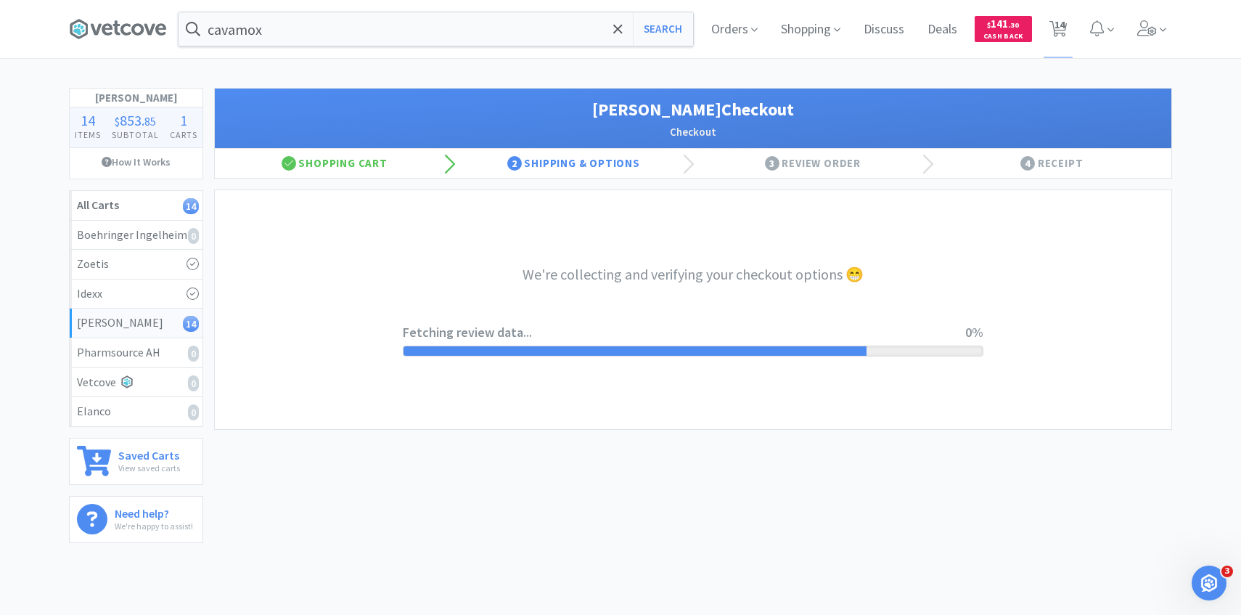
select select "1"
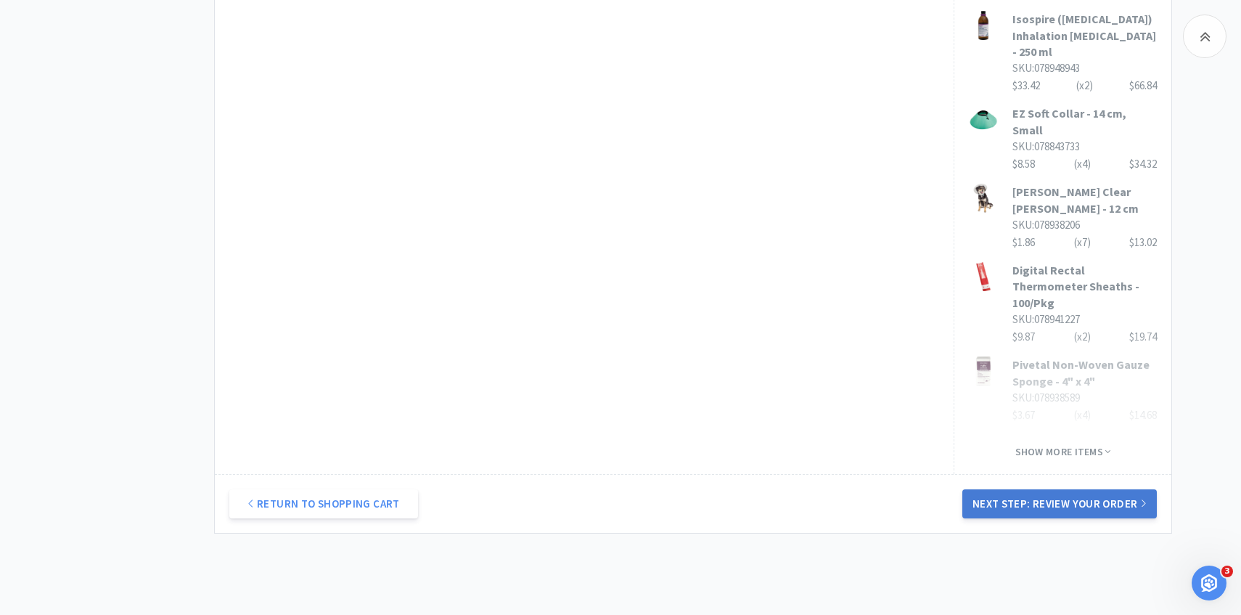
click at [1075, 489] on button "Next Step: Review Your Order" at bounding box center [1060, 503] width 195 height 29
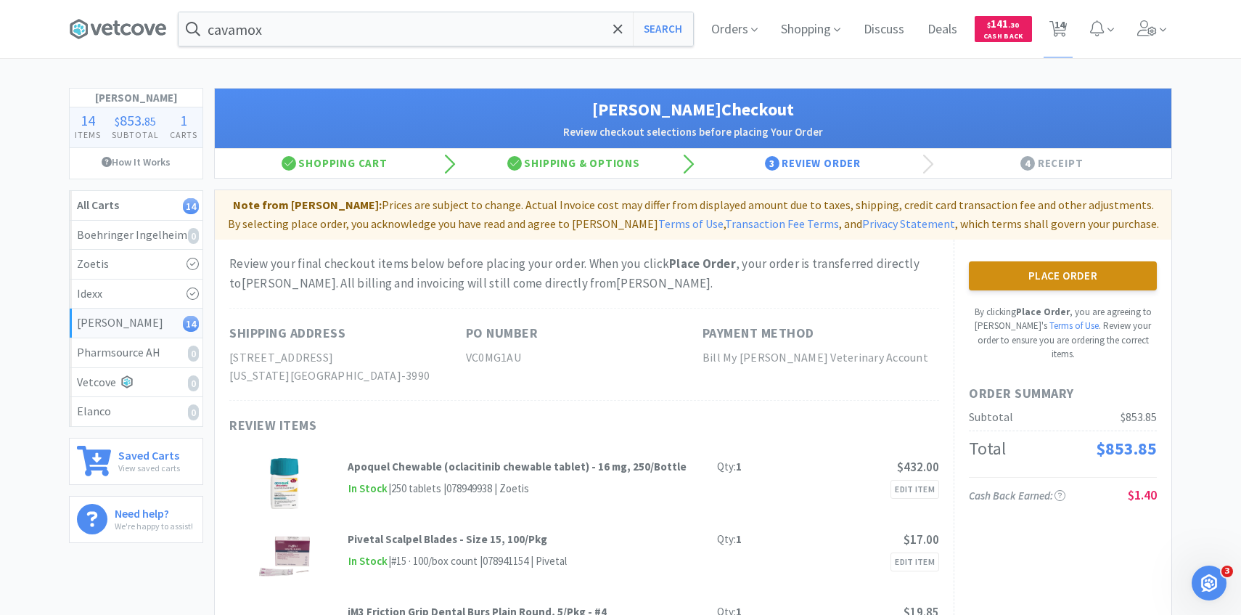
click at [1061, 268] on button "Place Order" at bounding box center [1063, 275] width 188 height 29
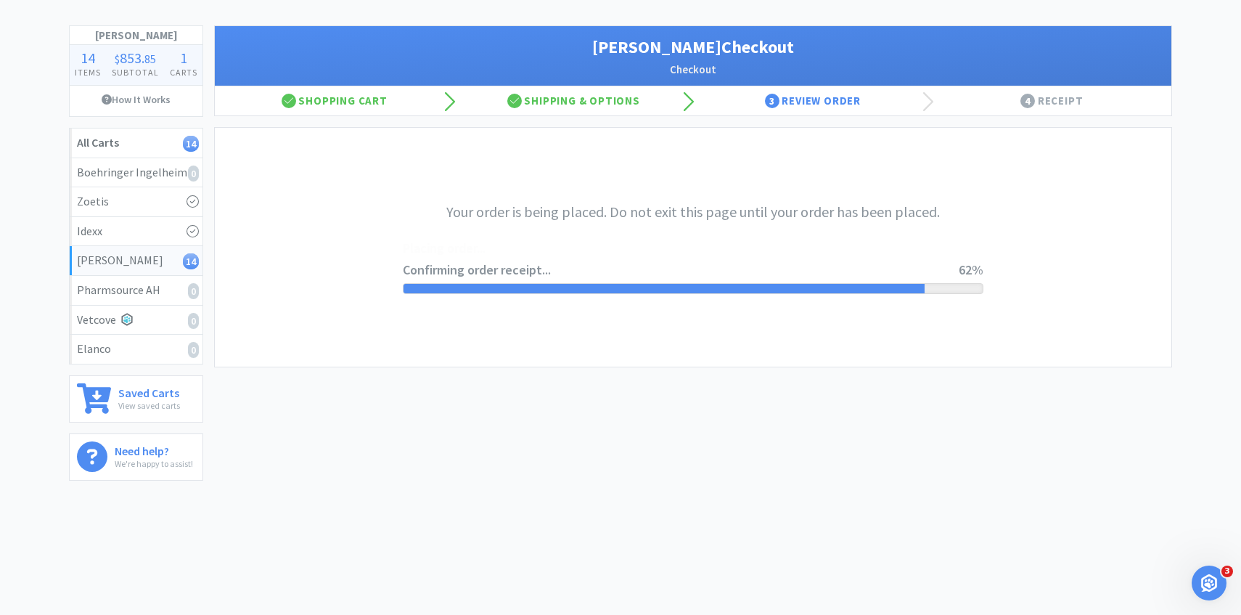
scroll to position [21, 0]
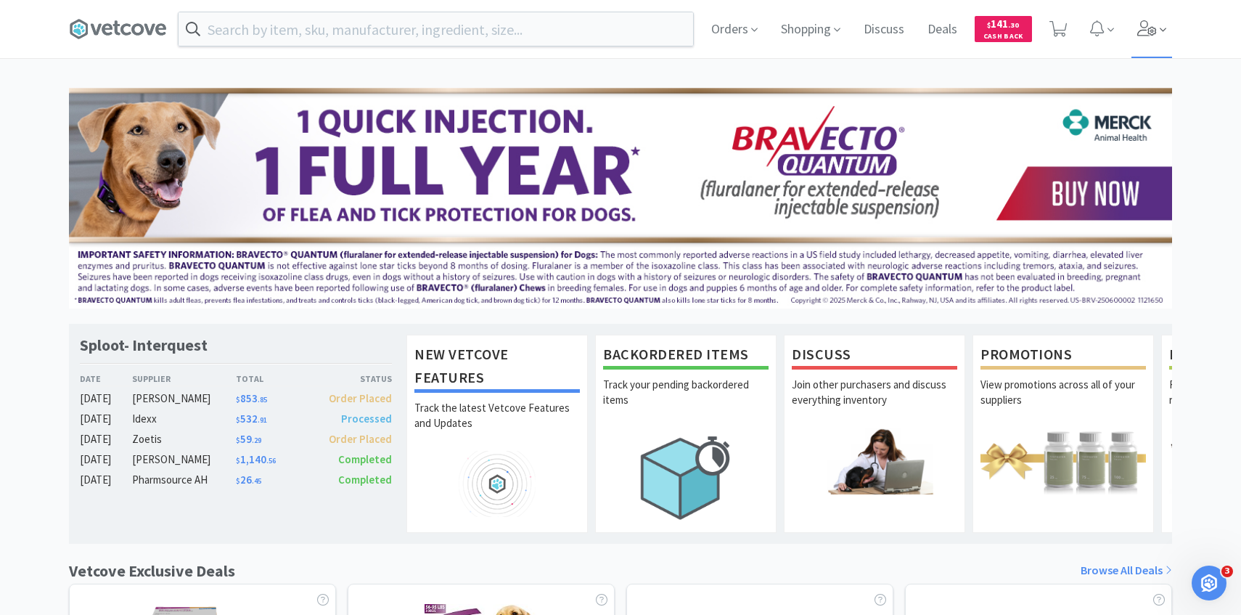
click at [1136, 28] on span at bounding box center [1152, 29] width 41 height 58
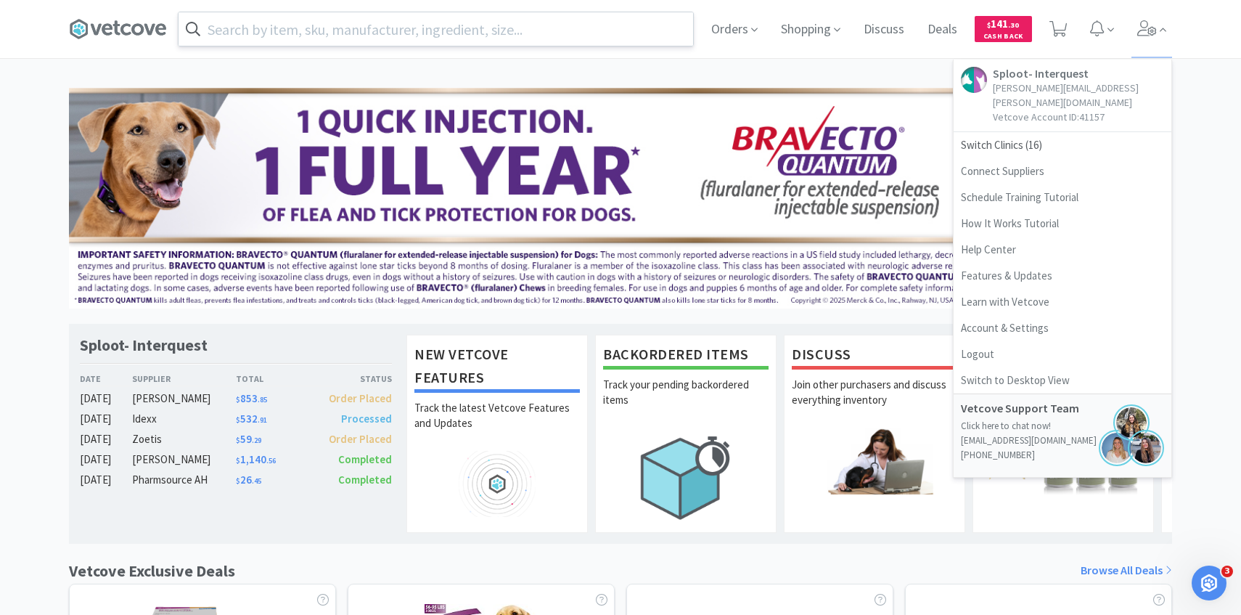
click at [496, 33] on input "text" at bounding box center [436, 28] width 515 height 33
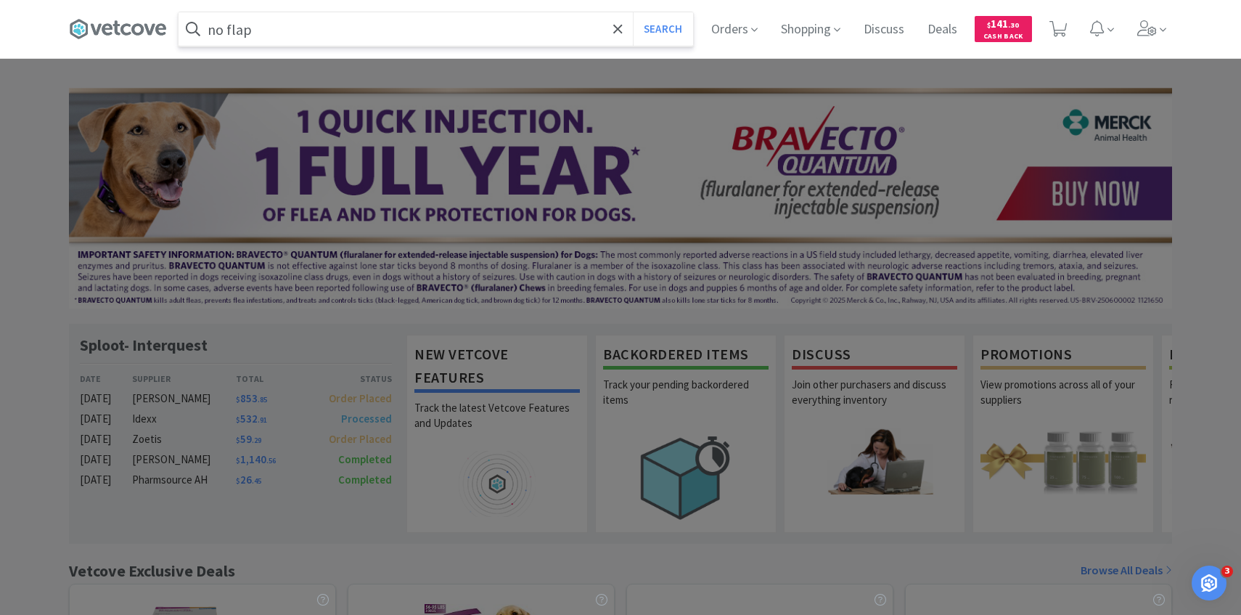
type input "no flap"
click at [633, 12] on button "Search" at bounding box center [663, 28] width 60 height 33
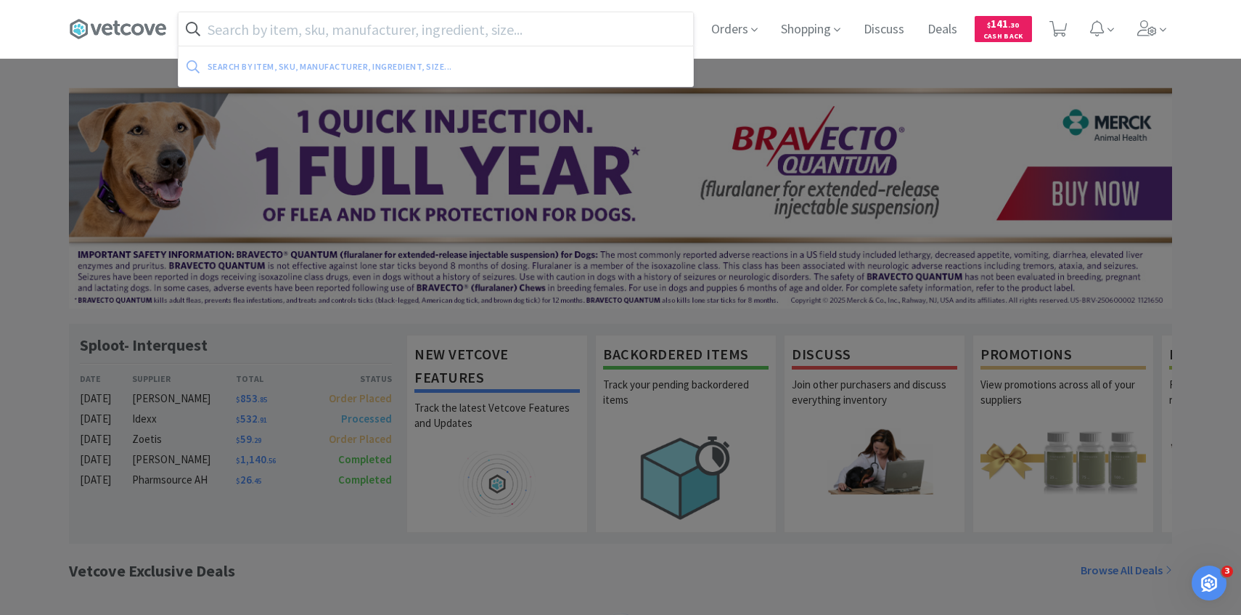
click at [343, 32] on input "text" at bounding box center [436, 28] width 515 height 33
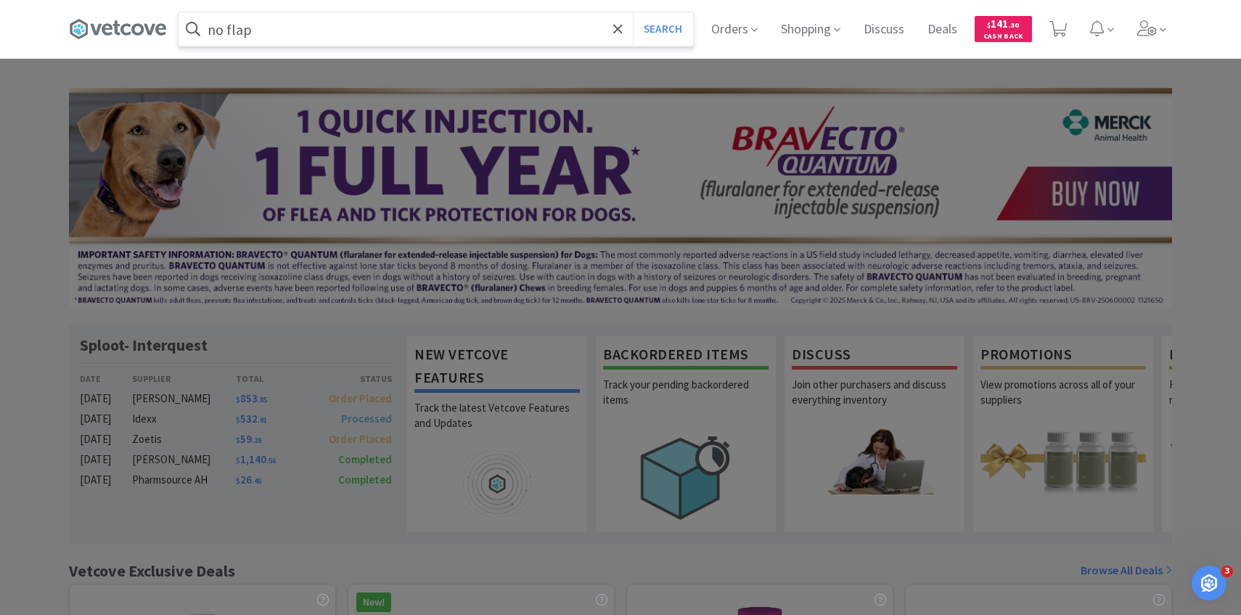
type input "no flap"
click at [633, 12] on button "Search" at bounding box center [663, 28] width 60 height 33
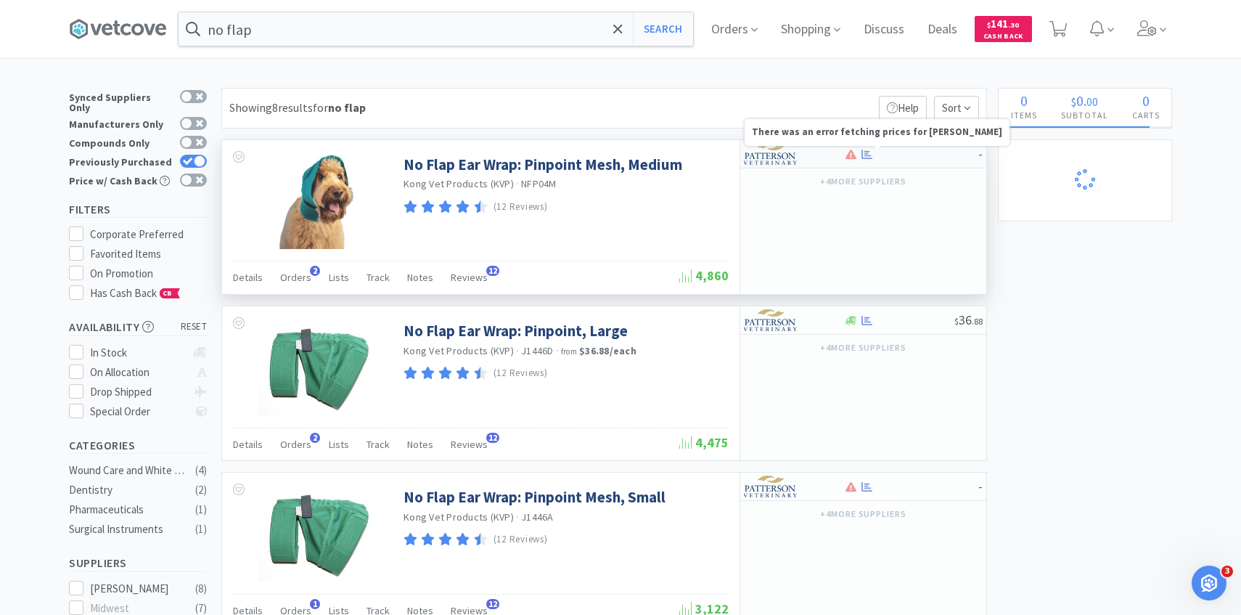
click at [823, 148] on div at bounding box center [784, 154] width 80 height 25
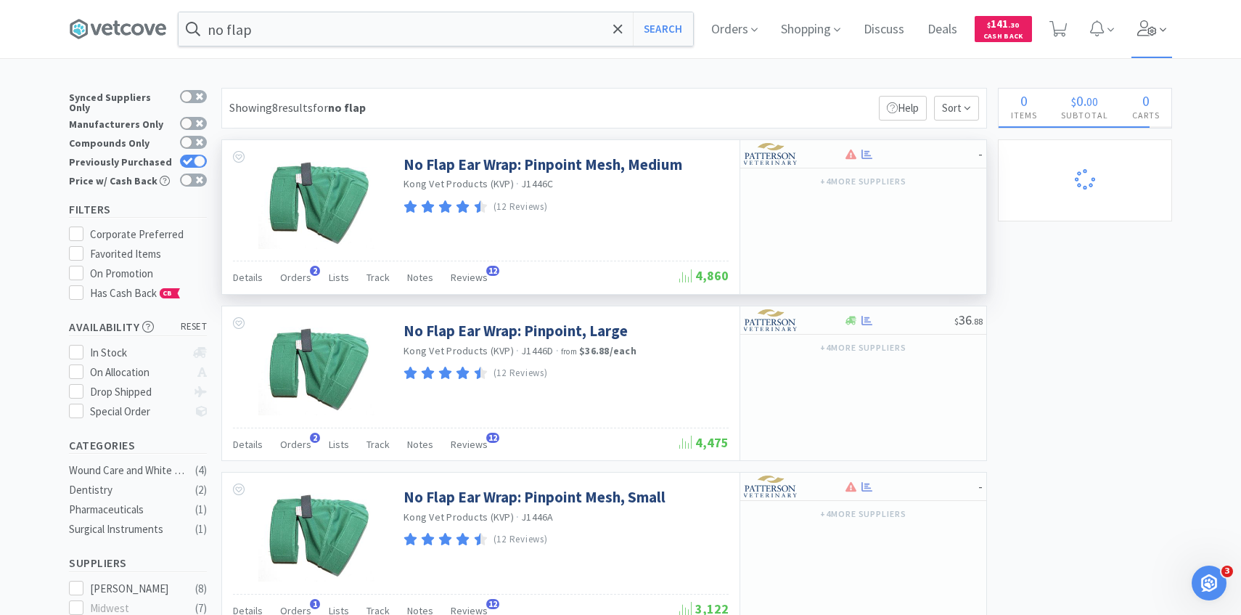
click at [1154, 37] on span at bounding box center [1152, 29] width 41 height 58
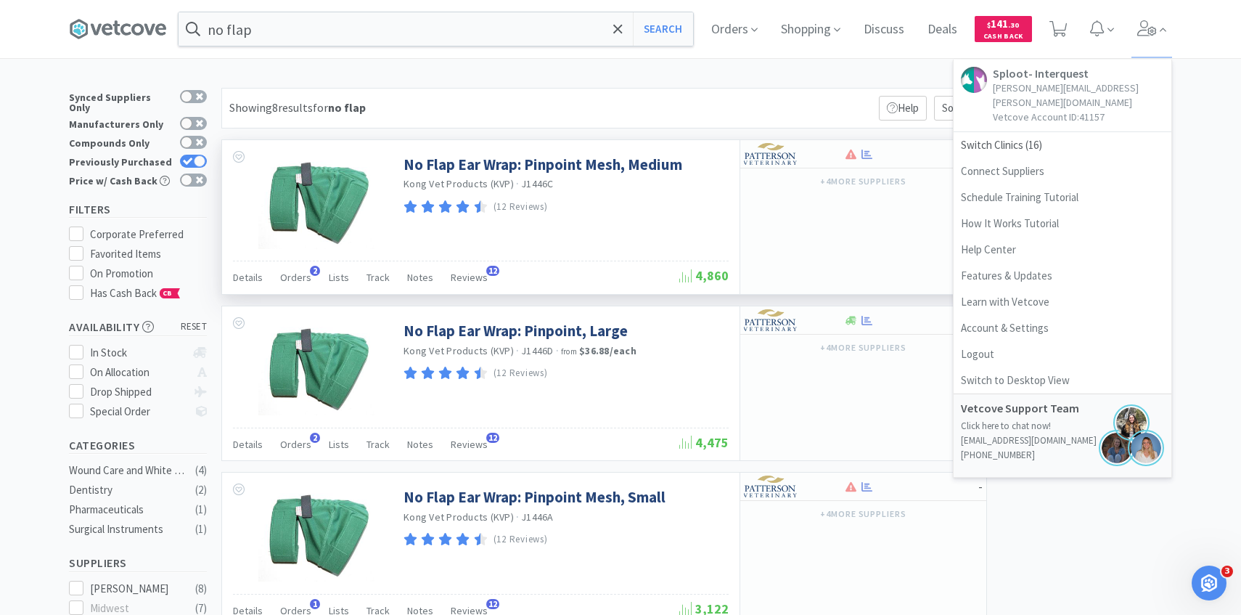
click at [675, 99] on div "Showing 8 results for no flap Filters Help Sort" at bounding box center [604, 108] width 766 height 41
